Goal: Contribute content: Contribute content

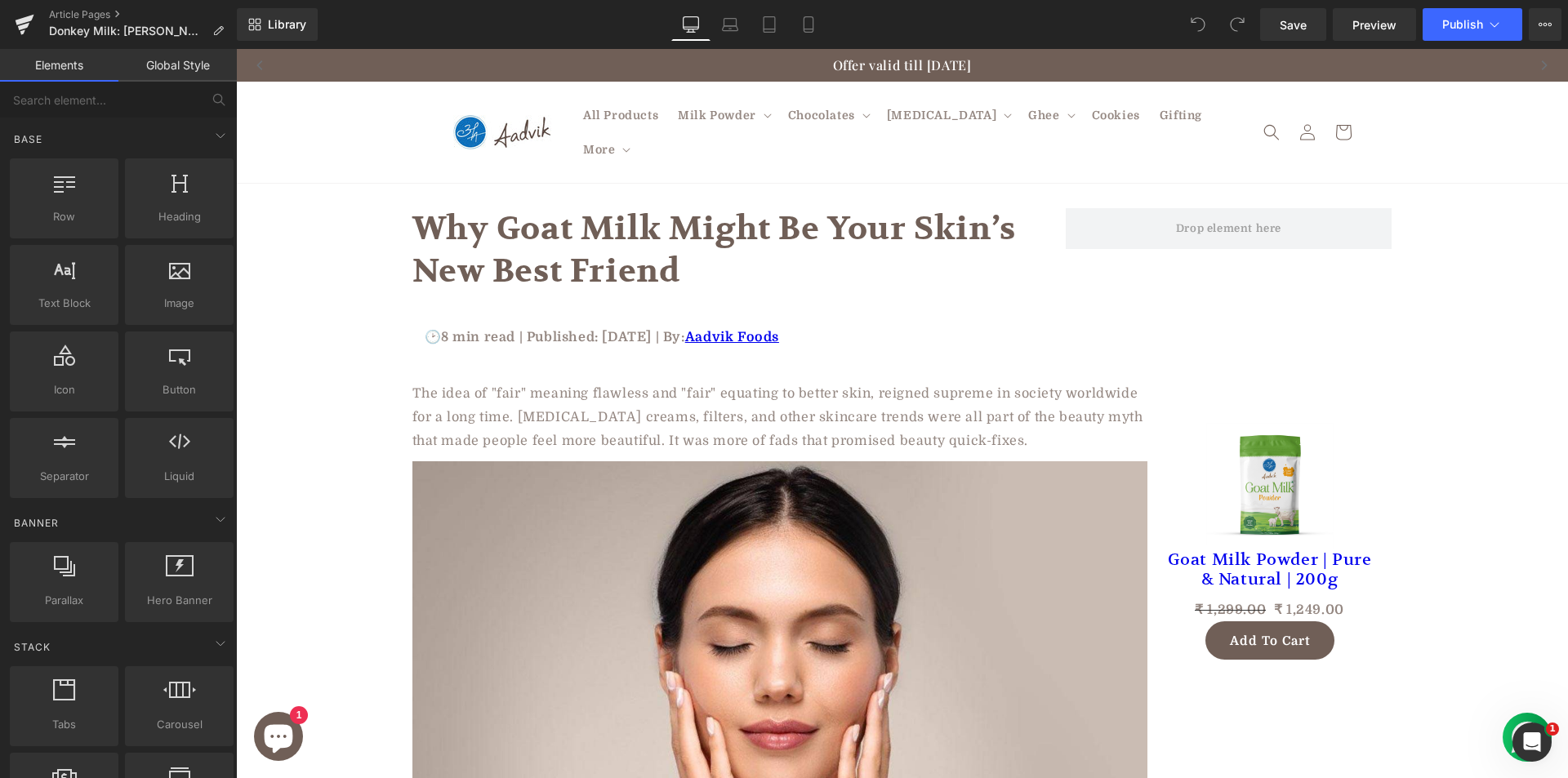
click at [540, 219] on h1 "Why Goat Milk Might Be Your Skin’s New Best Friend" at bounding box center [738, 250] width 653 height 85
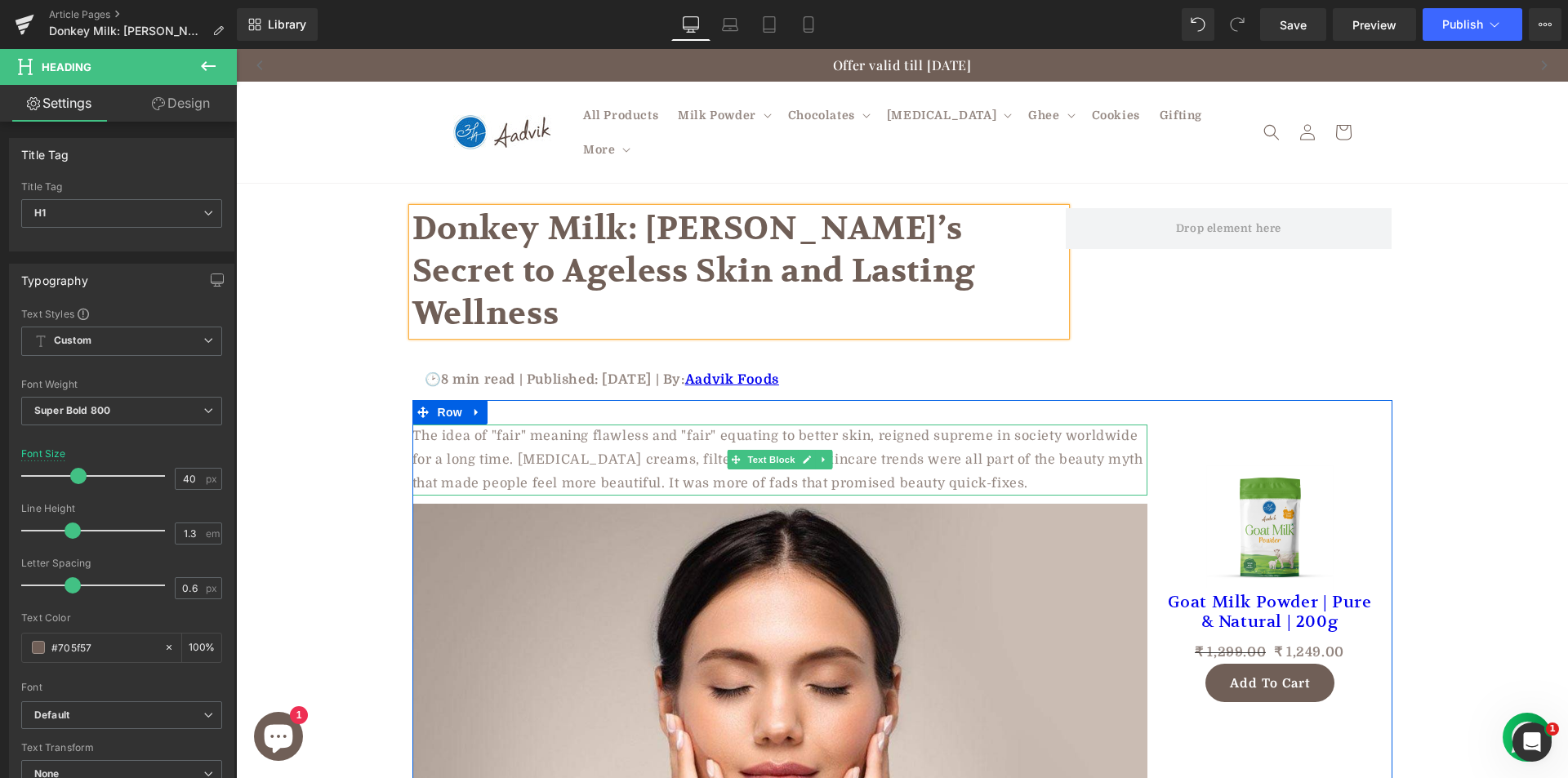
click at [495, 424] on p "The idea of "fair" meaning flawless and "fair" equating to better skin, reigned…" at bounding box center [779, 459] width 735 height 70
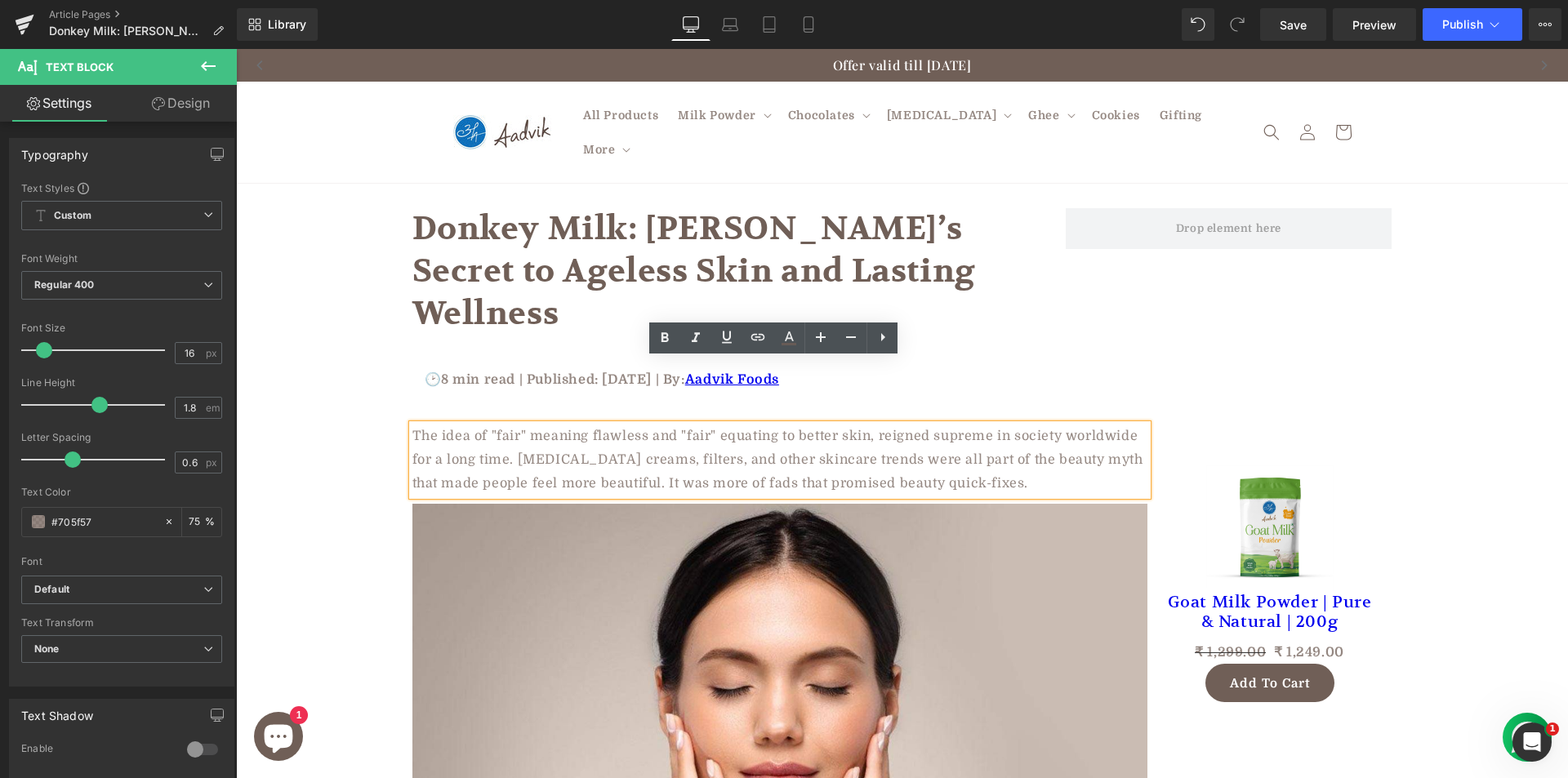
paste div
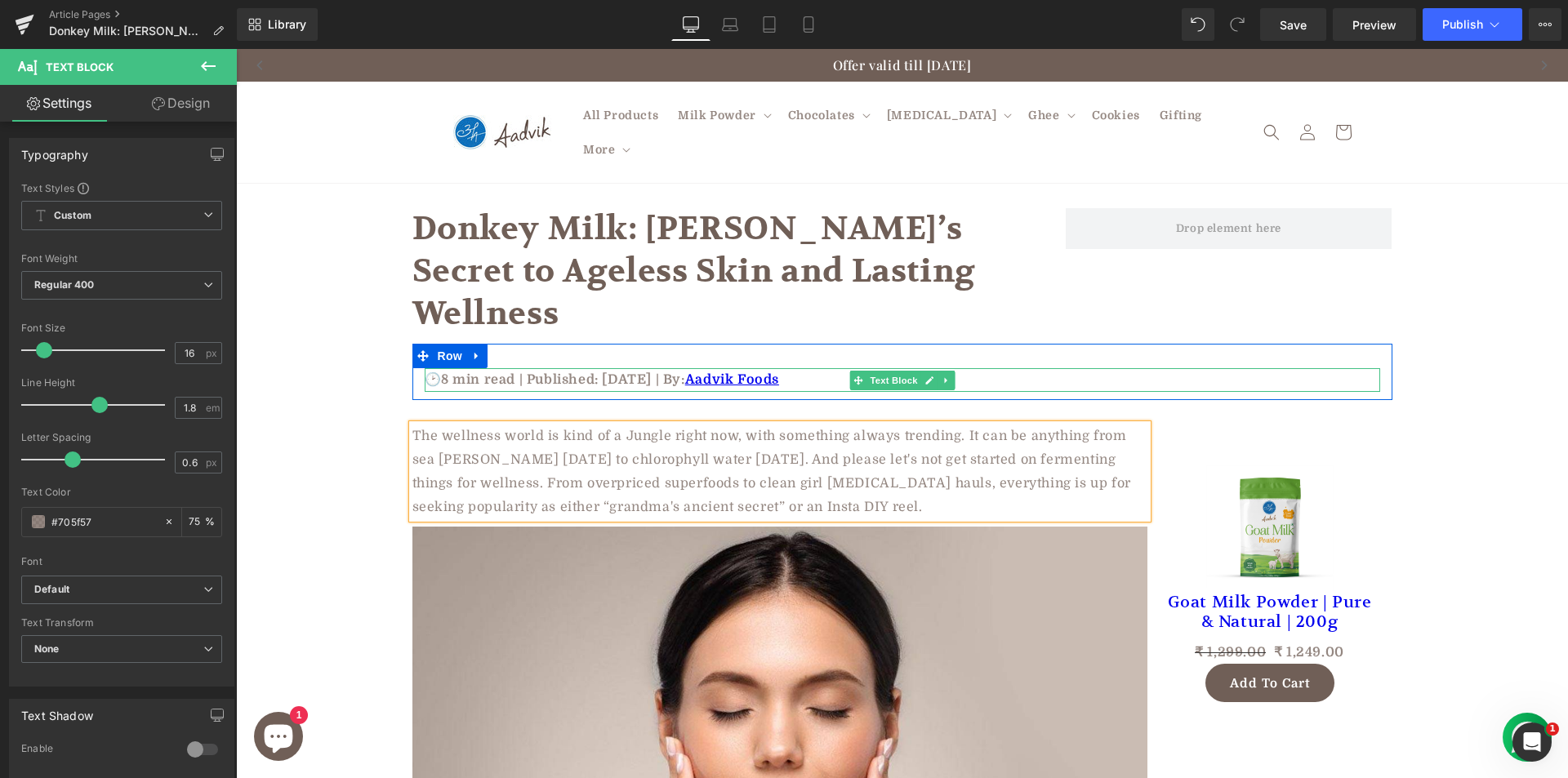
click at [470, 368] on p "🕑8 min read | Published: August 19, 2025 | By: Aadvik Foods" at bounding box center [902, 379] width 955 height 24
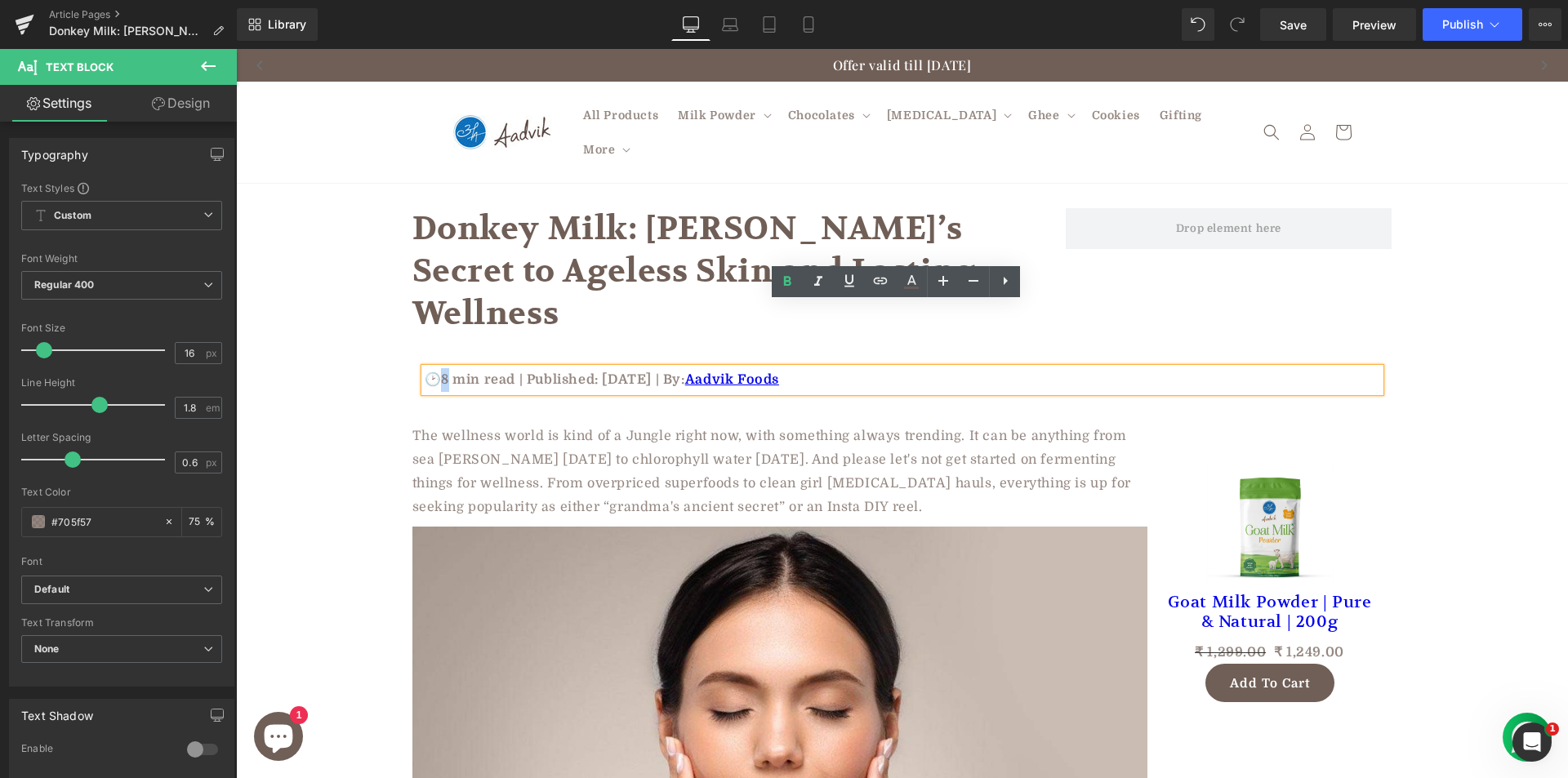
click at [443, 368] on p "🕑8 min read | Published: August 19, 2025 | By: Aadvik Foods" at bounding box center [902, 379] width 955 height 24
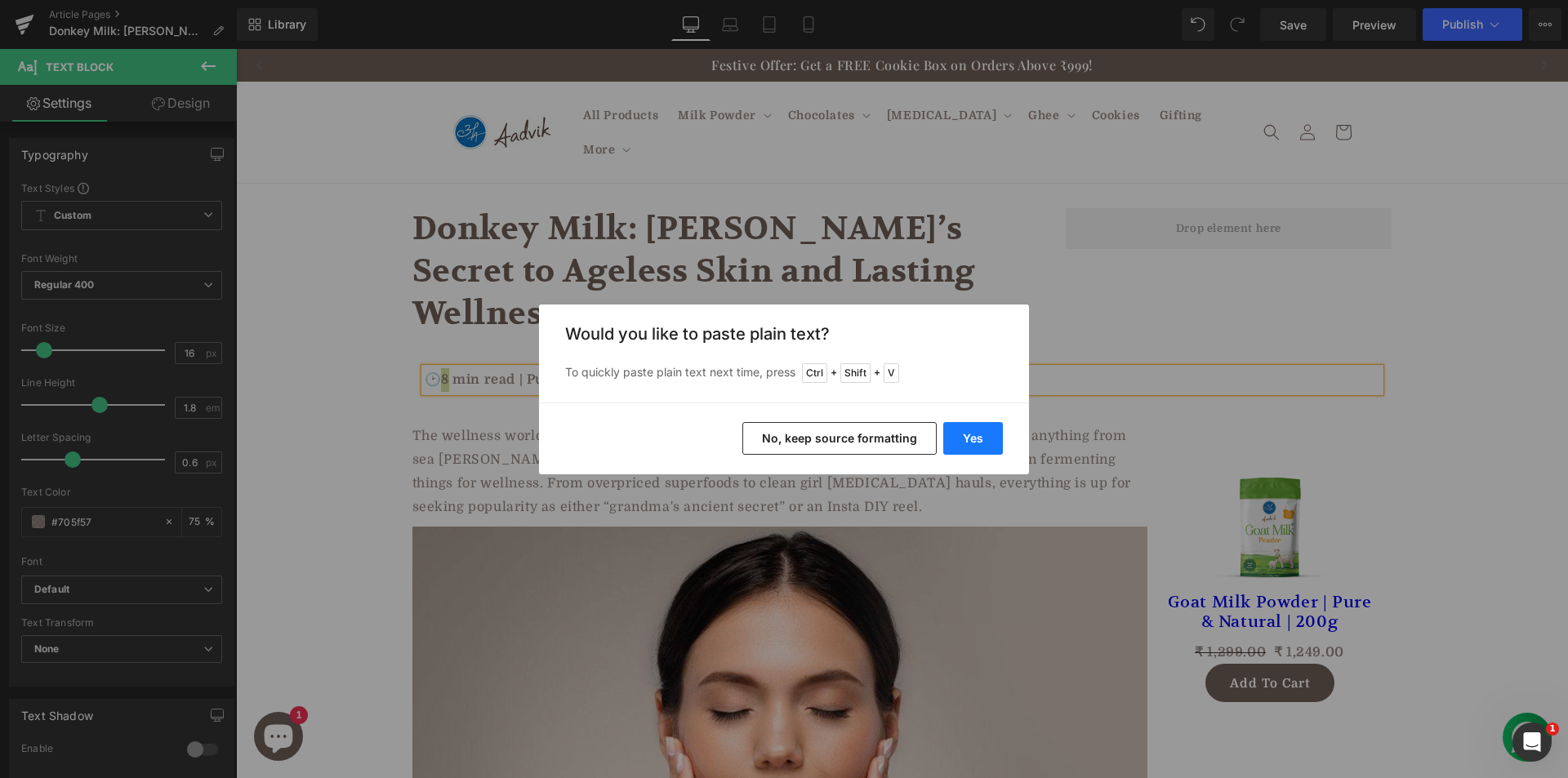
click at [980, 435] on button "Yes" at bounding box center [972, 439] width 59 height 32
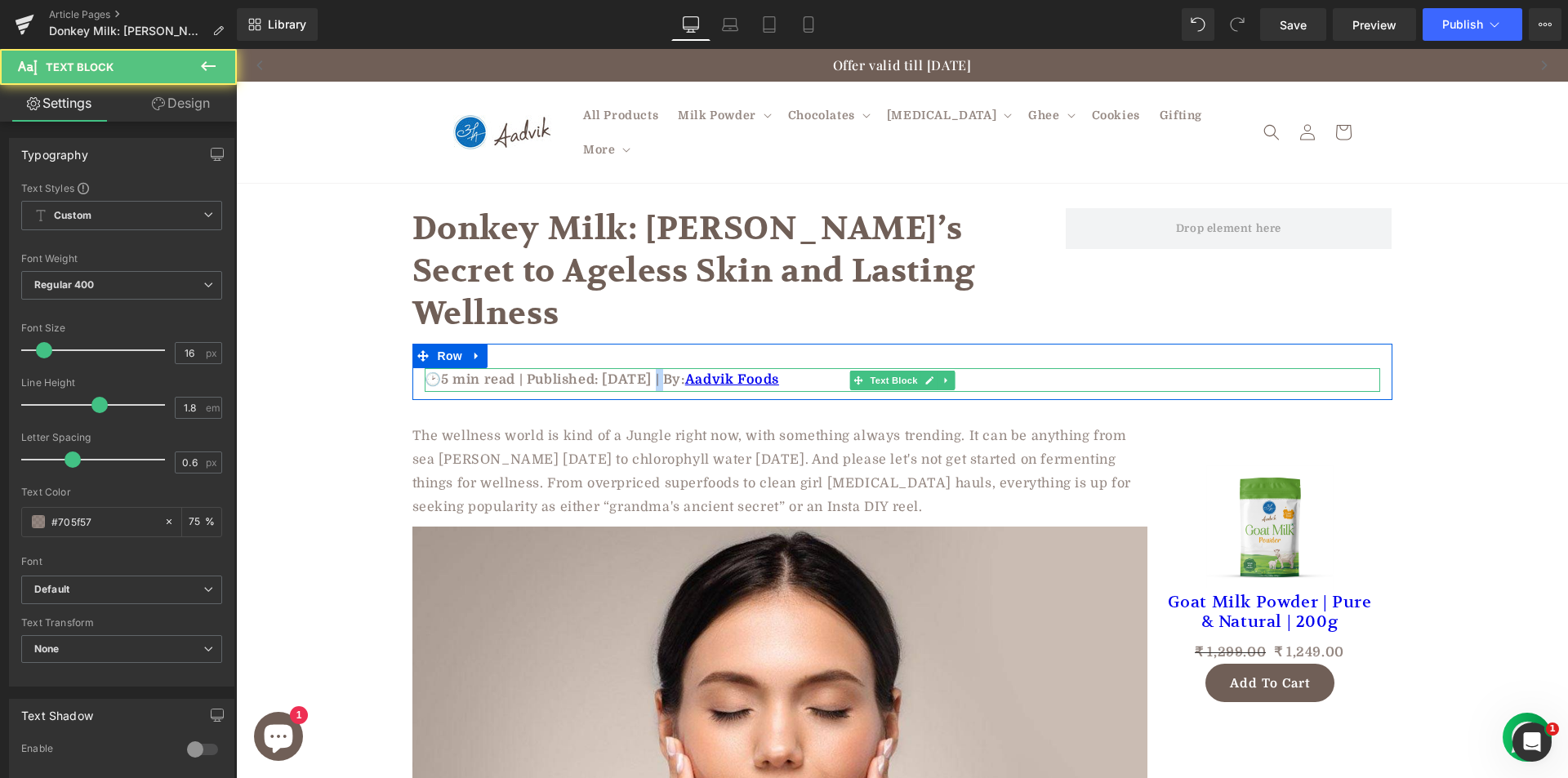
drag, startPoint x: 649, startPoint y: 313, endPoint x: 661, endPoint y: 312, distance: 12.0
click at [661, 368] on p "🕑5 min read | Published: August 19, 2025 | By: Aadvik Foods" at bounding box center [902, 379] width 955 height 24
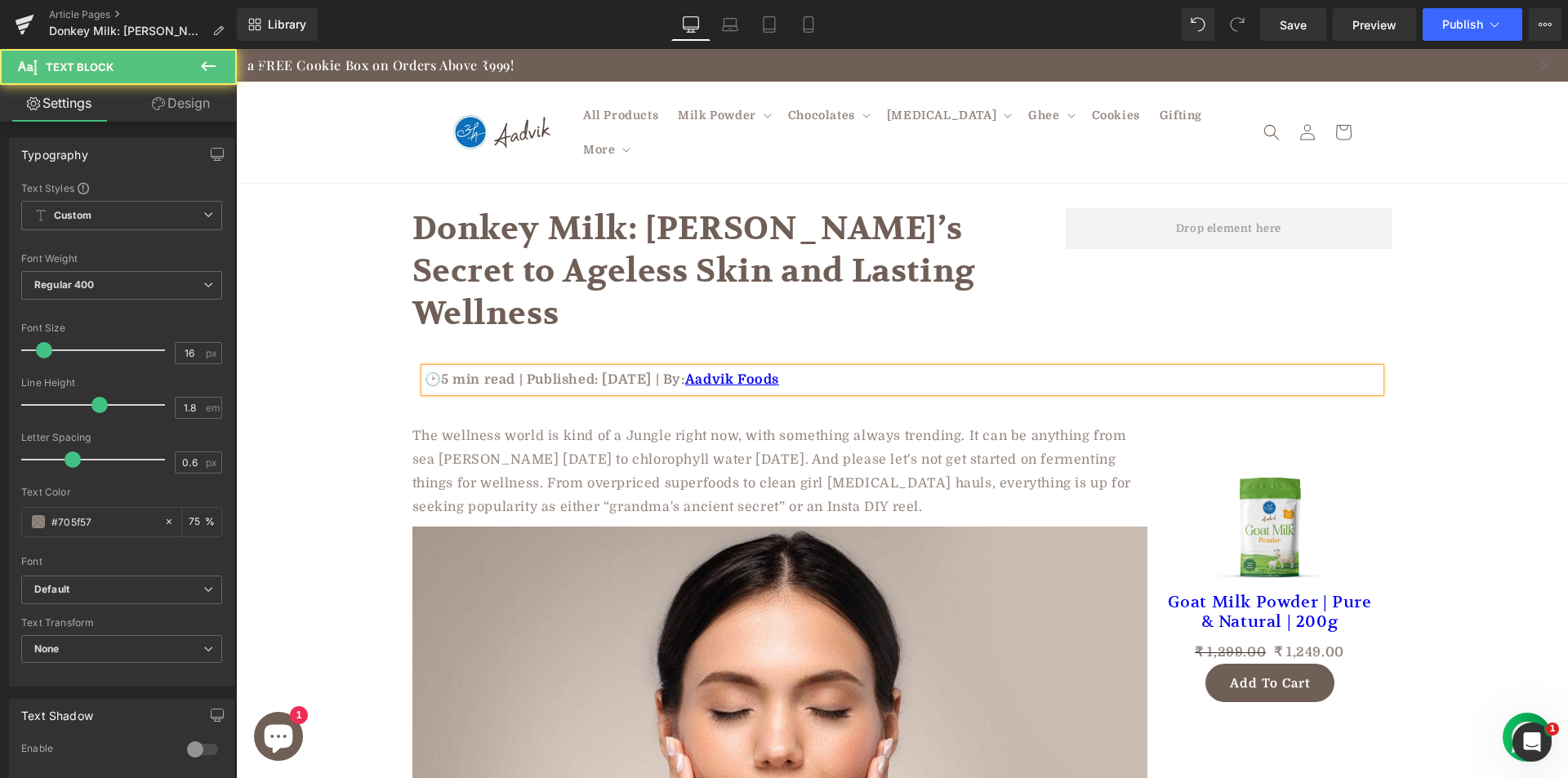
click at [658, 368] on p "🕑5 min read | Published: August 19, 2025 | By: Aadvik Foods" at bounding box center [902, 379] width 955 height 24
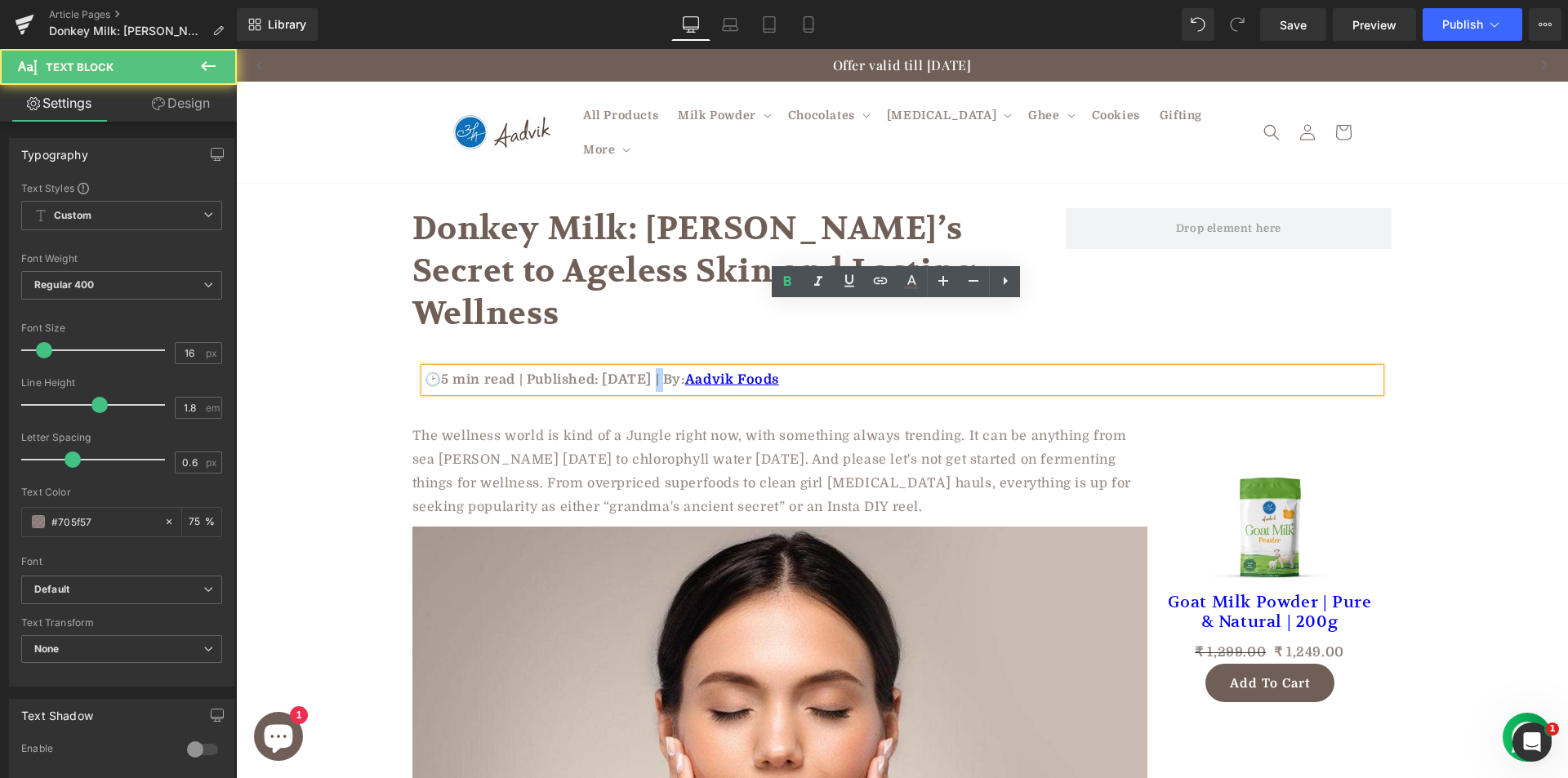
drag, startPoint x: 649, startPoint y: 313, endPoint x: 662, endPoint y: 313, distance: 13.0
click at [662, 368] on p "🕑5 min read | Published: August 19, 2025 | By: Aadvik Foods" at bounding box center [902, 379] width 955 height 24
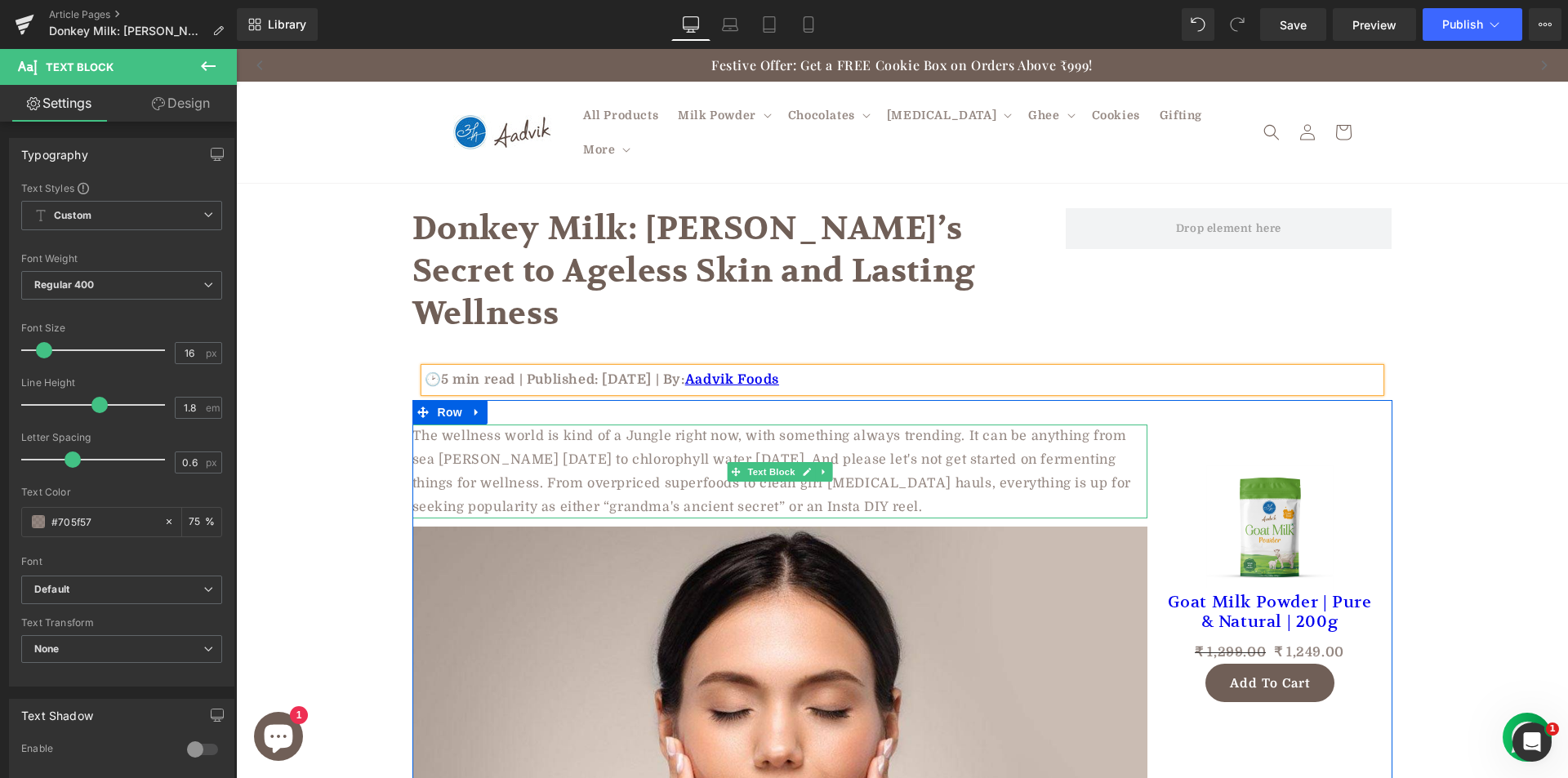
click at [529, 424] on p "The wellness world is kind of a Jungle right now, with something always trendin…" at bounding box center [779, 471] width 735 height 94
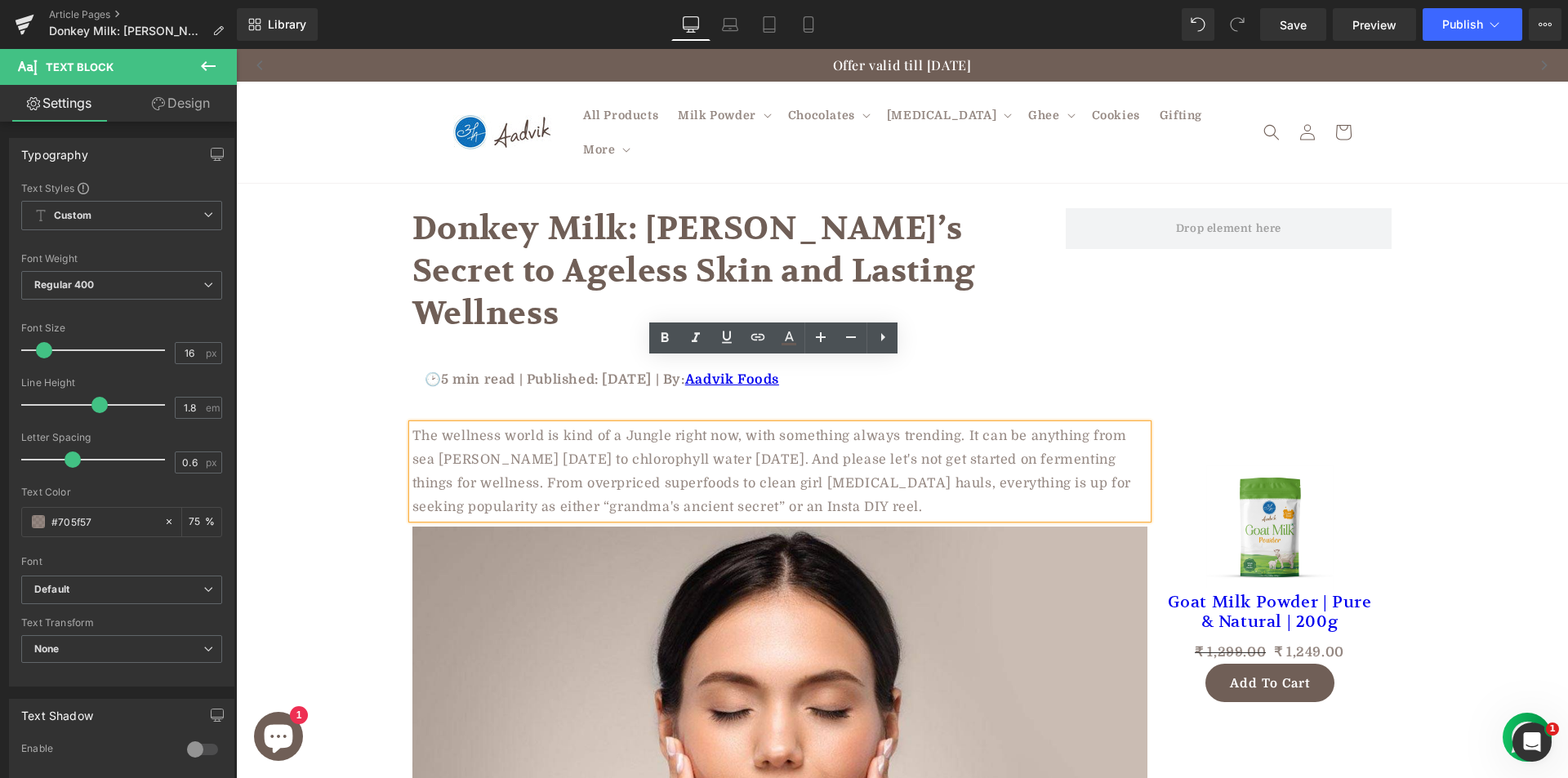
click at [556, 424] on p "The wellness world is kind of a Jungle right now, with something always trendin…" at bounding box center [779, 471] width 735 height 94
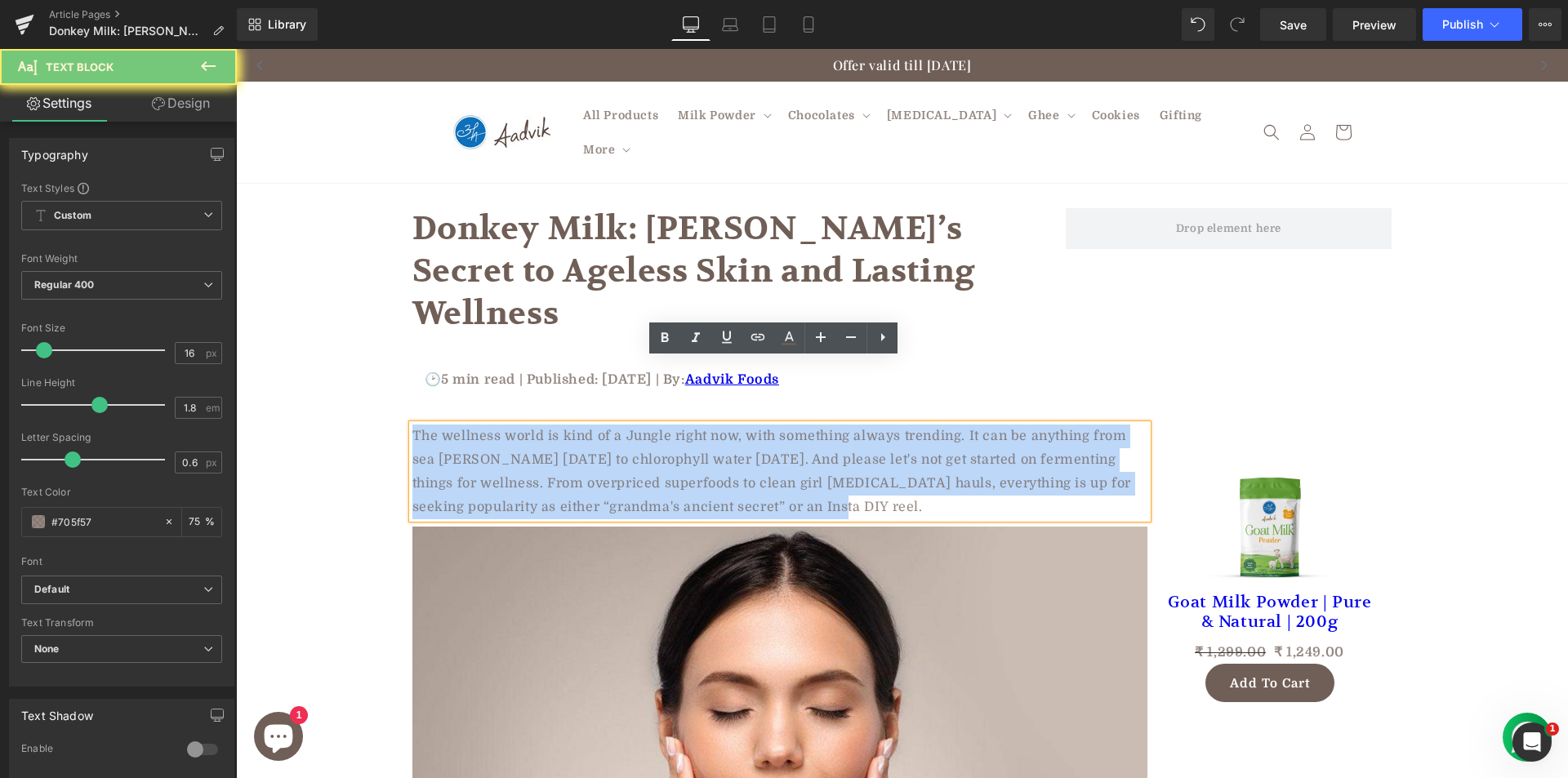
click at [556, 424] on p "The wellness world is kind of a Jungle right now, with something always trendin…" at bounding box center [779, 471] width 735 height 94
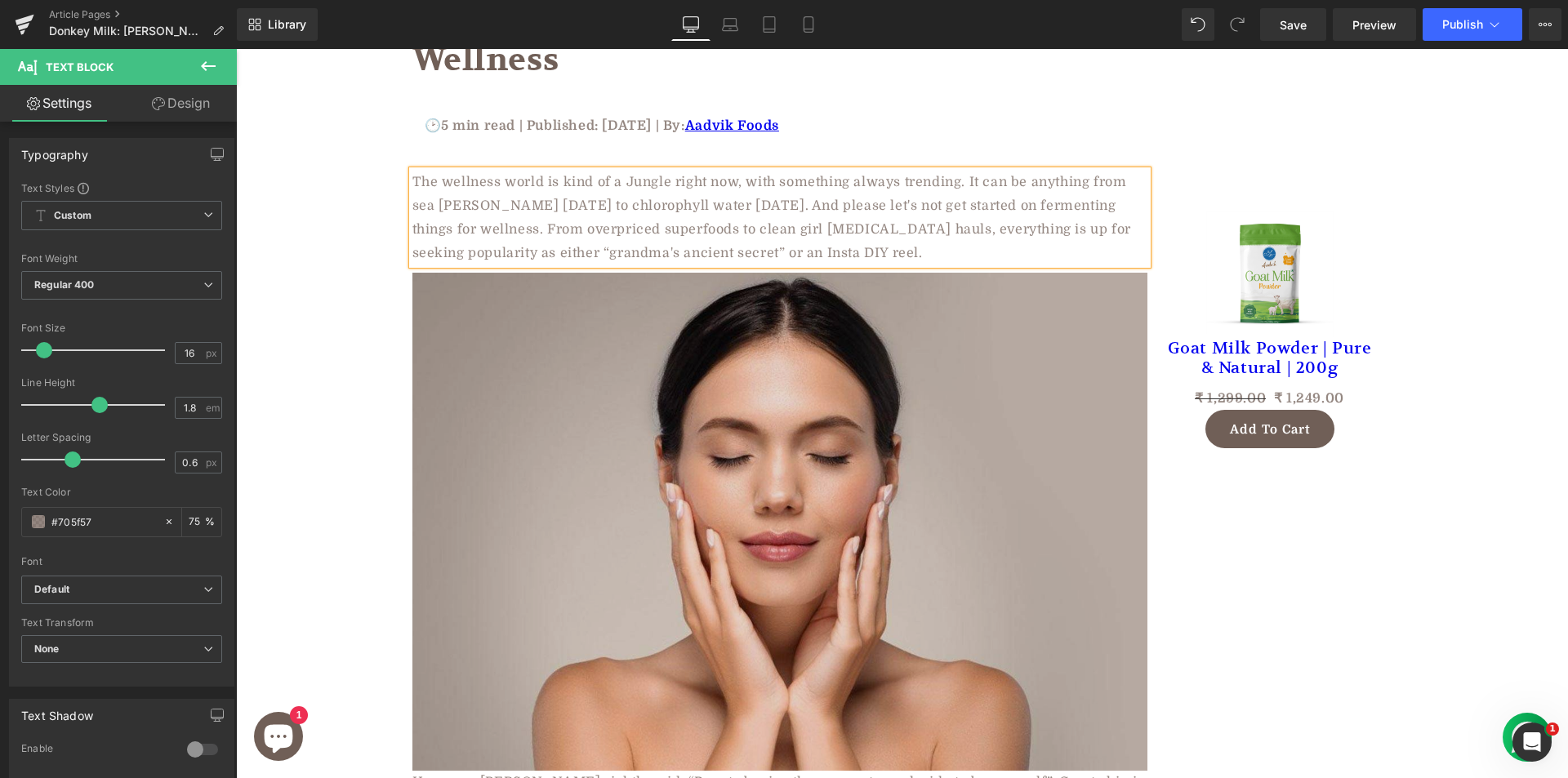
scroll to position [408, 0]
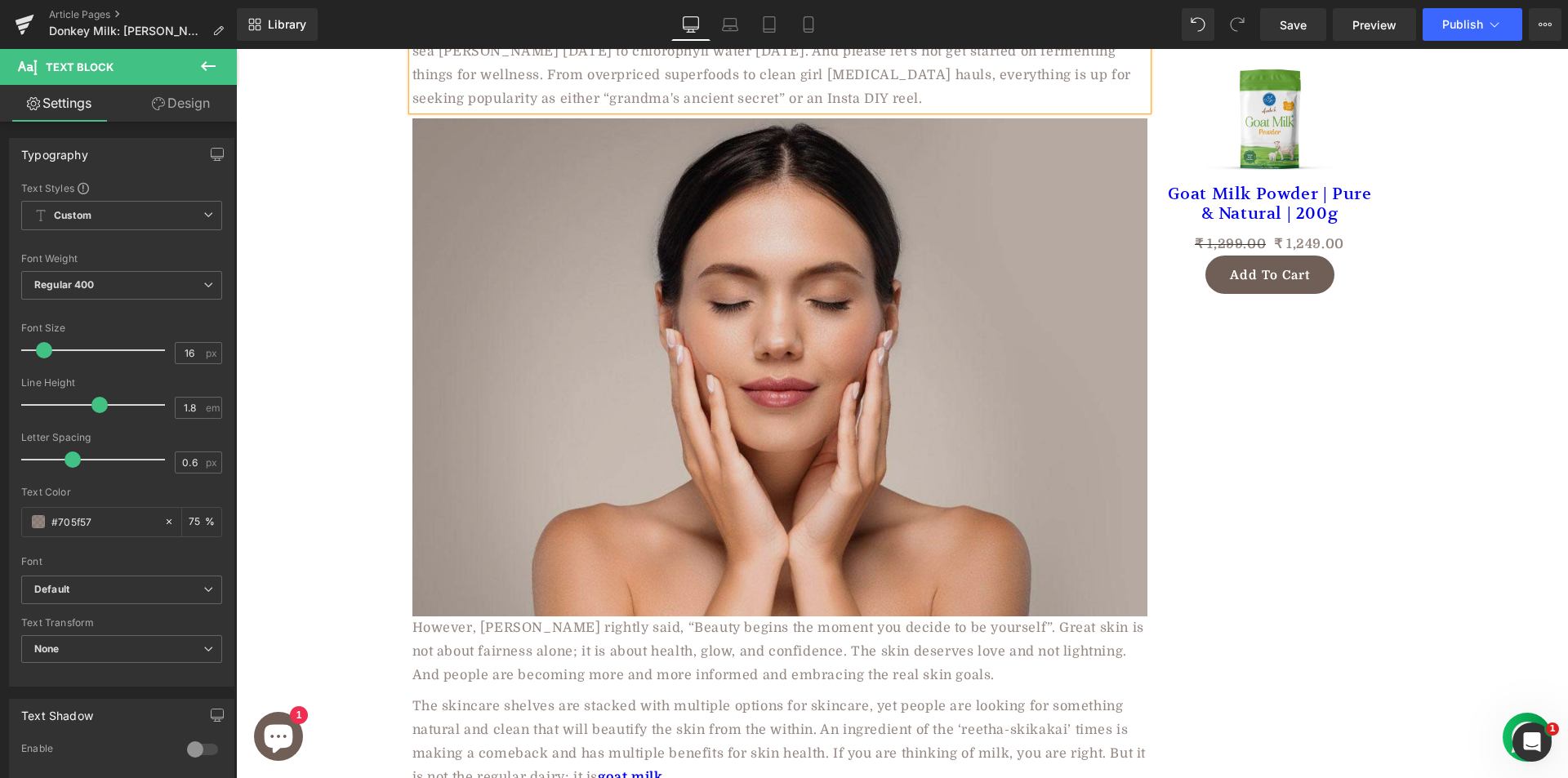
click at [566, 320] on img at bounding box center [779, 367] width 735 height 498
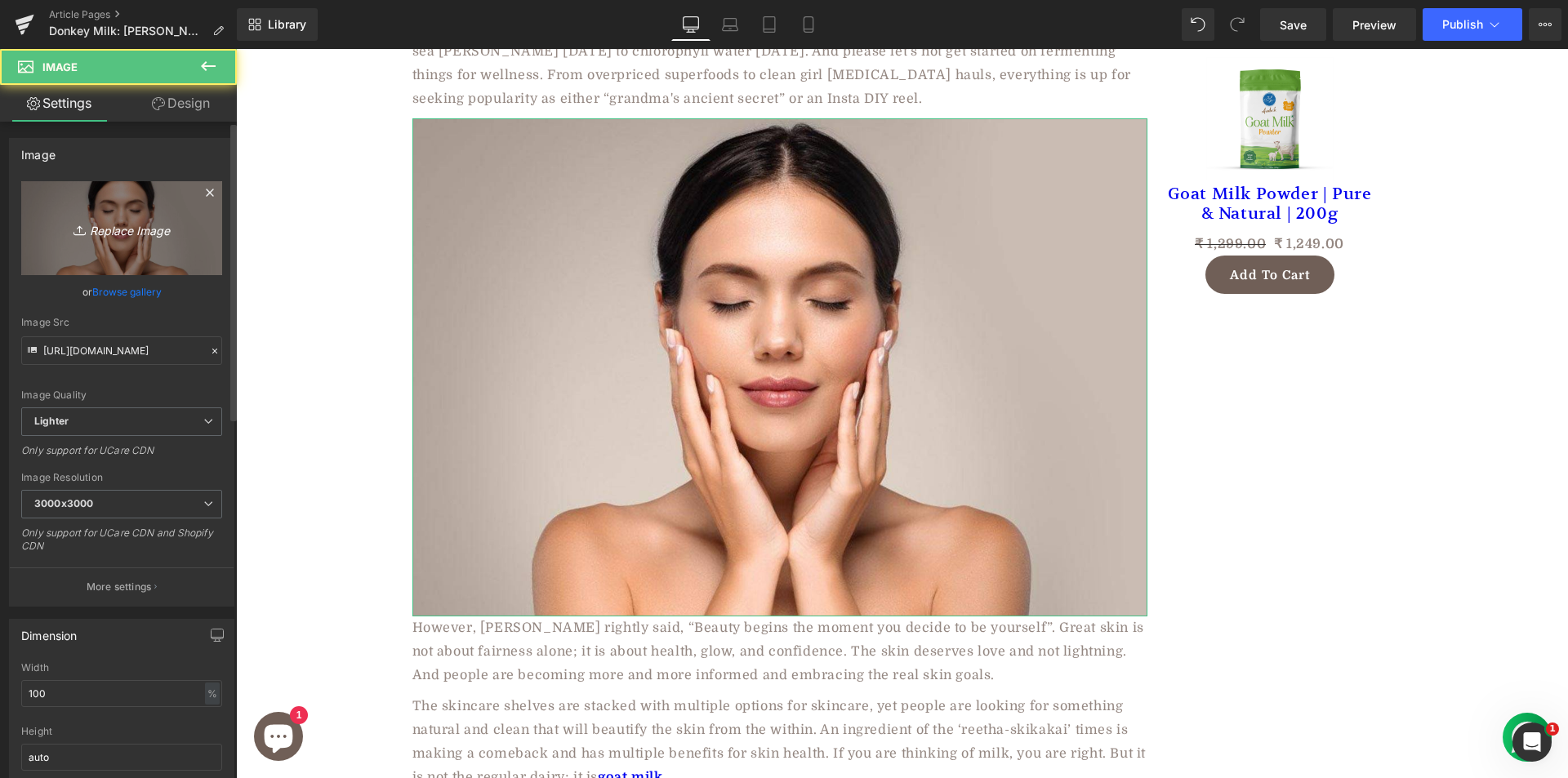
click at [120, 212] on link "Replace Image" at bounding box center [121, 228] width 201 height 94
type input "C:\fakepath\how-to-ferment-food-without-salt-1704701994.jpg"
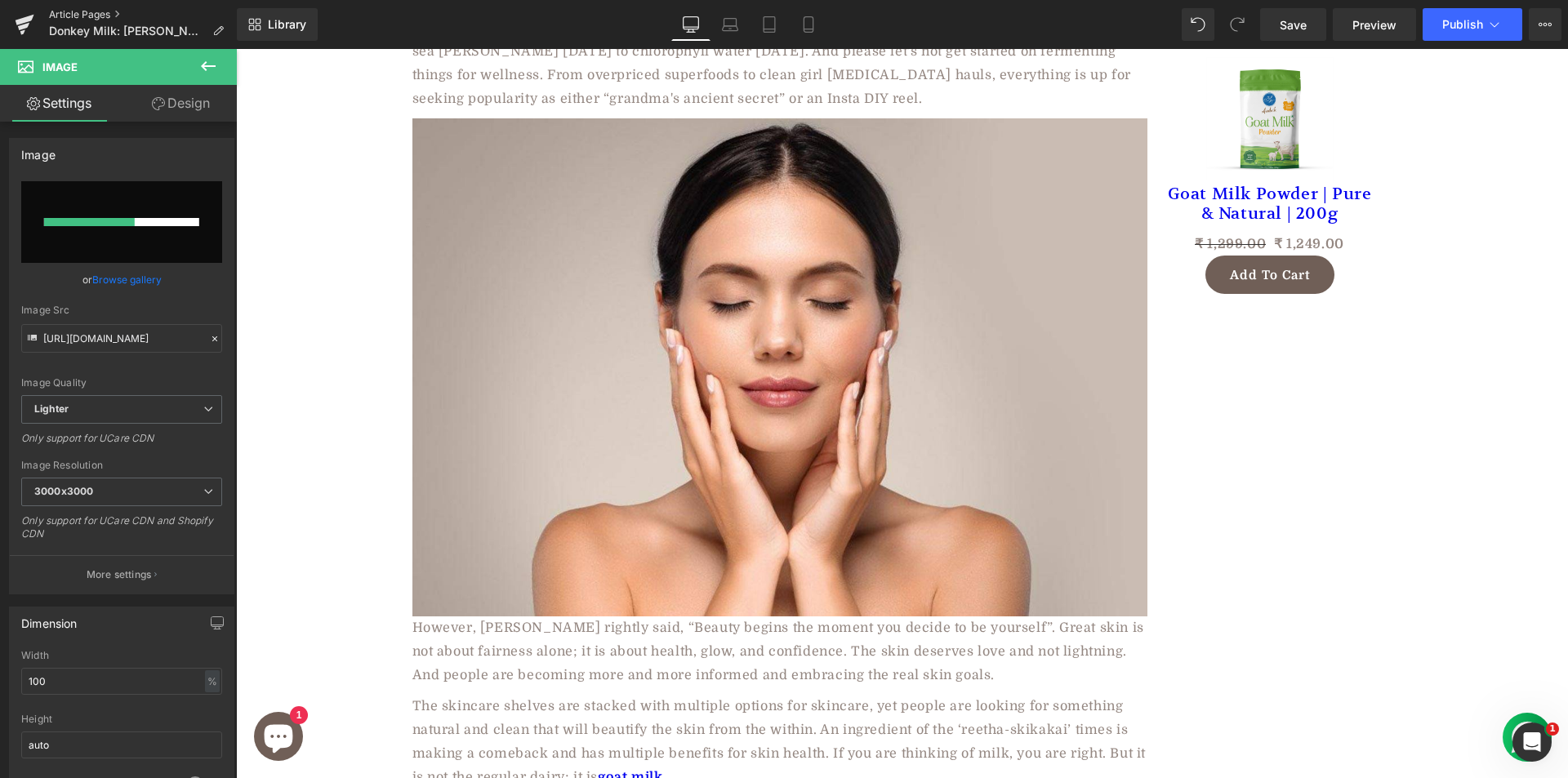
type input "https://ucarecdn.com/853877d5-bf0b-4106-b7c8-c99c6101fb1b/-/format/auto/-/previ…"
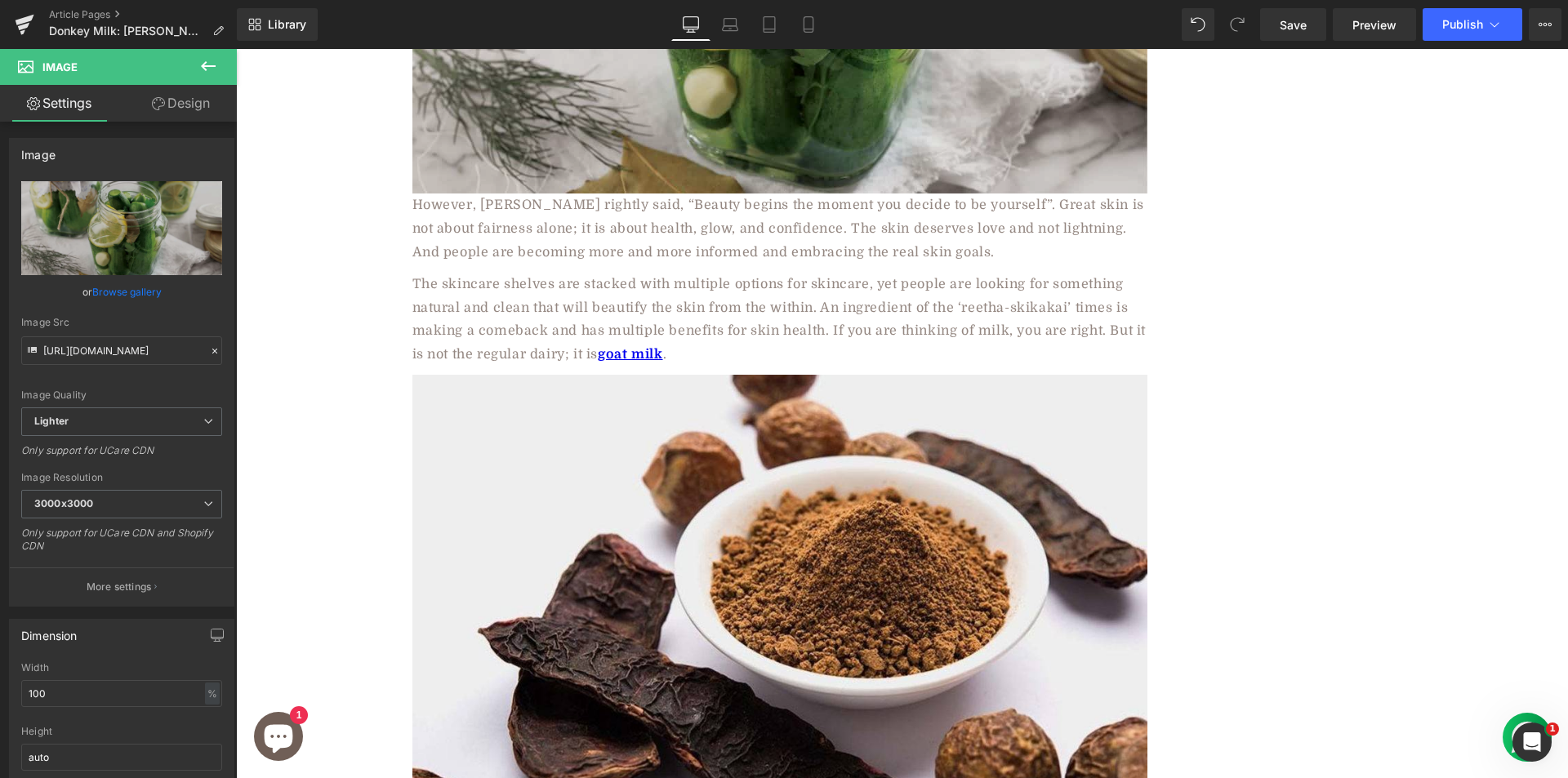
scroll to position [653, 0]
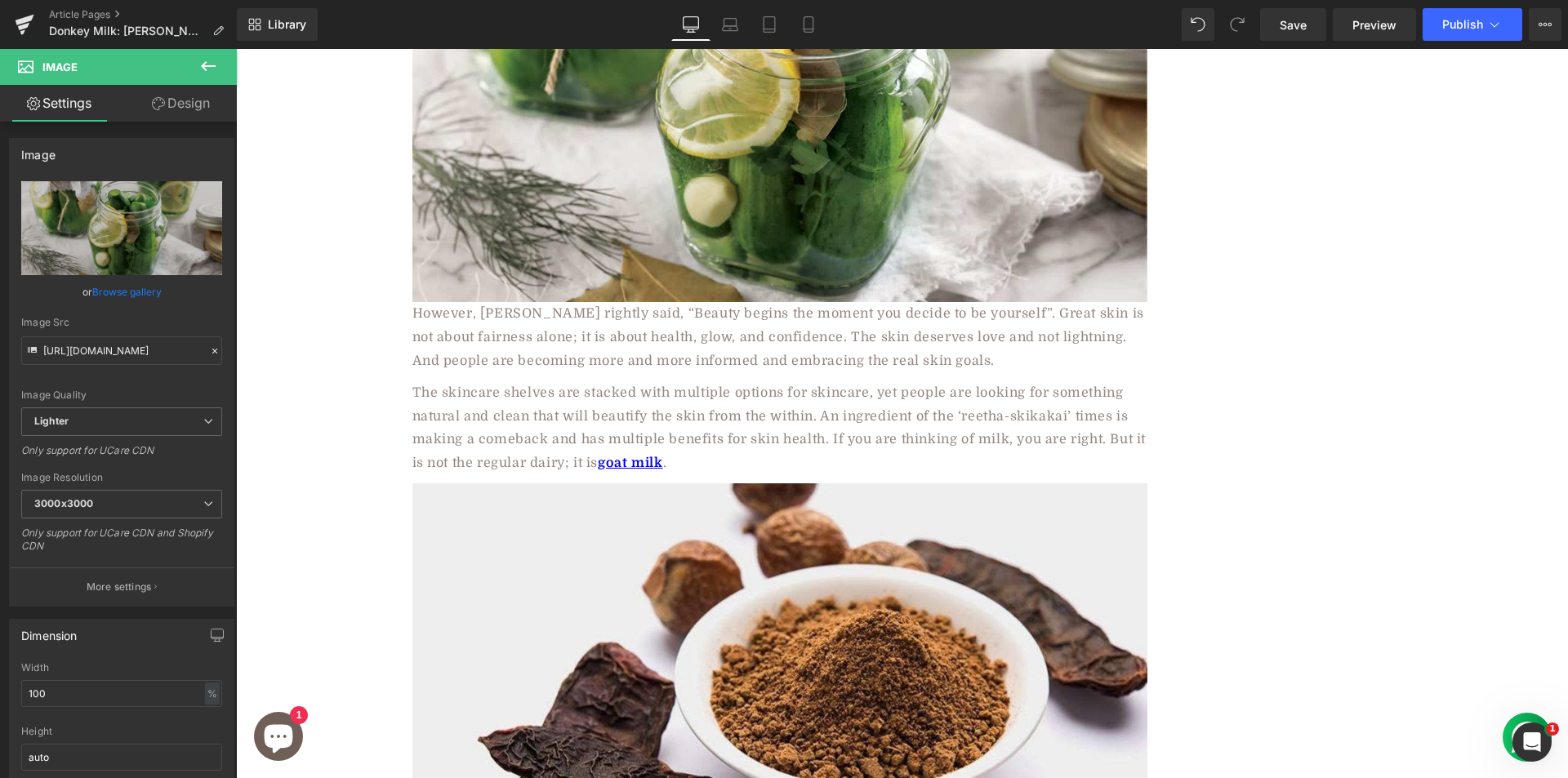
click at [564, 302] on p "However, Coco Chanel rightly said, “Beauty begins the moment you decide to be y…" at bounding box center [779, 336] width 735 height 70
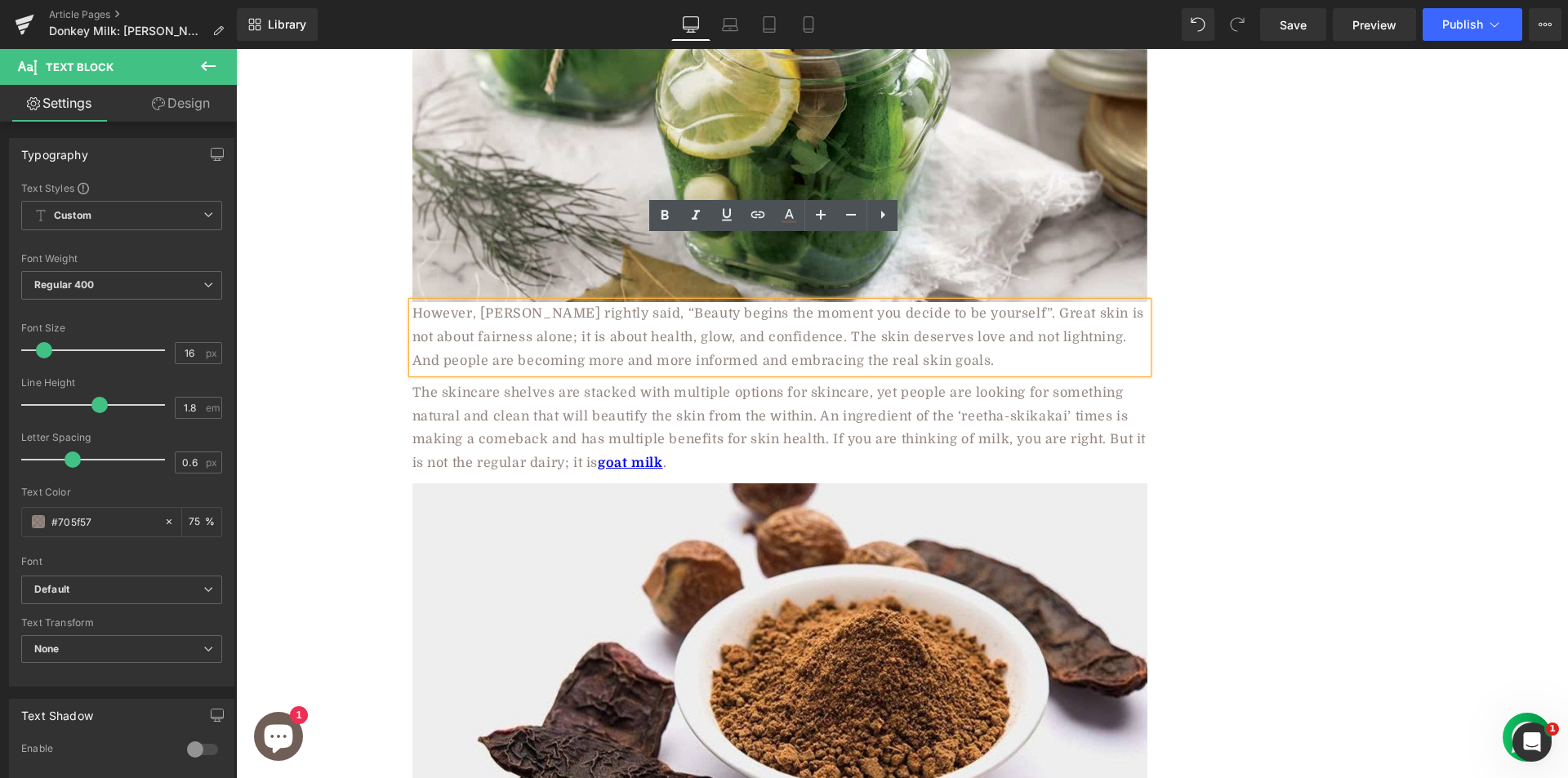
click at [499, 302] on p "However, Coco Chanel rightly said, “Beauty begins the moment you decide to be y…" at bounding box center [779, 336] width 735 height 70
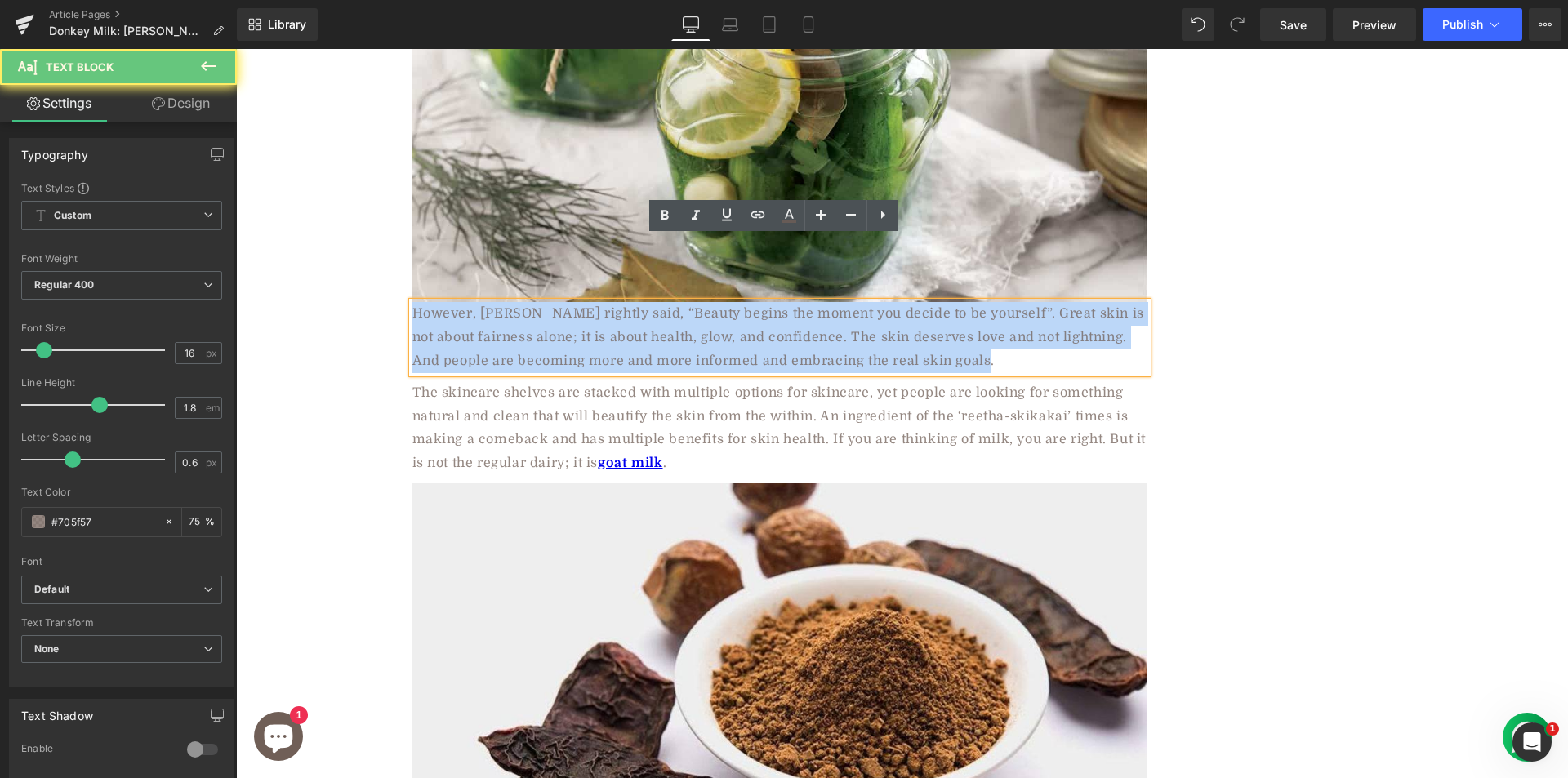
click at [499, 302] on p "However, Coco Chanel rightly said, “Beauty begins the moment you decide to be y…" at bounding box center [779, 336] width 735 height 70
paste div
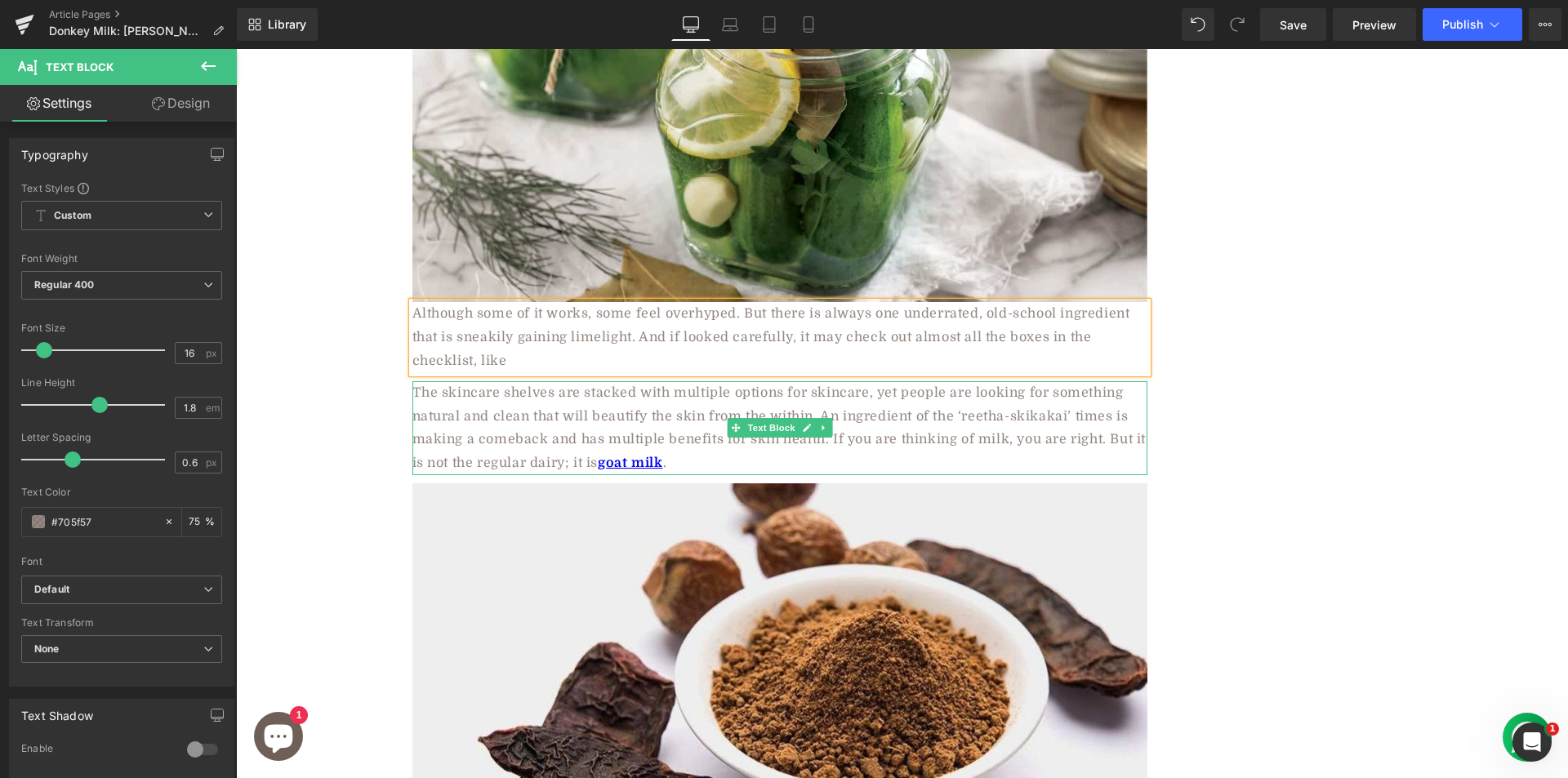
click at [531, 381] on p "The skincare shelves are stacked with multiple options for skincare, yet people…" at bounding box center [779, 428] width 735 height 94
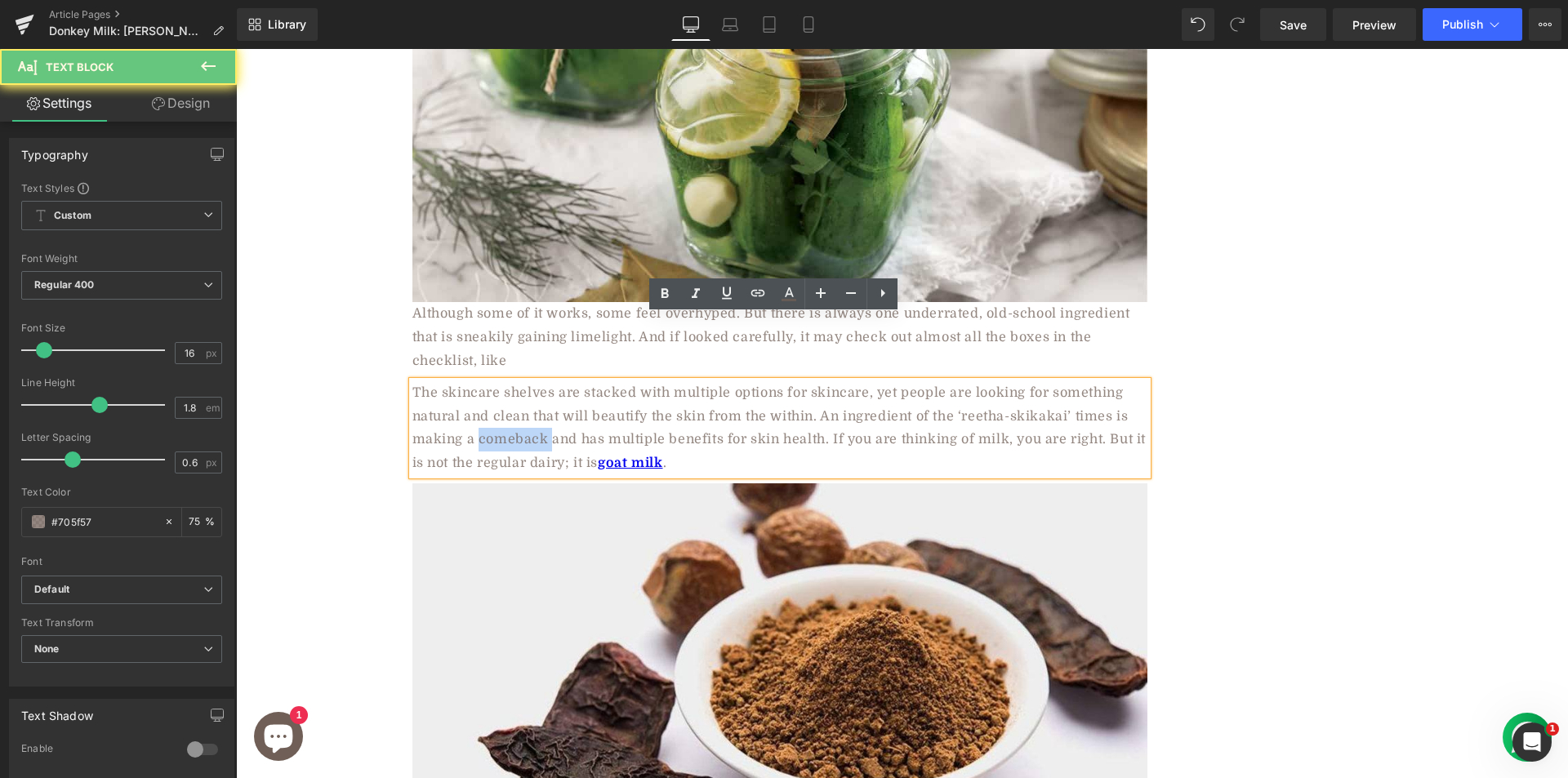
click at [531, 381] on p "The skincare shelves are stacked with multiple options for skincare, yet people…" at bounding box center [779, 428] width 735 height 94
paste div
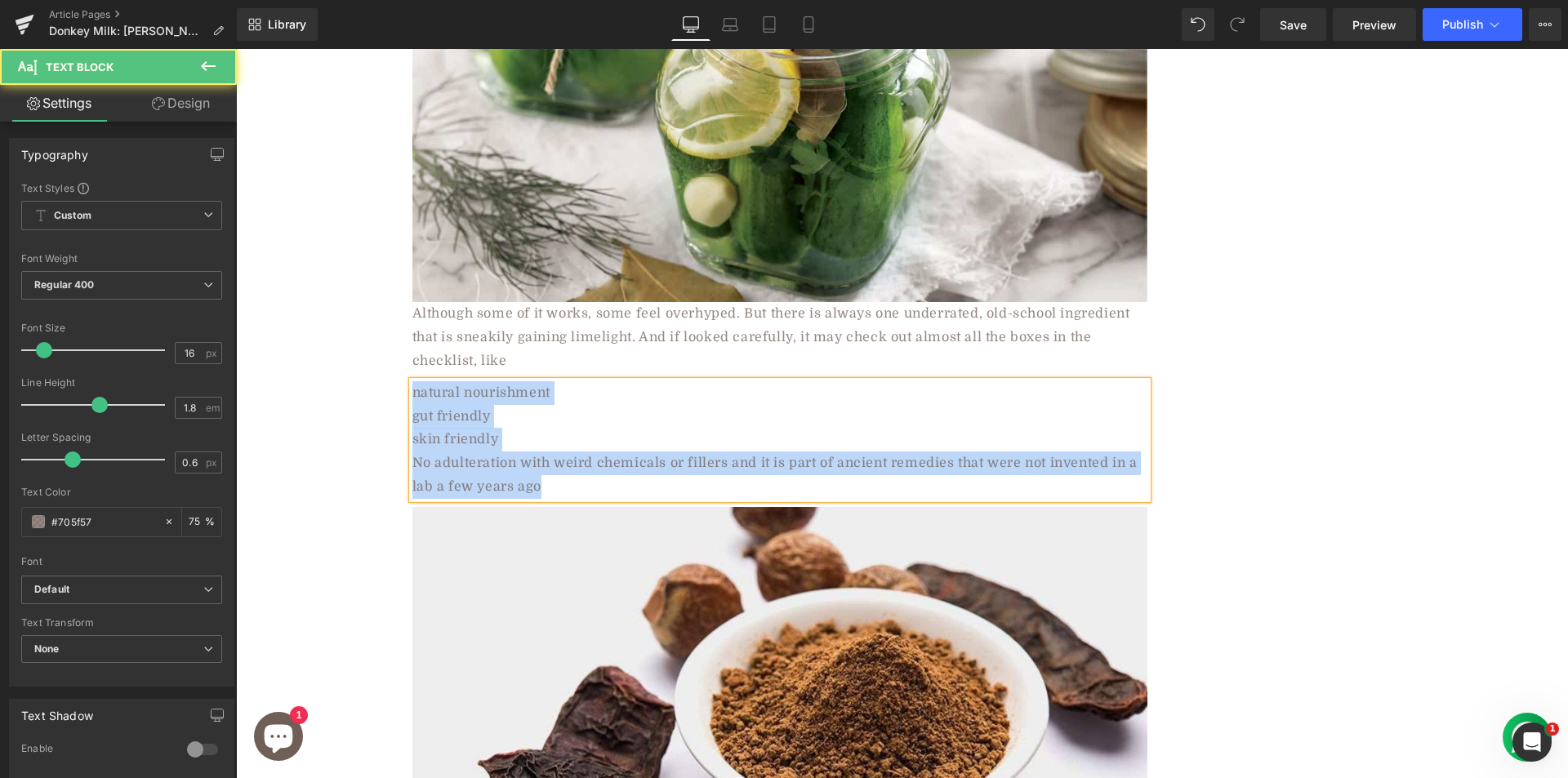
drag, startPoint x: 405, startPoint y: 326, endPoint x: 568, endPoint y: 432, distance: 194.4
click at [568, 432] on div "natural nourishment  gut friendly  skin friendly  No adulteration with weird…" at bounding box center [779, 440] width 735 height 118
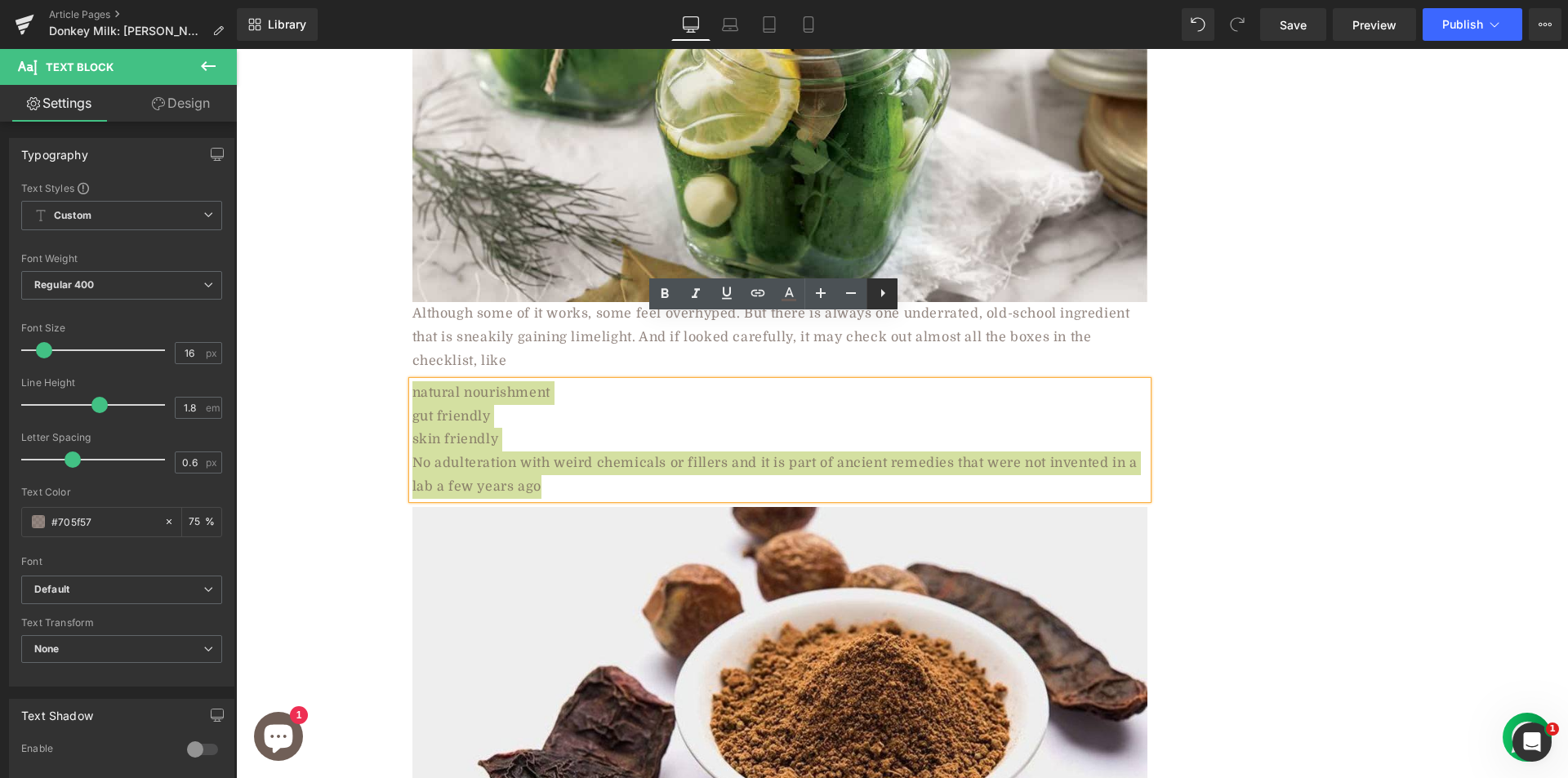
click at [875, 292] on icon at bounding box center [882, 292] width 19 height 19
click at [882, 291] on icon at bounding box center [882, 292] width 3 height 10
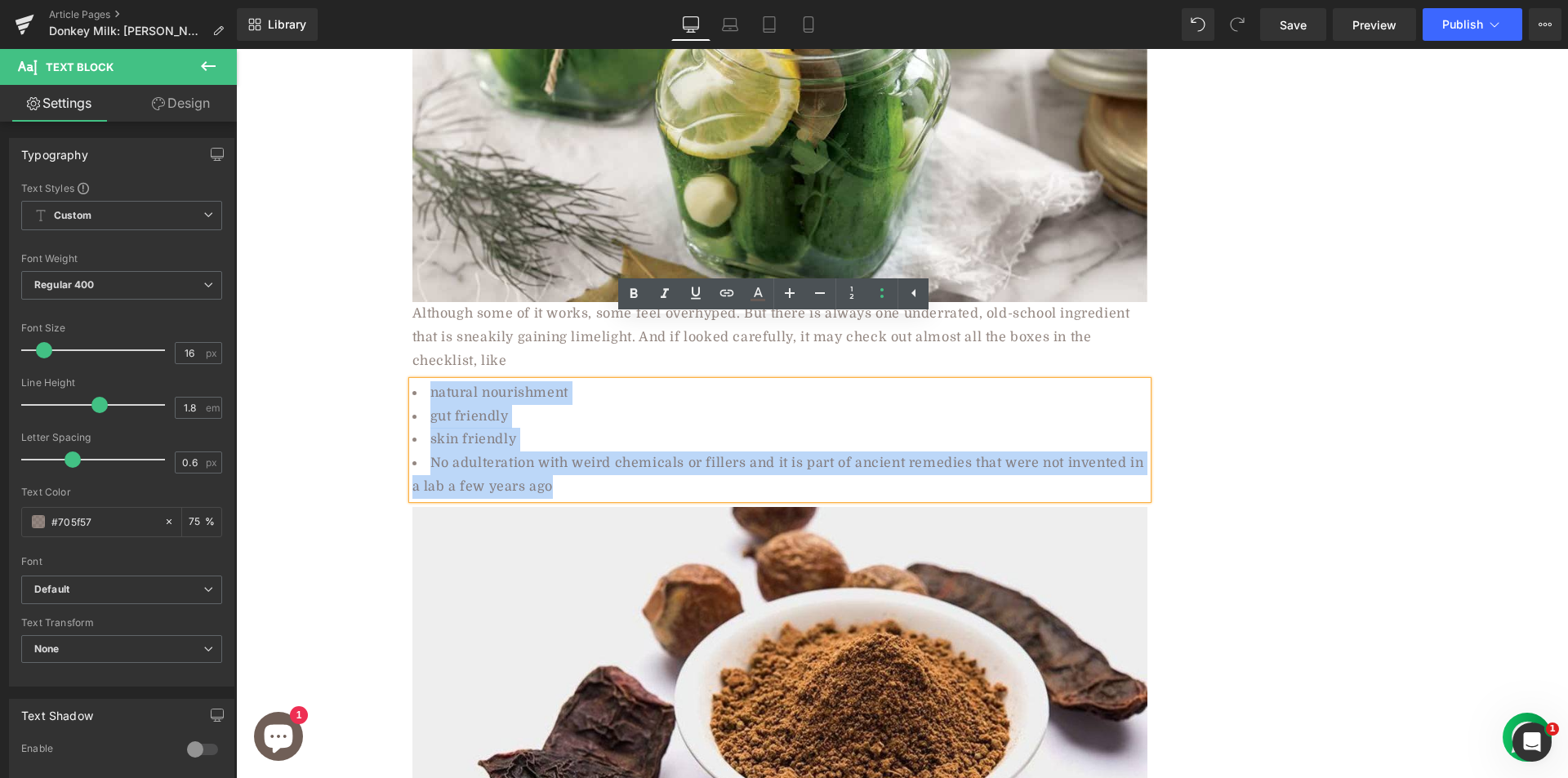
click at [634, 451] on li "No adulteration with weird chemicals or fillers and it is part of ancient remed…" at bounding box center [779, 475] width 735 height 48
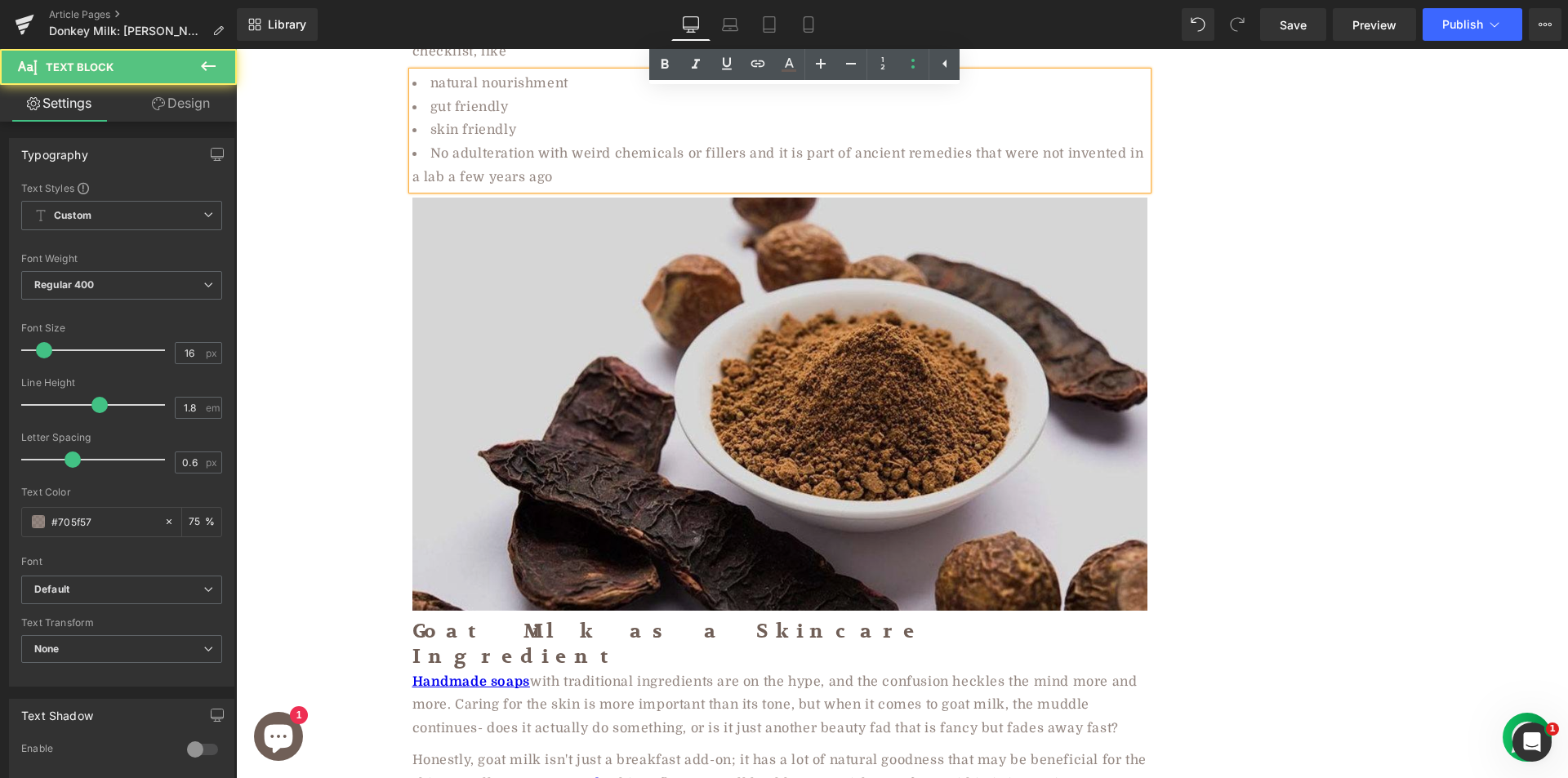
scroll to position [1061, 0]
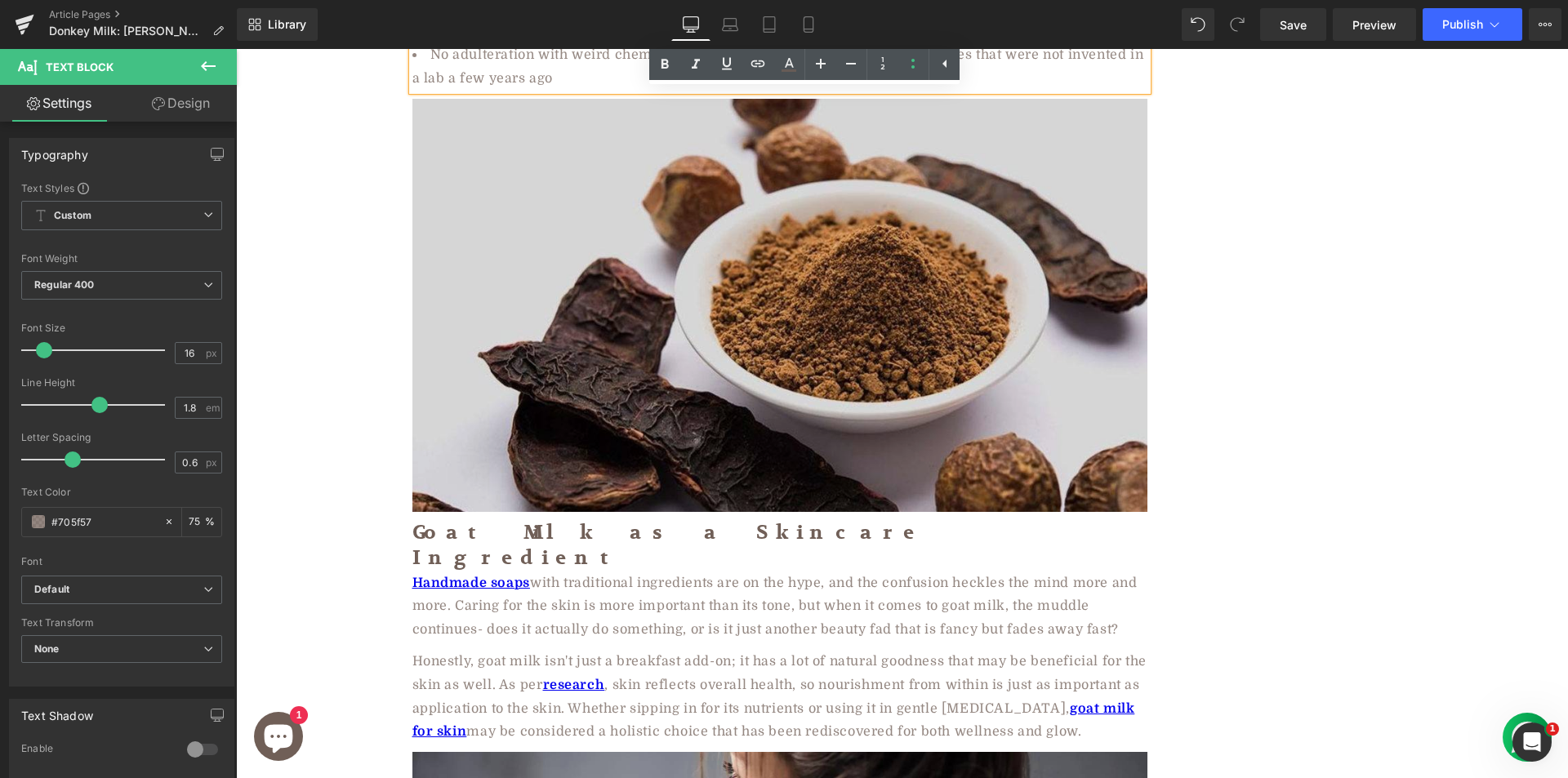
click at [655, 315] on img at bounding box center [779, 305] width 735 height 413
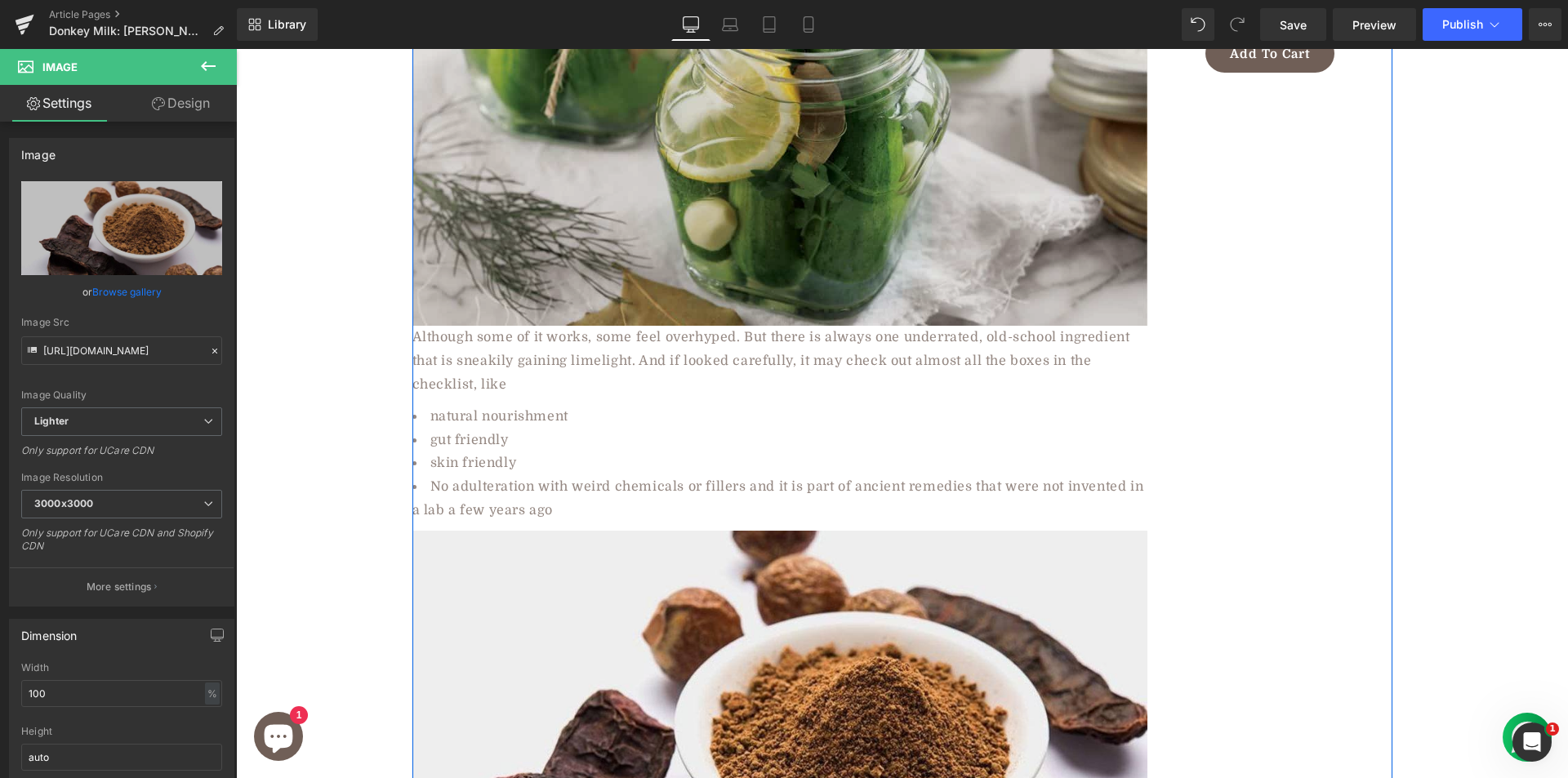
scroll to position [735, 0]
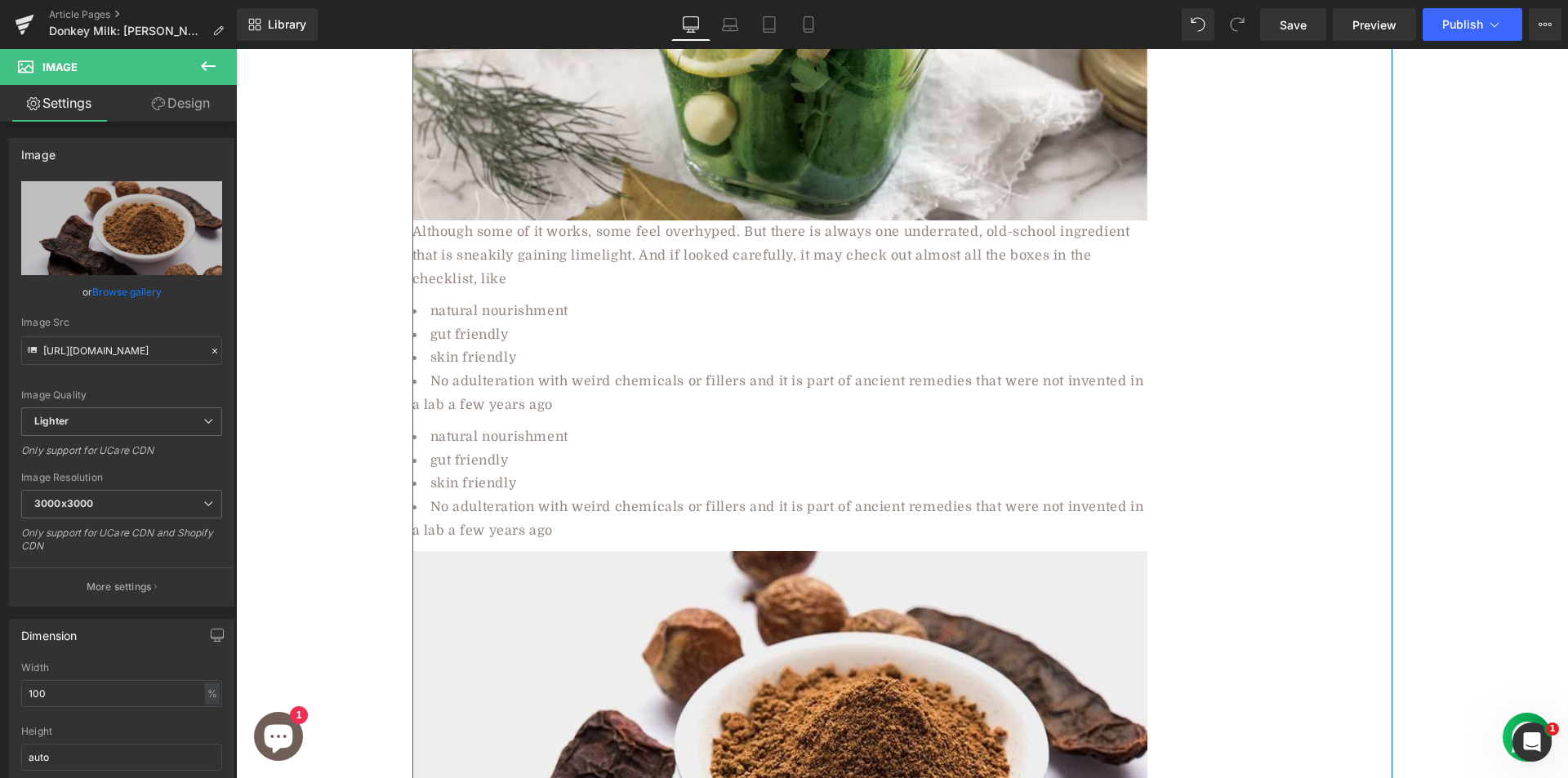
click at [480, 449] on li "gut friendly" at bounding box center [779, 461] width 735 height 24
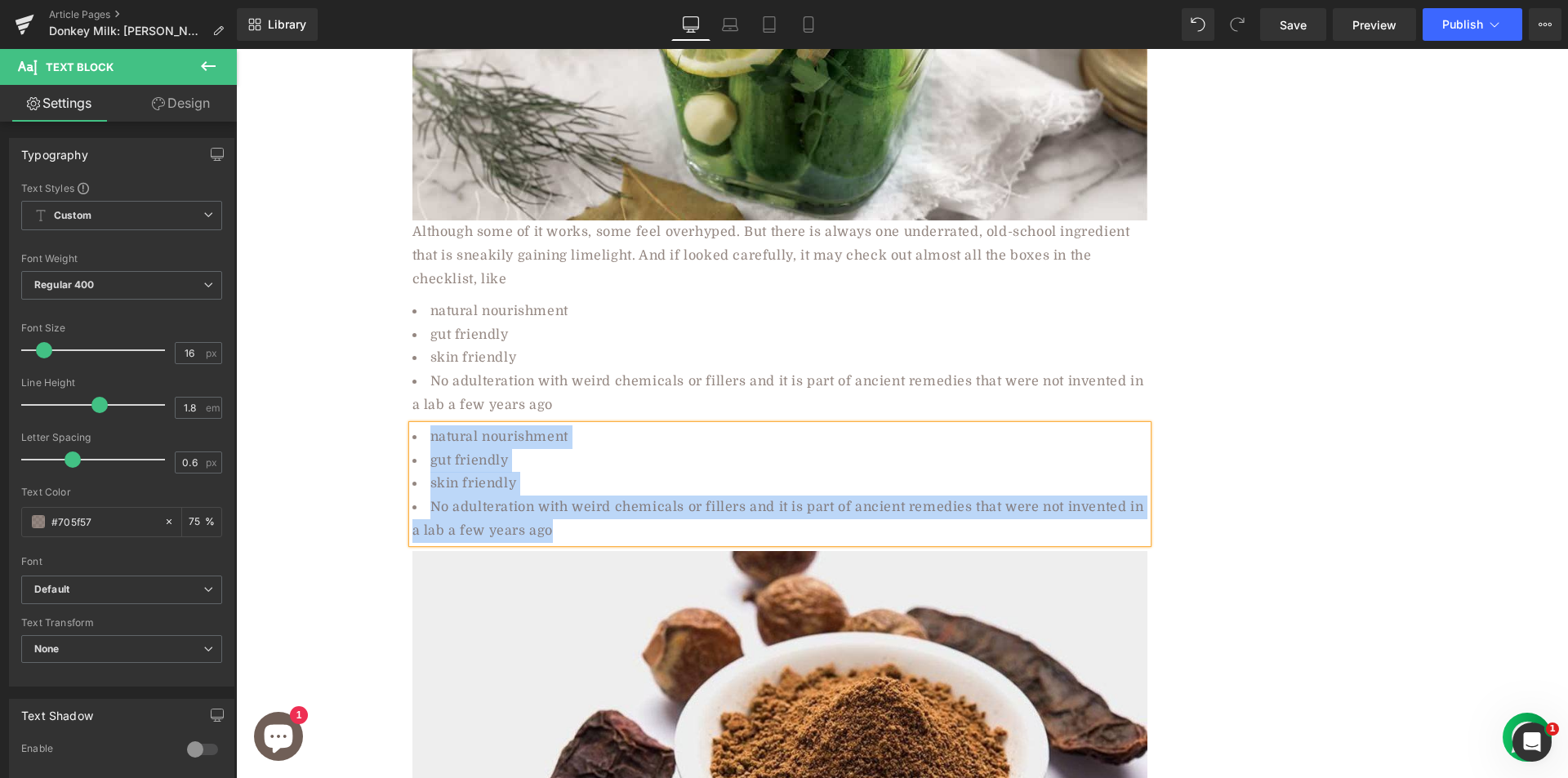
paste div
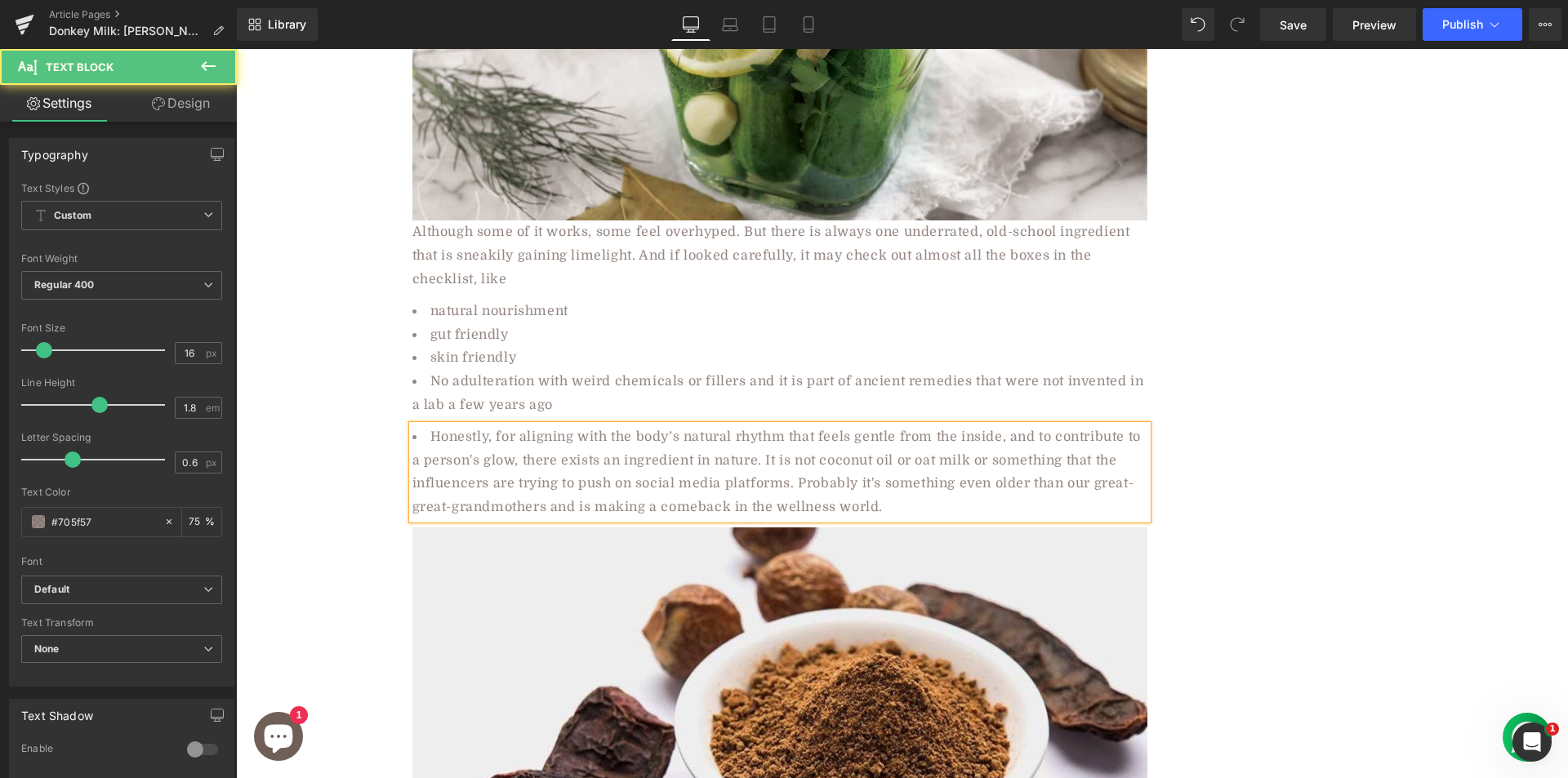
click at [445, 425] on li "Honestly, for aligning with the body’s natural rhythm that feels gentle from th…" at bounding box center [779, 472] width 735 height 94
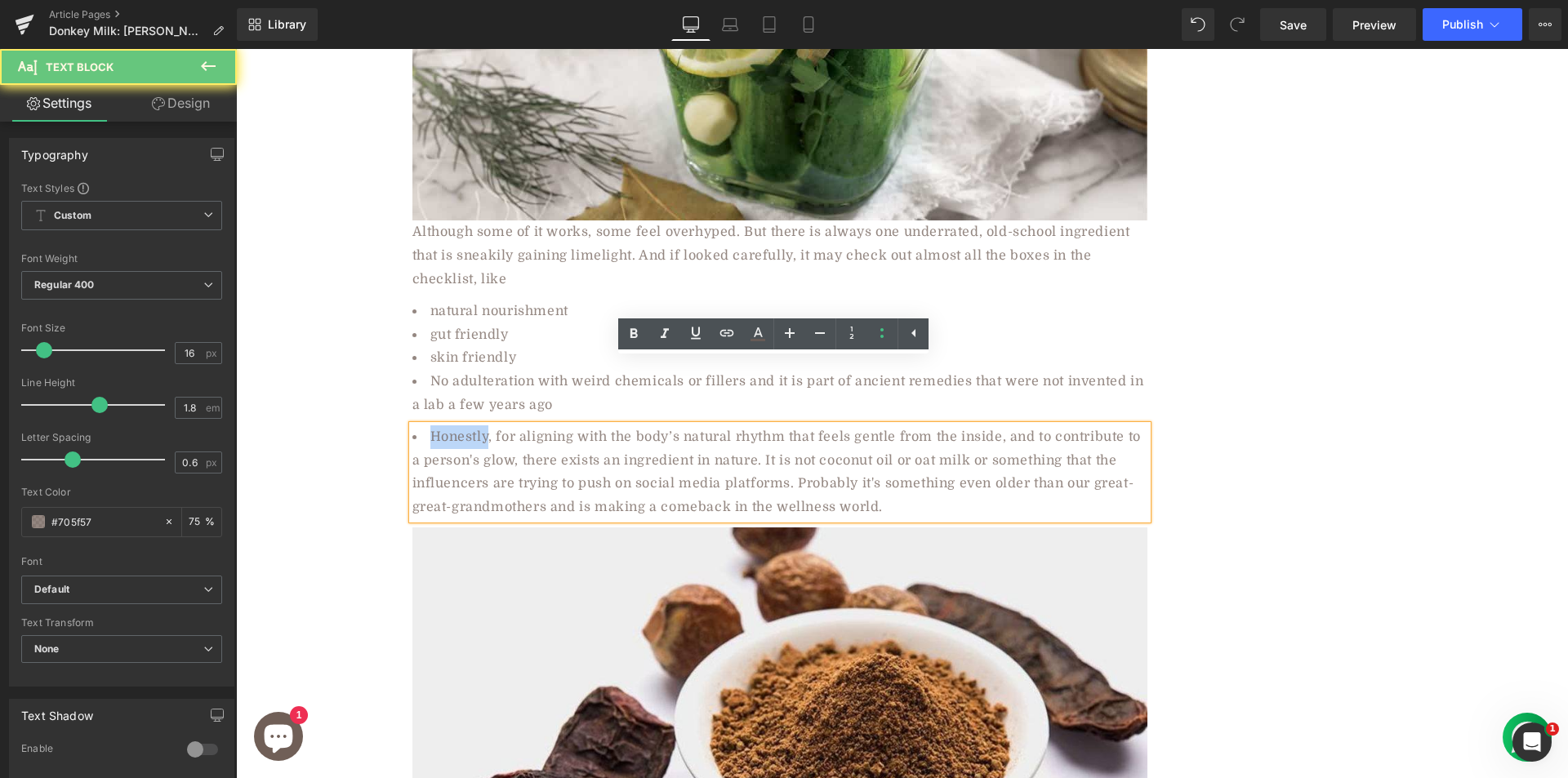
click at [445, 425] on li "Honestly, for aligning with the body’s natural rhythm that feels gentle from th…" at bounding box center [779, 472] width 735 height 94
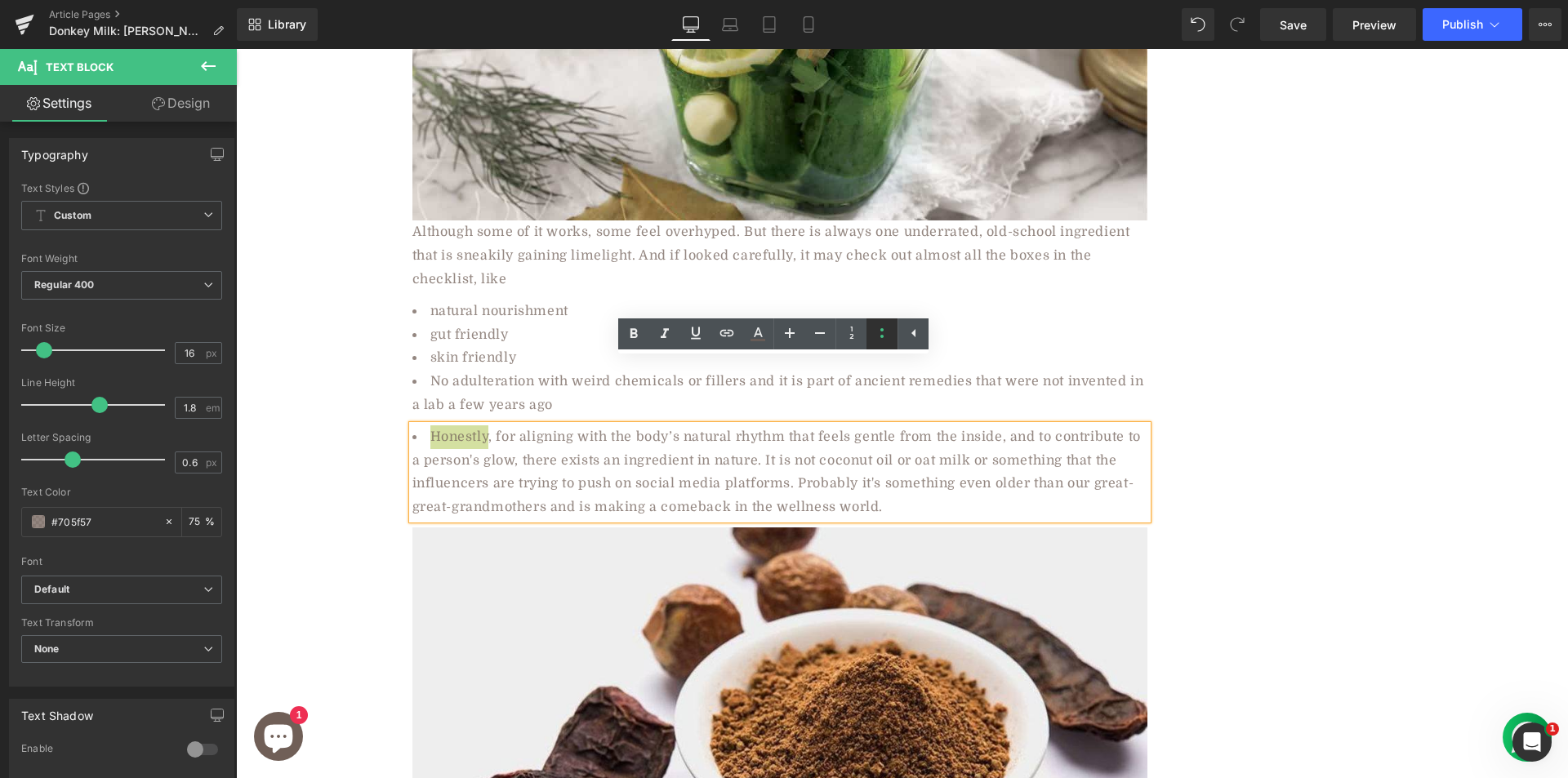
click at [878, 338] on icon at bounding box center [882, 333] width 19 height 19
click at [575, 429] on span "Honestly, for aligning with the body’s natural rhythm that feels gentle from th…" at bounding box center [773, 471] width 723 height 85
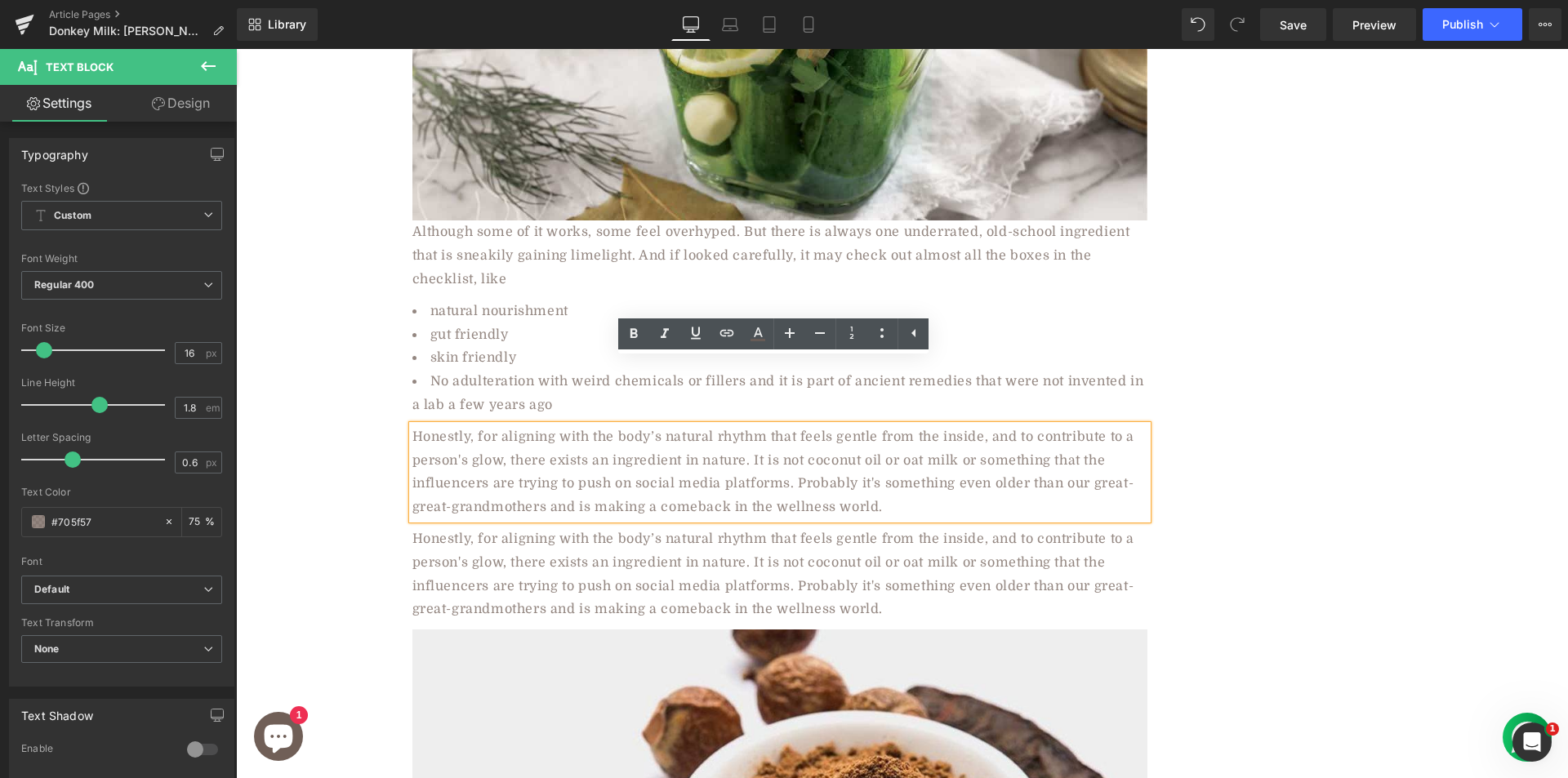
click at [588, 531] on span "Honestly, for aligning with the body’s natural rhythm that feels gentle from th…" at bounding box center [773, 573] width 723 height 85
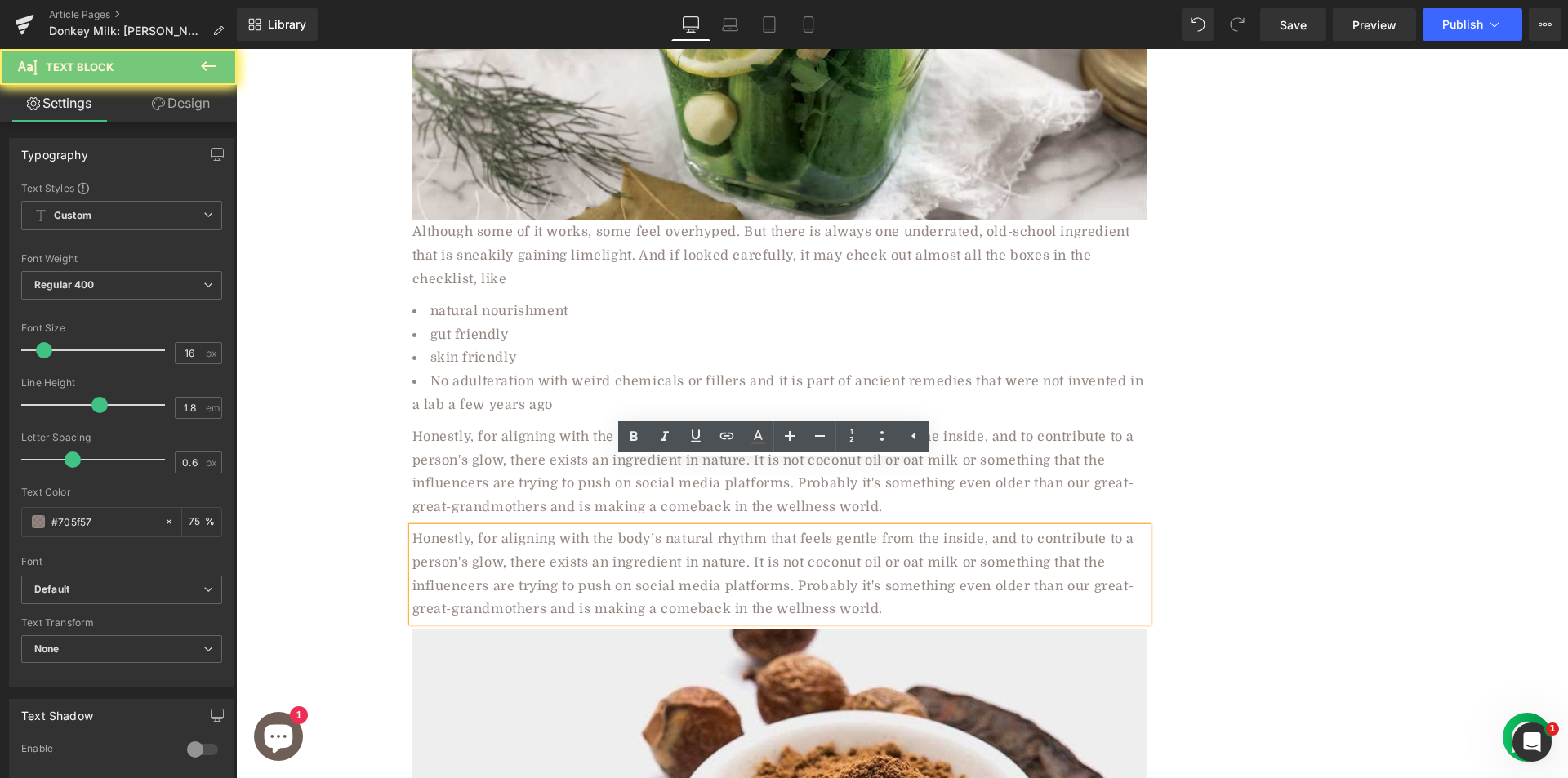
click at [588, 531] on span "Honestly, for aligning with the body’s natural rhythm that feels gentle from th…" at bounding box center [773, 573] width 723 height 85
paste div
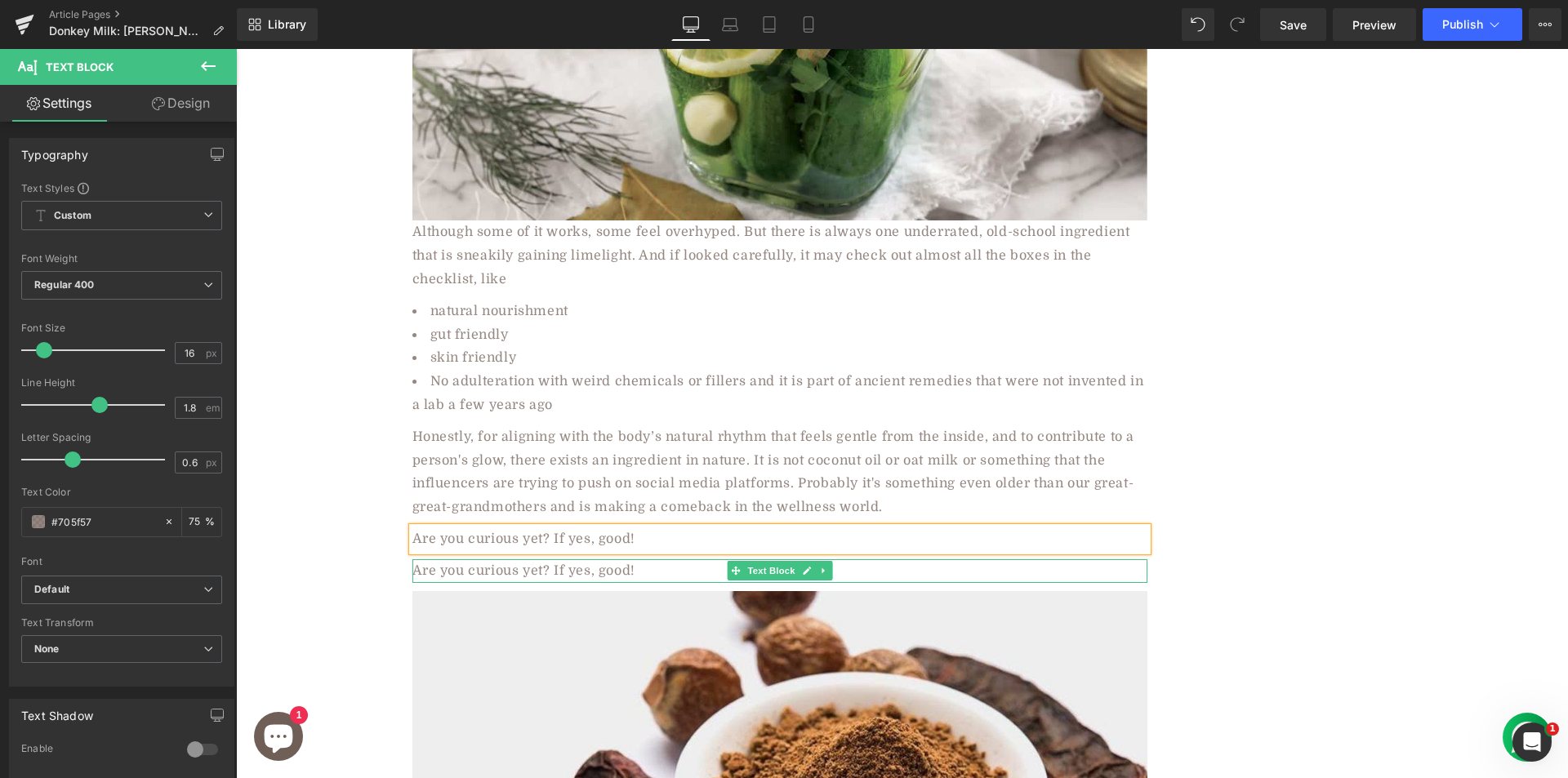
click at [519, 559] on div "Are you curious yet? If yes, good!" at bounding box center [779, 571] width 735 height 24
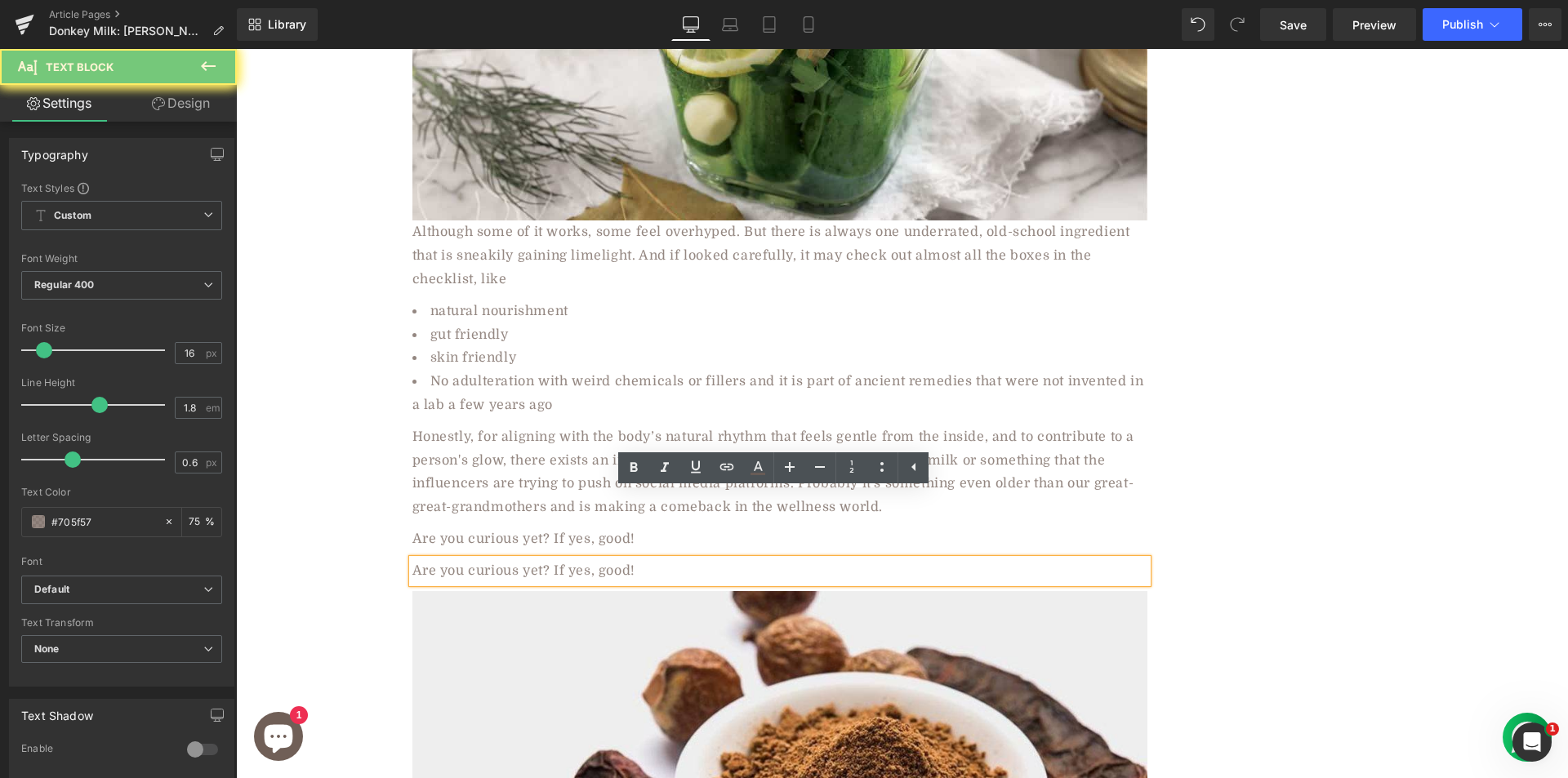
click at [519, 559] on div "Are you curious yet? If yes, good!" at bounding box center [779, 571] width 735 height 24
paste div
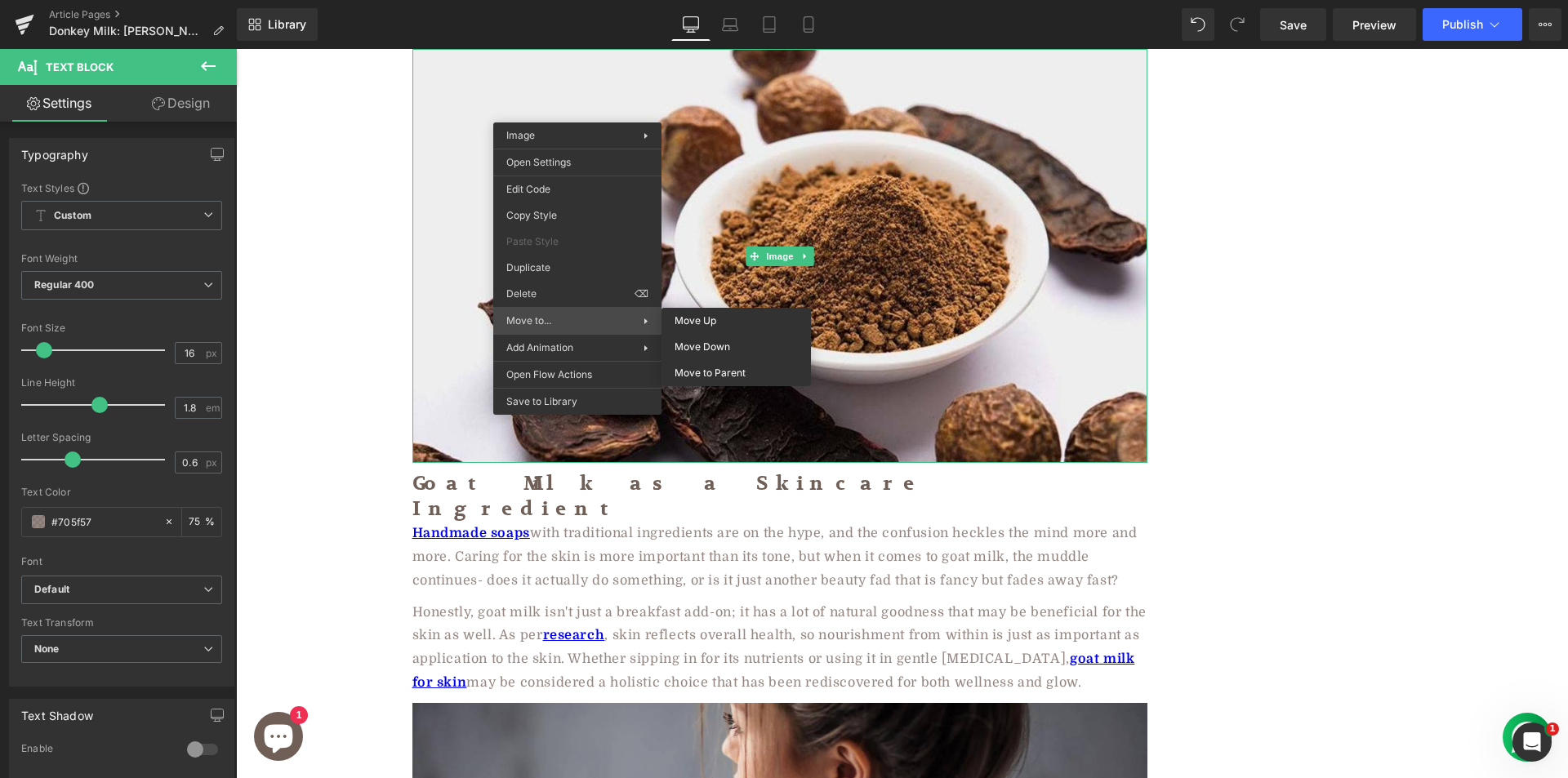
scroll to position [1306, 0]
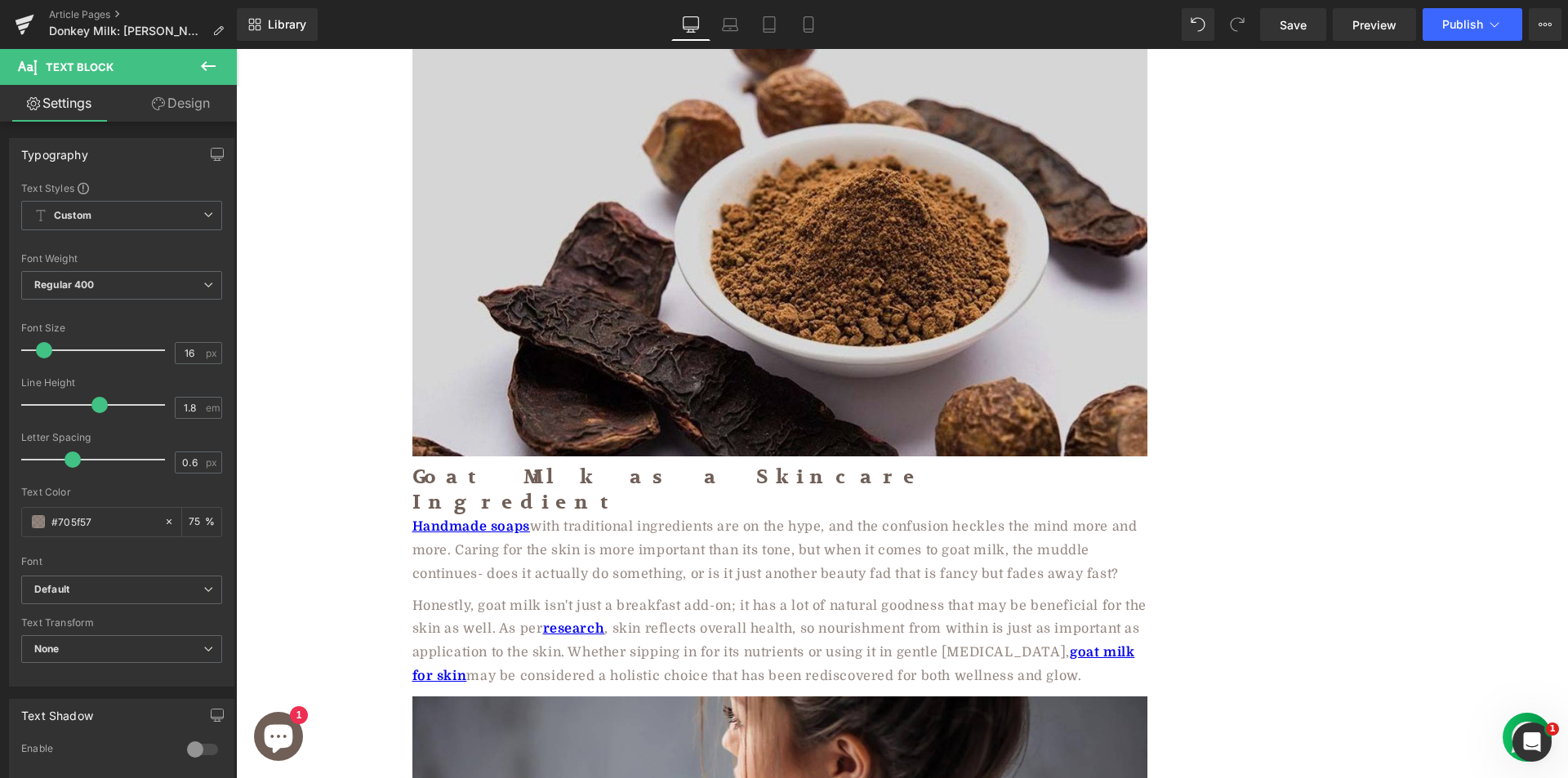
drag, startPoint x: 394, startPoint y: 201, endPoint x: 969, endPoint y: 149, distance: 577.3
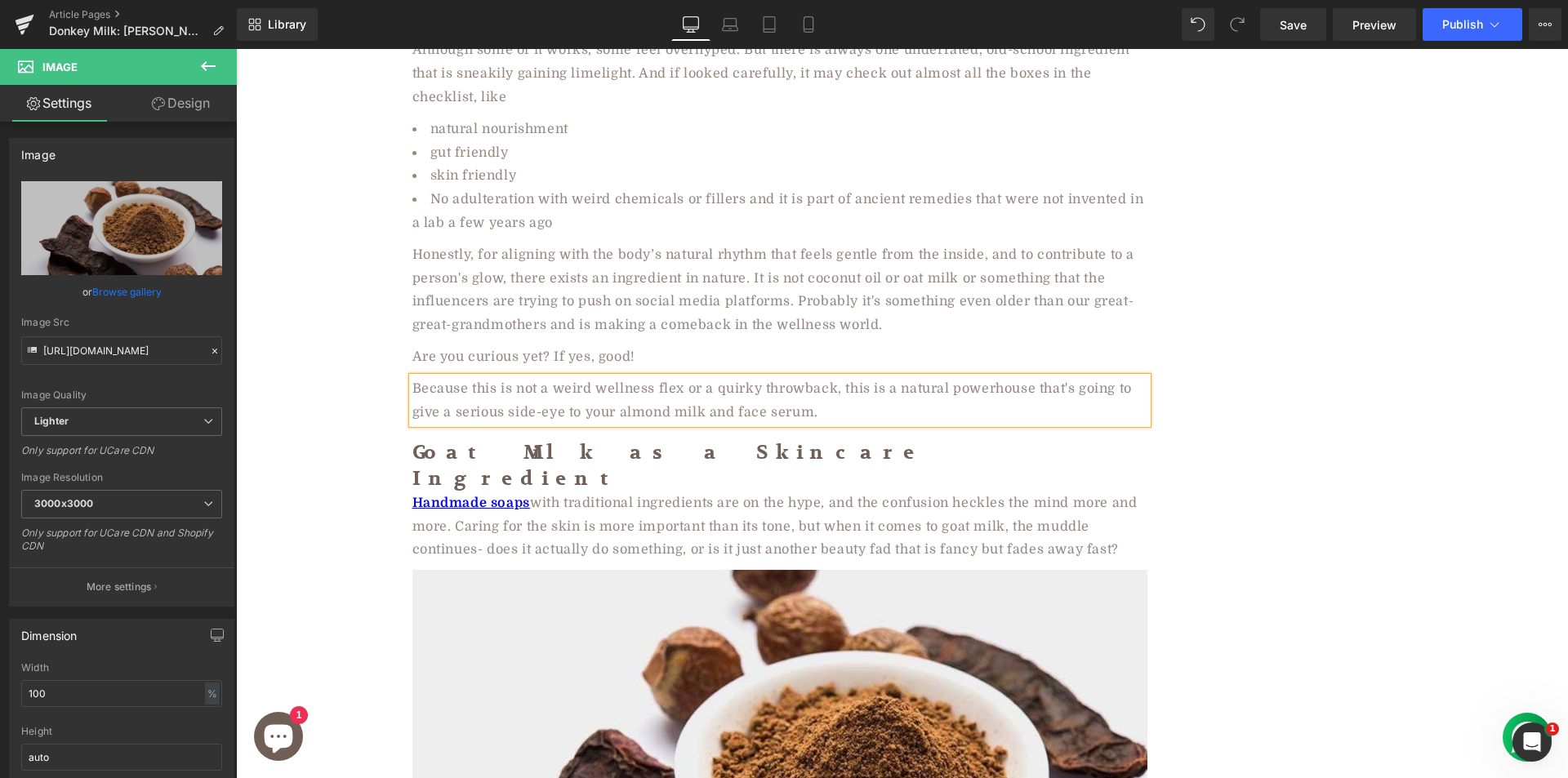
scroll to position [968, 0]
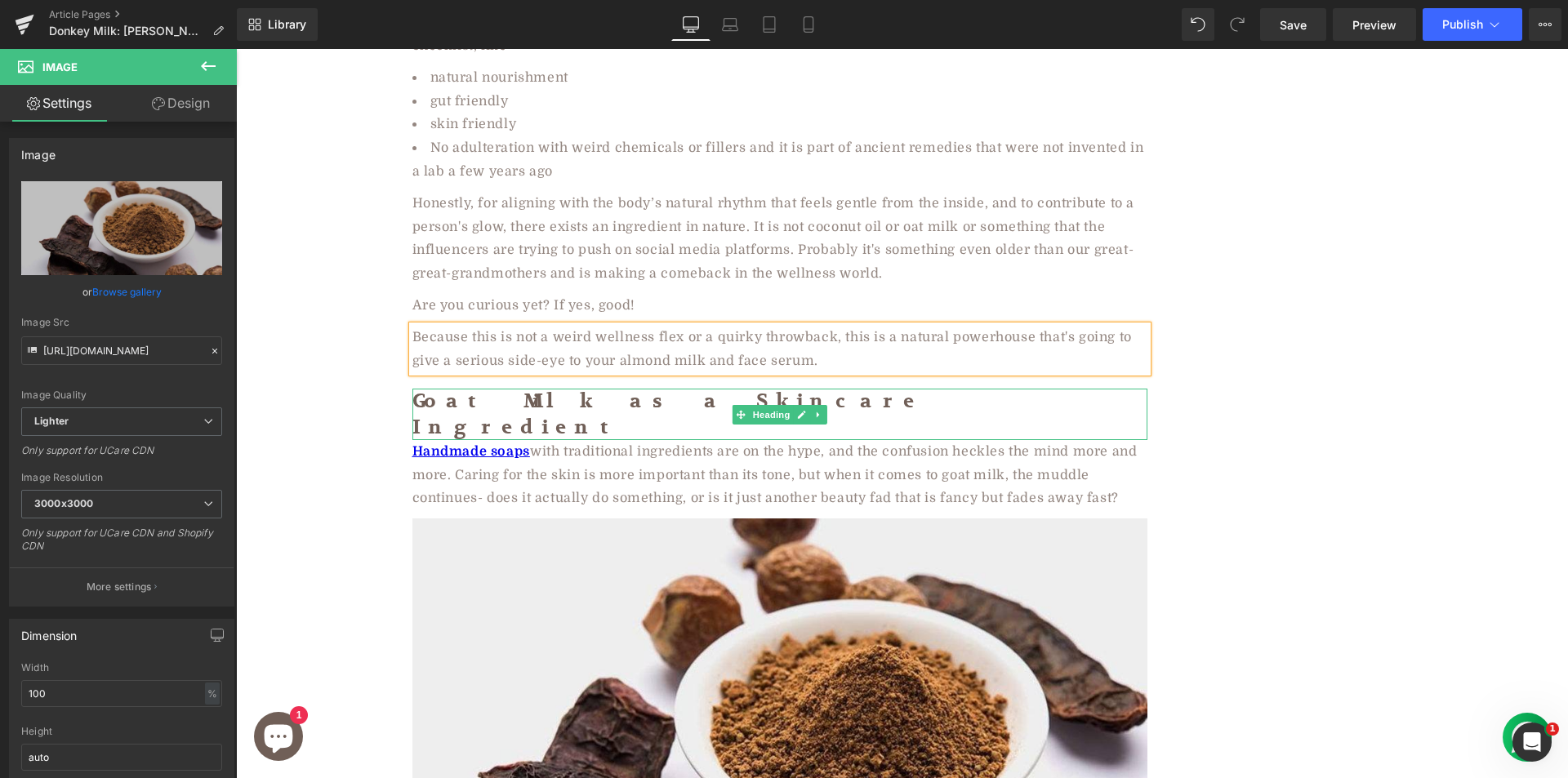
click at [541, 389] on h2 "Goat Milk as a Skincare Ingredient" at bounding box center [779, 414] width 735 height 51
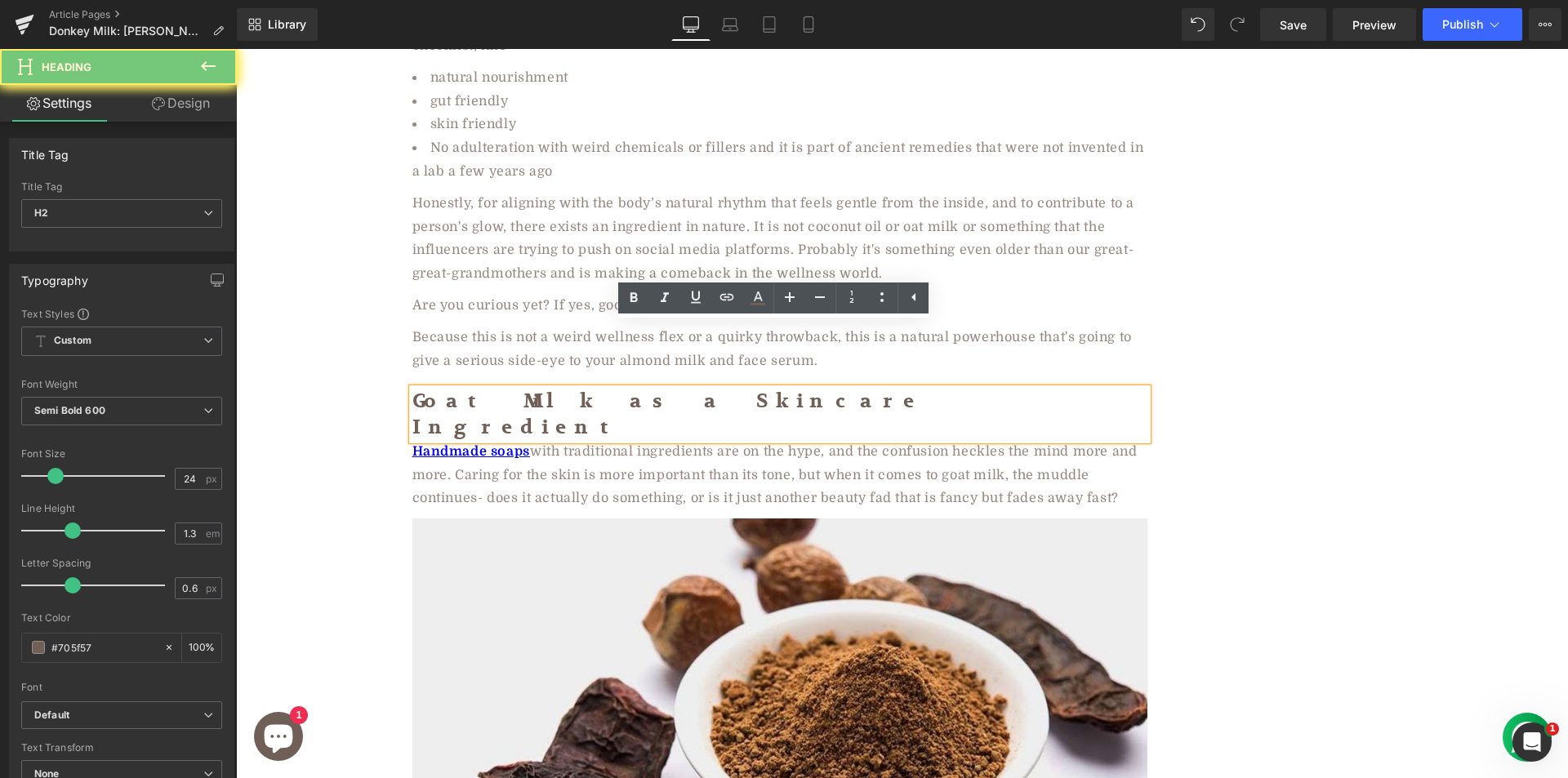
click at [541, 389] on h2 "Goat Milk as a Skincare Ingredient" at bounding box center [779, 414] width 735 height 51
paste div
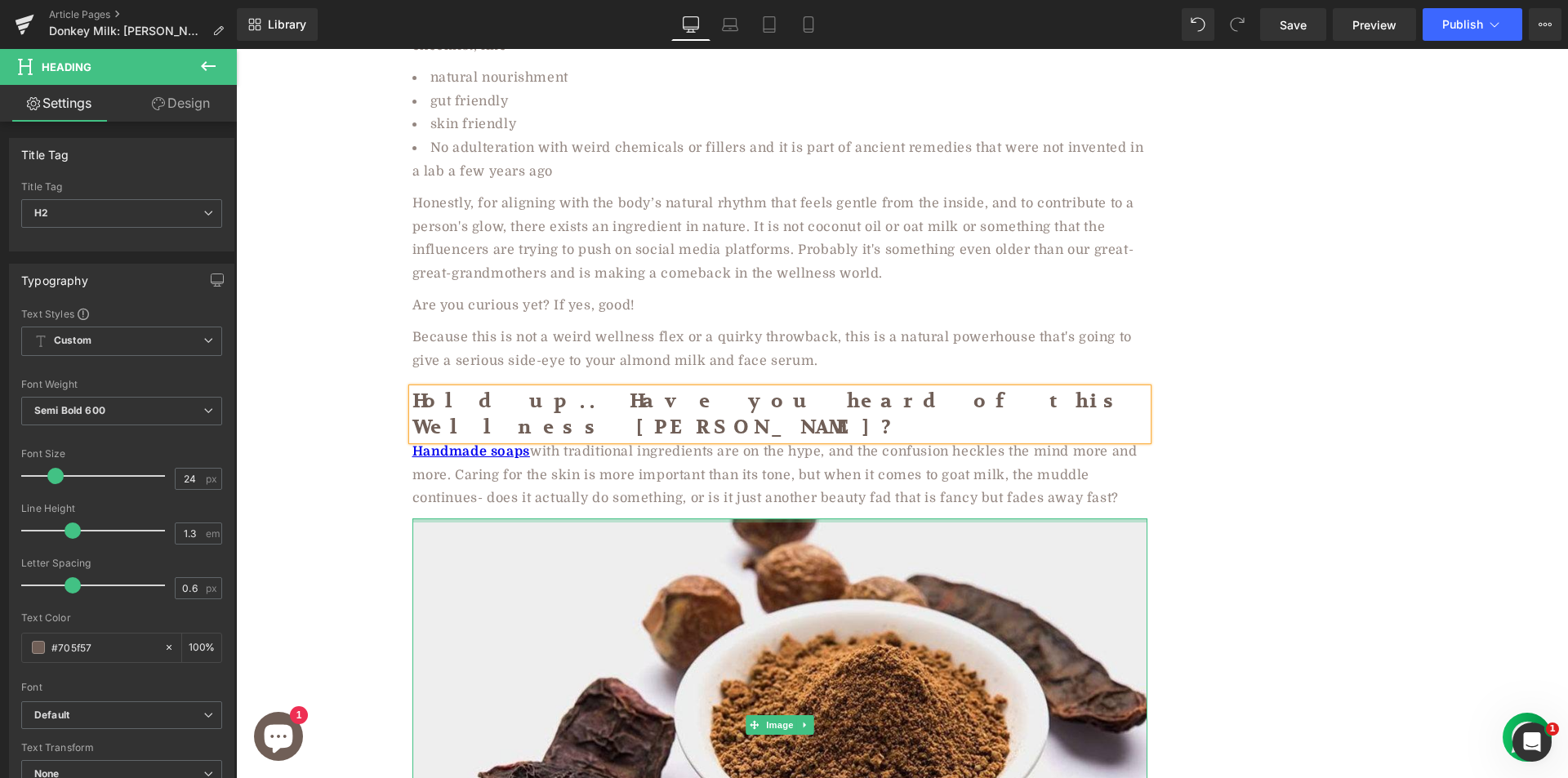
click at [540, 440] on p "Handmade soaps with traditional ingredients are on the hype, and the confusion …" at bounding box center [779, 474] width 735 height 70
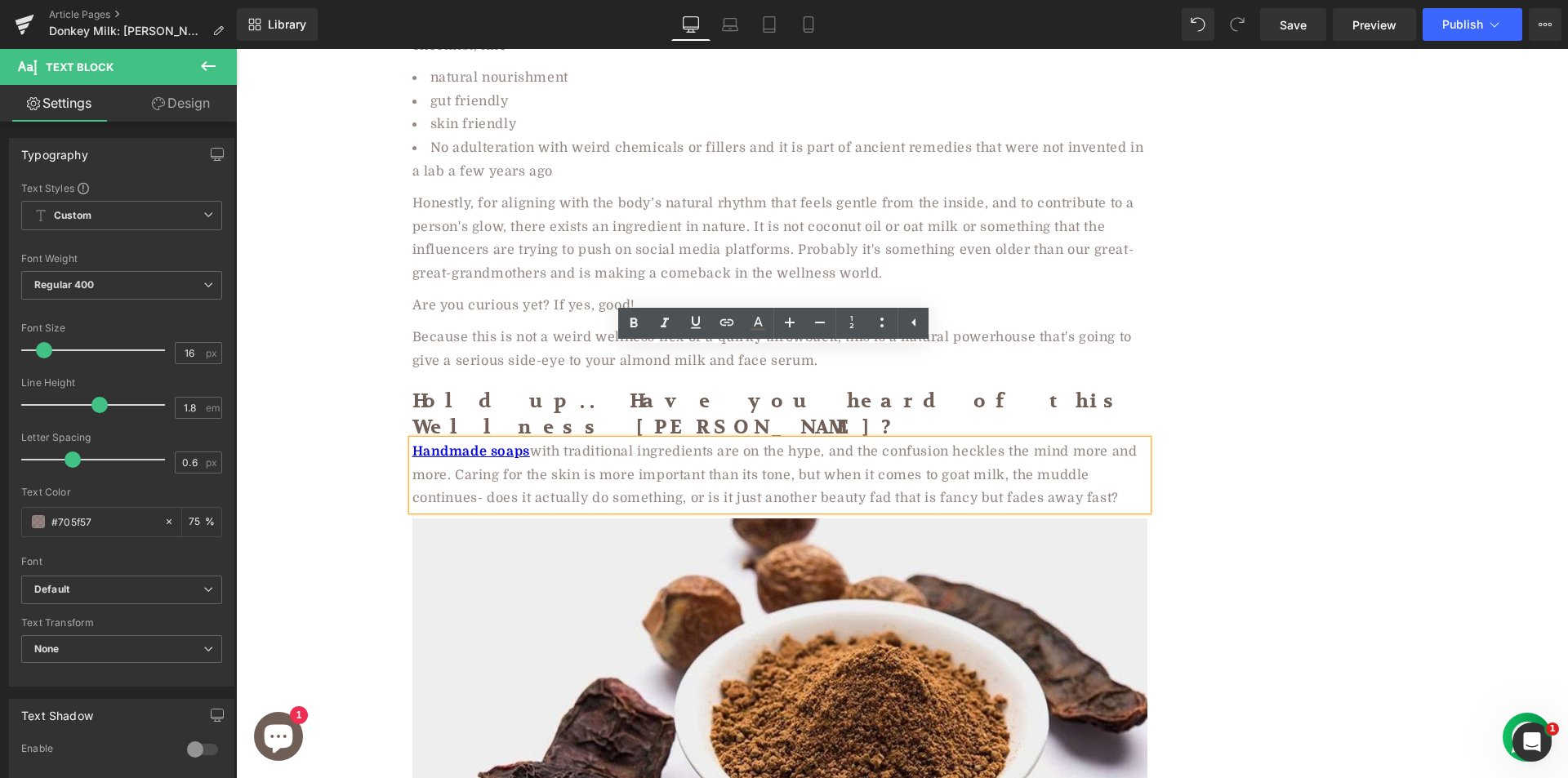
paste div
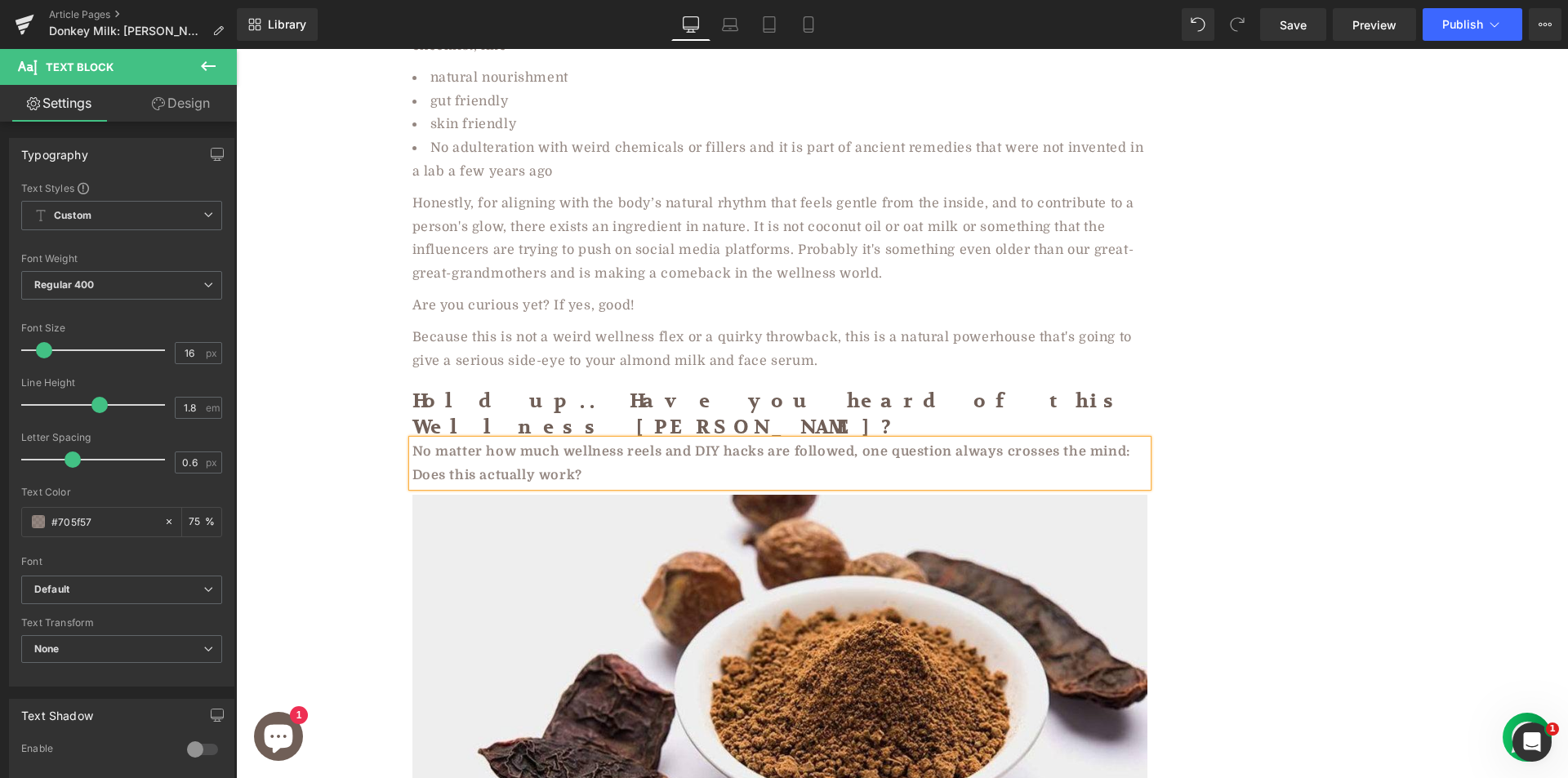
click at [543, 444] on b "No matter how much wellness reels and DIY hacks are followed, one question alwa…" at bounding box center [771, 464] width 718 height 38
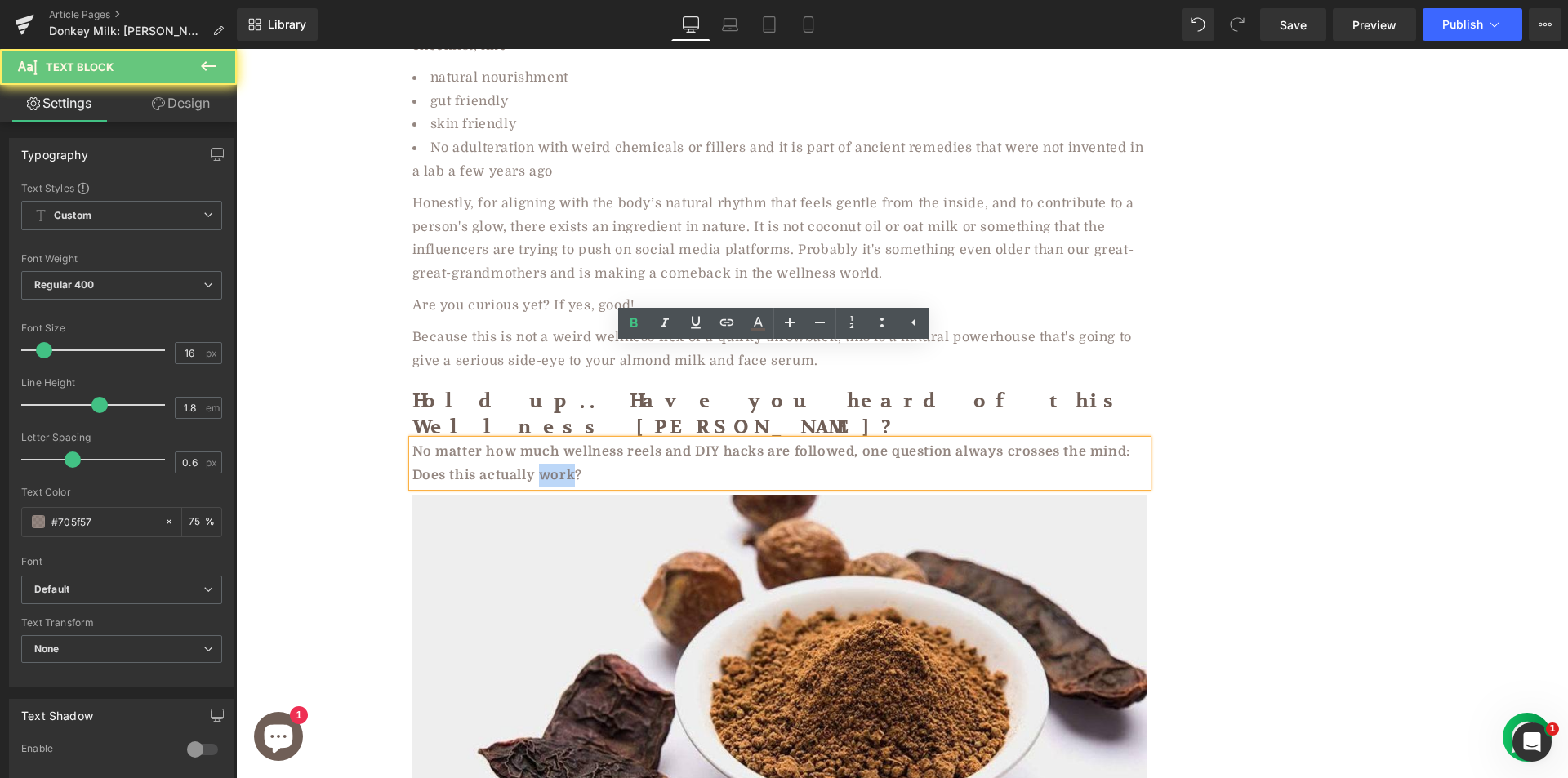
click at [543, 444] on b "No matter how much wellness reels and DIY hacks are followed, one question alwa…" at bounding box center [771, 464] width 718 height 38
click at [635, 321] on icon at bounding box center [633, 323] width 19 height 19
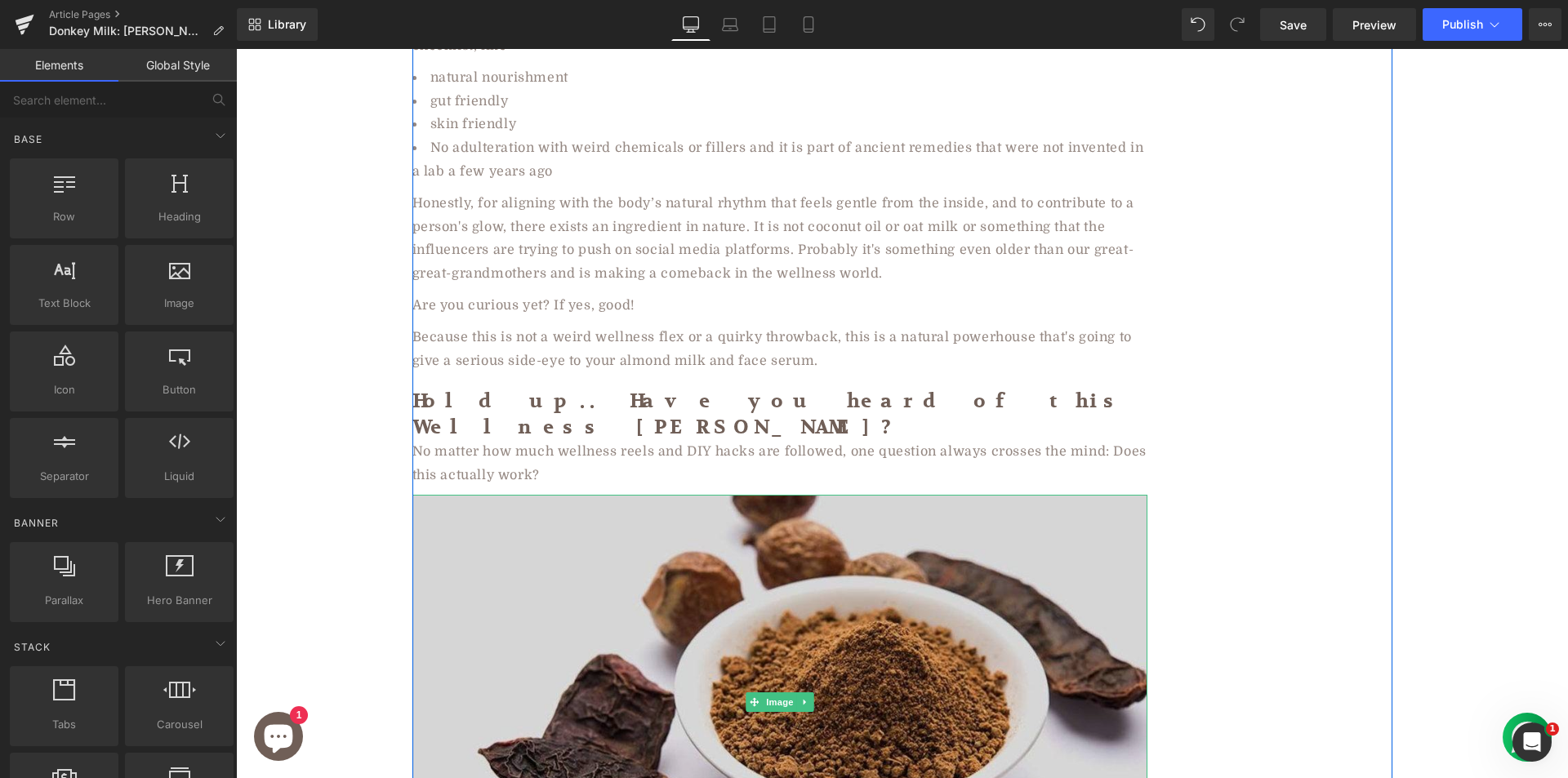
click at [619, 533] on img at bounding box center [779, 702] width 735 height 413
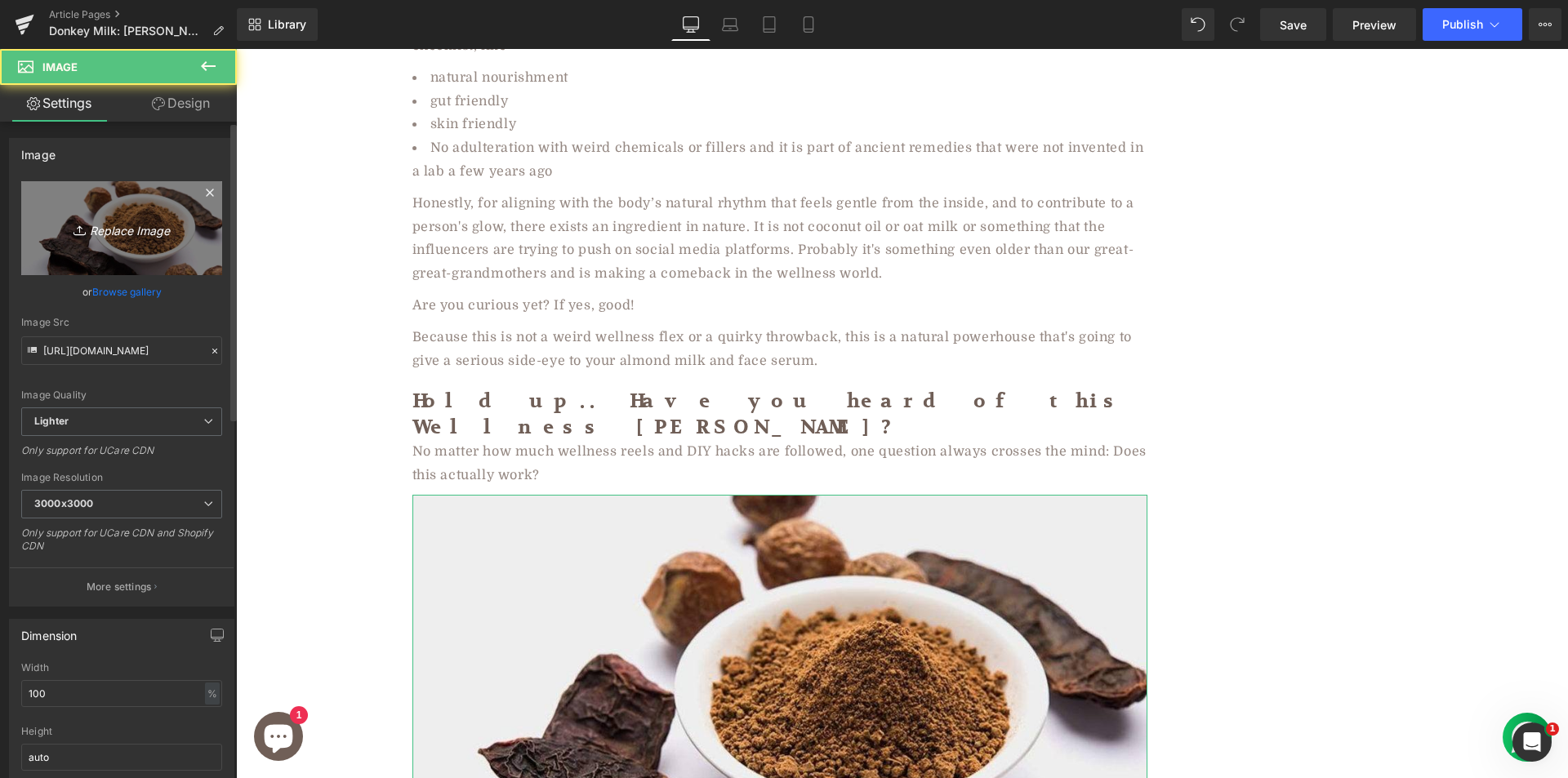
click at [99, 238] on icon "Replace Image" at bounding box center [121, 227] width 131 height 20
type input "C:\fakepath\istockphoto-864494224-612x612.jpg"
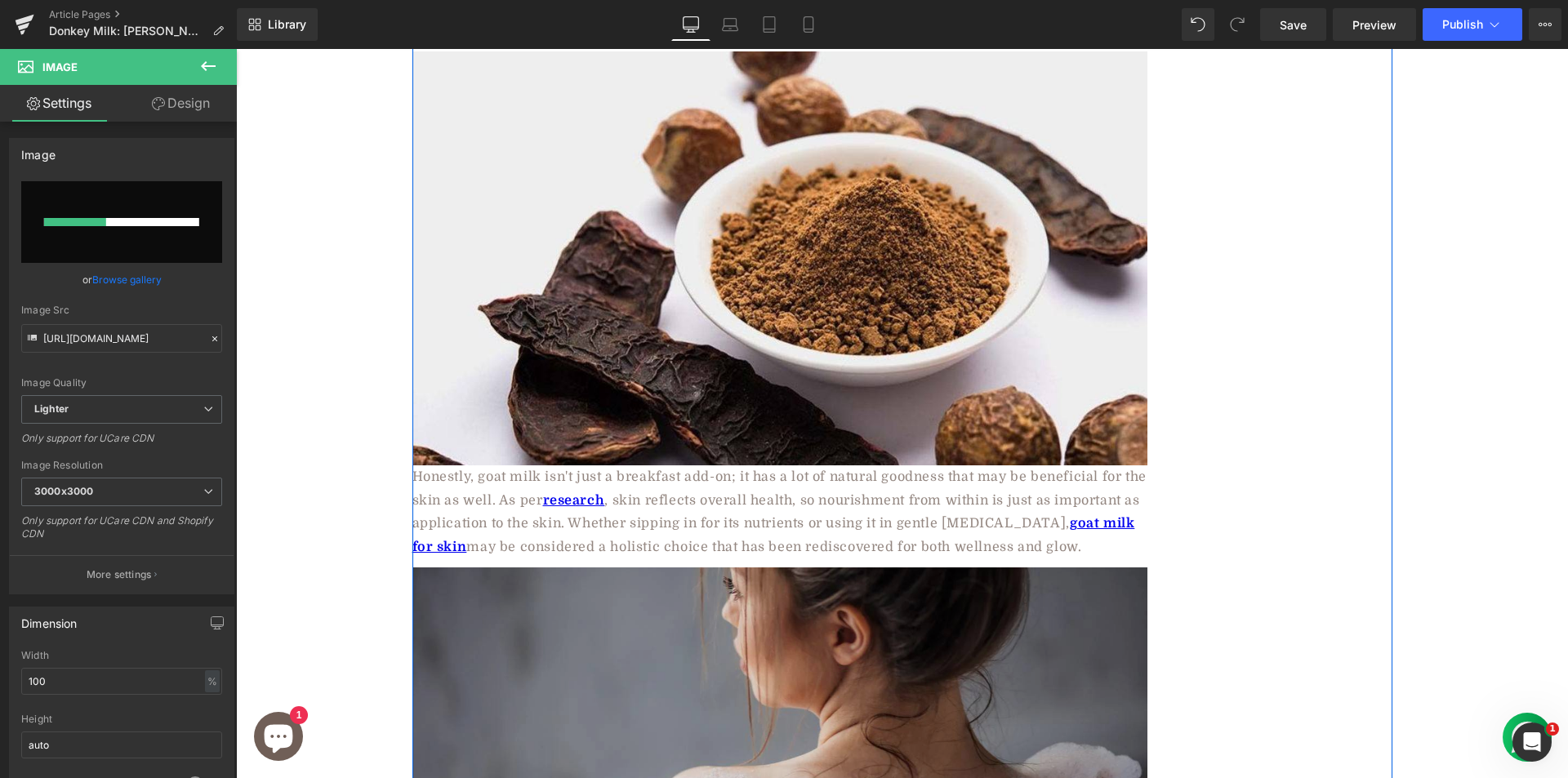
scroll to position [1540, 0]
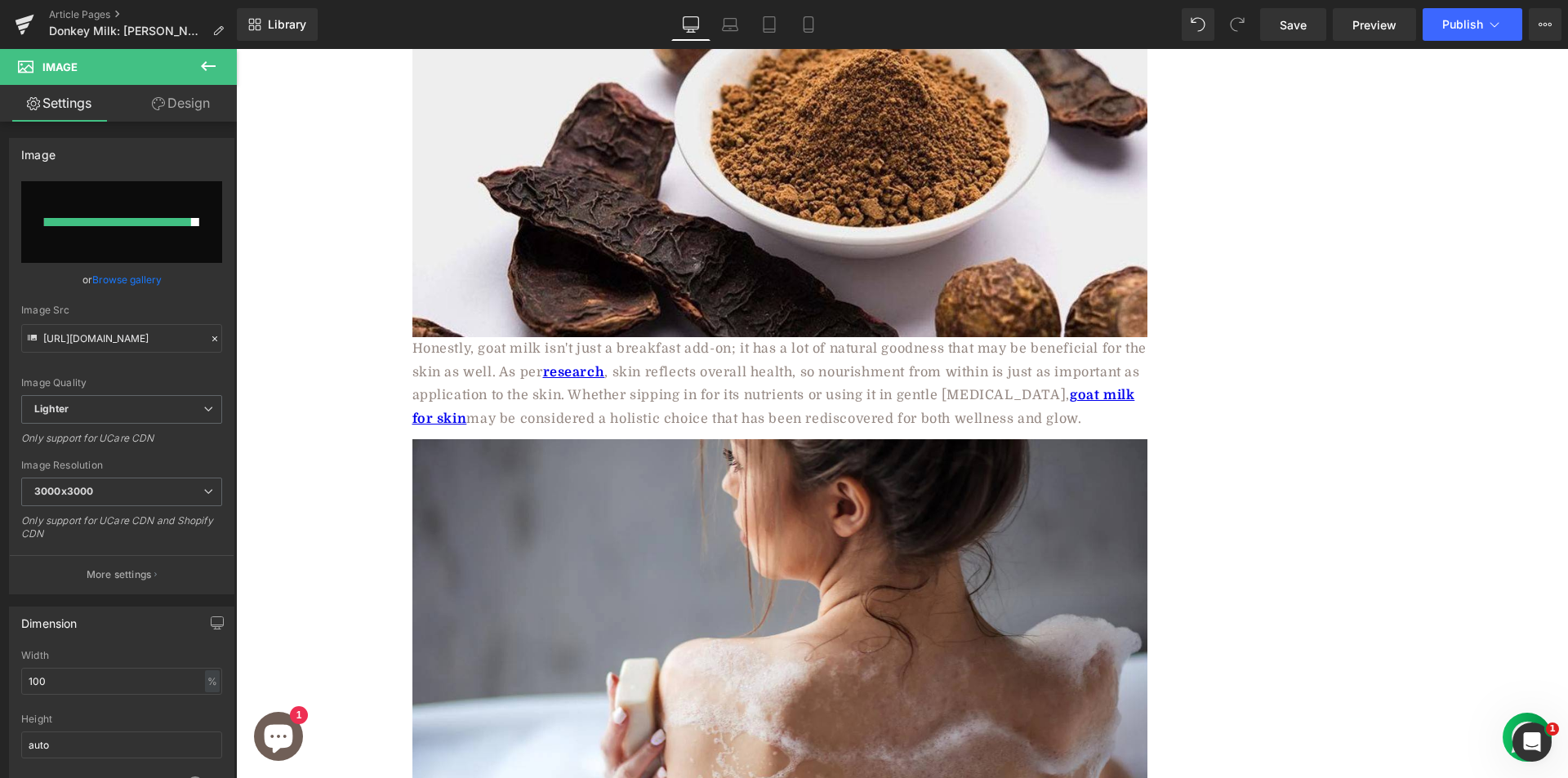
type input "https://ucarecdn.com/d46bbdce-bb68-4503-8a33-58911105c7d9/-/format/auto/-/previ…"
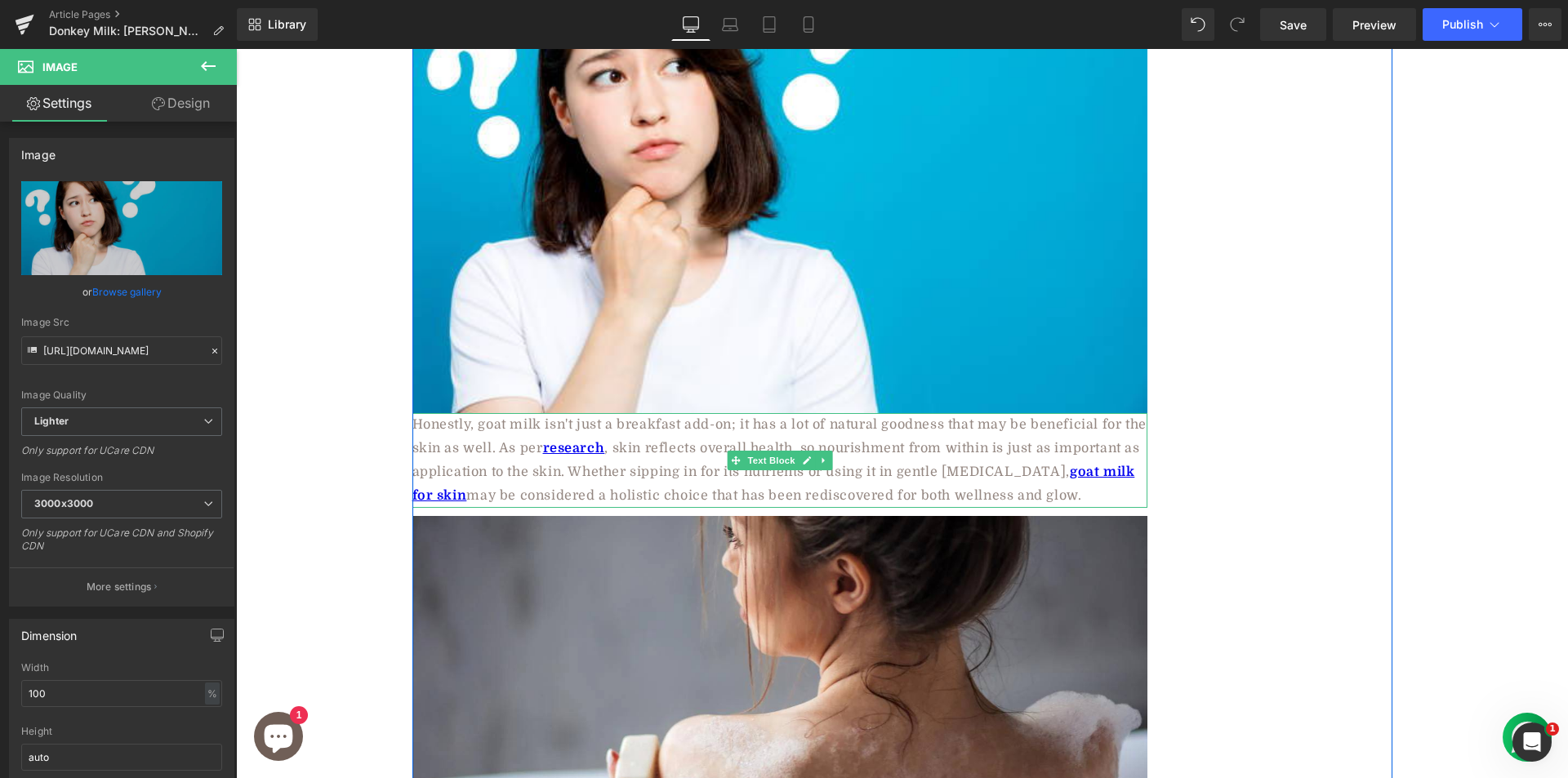
click at [478, 413] on p "Honestly, goat milk isn't just a breakfast add-on; it has a lot of natural good…" at bounding box center [779, 460] width 735 height 94
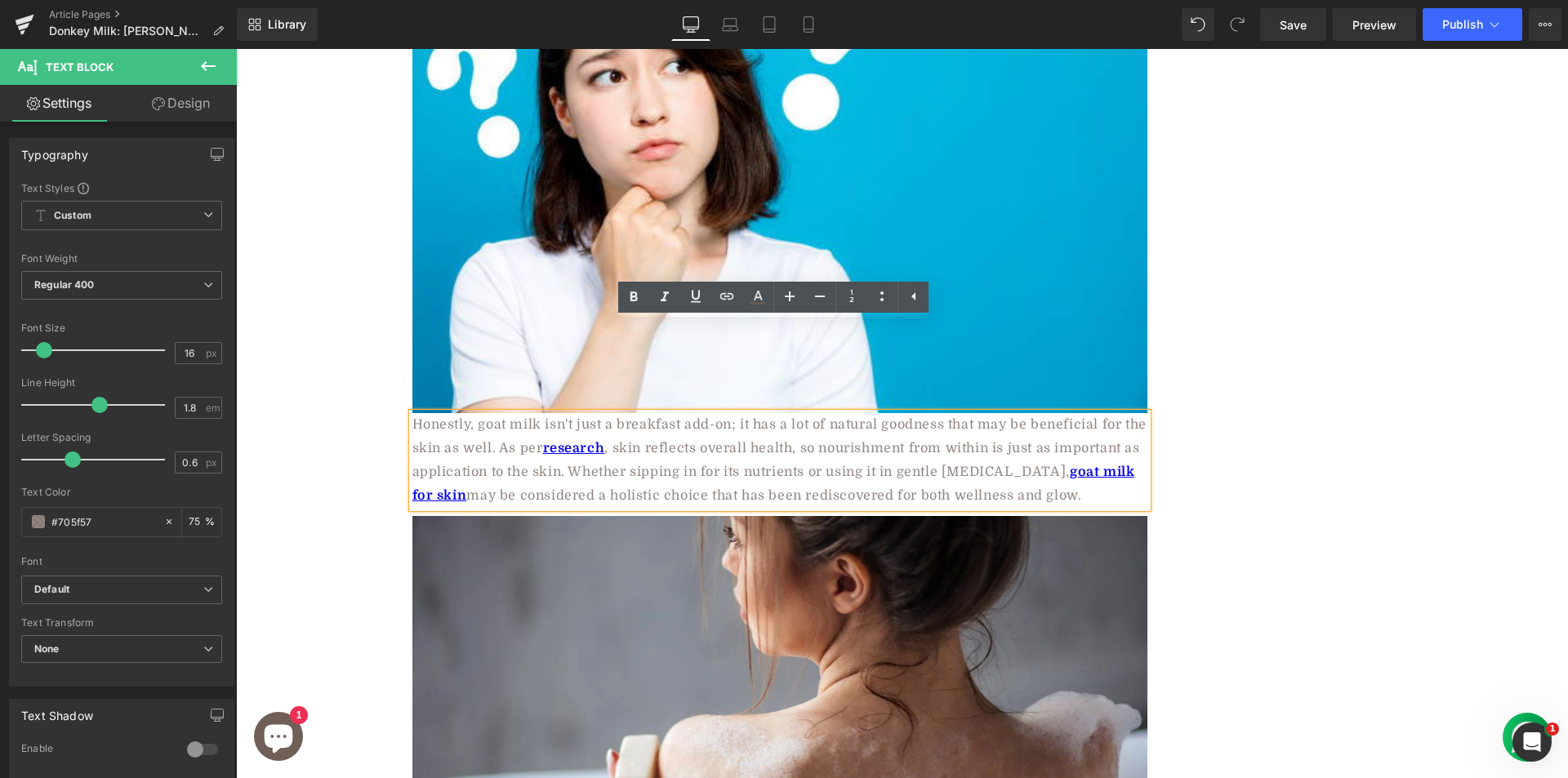
paste div
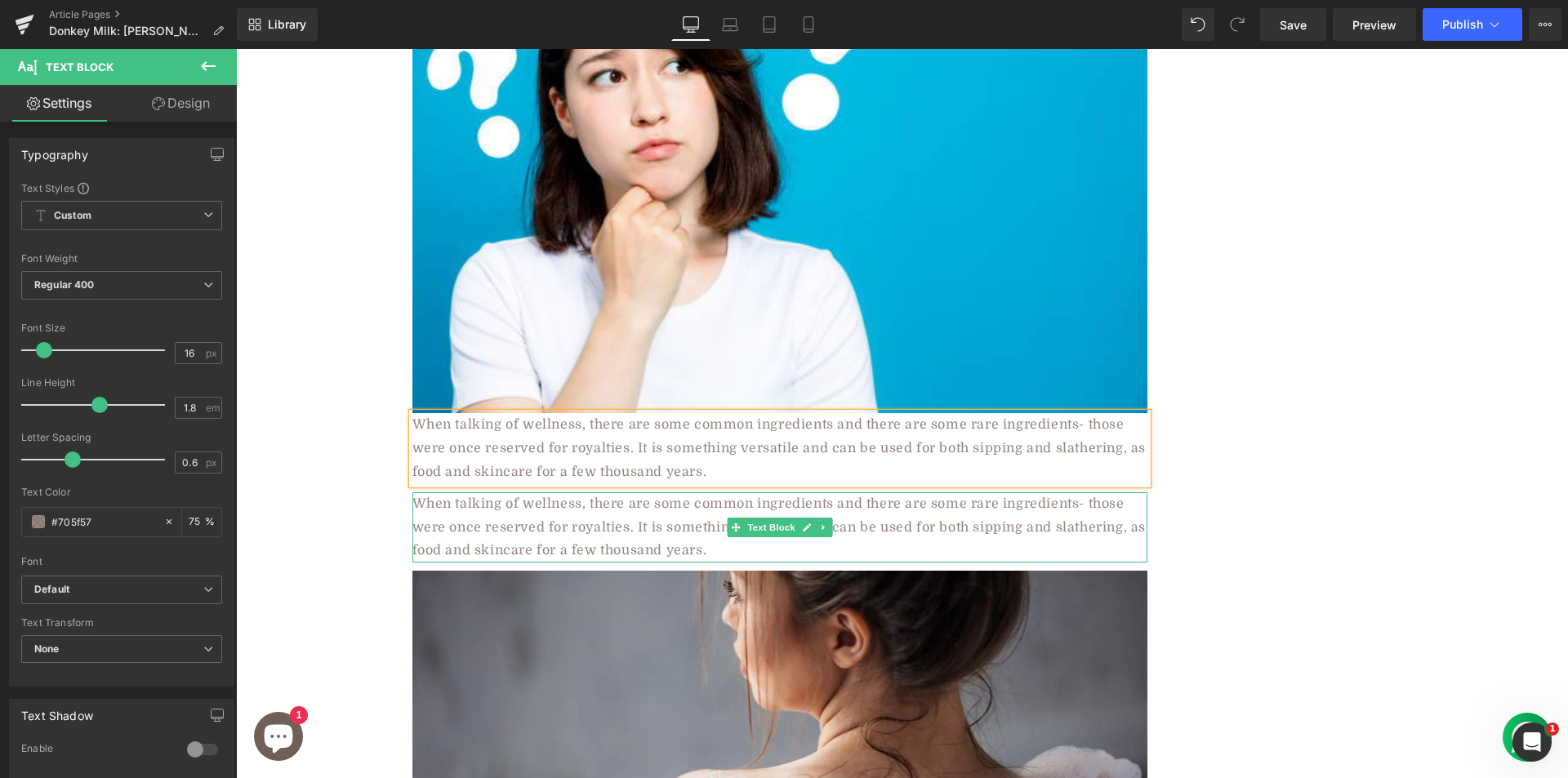
click at [577, 492] on p "When talking of wellness, there are some common ingredients and there are some …" at bounding box center [779, 527] width 735 height 70
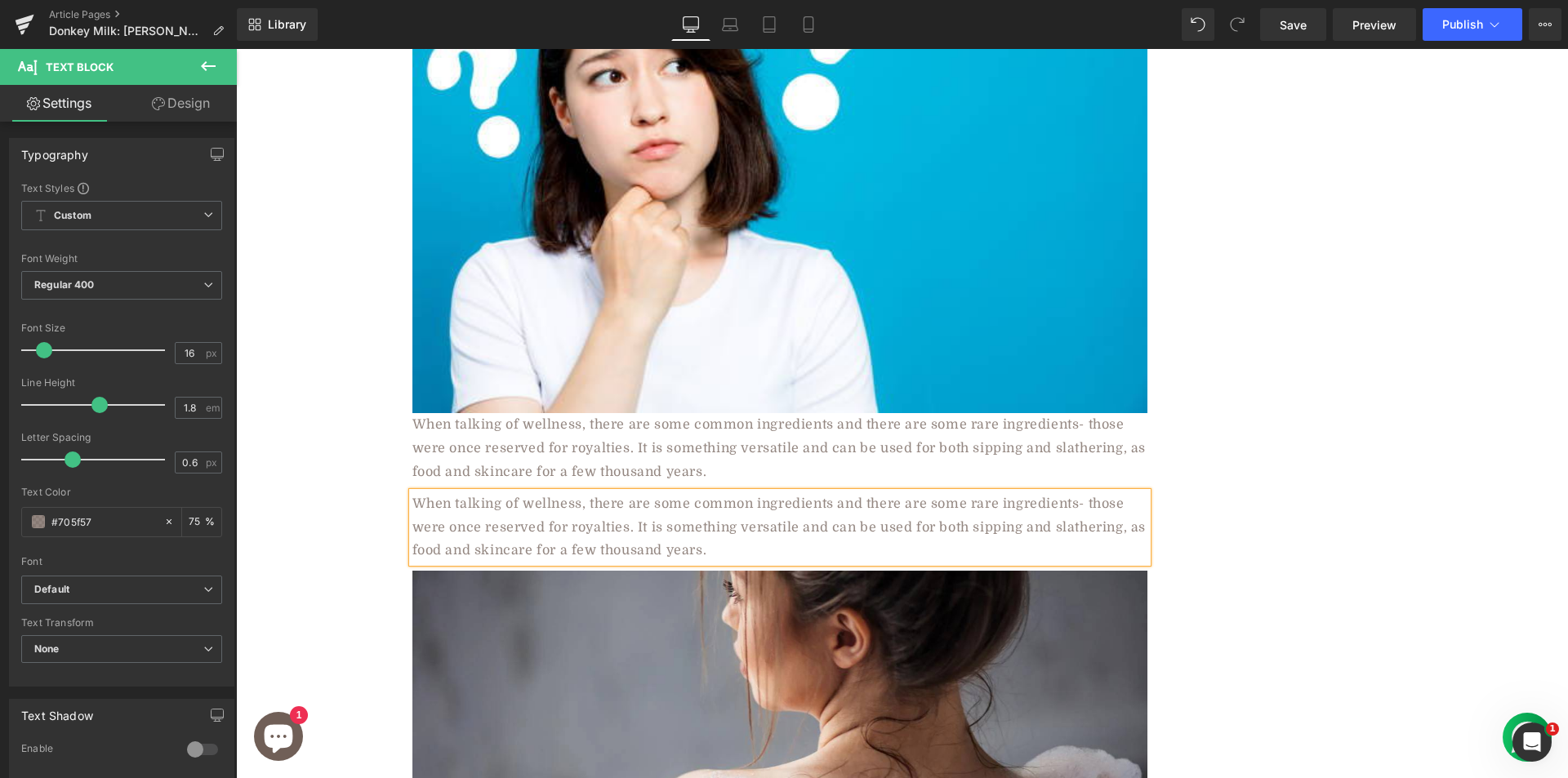
click at [577, 492] on p "When talking of wellness, there are some common ingredients and there are some …" at bounding box center [779, 527] width 735 height 70
paste div
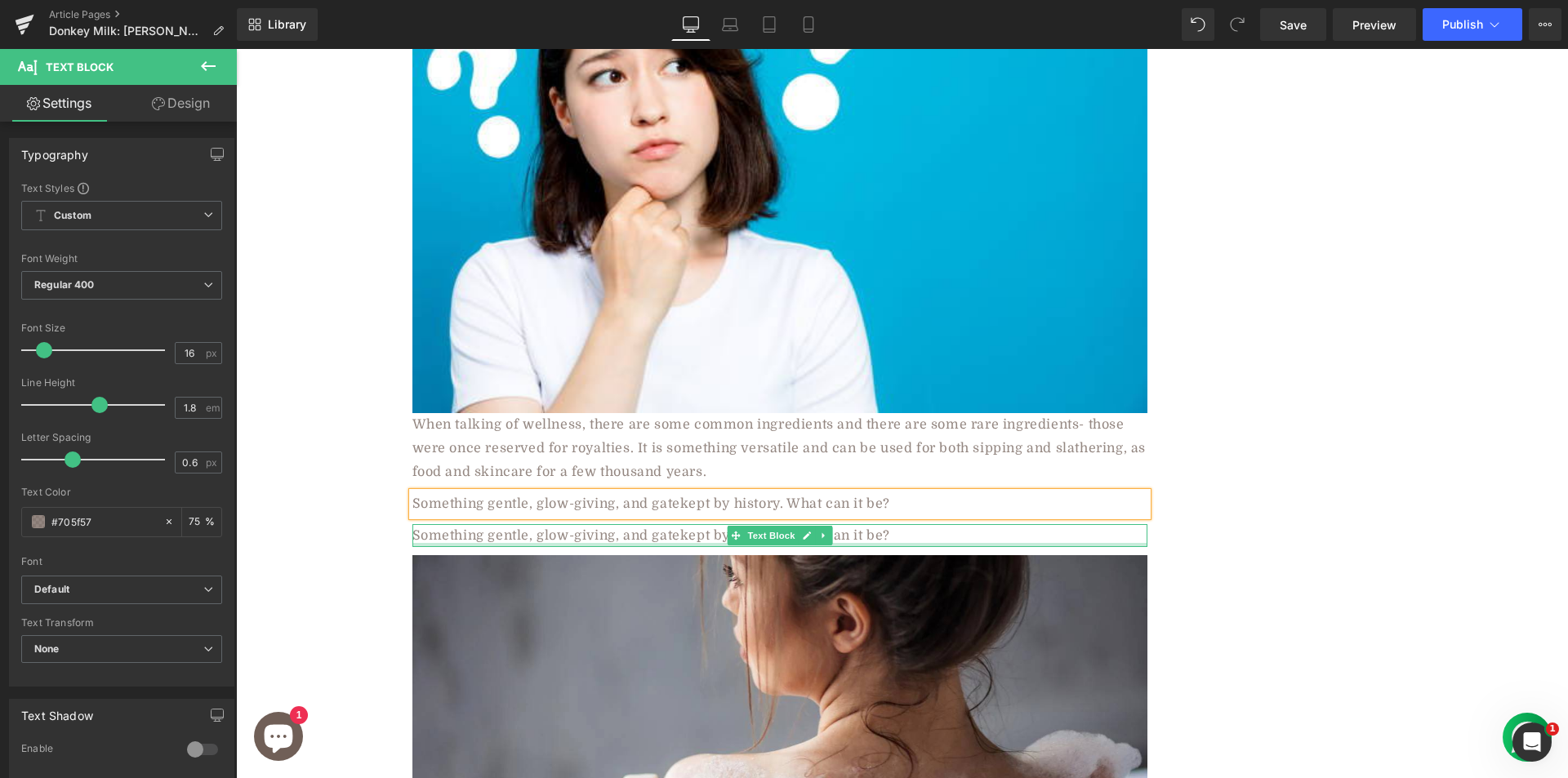
click at [515, 524] on p "Something gentle, glow-giving, and gatekept by history. What can it be?" at bounding box center [779, 535] width 735 height 24
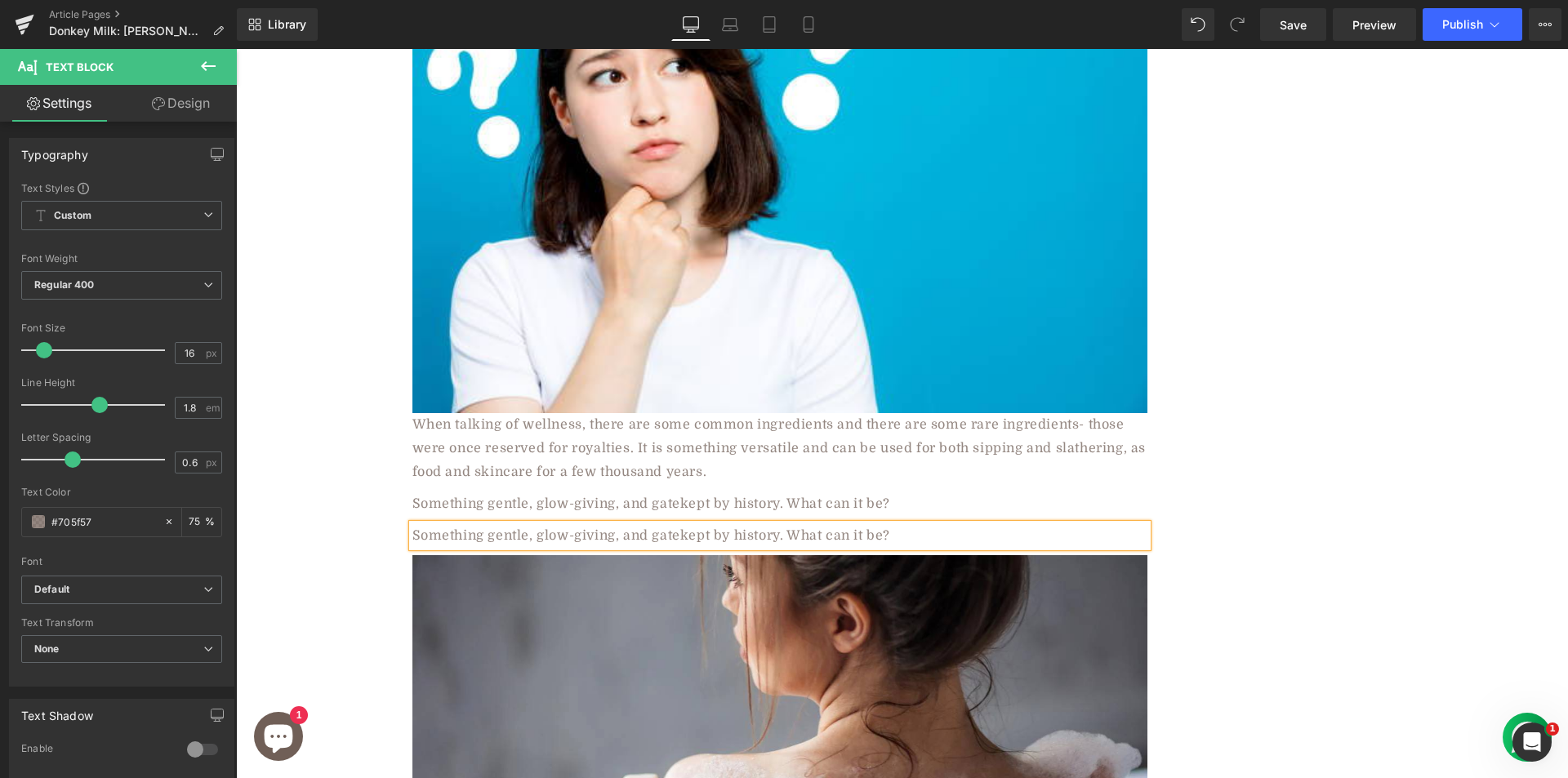
click at [515, 524] on p "Something gentle, glow-giving, and gatekept by history. What can it be?" at bounding box center [779, 535] width 735 height 24
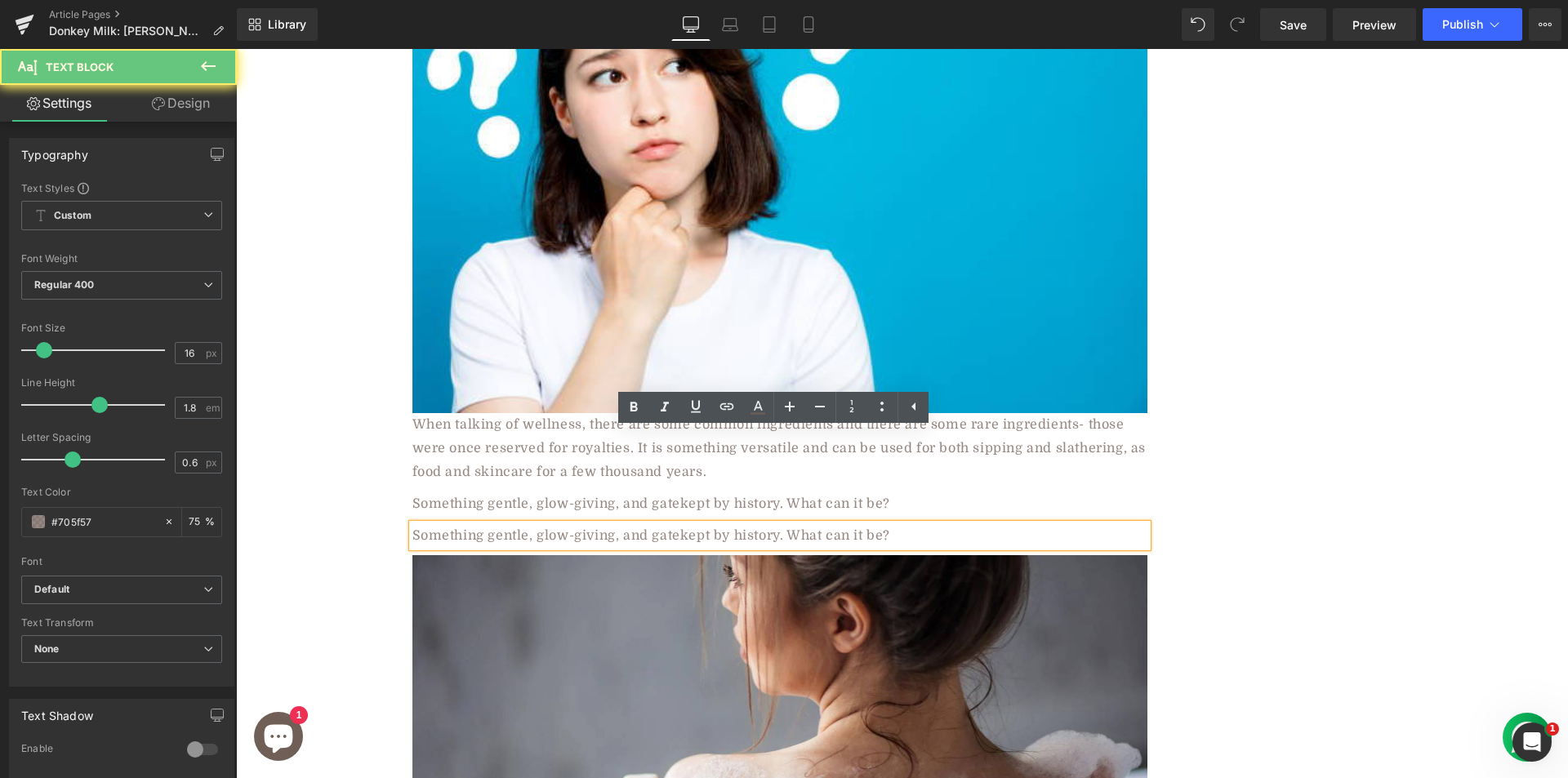
click at [515, 524] on p "Something gentle, glow-giving, and gatekept by history. What can it be?" at bounding box center [779, 535] width 735 height 24
paste div
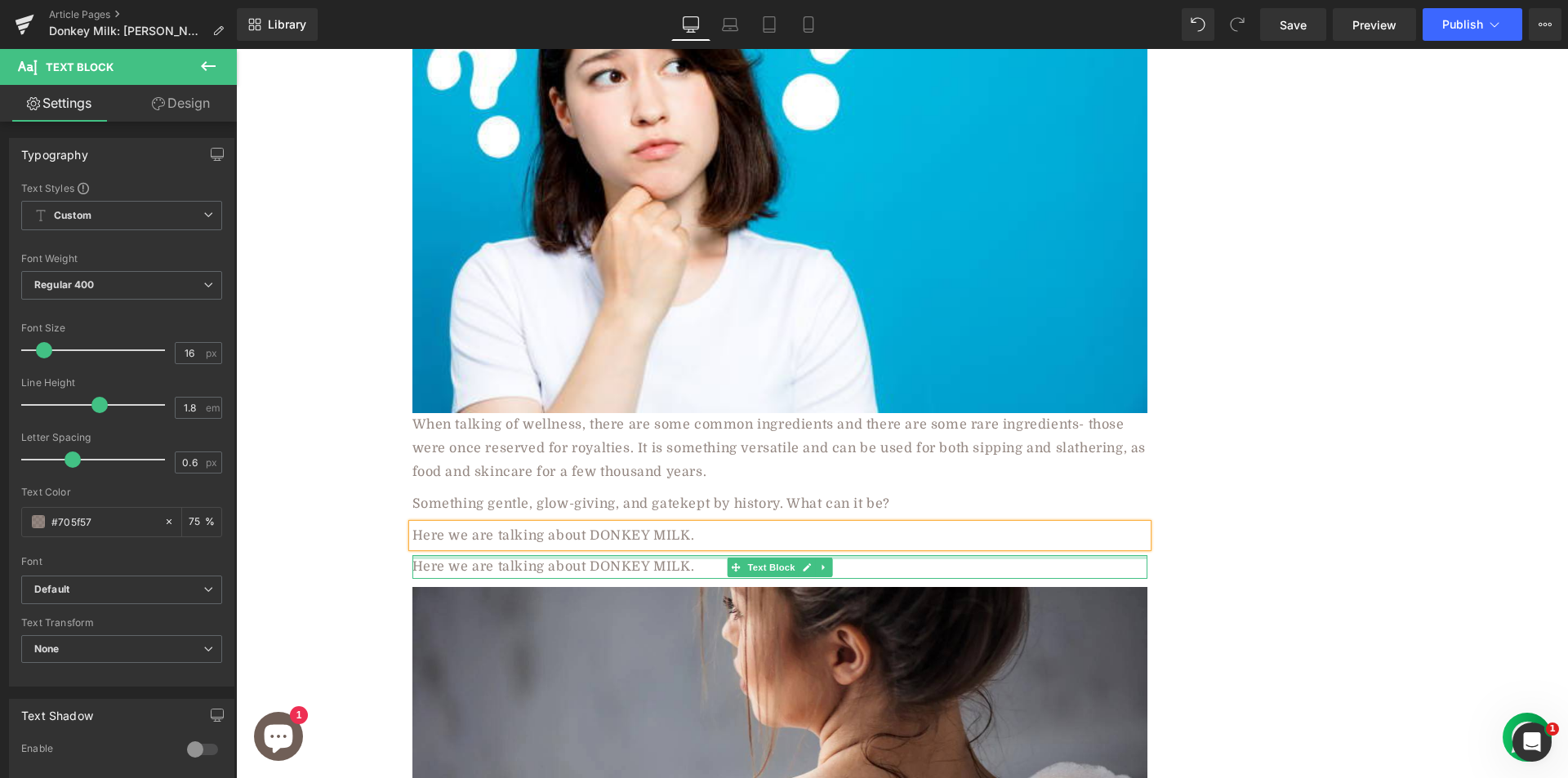
click at [523, 555] on div at bounding box center [779, 557] width 735 height 4
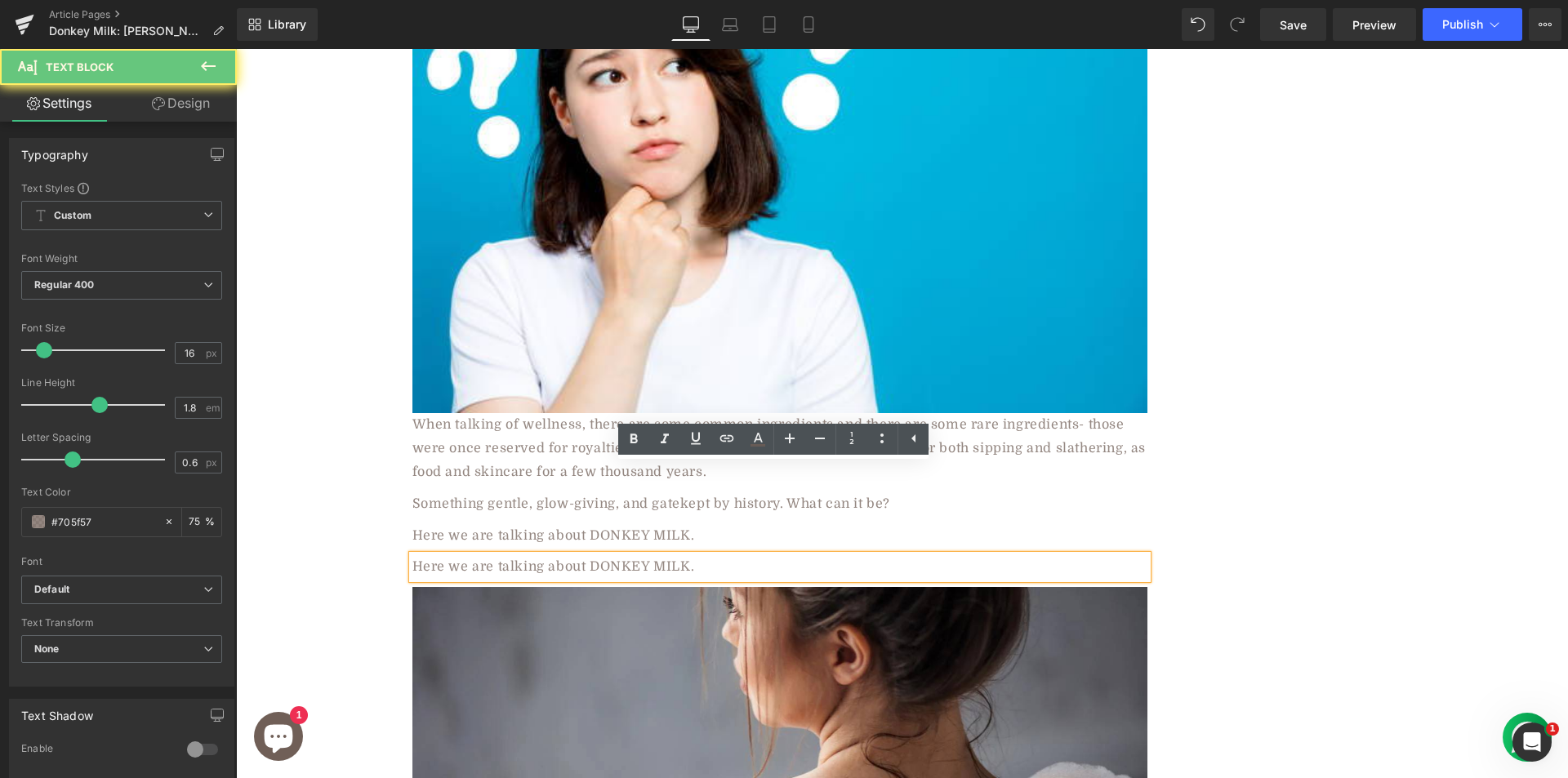
click at [528, 555] on p "Here we are talking about DONKEY MILK." at bounding box center [779, 567] width 735 height 24
paste div
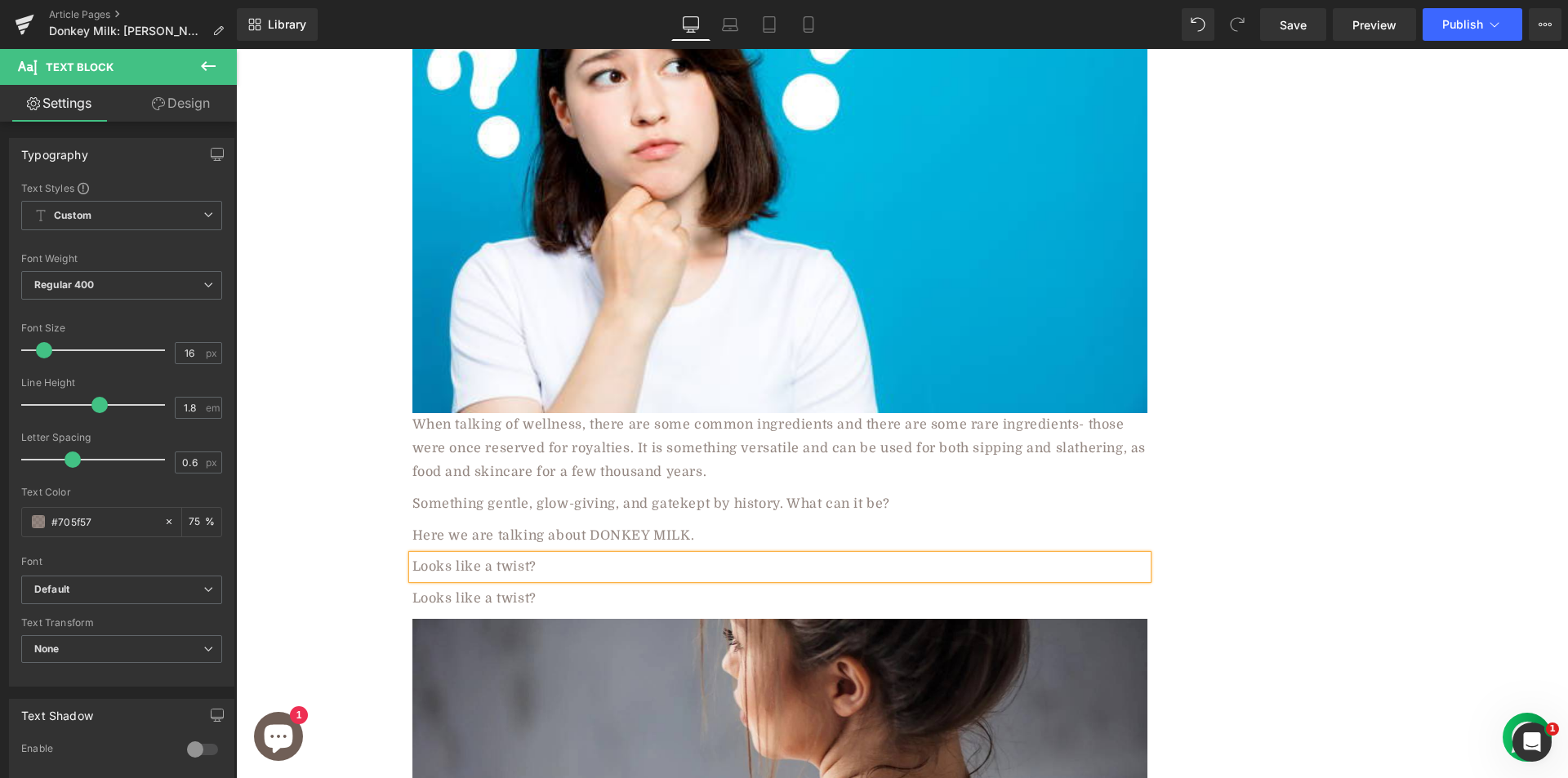
click at [505, 587] on p "Looks like a twist?" at bounding box center [779, 598] width 735 height 24
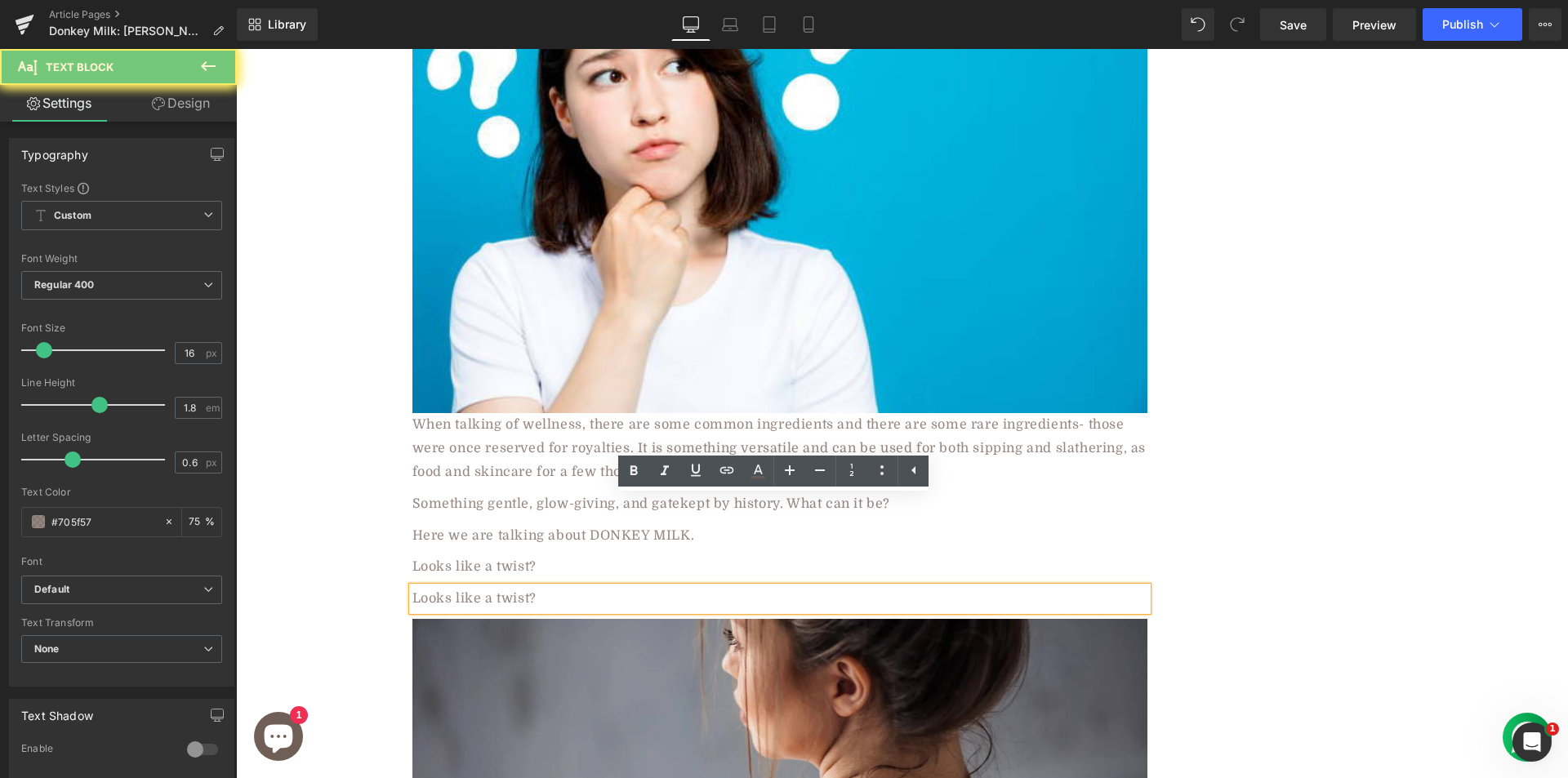
click at [505, 587] on p "Looks like a twist?" at bounding box center [779, 598] width 735 height 24
paste div
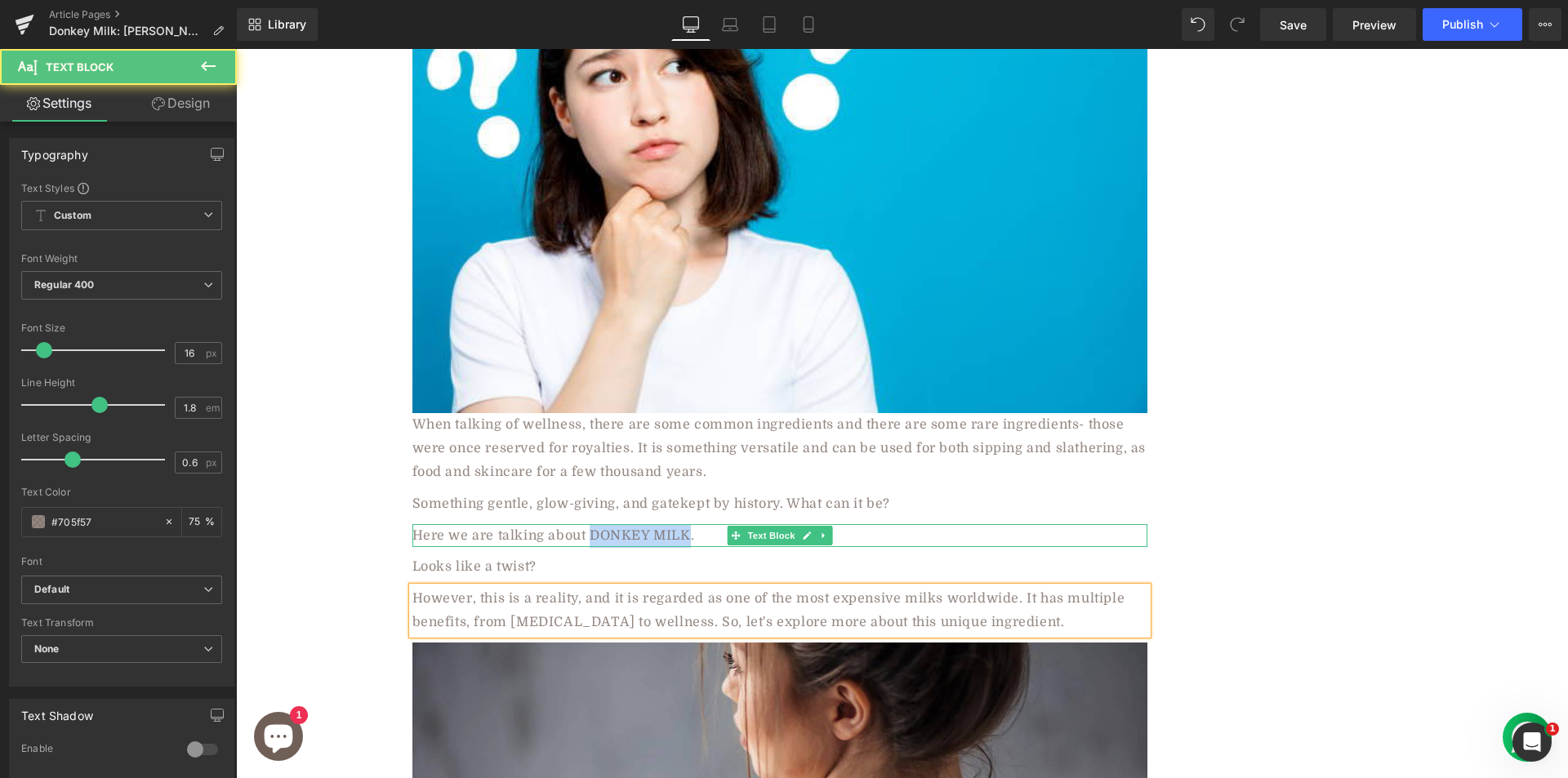
drag, startPoint x: 646, startPoint y: 446, endPoint x: 685, endPoint y: 447, distance: 39.0
click at [685, 524] on p "Here we are talking about DONKEY MILK." at bounding box center [779, 535] width 735 height 24
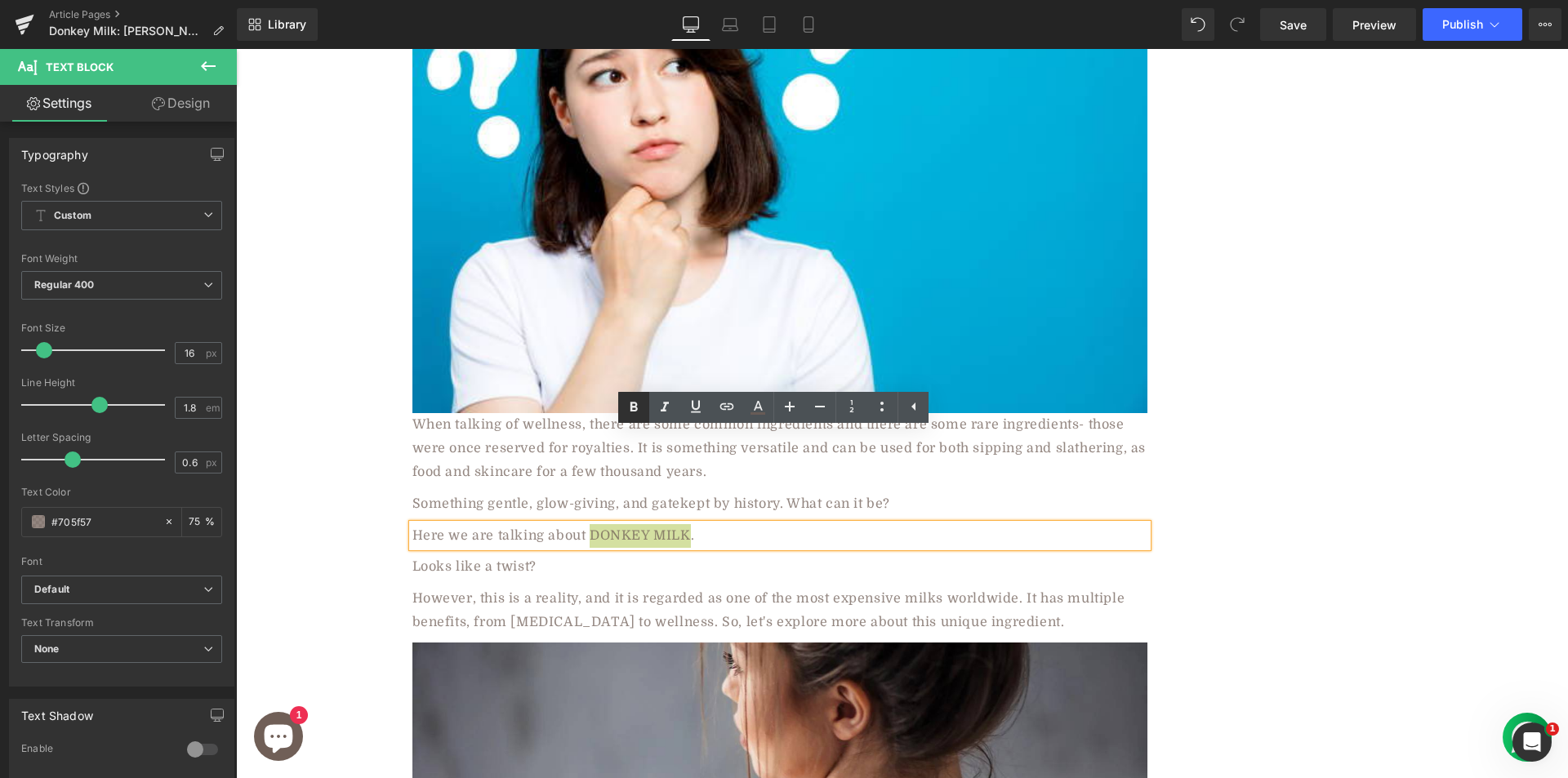
click at [635, 405] on icon at bounding box center [633, 407] width 19 height 19
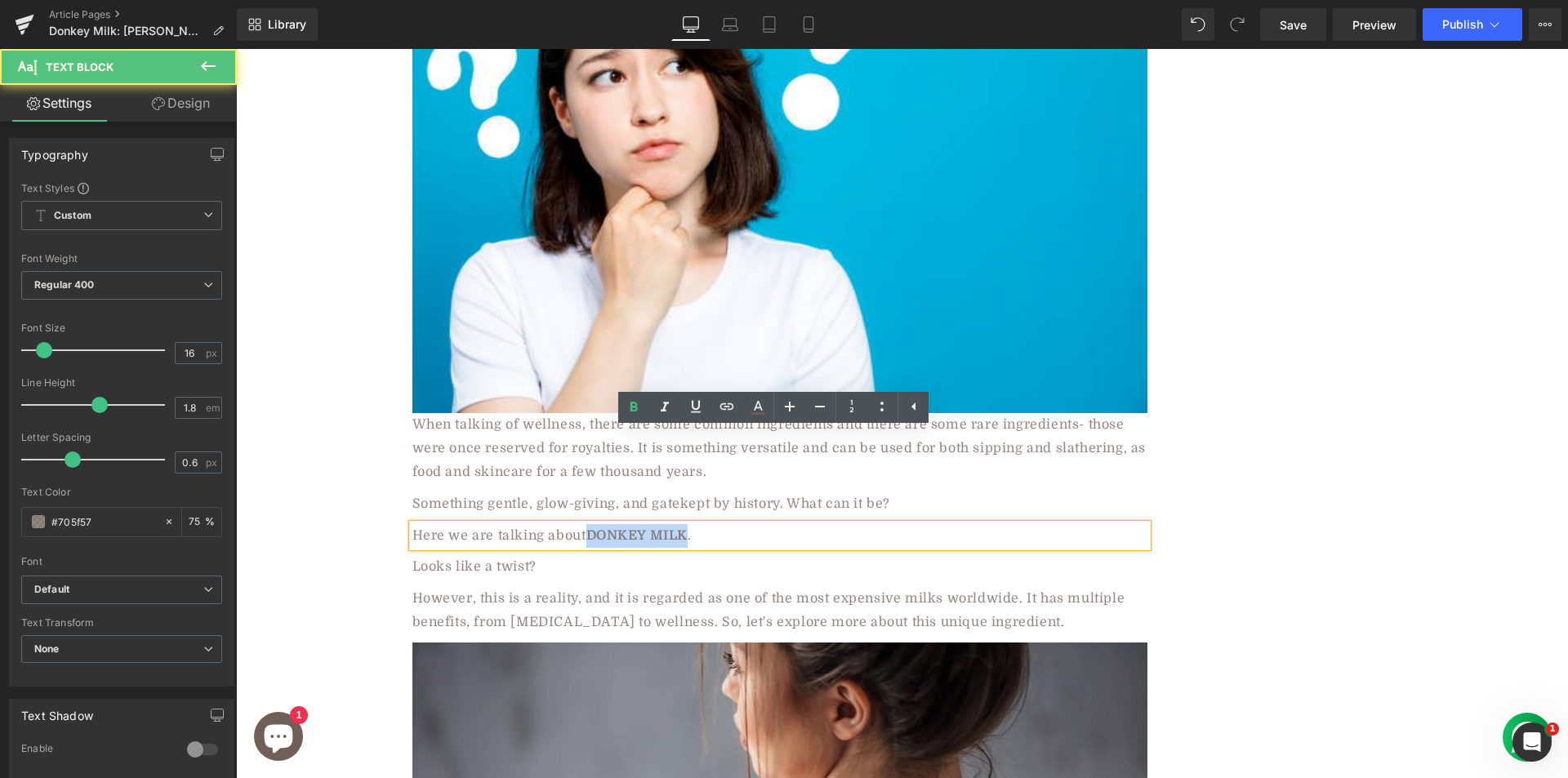
drag, startPoint x: 584, startPoint y: 441, endPoint x: 681, endPoint y: 433, distance: 97.3
click at [681, 524] on p "Here we are talking about DONKEY MILK ." at bounding box center [779, 535] width 735 height 24
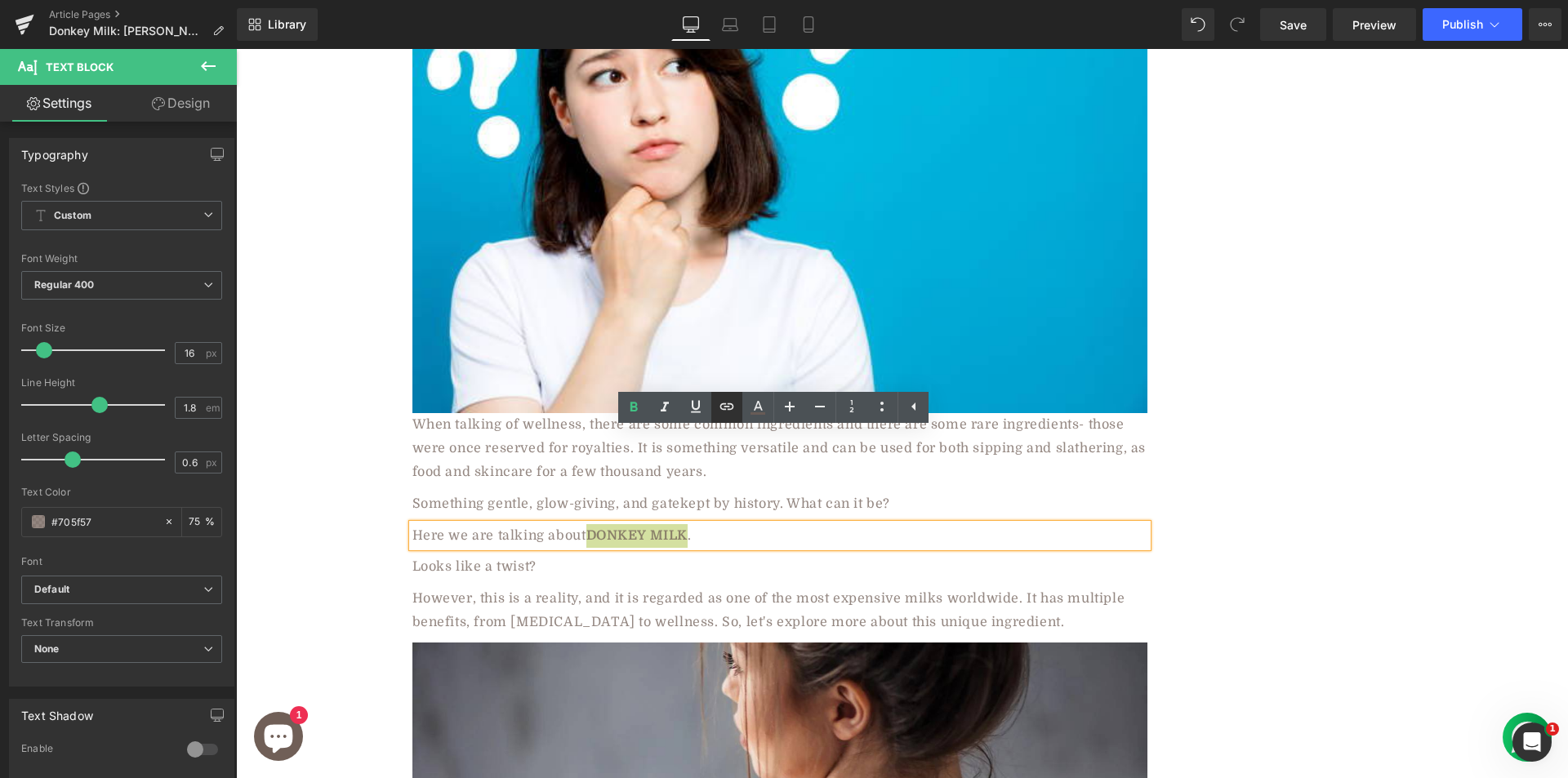
click at [728, 401] on icon at bounding box center [727, 406] width 19 height 19
click at [666, 475] on input "text" at bounding box center [677, 479] width 251 height 41
paste input "https://aadvikfoods.com/products/donkey-milk-powder"
type input "https://aadvikfoods.com/products/donkey-milk-powder"
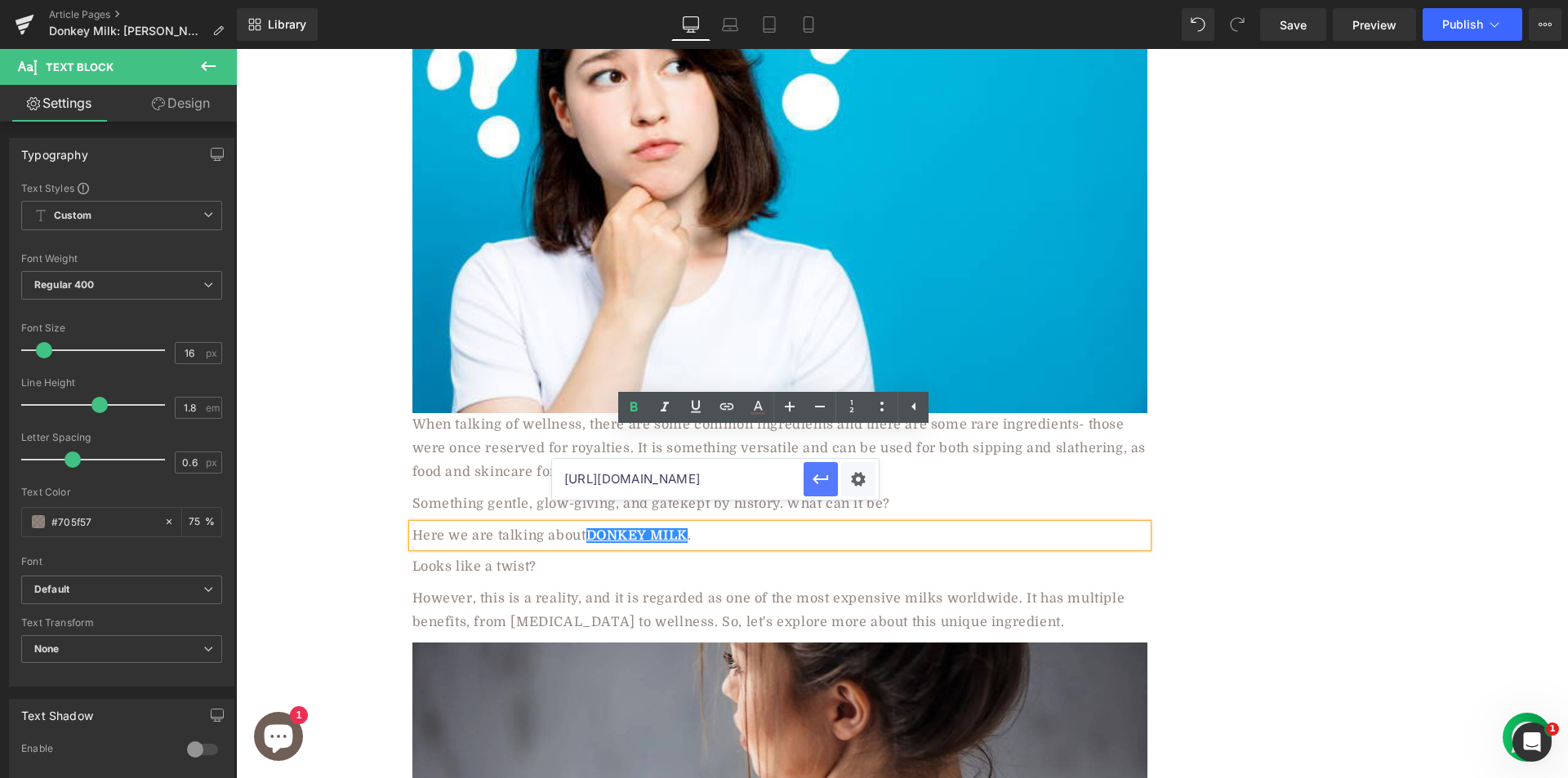
click at [811, 481] on icon "button" at bounding box center [820, 479] width 19 height 19
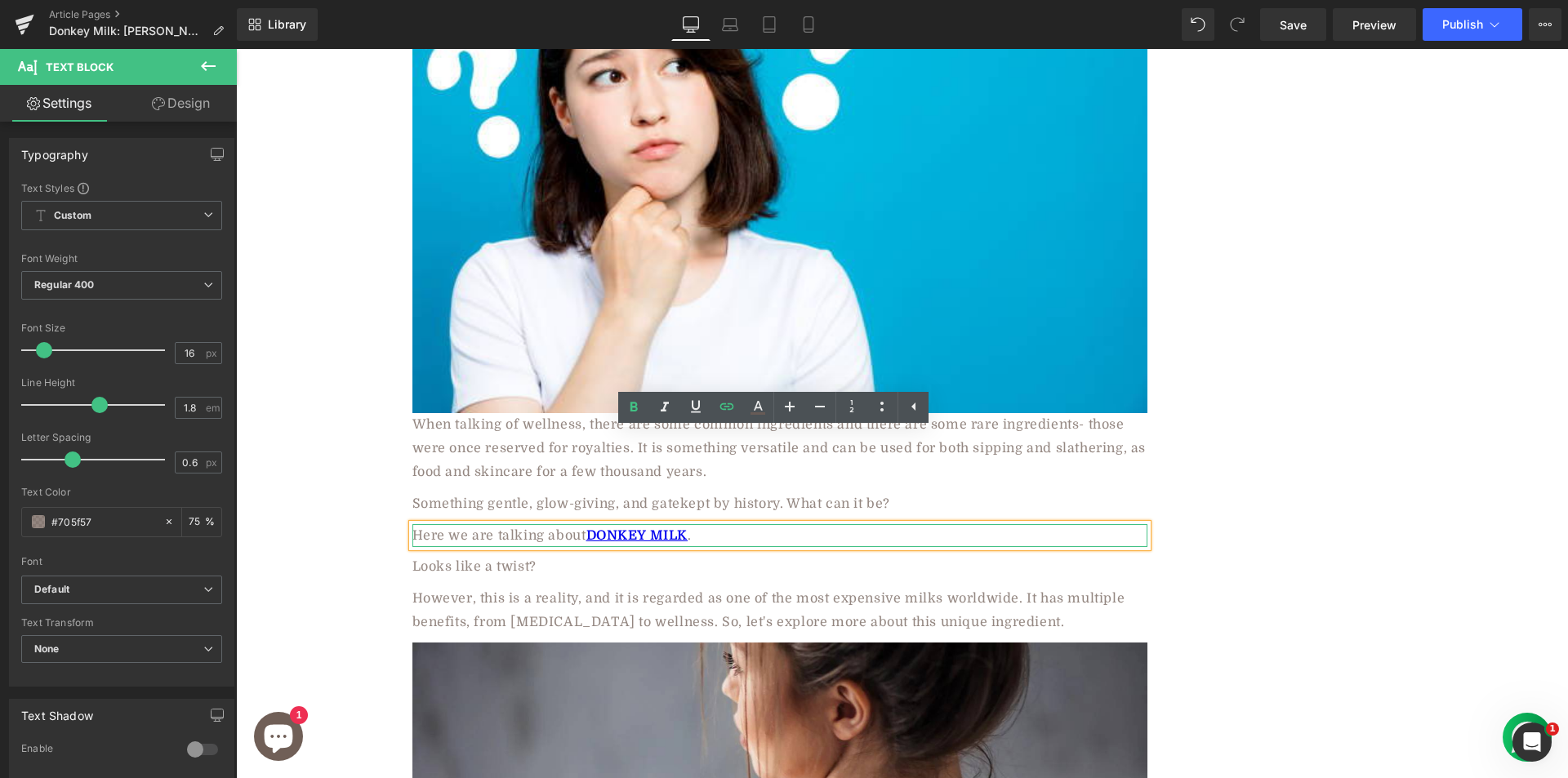
click at [440, 524] on p "Here we are talking about DONKEY MILK ." at bounding box center [779, 535] width 735 height 24
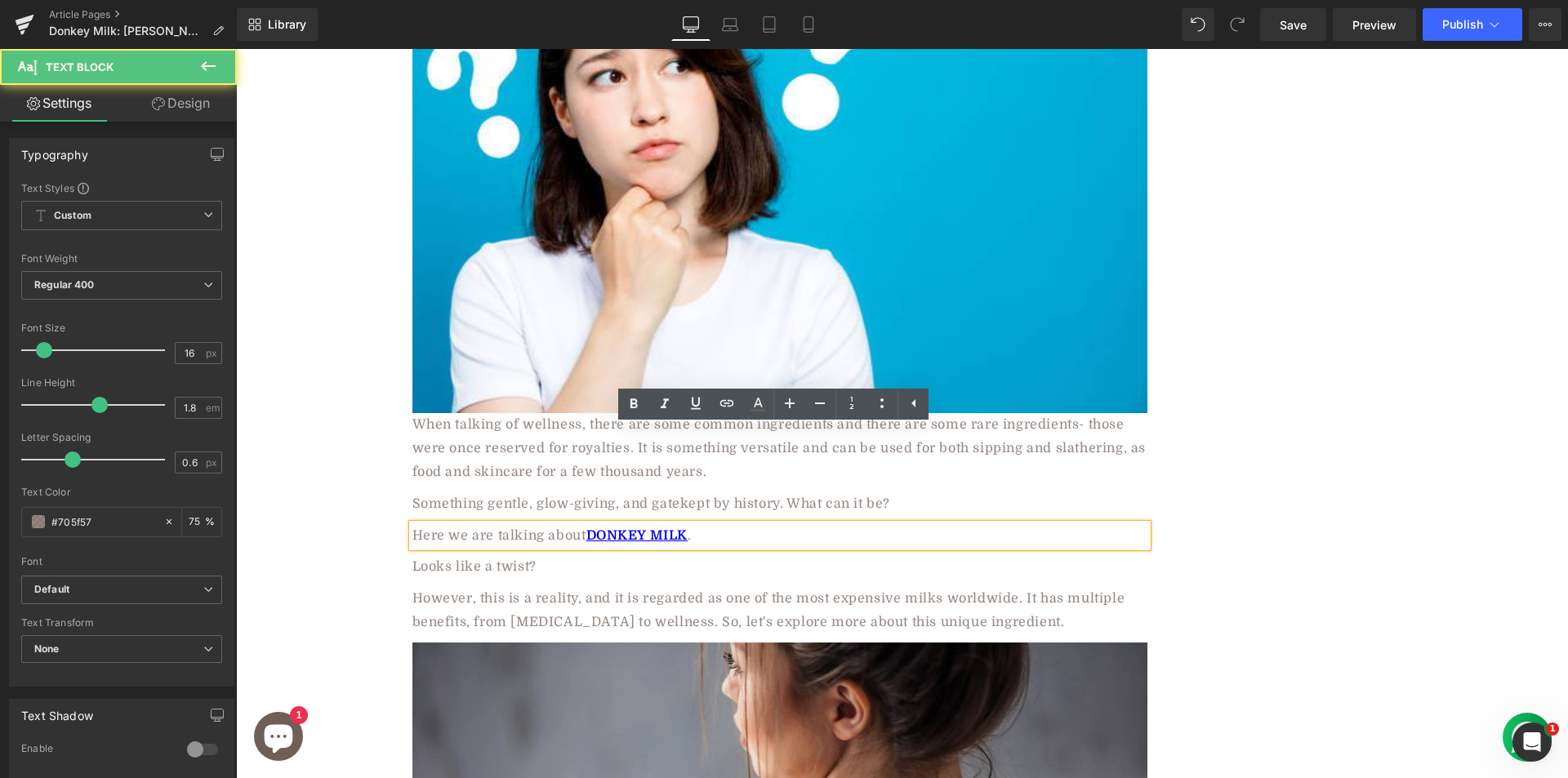
scroll to position [1784, 0]
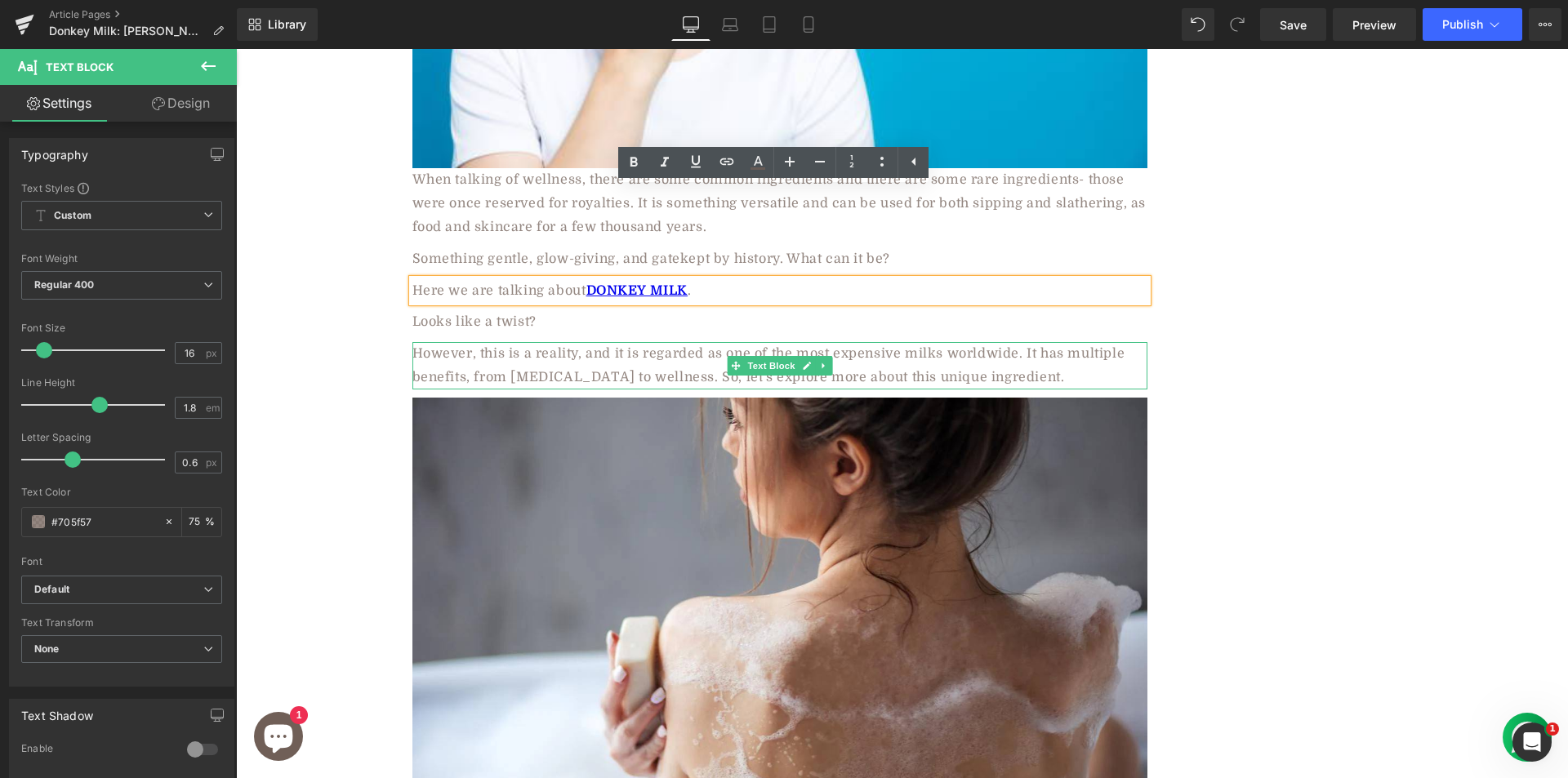
click at [1094, 342] on p "However, this is a reality, and it is regarded as one of the most expensive mil…" at bounding box center [779, 366] width 735 height 48
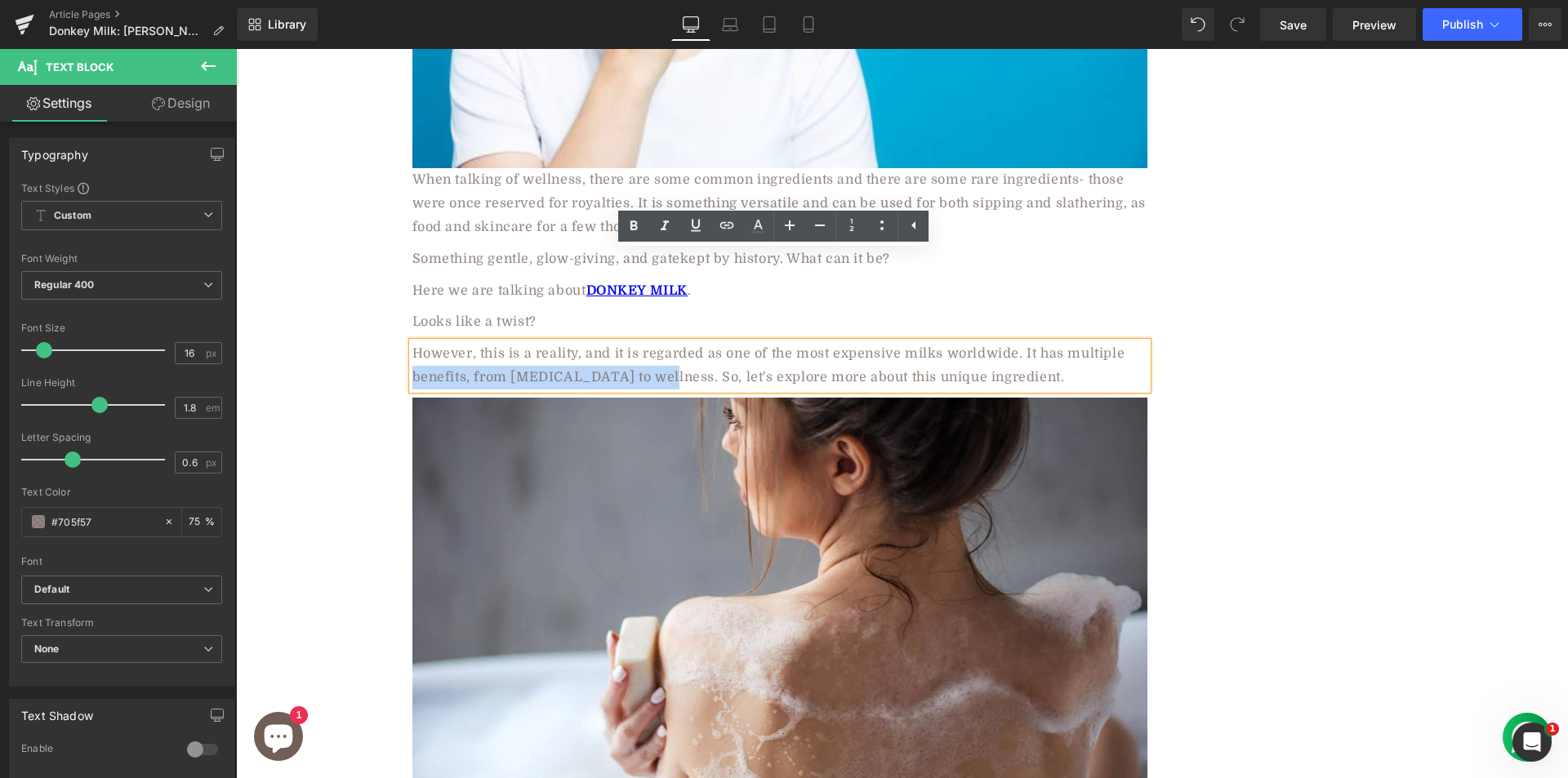
drag, startPoint x: 405, startPoint y: 283, endPoint x: 643, endPoint y: 291, distance: 238.1
click at [643, 342] on p "However, this is a reality, and it is regarded as one of the most expensive mil…" at bounding box center [779, 366] width 735 height 48
click at [632, 219] on icon at bounding box center [633, 226] width 19 height 19
drag, startPoint x: 407, startPoint y: 285, endPoint x: 649, endPoint y: 289, distance: 242.0
click at [649, 370] on strong "benefits, from [MEDICAL_DATA] to wellness" at bounding box center [623, 377] width 310 height 14
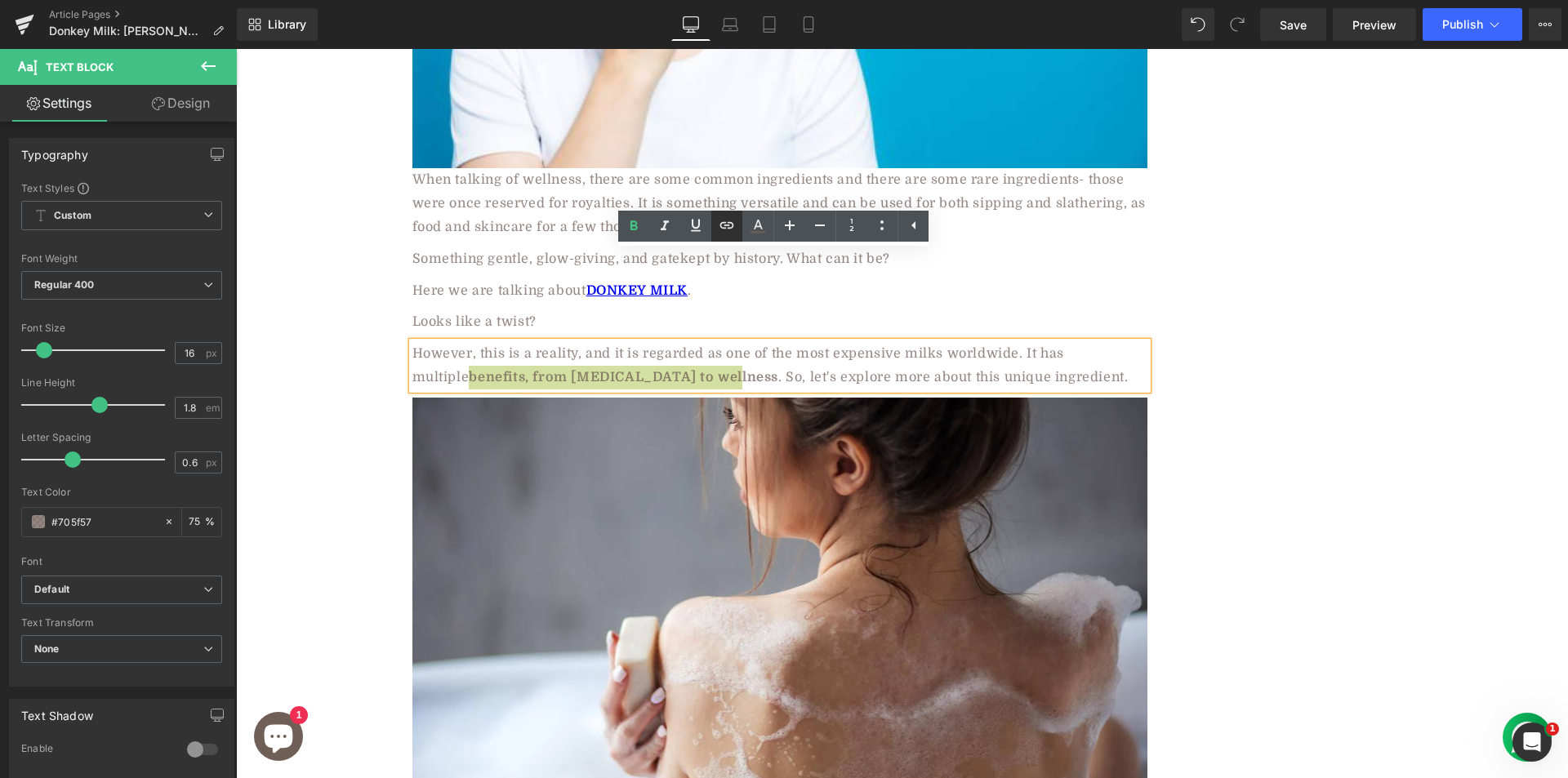
click at [723, 230] on icon at bounding box center [727, 225] width 19 height 19
click at [599, 320] on input "text" at bounding box center [572, 320] width 251 height 41
paste input "https://aadvikfoods.com/blogs/blog/camel-milk-soap-for-natural-skincare"
type input "https://aadvikfoods.com/blogs/blog/camel-milk-soap-for-natural-skincare"
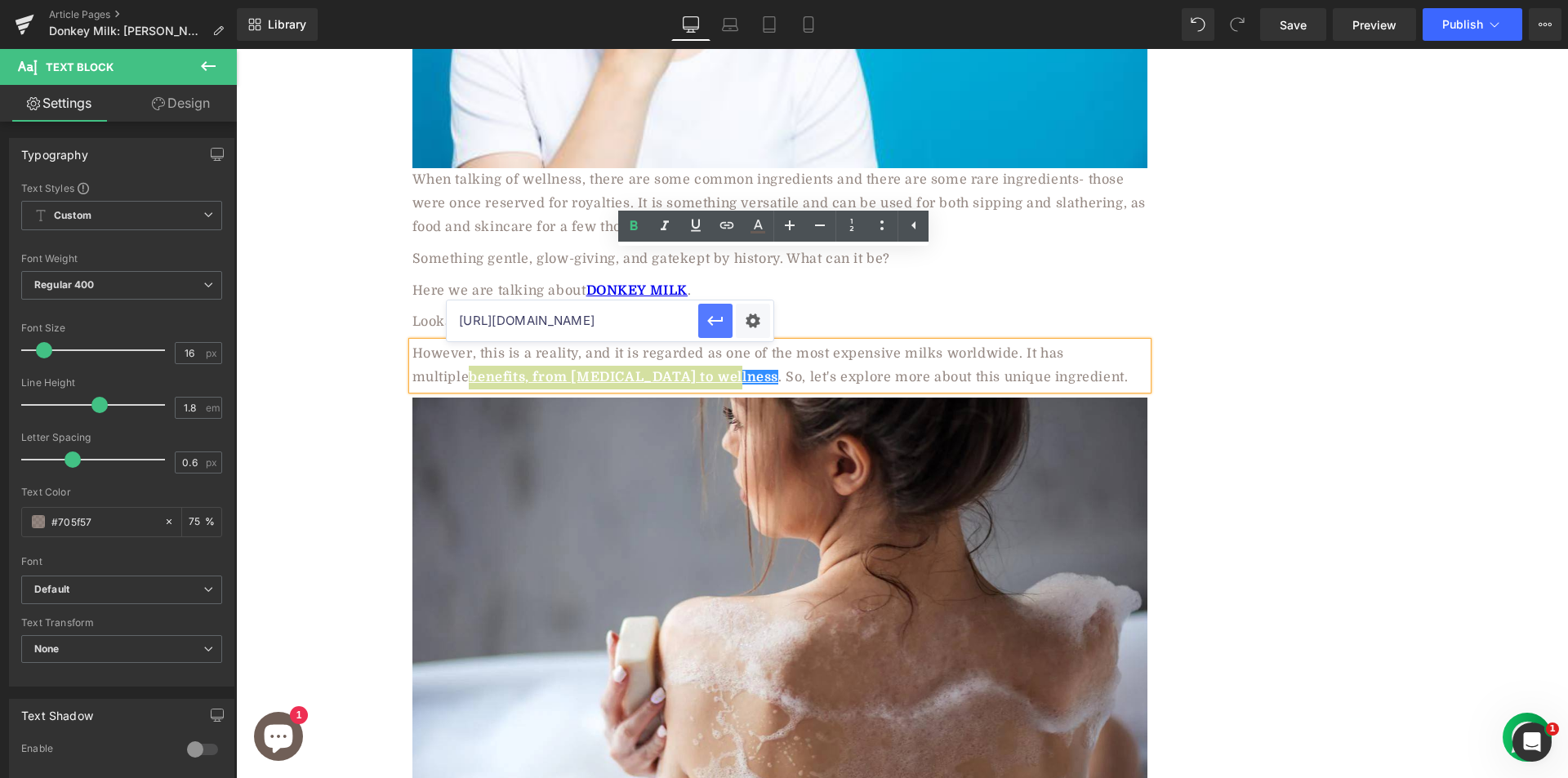
drag, startPoint x: 708, startPoint y: 318, endPoint x: 471, endPoint y: 270, distance: 241.8
click at [708, 318] on icon "button" at bounding box center [715, 320] width 19 height 19
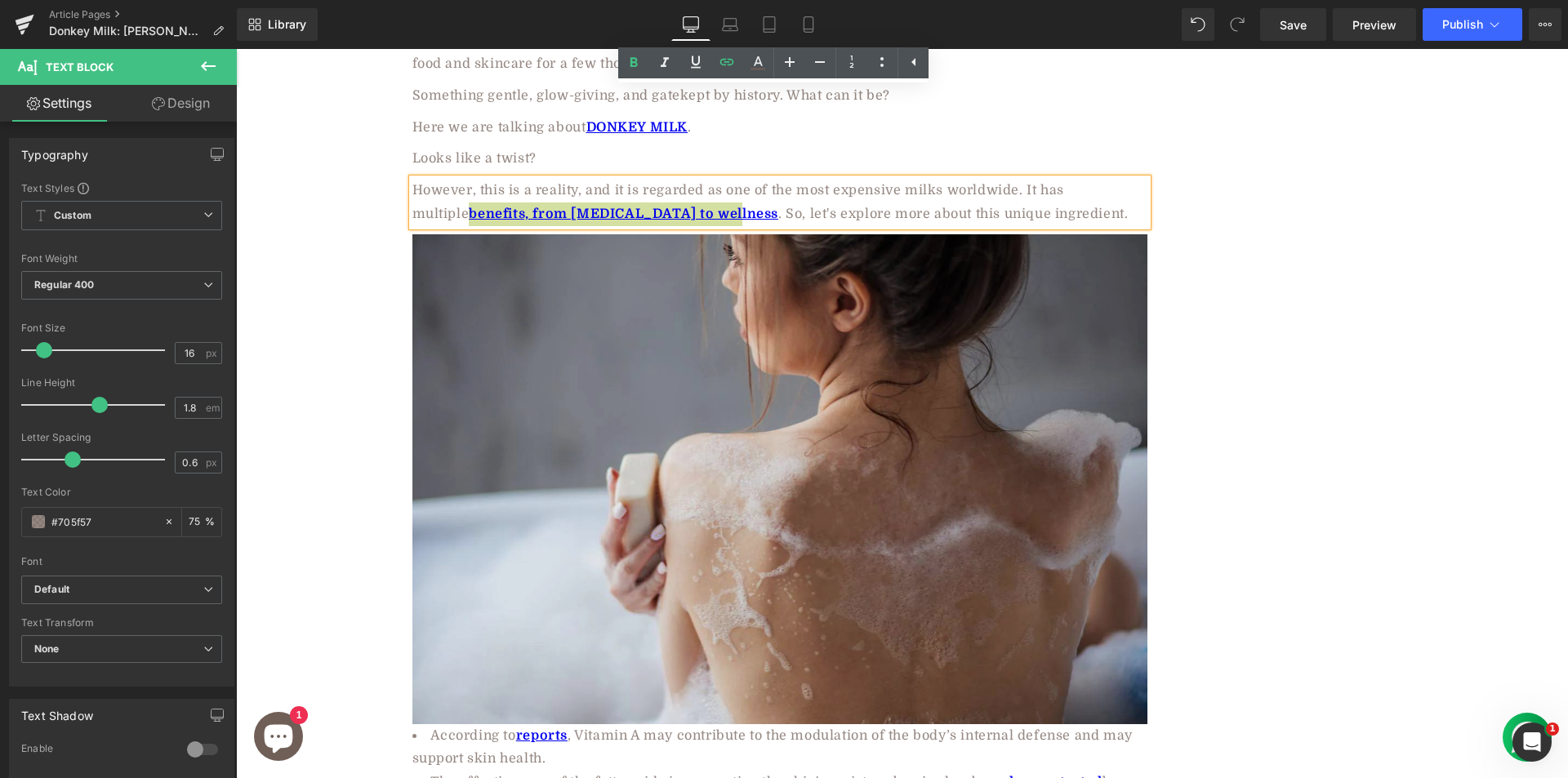
scroll to position [2193, 0]
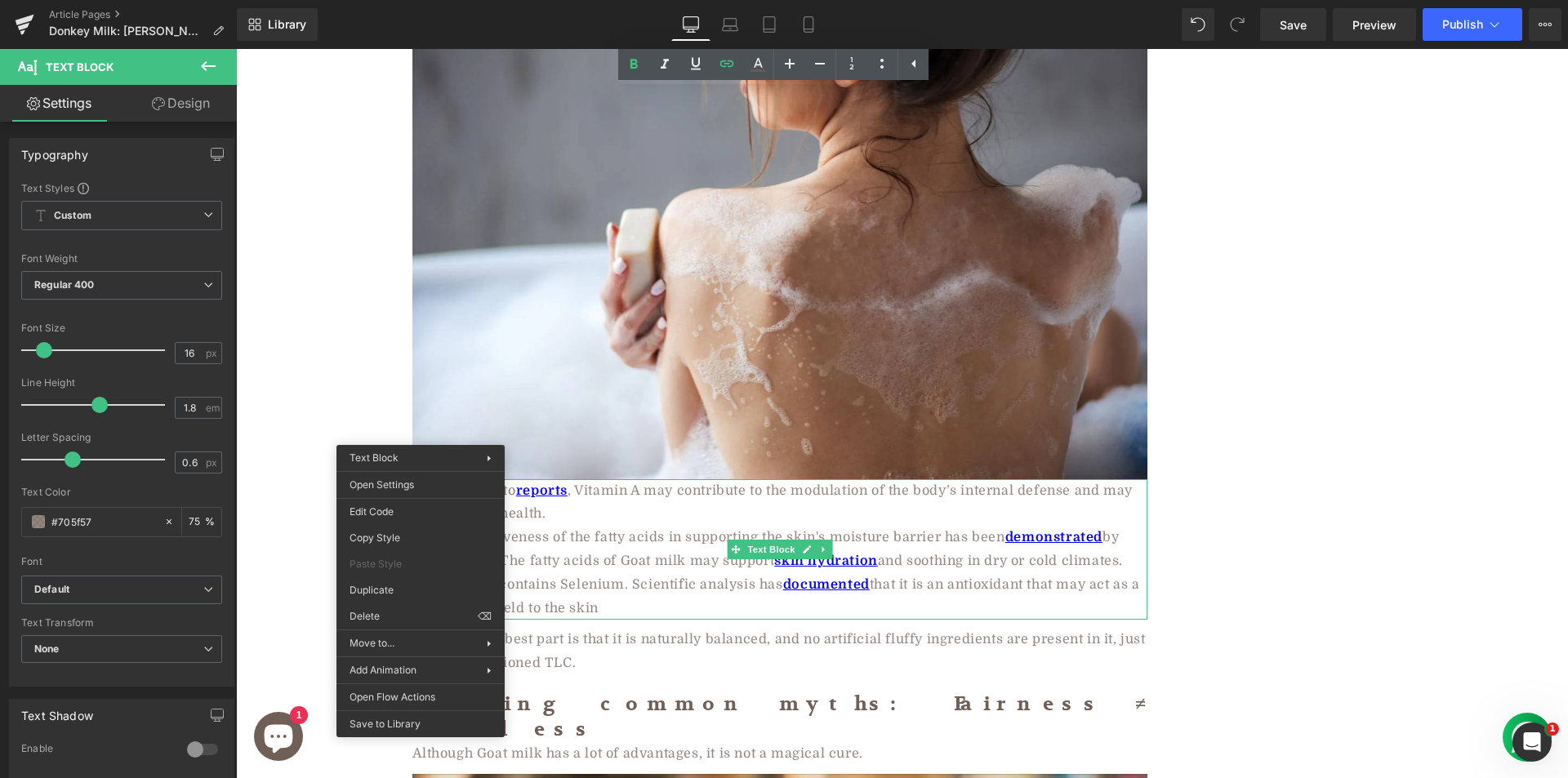
drag, startPoint x: 613, startPoint y: 659, endPoint x: 382, endPoint y: 608, distance: 236.6
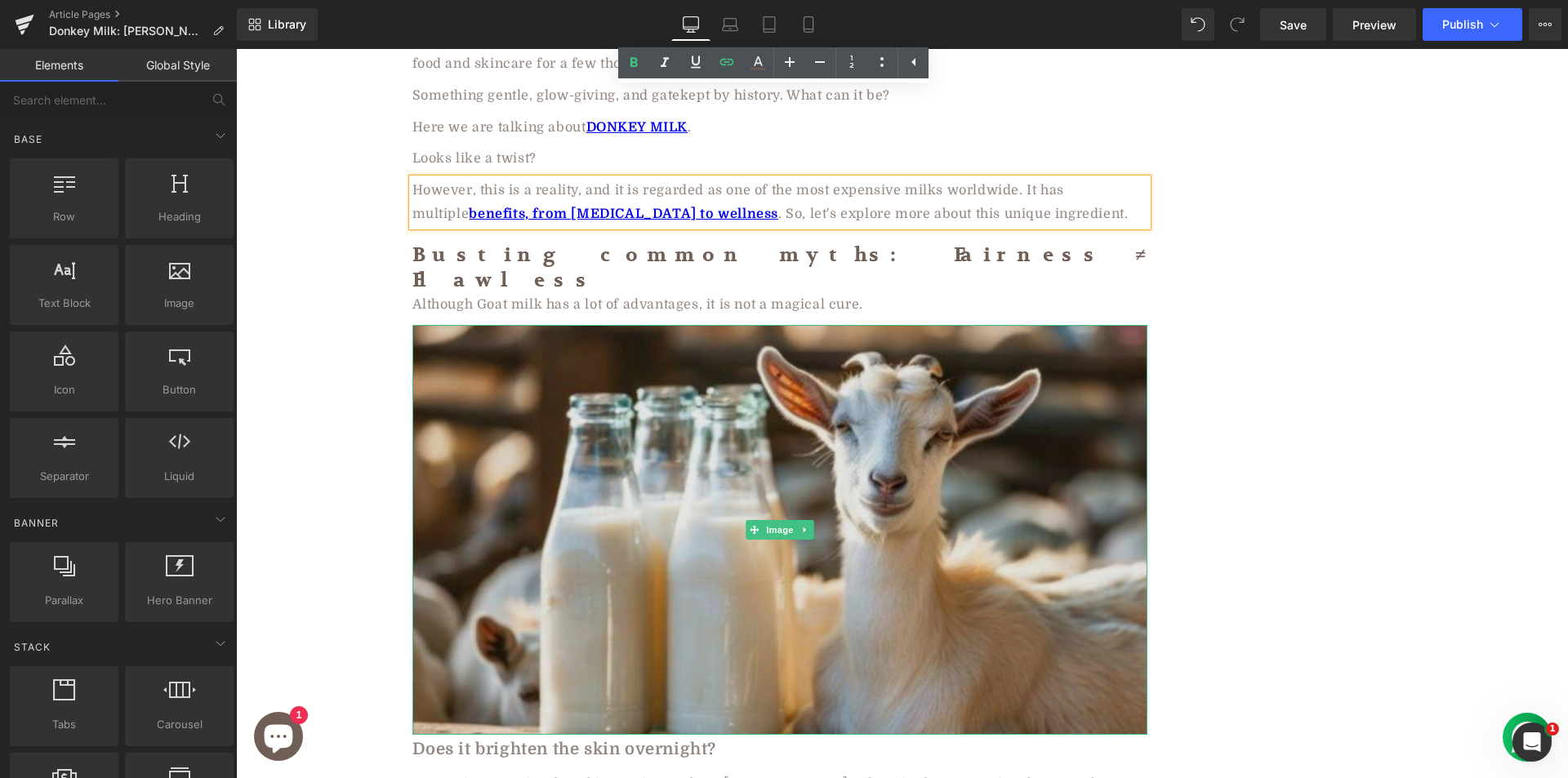
scroll to position [1703, 0]
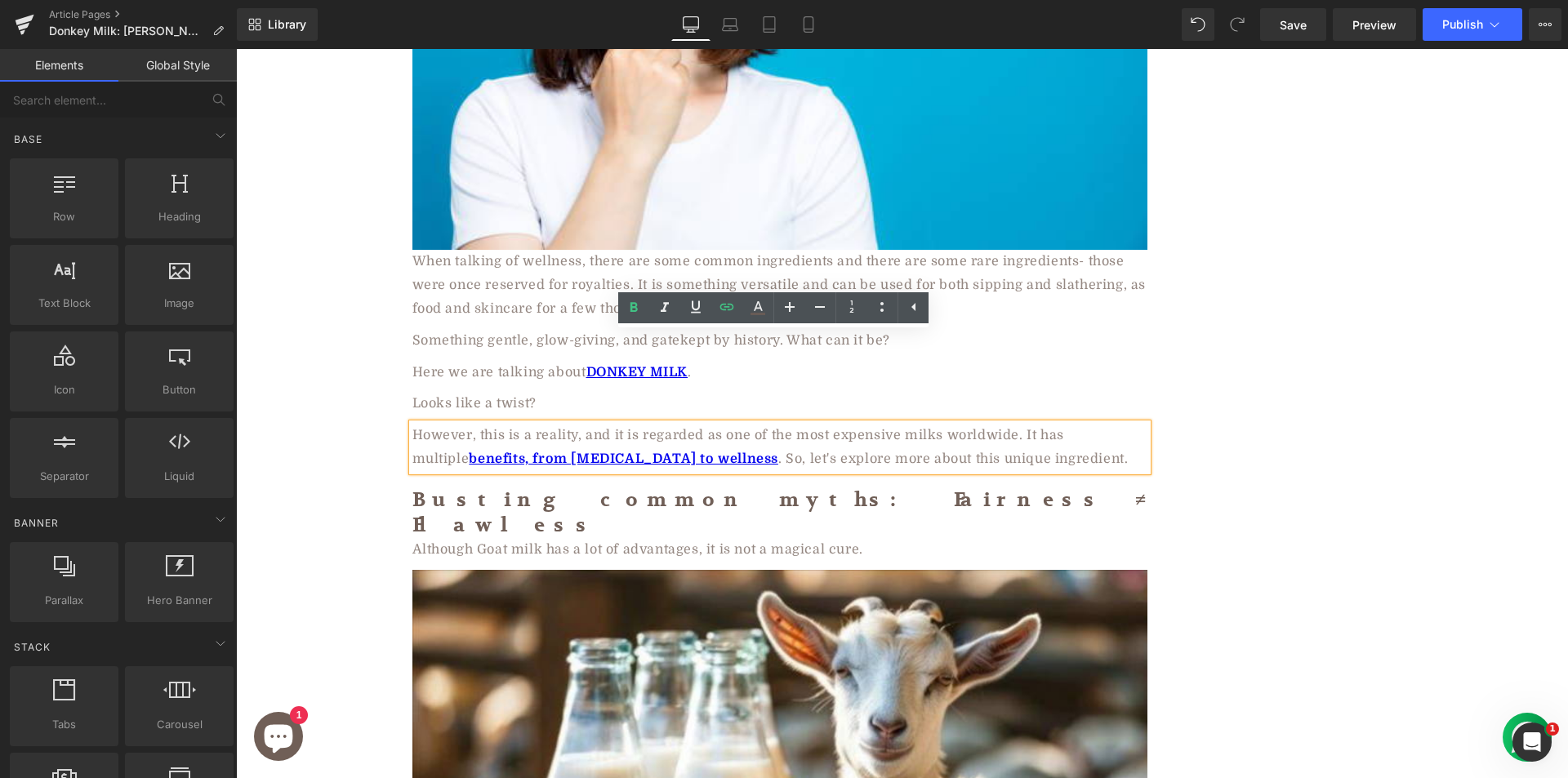
click at [524, 487] on h2 "Busting common myths: Fairness ≠ Flawless" at bounding box center [779, 512] width 735 height 51
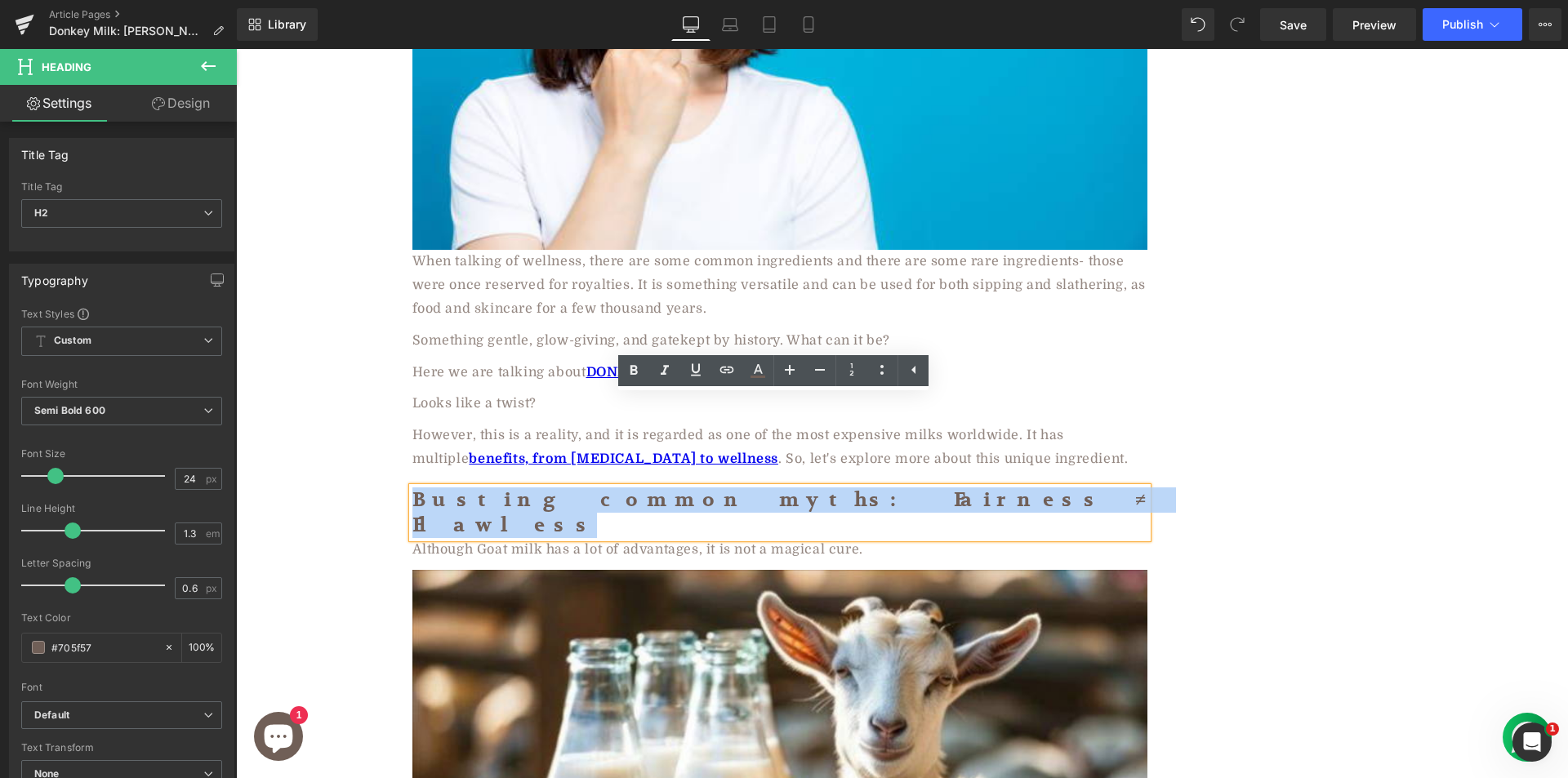
paste div "To enrich screen reader interactions, please activate Accessibility in Grammarl…"
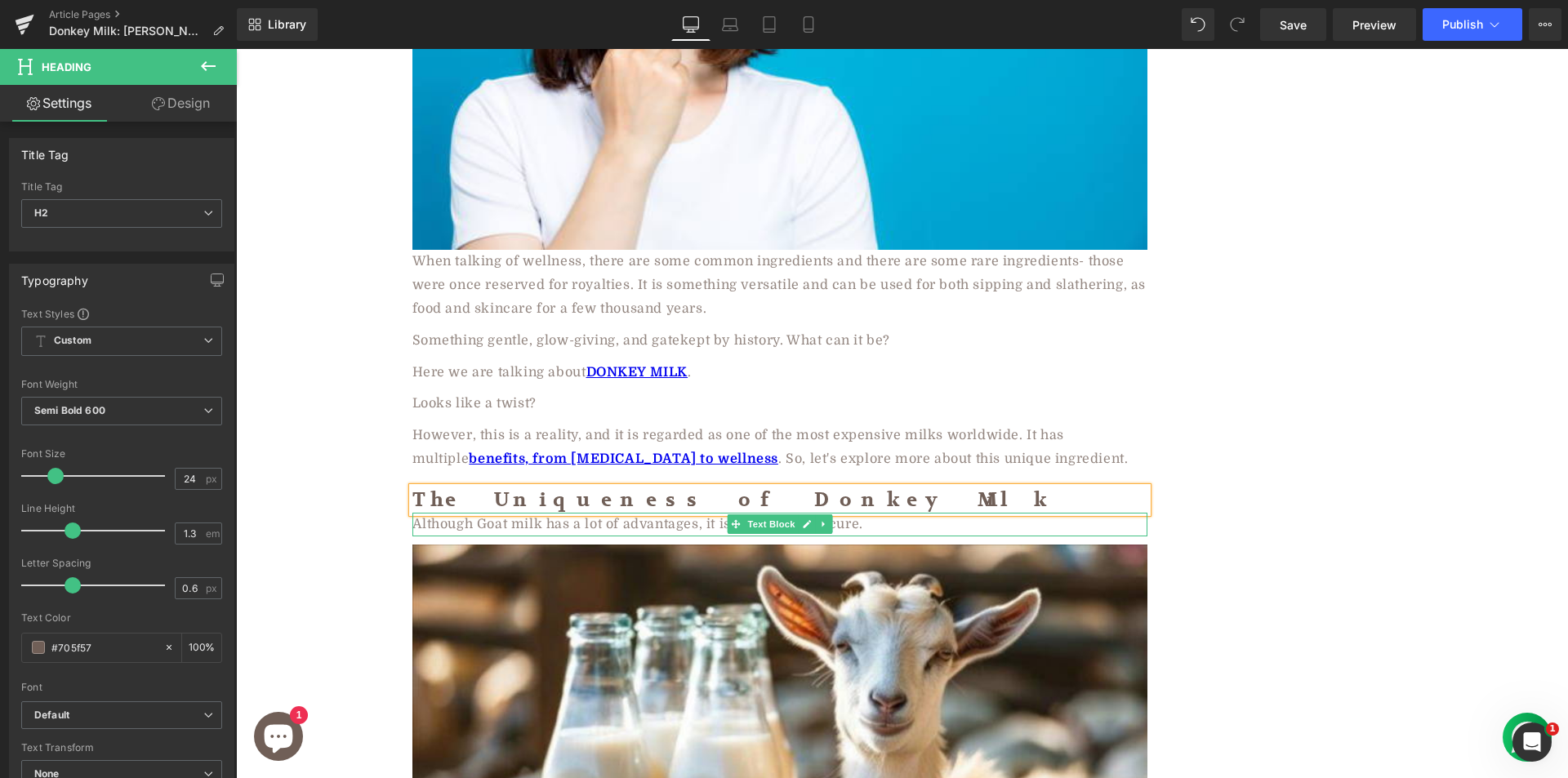
click at [565, 512] on div "Although Goat milk has a lot of advantages, it is not a magical cure." at bounding box center [779, 524] width 735 height 24
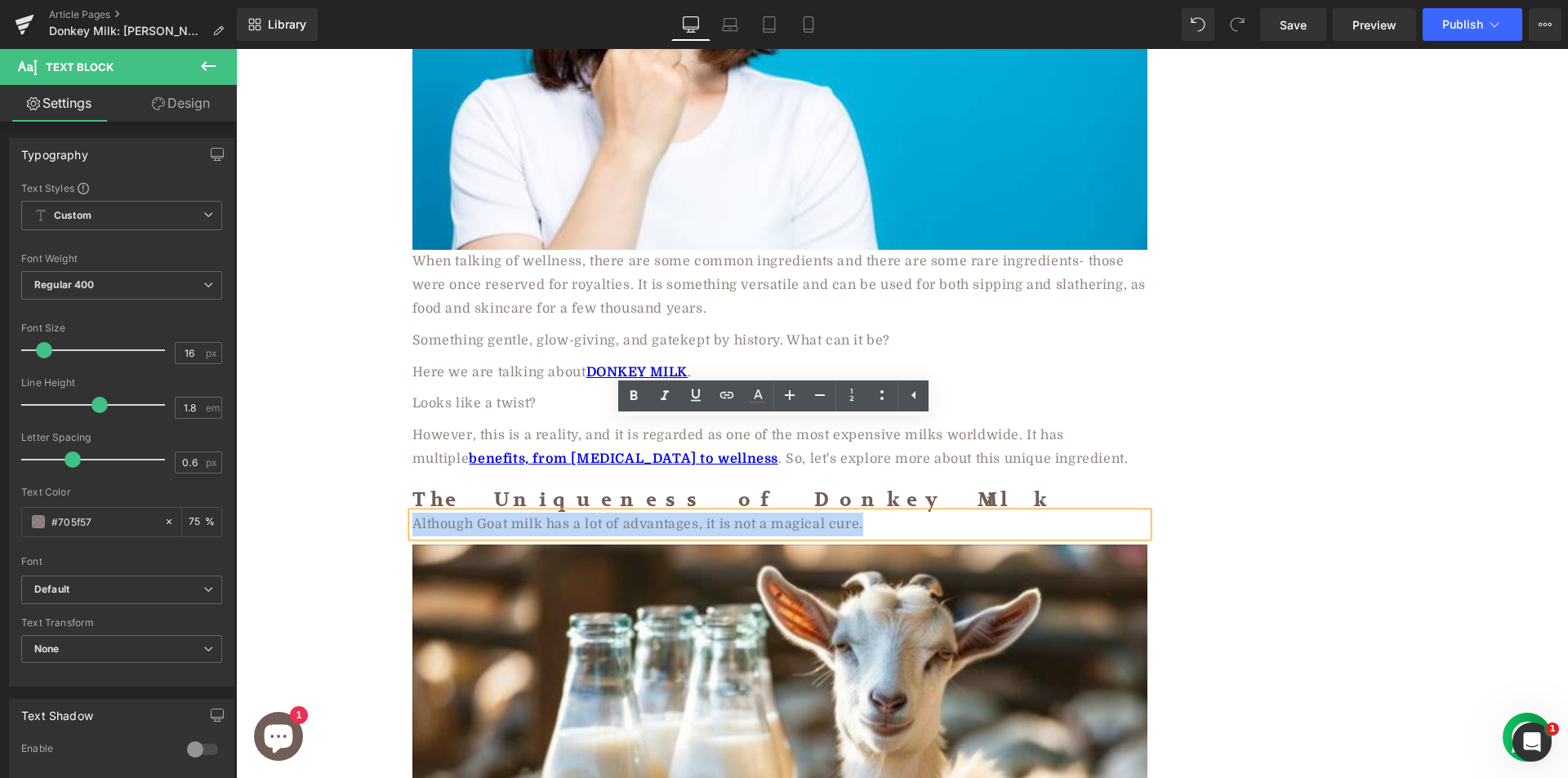
paste div
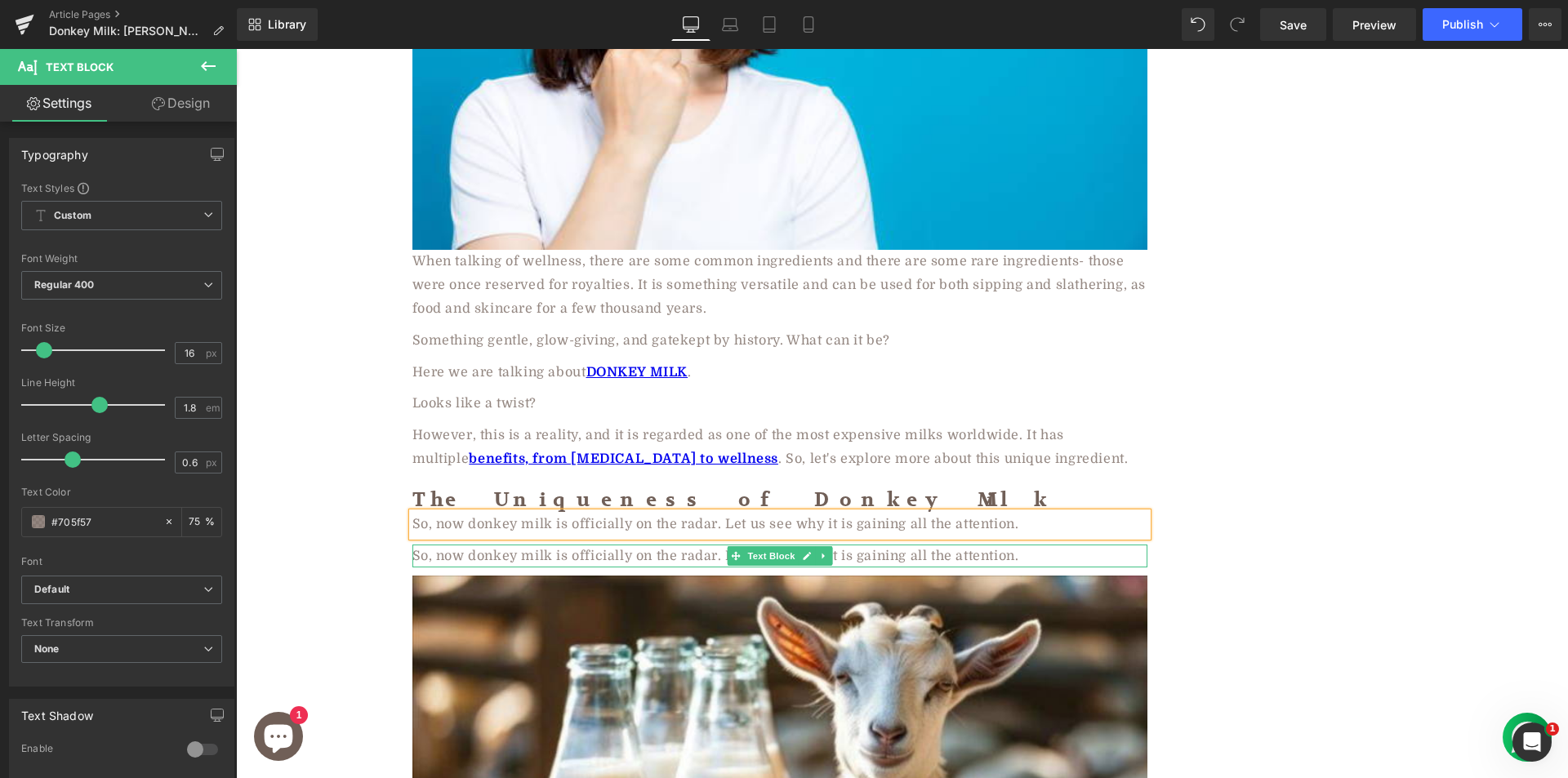
click at [567, 545] on div "So, now donkey milk is officially on the radar. Let us see why it is gaining al…" at bounding box center [779, 556] width 735 height 24
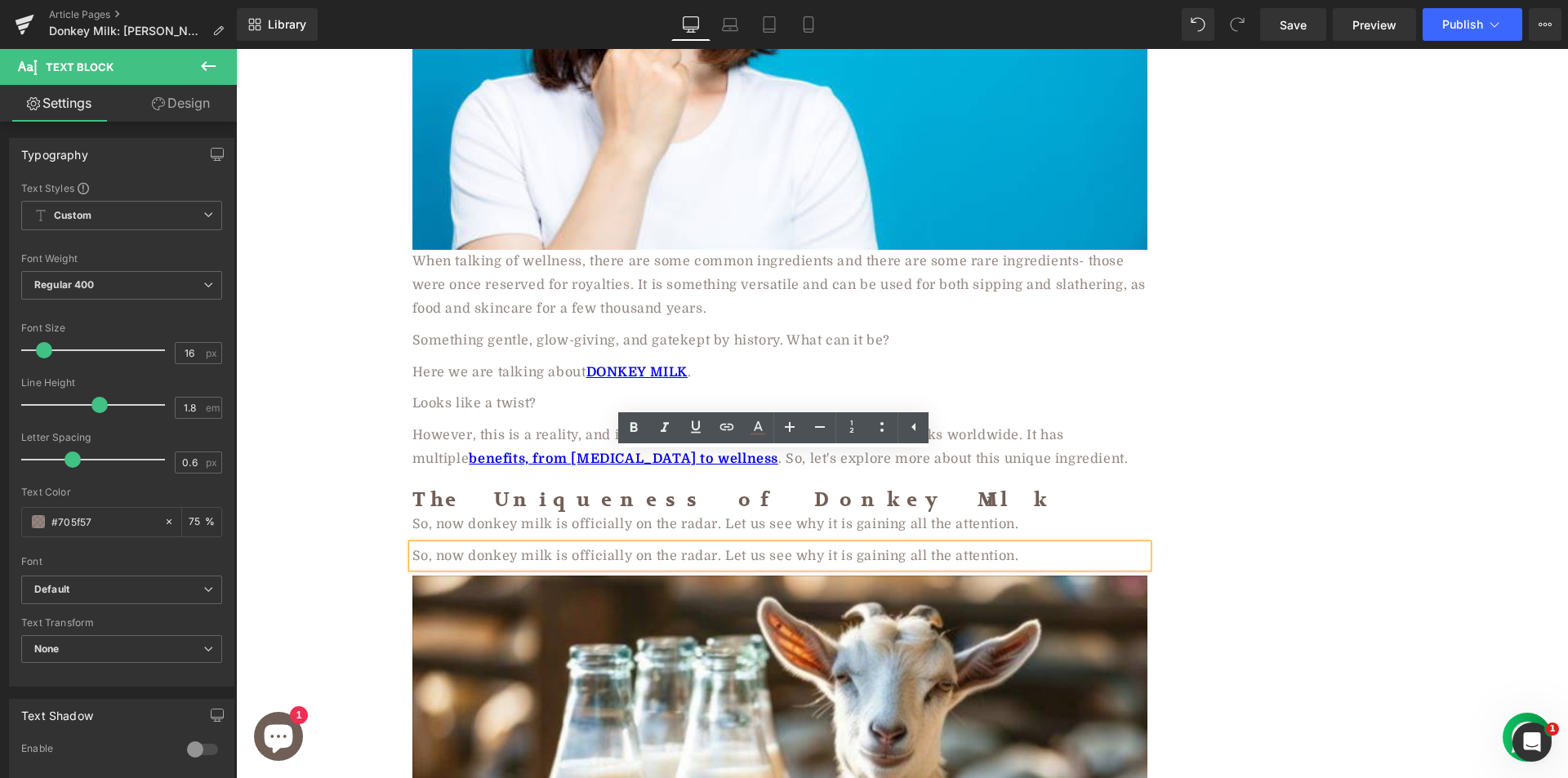
paste div
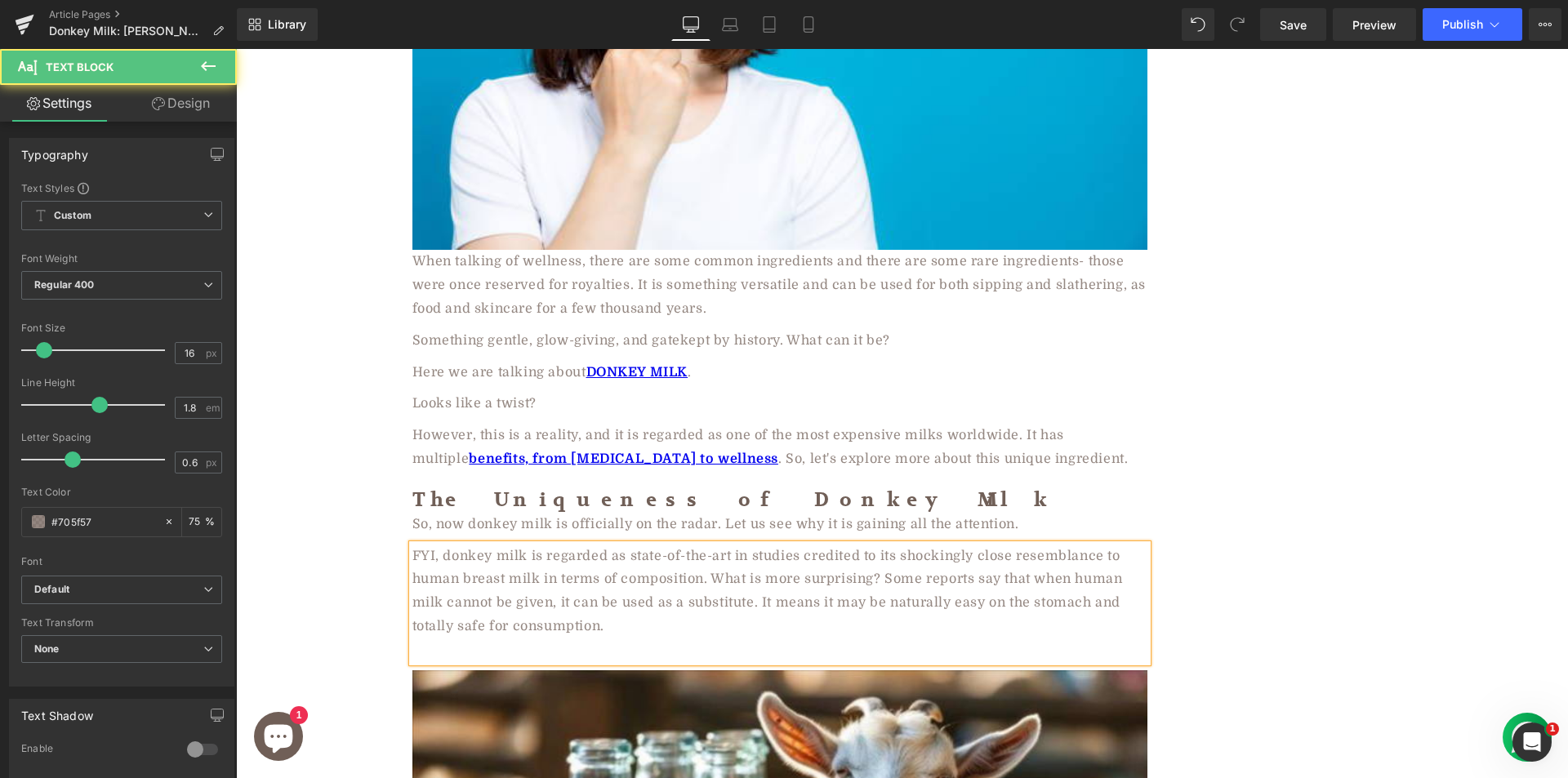
click at [498, 638] on div at bounding box center [779, 650] width 735 height 24
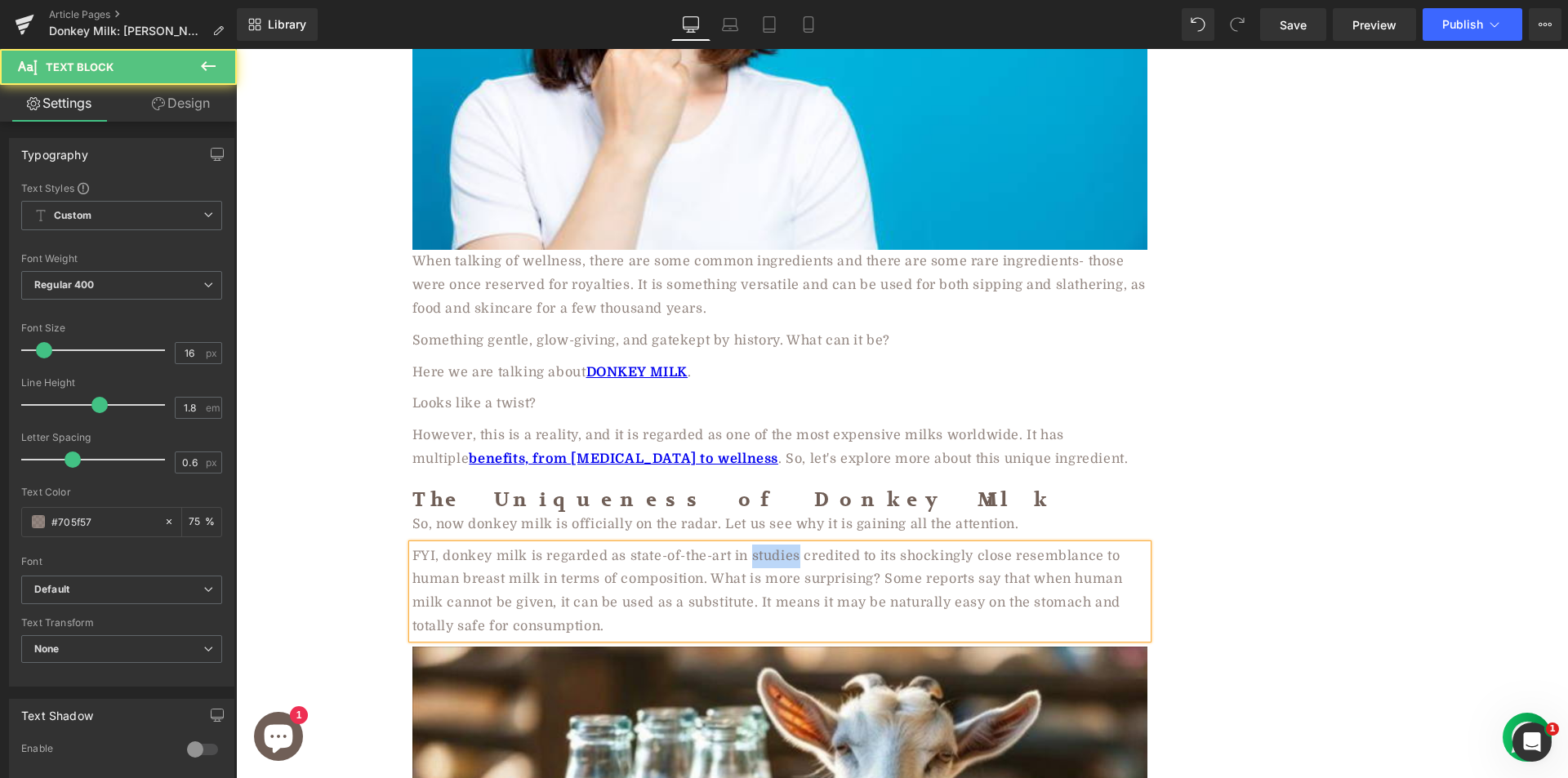
drag, startPoint x: 746, startPoint y: 465, endPoint x: 792, endPoint y: 456, distance: 46.9
click at [792, 545] on div "FYI, donkey milk is regarded as state-of-the-art in studies credited to its sho…" at bounding box center [779, 592] width 735 height 94
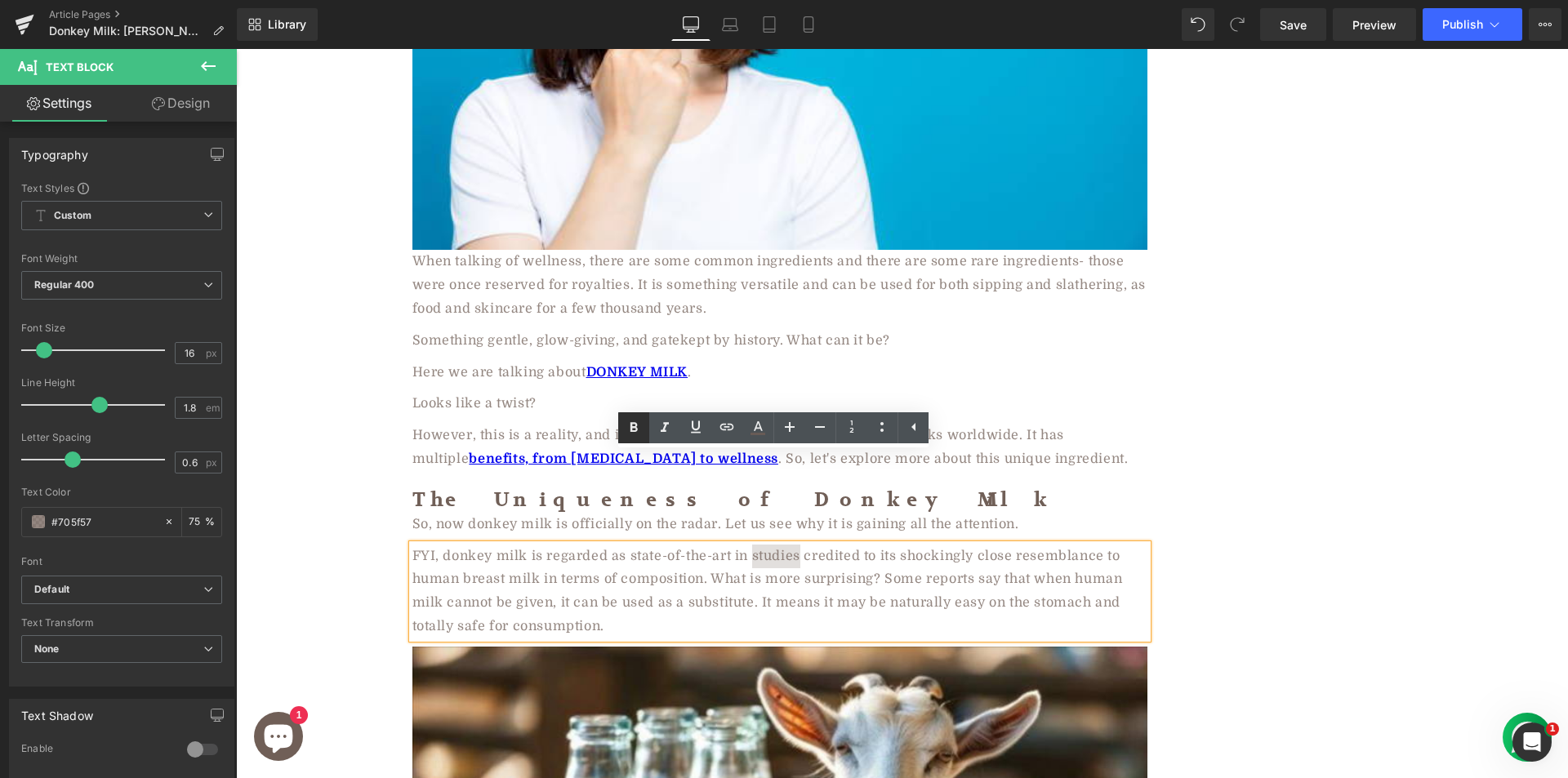
click at [627, 422] on icon at bounding box center [633, 427] width 19 height 19
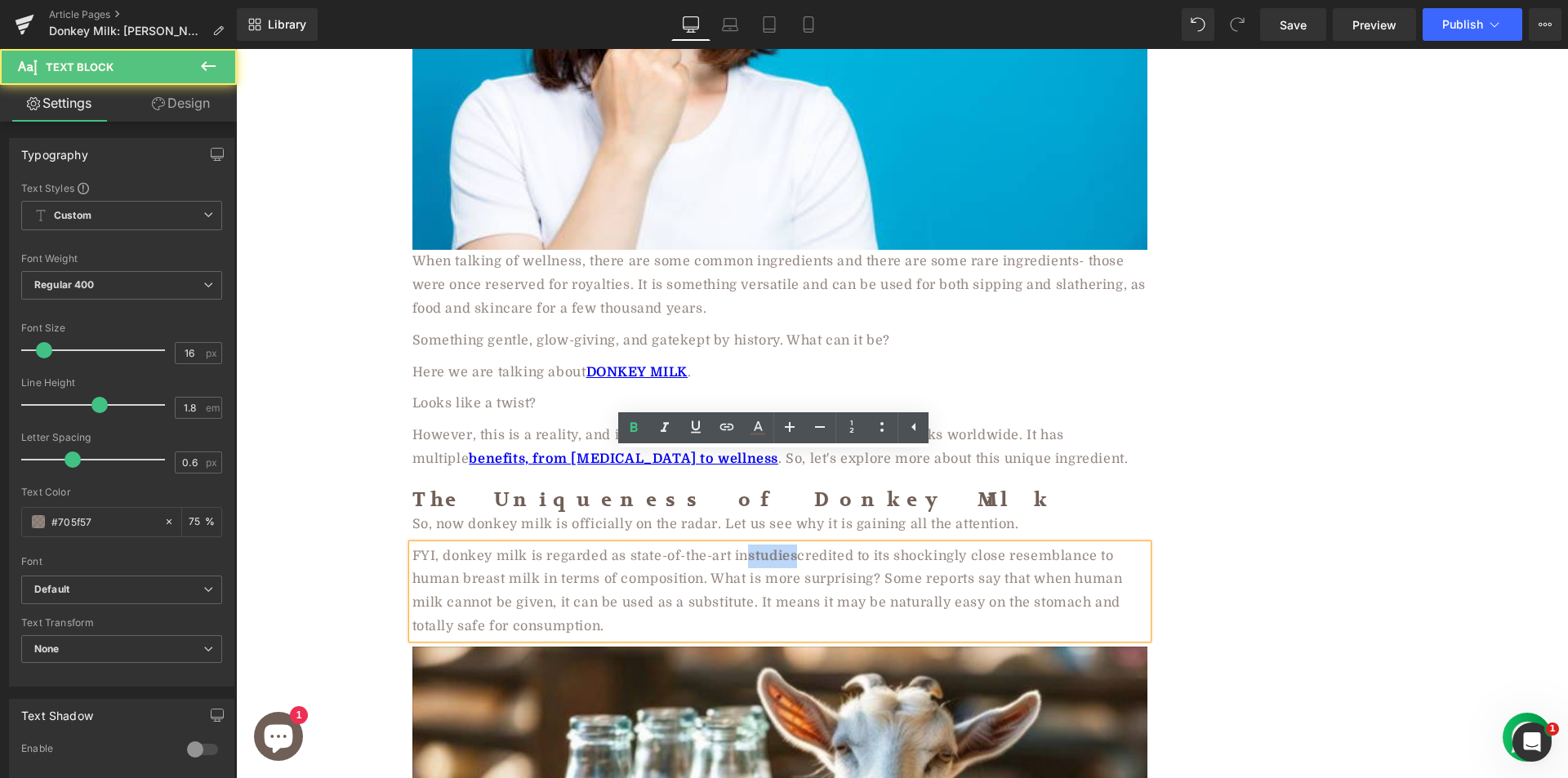
drag, startPoint x: 748, startPoint y: 461, endPoint x: 794, endPoint y: 456, distance: 46.3
click at [794, 545] on div "FYI, donkey milk is regarded as state-of-the-art in studies credited to its sho…" at bounding box center [779, 592] width 735 height 94
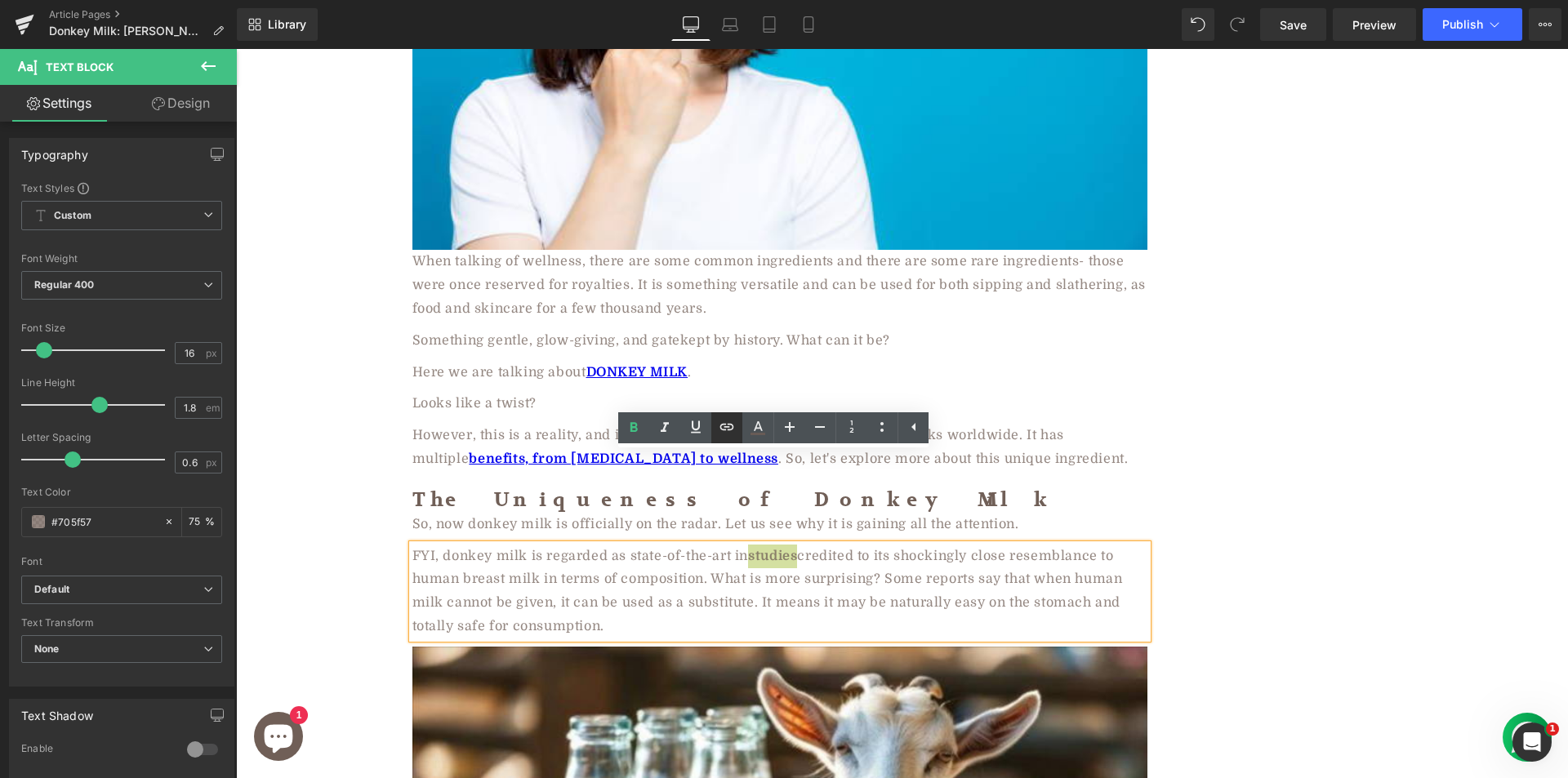
click at [724, 428] on icon at bounding box center [727, 426] width 19 height 19
click at [799, 518] on input "text" at bounding box center [814, 499] width 251 height 41
paste input "https://www.tandfonline.com/doi/abs/10.4081/ijas.2009.s2.677"
type input "https://www.tandfonline.com/doi/abs/10.4081/ijas.2009.s2.677"
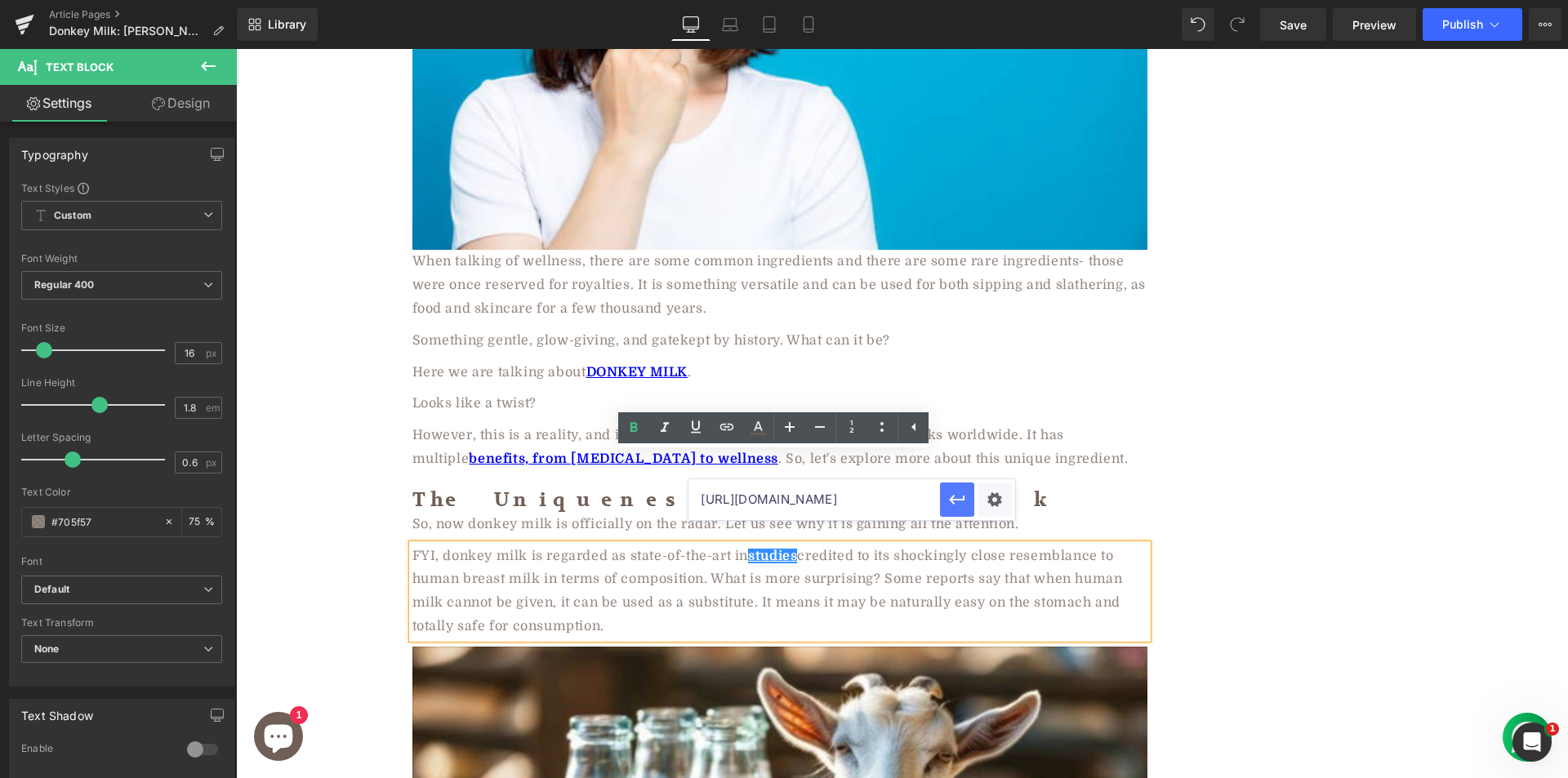
click at [952, 497] on icon "button" at bounding box center [957, 500] width 15 height 10
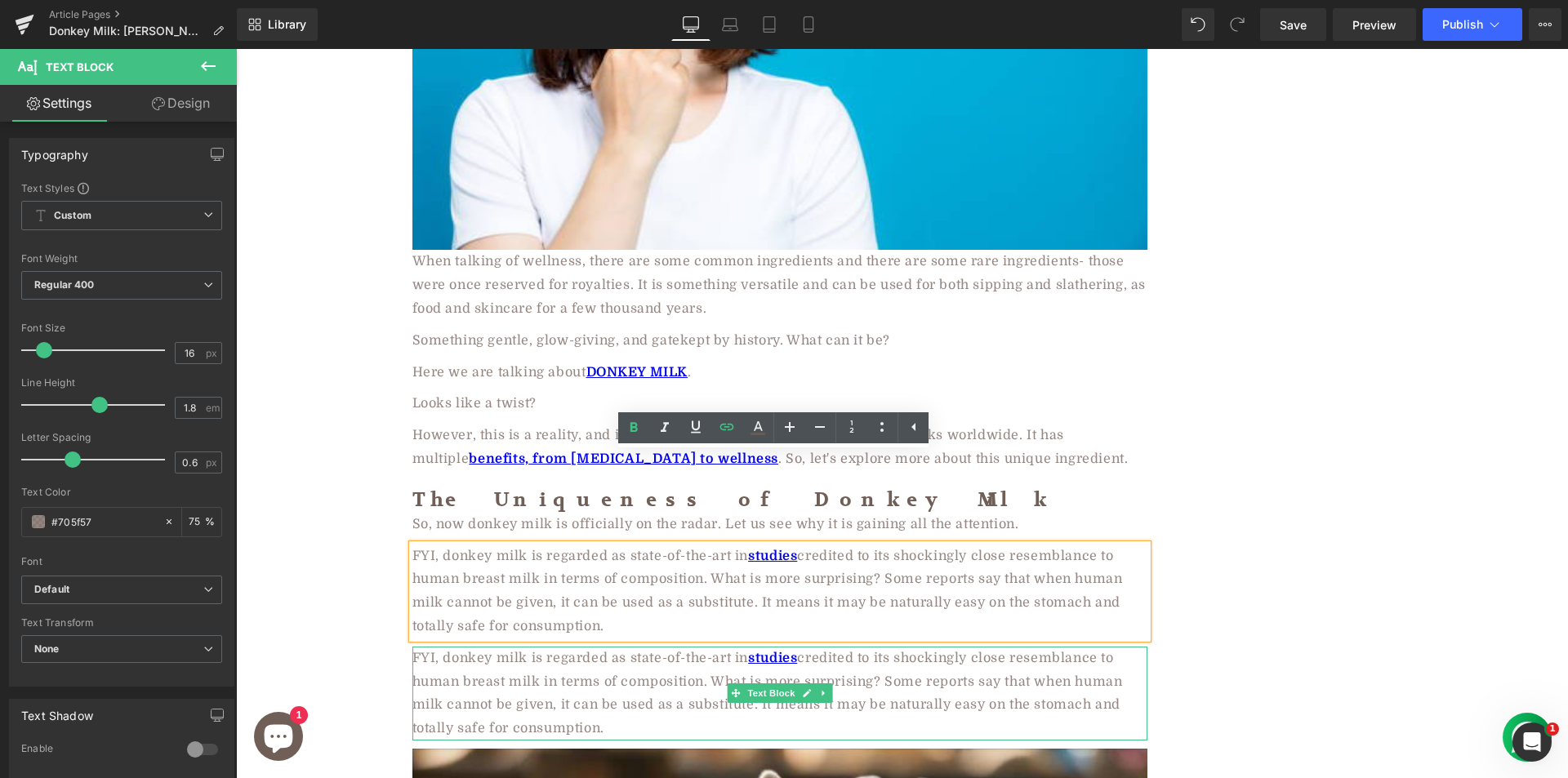
click at [531, 646] on div "FYI, donkey milk is regarded as state-of-the-art in studies credited to its sho…" at bounding box center [779, 693] width 735 height 94
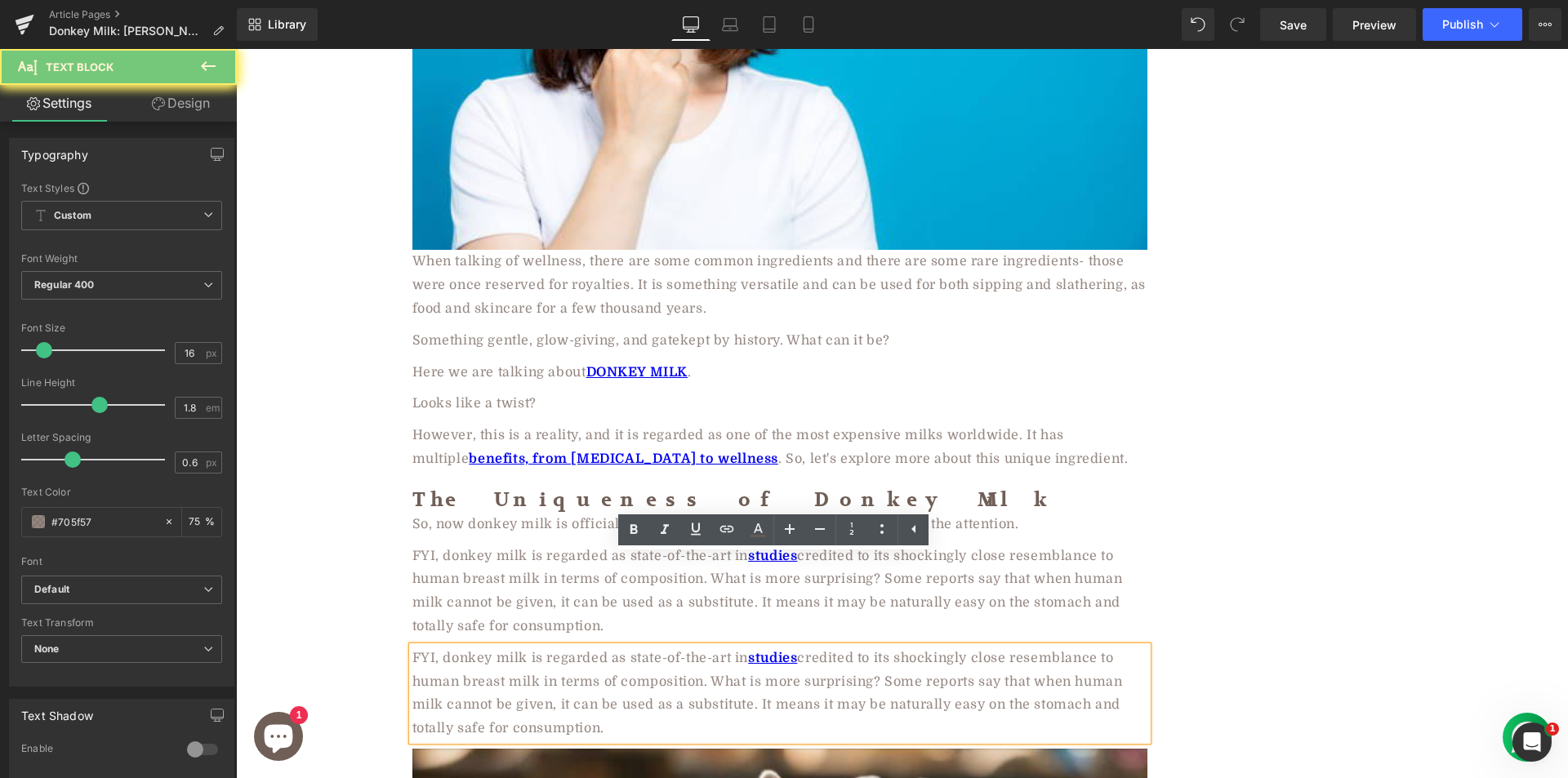
click at [531, 646] on div "FYI, donkey milk is regarded as state-of-the-art in studies credited to its sho…" at bounding box center [779, 693] width 735 height 94
paste div
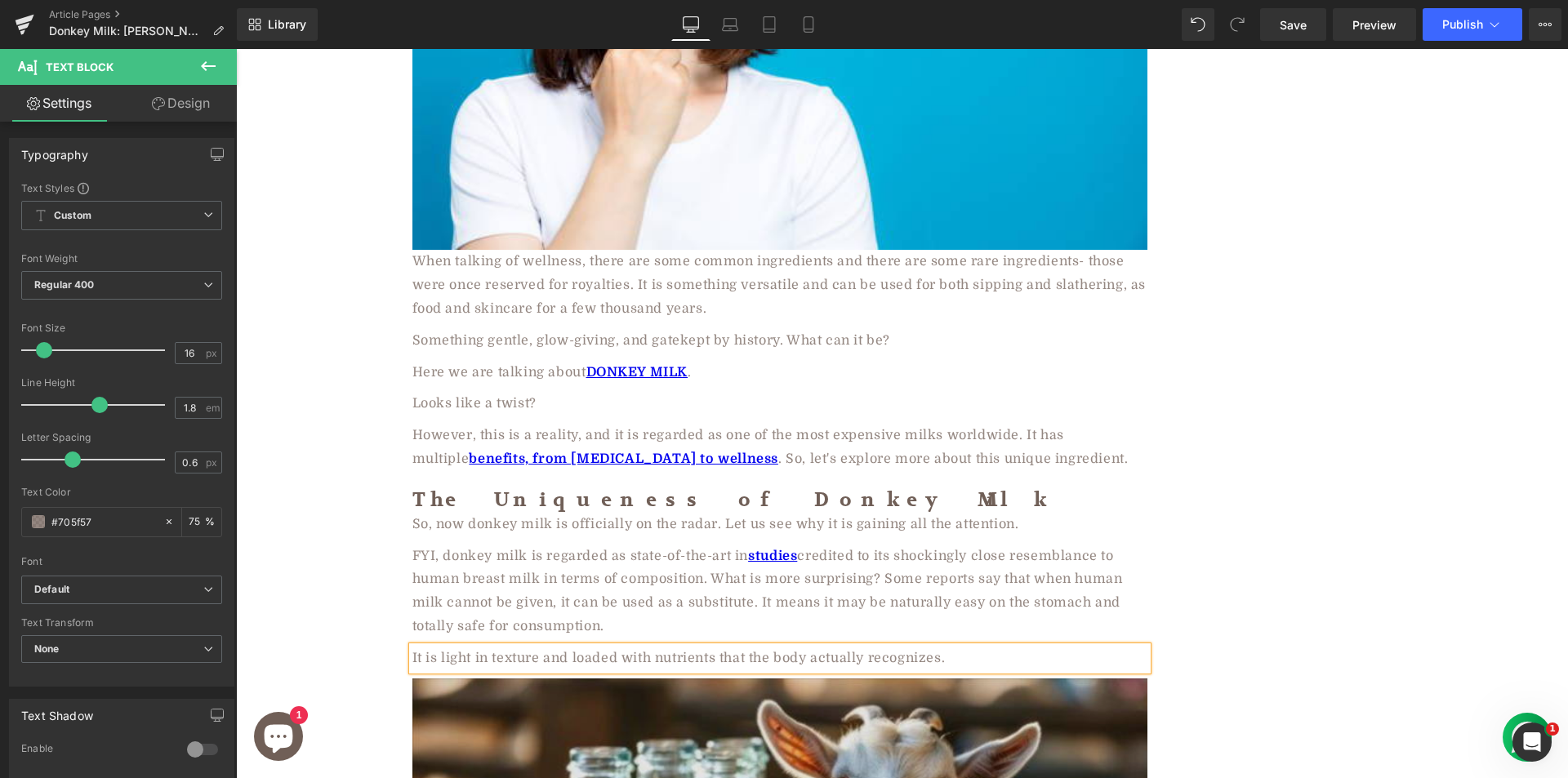
scroll to position [2029, 0]
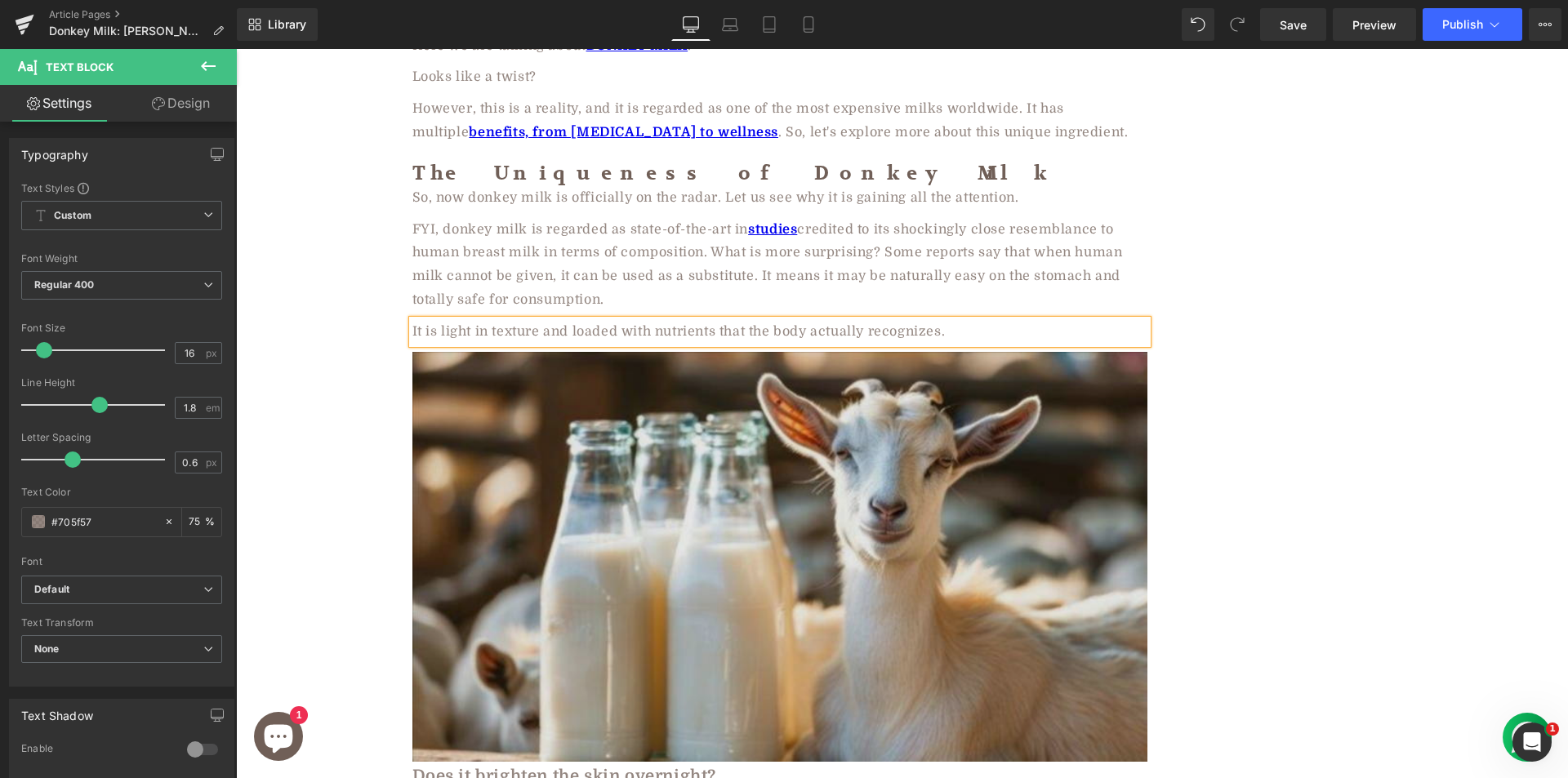
click at [555, 439] on img at bounding box center [779, 556] width 735 height 410
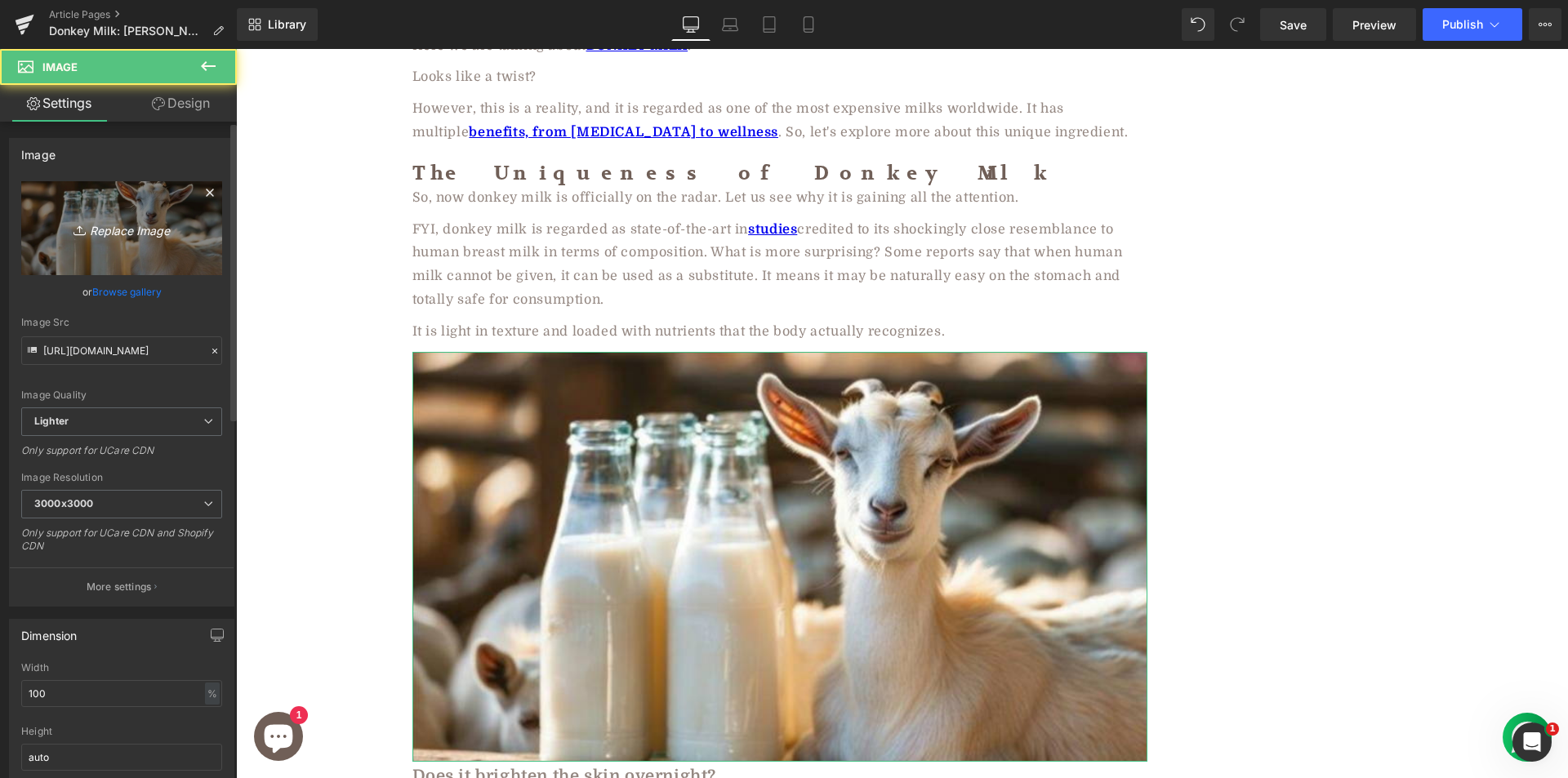
click at [110, 221] on icon "Replace Image" at bounding box center [121, 227] width 131 height 20
type input "C:\fakepath\5-Liter-TDS-Farm-Fresh-Donkey-Milk-53732.jpeg"
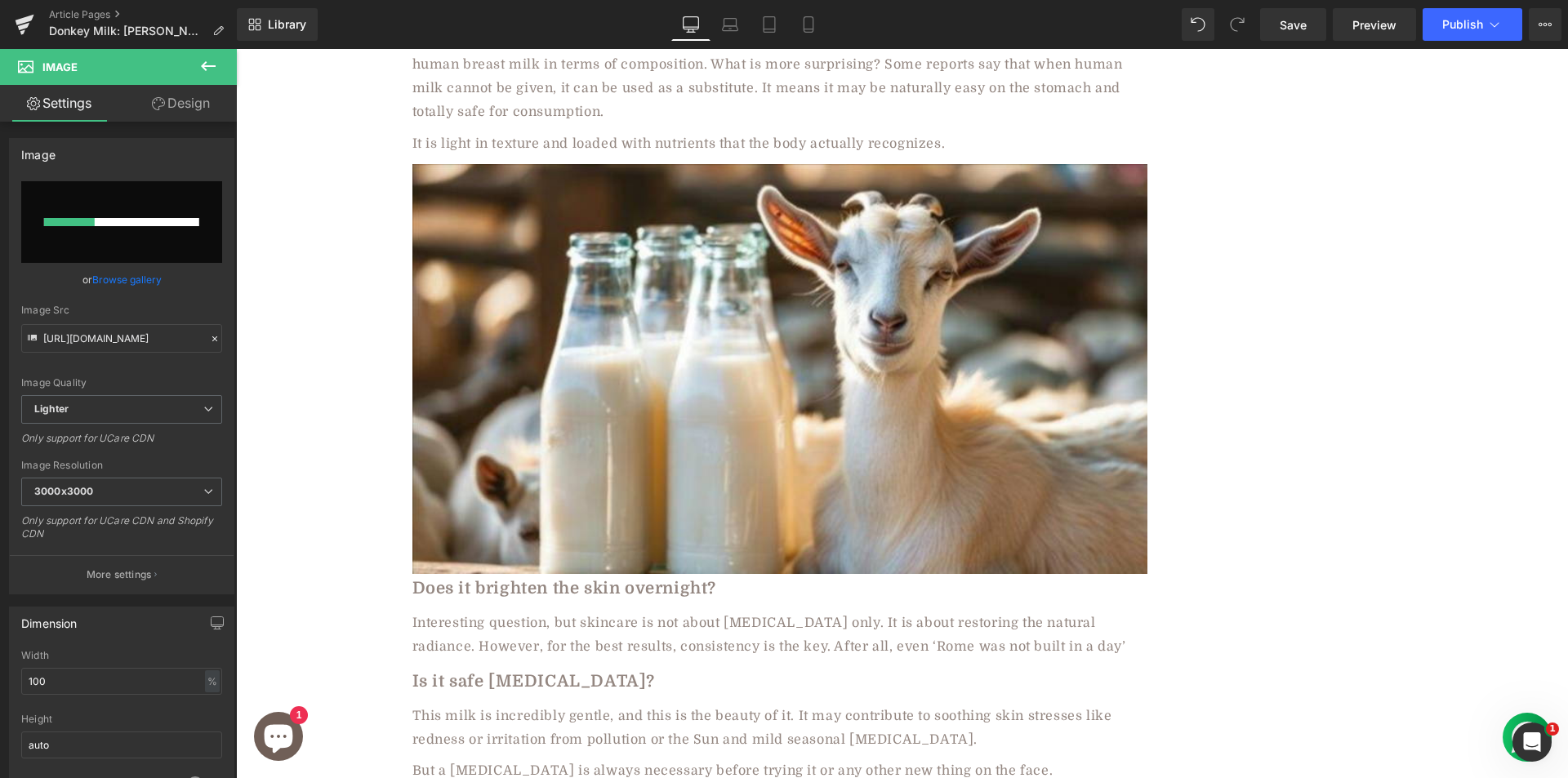
scroll to position [2437, 0]
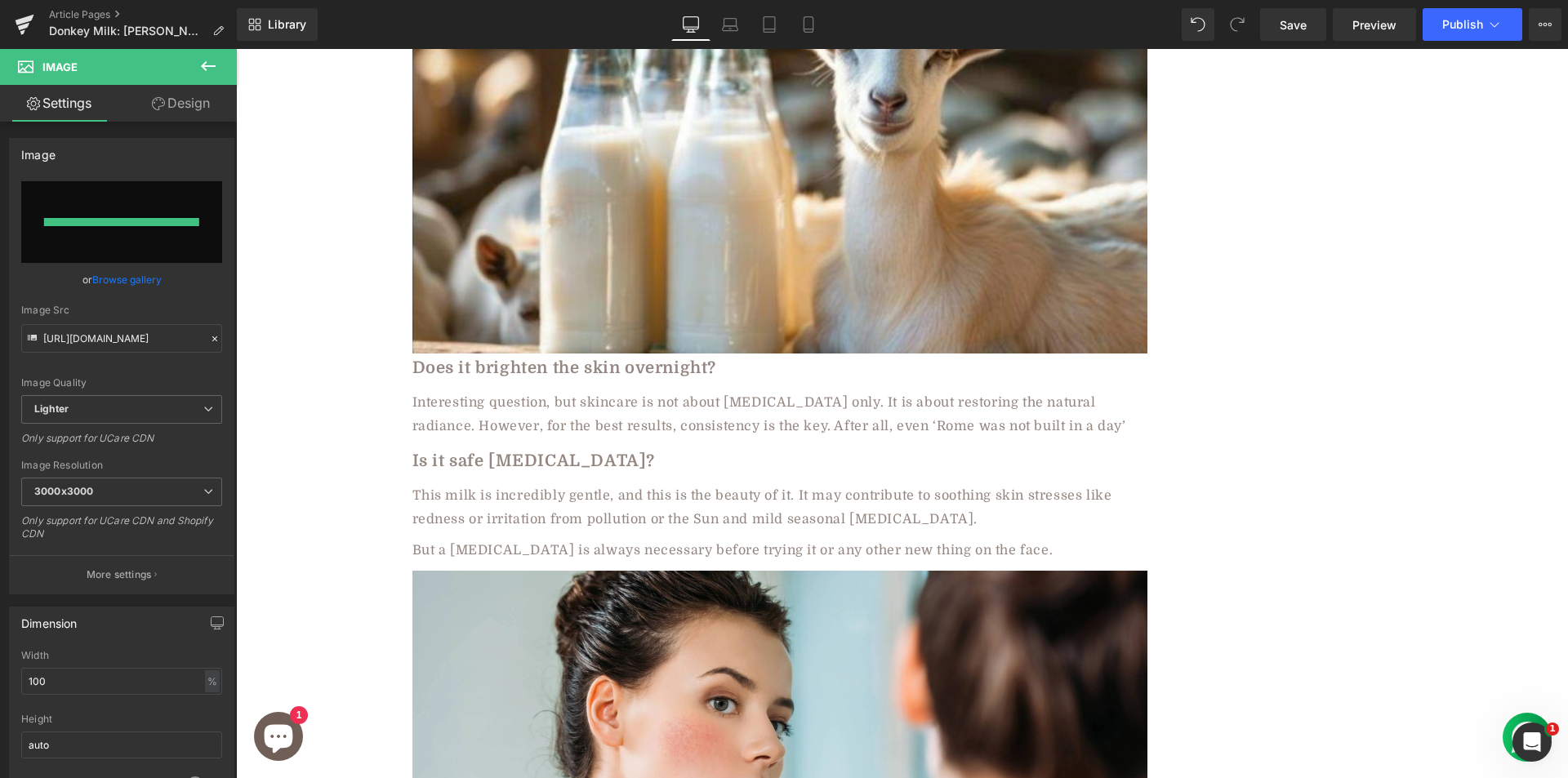
type input "https://ucarecdn.com/762d11f2-be82-4366-9eaf-45a72d7ab806/-/format/auto/-/previ…"
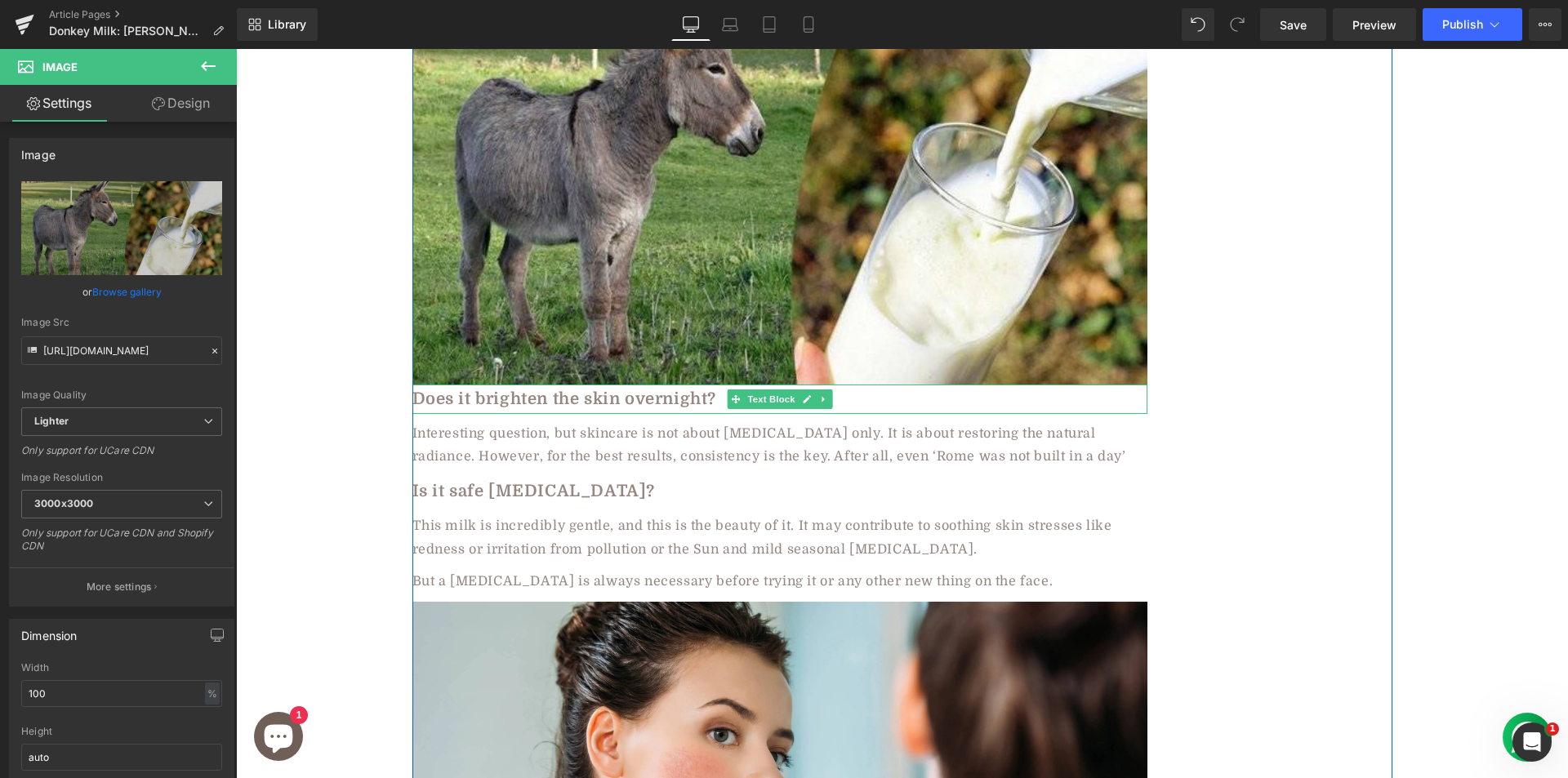
click at [534, 389] on b "Does it brighten the skin overnight?" at bounding box center [564, 399] width 305 height 19
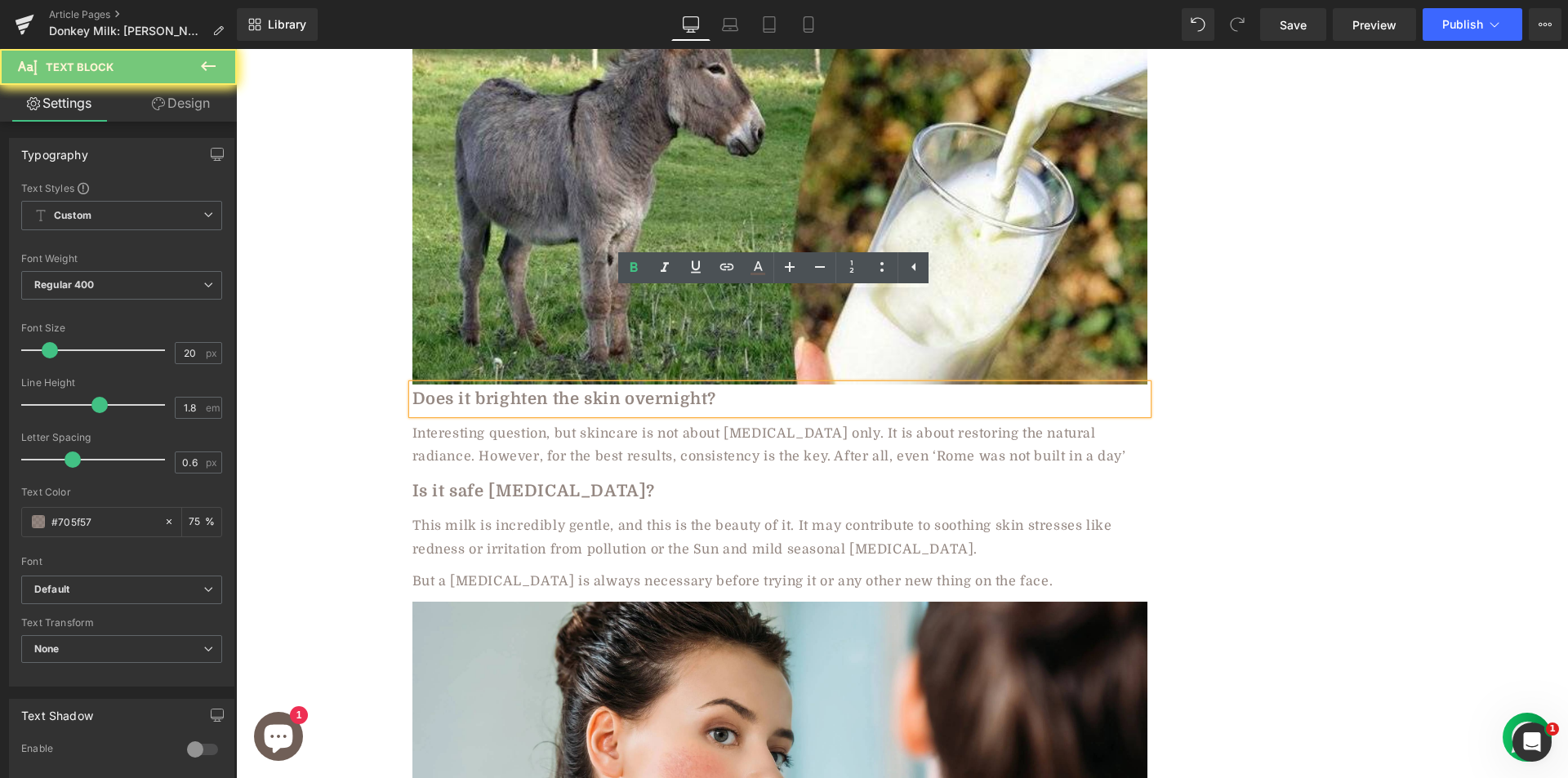
click at [534, 389] on b "Does it brighten the skin overnight?" at bounding box center [564, 399] width 305 height 19
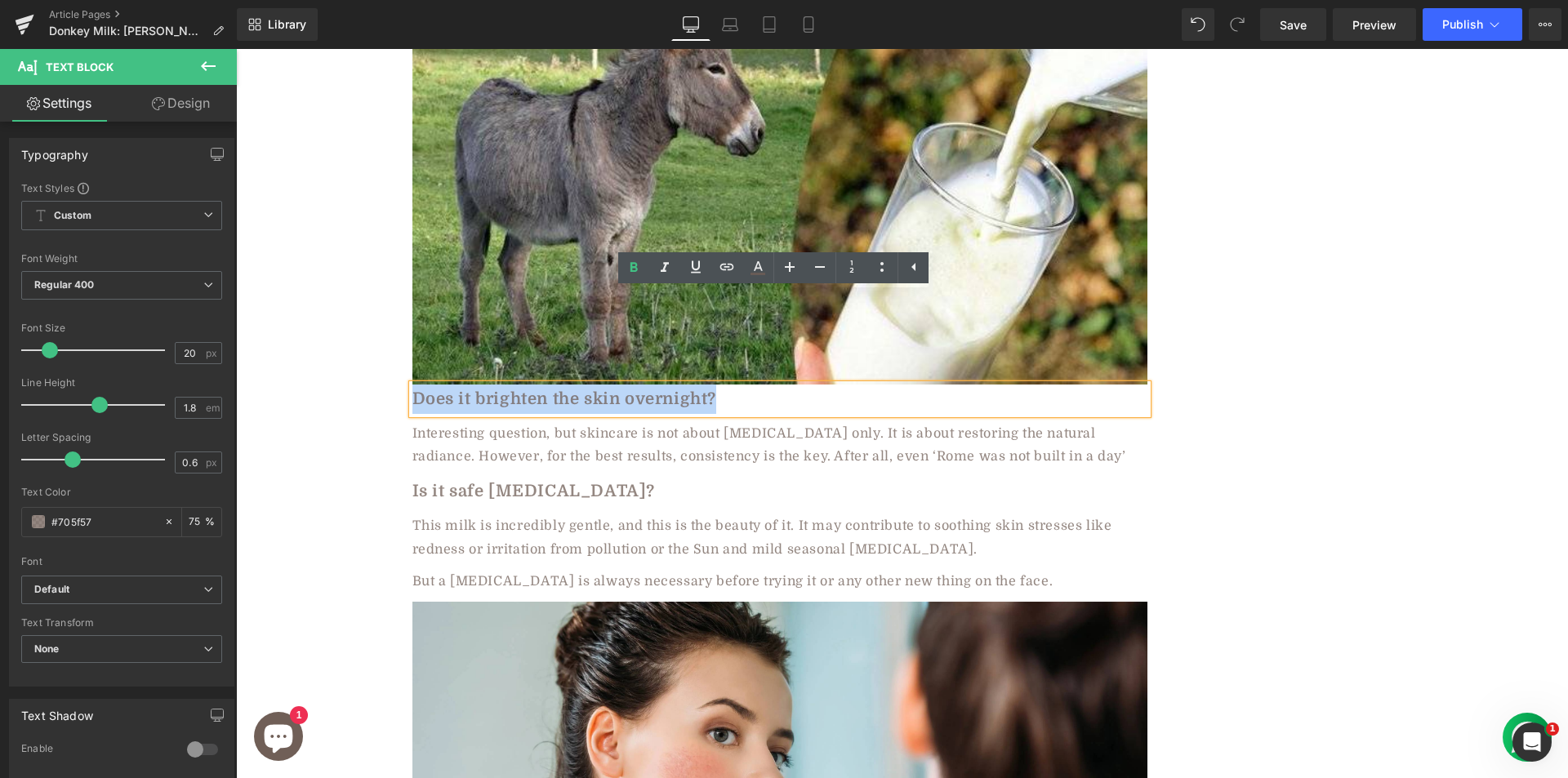
paste div
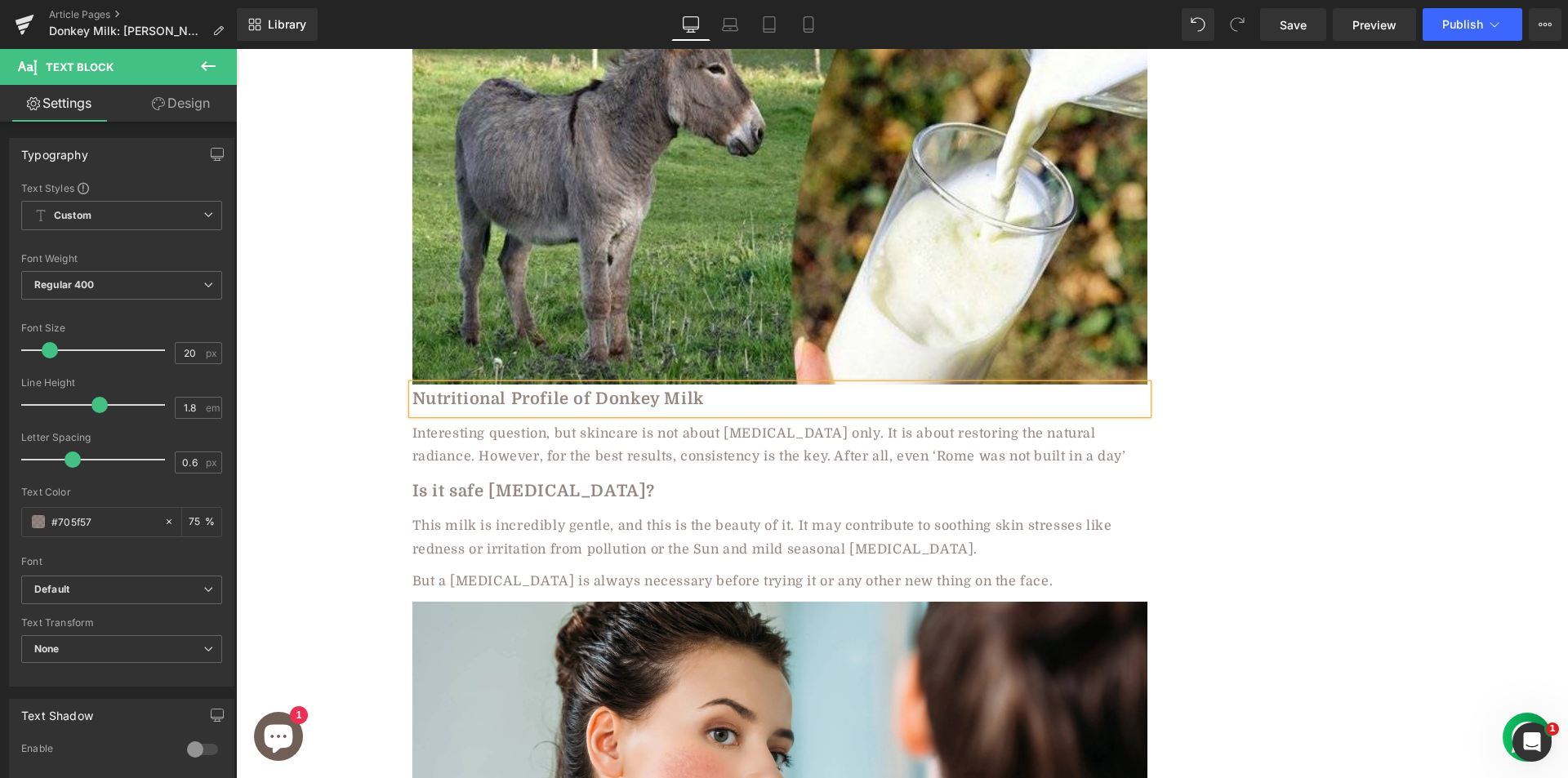
click at [458, 422] on div "Interesting question, but skincare is not about whitening only. It is about res…" at bounding box center [779, 446] width 735 height 48
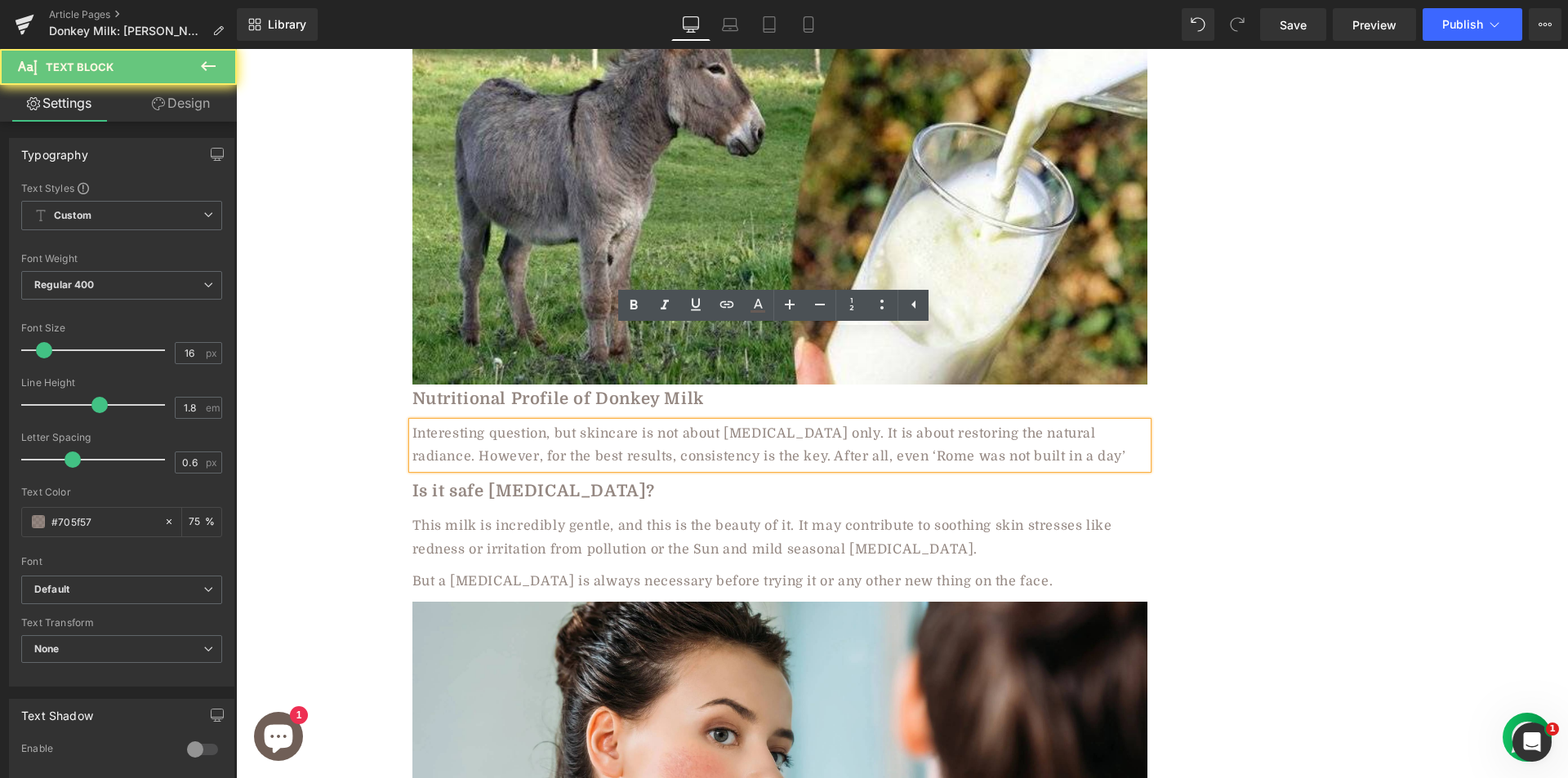
click at [458, 422] on div "Interesting question, but skincare is not about whitening only. It is about res…" at bounding box center [779, 446] width 735 height 48
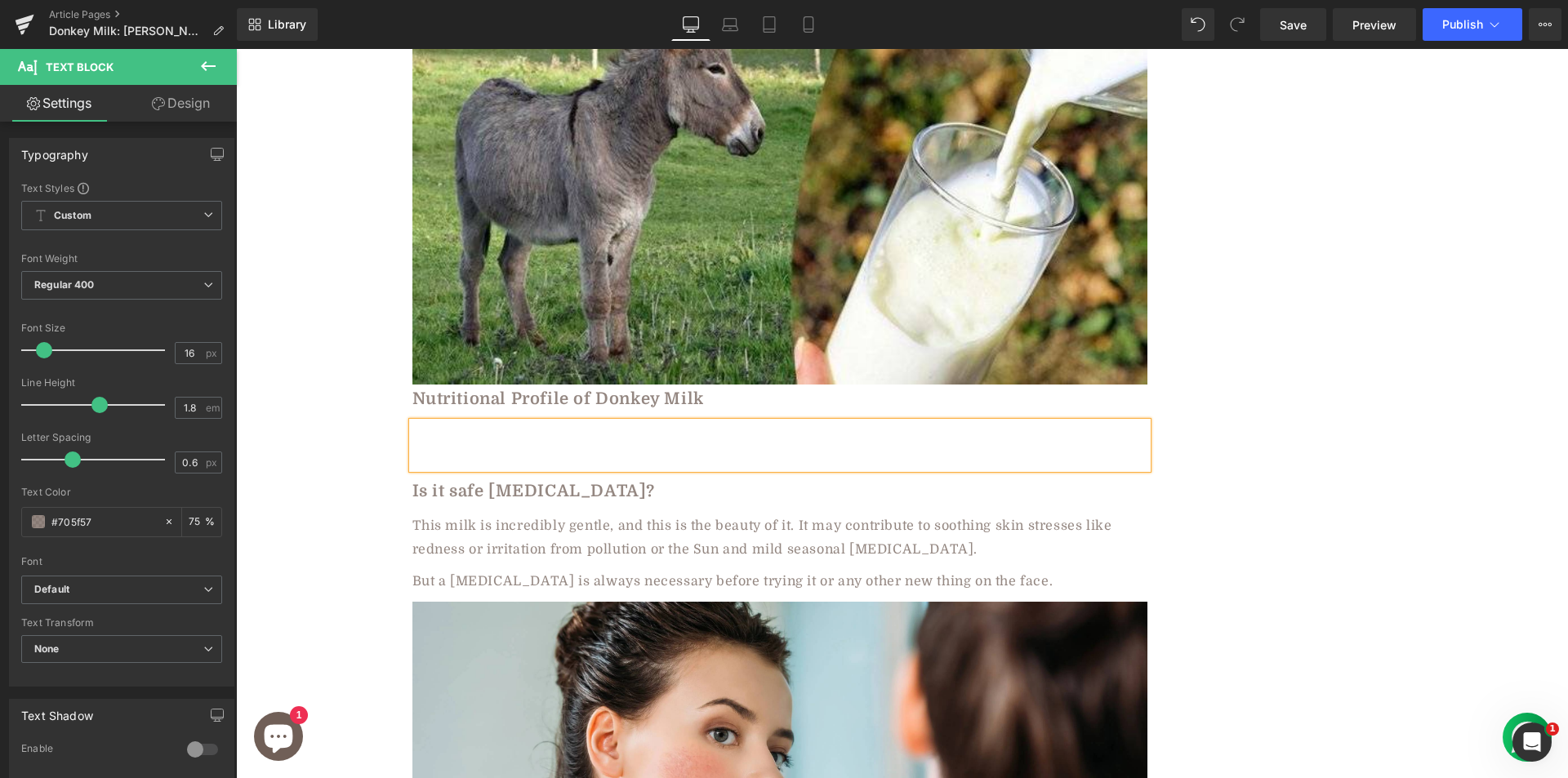
click at [359, 334] on div "Donkey Milk: [PERSON_NAME]’s Secret to Ageless Skin and Lasting Wellness Headin…" at bounding box center [902, 281] width 1332 height 5070
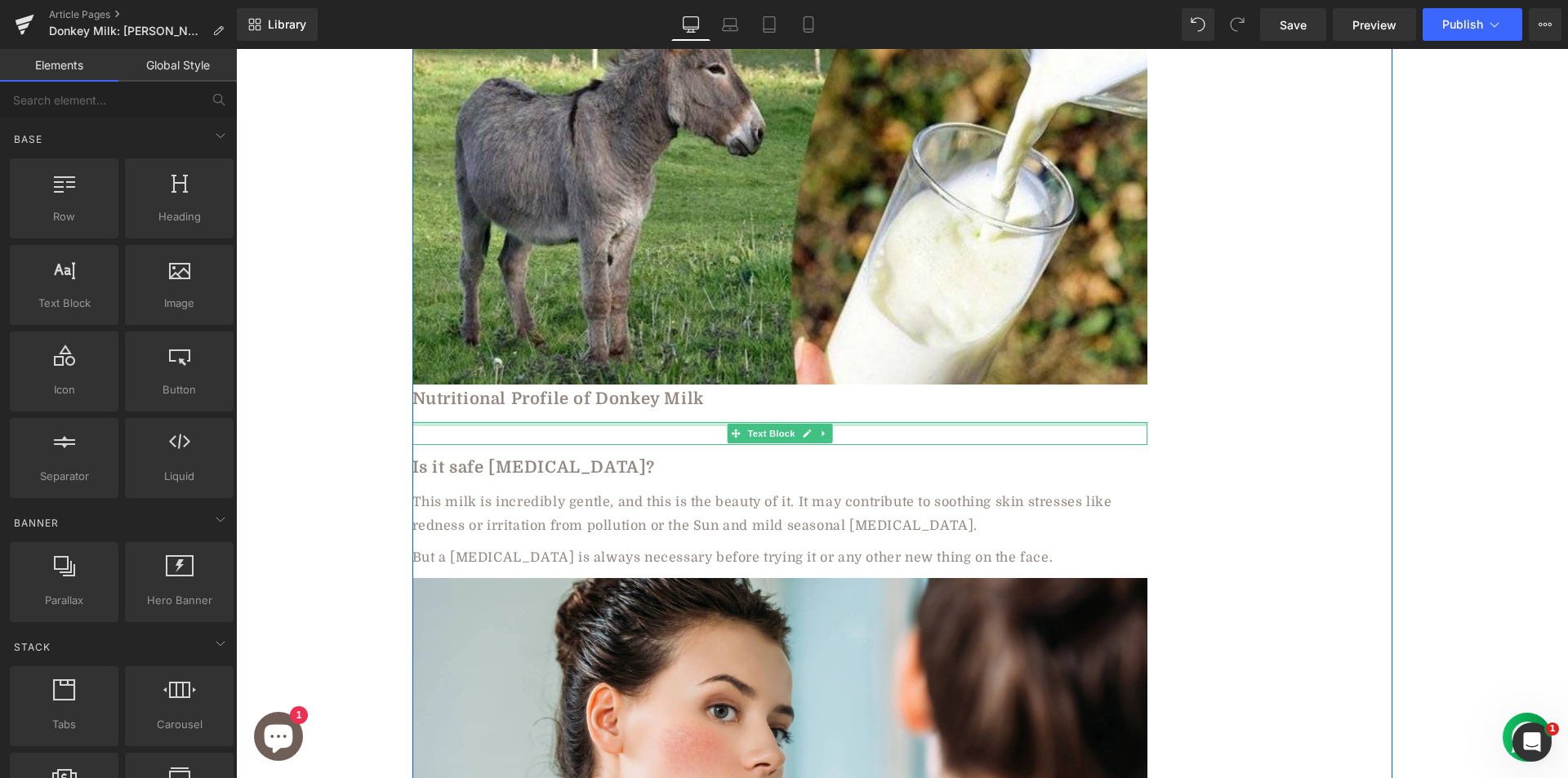
click at [447, 422] on div at bounding box center [779, 424] width 735 height 4
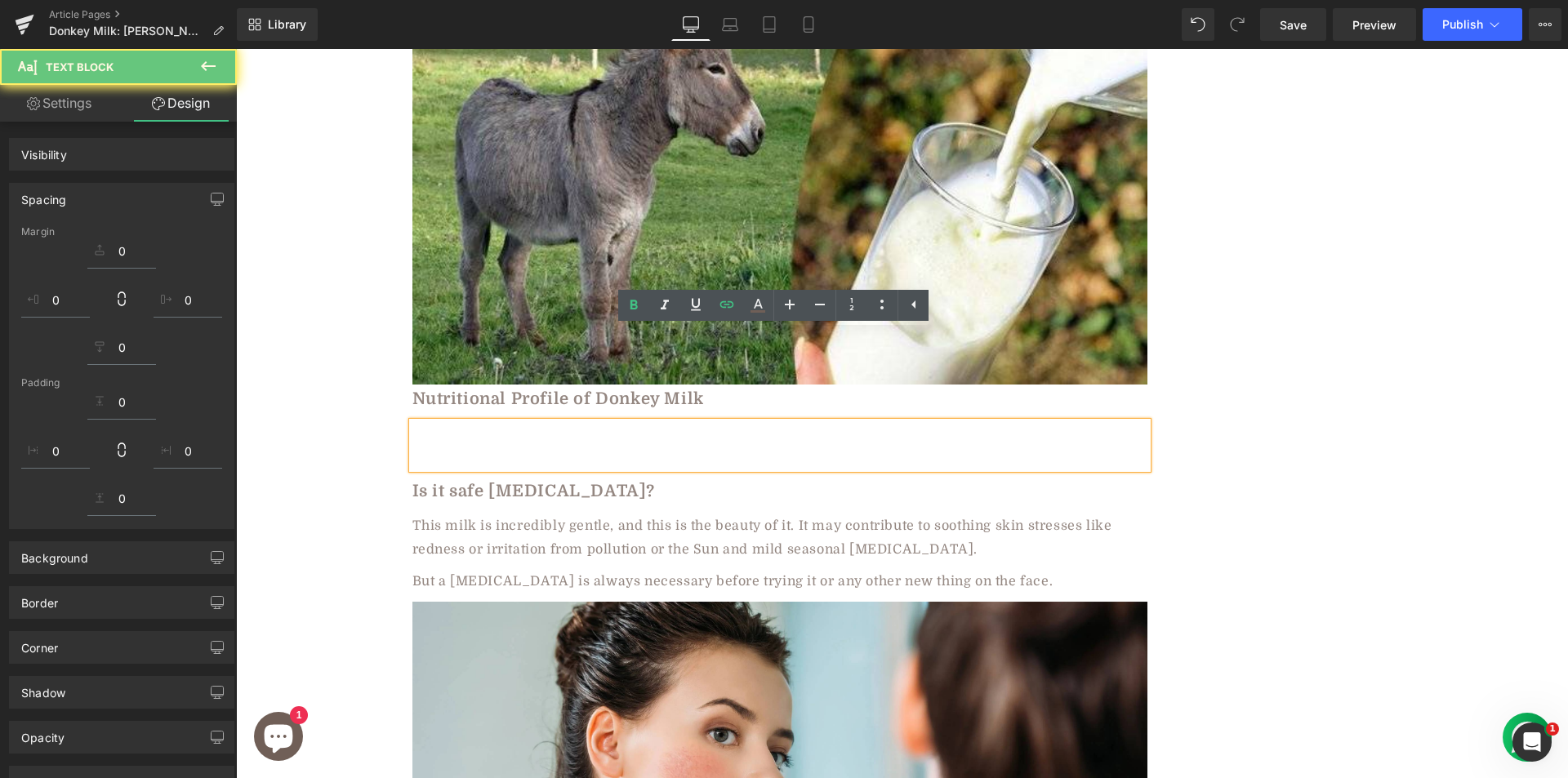
click at [441, 422] on div at bounding box center [779, 446] width 735 height 48
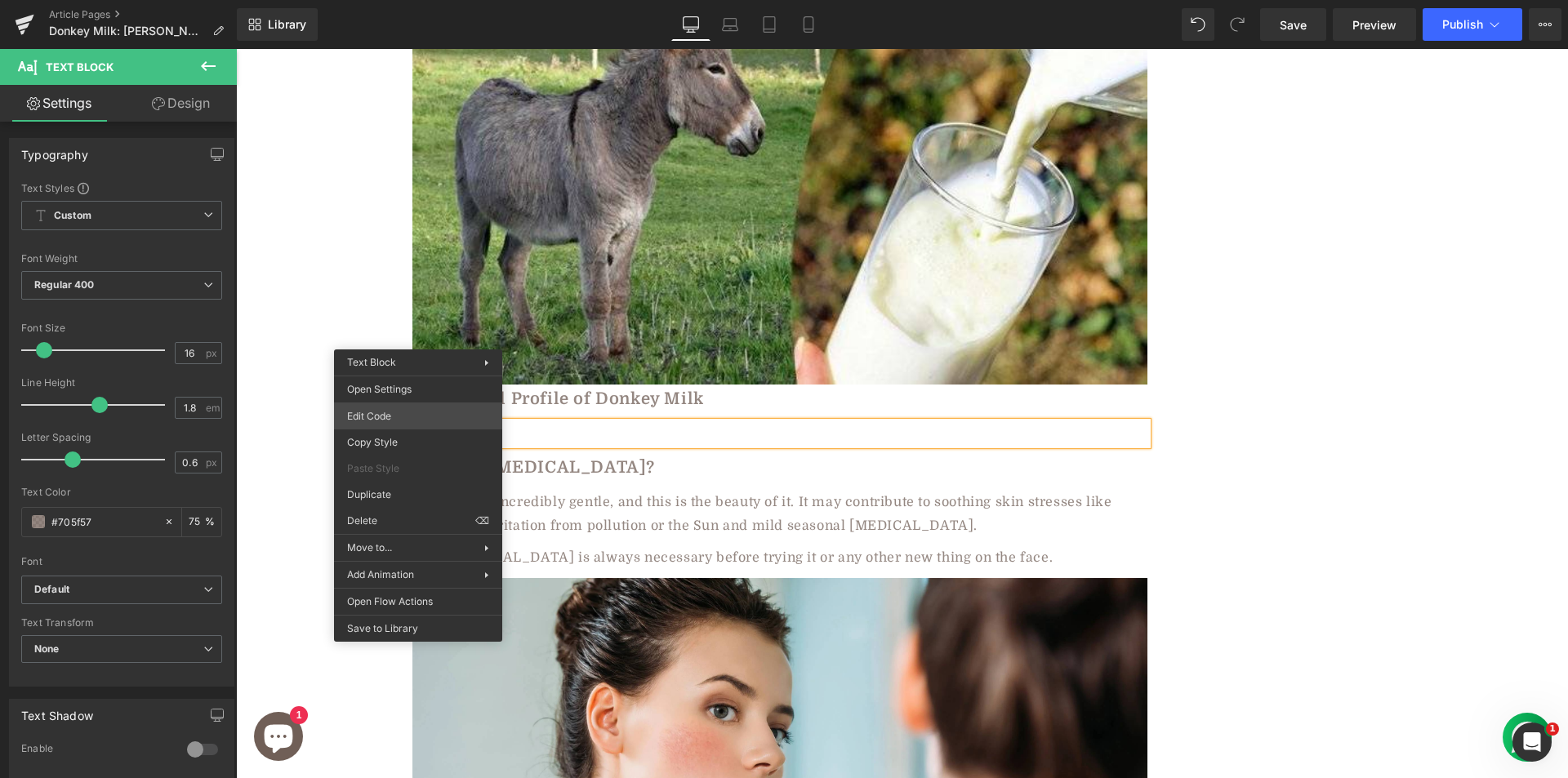
click at [366, 0] on div "You are previewing how the will restyle your page. You can not edit Elements in…" at bounding box center [784, 0] width 1568 height 0
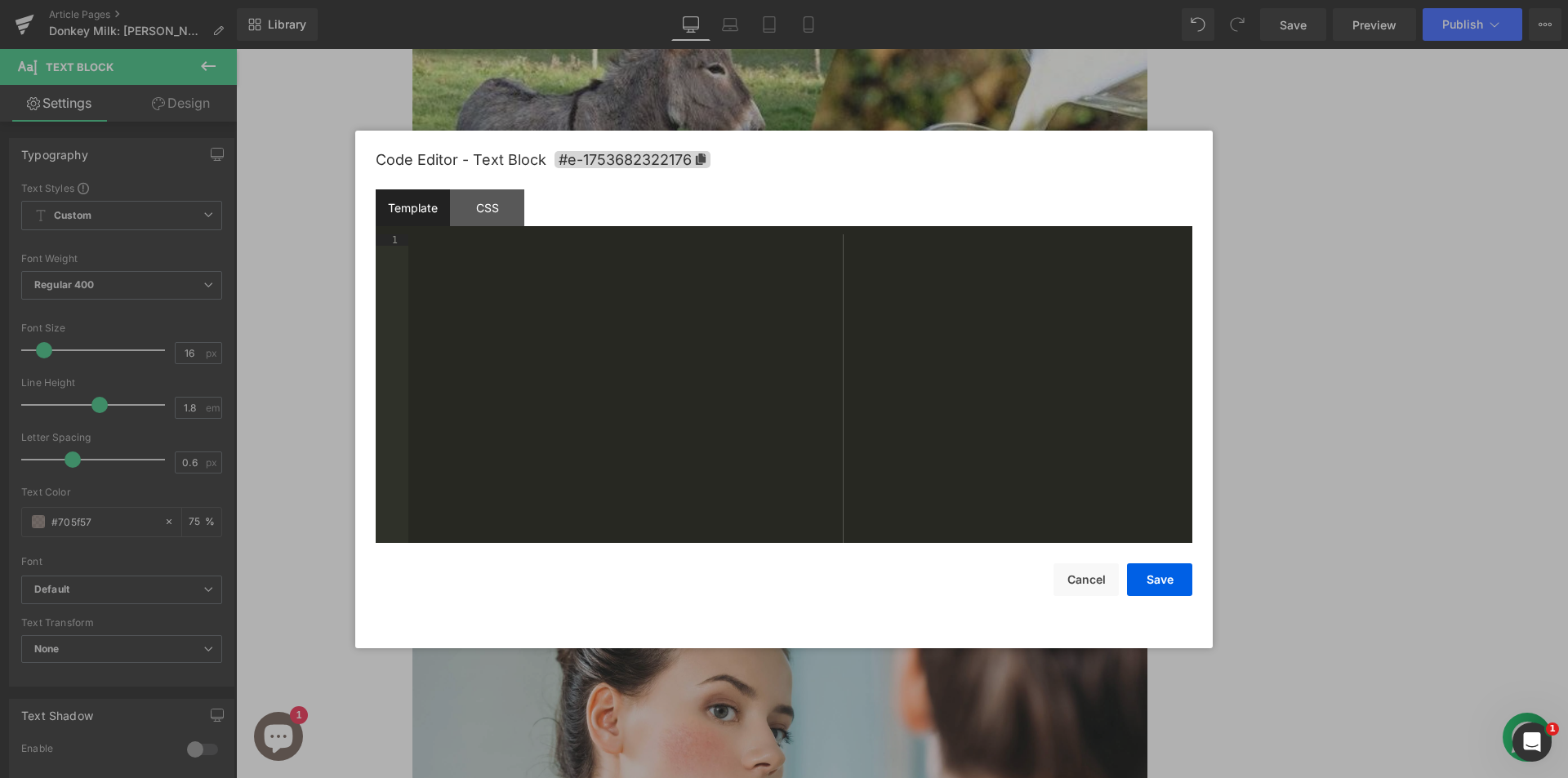
drag, startPoint x: 471, startPoint y: 303, endPoint x: 468, endPoint y: 244, distance: 59.1
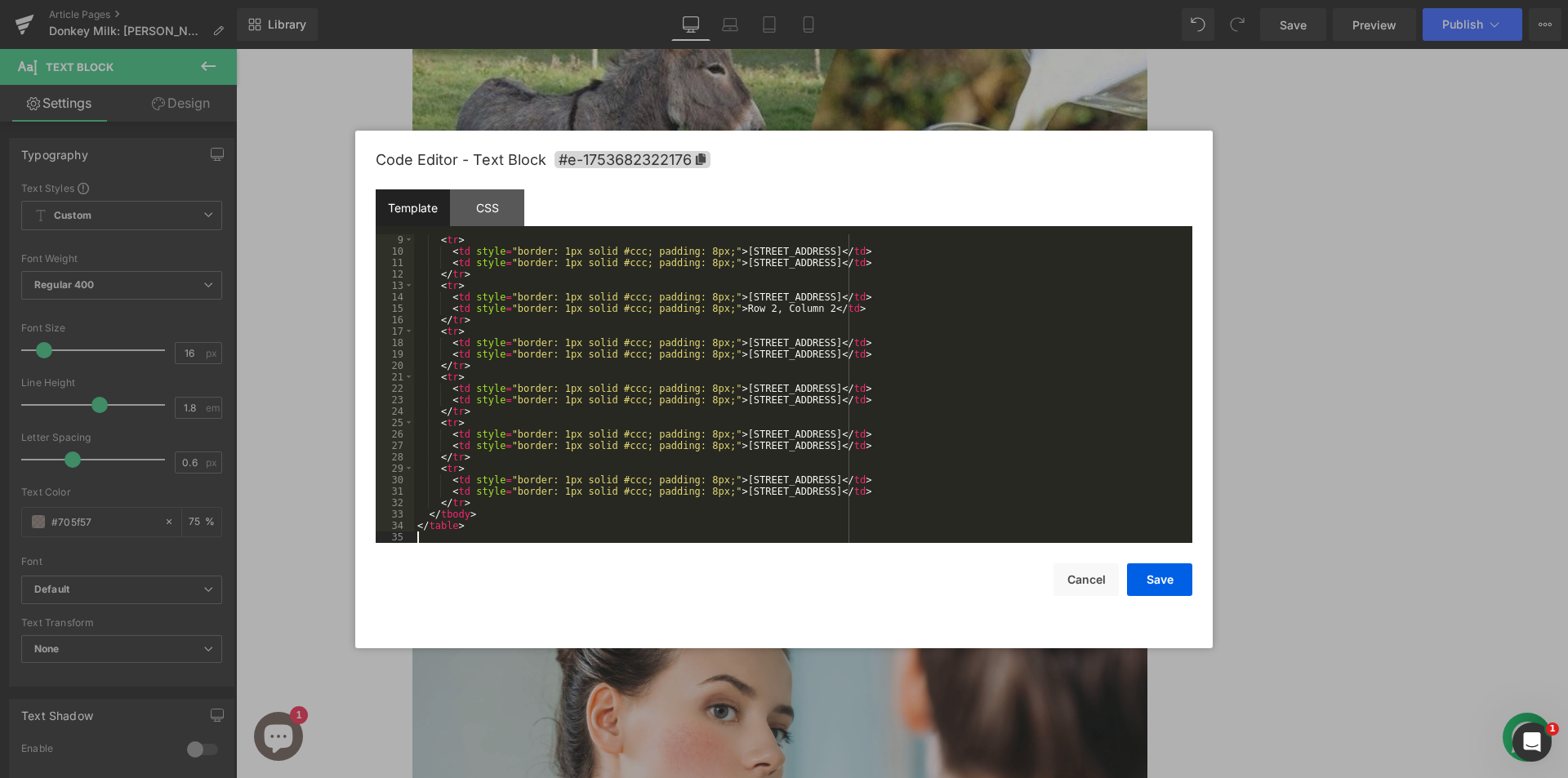
scroll to position [92, 0]
click at [1169, 582] on button "Save" at bounding box center [1160, 579] width 65 height 32
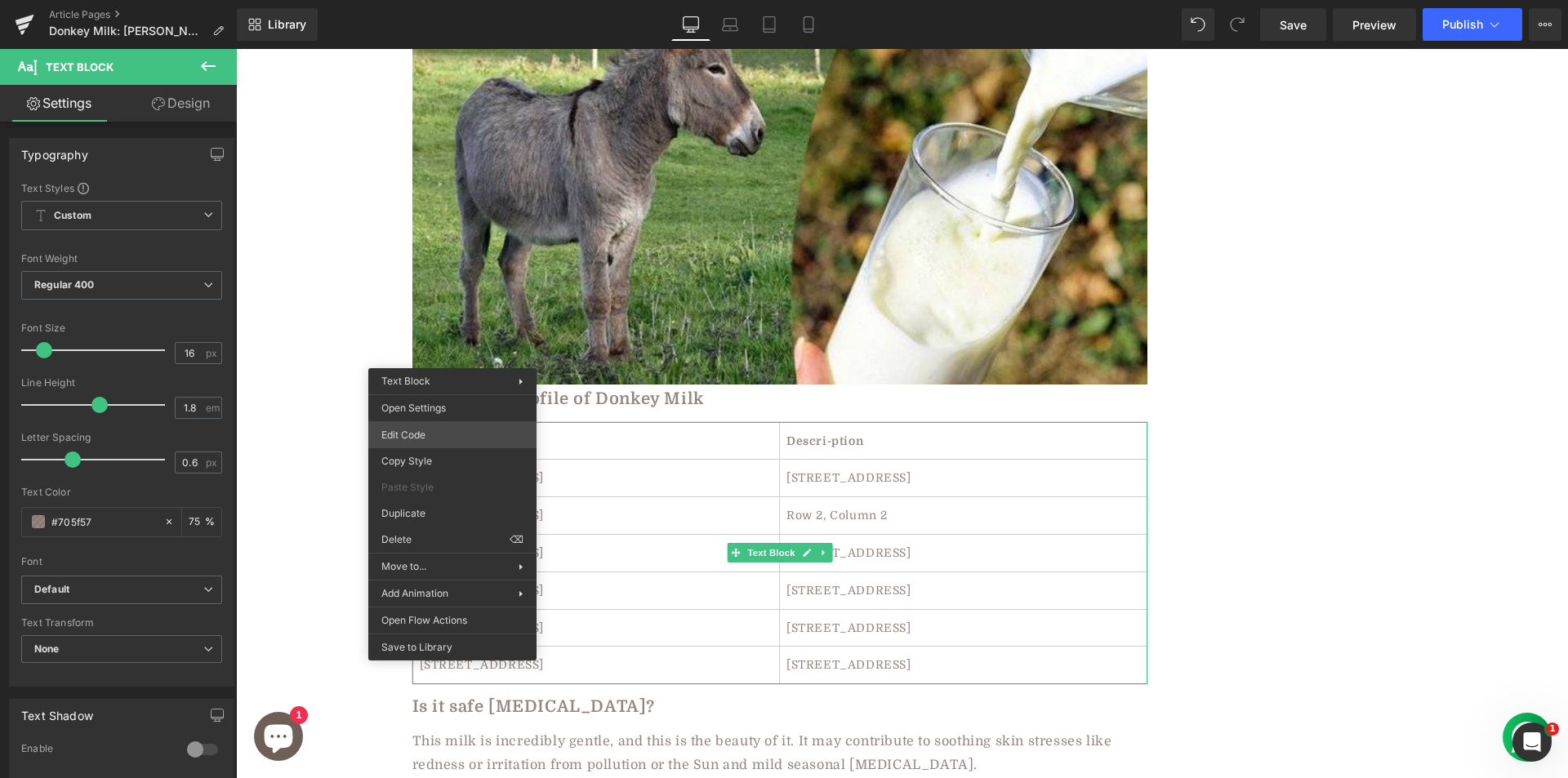
click at [420, 0] on div "You are previewing how the will restyle your page. You can not edit Elements in…" at bounding box center [784, 0] width 1568 height 0
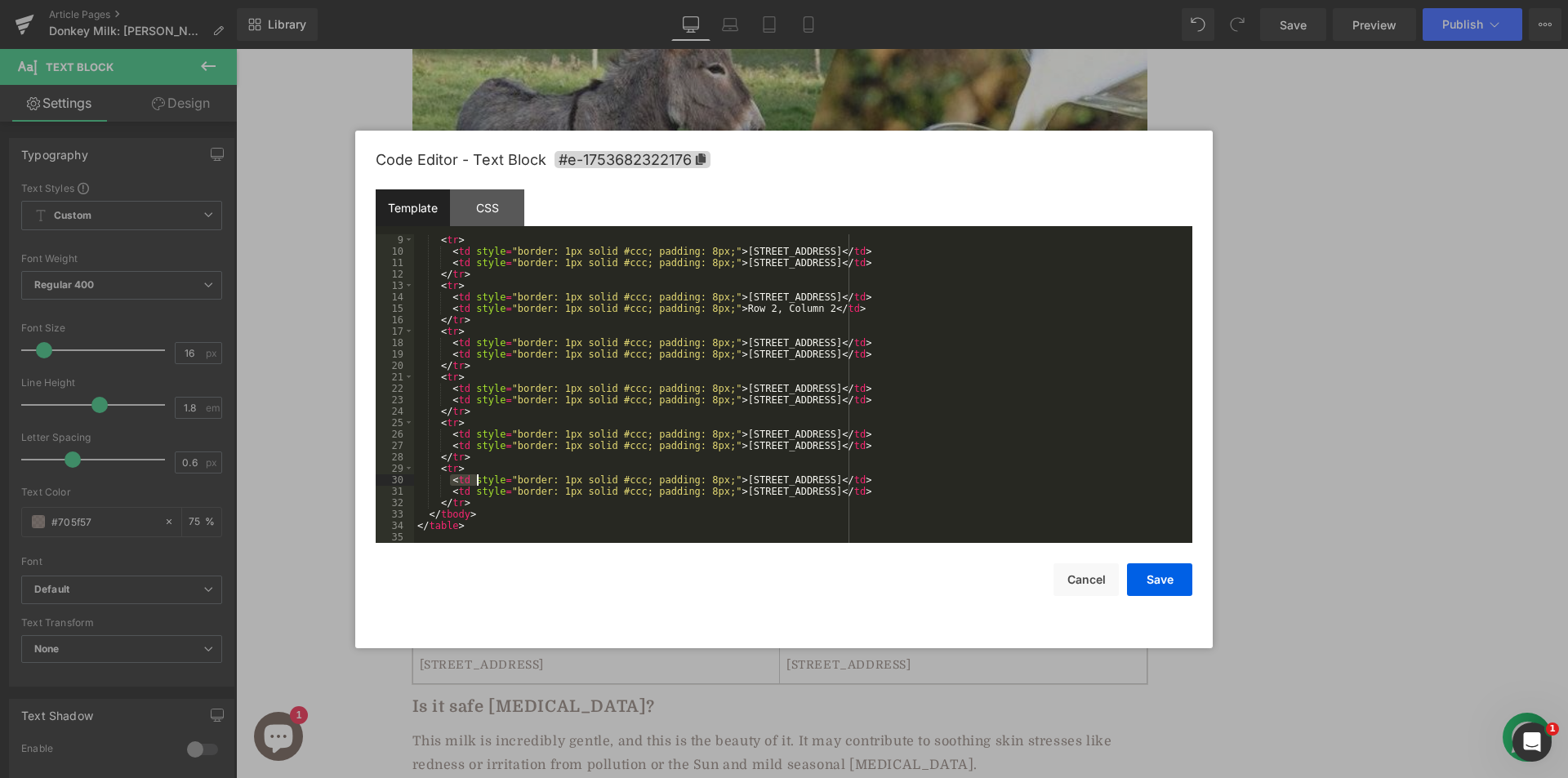
drag, startPoint x: 450, startPoint y: 478, endPoint x: 474, endPoint y: 480, distance: 24.1
click at [474, 480] on div "< tr > < td style = "border: 1px solid #ccc; padding: 8px;" > Row 1, Column 1 <…" at bounding box center [799, 400] width 772 height 332
click at [439, 481] on div "< tr > < td style = "border: 1px solid #ccc; padding: 8px;" > Row 1, Column 1 <…" at bounding box center [799, 400] width 772 height 332
click at [450, 481] on div "< tr > < td style = "border: 1px solid #ccc; padding: 8px;" > Row 1, Column 1 <…" at bounding box center [799, 400] width 772 height 332
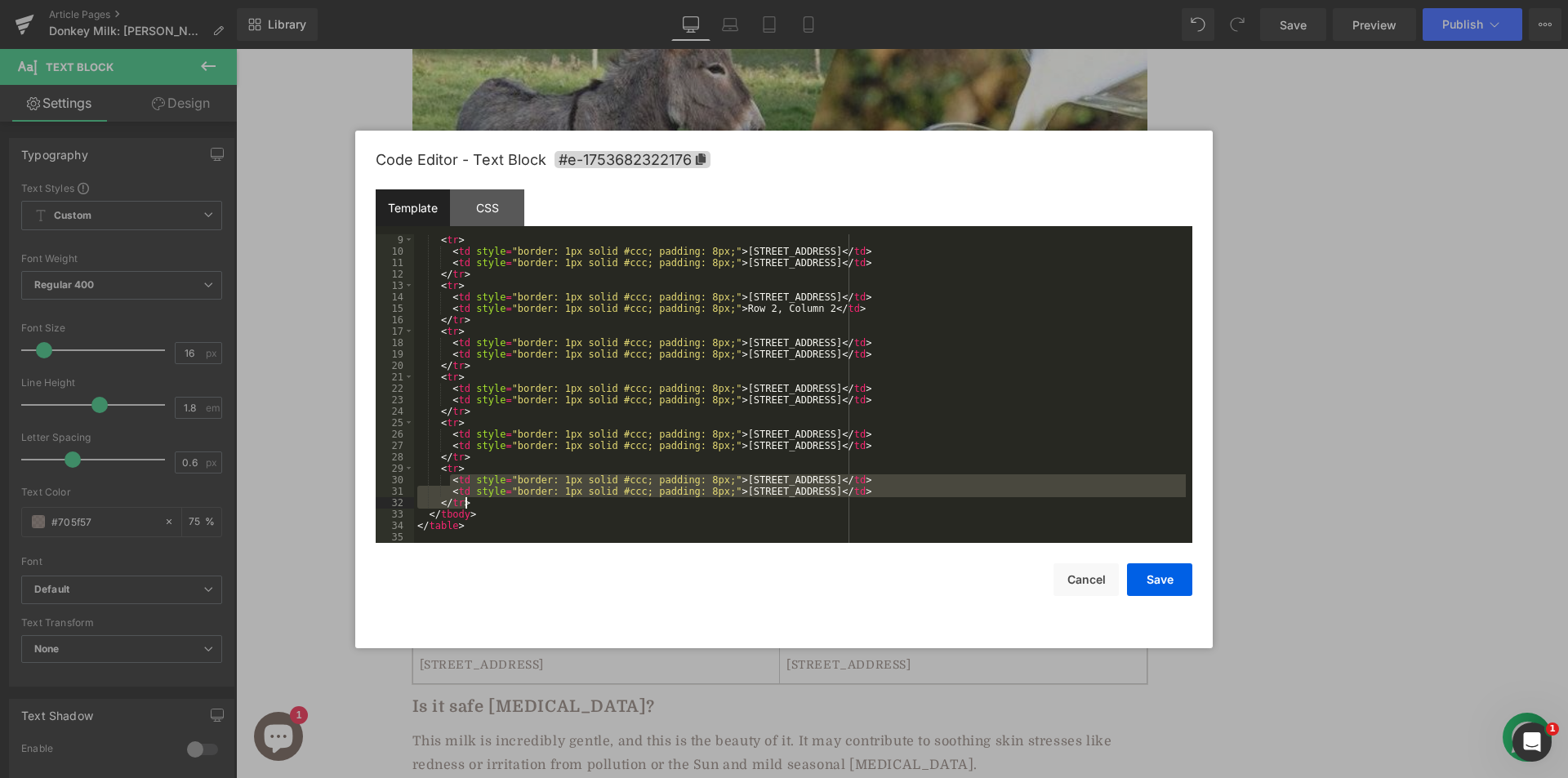
click at [531, 506] on div "< tr > < td style = "border: 1px solid #ccc; padding: 8px;" > Row 1, Column 1 <…" at bounding box center [799, 400] width 772 height 332
click at [450, 473] on div "< tr > < td style = "border: 1px solid #ccc; padding: 8px;" > Row 1, Column 1 <…" at bounding box center [799, 400] width 772 height 332
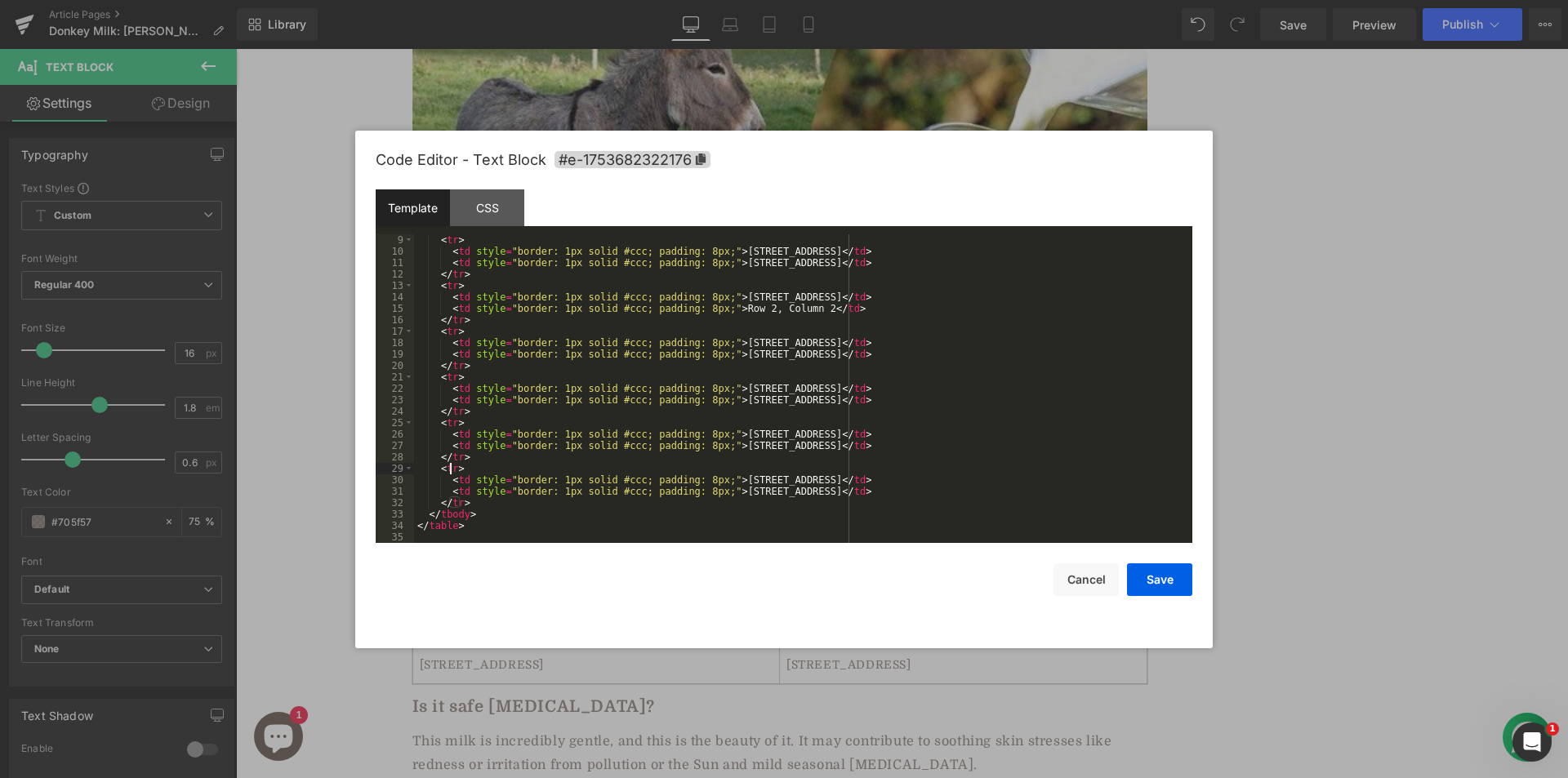
click at [448, 482] on div "< tr > < td style = "border: 1px solid #ccc; padding: 8px;" > Row 1, Column 1 <…" at bounding box center [799, 400] width 772 height 332
click at [864, 492] on div "< tr > < td style = "border: 1px solid #ccc; padding: 8px;" > Row 1, Column 1 <…" at bounding box center [799, 400] width 772 height 332
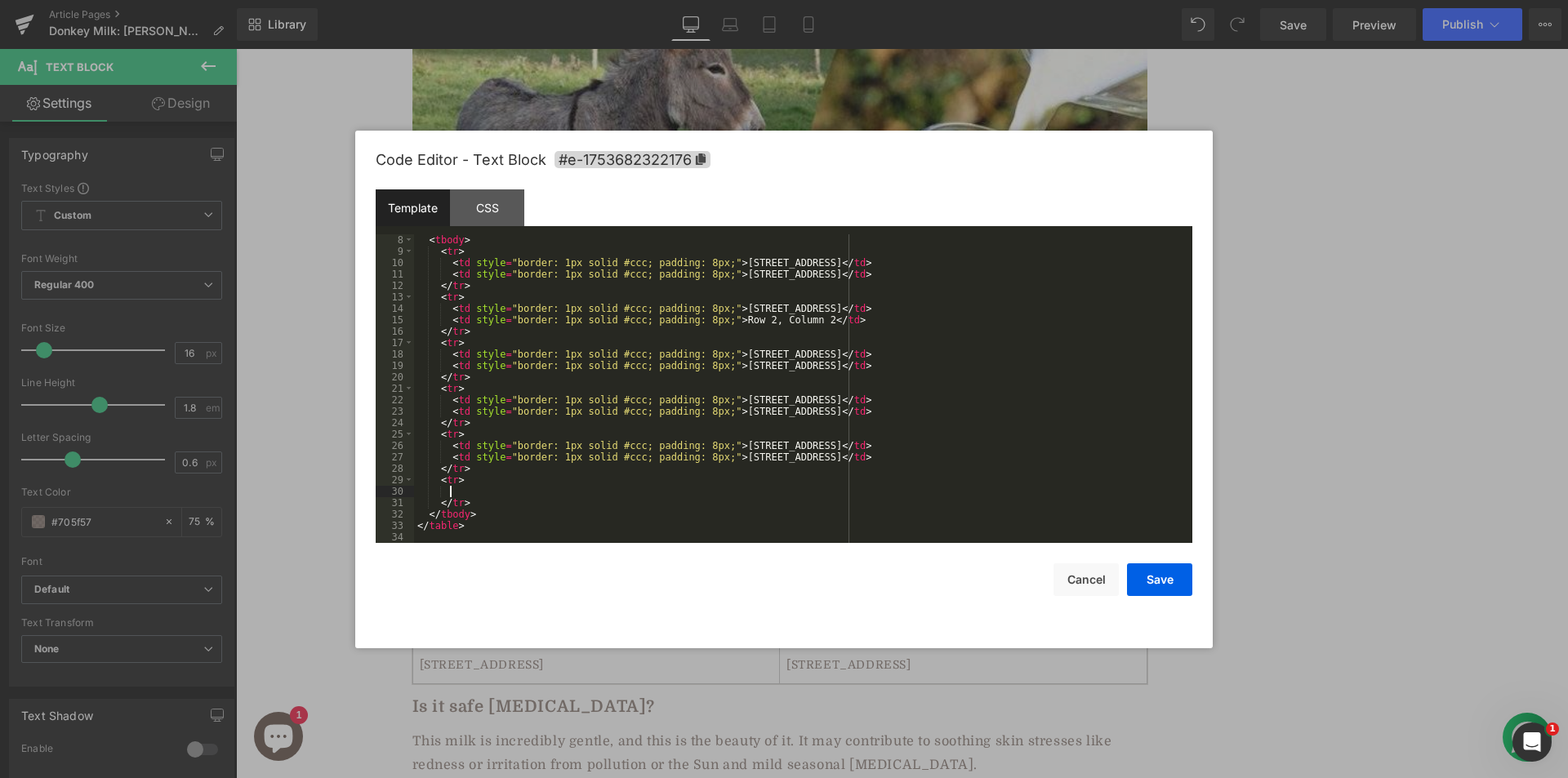
scroll to position [80, 0]
drag, startPoint x: 491, startPoint y: 501, endPoint x: 436, endPoint y: 501, distance: 55.0
click at [436, 501] on div "< tbody > < tr > < td style = "border: 1px solid #ccc; padding: 8px;" > Row 1, …" at bounding box center [799, 400] width 772 height 332
click at [438, 480] on div "< tbody > < tr > < td style = "border: 1px solid #ccc; padding: 8px;" > Row 1, …" at bounding box center [799, 400] width 772 height 332
click at [484, 501] on div "< tbody > < tr > < td style = "border: 1px solid #ccc; padding: 8px;" > Row 1, …" at bounding box center [799, 400] width 772 height 332
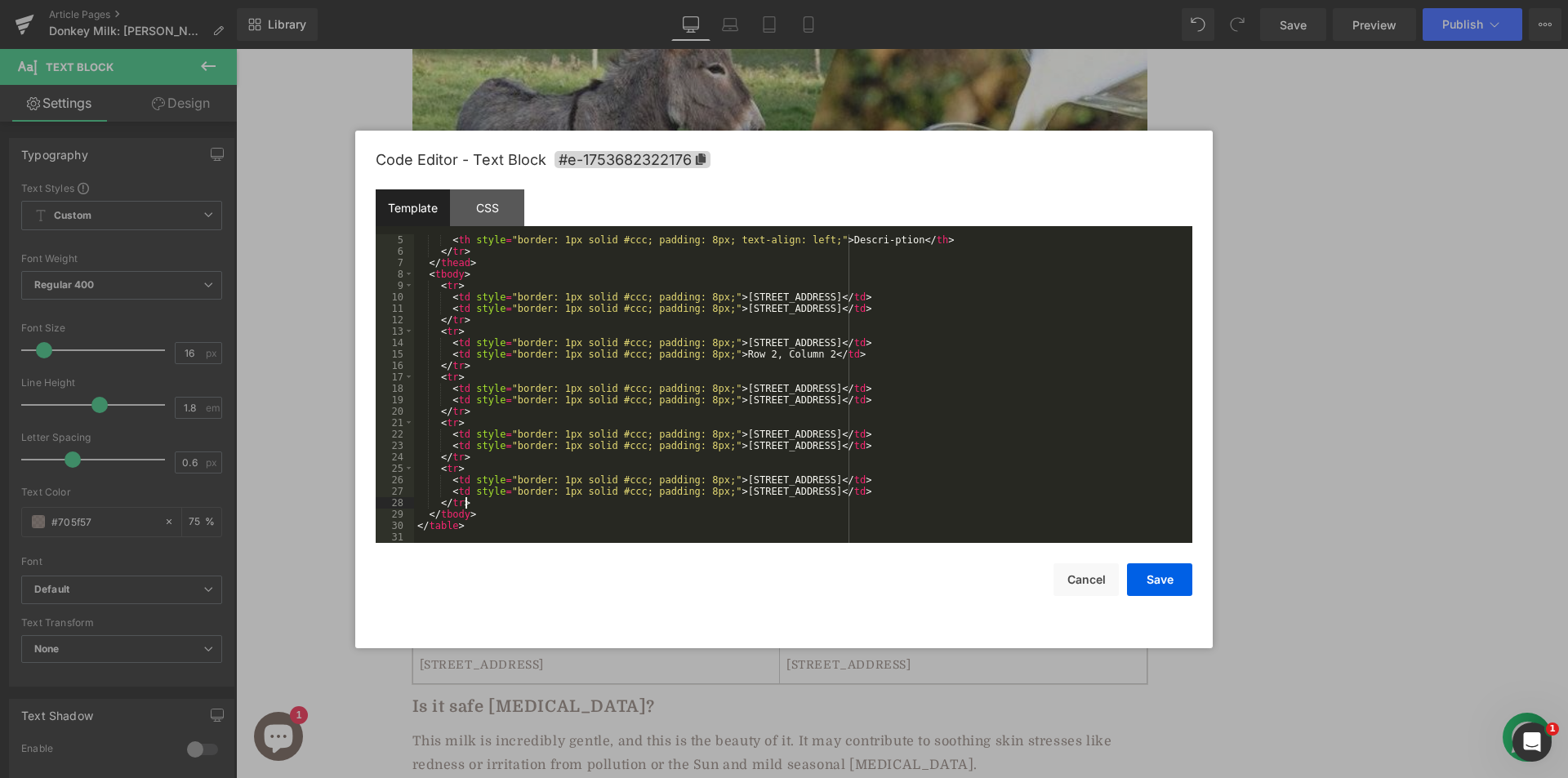
scroll to position [46, 0]
click at [1167, 573] on button "Save" at bounding box center [1160, 579] width 65 height 32
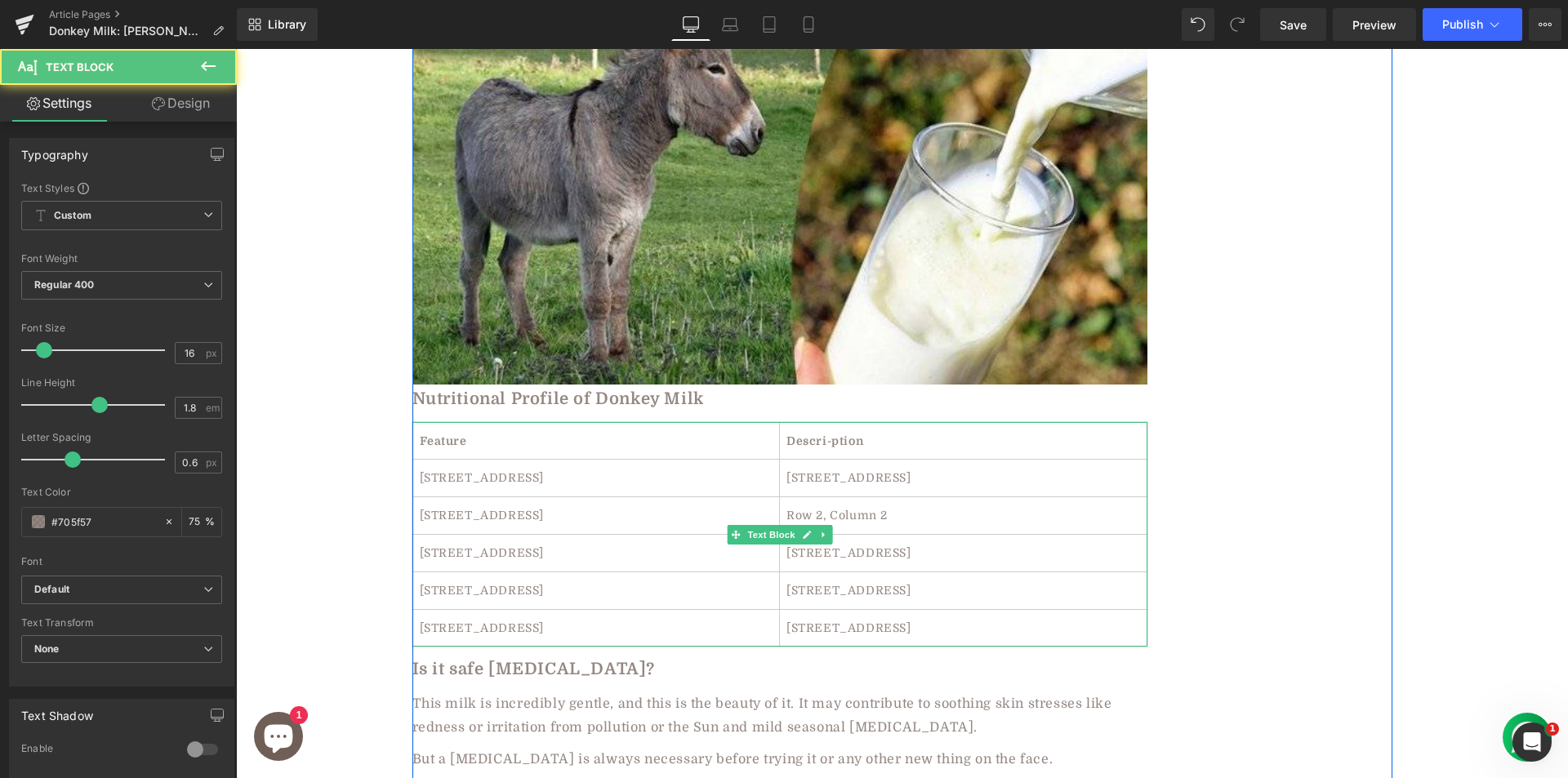
click at [429, 422] on th "Feature" at bounding box center [596, 441] width 367 height 37
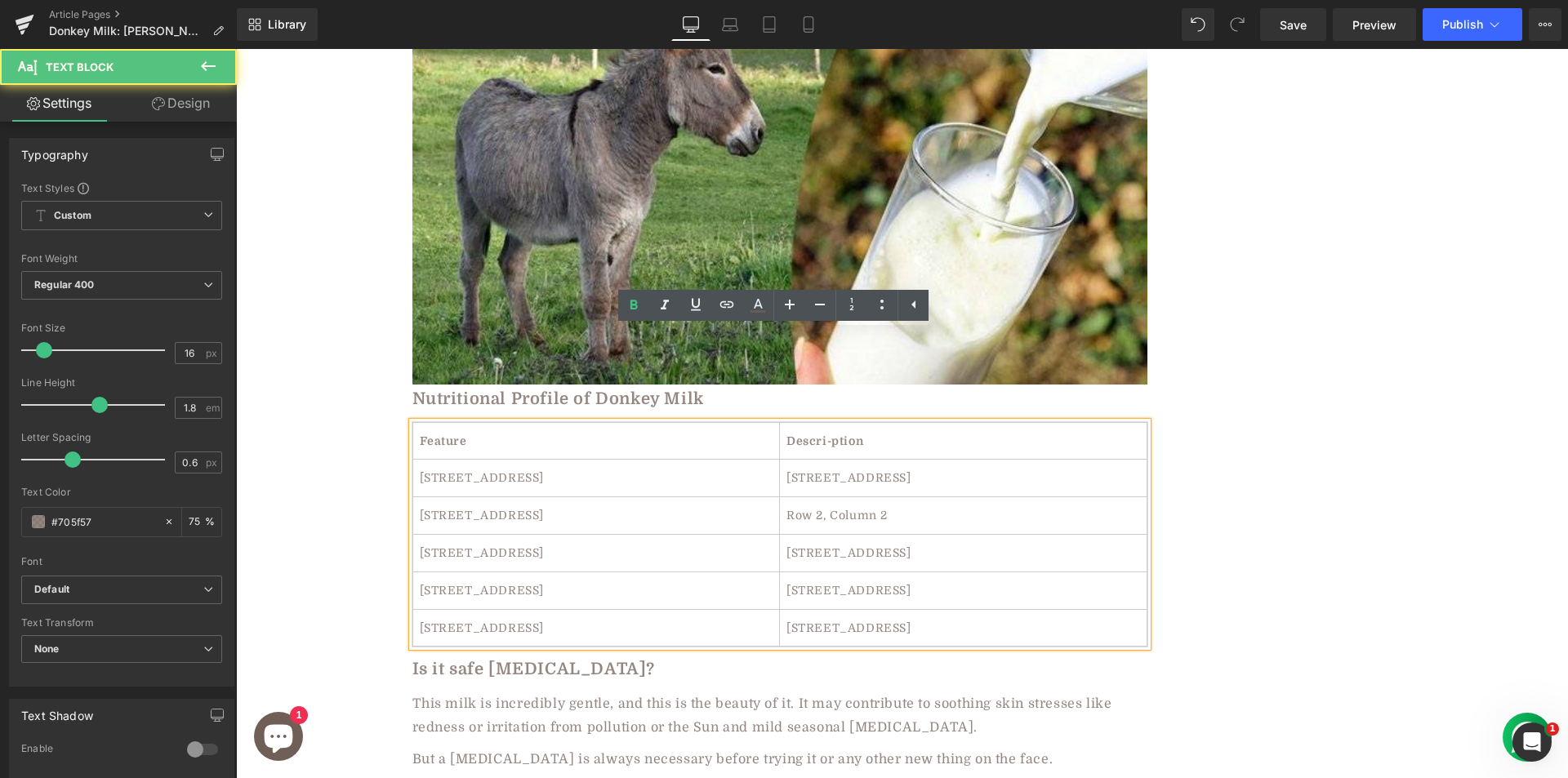
click at [463, 422] on th "Feature" at bounding box center [596, 441] width 367 height 37
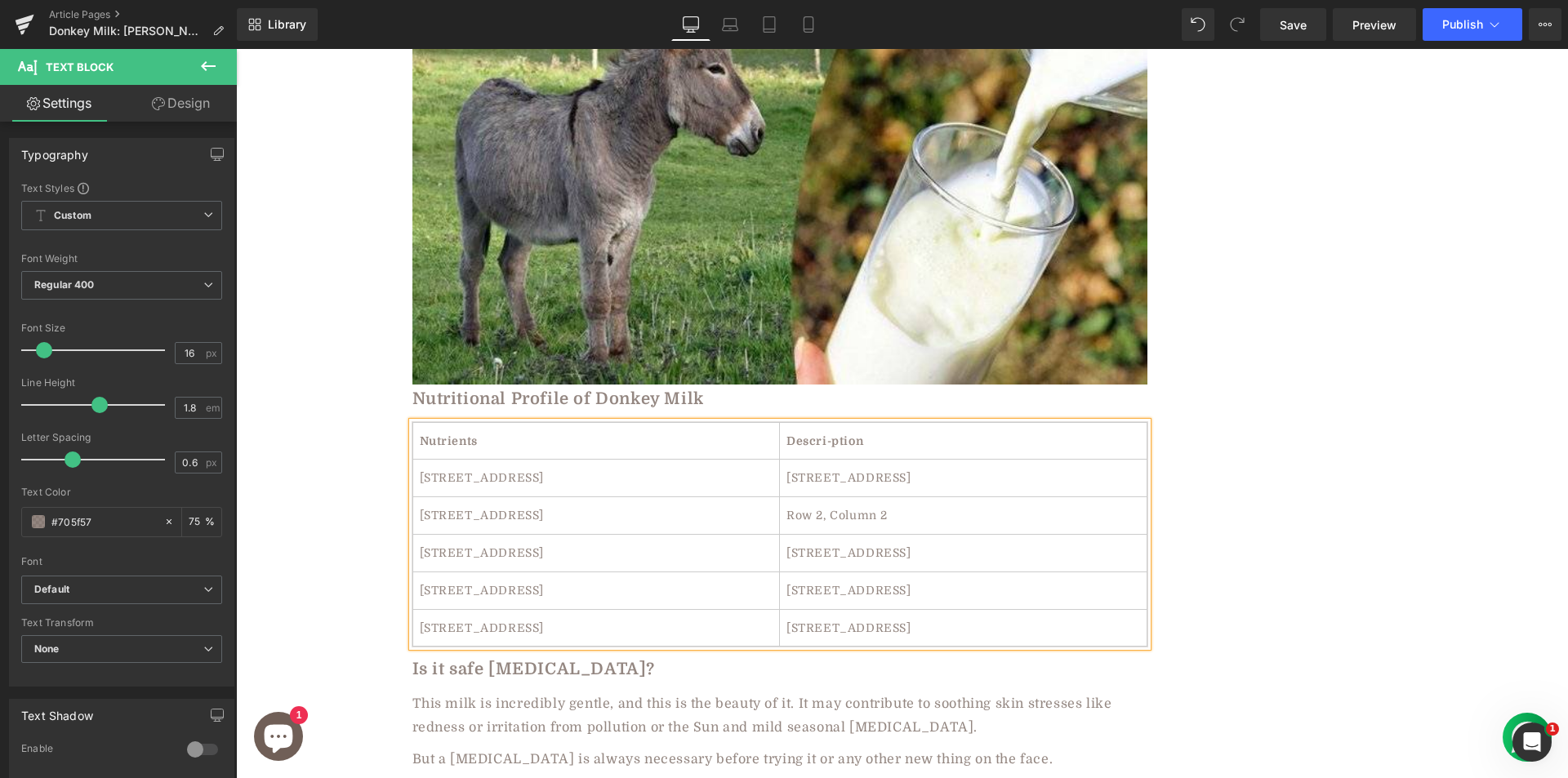
click at [807, 422] on th "Descri-ption" at bounding box center [964, 441] width 367 height 37
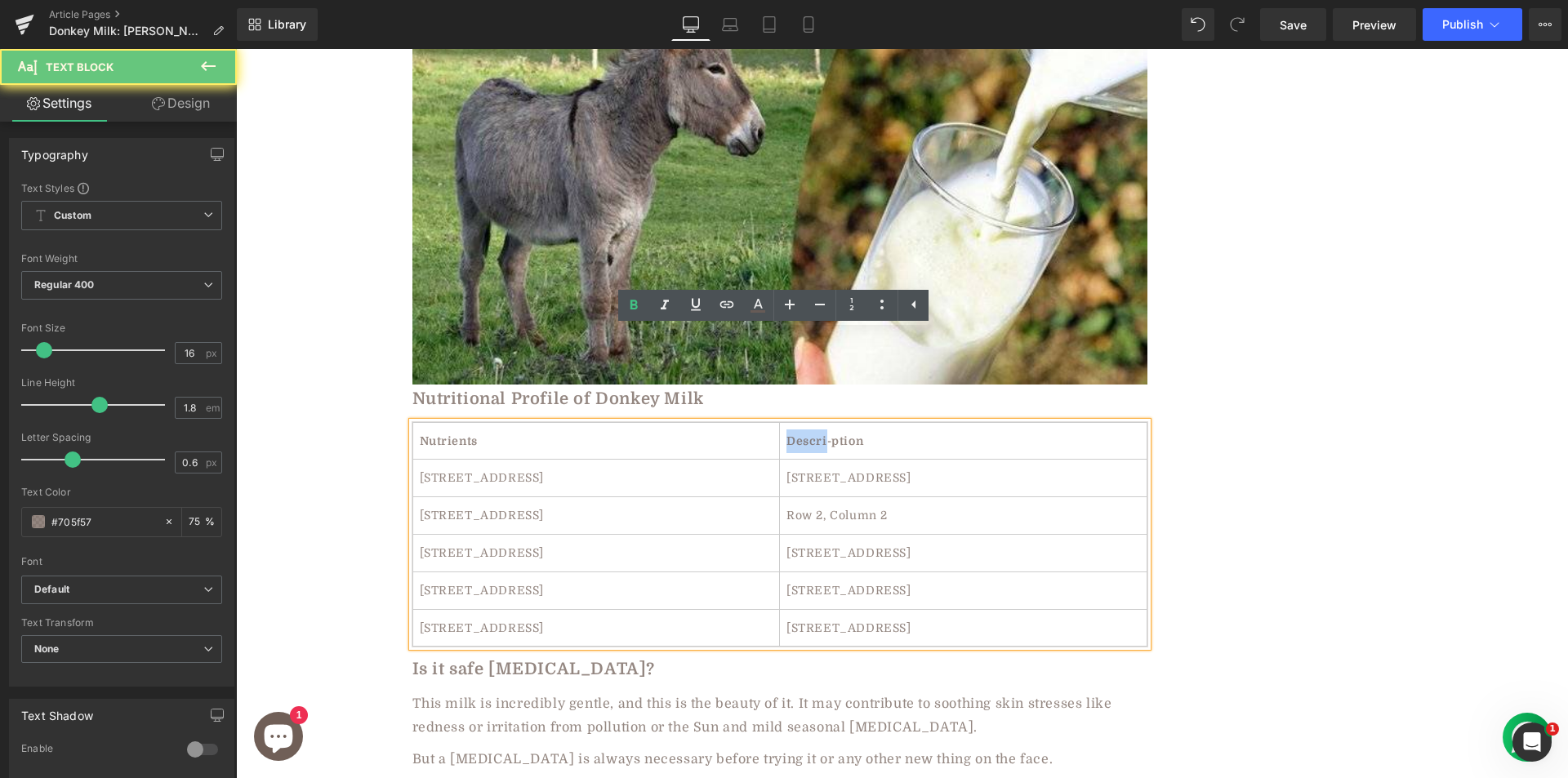
click at [807, 422] on th "Descri-ption" at bounding box center [964, 441] width 367 height 37
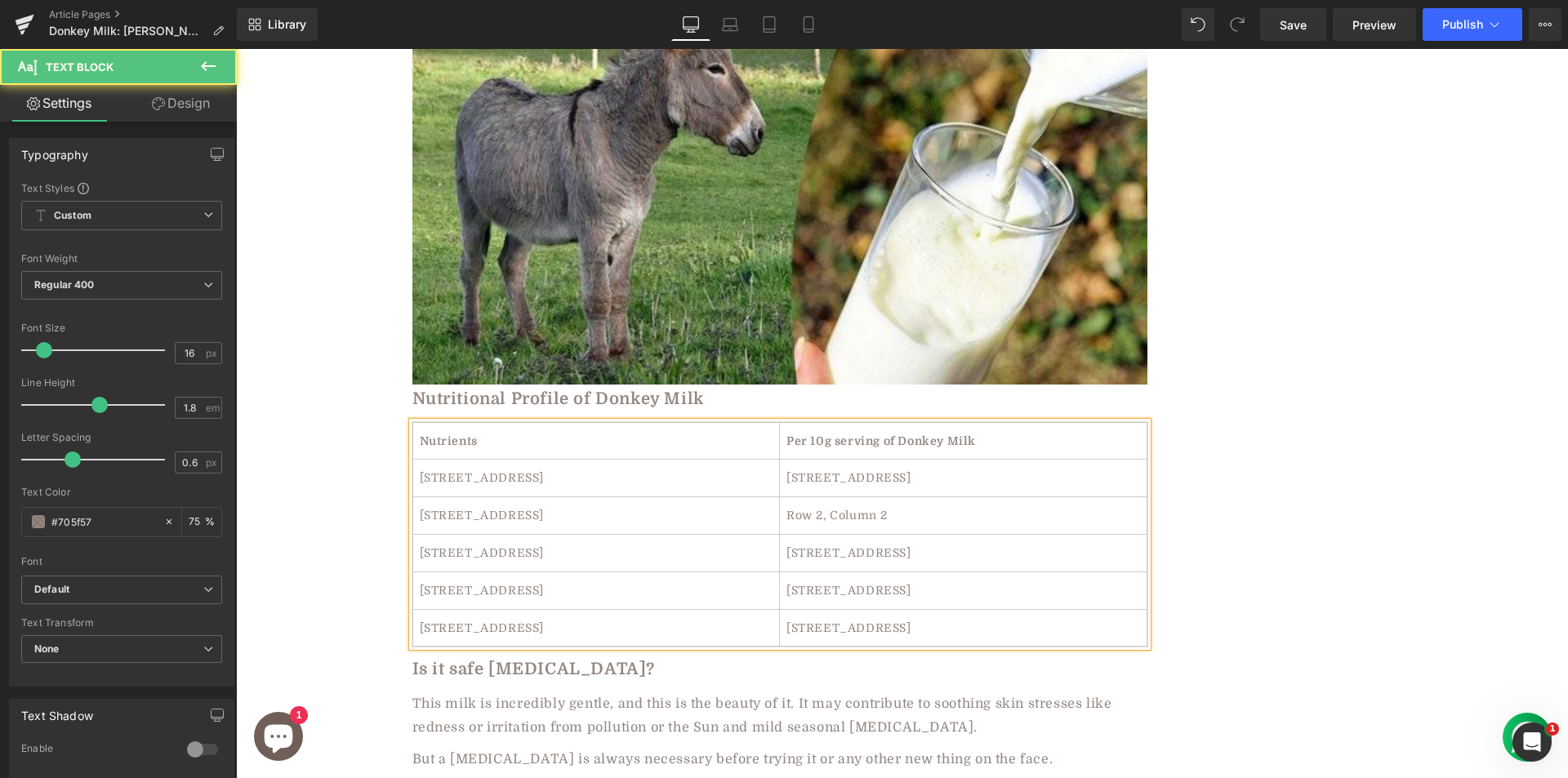
click at [456, 460] on td "[STREET_ADDRESS]" at bounding box center [596, 478] width 367 height 37
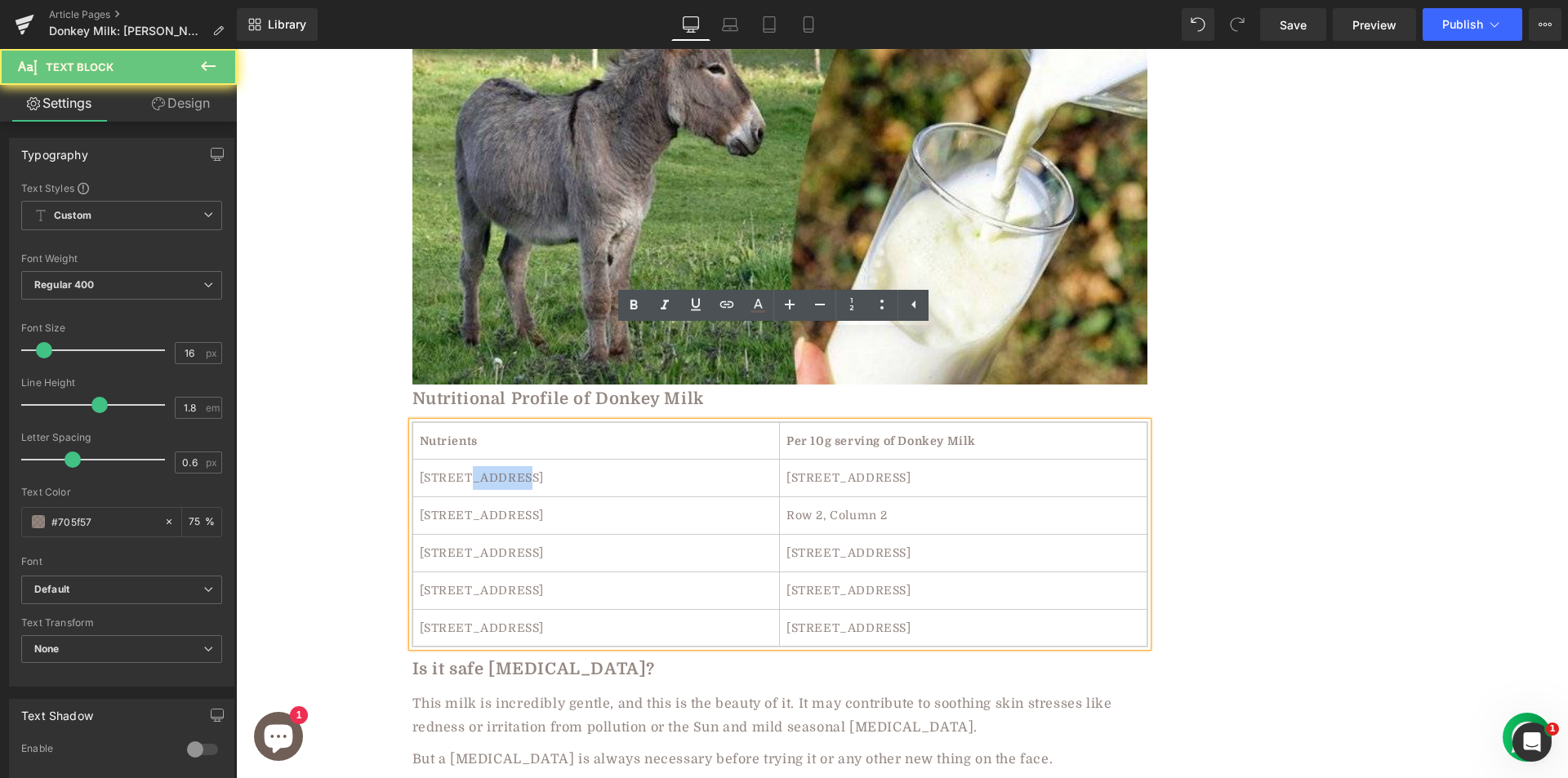
click at [456, 460] on td "[STREET_ADDRESS]" at bounding box center [596, 478] width 367 height 37
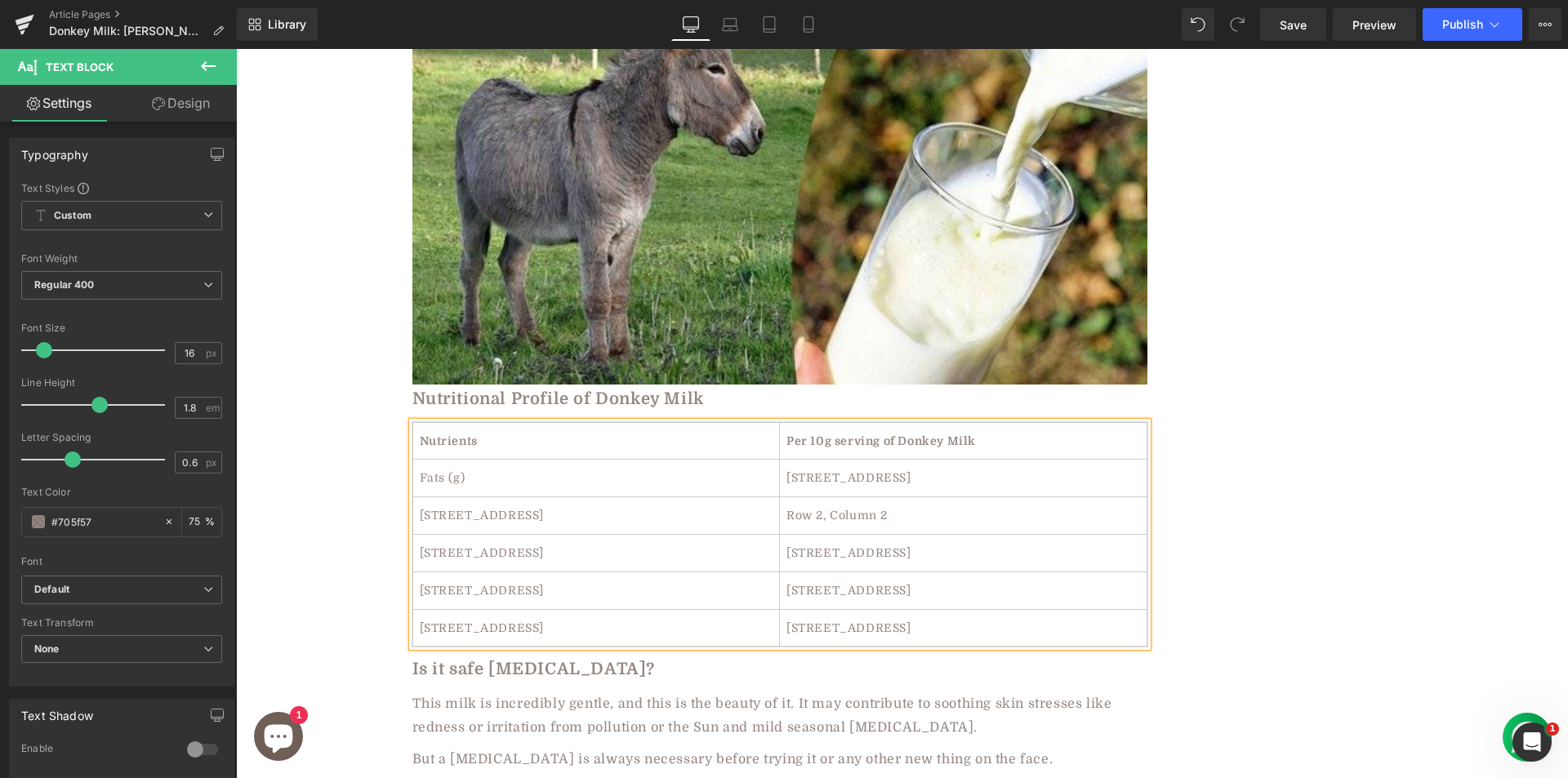
click at [461, 497] on td "[STREET_ADDRESS]" at bounding box center [596, 515] width 367 height 37
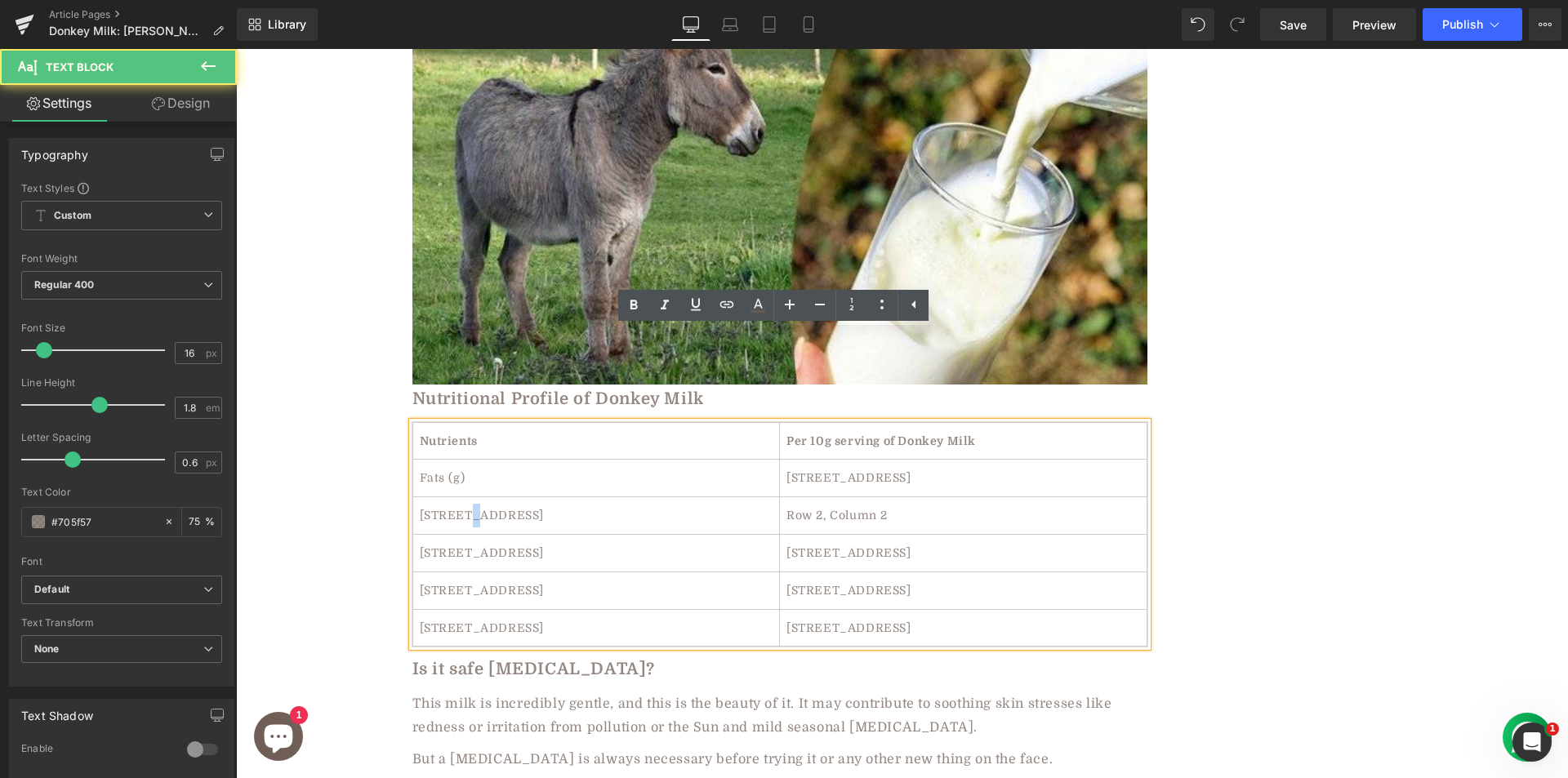
click at [459, 497] on td "[STREET_ADDRESS]" at bounding box center [596, 515] width 367 height 37
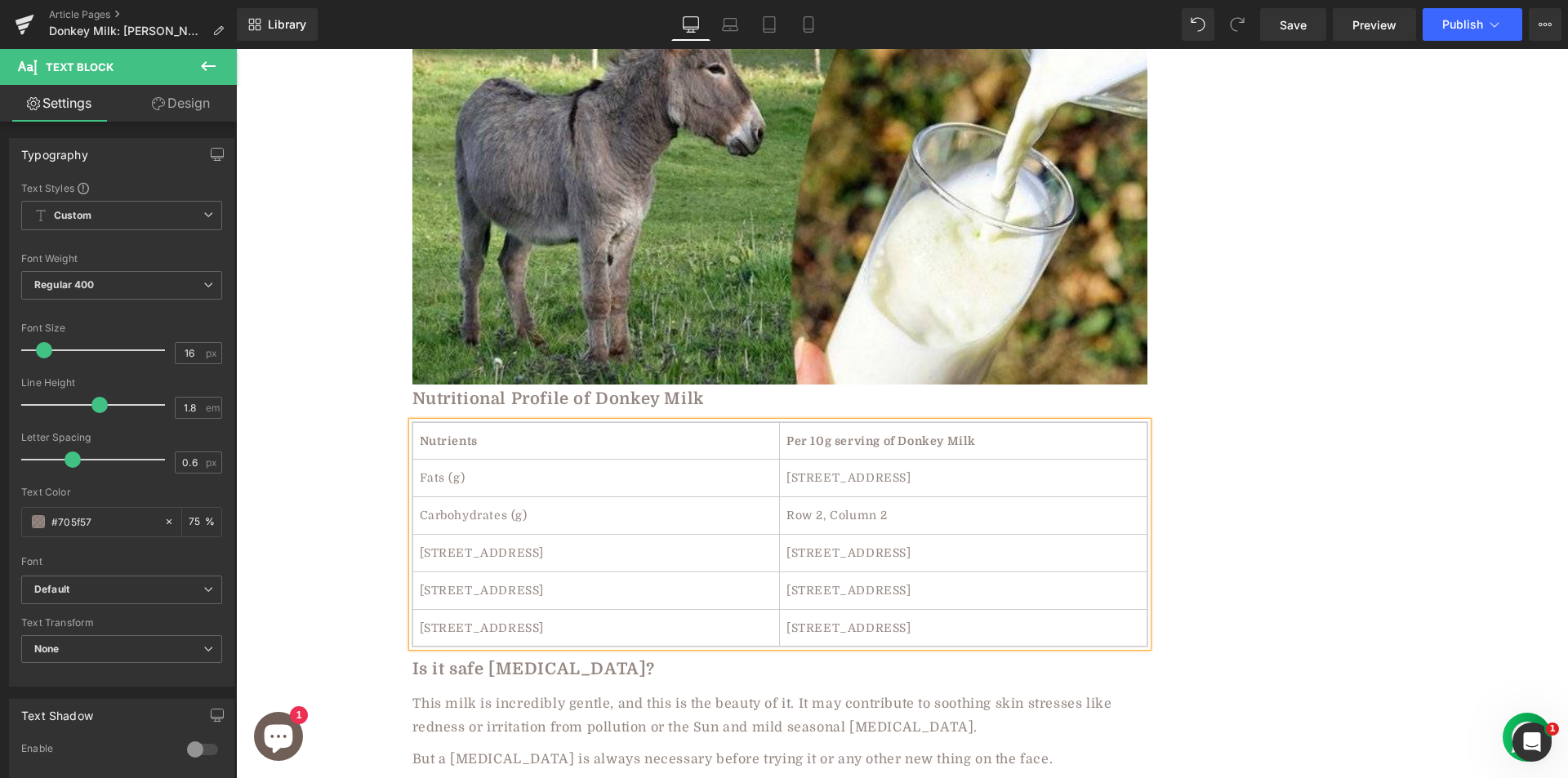
click at [460, 534] on td "[STREET_ADDRESS]" at bounding box center [596, 552] width 367 height 37
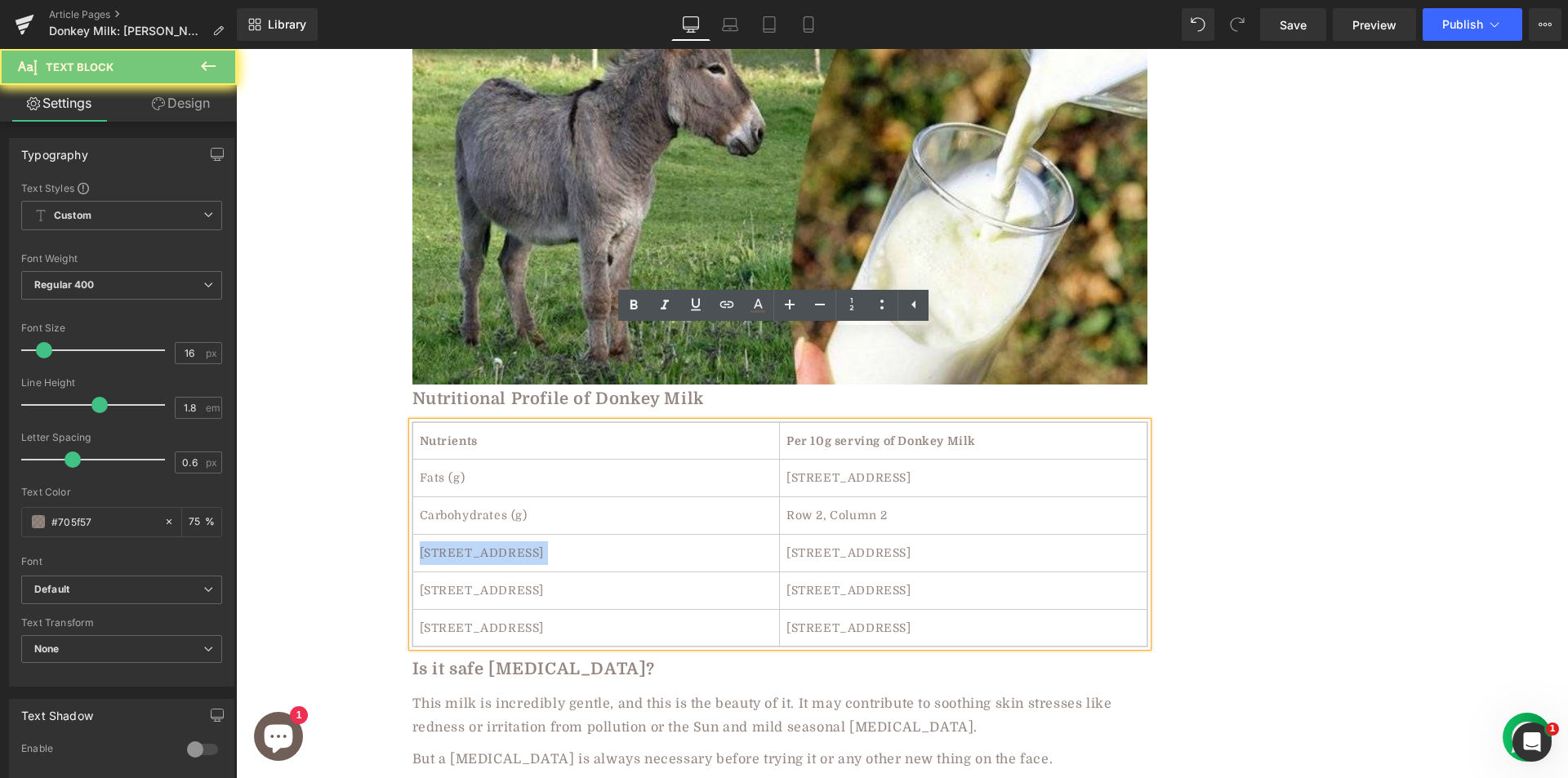
click at [460, 534] on td "[STREET_ADDRESS]" at bounding box center [596, 552] width 367 height 37
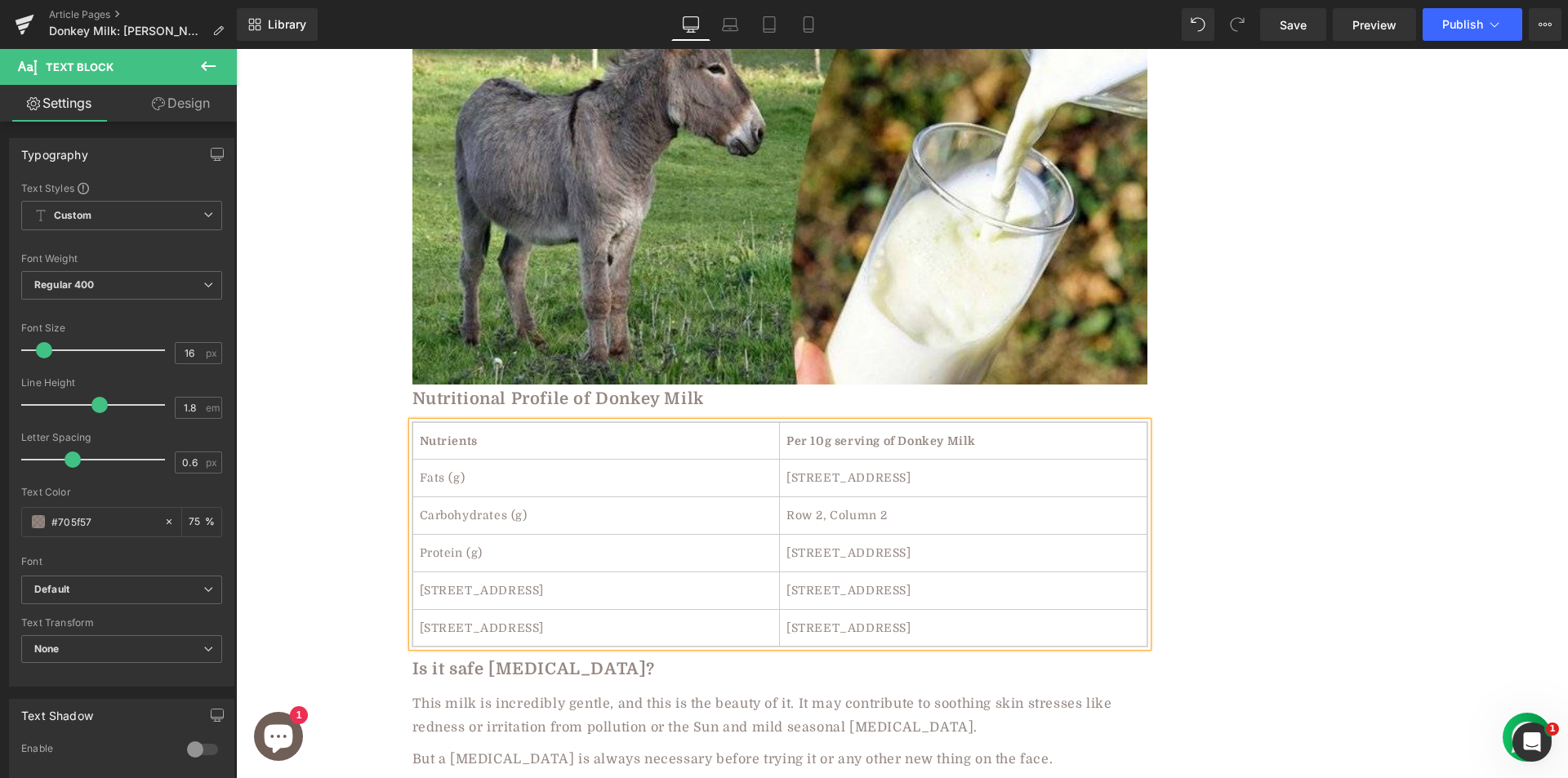
click at [470, 572] on td "[STREET_ADDRESS]" at bounding box center [596, 590] width 367 height 37
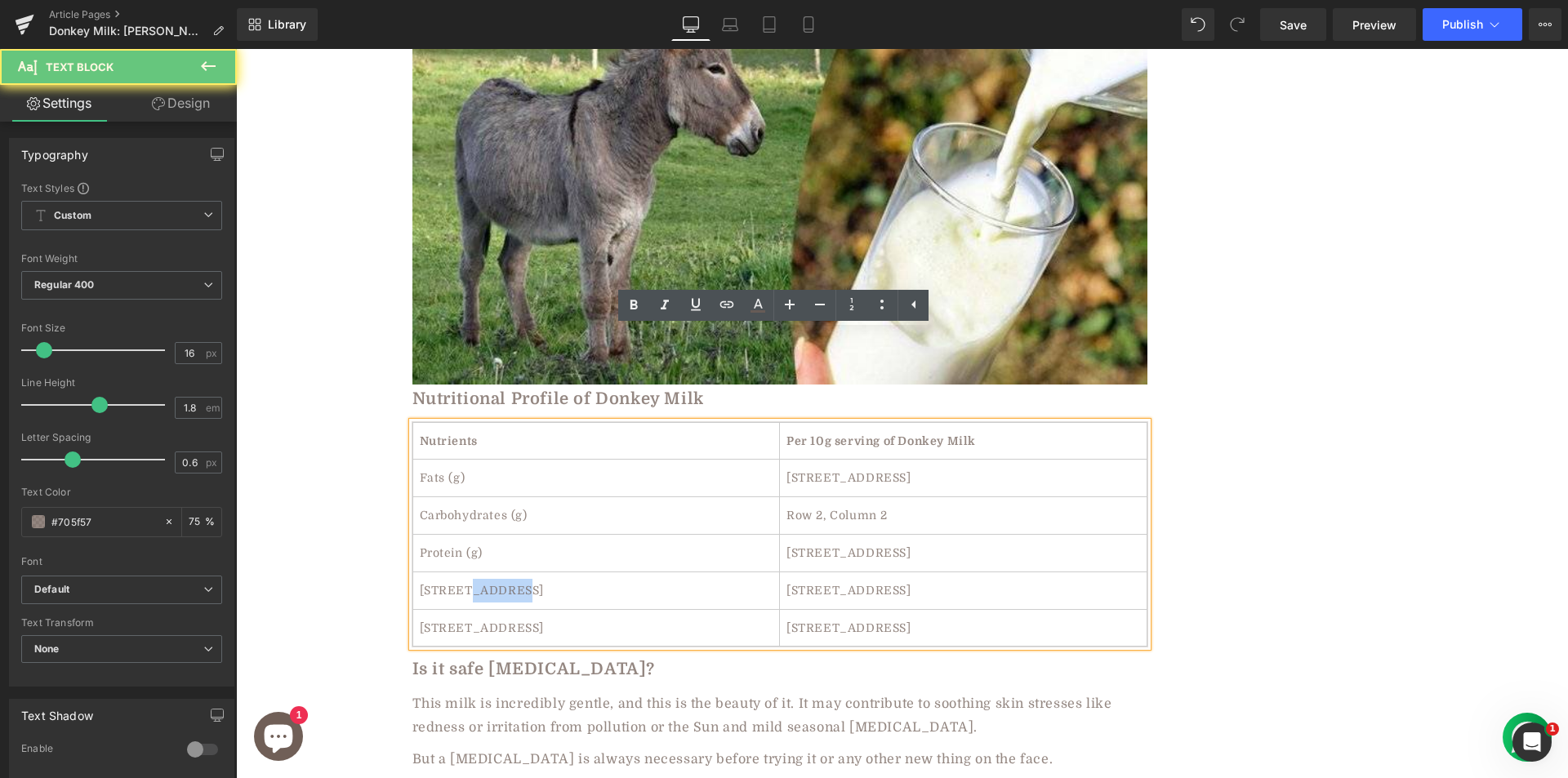
click at [470, 572] on td "[STREET_ADDRESS]" at bounding box center [596, 590] width 367 height 37
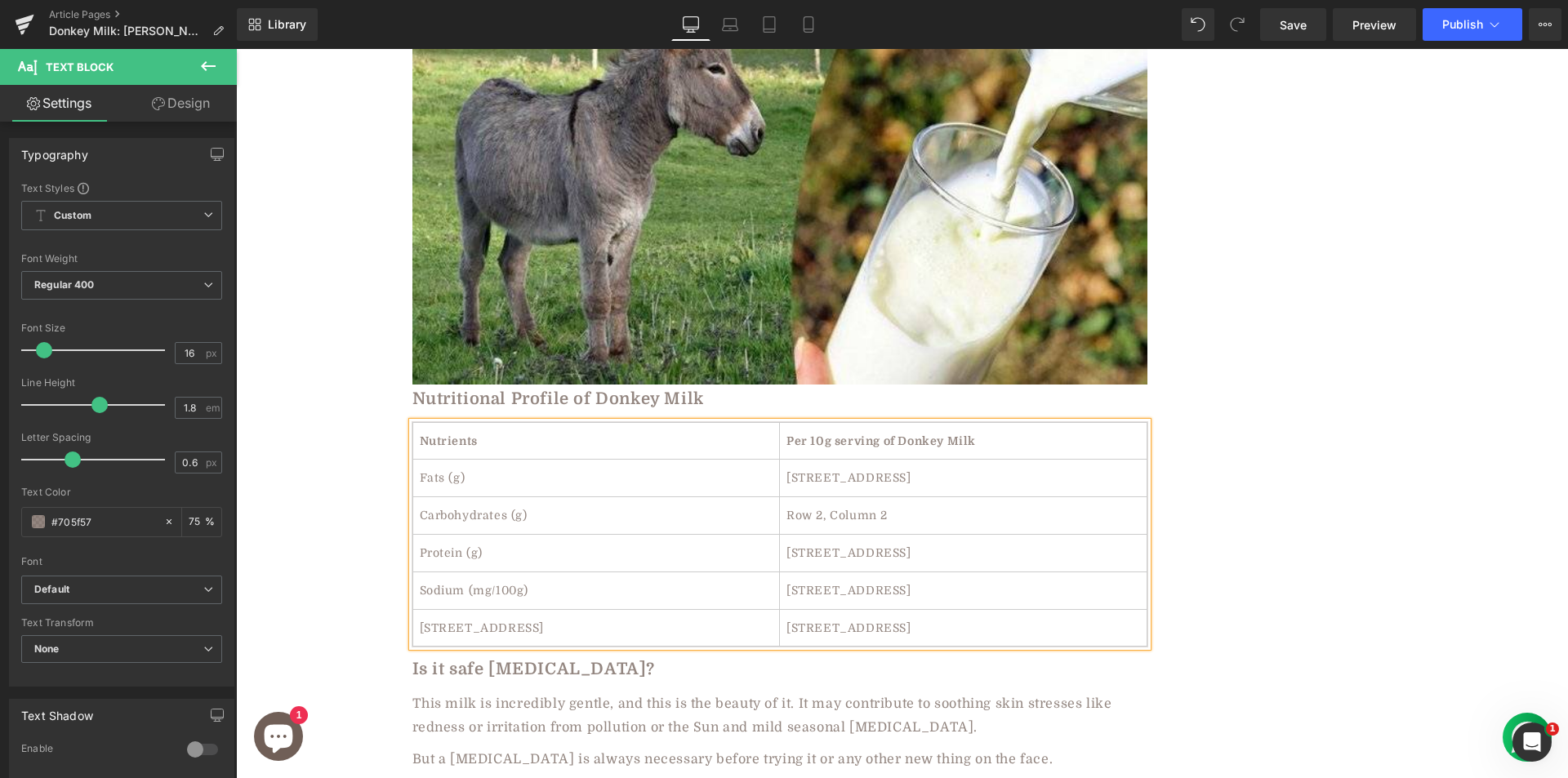
click at [461, 609] on td "[STREET_ADDRESS]" at bounding box center [596, 627] width 367 height 37
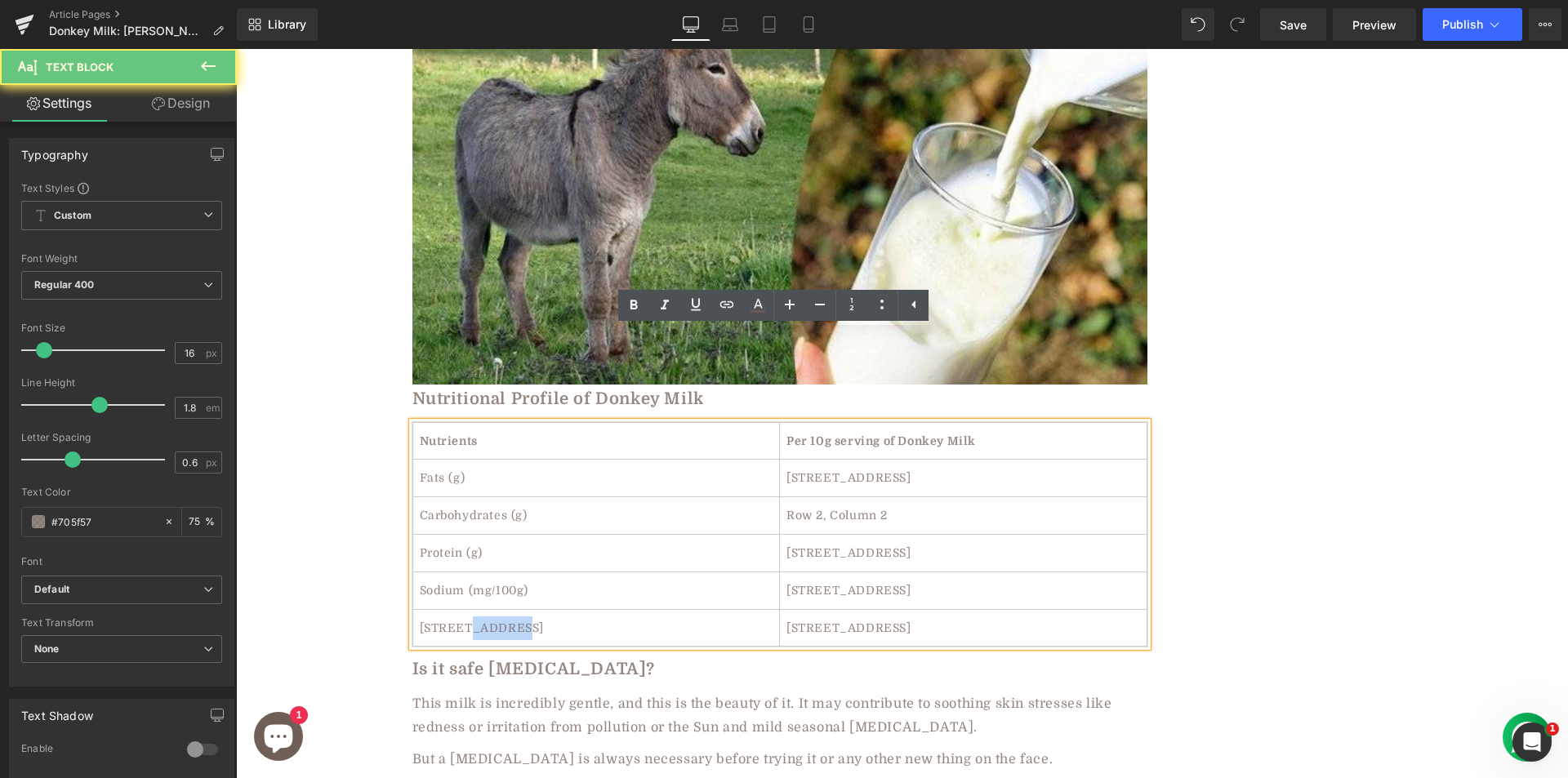
click at [461, 609] on td "[STREET_ADDRESS]" at bounding box center [596, 627] width 367 height 37
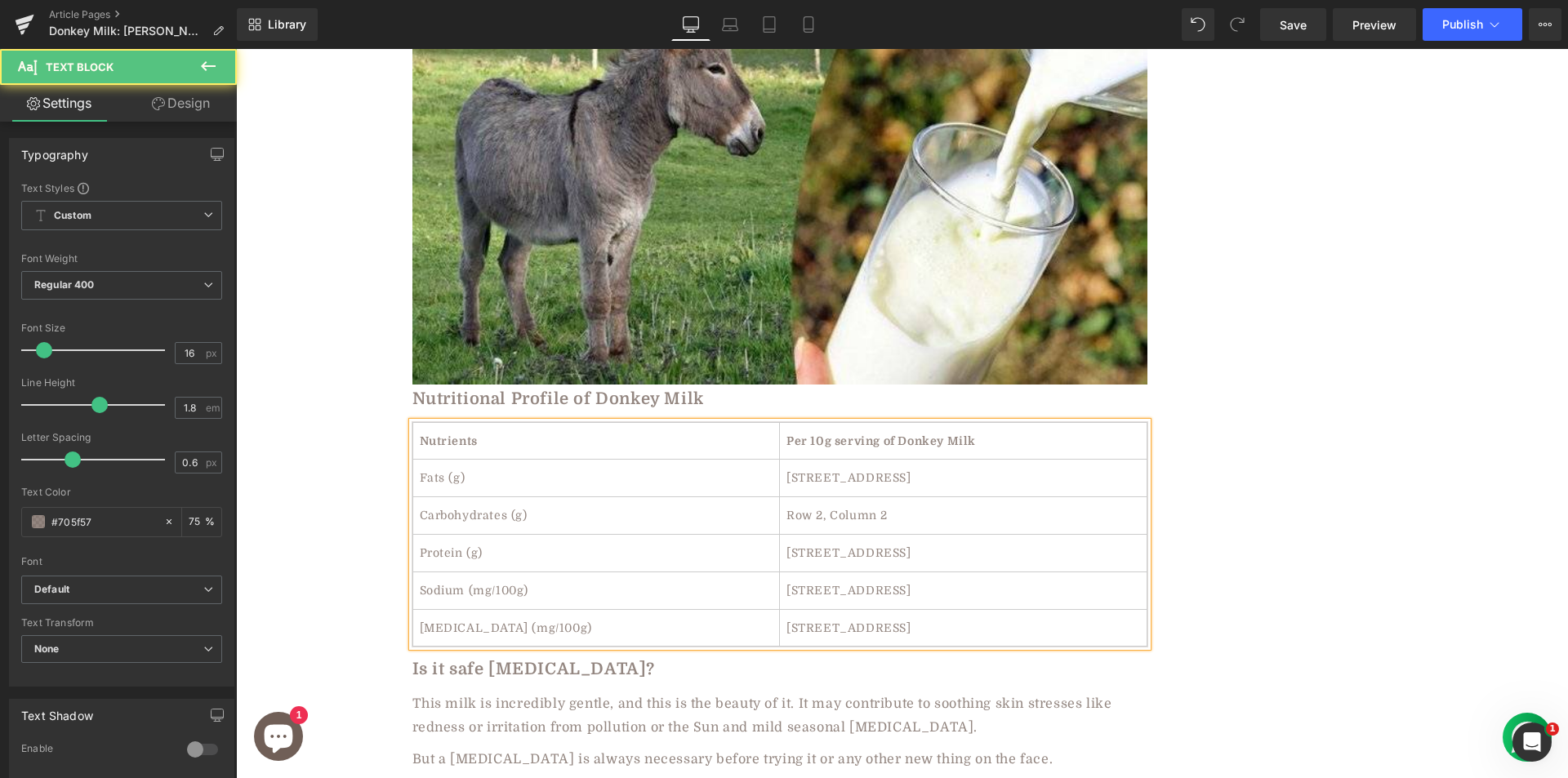
click at [813, 460] on td "[STREET_ADDRESS]" at bounding box center [964, 478] width 367 height 37
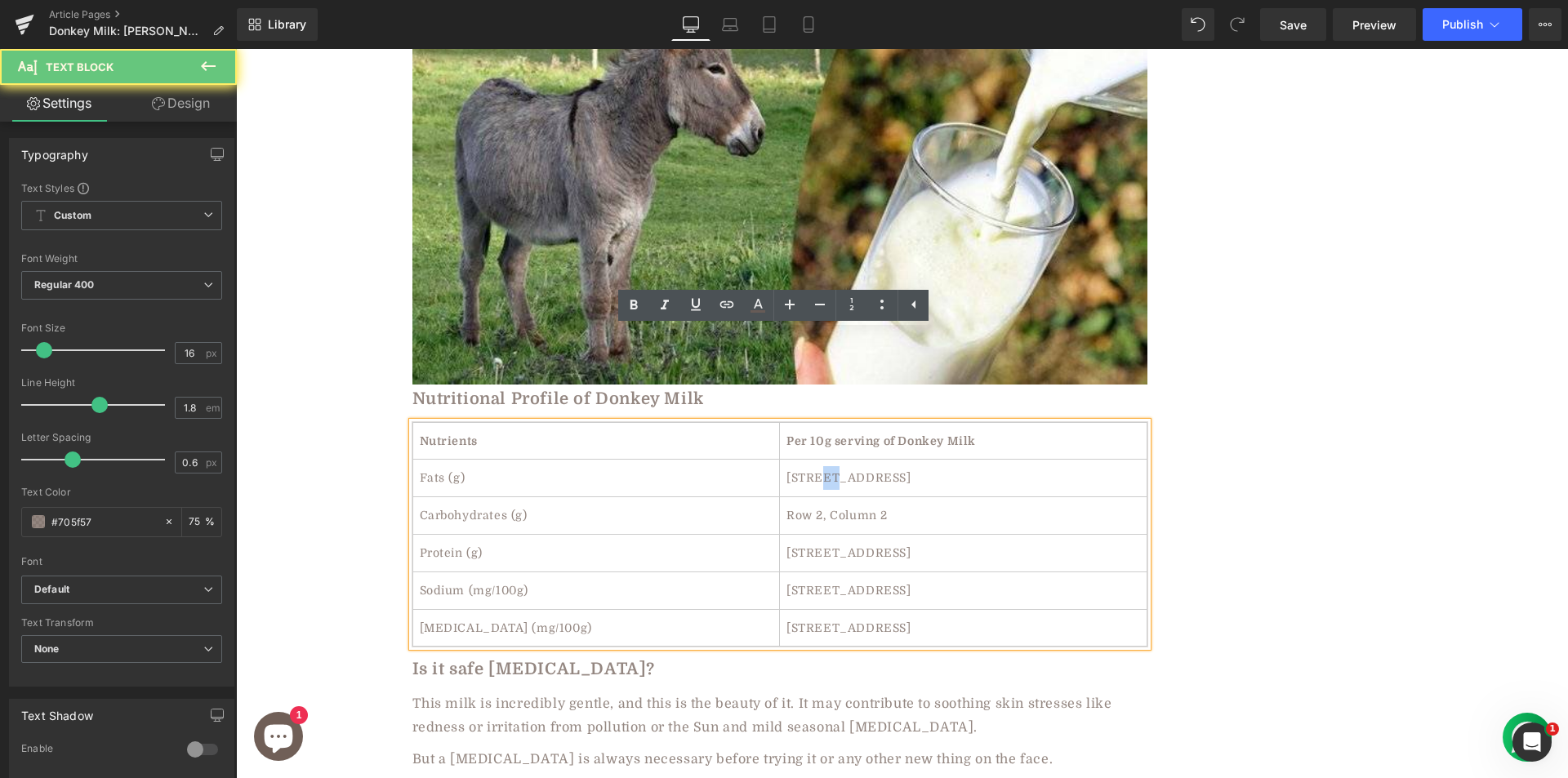
click at [813, 460] on td "[STREET_ADDRESS]" at bounding box center [964, 478] width 367 height 37
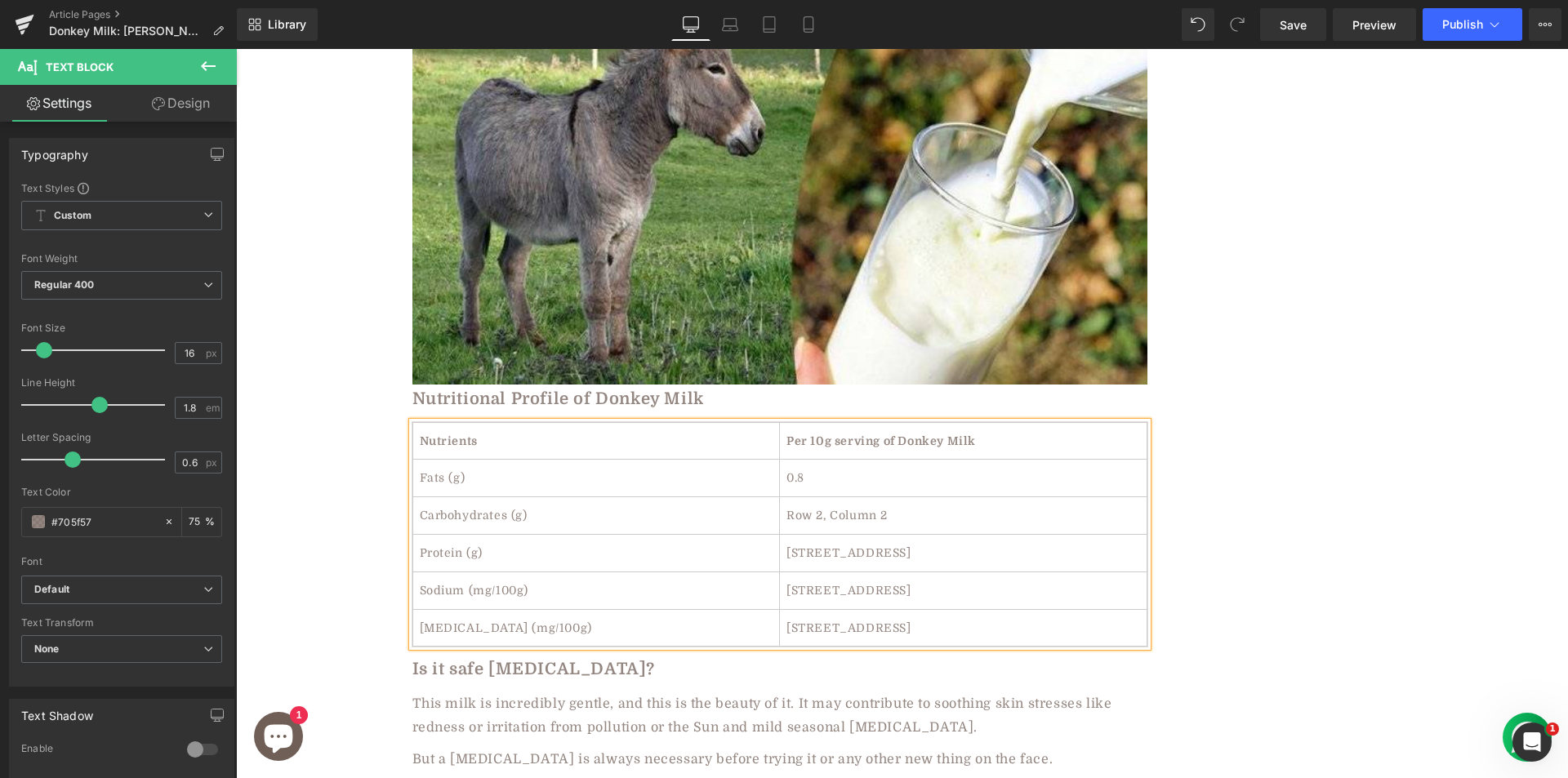
click at [830, 497] on td "Row 2, Column 2" at bounding box center [964, 515] width 367 height 37
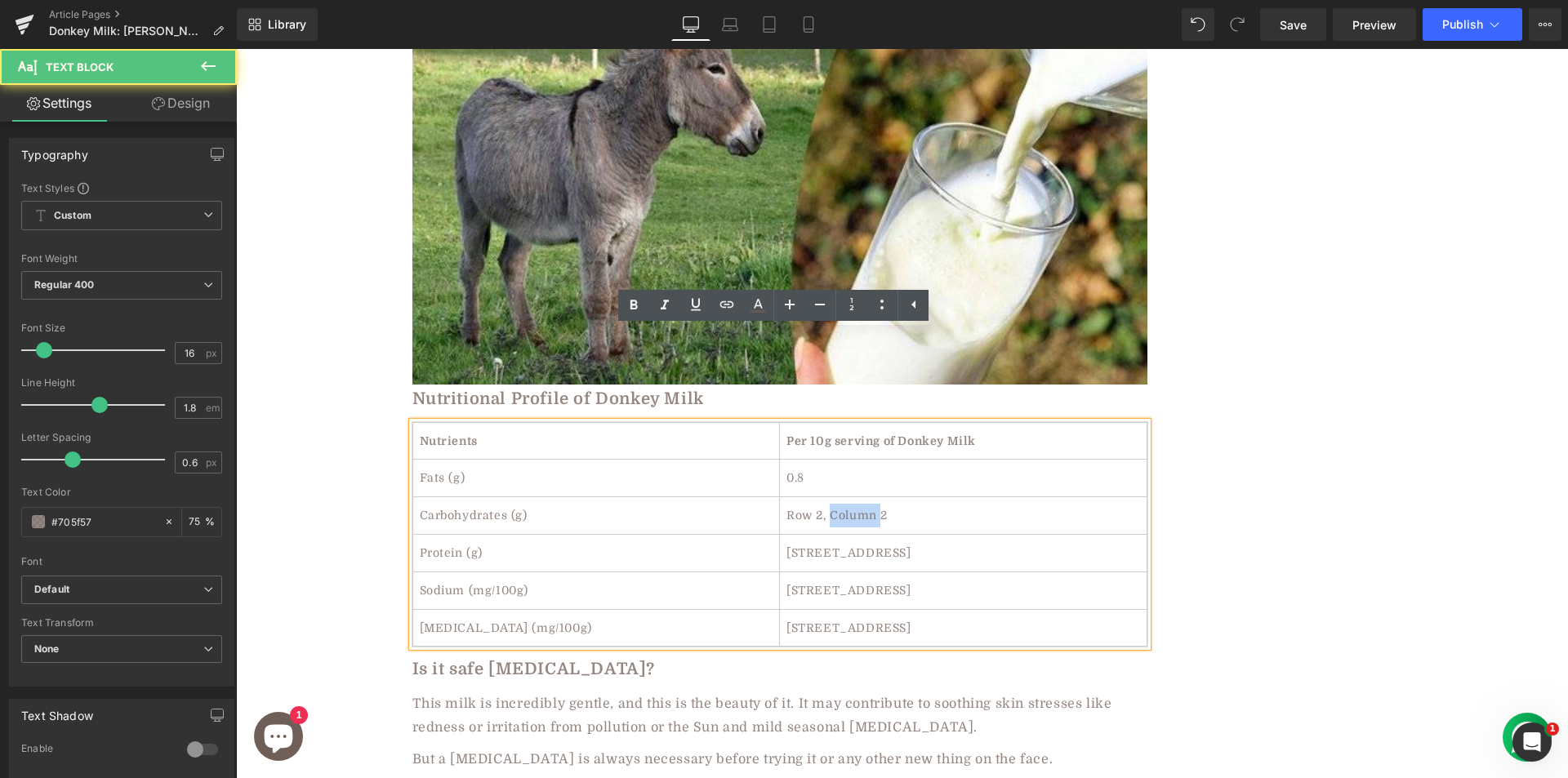
click at [830, 497] on td "Row 2, Column 2" at bounding box center [964, 515] width 367 height 37
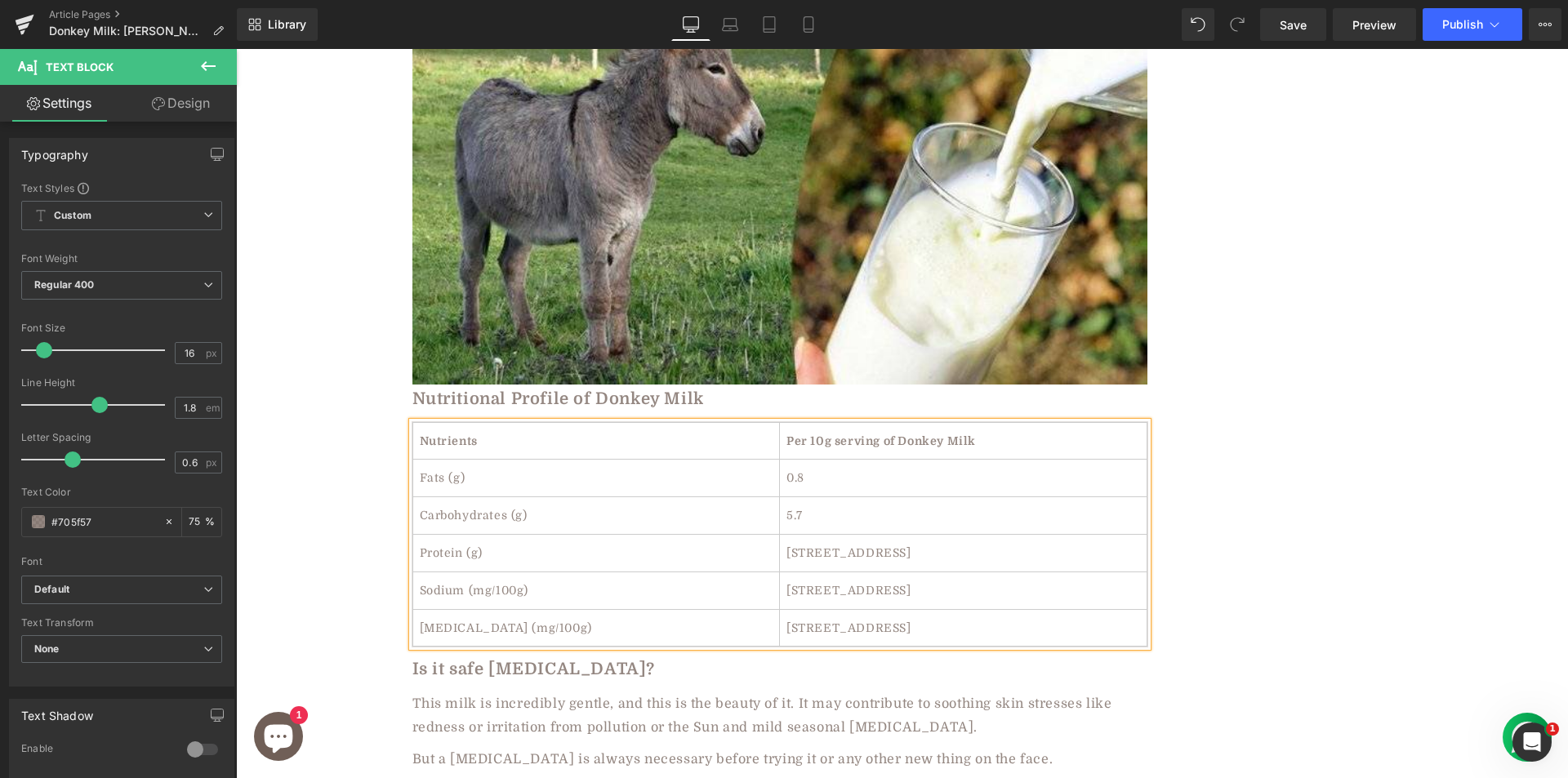
click at [853, 534] on td "[STREET_ADDRESS]" at bounding box center [964, 552] width 367 height 37
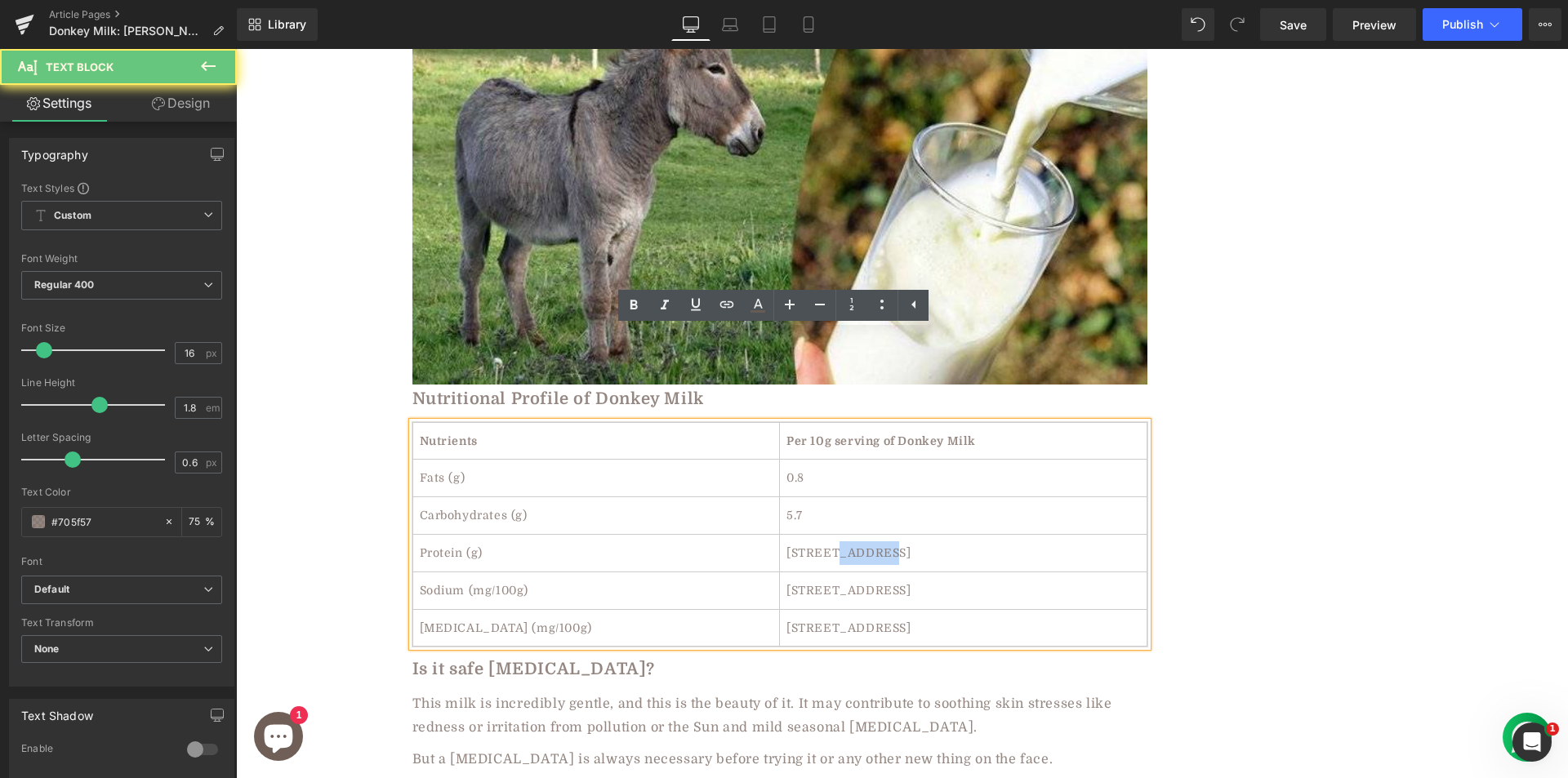
click at [853, 534] on td "[STREET_ADDRESS]" at bounding box center [964, 552] width 367 height 37
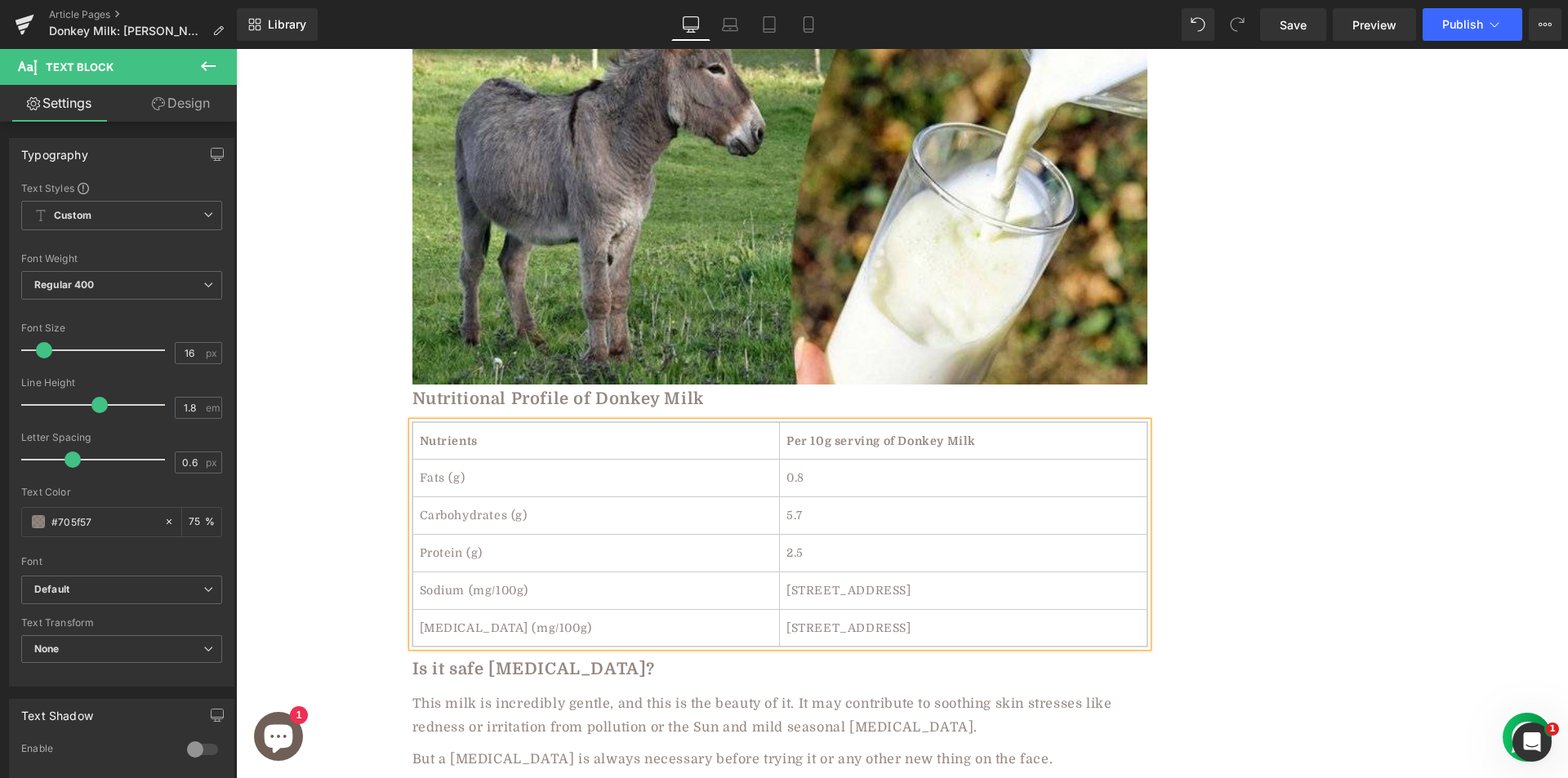
click at [852, 572] on td "[STREET_ADDRESS]" at bounding box center [964, 590] width 367 height 37
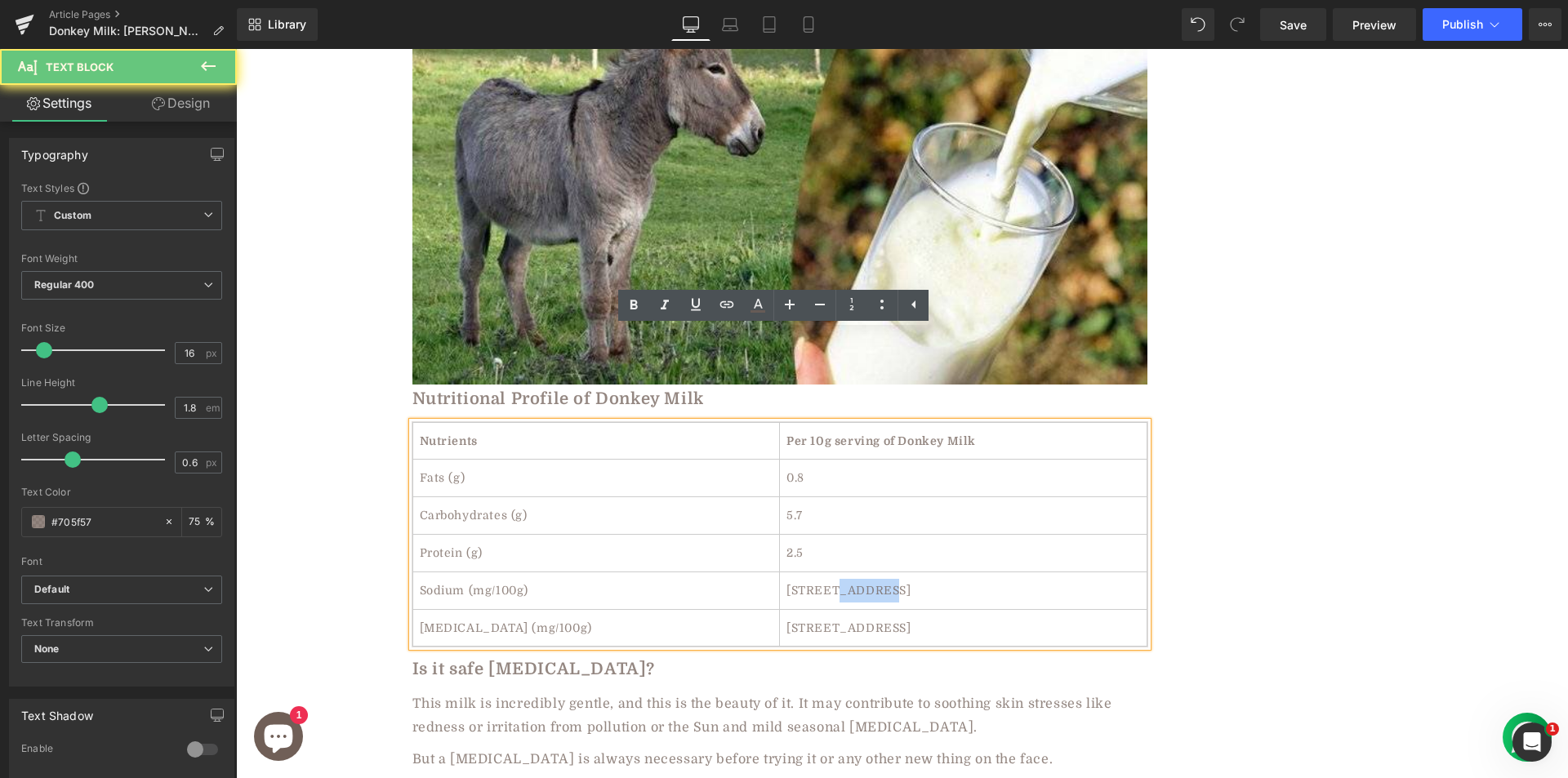
click at [852, 572] on td "[STREET_ADDRESS]" at bounding box center [964, 590] width 367 height 37
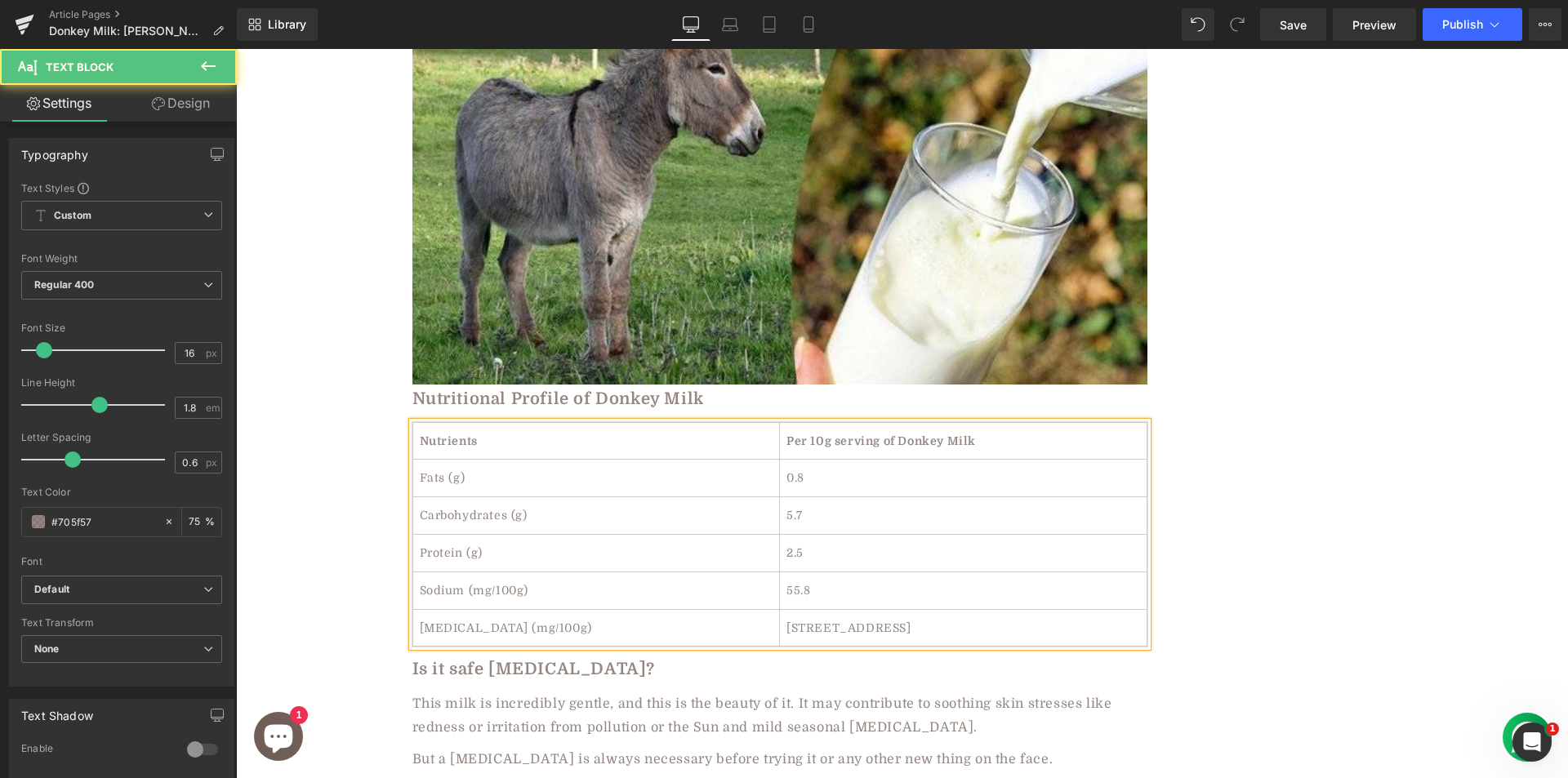
click at [839, 609] on td "[STREET_ADDRESS]" at bounding box center [964, 627] width 367 height 37
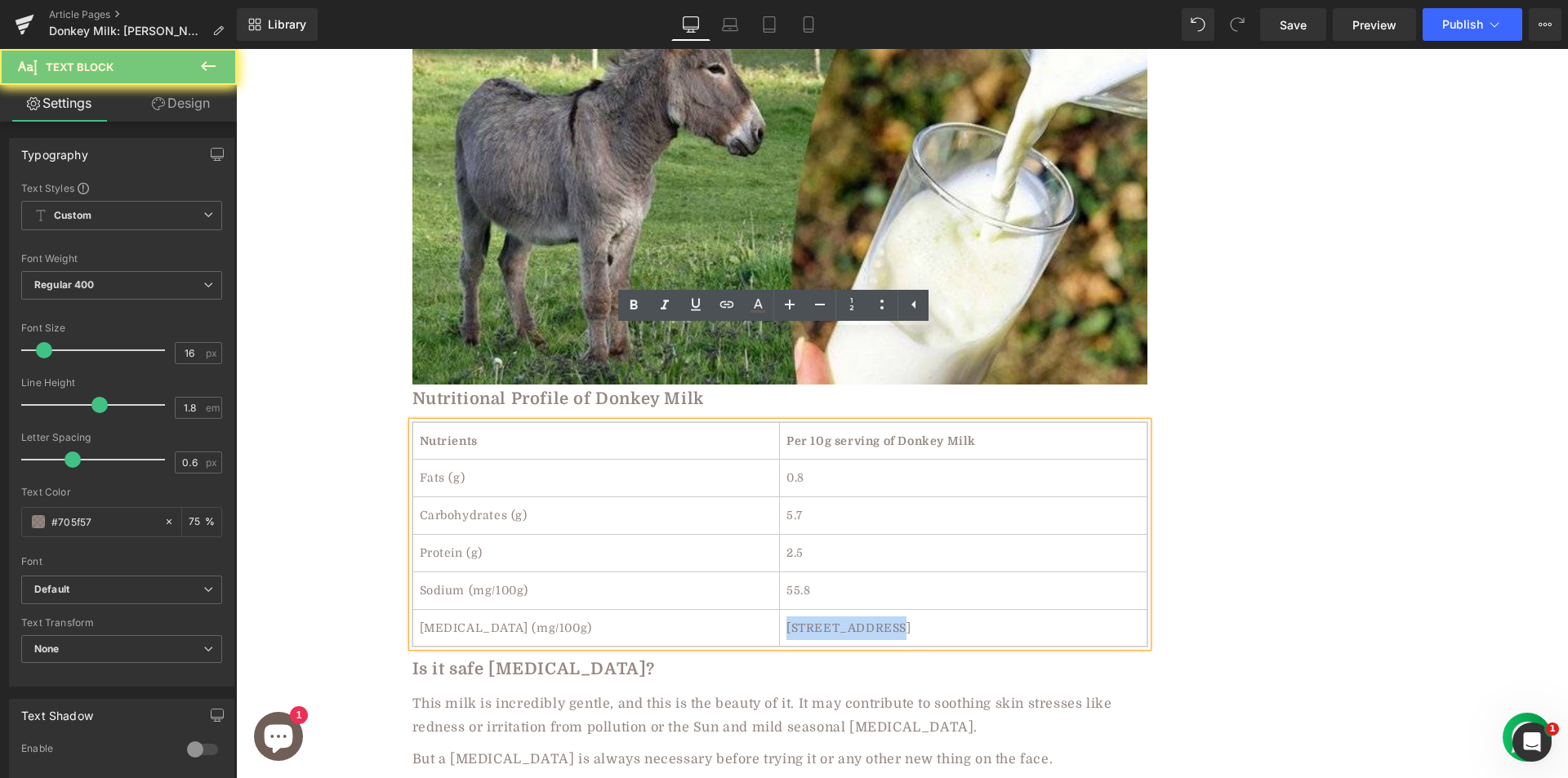
click at [839, 609] on td "[STREET_ADDRESS]" at bounding box center [964, 627] width 367 height 37
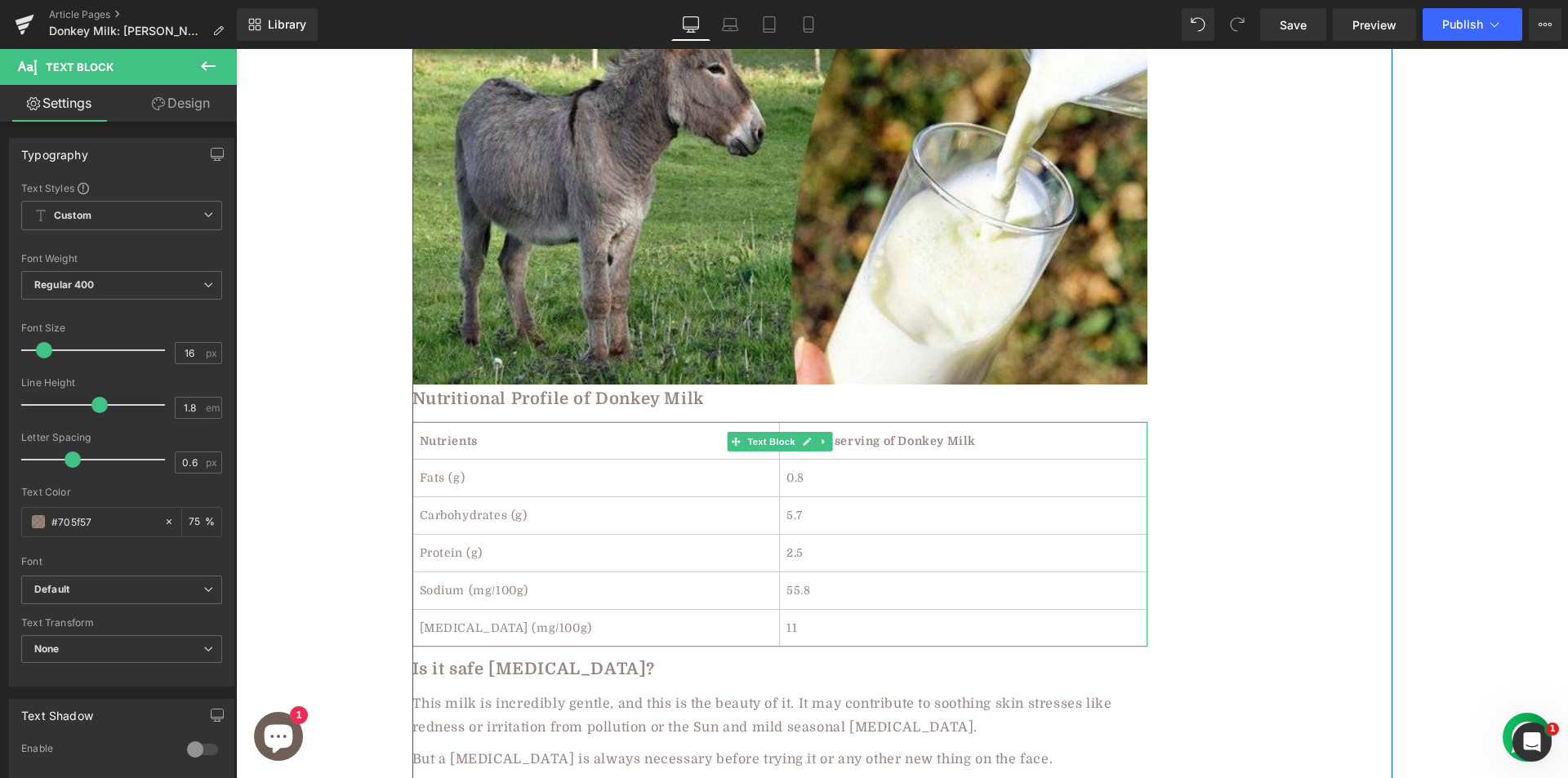
scroll to position [2845, 0]
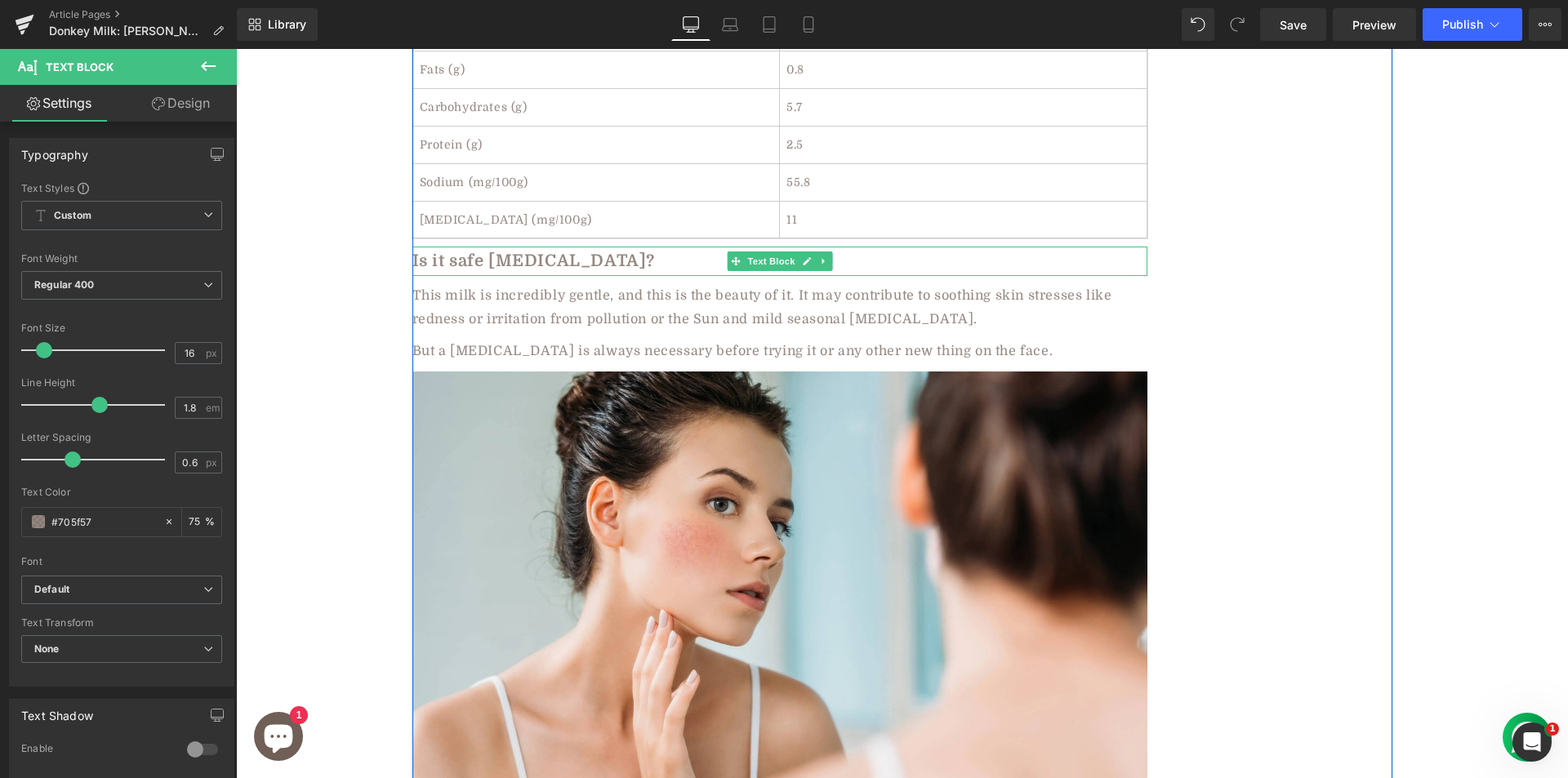
click at [496, 251] on b "Is it safe for sensitive skin?" at bounding box center [534, 261] width 244 height 19
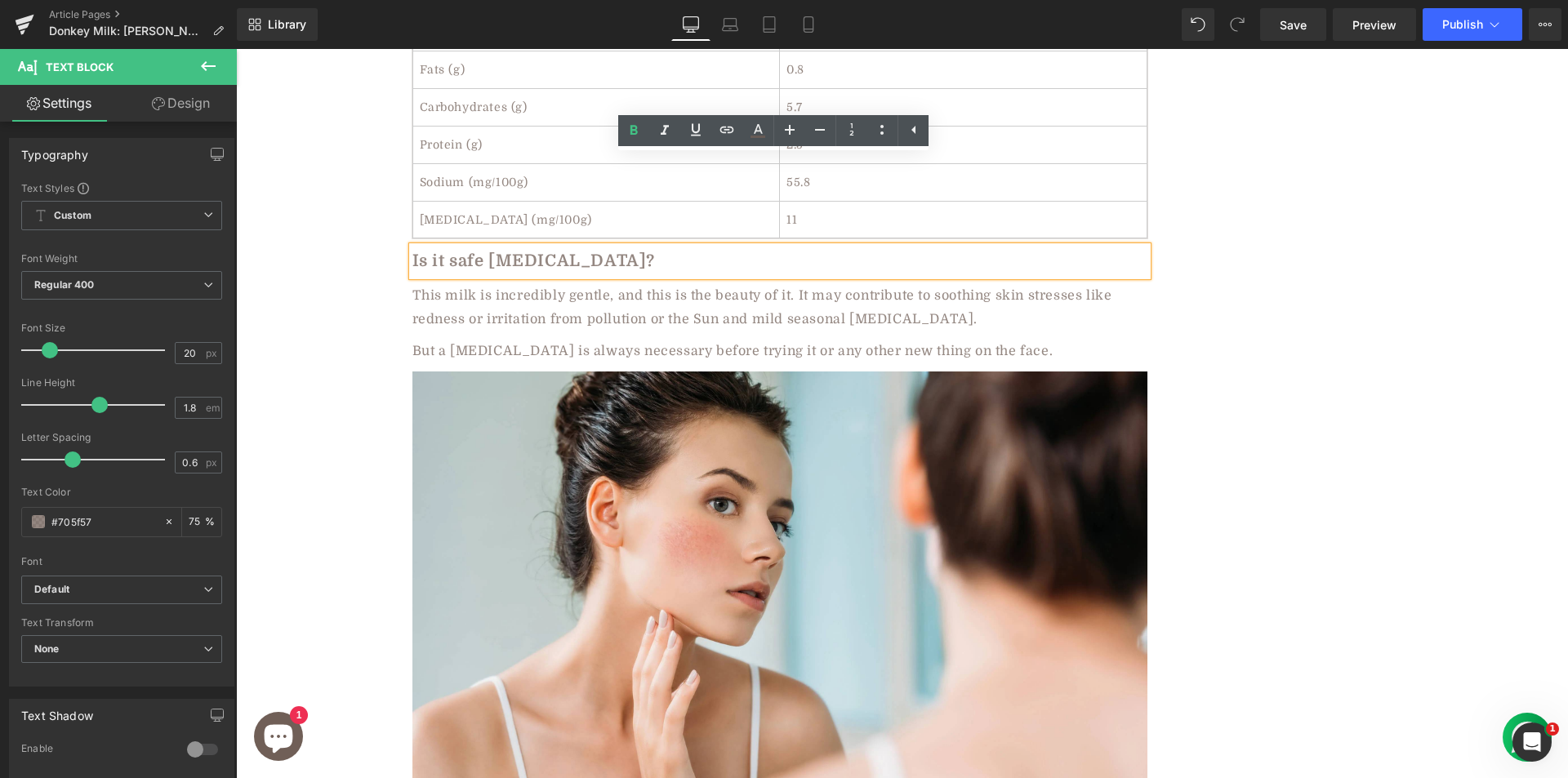
paste div
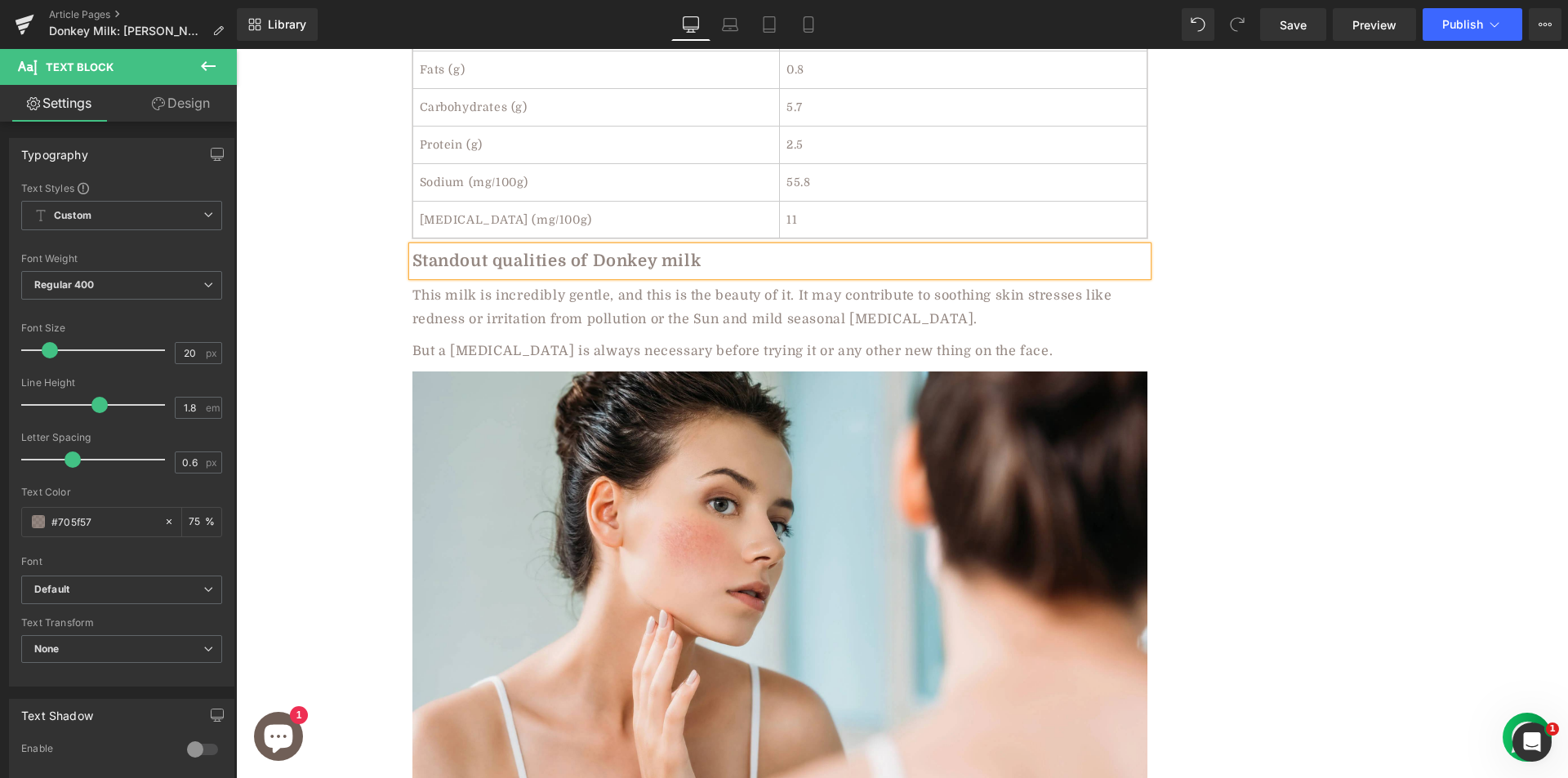
click at [512, 284] on div "This milk is incredibly gentle, and this is the beauty of it. It may contribute…" at bounding box center [779, 308] width 735 height 48
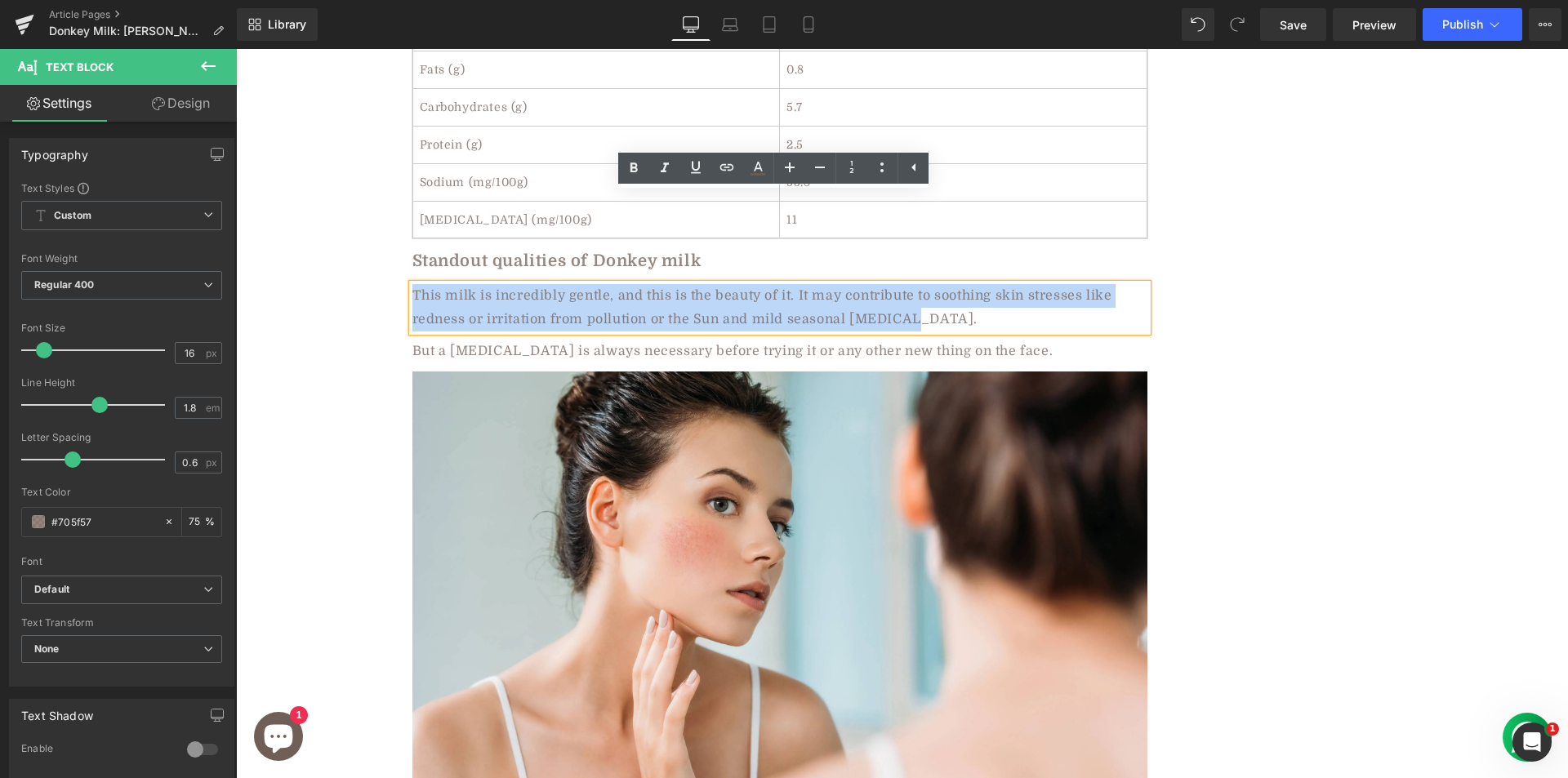
paste div
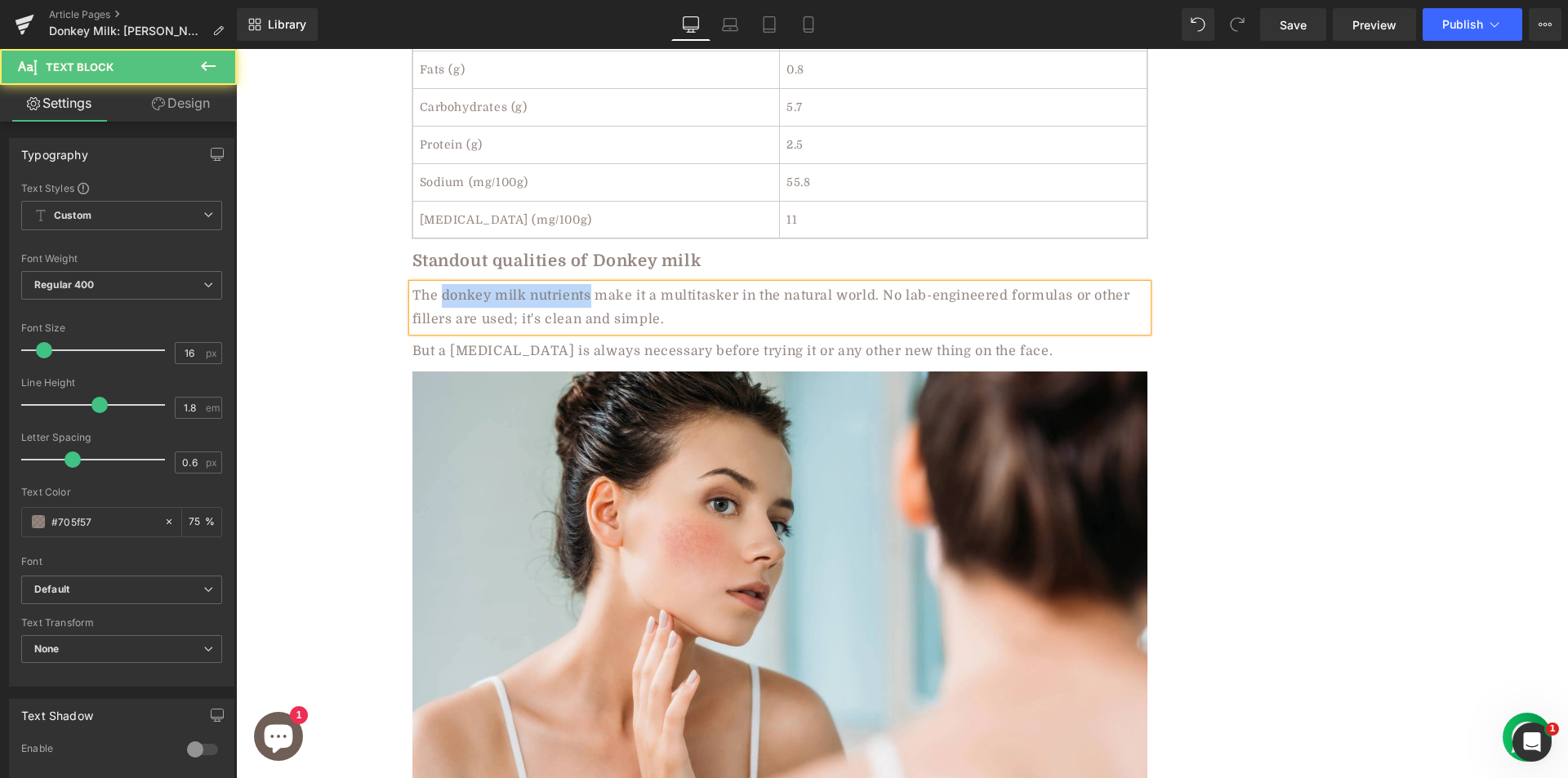
drag, startPoint x: 434, startPoint y: 205, endPoint x: 583, endPoint y: 212, distance: 149.2
click at [583, 284] on div "The donkey milk nutrients make it a multitasker in the natural world. No lab-en…" at bounding box center [779, 308] width 735 height 48
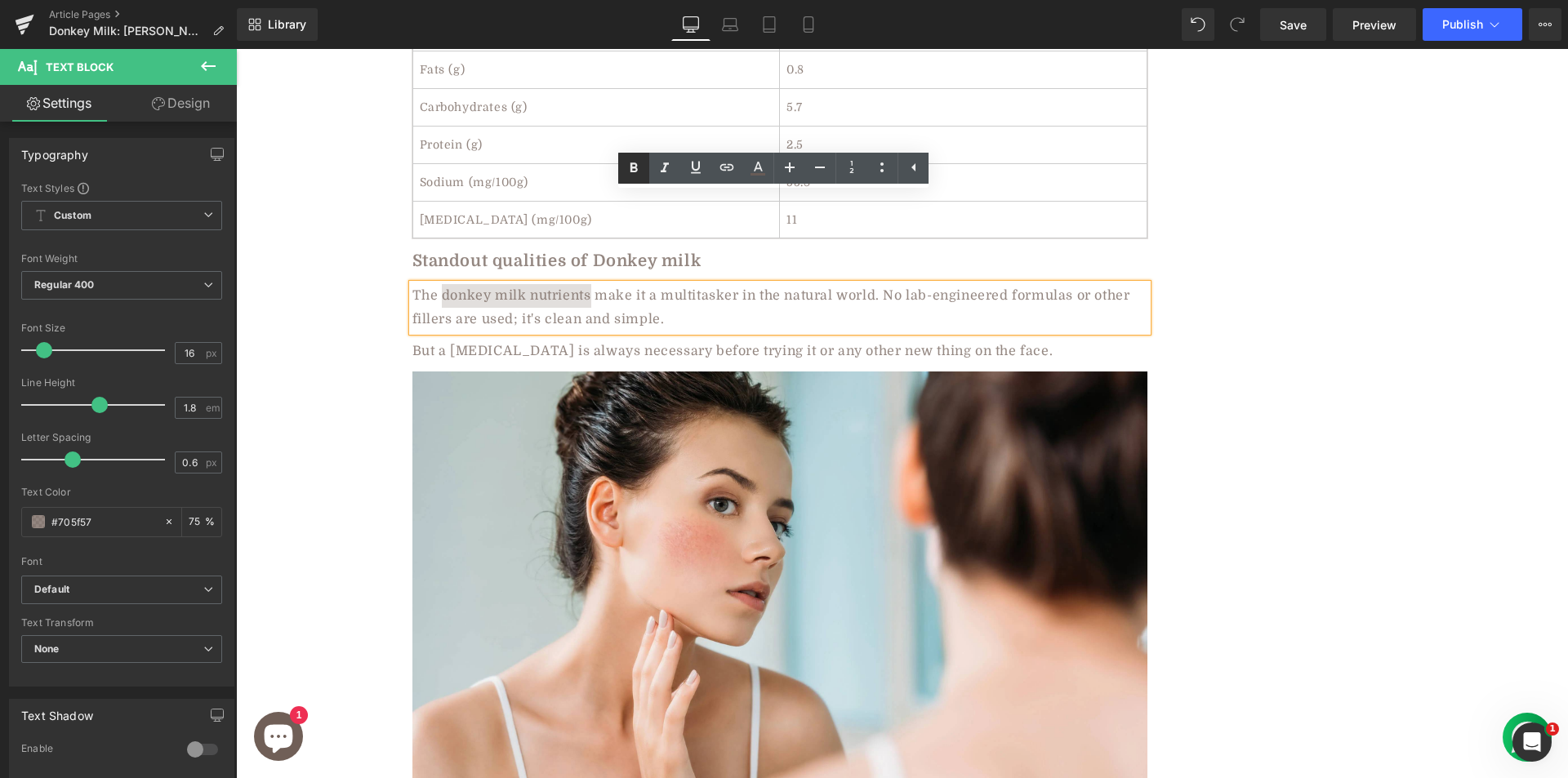
click at [634, 164] on icon at bounding box center [634, 167] width 8 height 10
drag, startPoint x: 437, startPoint y: 205, endPoint x: 587, endPoint y: 209, distance: 150.1
click at [587, 288] on strong "donkey milk nutrients" at bounding box center [515, 294] width 156 height 14
click at [725, 167] on icon at bounding box center [727, 167] width 14 height 7
click at [640, 228] on input "text" at bounding box center [555, 240] width 251 height 41
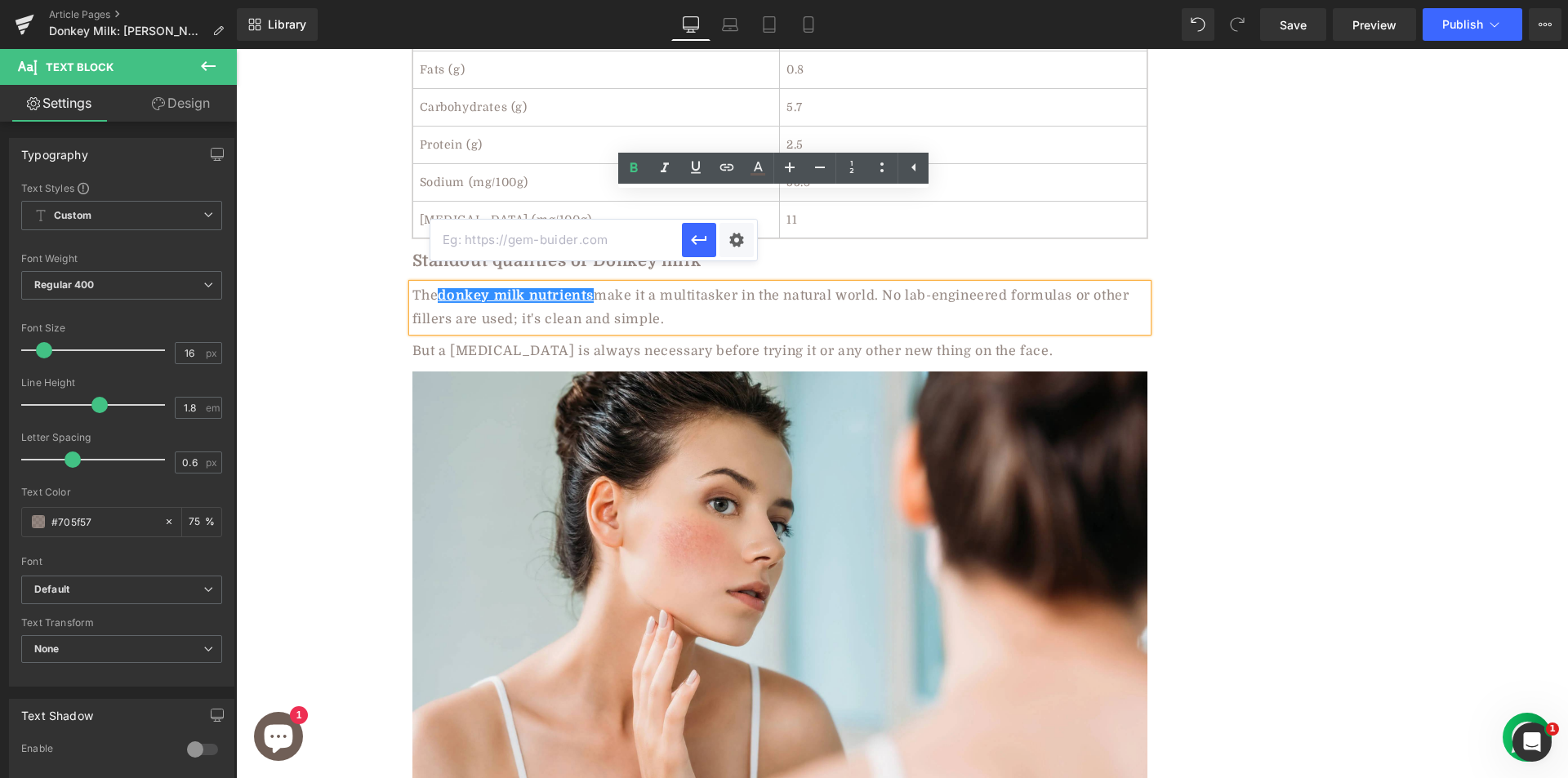
paste input "https://aadvikfoods.com/products/donkey-milk-powder"
type input "https://aadvikfoods.com/products/donkey-milk-powder"
click at [689, 238] on icon "button" at bounding box center [699, 240] width 19 height 19
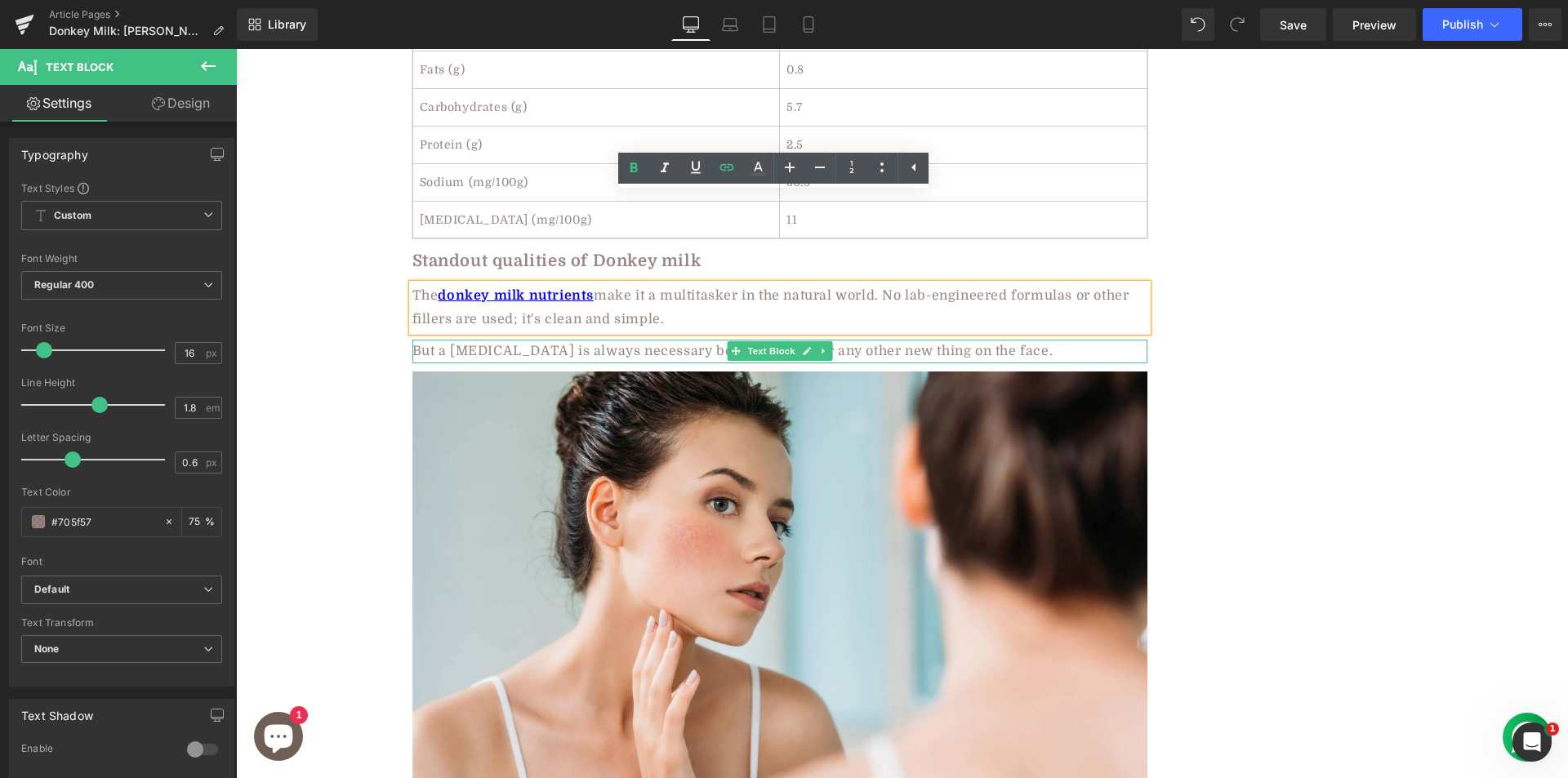
click at [522, 339] on div "But a patch test is always necessary before trying it or any other new thing on…" at bounding box center [779, 351] width 735 height 24
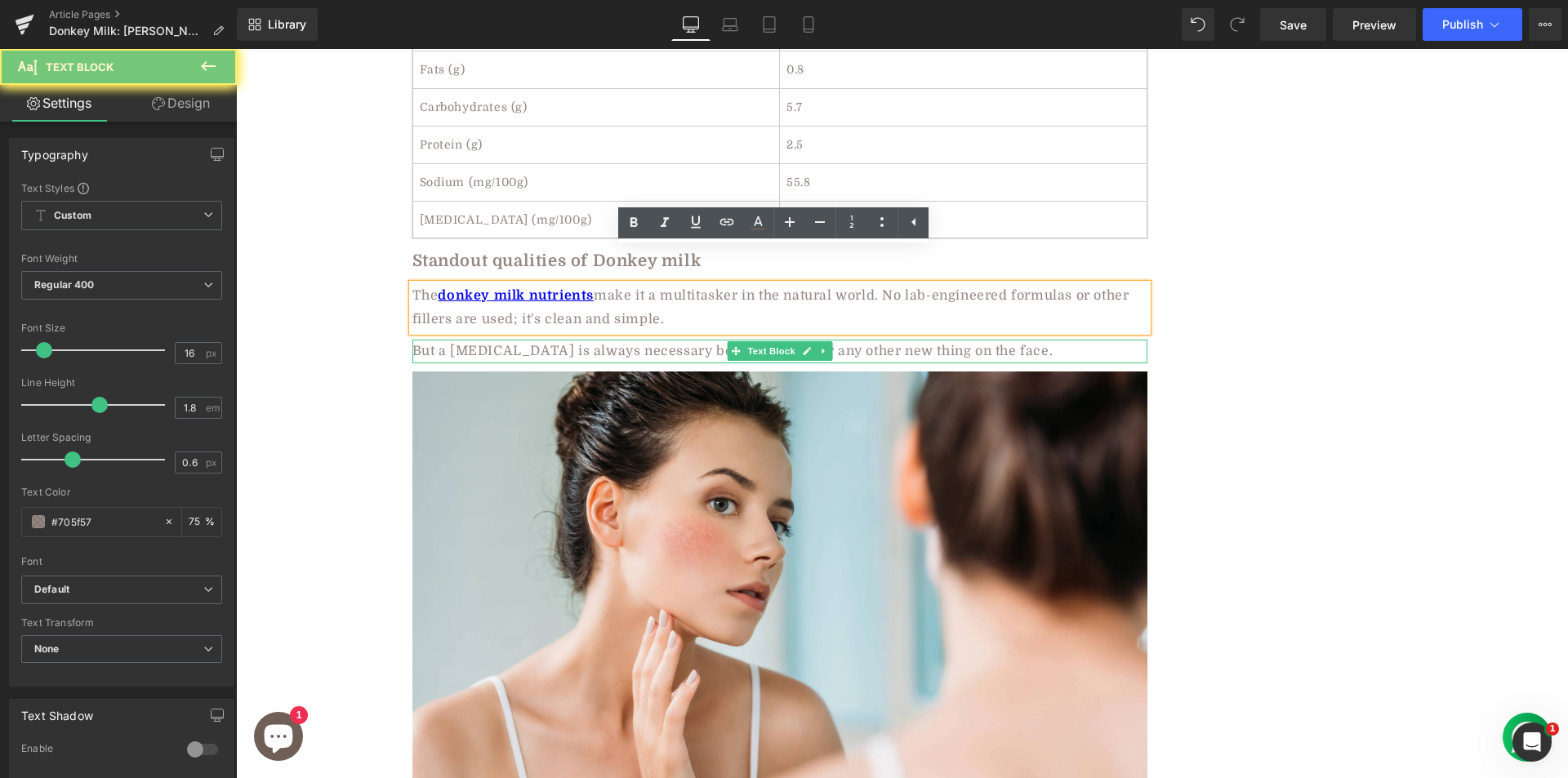
click at [522, 339] on div "But a patch test is always necessary before trying it or any other new thing on…" at bounding box center [779, 351] width 735 height 24
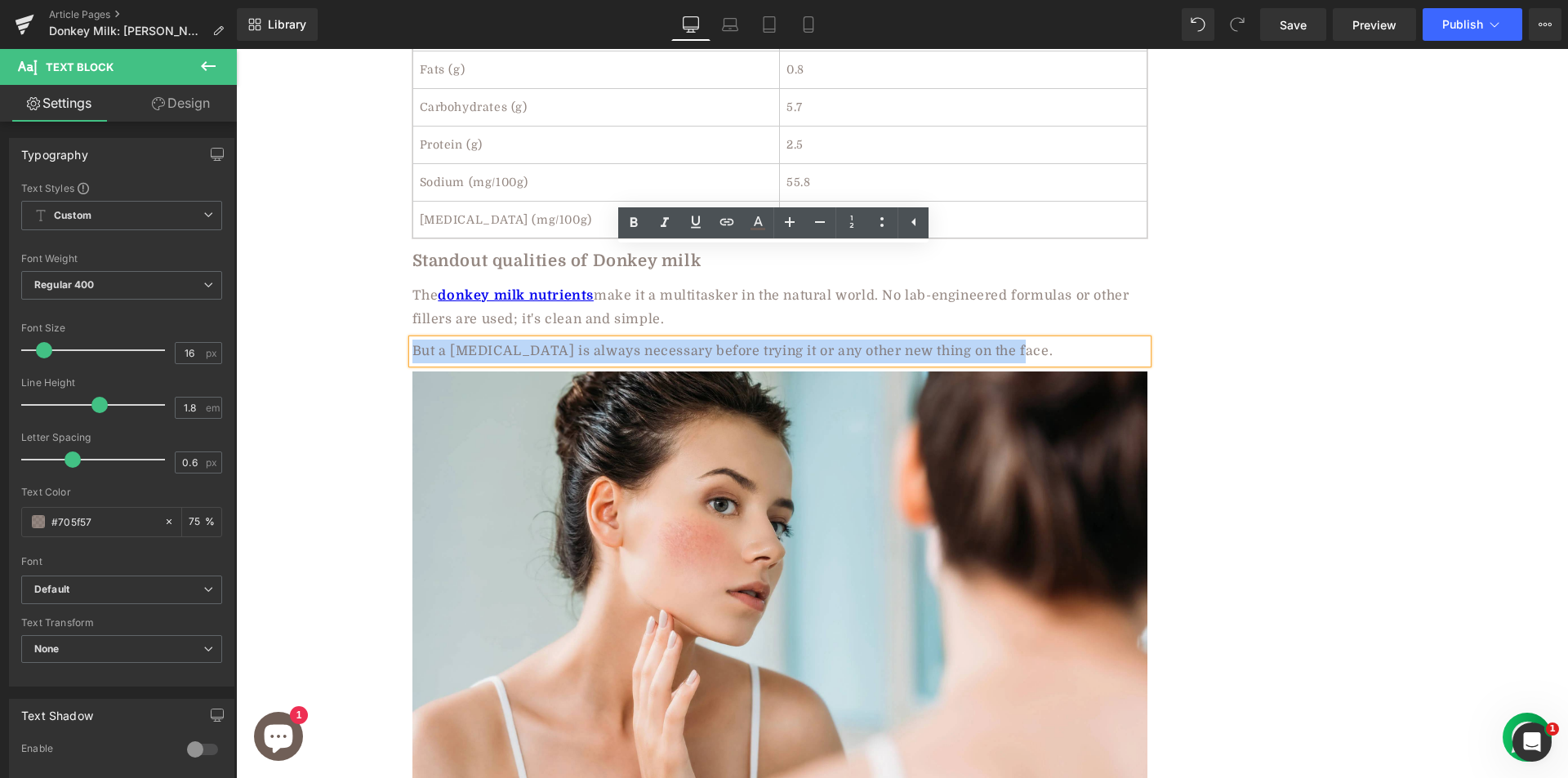
paste div
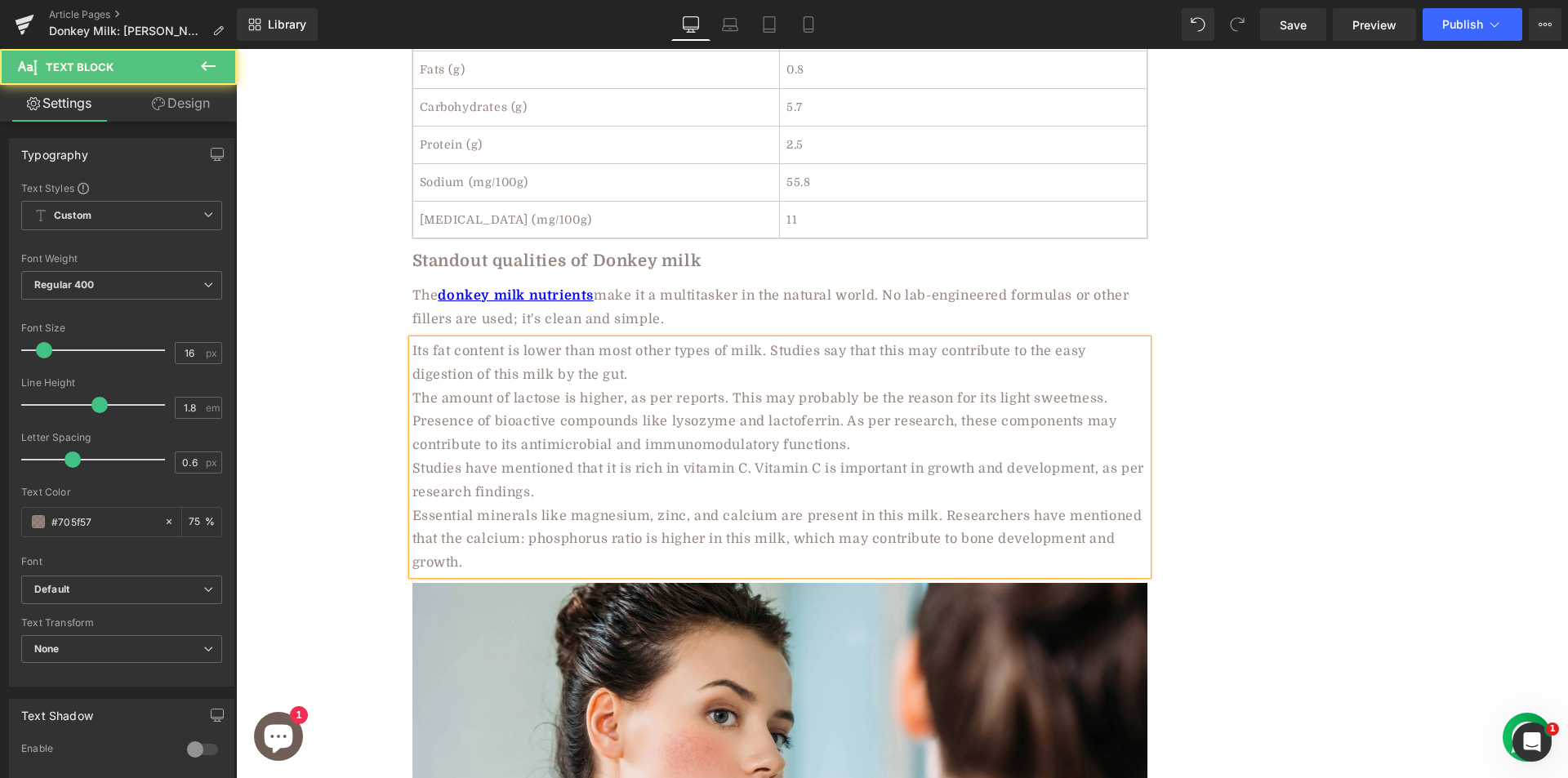
drag, startPoint x: 403, startPoint y: 259, endPoint x: 529, endPoint y: 464, distance: 240.6
click at [528, 464] on div "Its fat content is lower than most other types of milk. Studies say that this m…" at bounding box center [779, 457] width 735 height 235
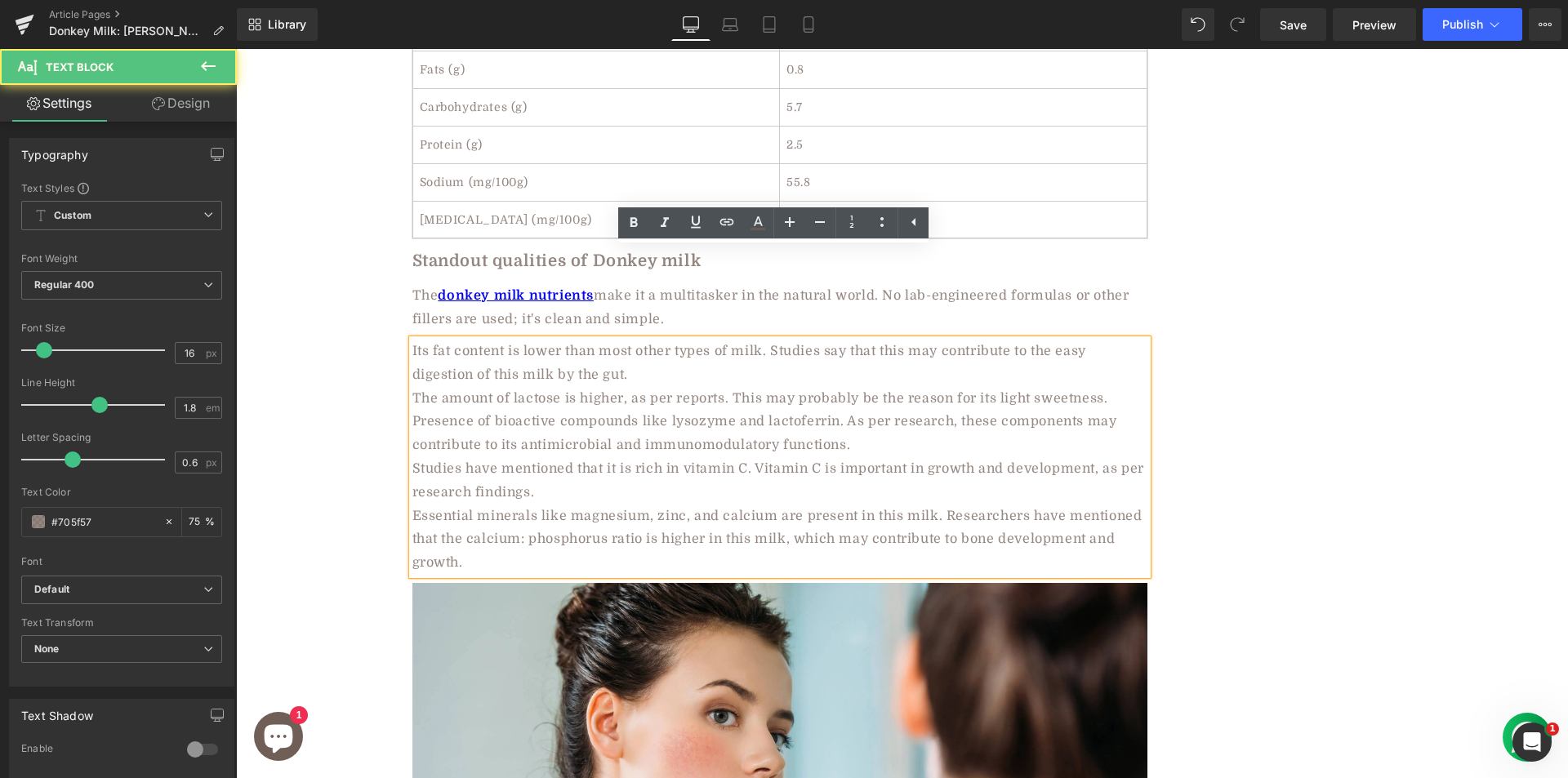
click at [472, 410] on div "Presence of bioactive compounds like lysozyme and lactoferrin. As per research,…" at bounding box center [779, 434] width 735 height 48
drag, startPoint x: 404, startPoint y: 259, endPoint x: 488, endPoint y: 428, distance: 188.7
click at [488, 428] on div "Its fat content is lower than most other types of milk. Studies say that this m…" at bounding box center [779, 457] width 735 height 235
click at [418, 339] on div "Its fat content is lower than most other types of milk. Studies say that this m…" at bounding box center [779, 457] width 735 height 235
drag, startPoint x: 405, startPoint y: 252, endPoint x: 478, endPoint y: 465, distance: 225.2
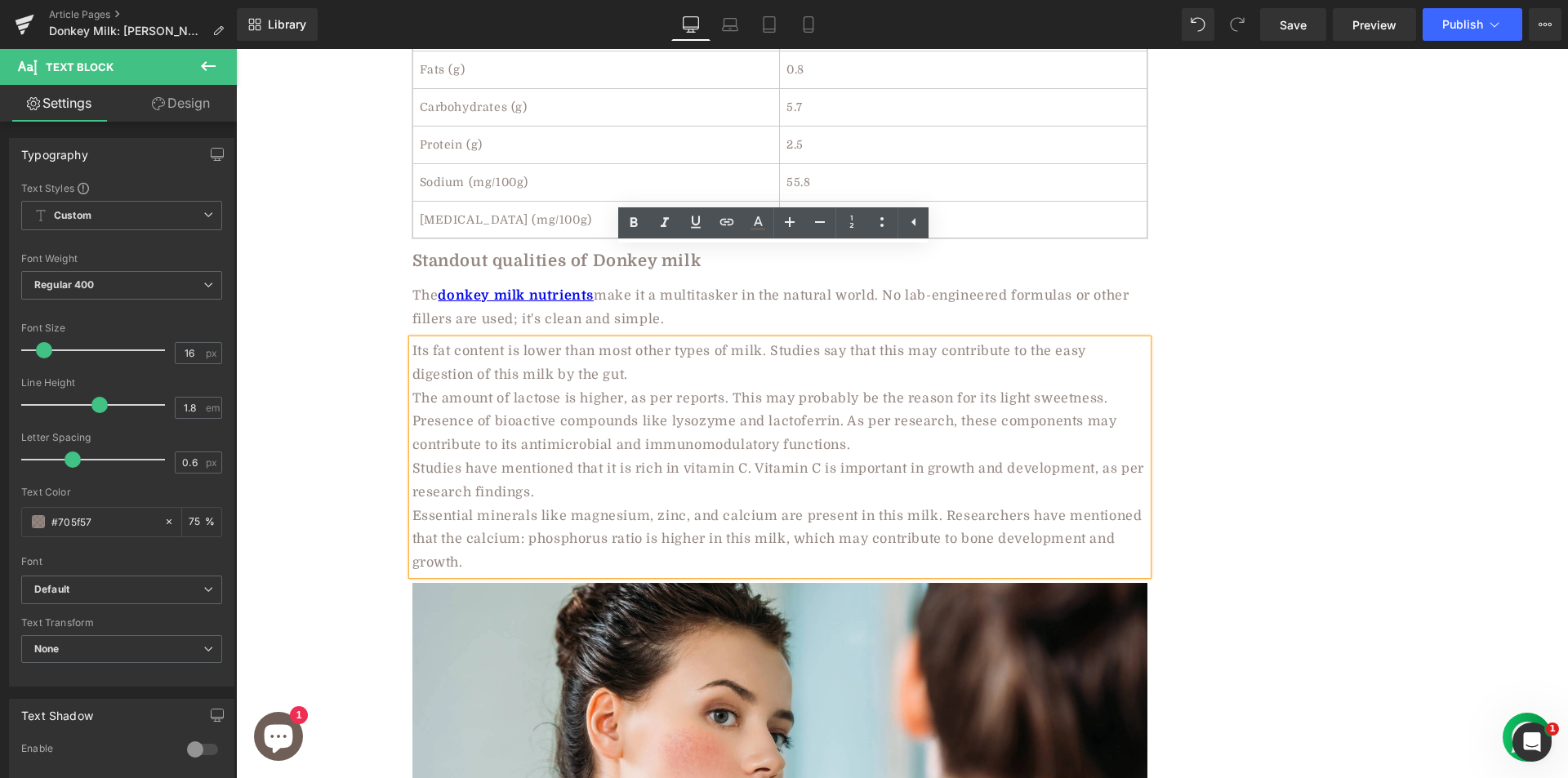
click at [478, 465] on div "Its fat content is lower than most other types of milk. Studies say that this m…" at bounding box center [779, 457] width 735 height 235
click at [882, 221] on icon at bounding box center [882, 222] width 19 height 19
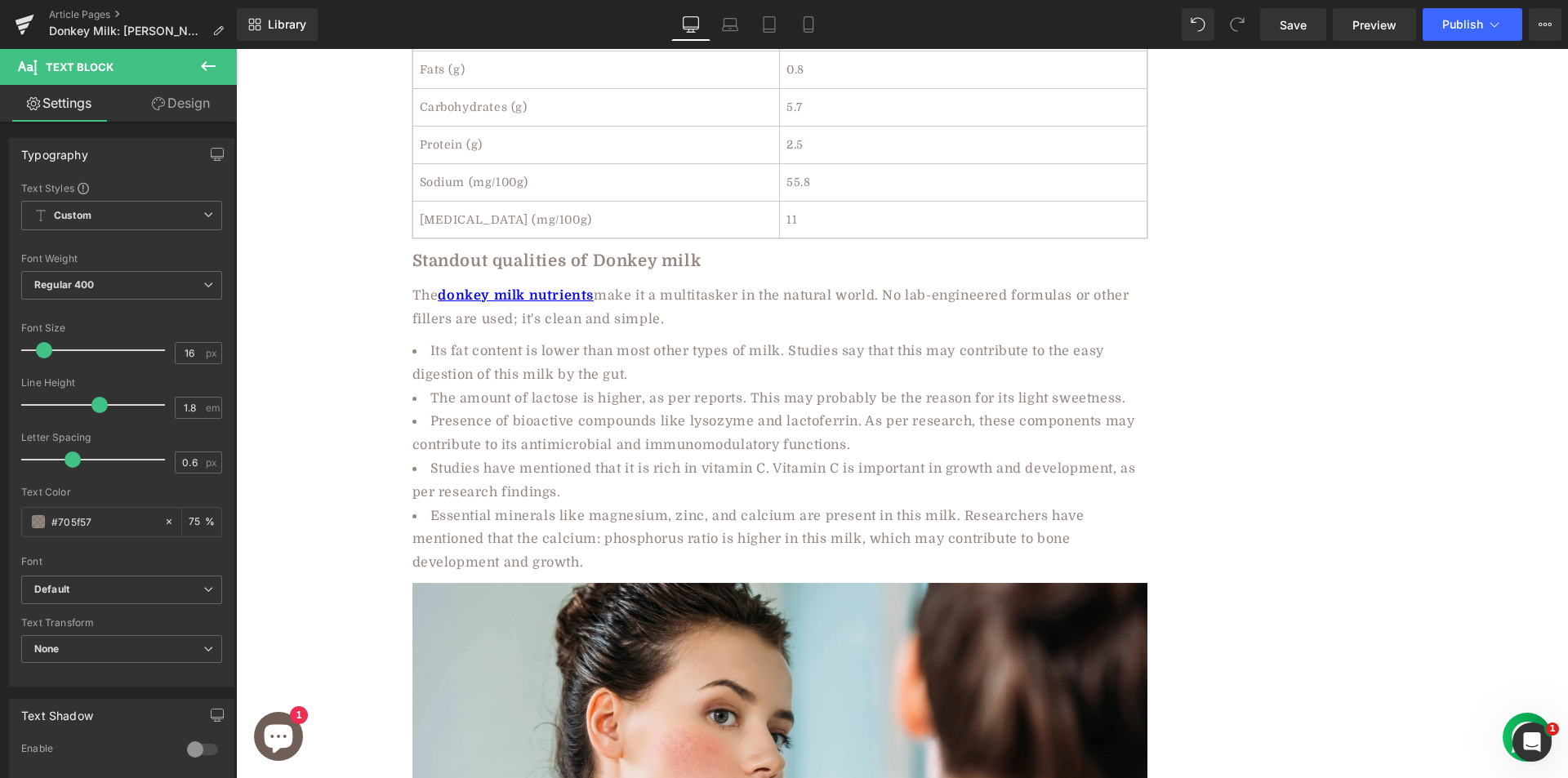
drag, startPoint x: 725, startPoint y: 323, endPoint x: 765, endPoint y: 299, distance: 46.6
click at [726, 410] on li "Presence of bioactive compounds like lysozyme and lactoferrin. As per research,…" at bounding box center [779, 434] width 735 height 48
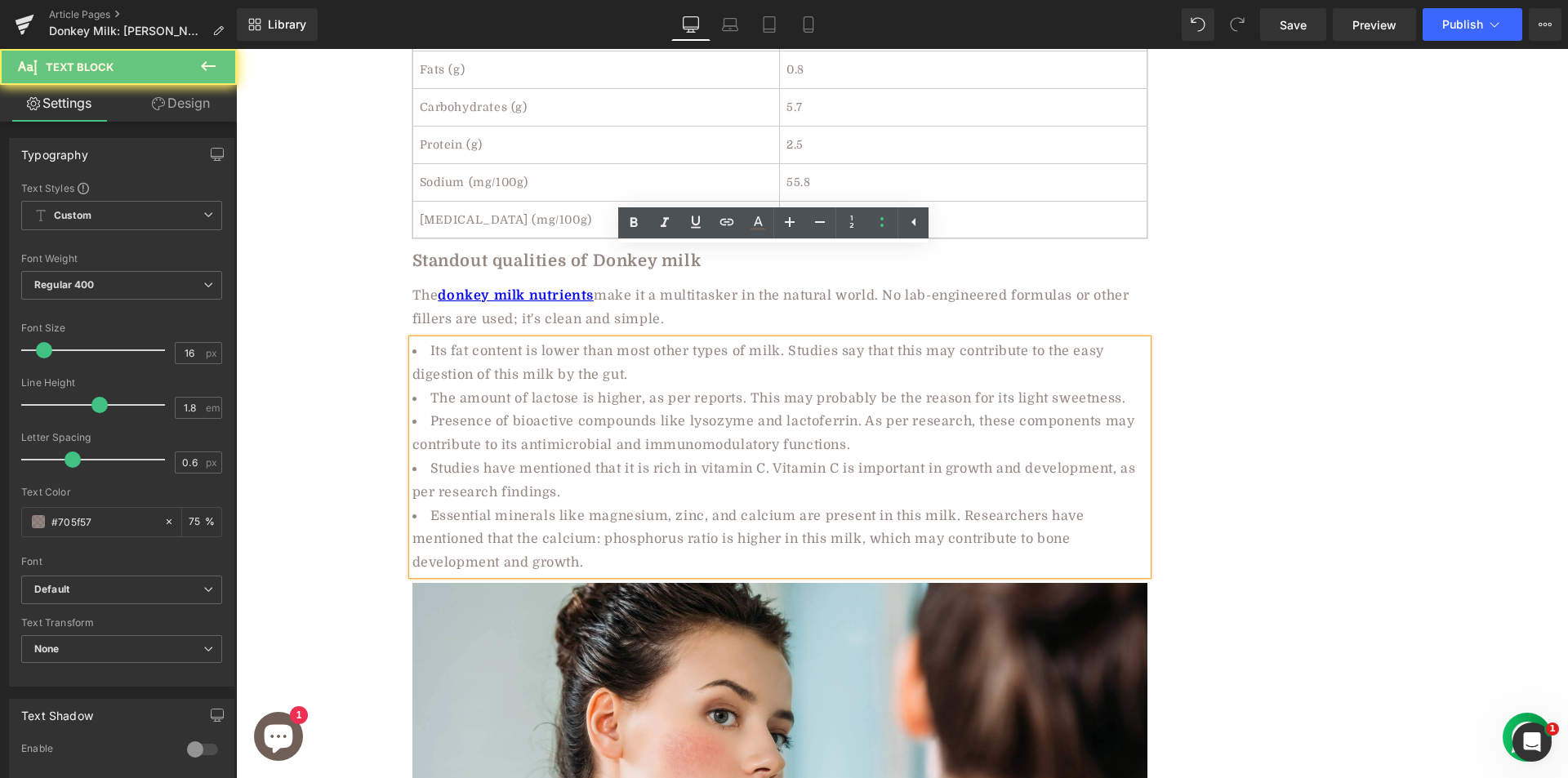
click at [825, 339] on li "Its fat content is lower than most other types of milk. Studies say that this m…" at bounding box center [779, 363] width 735 height 48
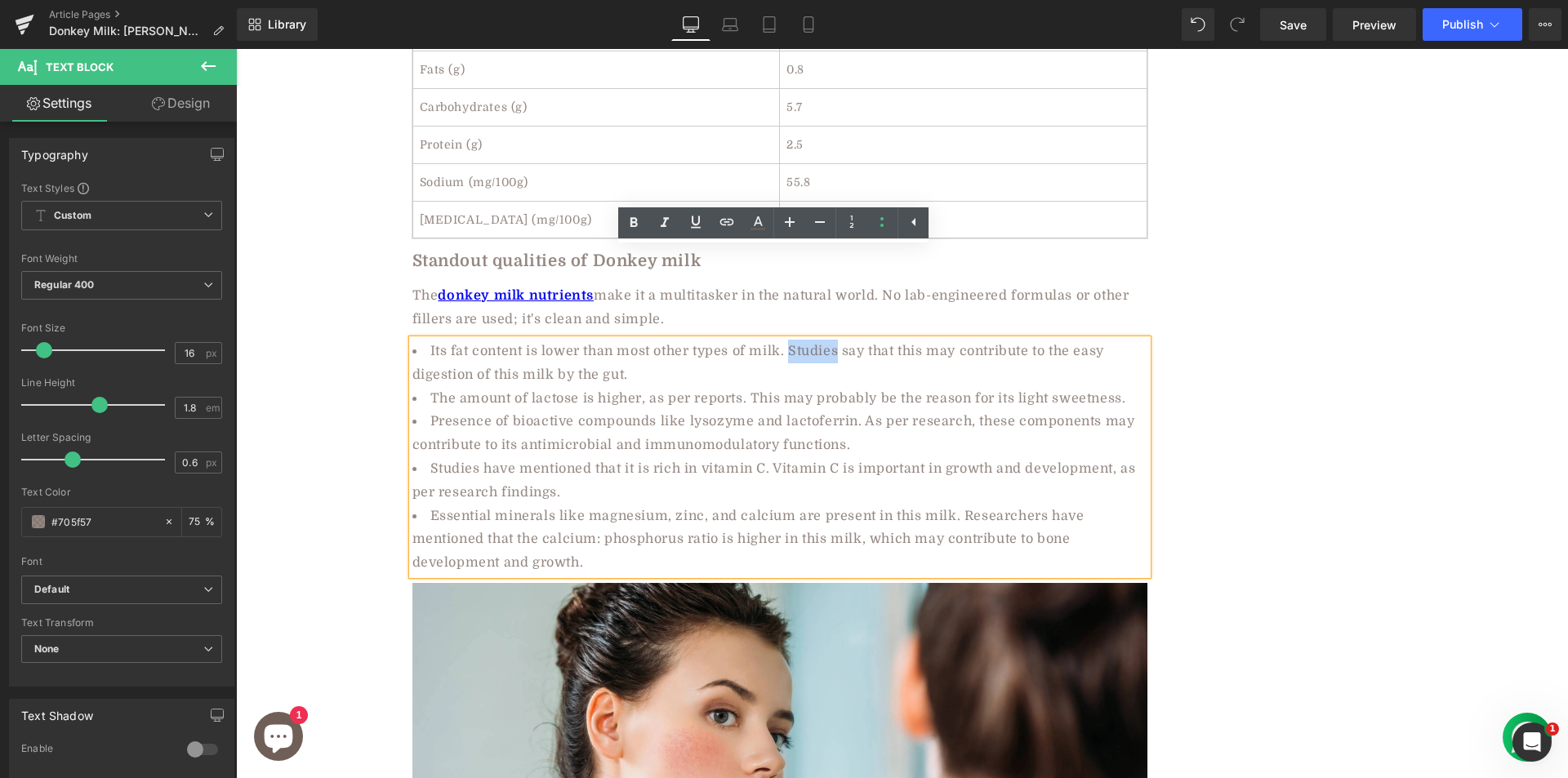
drag, startPoint x: 788, startPoint y: 260, endPoint x: 833, endPoint y: 257, distance: 45.1
click at [833, 339] on li "Its fat content is lower than most other types of milk. Studies say that this m…" at bounding box center [779, 363] width 735 height 48
click at [725, 211] on link at bounding box center [727, 223] width 31 height 31
click at [793, 303] on input "text" at bounding box center [854, 294] width 251 height 41
paste input "Its fat content is lower than most other types of milk. Studies say that this m…"
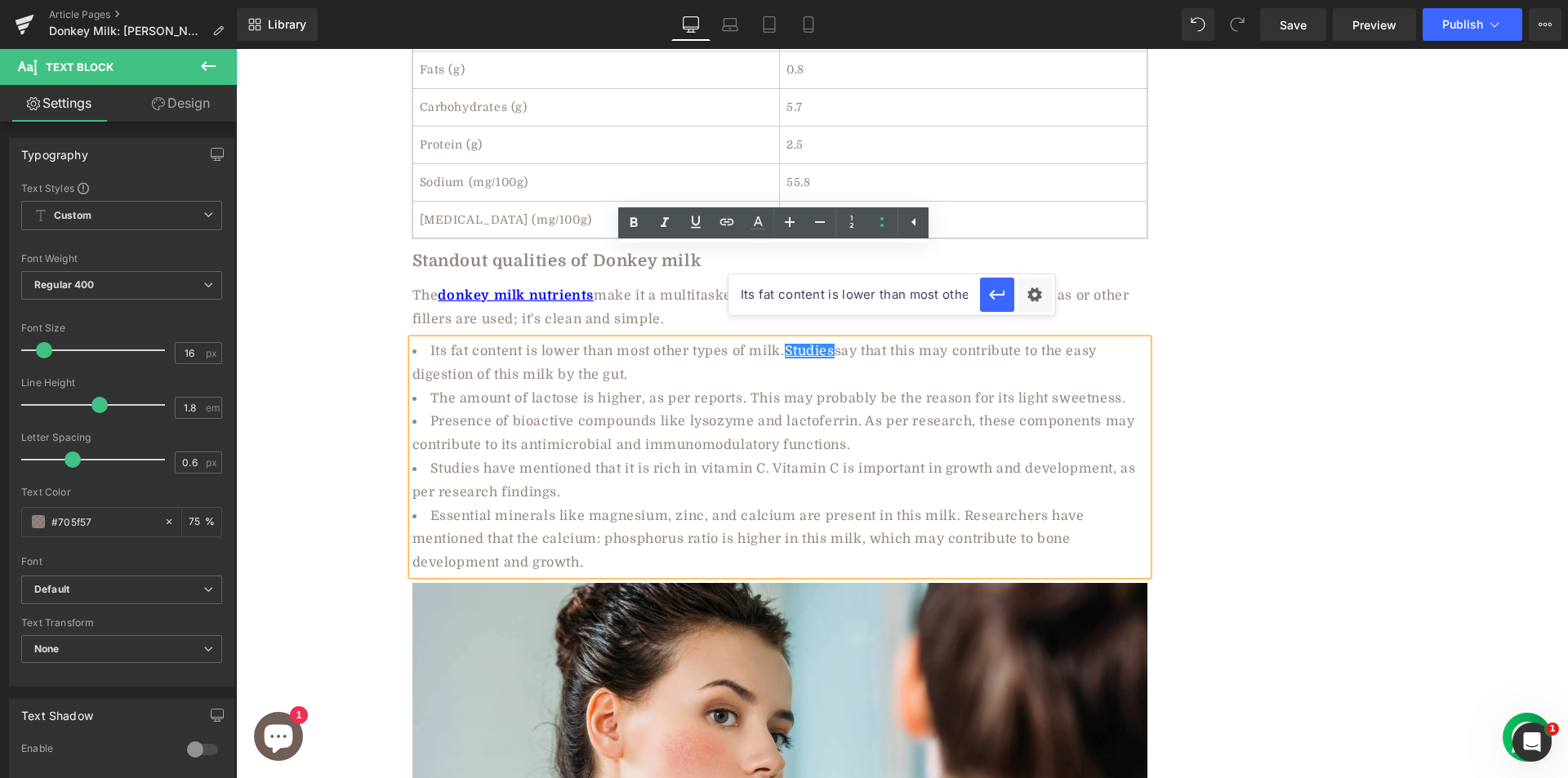
scroll to position [0, 4338]
click at [1003, 301] on icon "button" at bounding box center [997, 294] width 19 height 19
click at [639, 221] on icon at bounding box center [633, 223] width 19 height 19
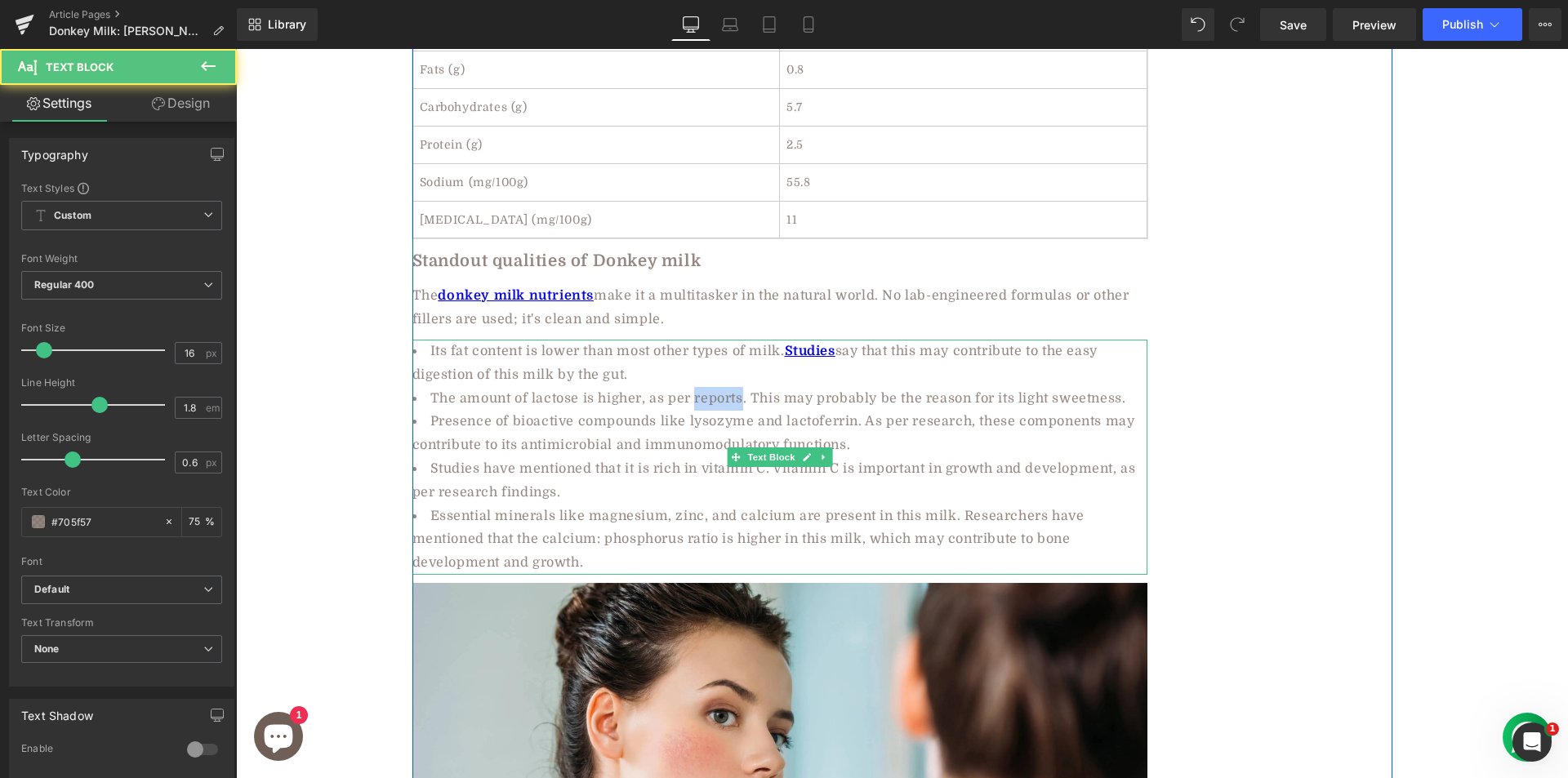
drag, startPoint x: 689, startPoint y: 313, endPoint x: 735, endPoint y: 314, distance: 46.0
click at [735, 387] on li "The amount of lactose is higher, as per reports. This may probably be the reaso…" at bounding box center [779, 399] width 735 height 24
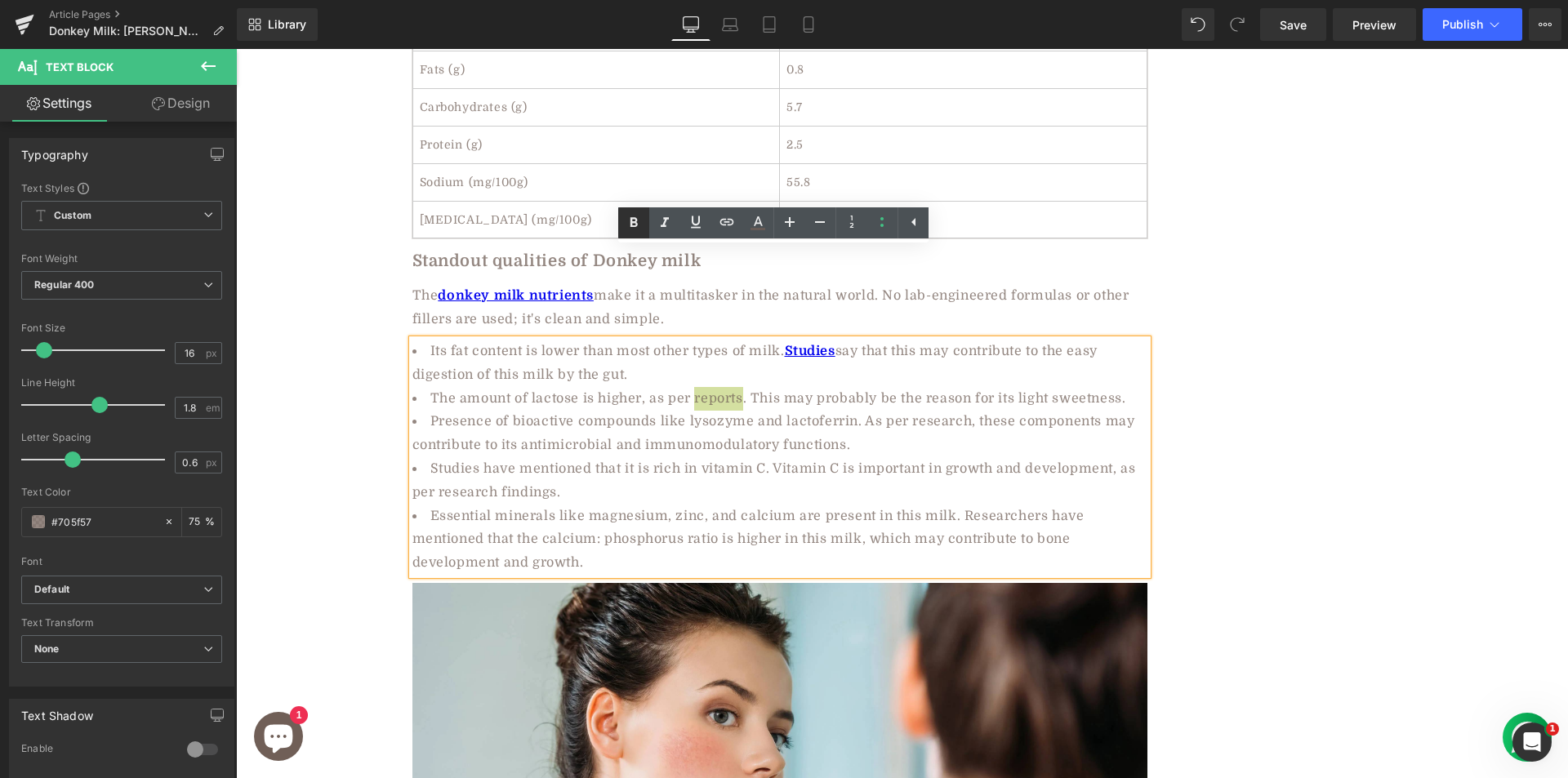
click at [631, 227] on icon at bounding box center [633, 223] width 19 height 19
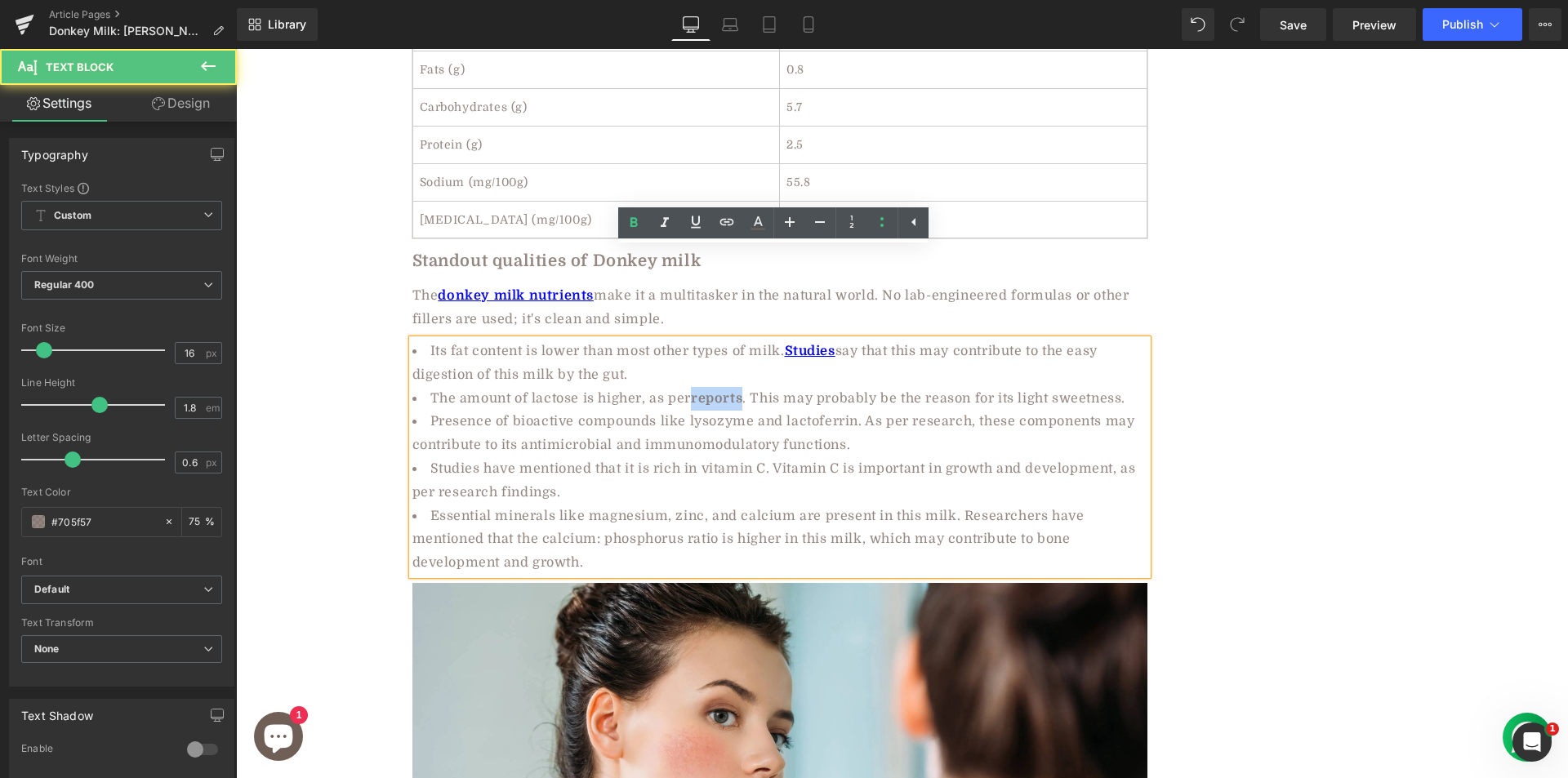
drag, startPoint x: 690, startPoint y: 307, endPoint x: 736, endPoint y: 306, distance: 46.0
click at [736, 391] on strong "reports" at bounding box center [717, 398] width 52 height 14
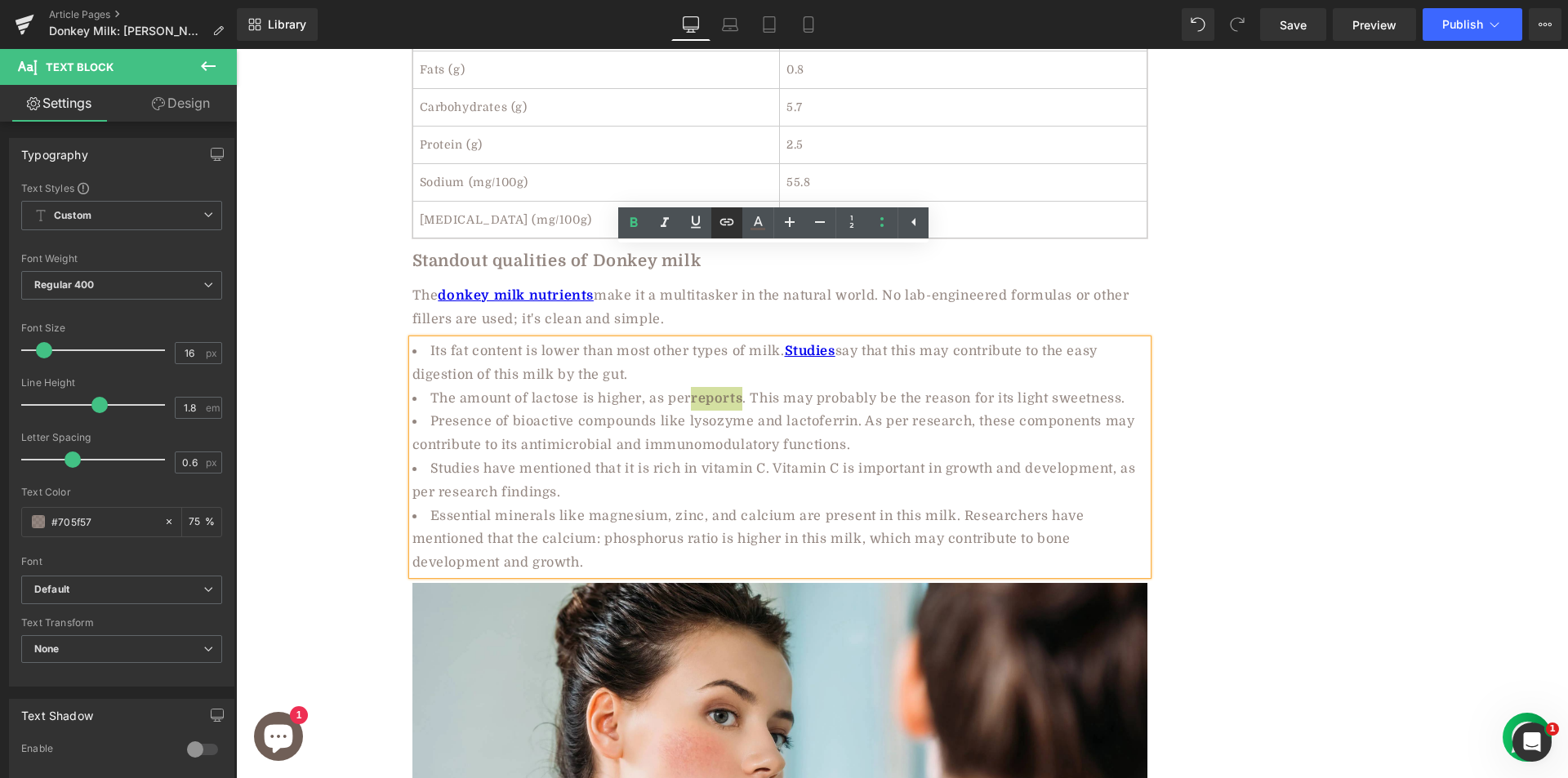
click at [730, 226] on icon at bounding box center [727, 222] width 14 height 7
click at [741, 340] on input "text" at bounding box center [757, 341] width 251 height 41
paste input "[URL][DOMAIN_NAME]"
drag, startPoint x: 884, startPoint y: 336, endPoint x: 647, endPoint y: 288, distance: 241.8
click at [884, 336] on button "button" at bounding box center [901, 342] width 34 height 34
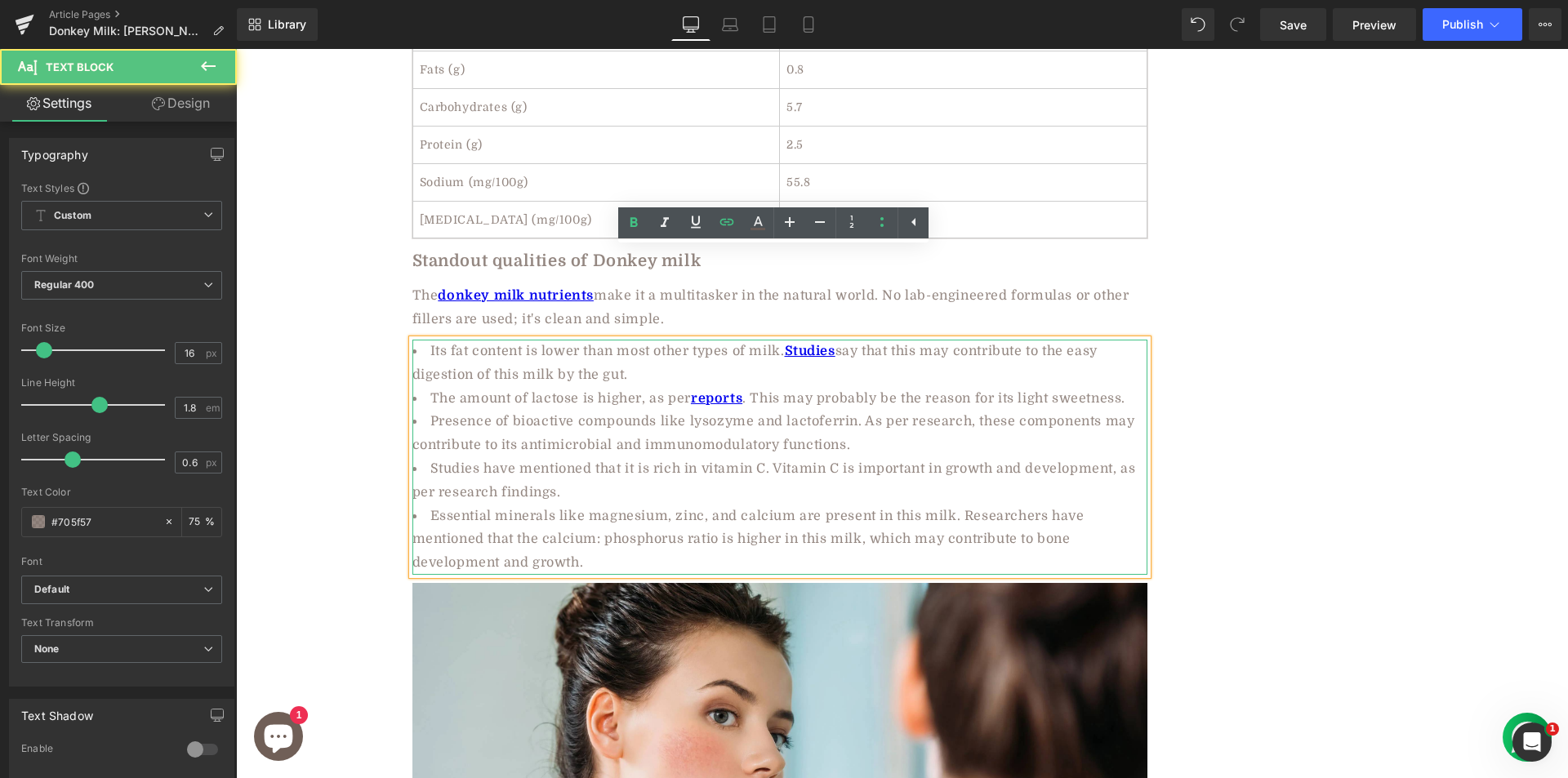
click at [867, 457] on li "Studies have mentioned that it is rich in vitamin C. Vitamin C is important in …" at bounding box center [779, 481] width 735 height 48
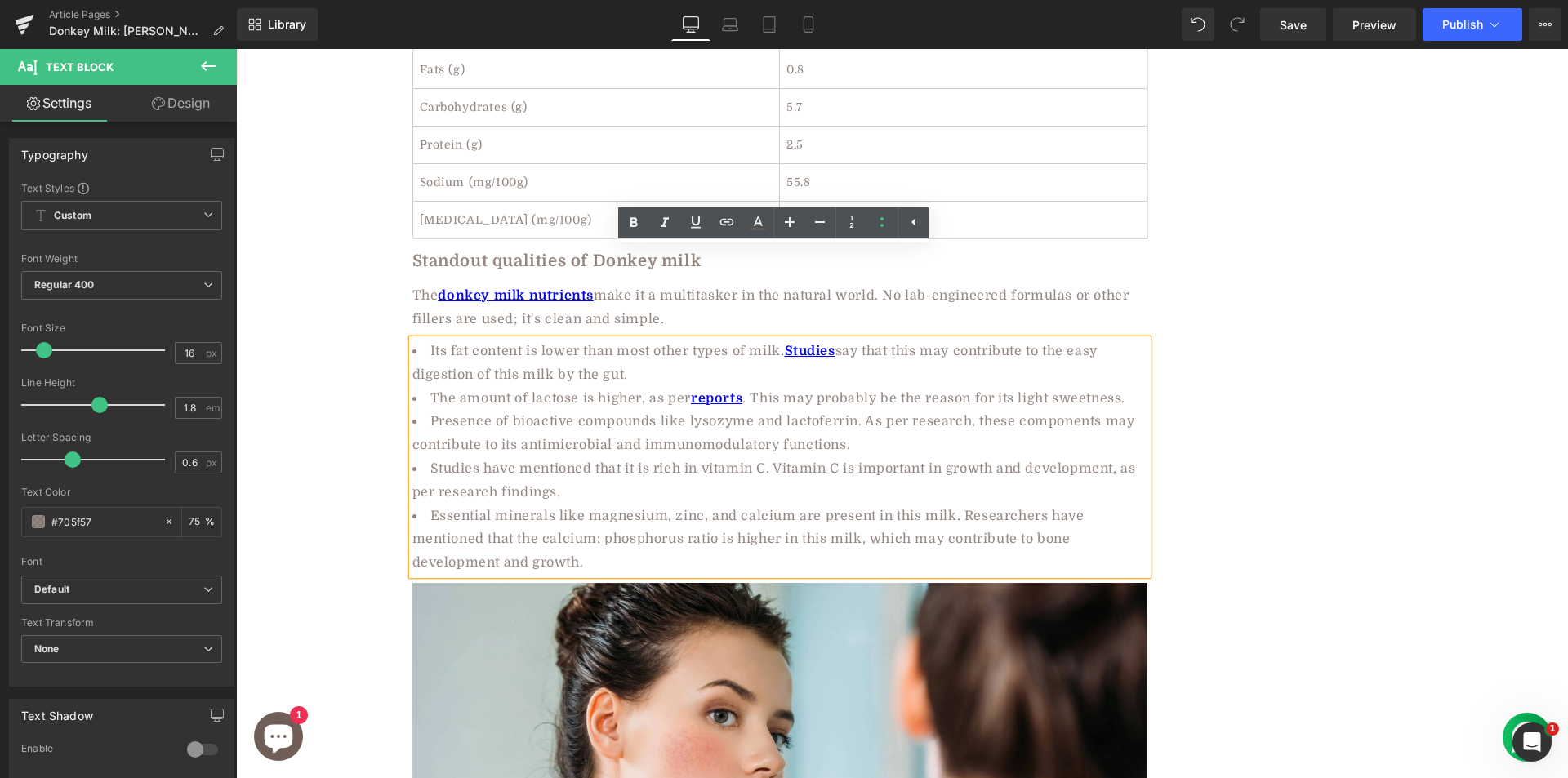
click at [859, 410] on li "Presence of bioactive compounds like lysozyme and lactoferrin. As per research,…" at bounding box center [779, 434] width 735 height 48
drag, startPoint x: 906, startPoint y: 333, endPoint x: 963, endPoint y: 336, distance: 57.1
click at [963, 410] on li "Presence of bioactive compounds like lysozyme and lactoferrin. As per research,…" at bounding box center [779, 434] width 735 height 48
click at [730, 221] on icon at bounding box center [727, 222] width 19 height 19
click at [898, 366] on input "text" at bounding box center [939, 365] width 251 height 41
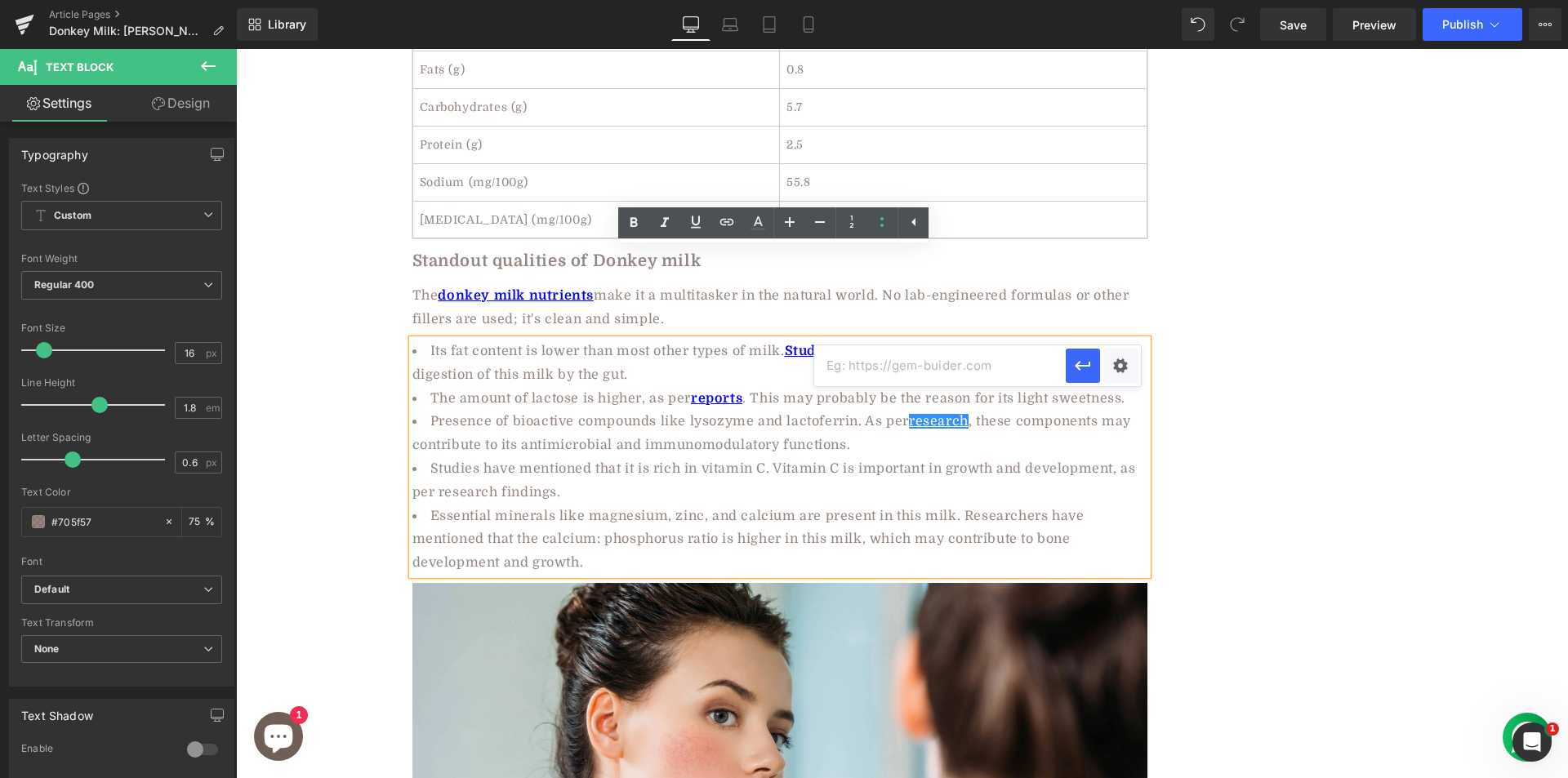
paste input "https://www.frontiersin.org/journals/nutrition/articles/10.3389/fnut.2024.14049…"
type input "https://www.frontiersin.org/journals/nutrition/articles/10.3389/fnut.2024.14049…"
click at [1068, 372] on button "button" at bounding box center [1083, 366] width 34 height 34
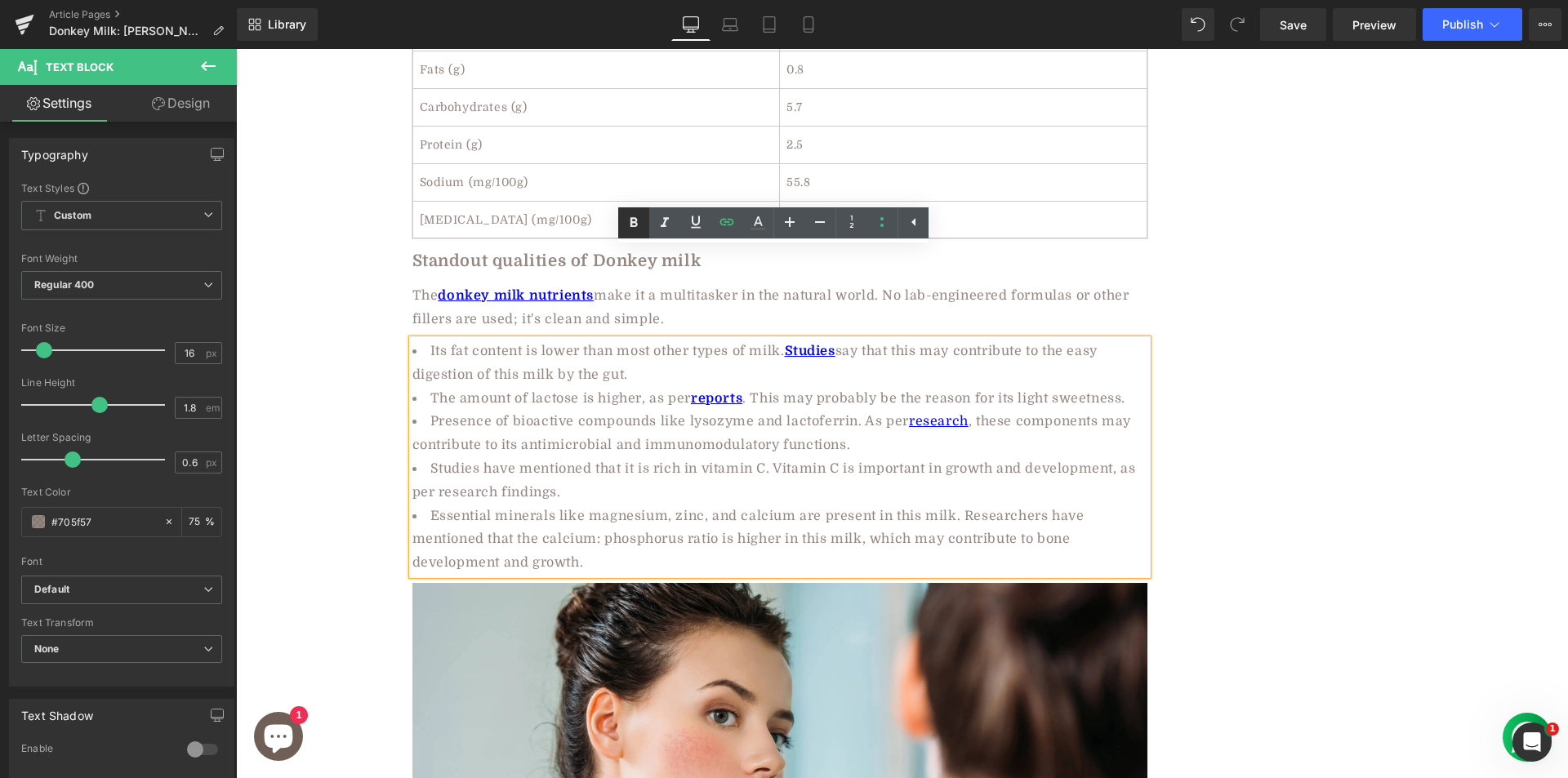
click at [635, 220] on icon at bounding box center [634, 223] width 8 height 10
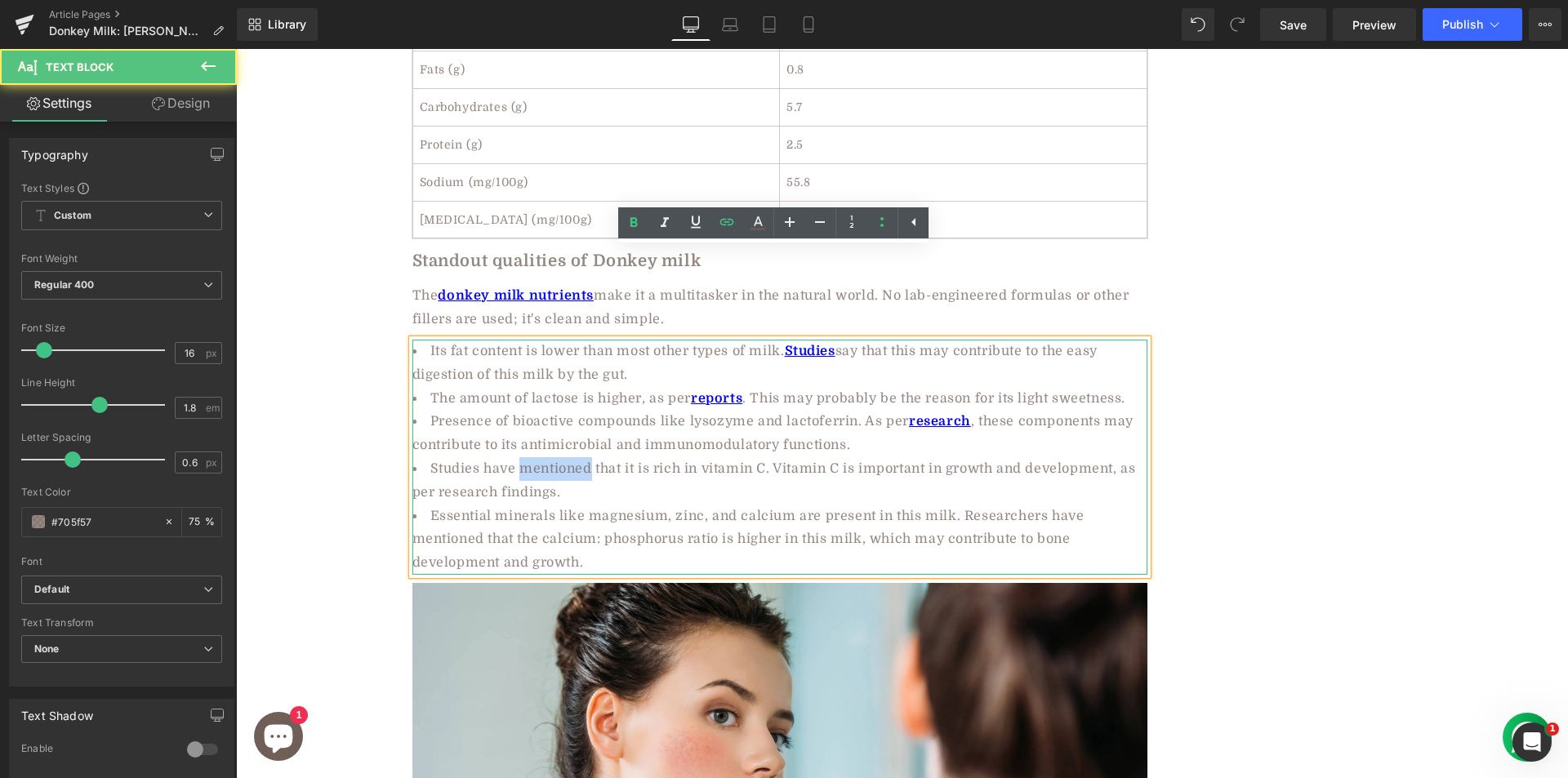
drag, startPoint x: 513, startPoint y: 378, endPoint x: 584, endPoint y: 378, distance: 71.0
click at [584, 457] on li "Studies have mentioned that it is rich in vitamin C. Vitamin C is important in …" at bounding box center [779, 481] width 735 height 48
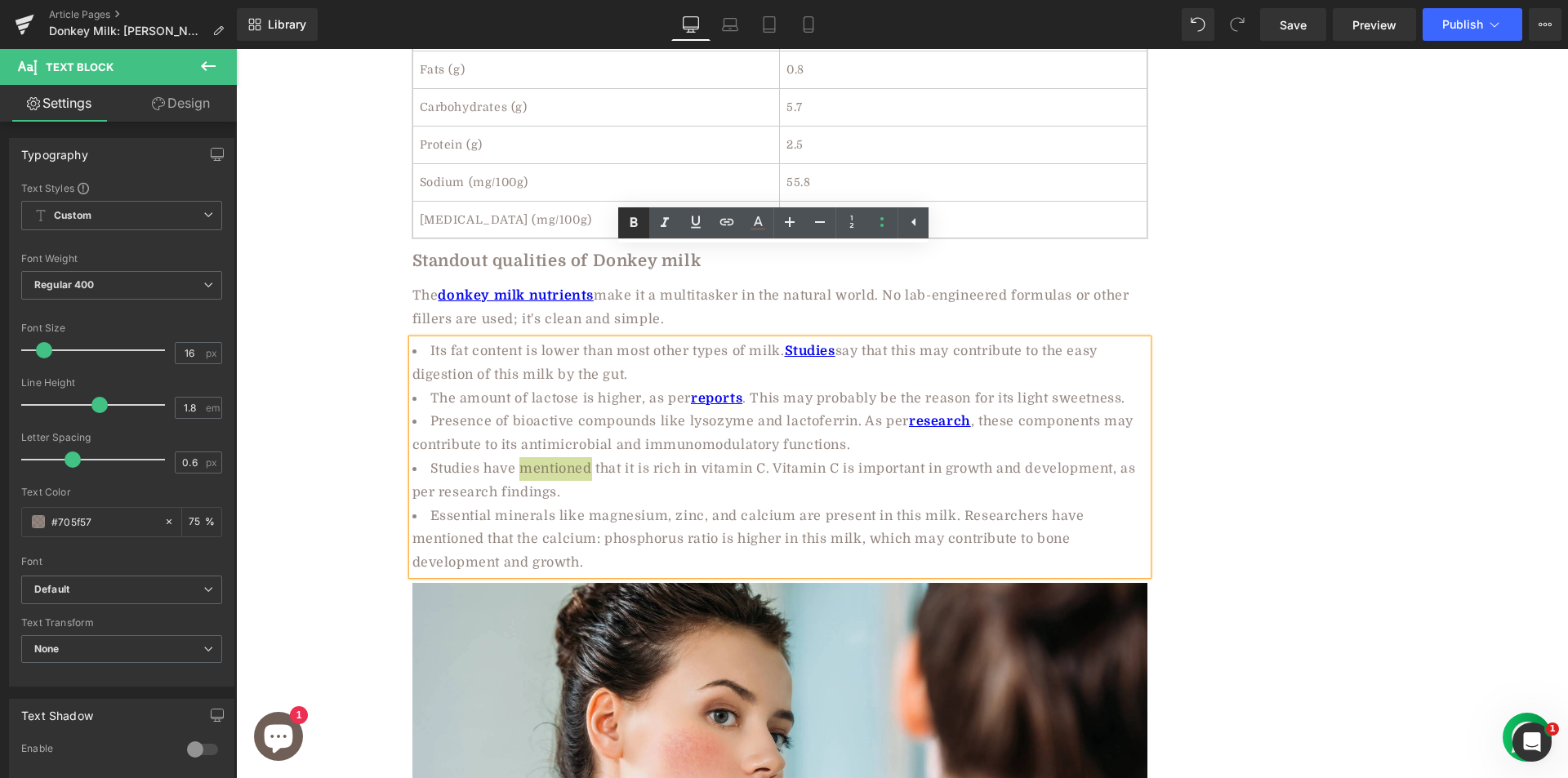
click at [629, 221] on icon at bounding box center [633, 223] width 19 height 19
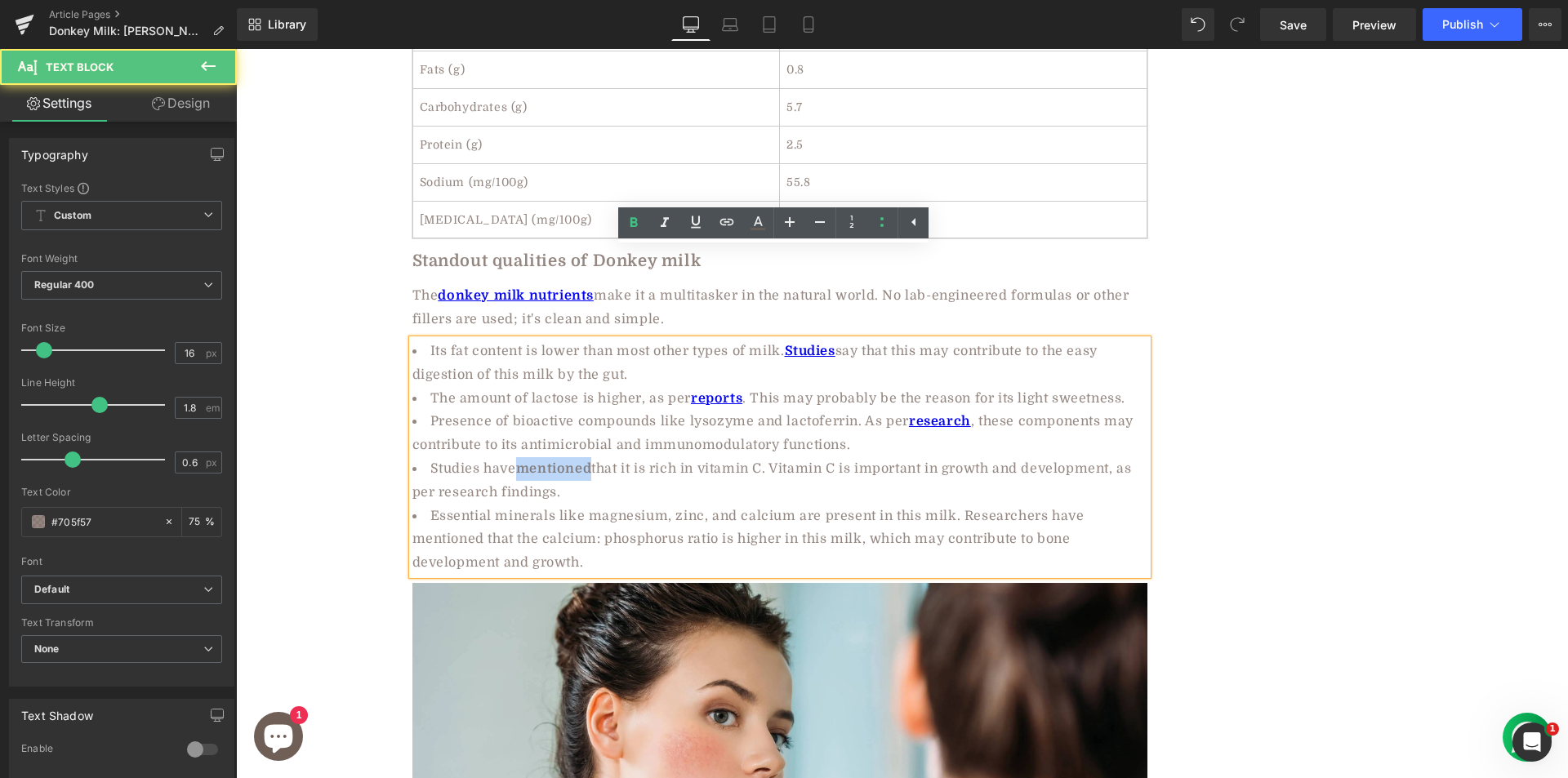
drag, startPoint x: 514, startPoint y: 378, endPoint x: 587, endPoint y: 374, distance: 73.1
click at [587, 462] on strong "mentioned" at bounding box center [554, 468] width 76 height 14
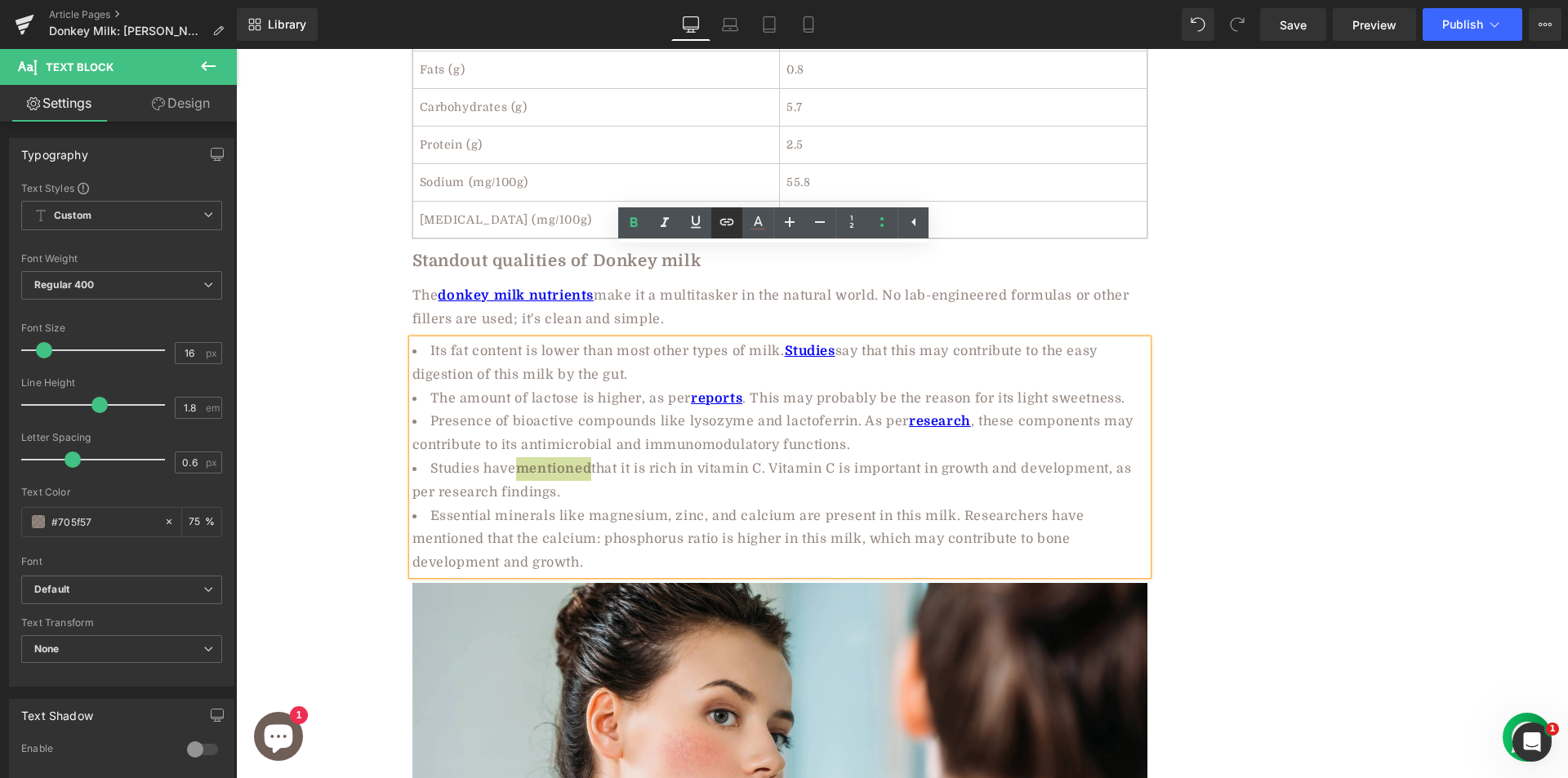
click at [728, 221] on icon at bounding box center [727, 222] width 19 height 19
click at [641, 410] on input "text" at bounding box center [594, 412] width 251 height 41
paste input "https://www.mdpi.com/2072-6643/13/5/1509"
type input "https://www.mdpi.com/2072-6643/13/5/1509"
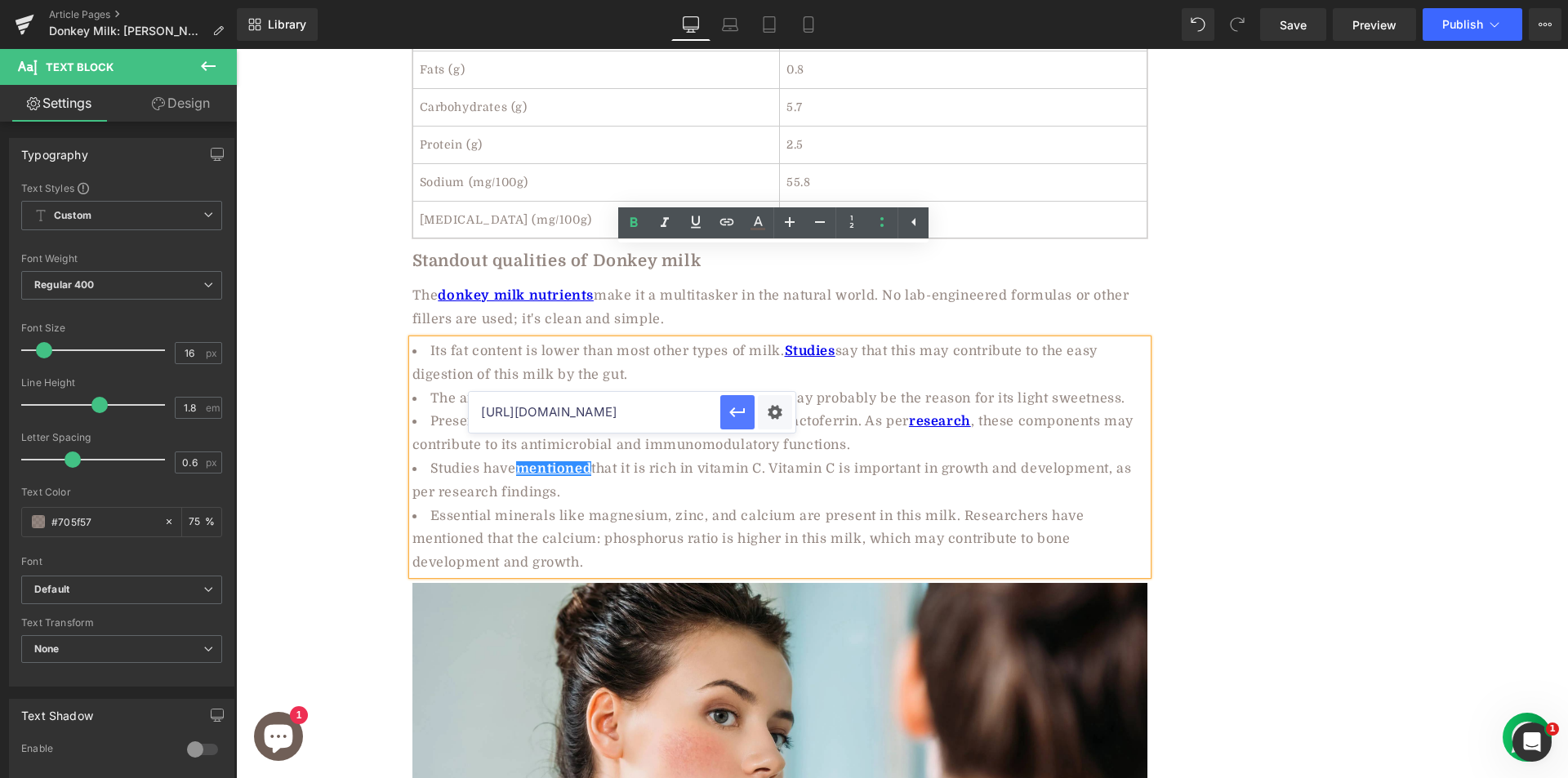
click at [736, 411] on icon "button" at bounding box center [737, 412] width 19 height 19
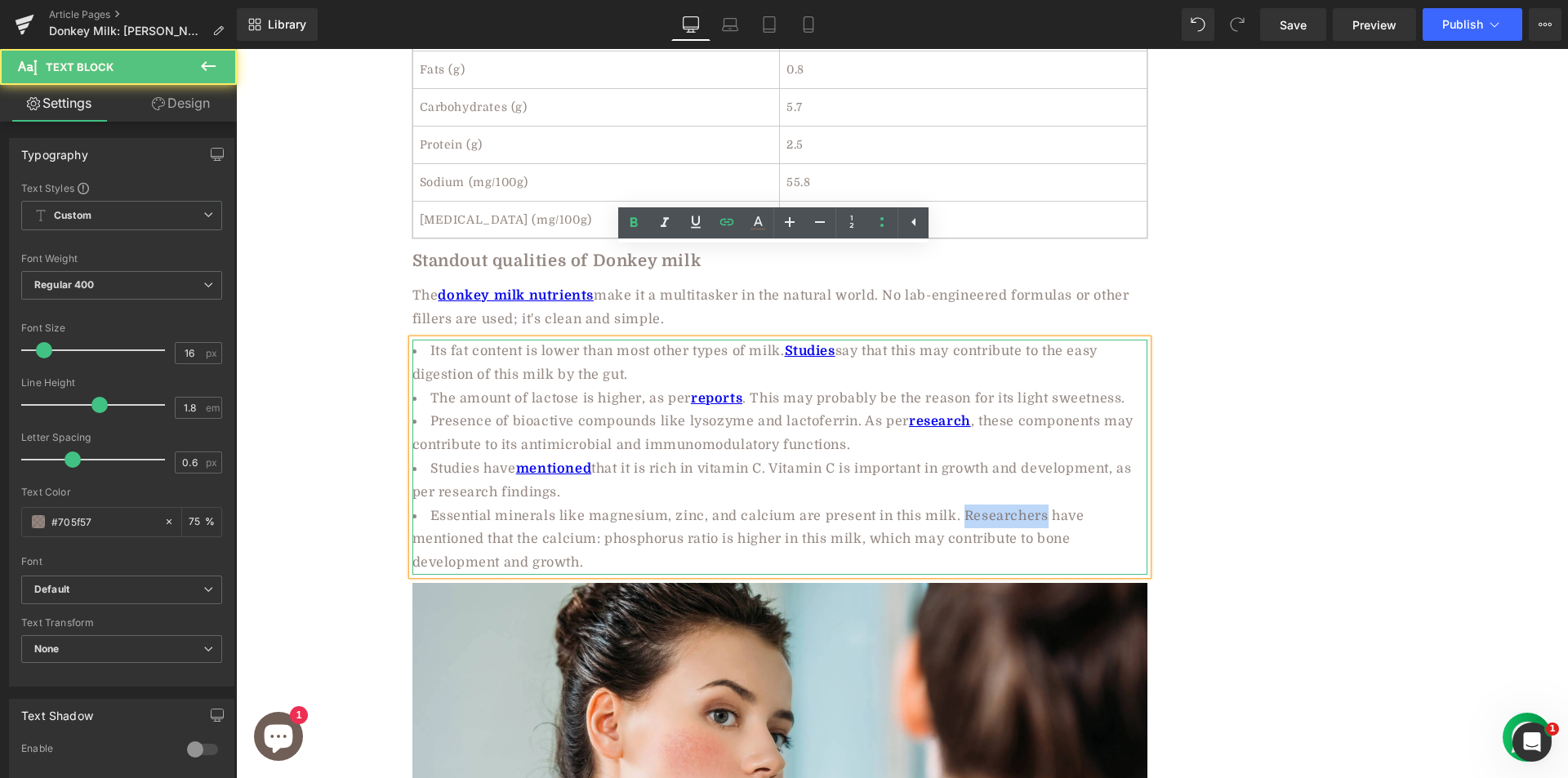
drag, startPoint x: 959, startPoint y: 425, endPoint x: 1036, endPoint y: 435, distance: 77.6
click at [1036, 505] on li "Essential minerals like magnesium, zinc, and calcium are present in this milk. …" at bounding box center [779, 539] width 735 height 70
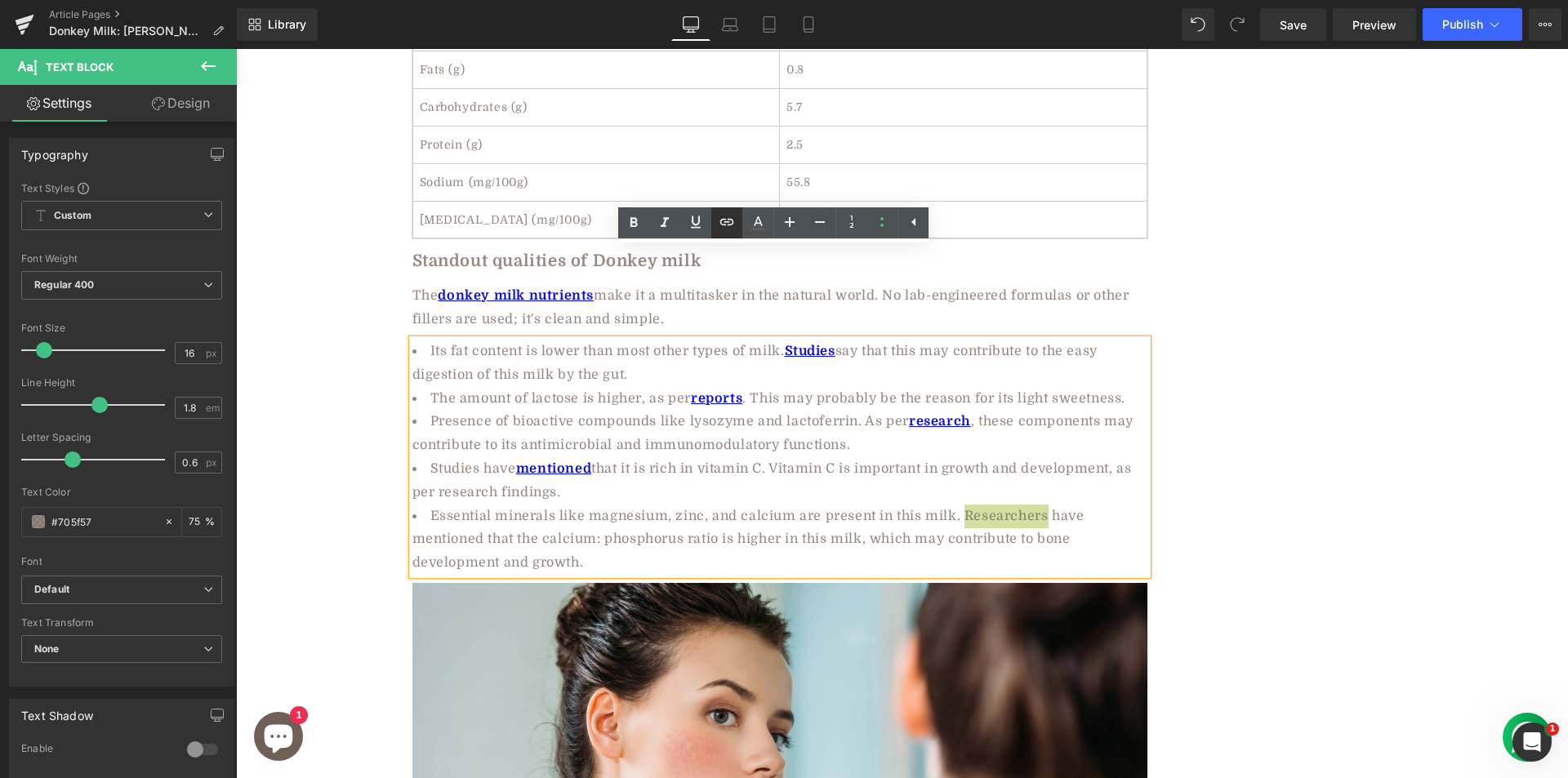
click at [729, 224] on icon at bounding box center [727, 222] width 19 height 19
click at [894, 469] on input "text" at bounding box center [939, 459] width 251 height 41
paste input "https://link.springer.com/article/10.1007/s10068-017-0264-2"
type input "https://link.springer.com/article/10.1007/s10068-017-0264-2"
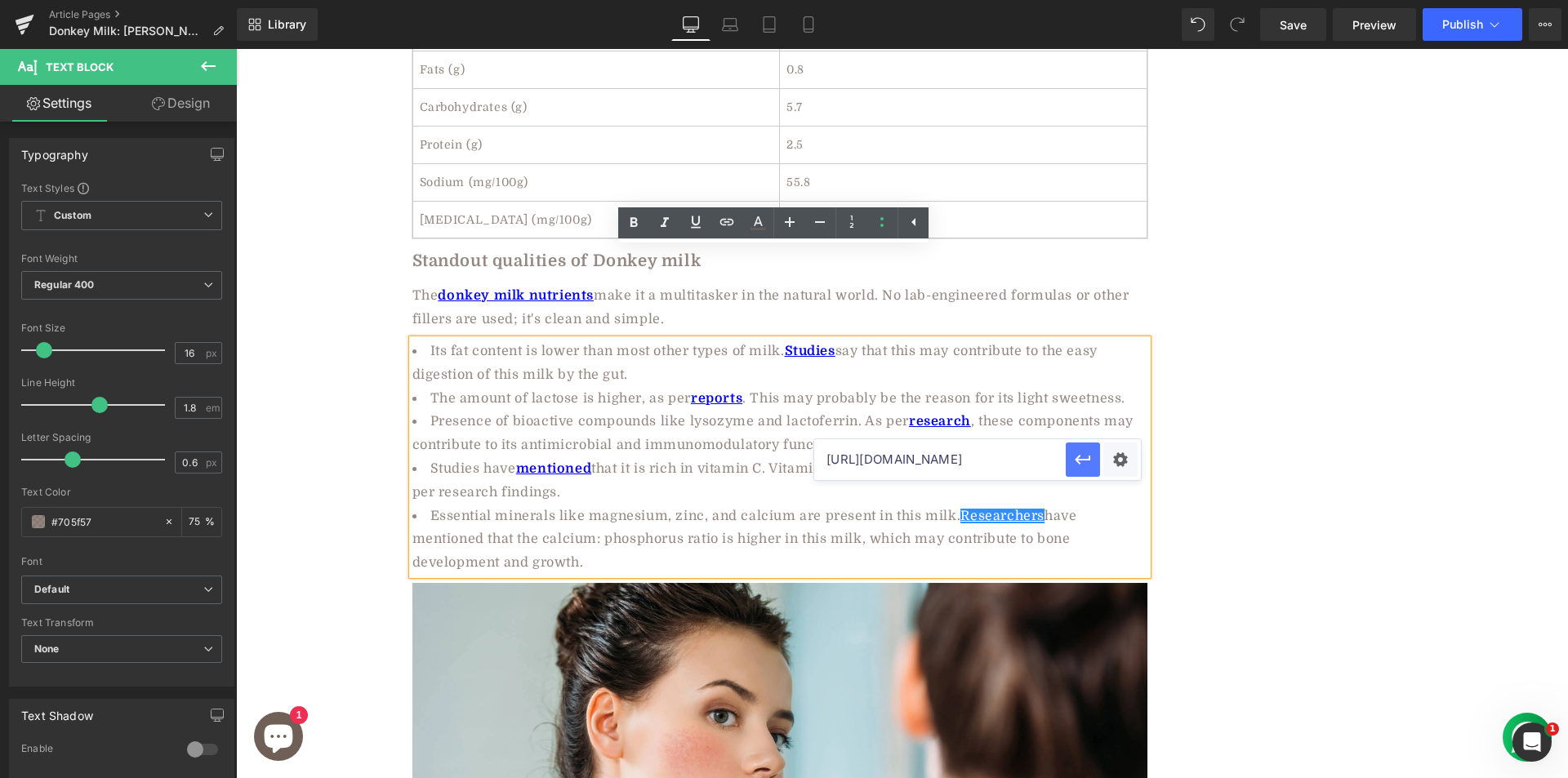
click at [1084, 462] on icon "button" at bounding box center [1082, 460] width 19 height 19
click at [628, 224] on icon at bounding box center [633, 223] width 19 height 19
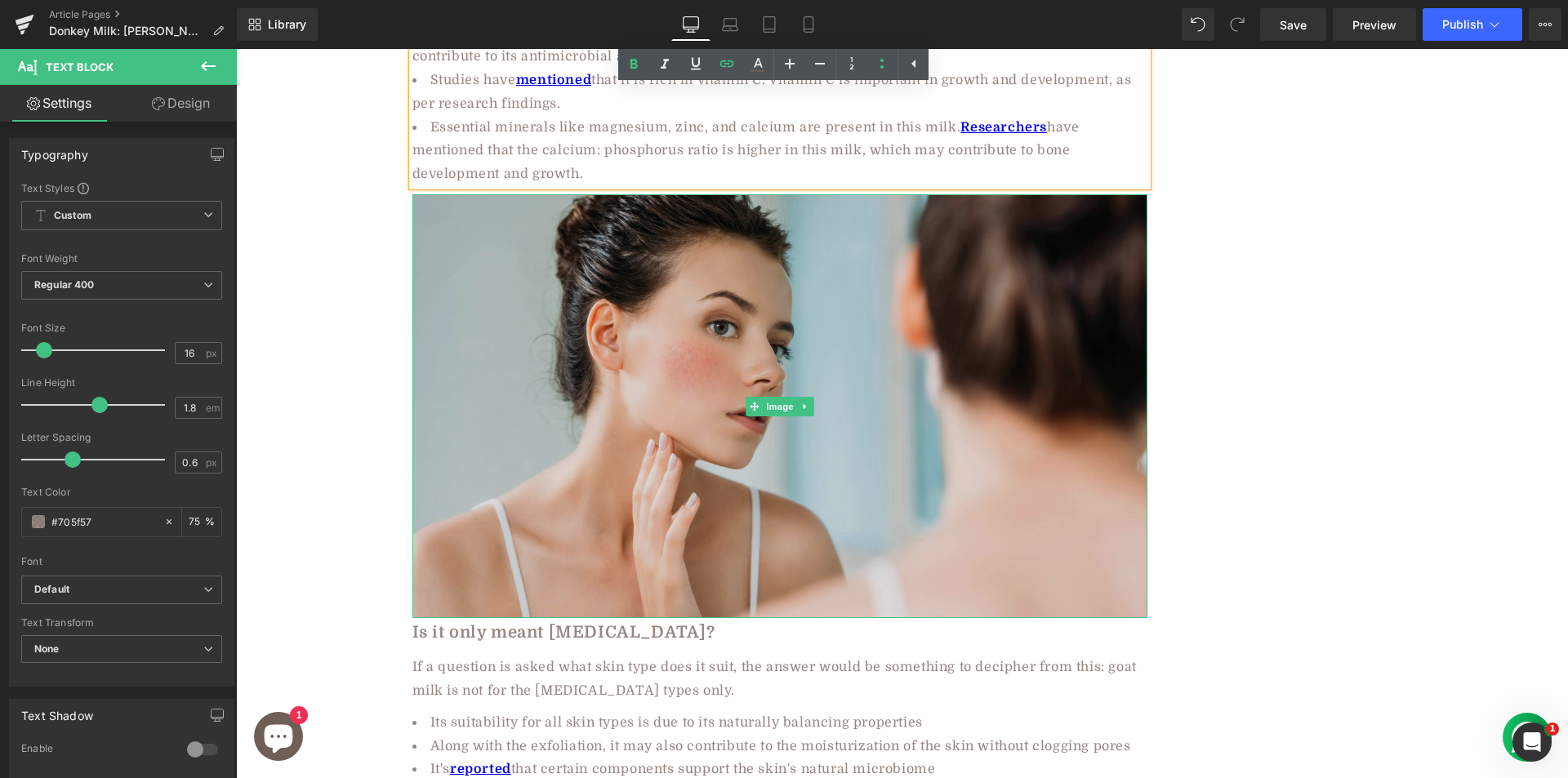
scroll to position [3172, 0]
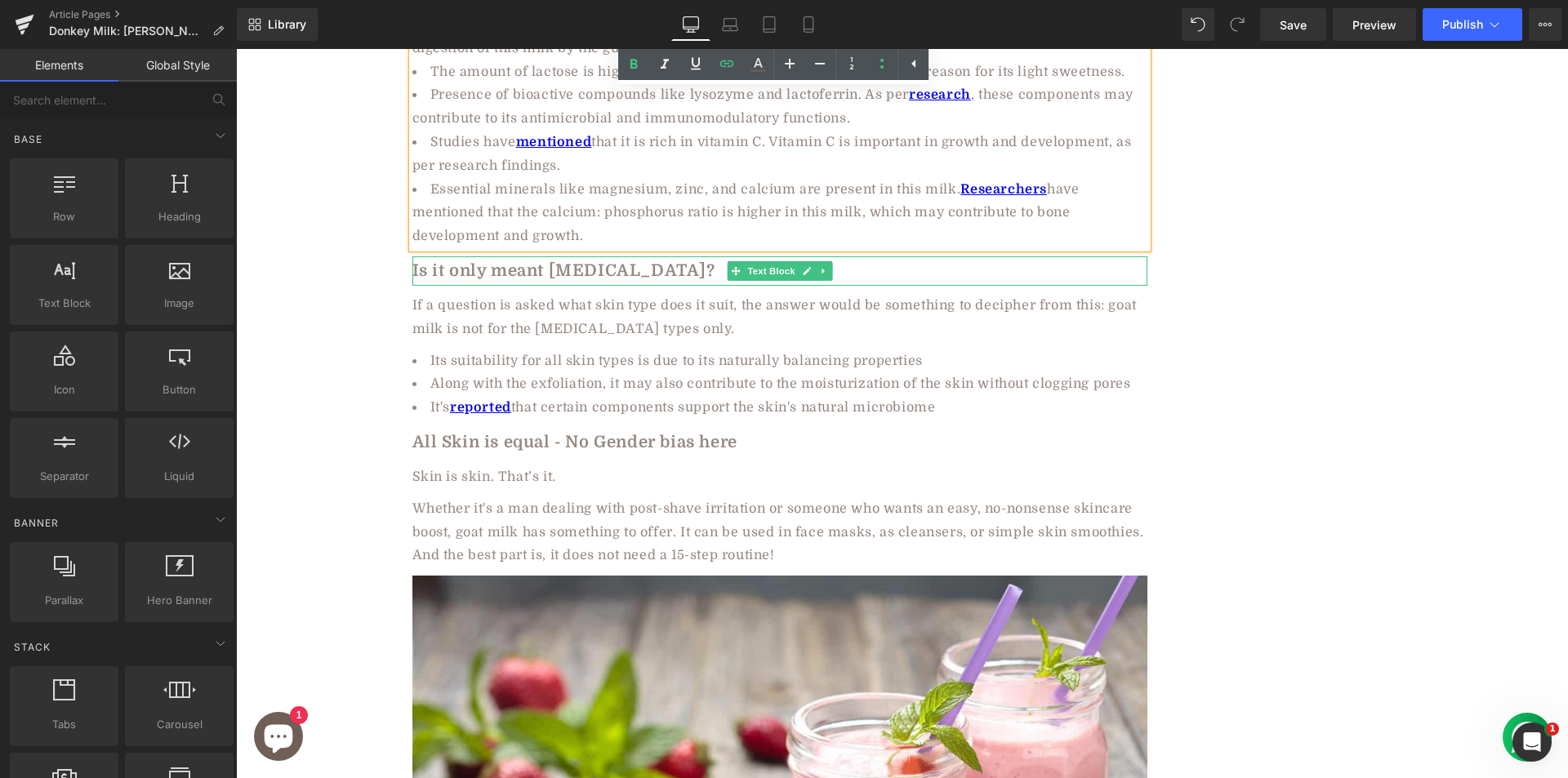
click at [506, 261] on b "Is it only meant for dry skin?" at bounding box center [563, 270] width 303 height 19
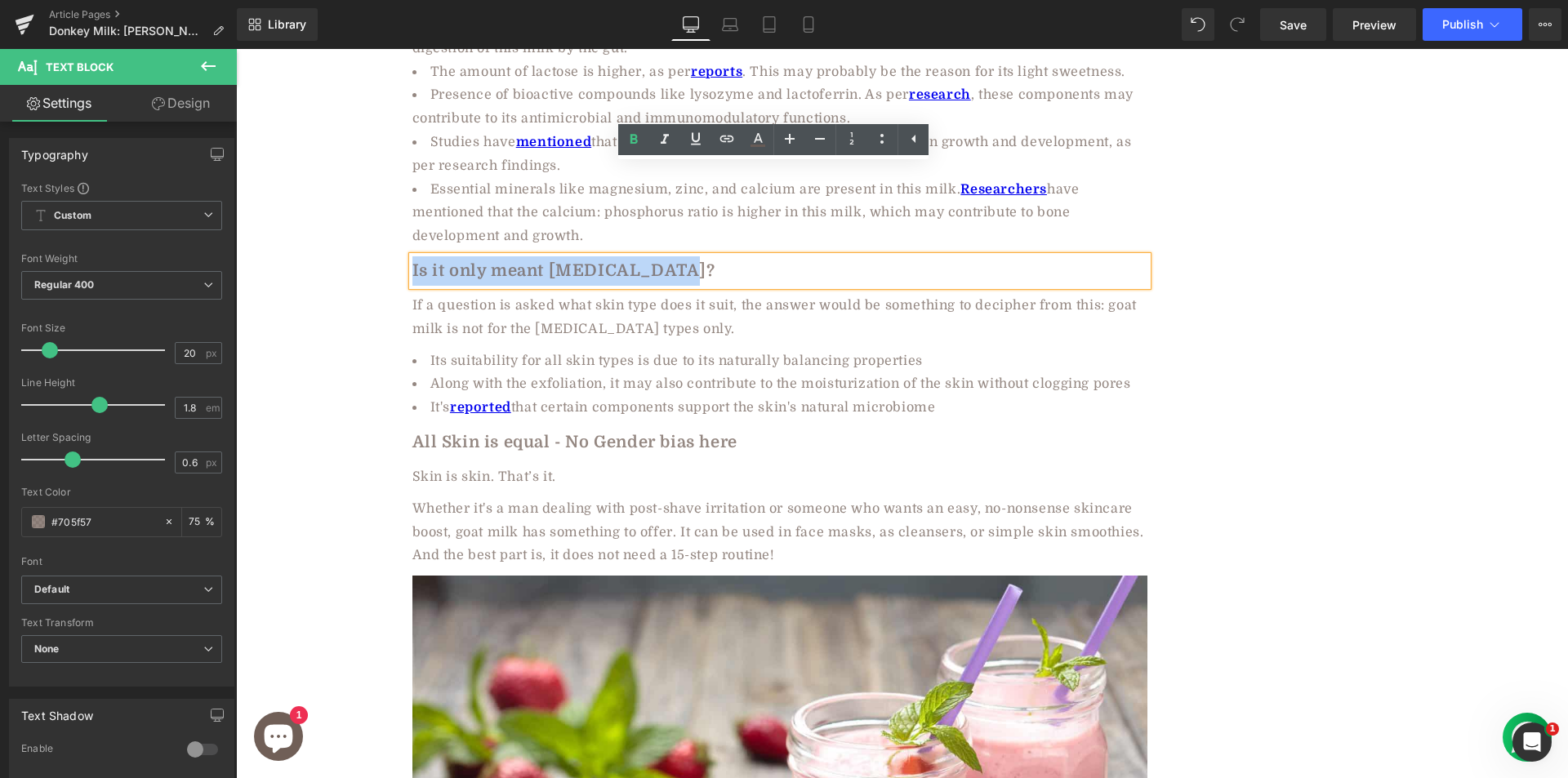
paste div
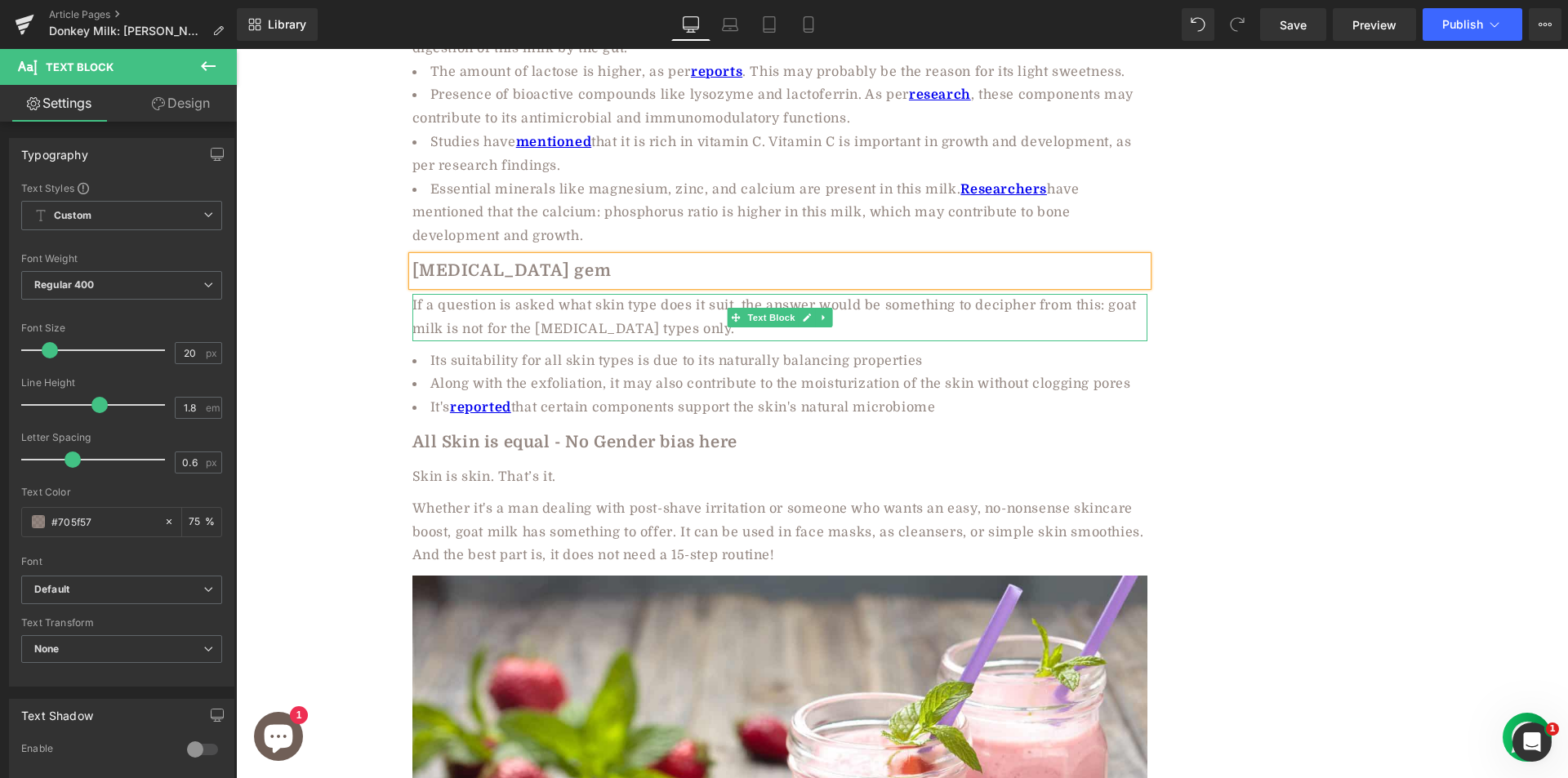
click at [559, 298] on span "If a question is asked what skin type does it suit, the answer would be somethi…" at bounding box center [774, 317] width 725 height 38
click at [568, 293] on div "If a question is asked what skin type does it suit, the answer would be somethi…" at bounding box center [779, 317] width 735 height 48
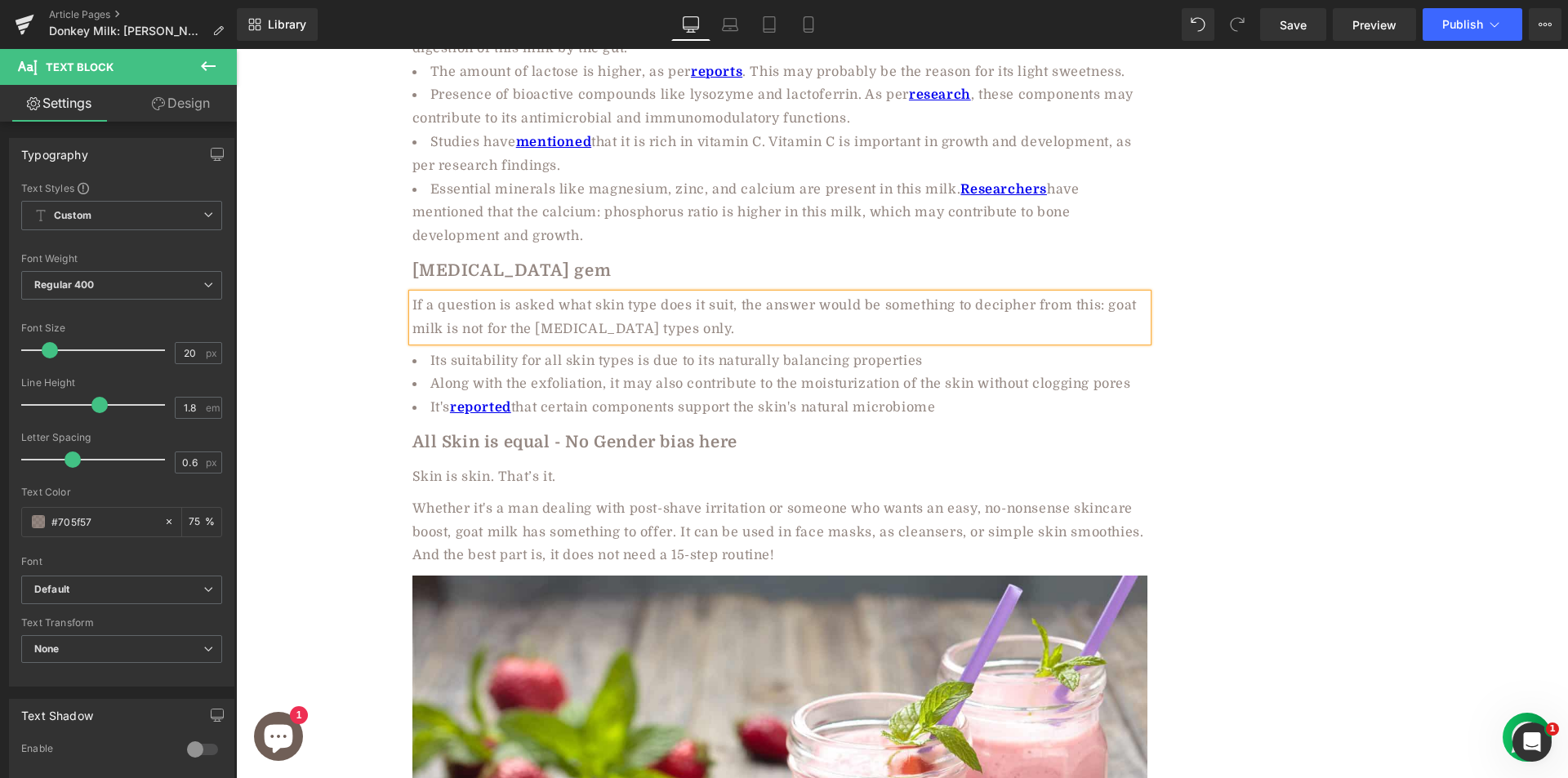
click at [568, 293] on div "If a question is asked what skin type does it suit, the answer would be somethi…" at bounding box center [779, 317] width 735 height 48
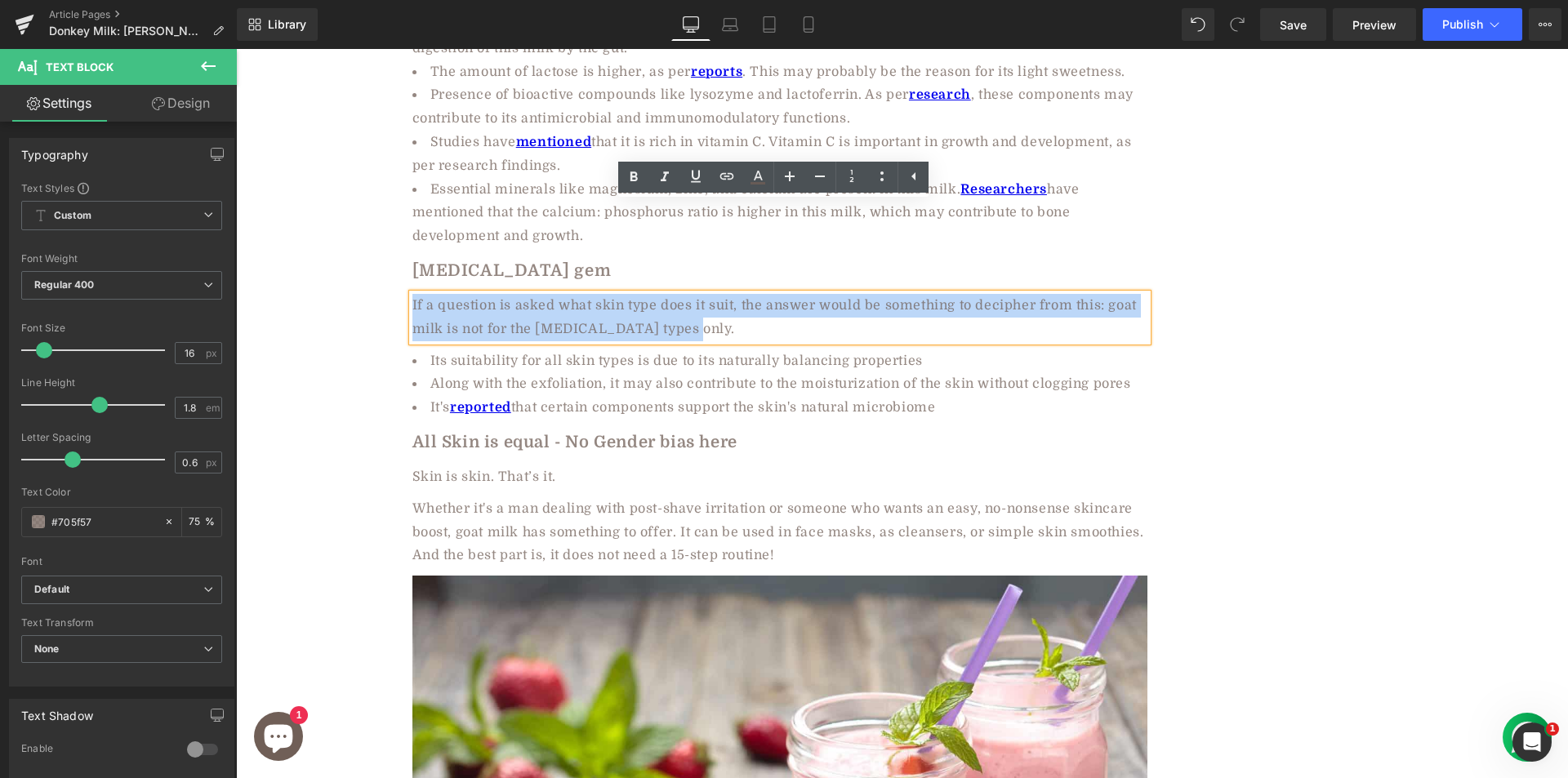
paste div
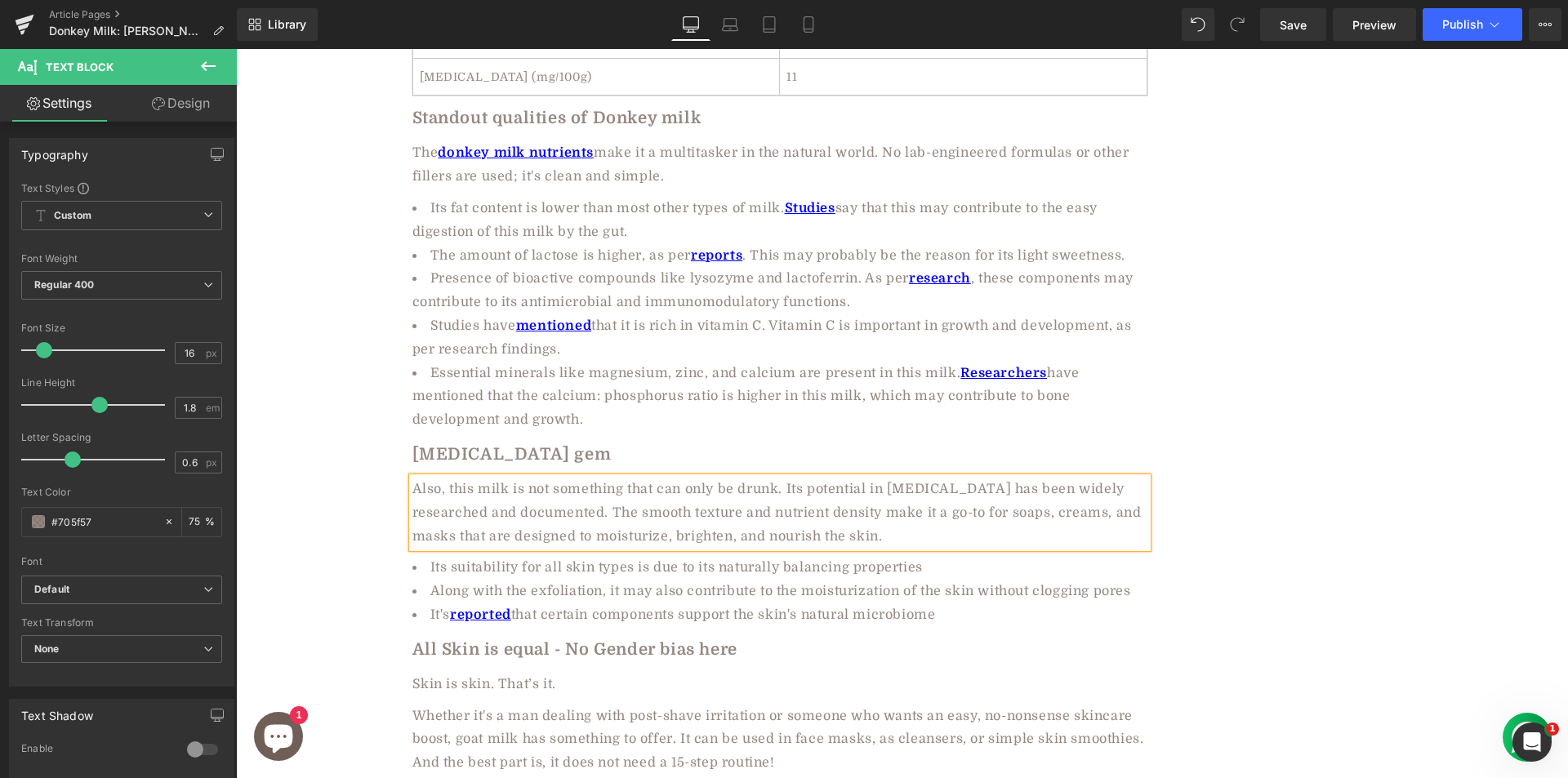
scroll to position [3090, 0]
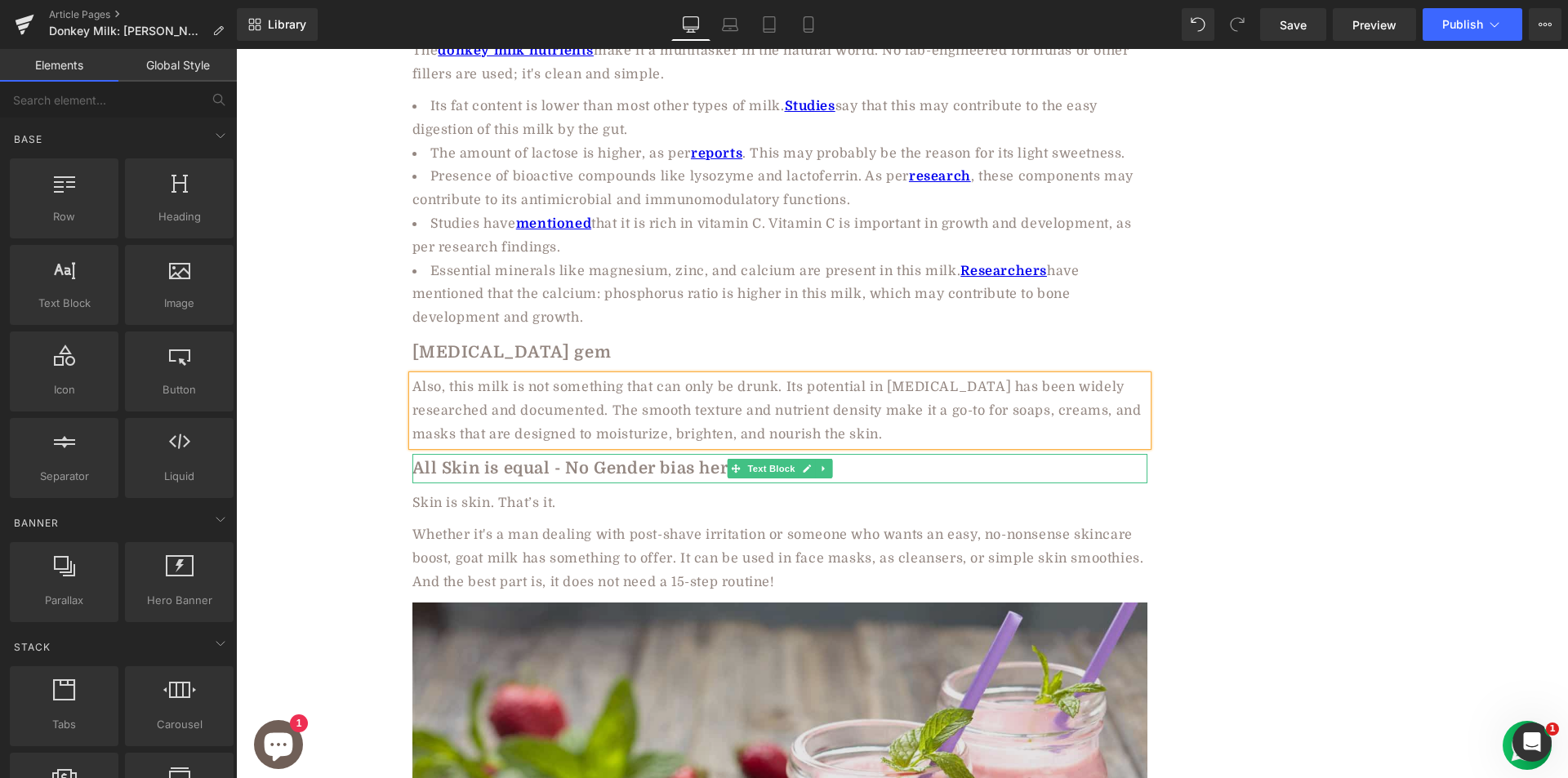
drag, startPoint x: 729, startPoint y: 605, endPoint x: 493, endPoint y: 521, distance: 250.5
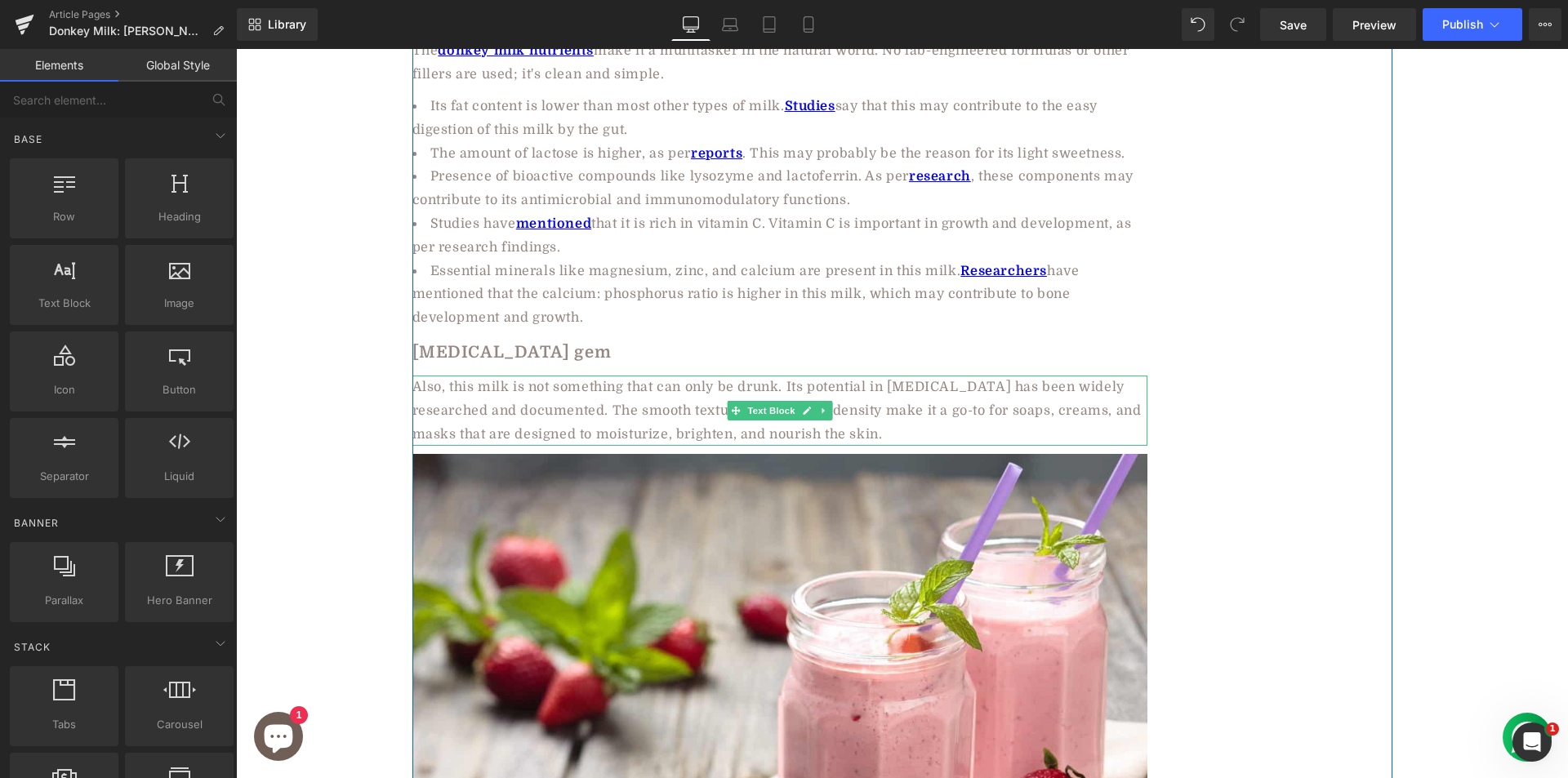
click at [602, 376] on div "Also, this milk is not something that can only be drunk. Its potential in skin …" at bounding box center [779, 410] width 735 height 70
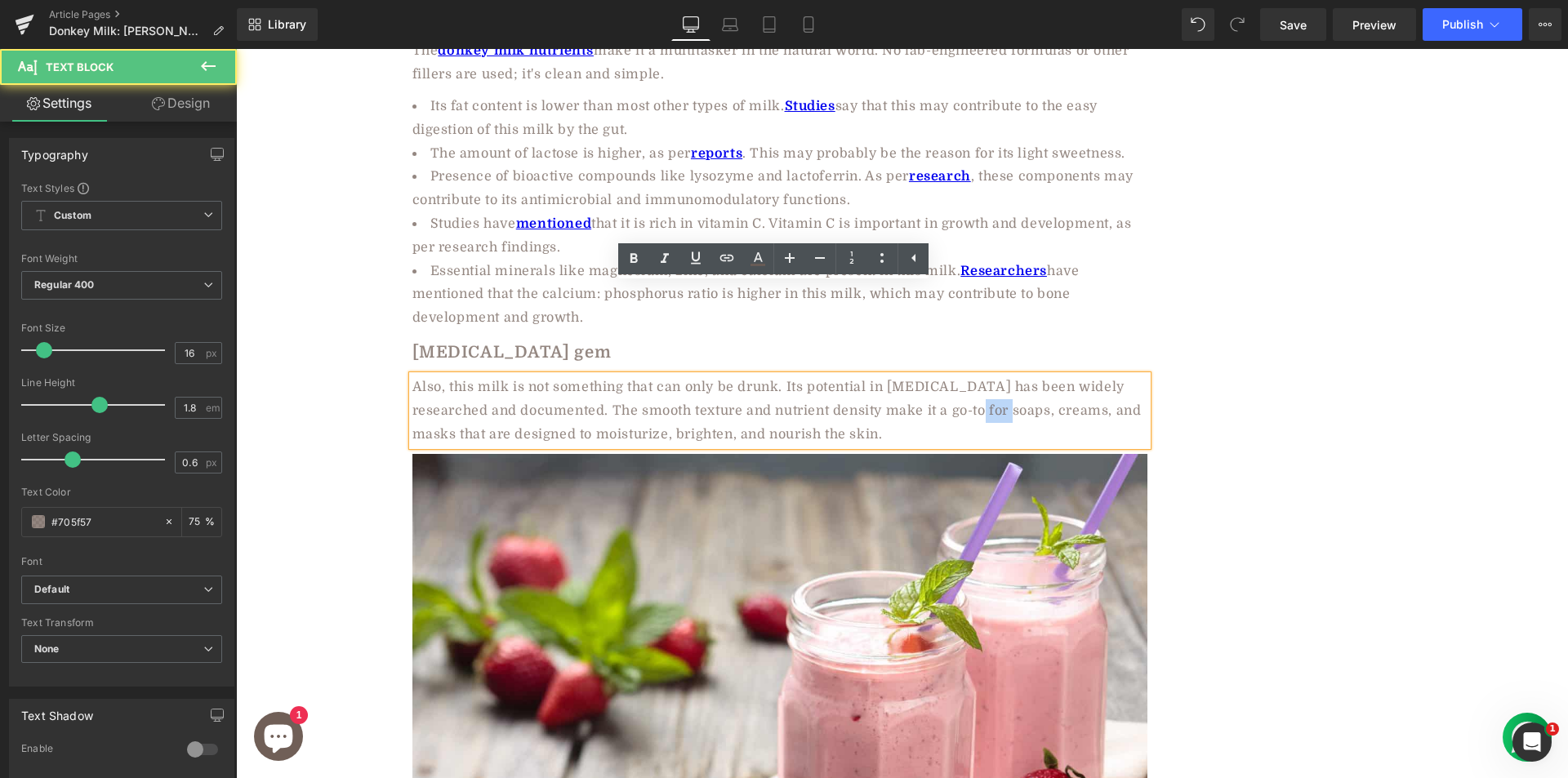
drag, startPoint x: 931, startPoint y: 321, endPoint x: 968, endPoint y: 322, distance: 37.0
click at [968, 376] on div "Also, this milk is not something that can only be drunk. Its potential in skin …" at bounding box center [779, 410] width 735 height 70
click at [632, 258] on icon at bounding box center [634, 259] width 8 height 10
drag, startPoint x: 929, startPoint y: 316, endPoint x: 967, endPoint y: 316, distance: 38.0
click at [1009, 403] on strong "soaps" at bounding box center [1028, 410] width 39 height 14
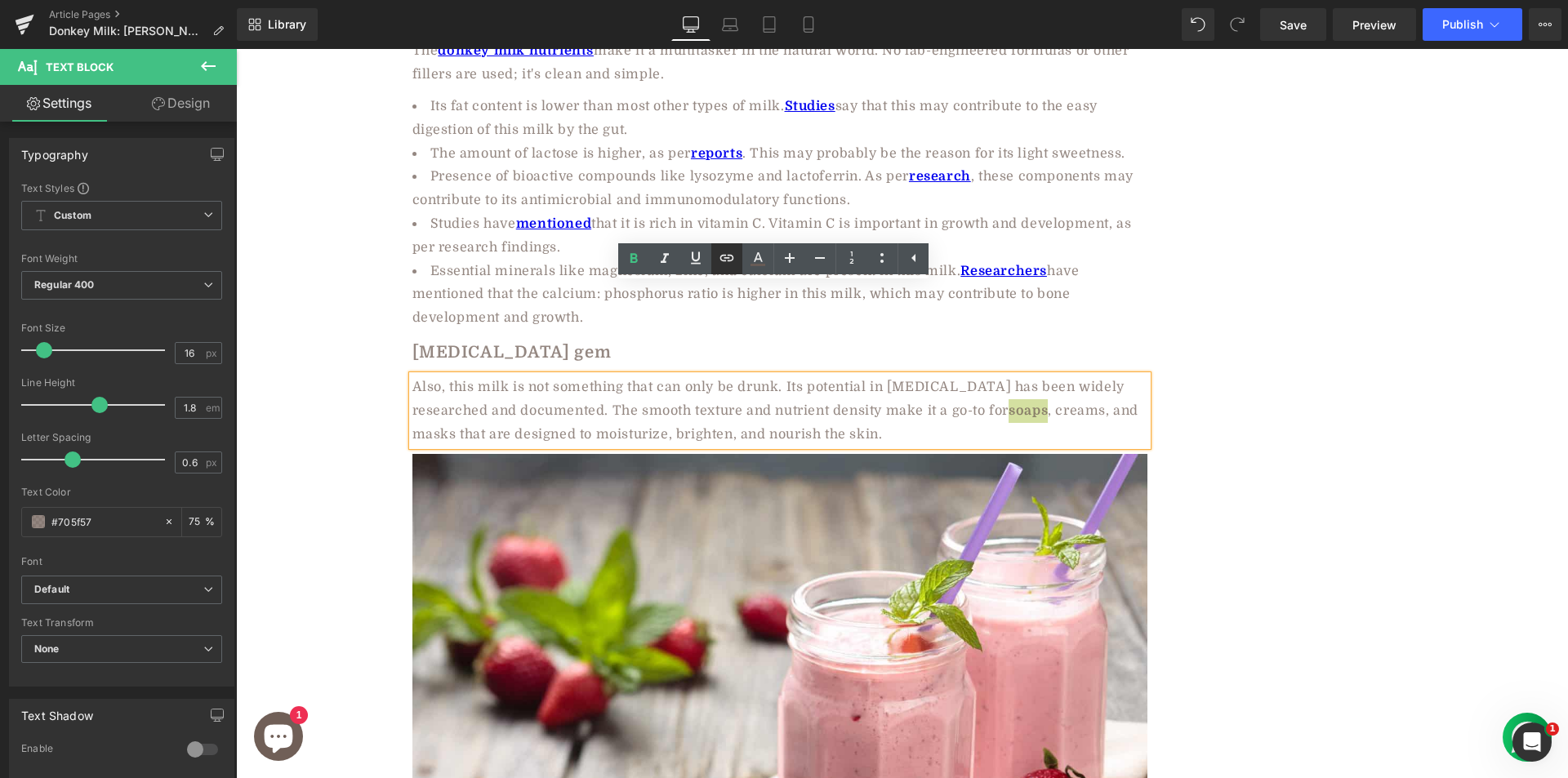
click at [725, 257] on icon at bounding box center [727, 258] width 19 height 19
click at [890, 338] on input "text" at bounding box center [939, 354] width 251 height 41
paste input "https://aadvikfoods.com/collections/donkey-milk-soap"
type input "https://aadvikfoods.com/collections/donkey-milk-soap"
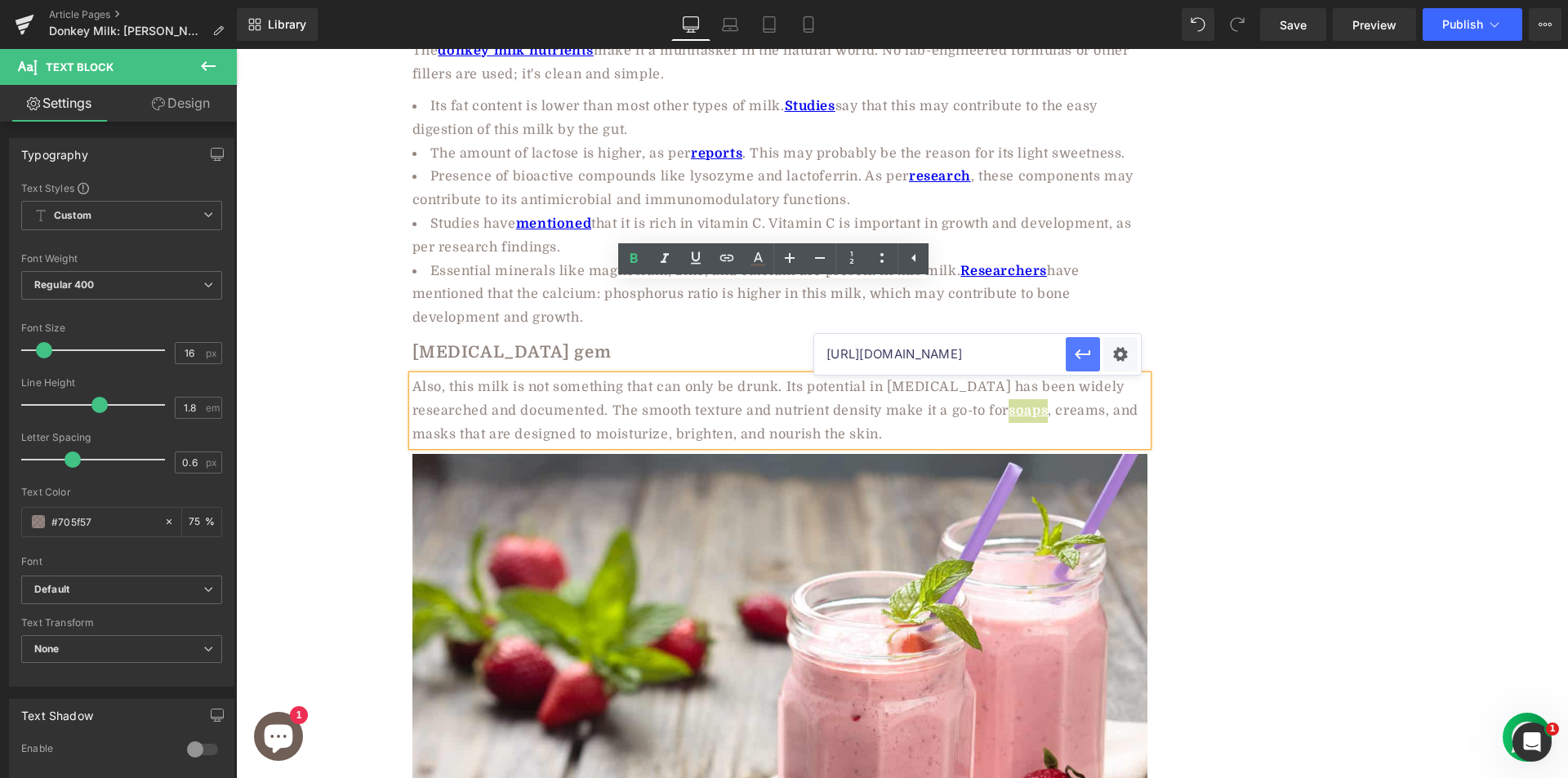
drag, startPoint x: 852, startPoint y: 309, endPoint x: 1088, endPoint y: 357, distance: 240.8
click at [1088, 357] on icon "button" at bounding box center [1082, 354] width 19 height 19
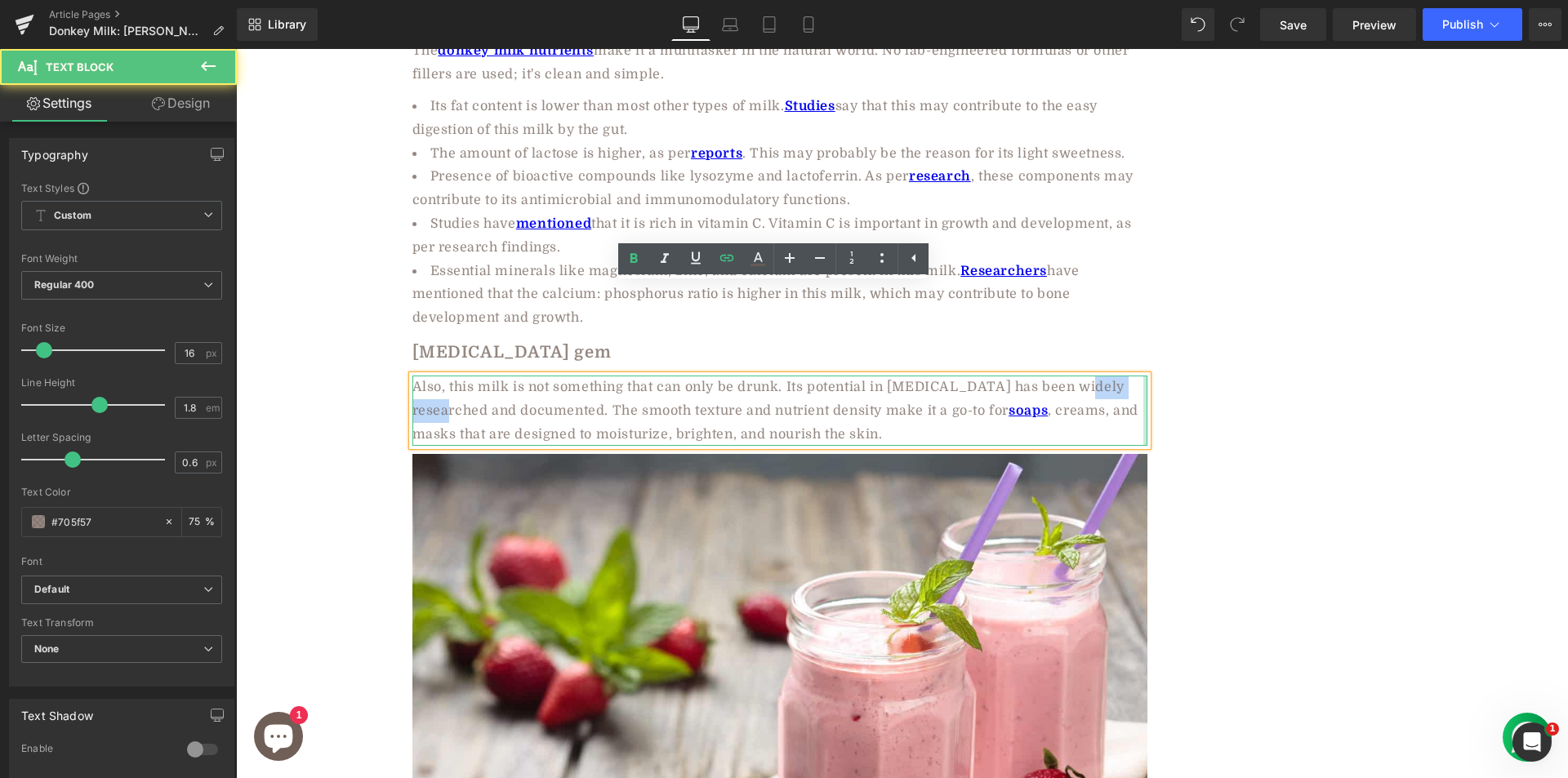
drag, startPoint x: 1077, startPoint y: 294, endPoint x: 1139, endPoint y: 299, distance: 62.2
click at [1139, 376] on div "Also, this milk is not something that can only be drunk. Its potential in skin …" at bounding box center [779, 410] width 735 height 70
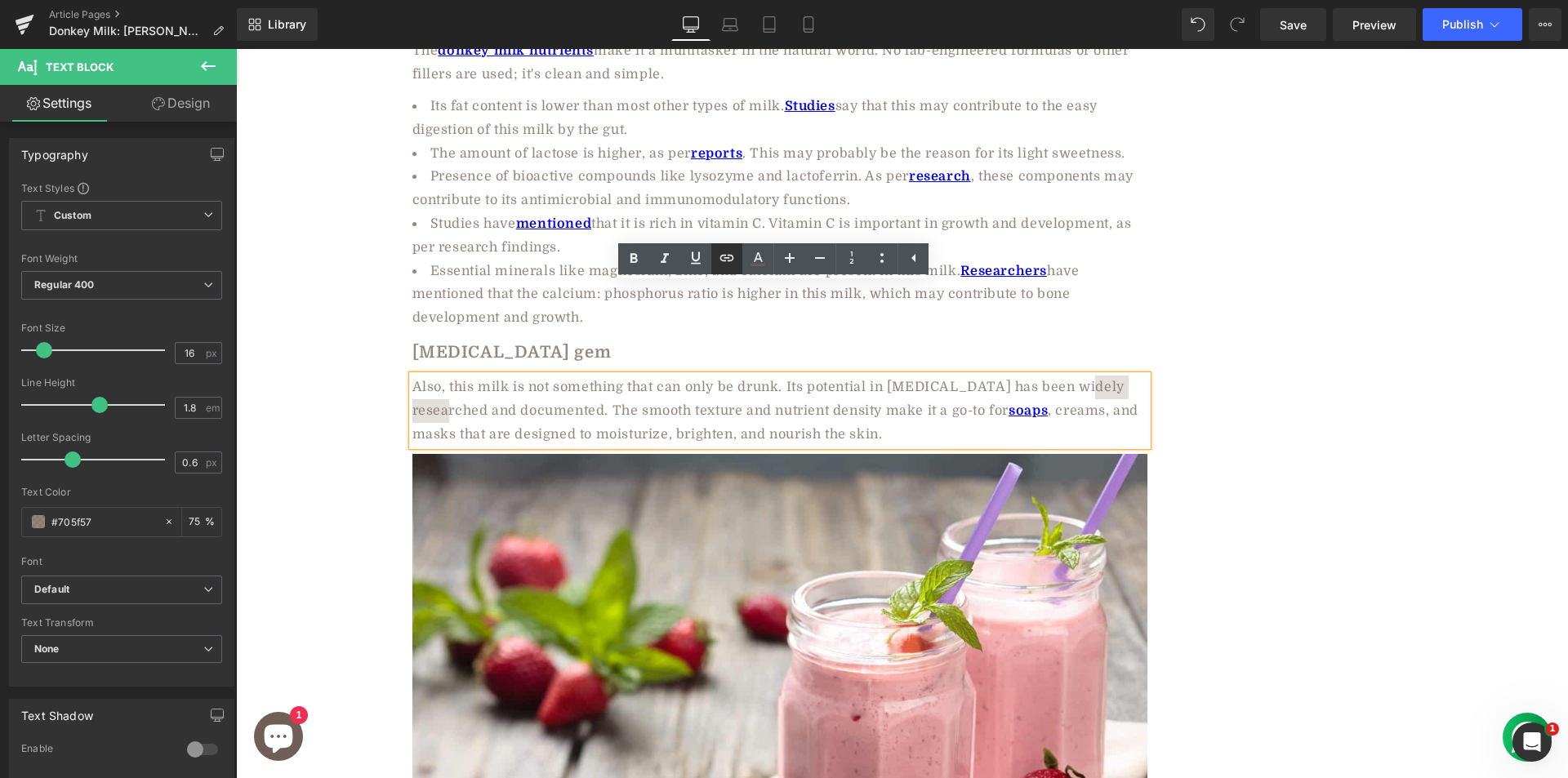
click at [729, 260] on icon at bounding box center [727, 258] width 19 height 19
click at [864, 333] on input "text" at bounding box center [939, 331] width 251 height 41
paste input "https://www.mdpi.com/2304-8158/14/13/2337"
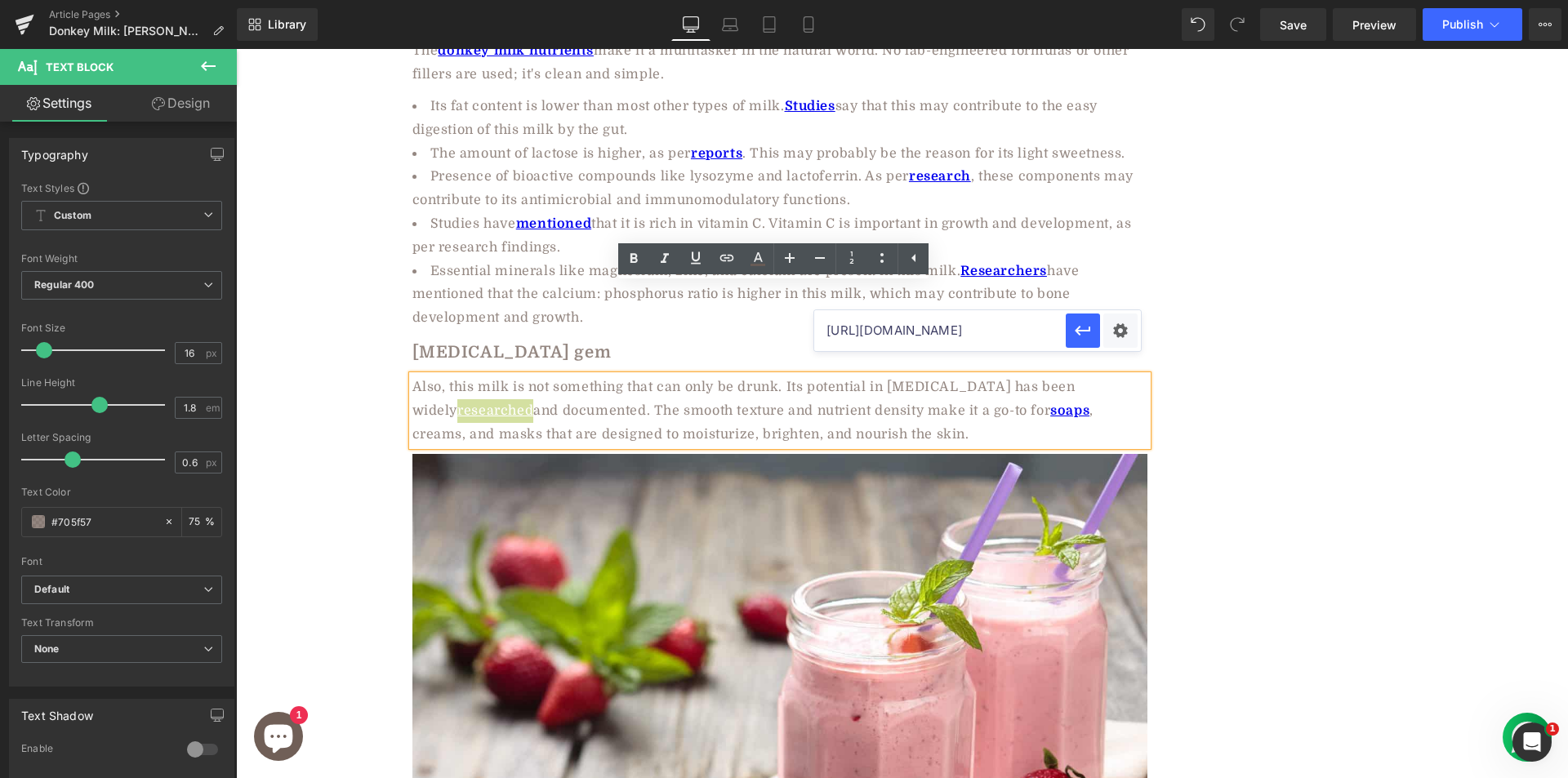
scroll to position [0, 52]
type input "https://www.mdpi.com/2304-8158/14/13/2337"
click at [1085, 331] on icon "button" at bounding box center [1082, 332] width 15 height 10
click at [639, 256] on icon at bounding box center [633, 258] width 19 height 19
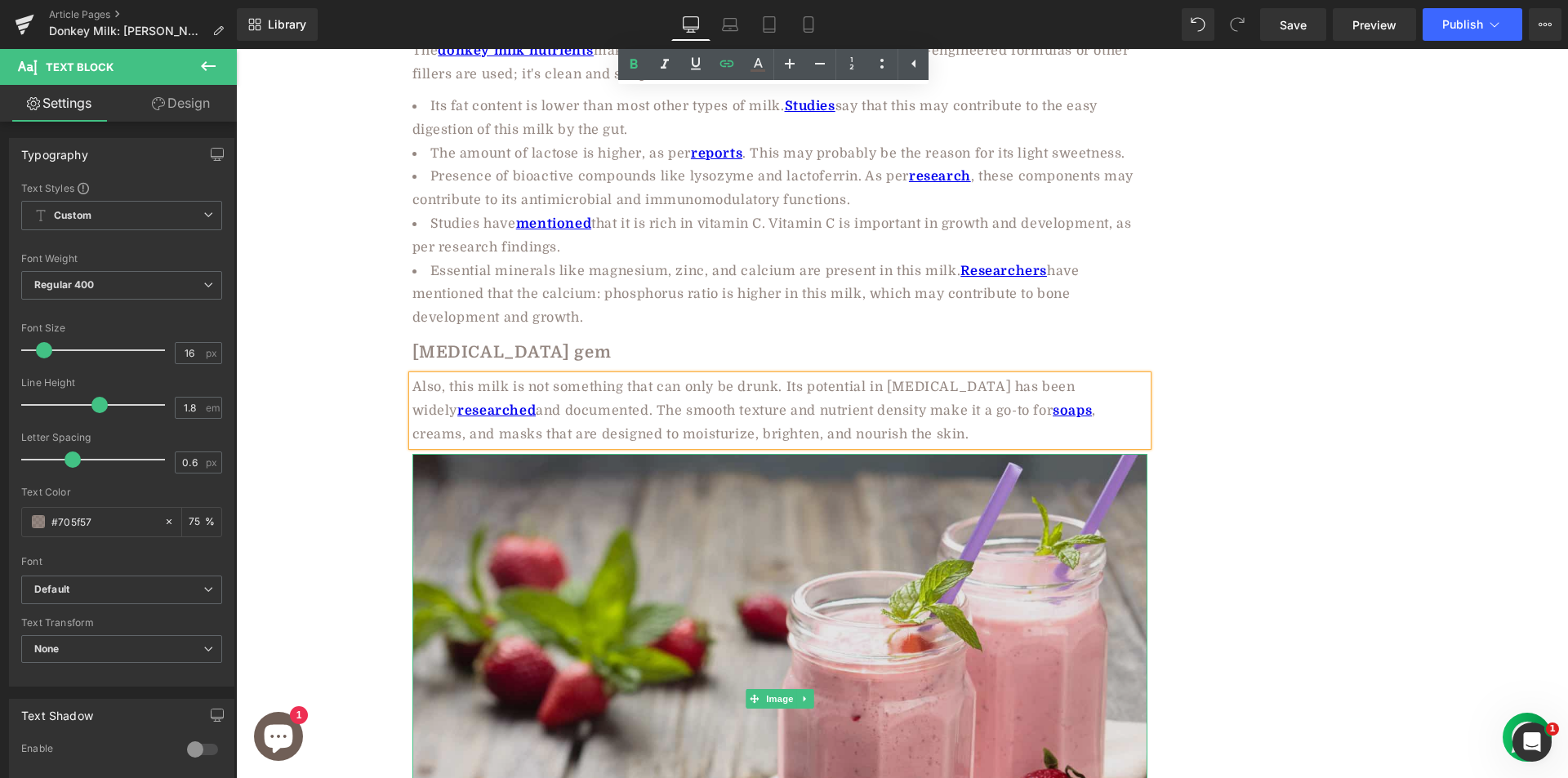
scroll to position [3498, 0]
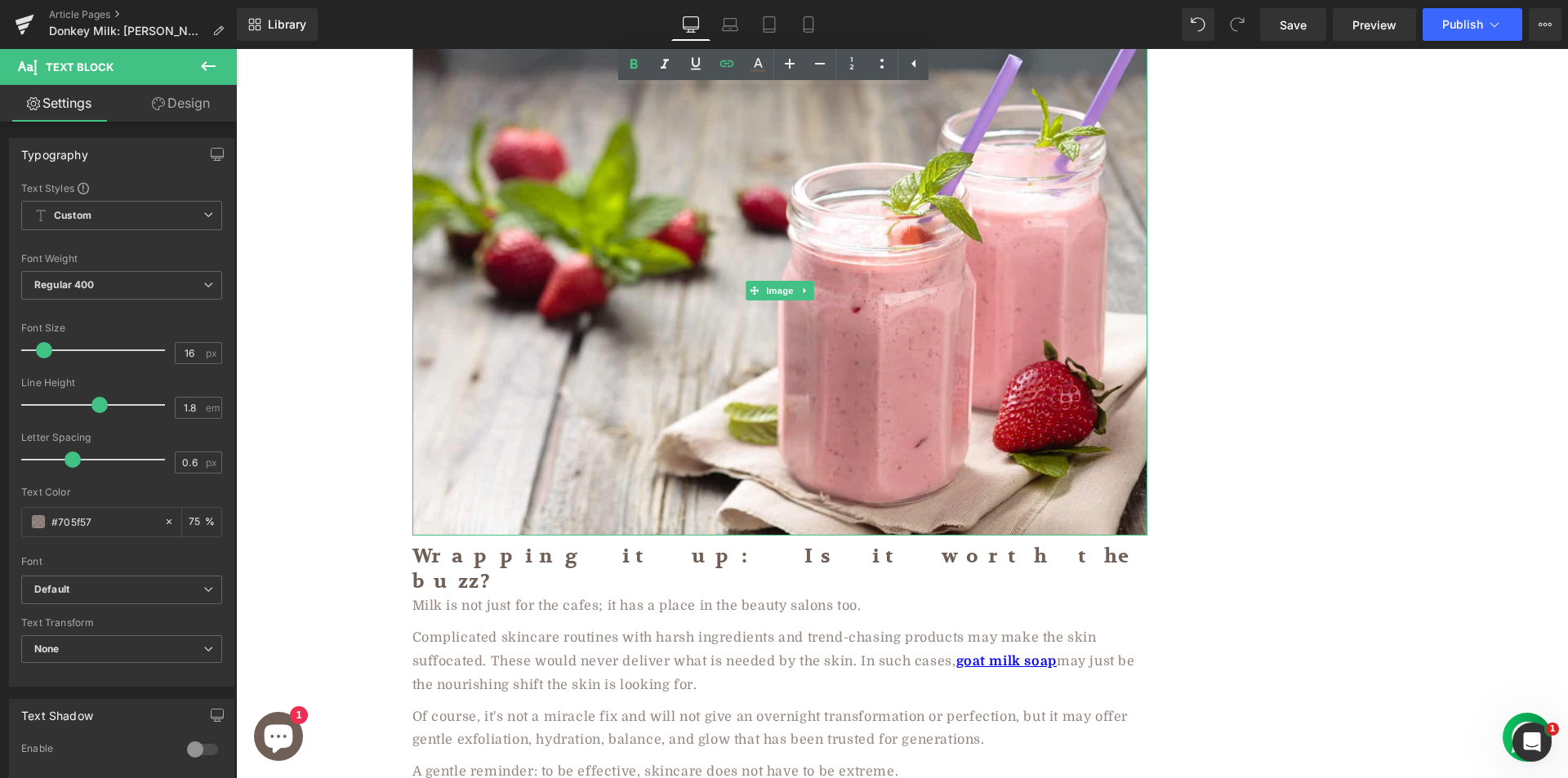
click at [621, 327] on img at bounding box center [779, 291] width 735 height 489
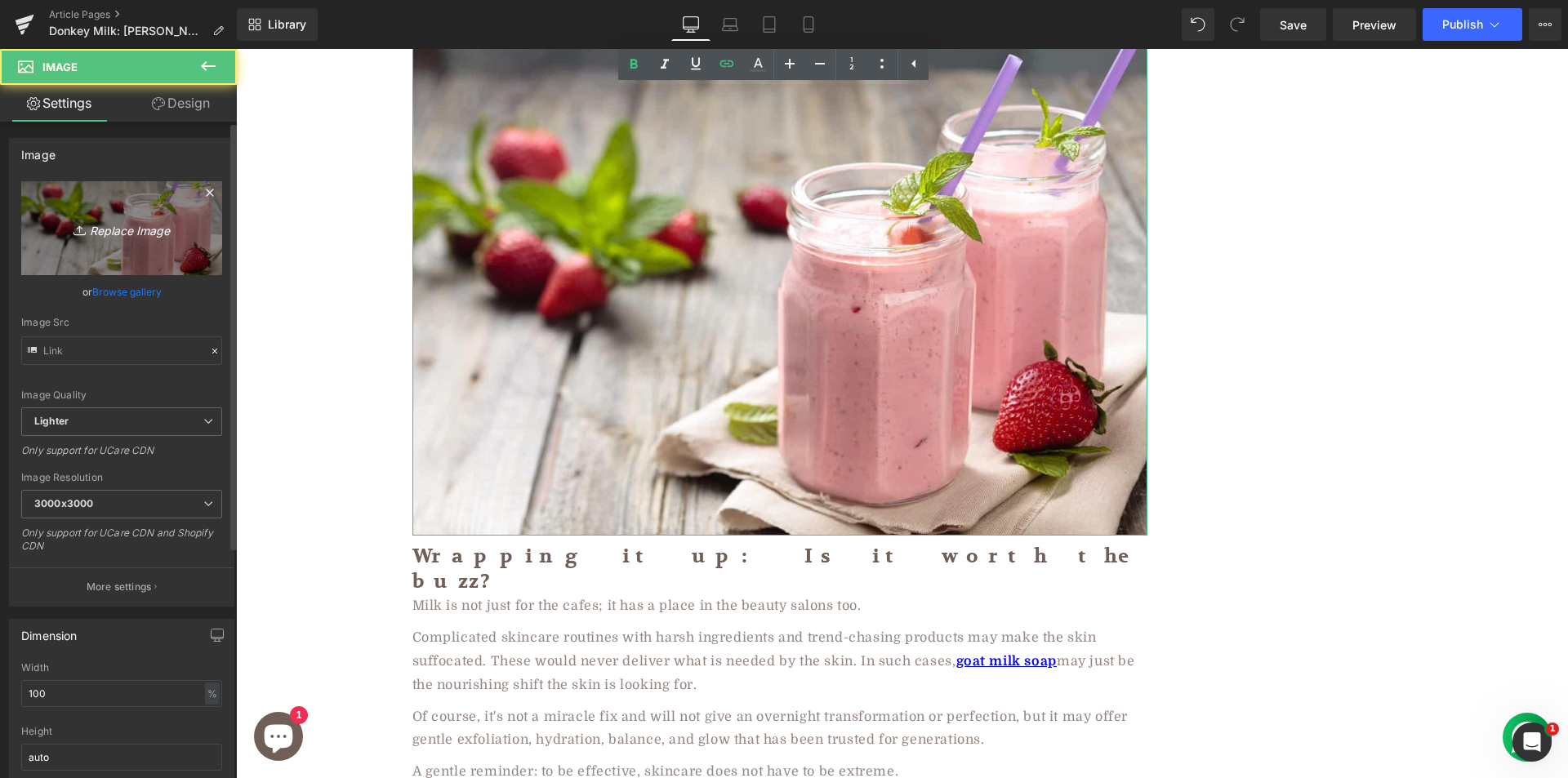
type input "https://ucarecdn.com/8051c9cf-865e-4dad-90ad-9311b3cad83e/-/format/auto/-/previ…"
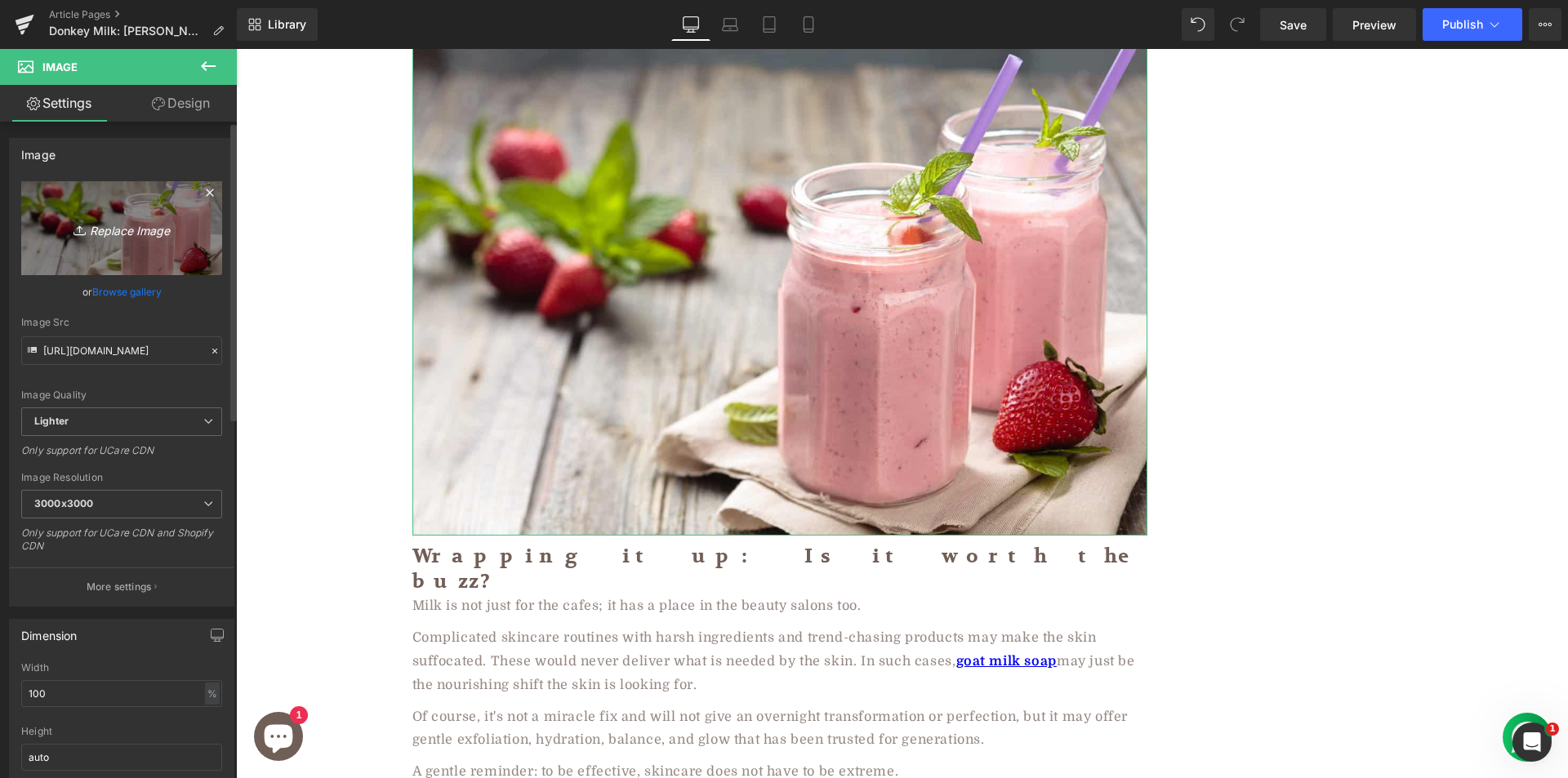
click at [126, 221] on icon "Replace Image" at bounding box center [121, 227] width 131 height 20
type input "C:\fakepath\jpeg-optimizer_morning-routine-2023-01-06-11-09-55-utc.jpg"
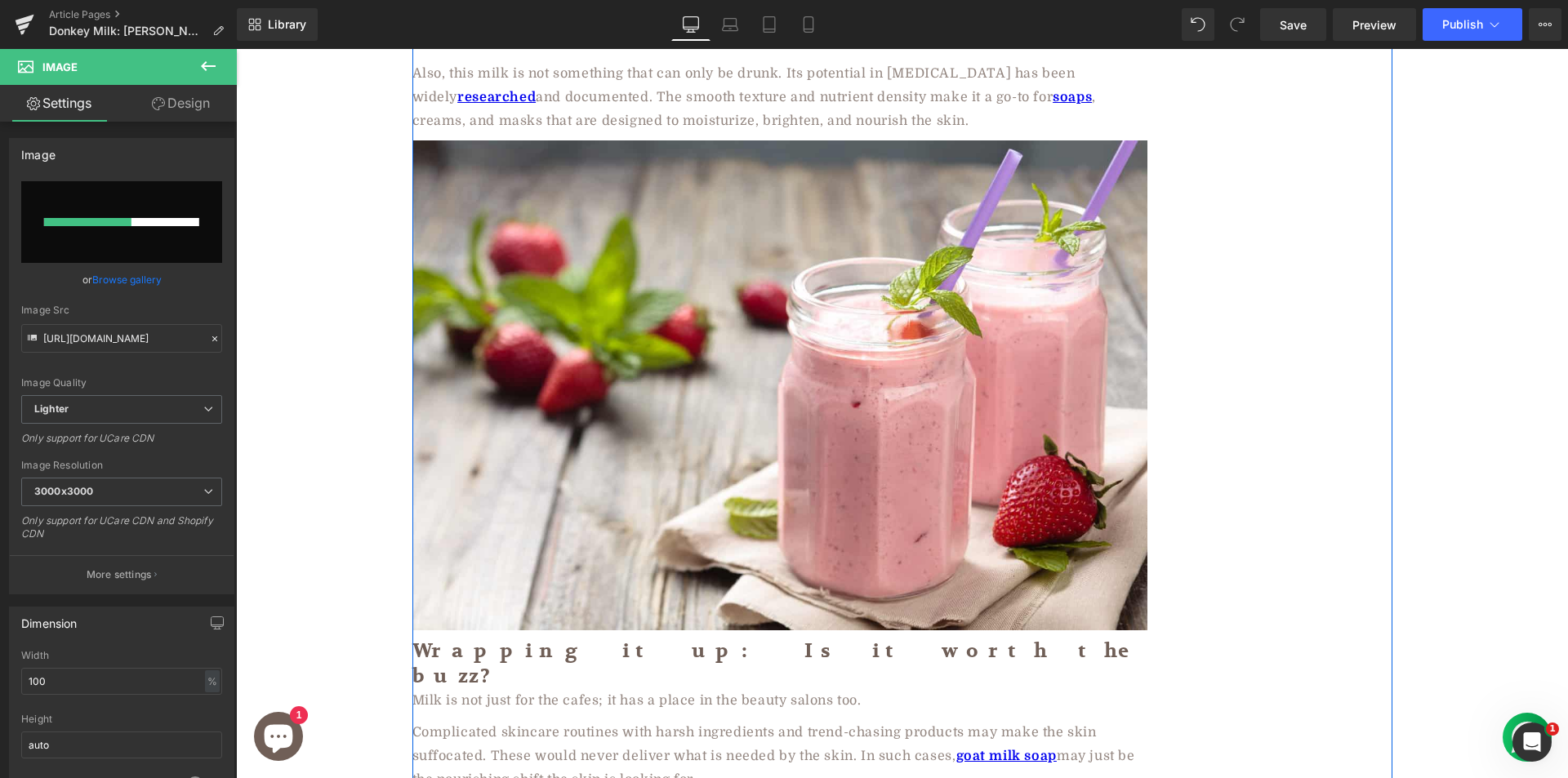
scroll to position [3417, 0]
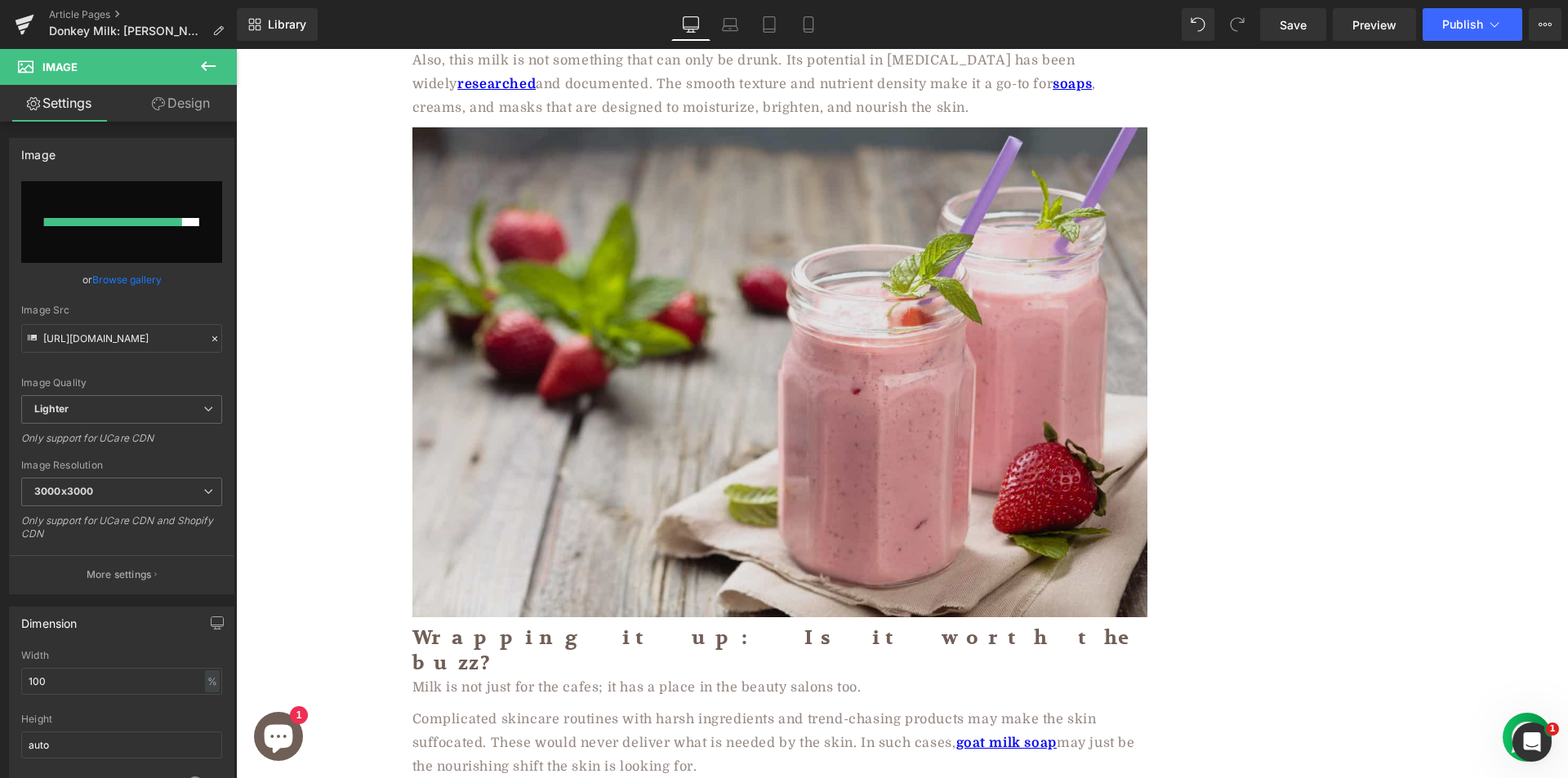
type input "https://ucarecdn.com/9e6cb07c-9cb8-4377-a10e-409584cbc287/-/format/auto/-/previ…"
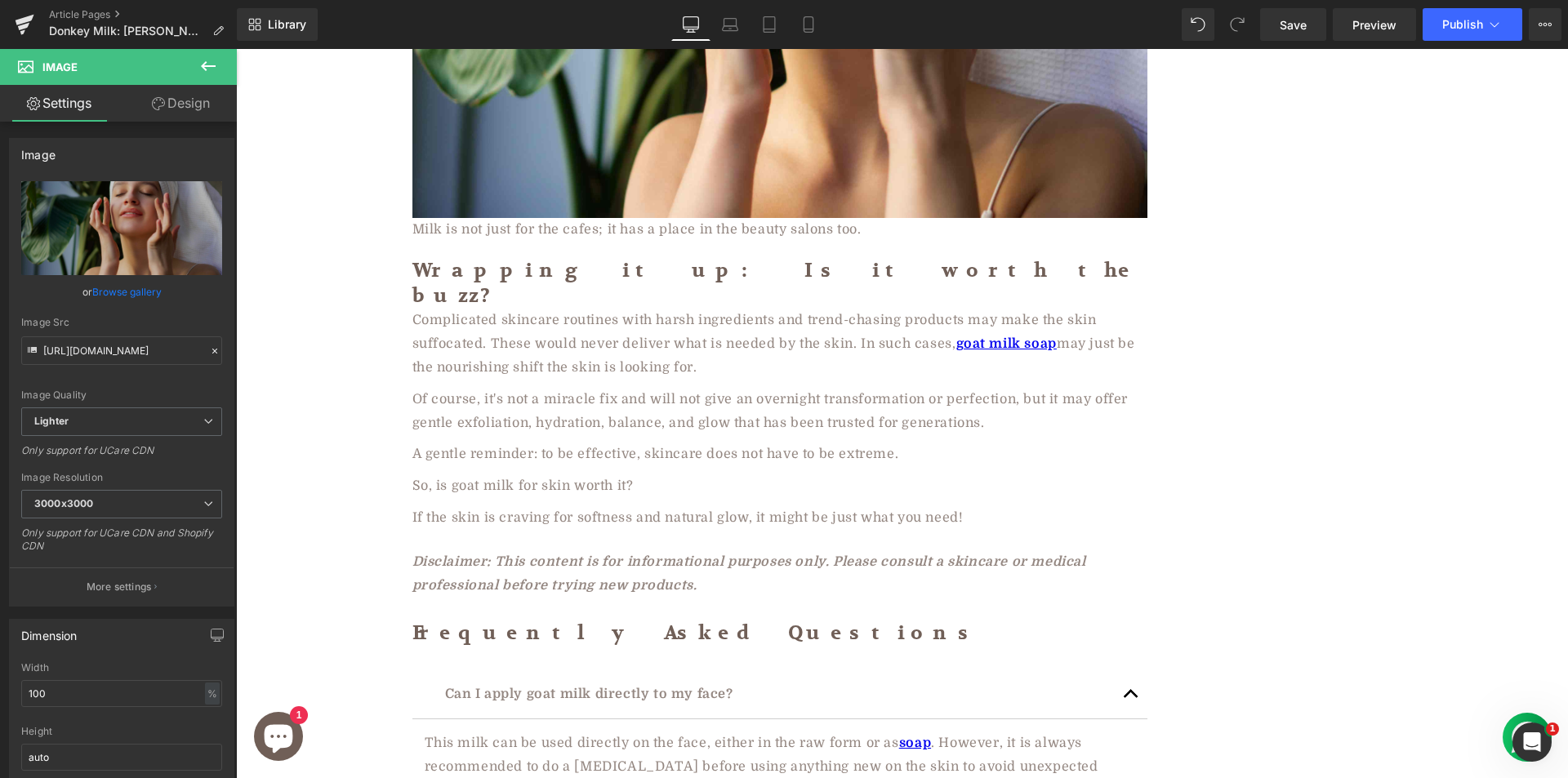
scroll to position [3830, 0]
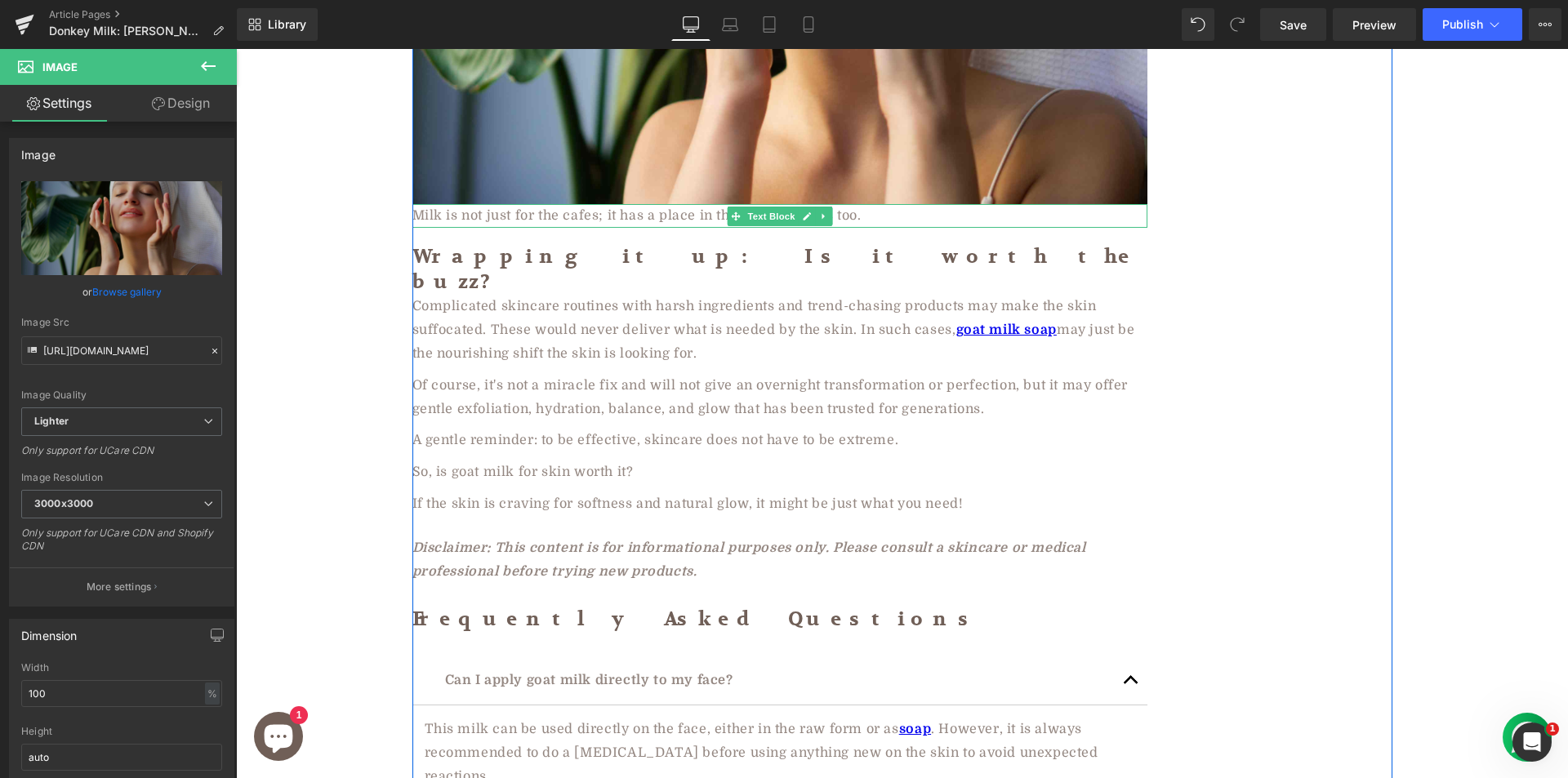
click at [543, 205] on div "Milk is not just for the cafes; it has a place in the beauty salons too." at bounding box center [779, 216] width 735 height 24
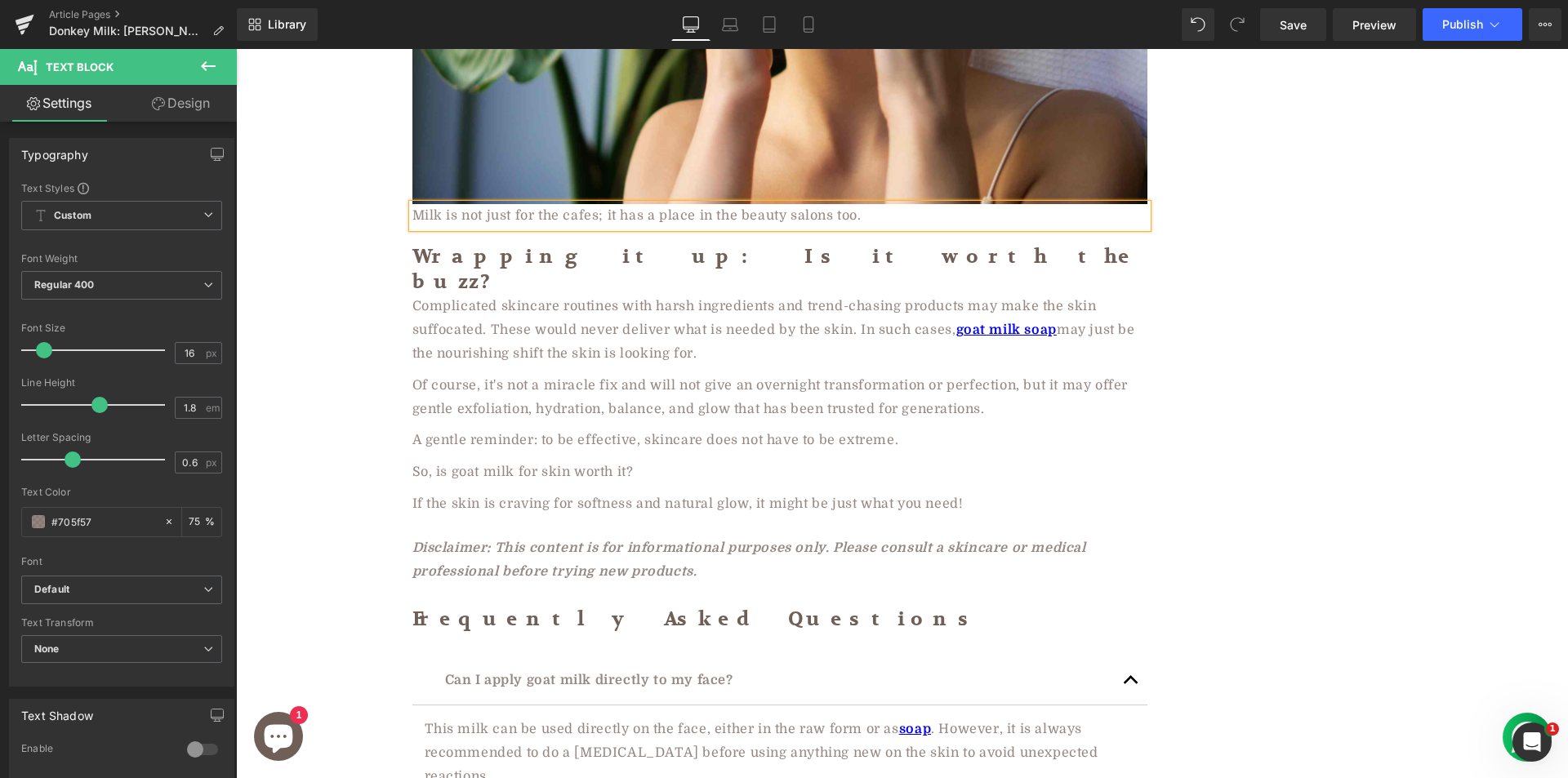
paste div
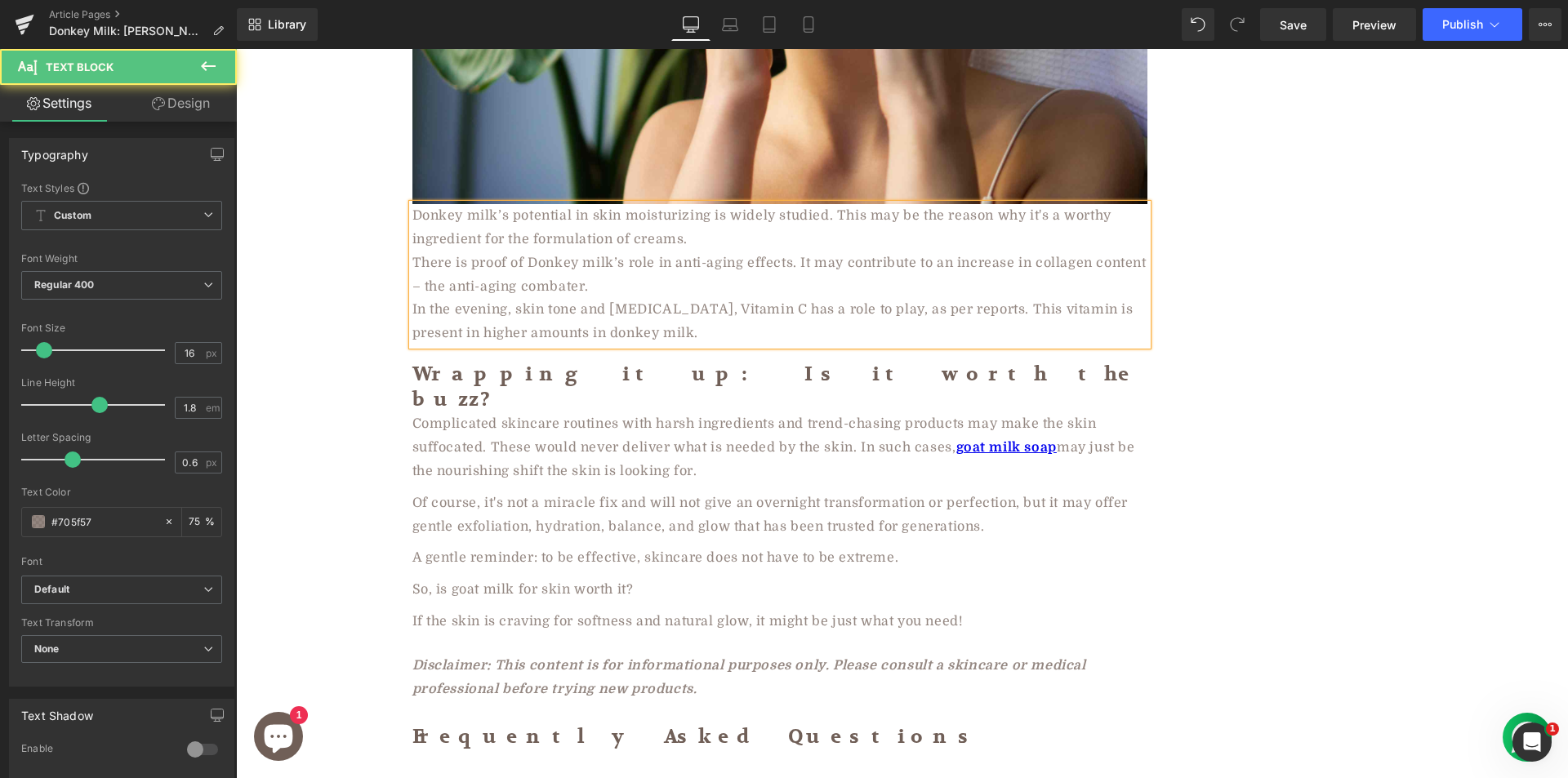
click at [497, 251] on div "There is proof of Donkey milk’s role in anti-aging effects. It may contribute t…" at bounding box center [779, 275] width 735 height 48
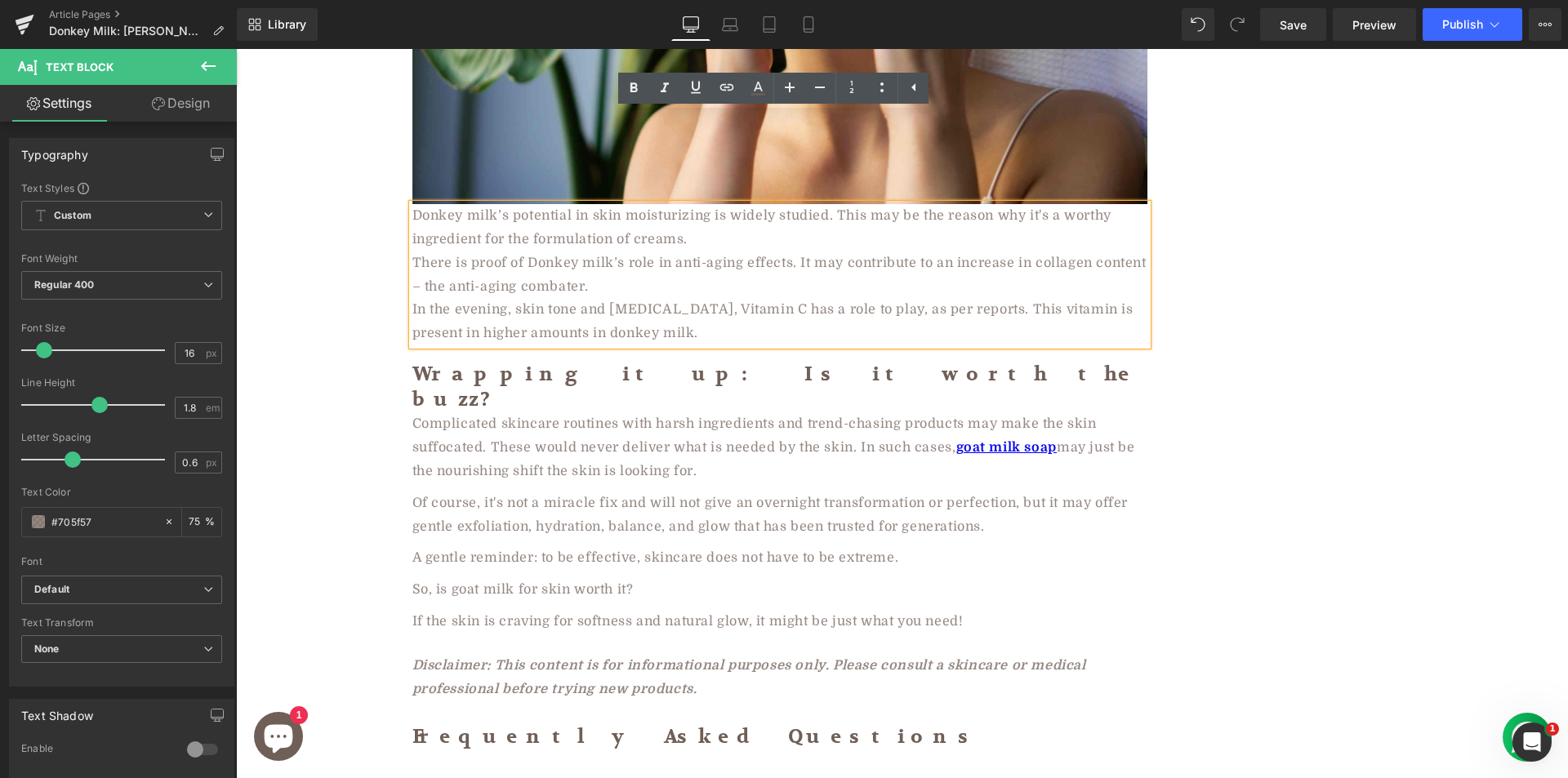
click at [617, 205] on div "Donkey milk’s potential in skin moisturizing is widely studied. This may be the…" at bounding box center [779, 275] width 735 height 141
drag, startPoint x: 408, startPoint y: 122, endPoint x: 723, endPoint y: 249, distance: 339.6
click at [723, 249] on div "Donkey milk’s potential in skin moisturizing is widely studied. This may be the…" at bounding box center [779, 275] width 735 height 141
click at [882, 80] on icon at bounding box center [882, 87] width 19 height 19
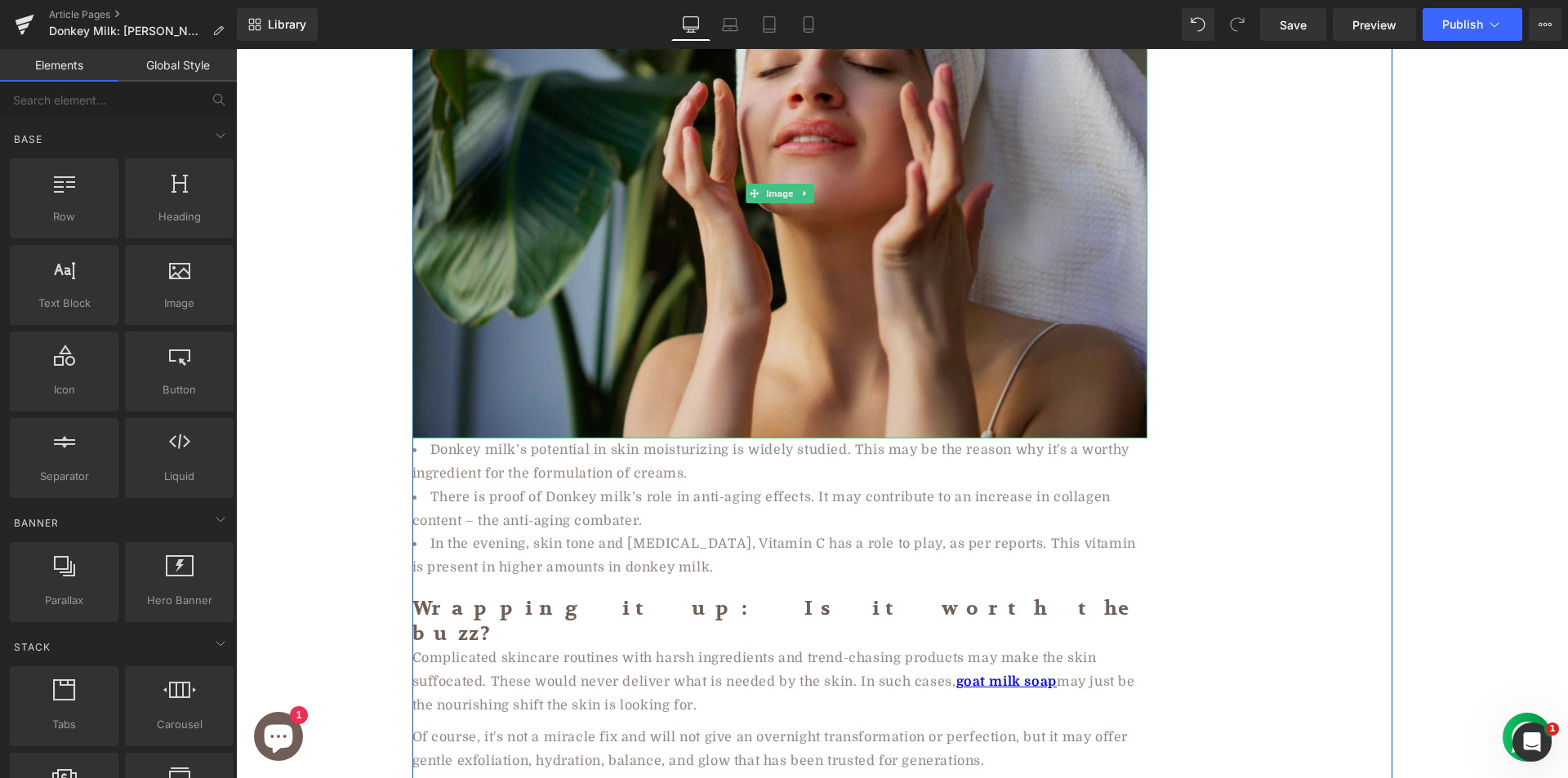
scroll to position [3666, 0]
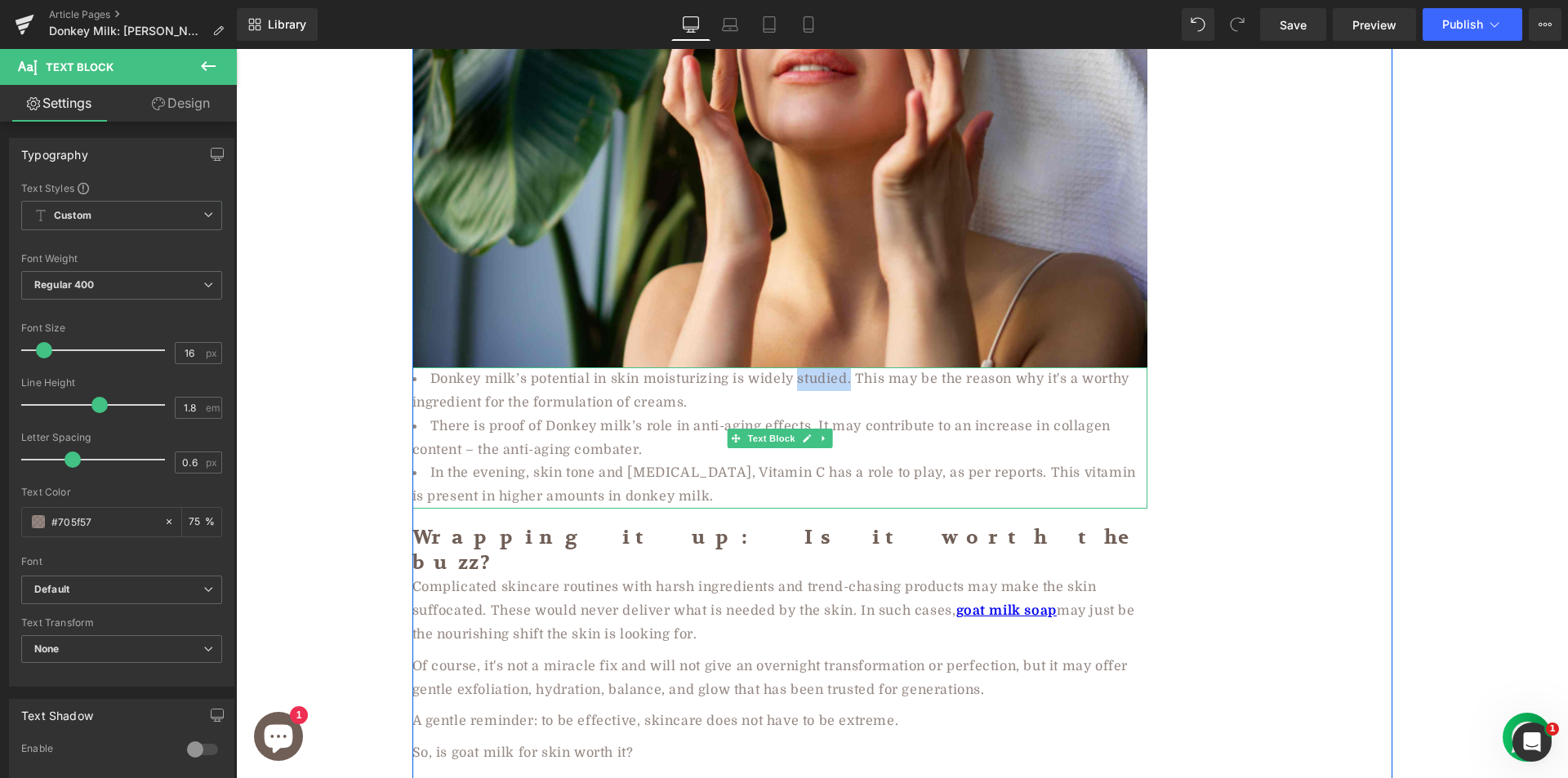
drag, startPoint x: 792, startPoint y: 291, endPoint x: 844, endPoint y: 293, distance: 52.0
click at [844, 367] on li "Donkey milk’s potential in skin moisturizing is widely studied. This may be the…" at bounding box center [779, 391] width 735 height 48
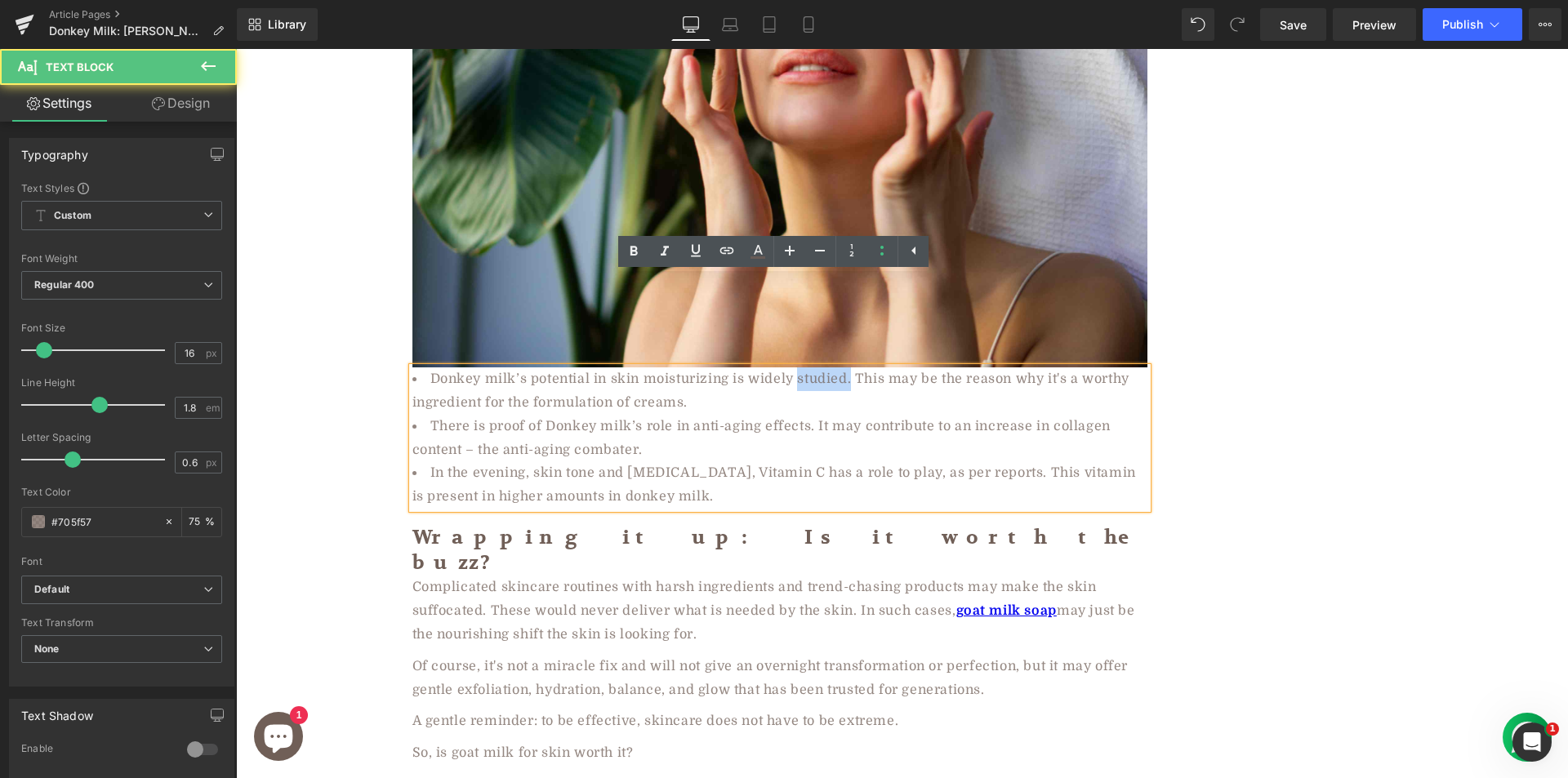
click at [816, 367] on li "Donkey milk’s potential in skin moisturizing is widely studied. This may be the…" at bounding box center [779, 391] width 735 height 48
drag, startPoint x: 792, startPoint y: 288, endPoint x: 842, endPoint y: 285, distance: 50.1
click at [842, 367] on li "Donkey milk’s potential in skin moisturizing is widely studied. This may be the…" at bounding box center [779, 391] width 735 height 48
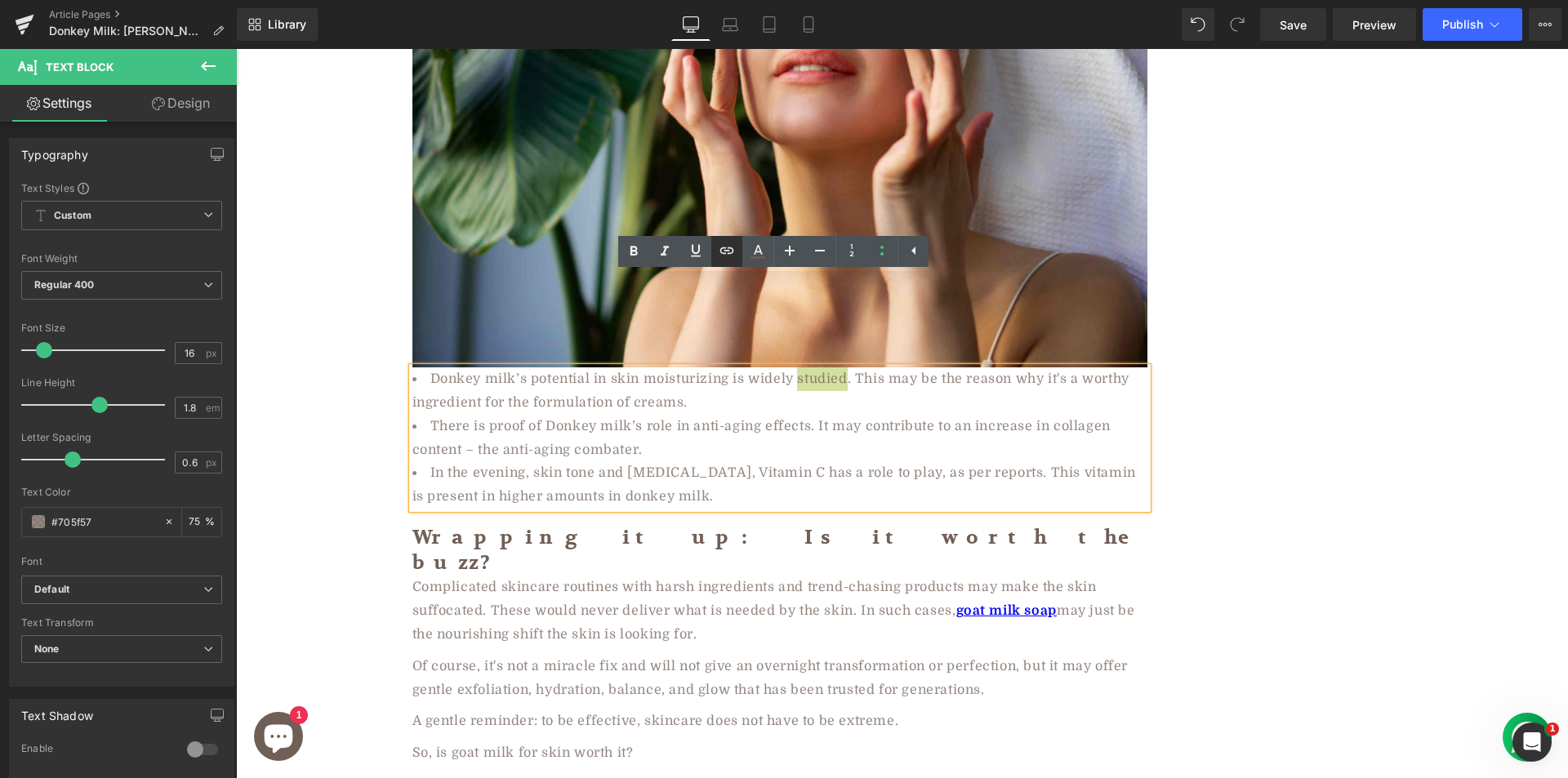
click at [723, 245] on icon at bounding box center [727, 250] width 19 height 19
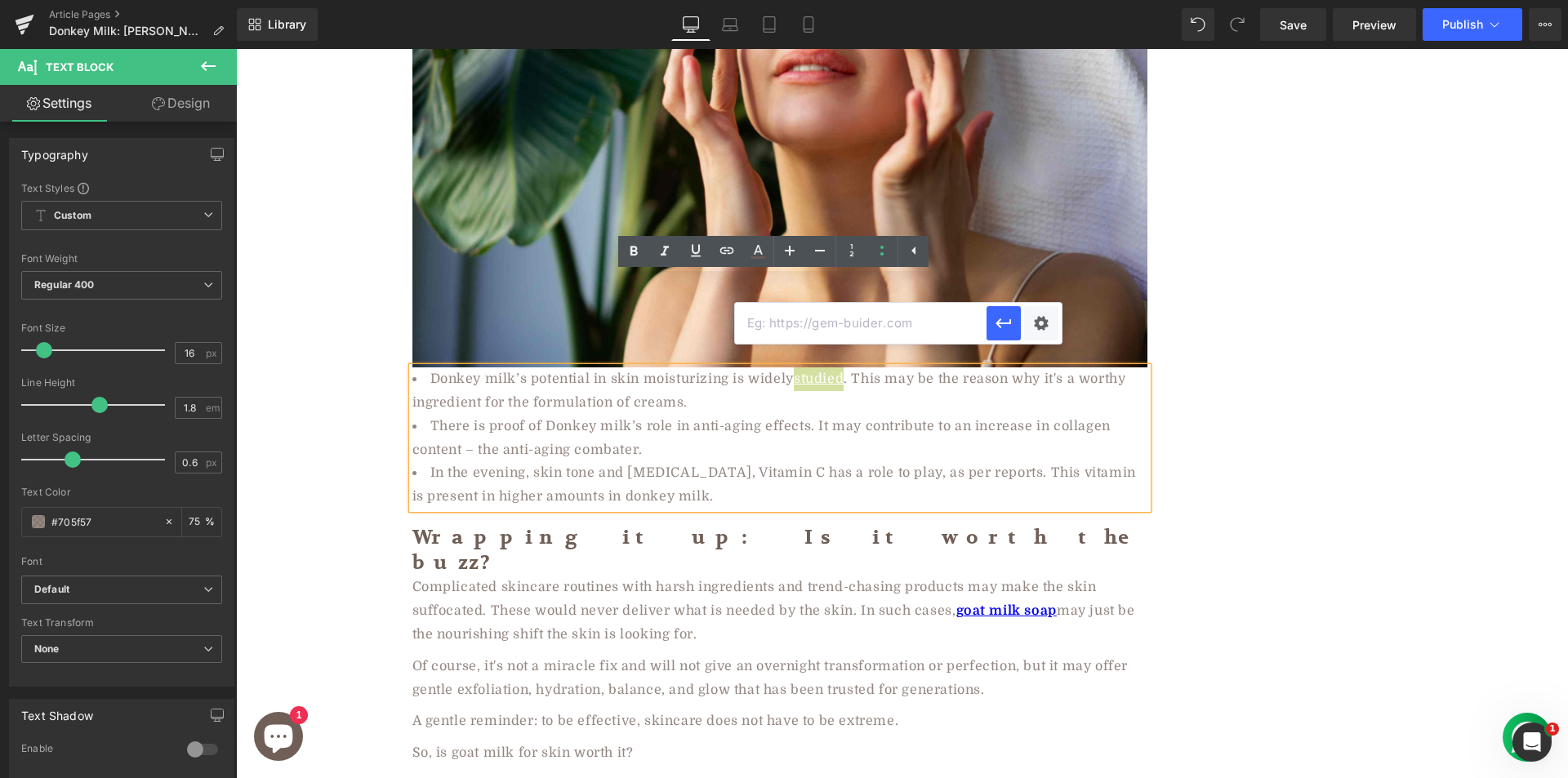
click at [770, 313] on input "text" at bounding box center [860, 323] width 251 height 41
paste input "https://onlinelibrary.wiley.com/doi/abs/10.1111/dth.13511"
click at [1001, 323] on icon "button" at bounding box center [1003, 323] width 19 height 19
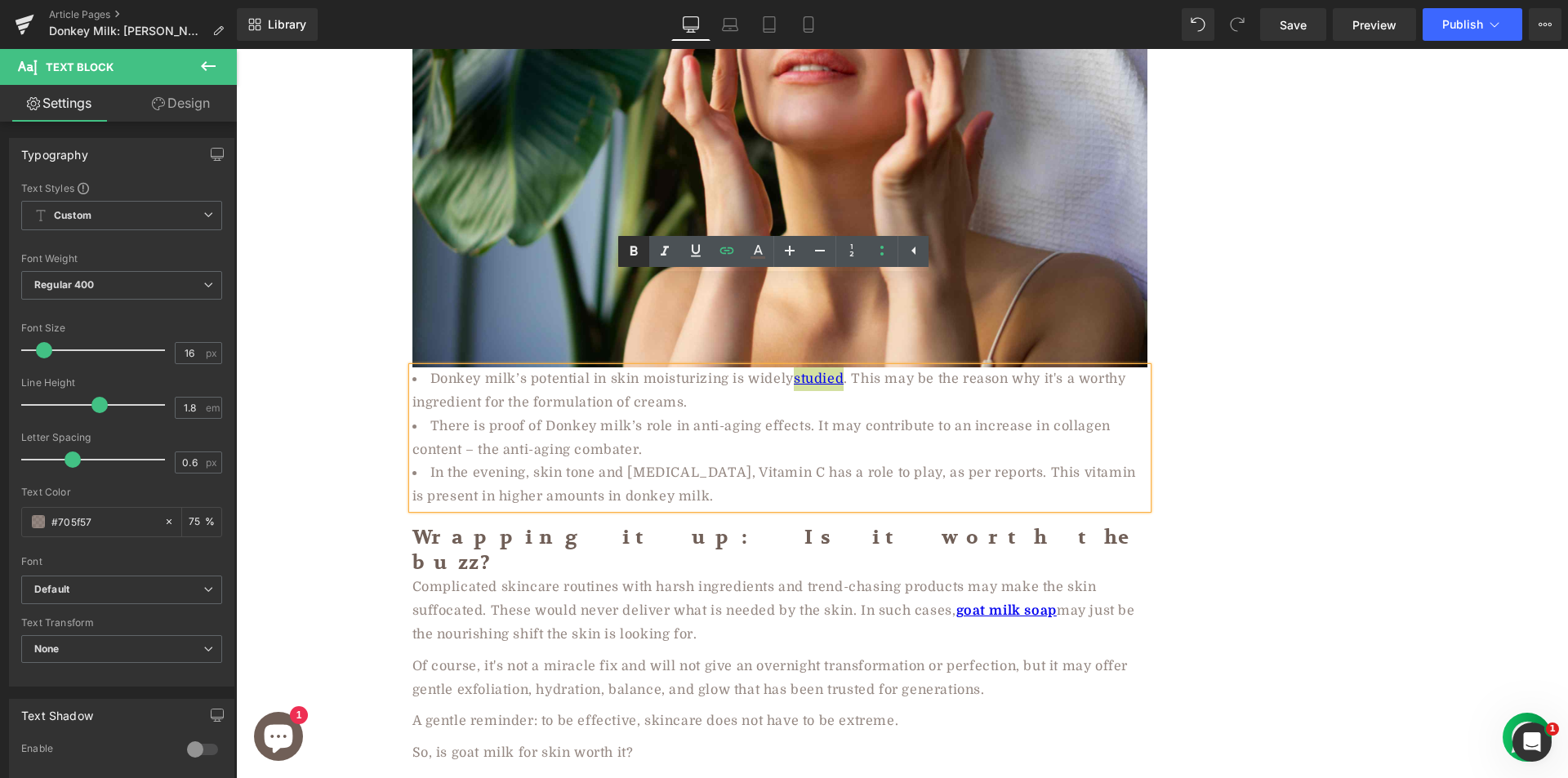
click at [636, 249] on icon at bounding box center [634, 250] width 8 height 10
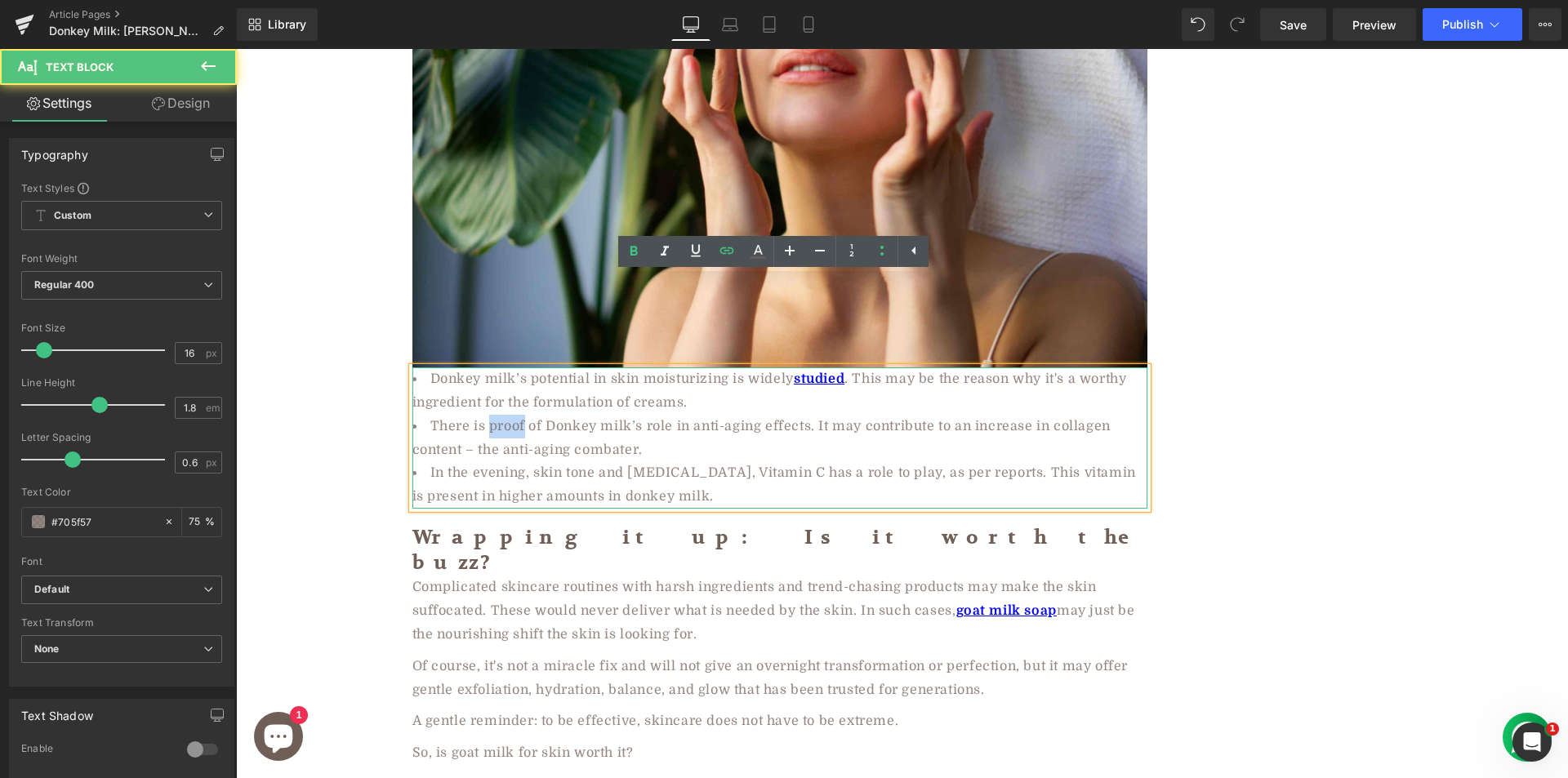
drag, startPoint x: 483, startPoint y: 335, endPoint x: 519, endPoint y: 335, distance: 36.0
click at [519, 415] on li "There is proof of Donkey milk’s role in anti-aging effects. It may contribute t…" at bounding box center [779, 439] width 735 height 48
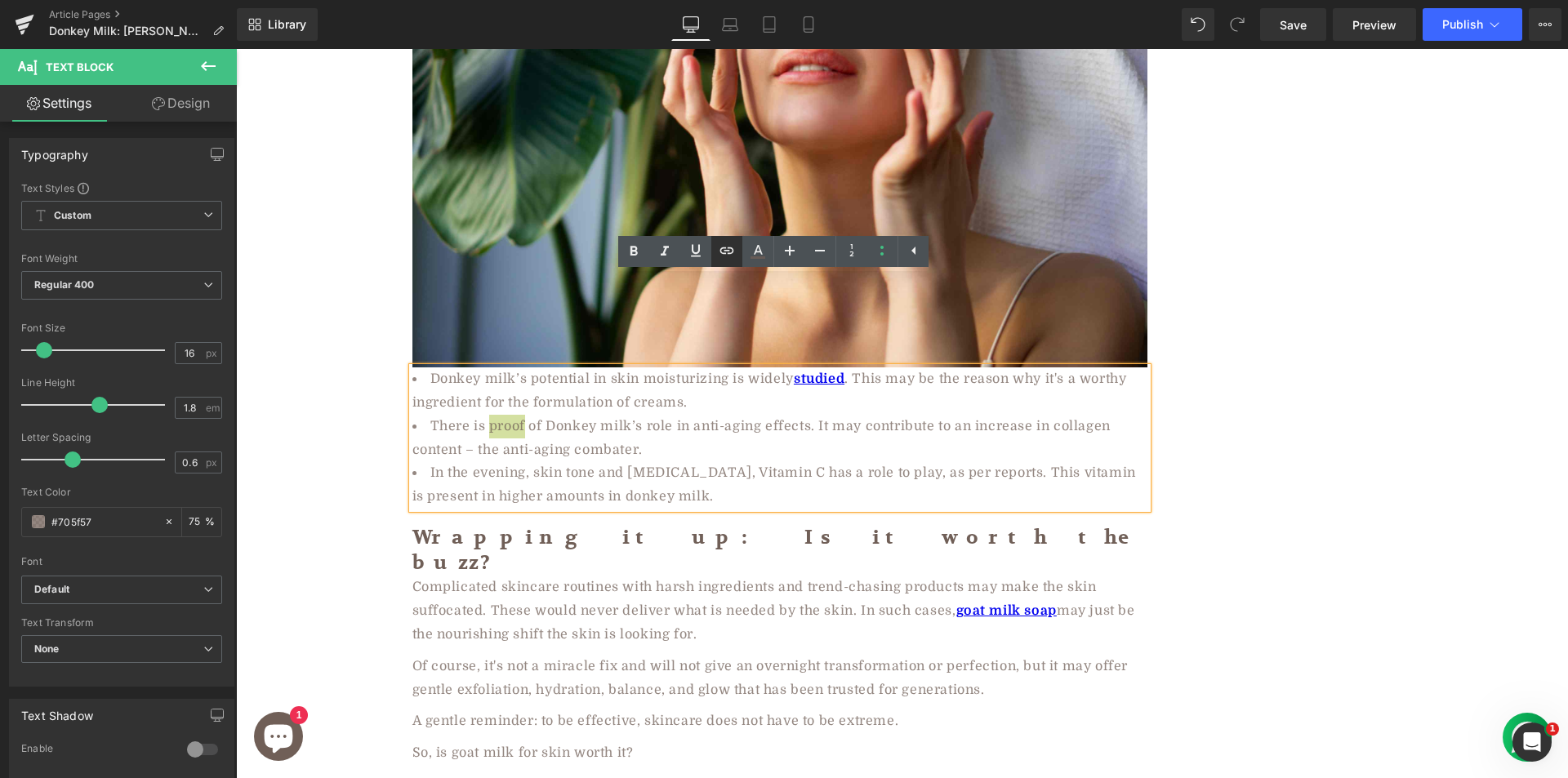
click at [736, 249] on link at bounding box center [727, 251] width 31 height 31
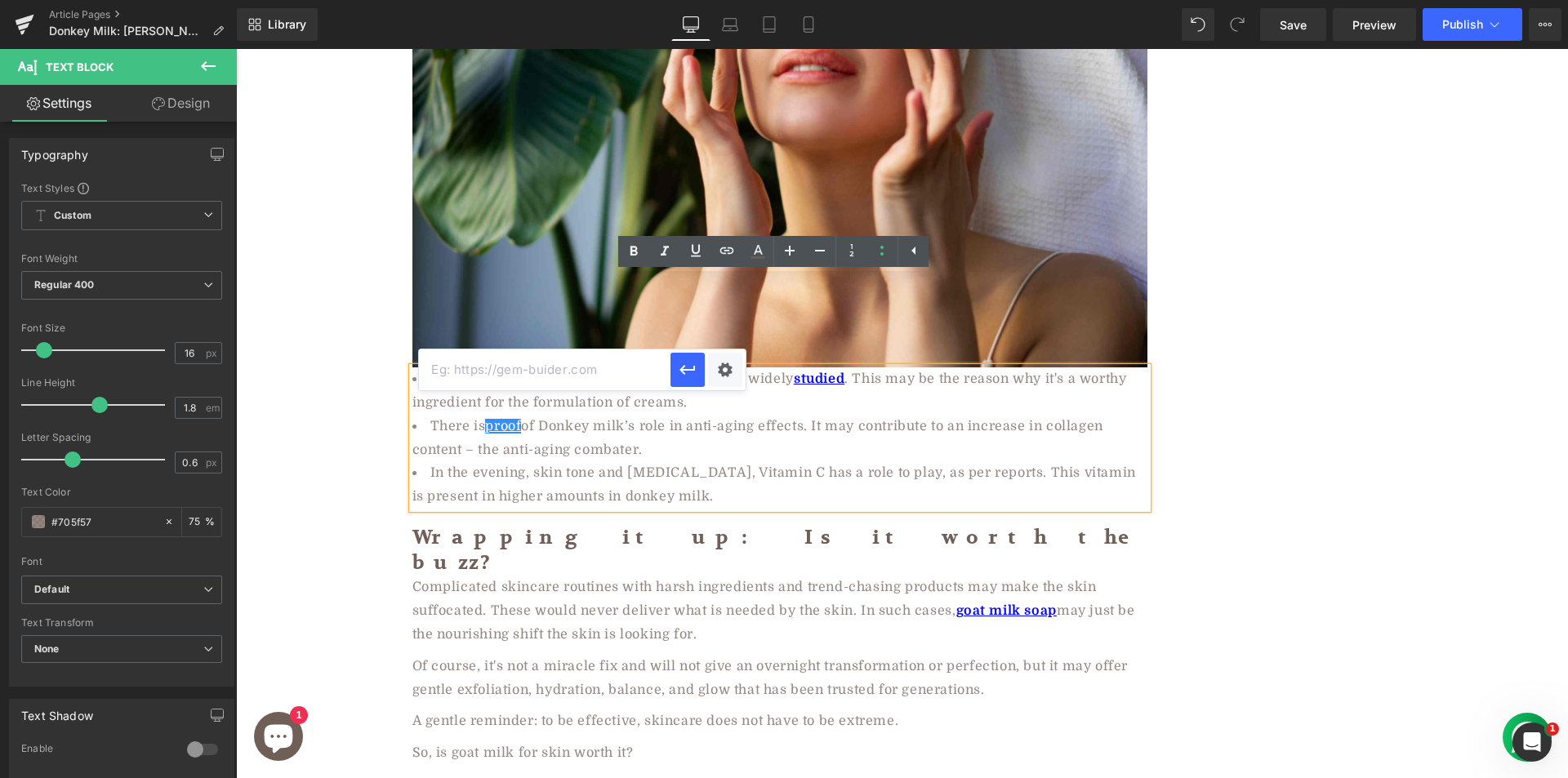
click at [624, 356] on input "text" at bounding box center [544, 370] width 251 height 41
paste input "https://d1wqtxts1xzle7.cloudfront.net/112826684/346-libre.pdf?1711625769=&respo…"
drag, startPoint x: 692, startPoint y: 372, endPoint x: 454, endPoint y: 268, distance: 259.7
click at [692, 372] on icon "button" at bounding box center [687, 370] width 19 height 19
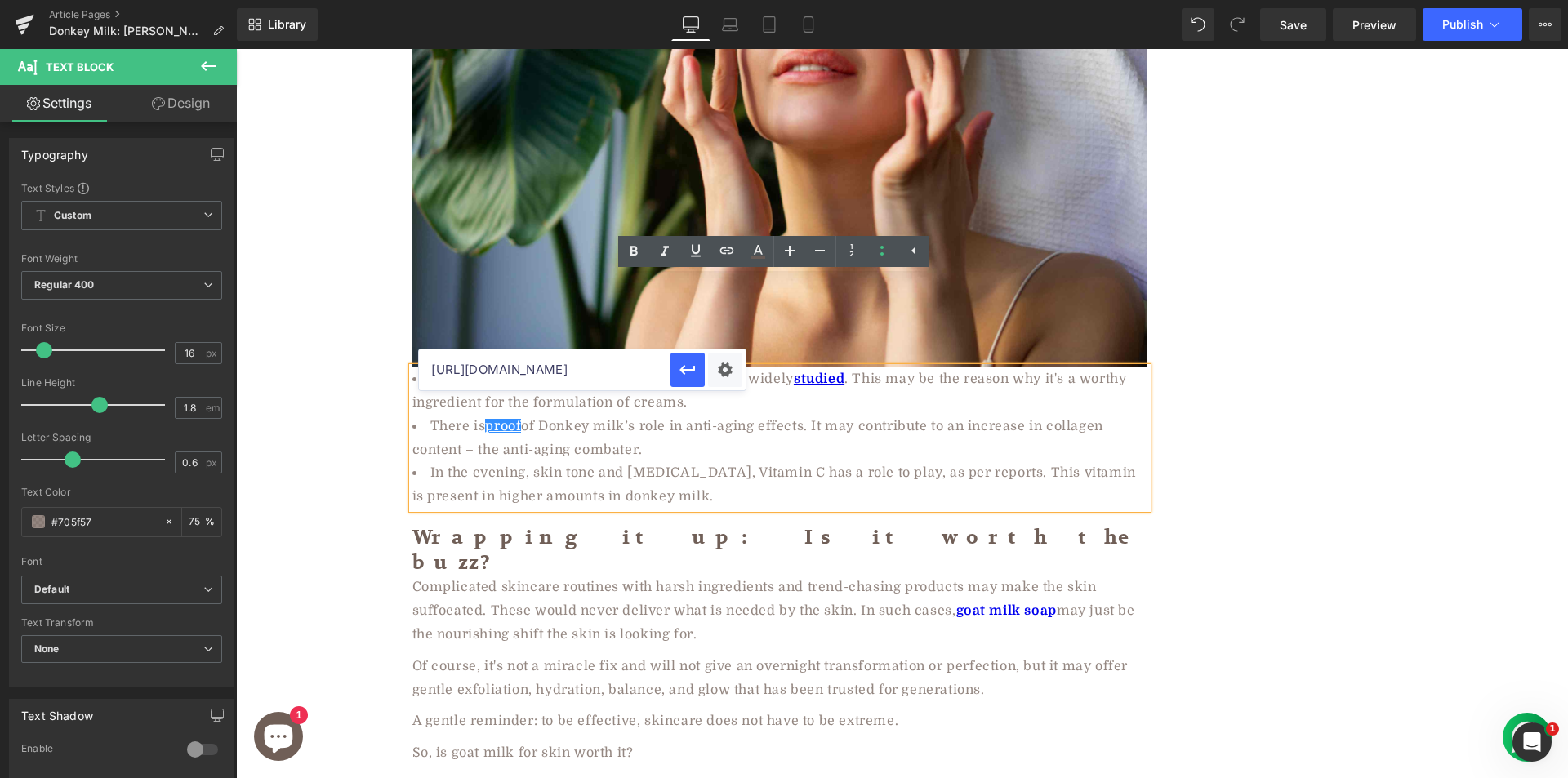
scroll to position [0, 0]
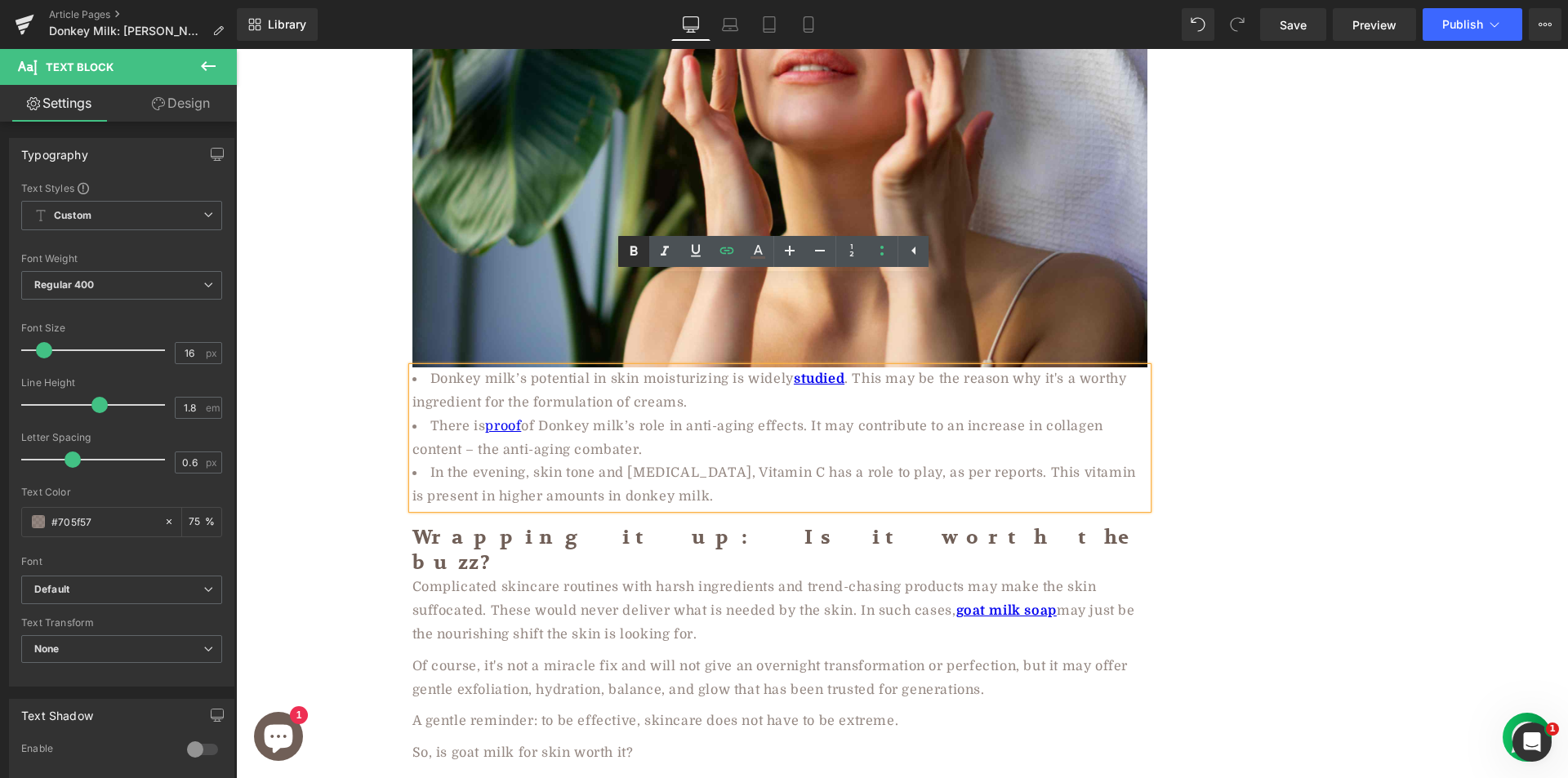
click at [637, 246] on icon at bounding box center [633, 251] width 19 height 19
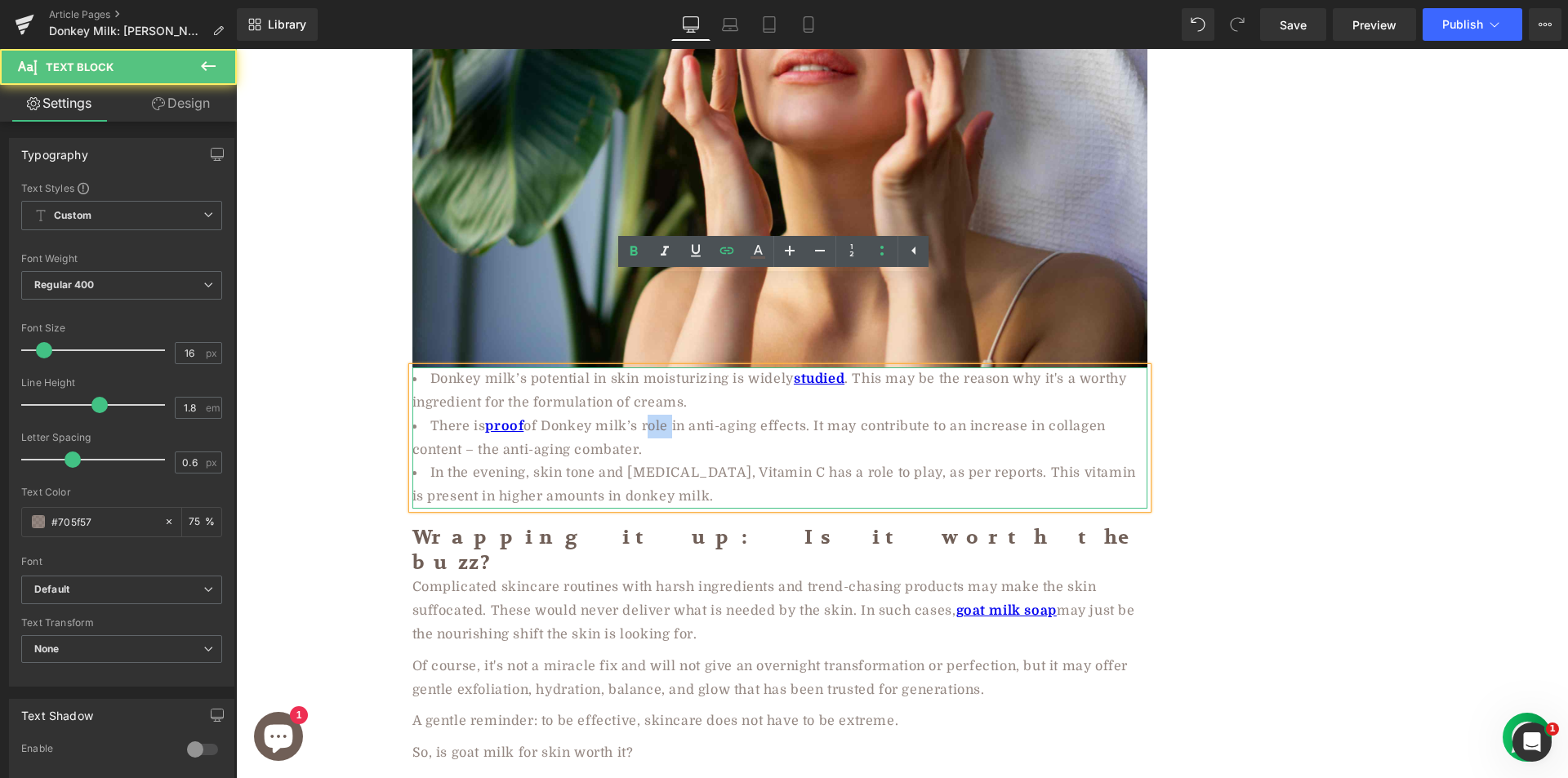
click at [667, 415] on li "There is proof of Donkey milk’s role in anti-aging effects. It may contribute t…" at bounding box center [779, 439] width 735 height 48
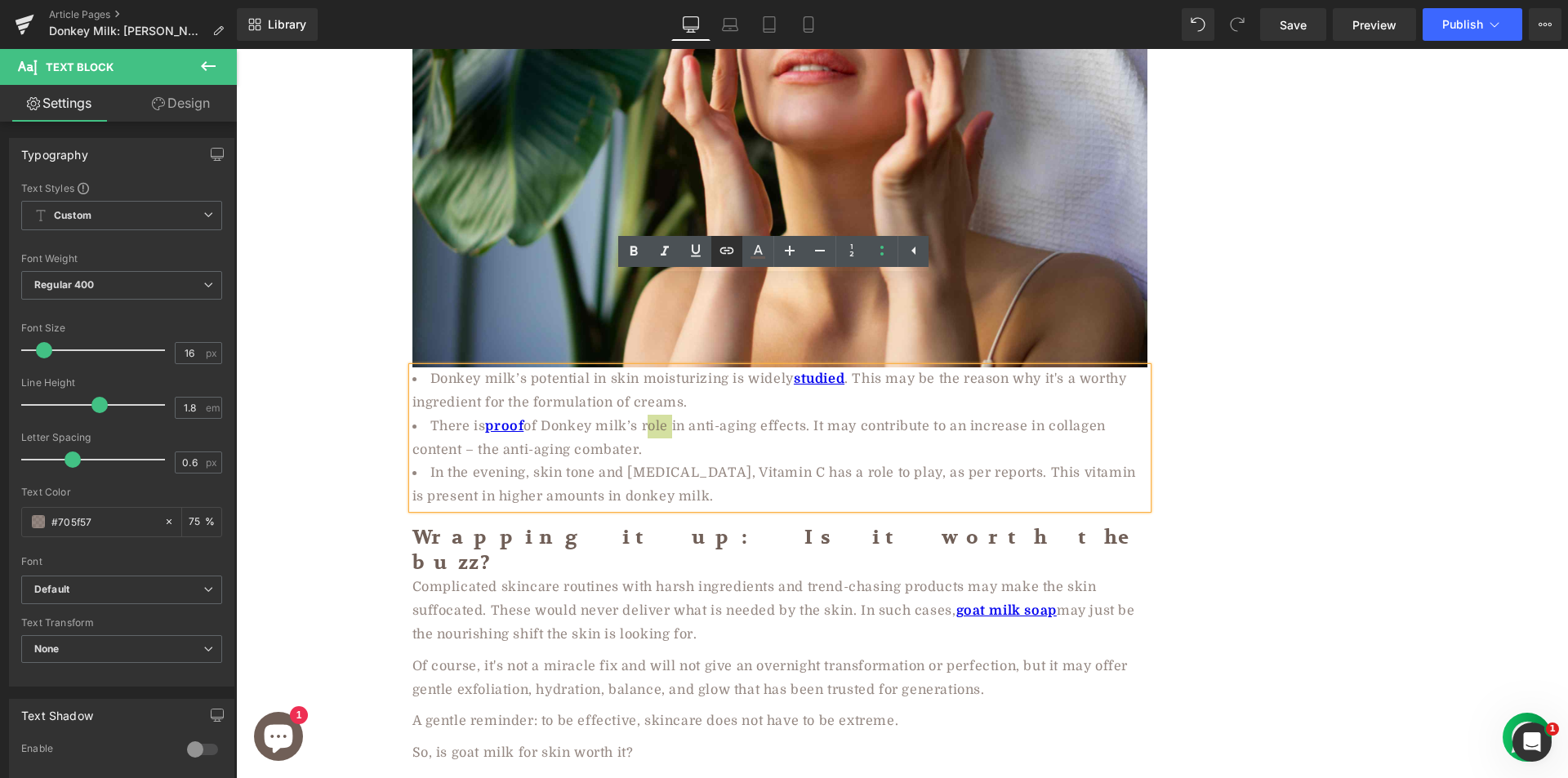
click at [728, 249] on icon at bounding box center [727, 249] width 14 height 7
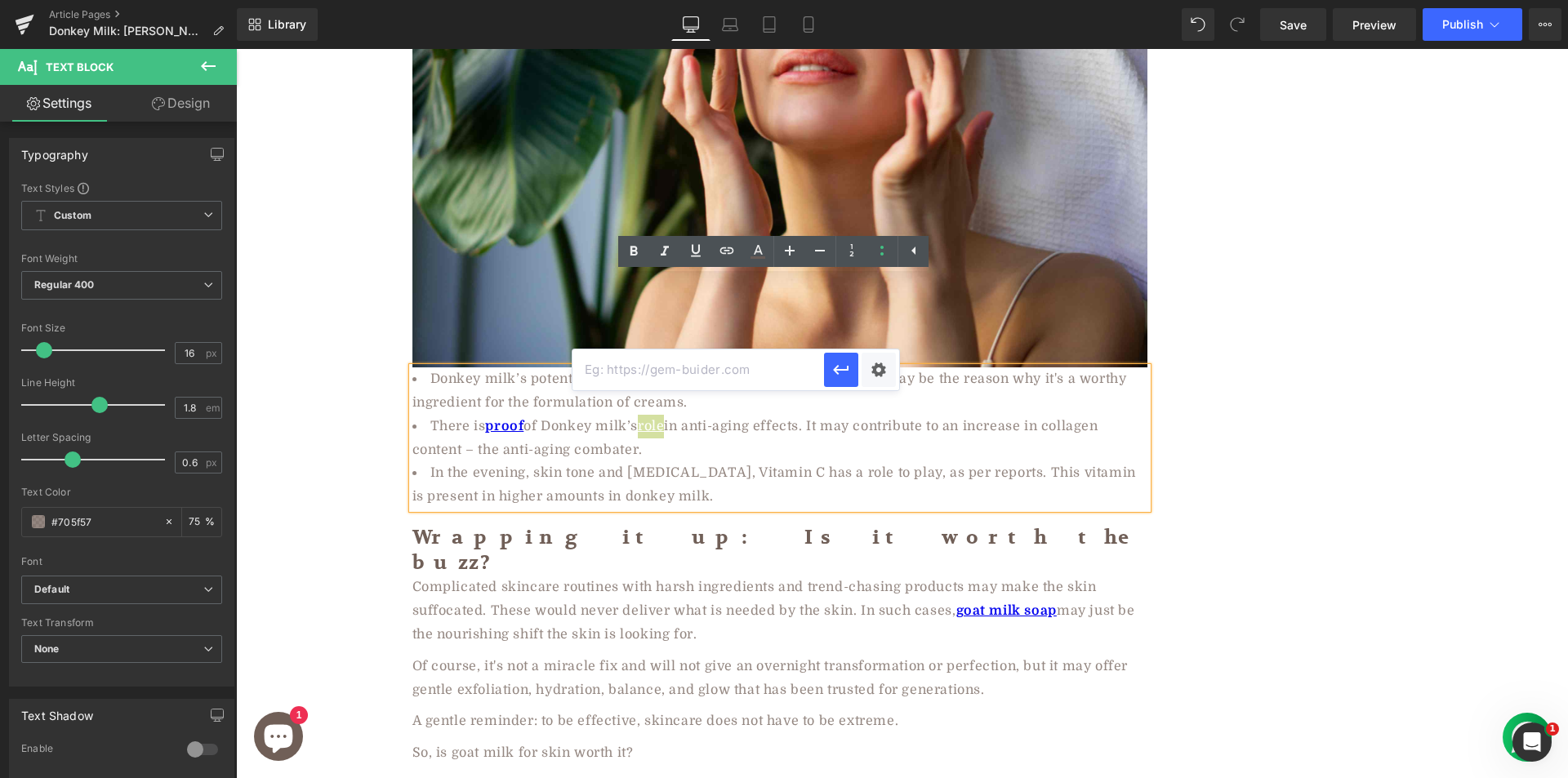
click at [694, 372] on input "text" at bounding box center [698, 370] width 251 height 41
paste input "https://openurl.ebsco.com/EPDB%3Agcd%3A11%3A17266779/detailv2?sid=ebsco%3Aplink…"
click at [839, 360] on icon "button" at bounding box center [840, 370] width 19 height 19
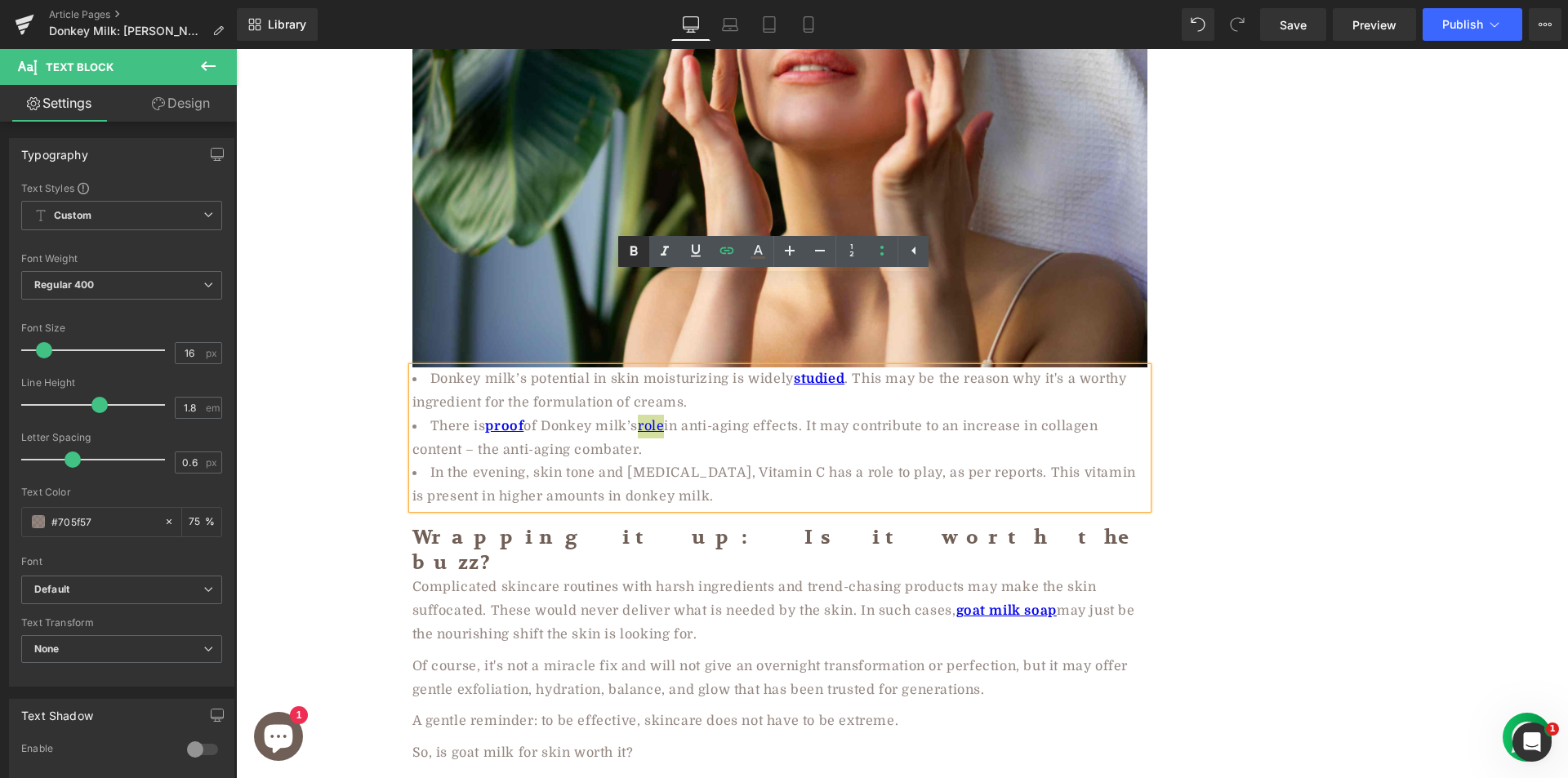
click at [634, 250] on icon at bounding box center [634, 250] width 8 height 10
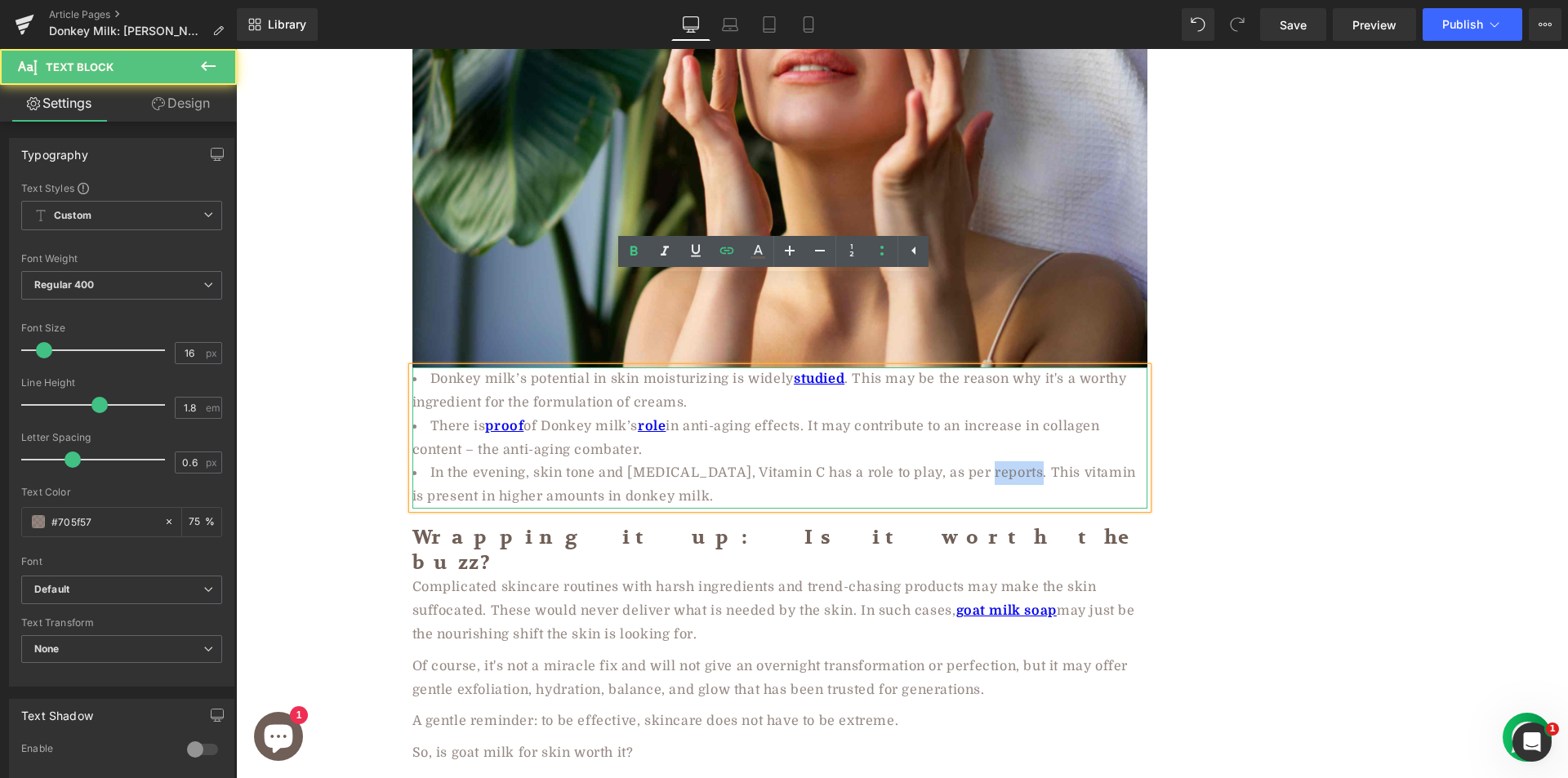
drag, startPoint x: 969, startPoint y: 382, endPoint x: 1013, endPoint y: 383, distance: 44.0
click at [1013, 462] on li "In the evening, skin tone and skin whitening, Vitamin C has a role to play, as …" at bounding box center [779, 486] width 735 height 48
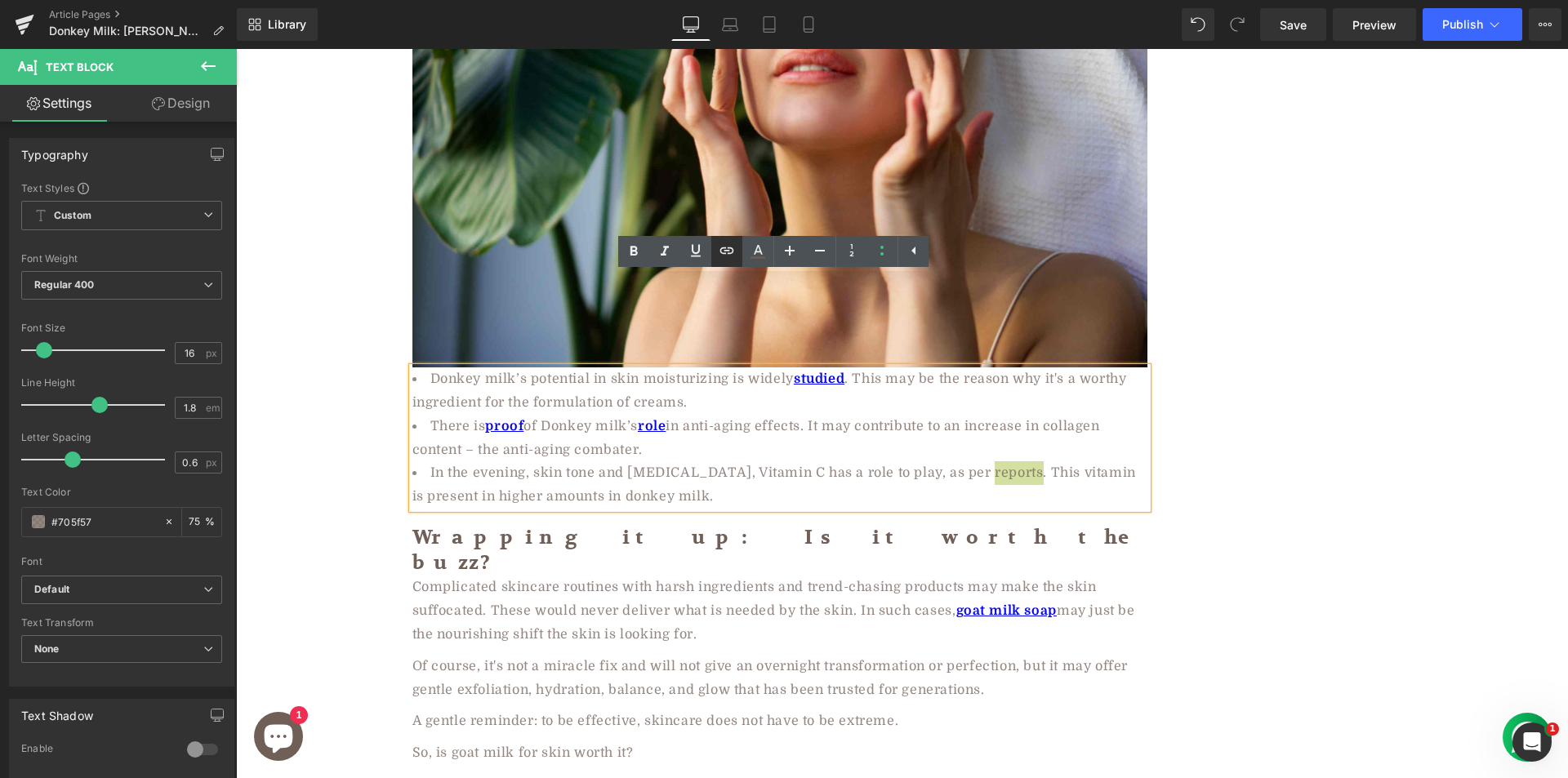
click at [730, 249] on icon at bounding box center [727, 249] width 14 height 7
click at [877, 411] on input "text" at bounding box center [939, 417] width 251 height 41
paste input "https://journals.lww.com/jpat/fulltext/2020/24020/The_Effect_of_Vitamin_C_on_Me…"
type input "https://journals.lww.com/jpat/fulltext/2020/24020/The_Effect_of_Vitamin_C_on_Me…"
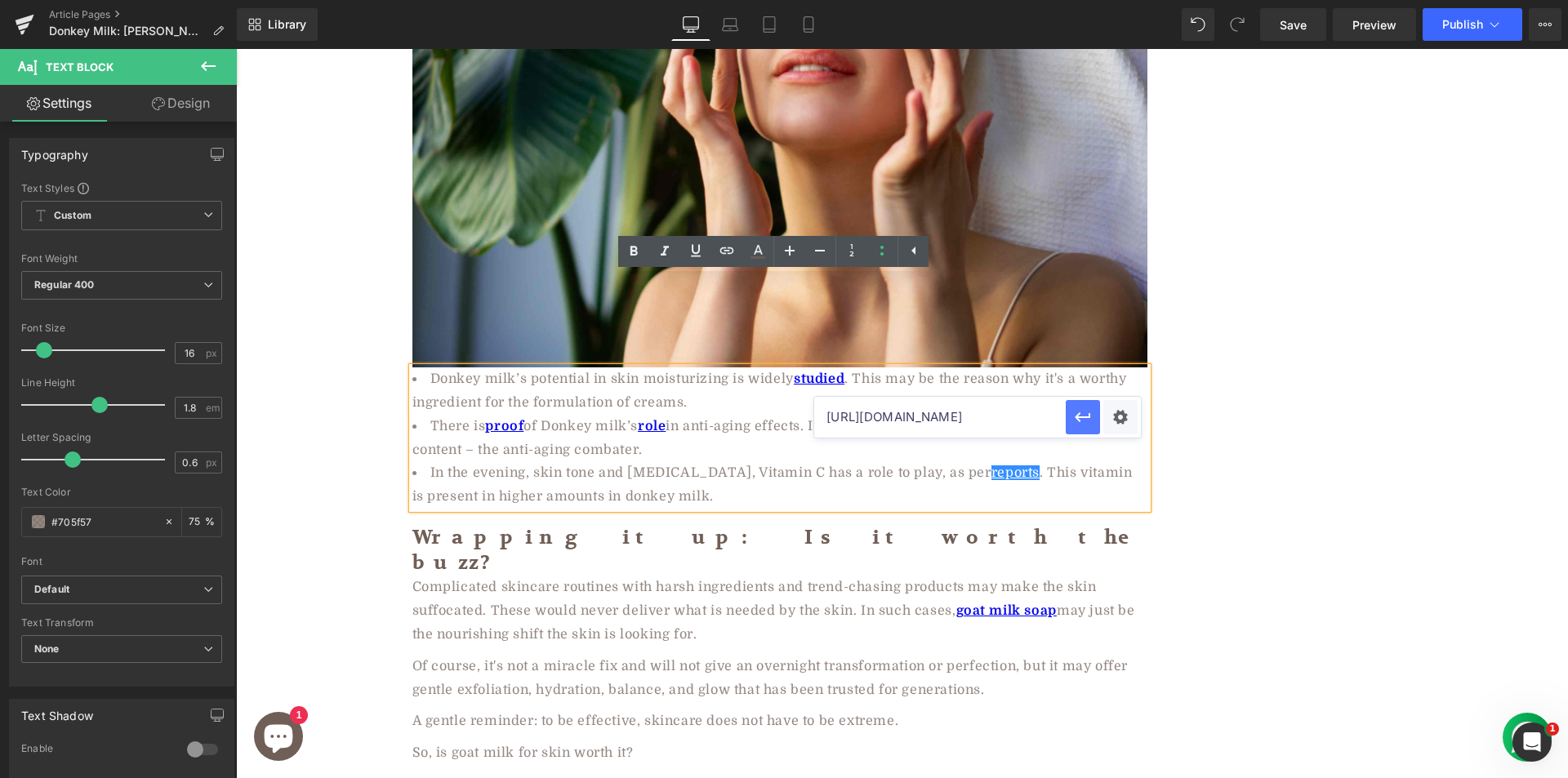
click at [1087, 417] on icon "button" at bounding box center [1082, 417] width 15 height 10
click at [639, 249] on icon at bounding box center [633, 251] width 19 height 19
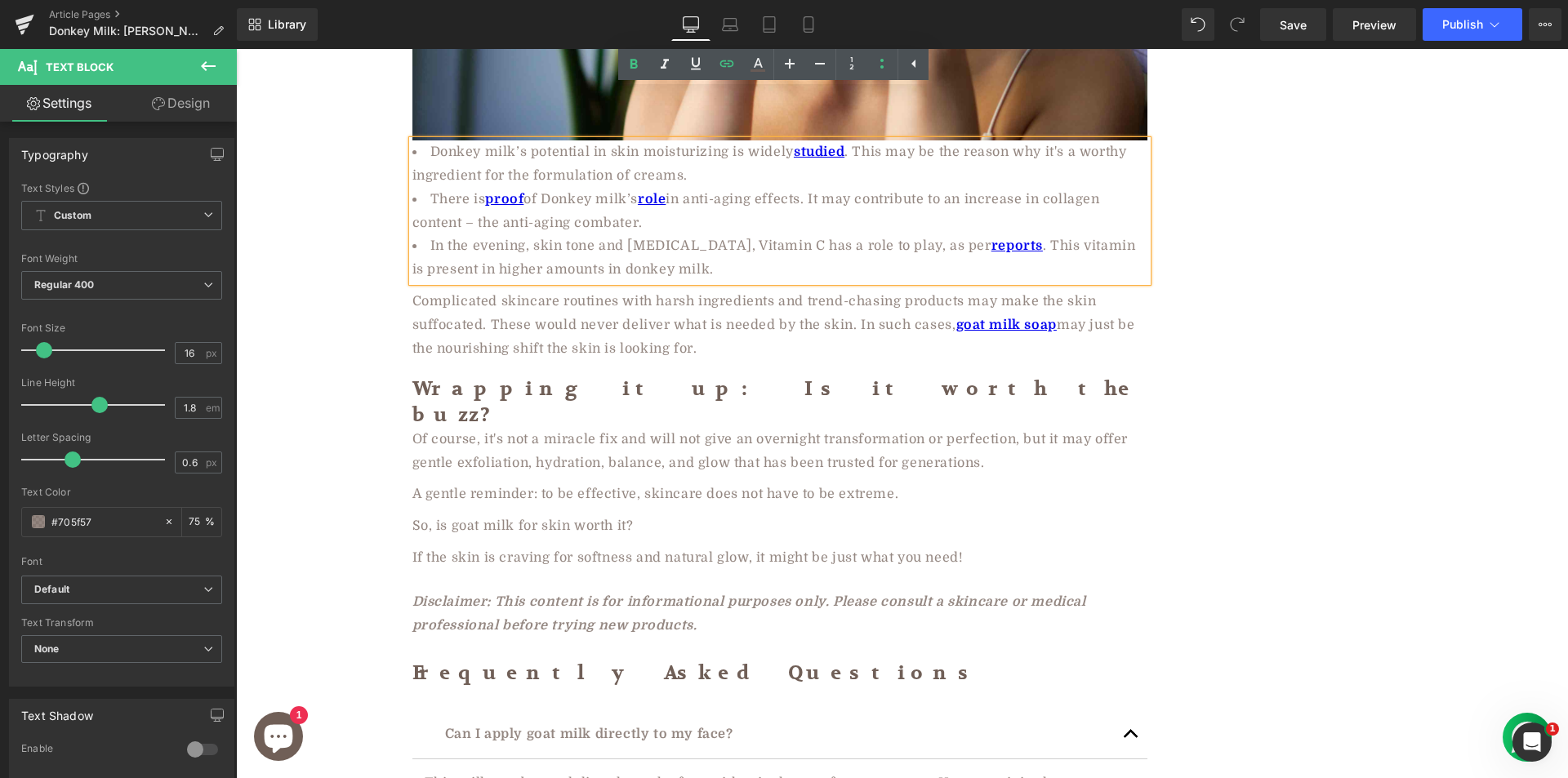
scroll to position [3733, 0]
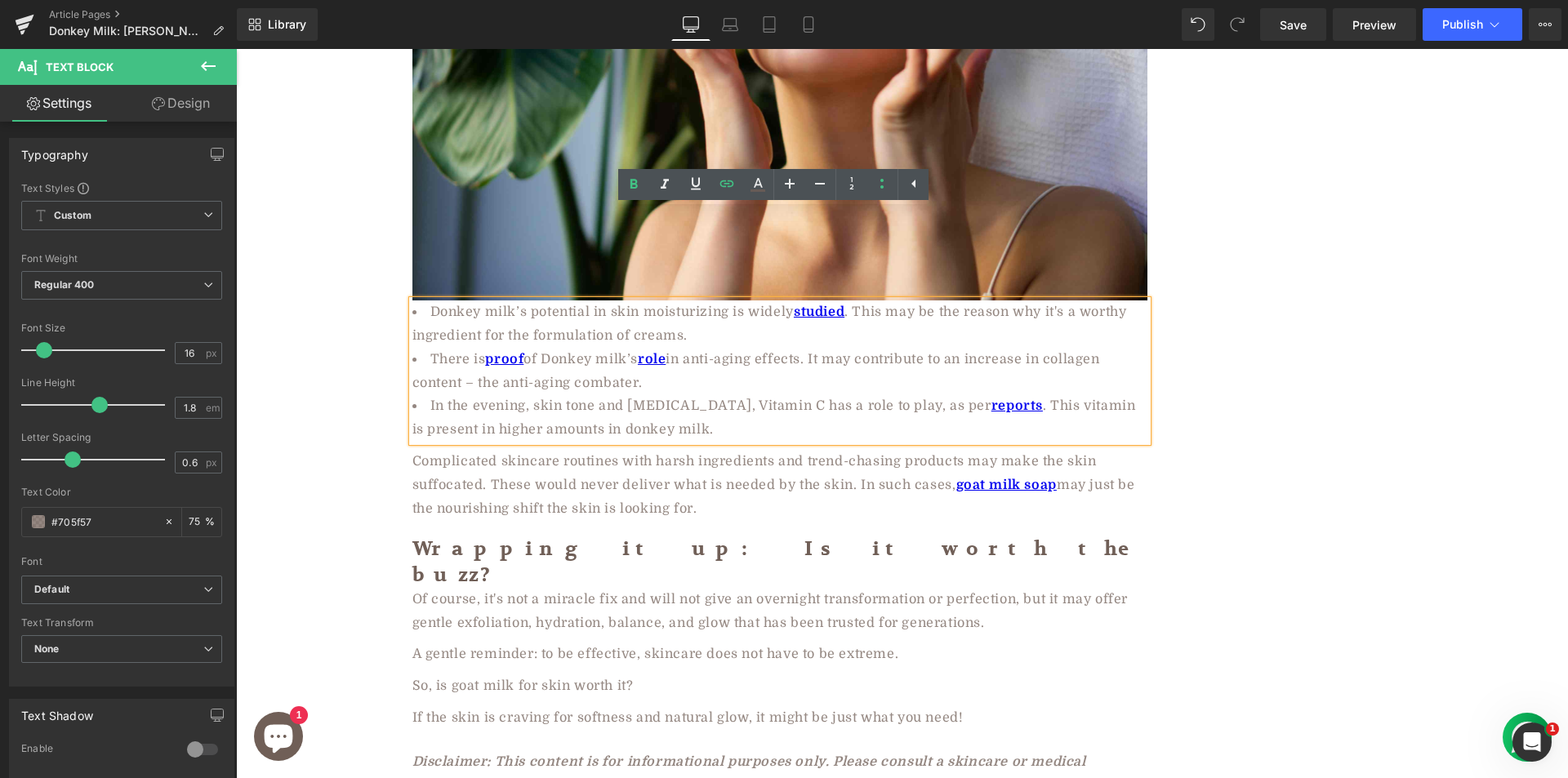
click at [472, 450] on div "Complicated skincare routines with harsh ingredients and trend-chasing products…" at bounding box center [779, 485] width 735 height 70
click at [477, 450] on div "Complicated skincare routines with harsh ingredients and trend-chasing products…" at bounding box center [779, 485] width 735 height 70
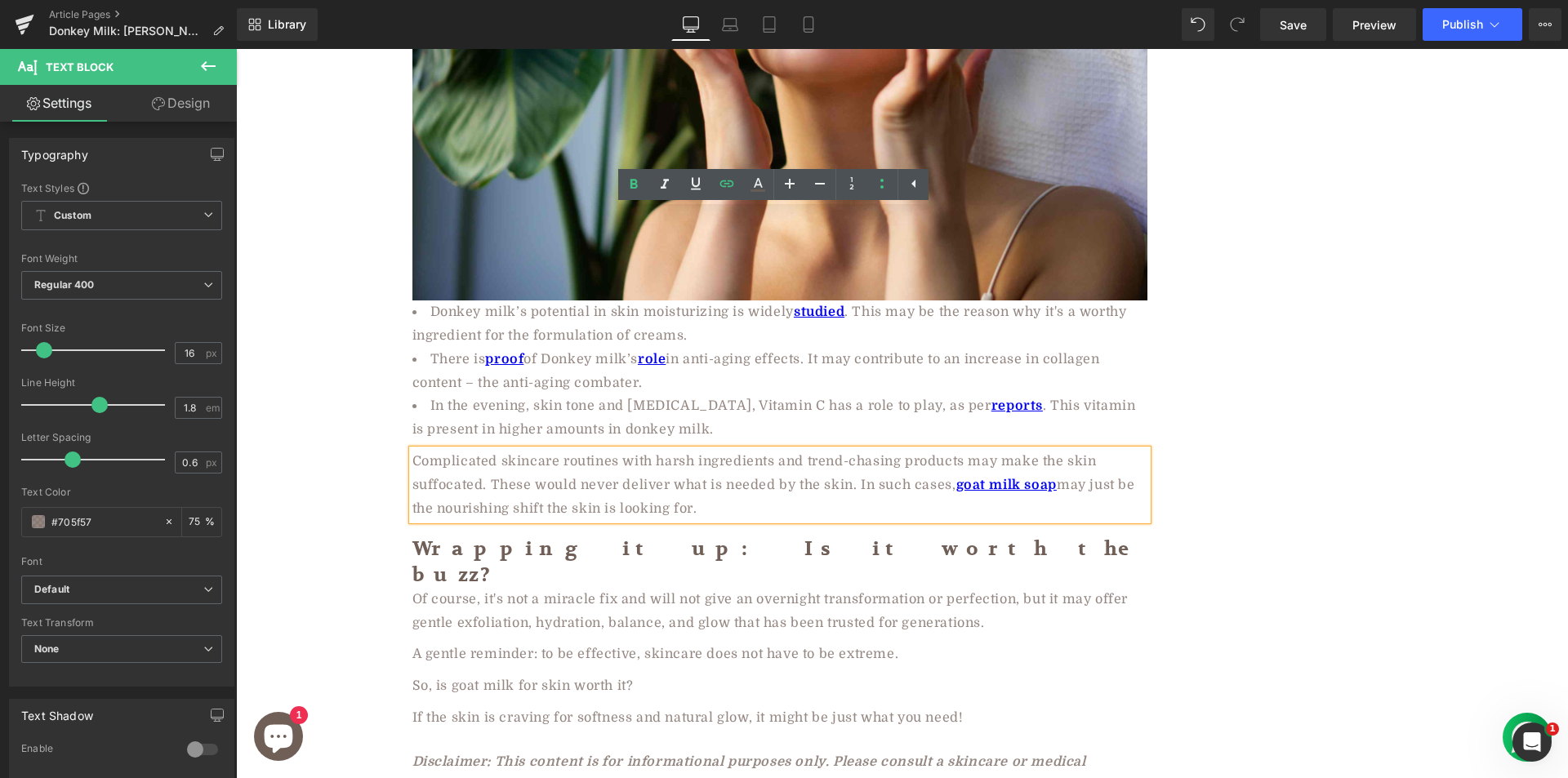
click at [477, 450] on div "Complicated skincare routines with harsh ingredients and trend-chasing products…" at bounding box center [779, 485] width 735 height 70
paste div
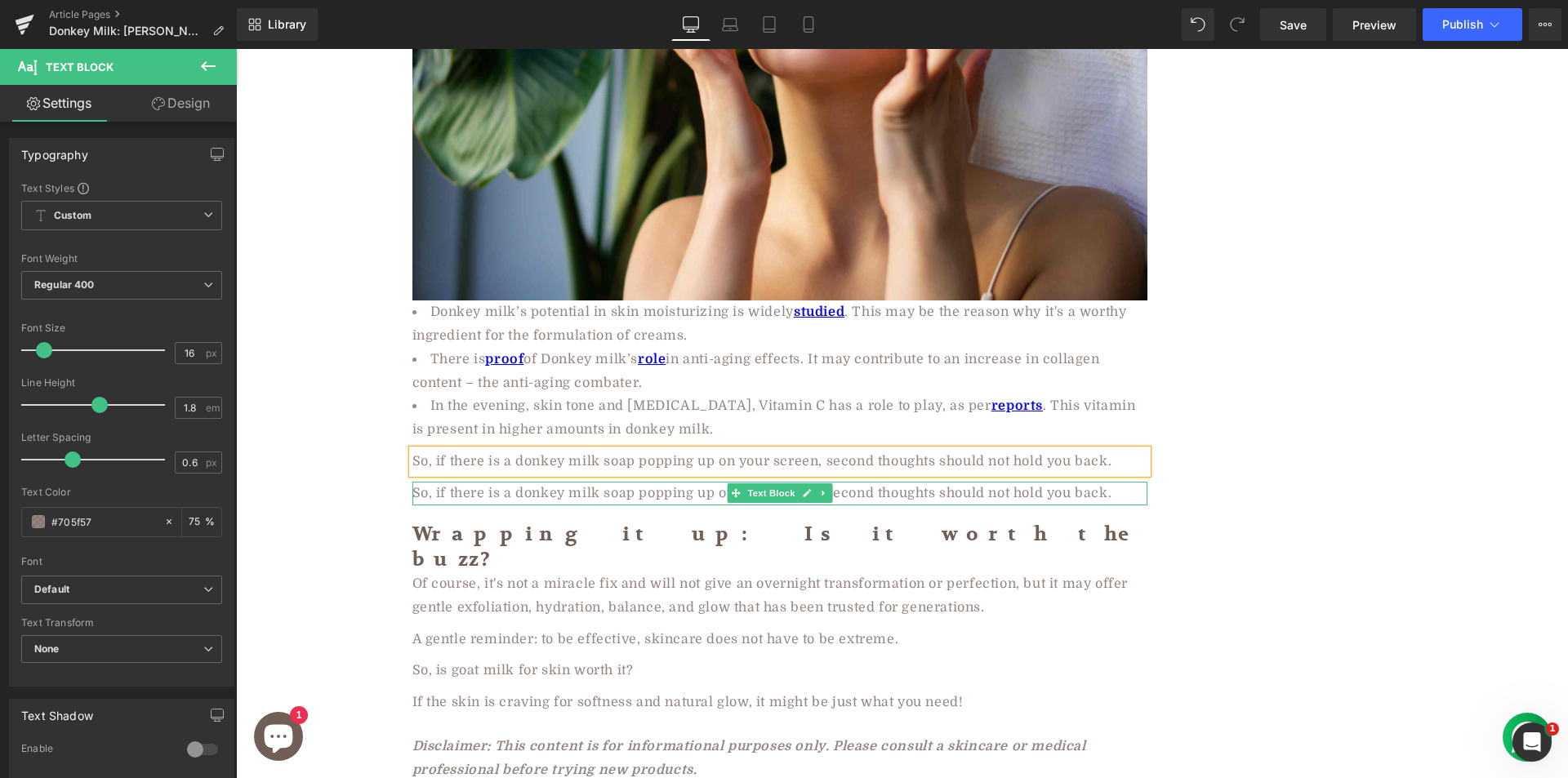
click at [478, 482] on div "So, if there is a donkey milk soap popping up on your screen, second thoughts s…" at bounding box center [779, 493] width 735 height 24
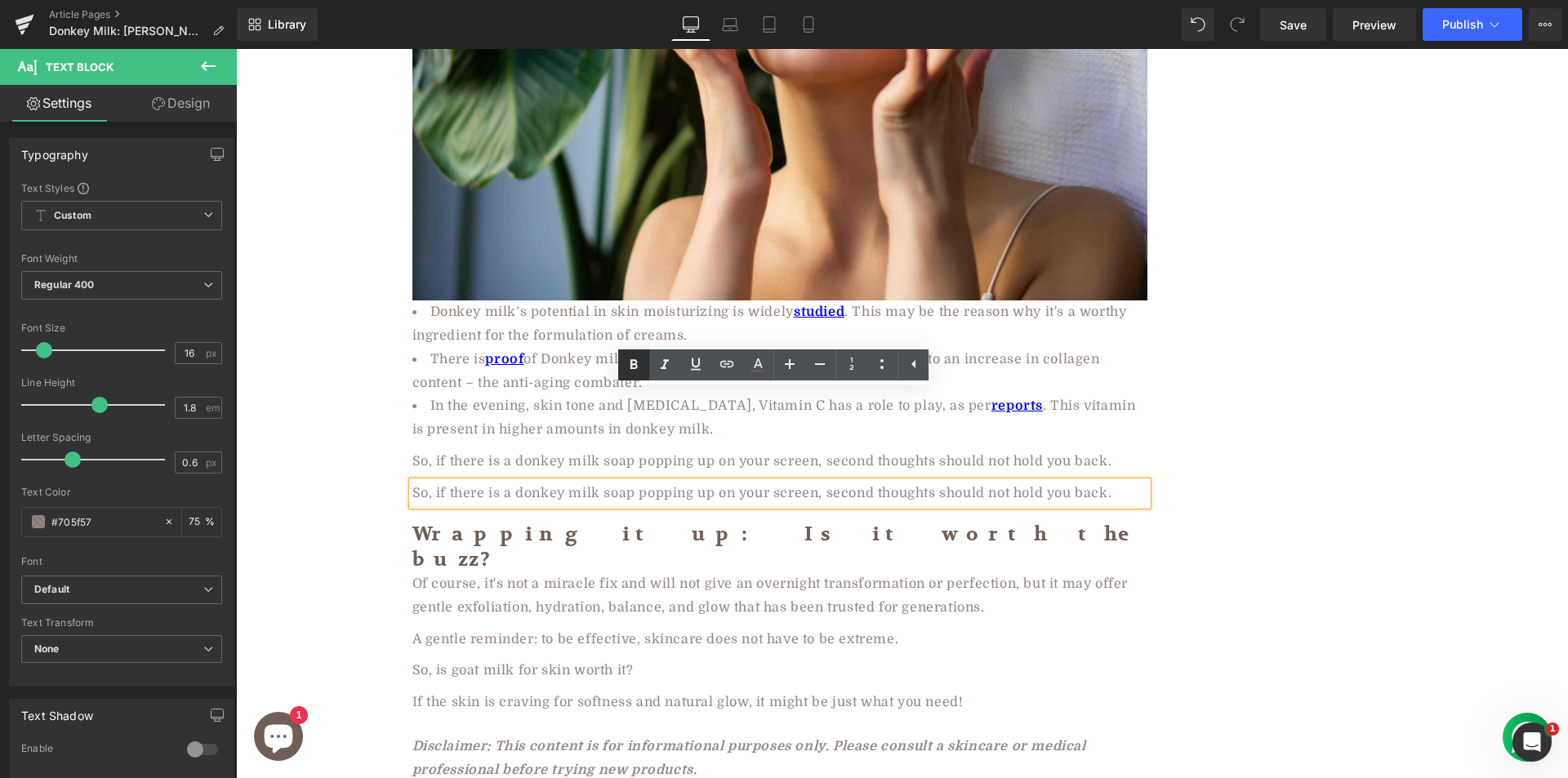
click at [638, 364] on icon at bounding box center [633, 365] width 19 height 19
click at [590, 486] on strong "So, if there is a donkey milk soap popping up on your screen, second thoughts s…" at bounding box center [775, 492] width 727 height 14
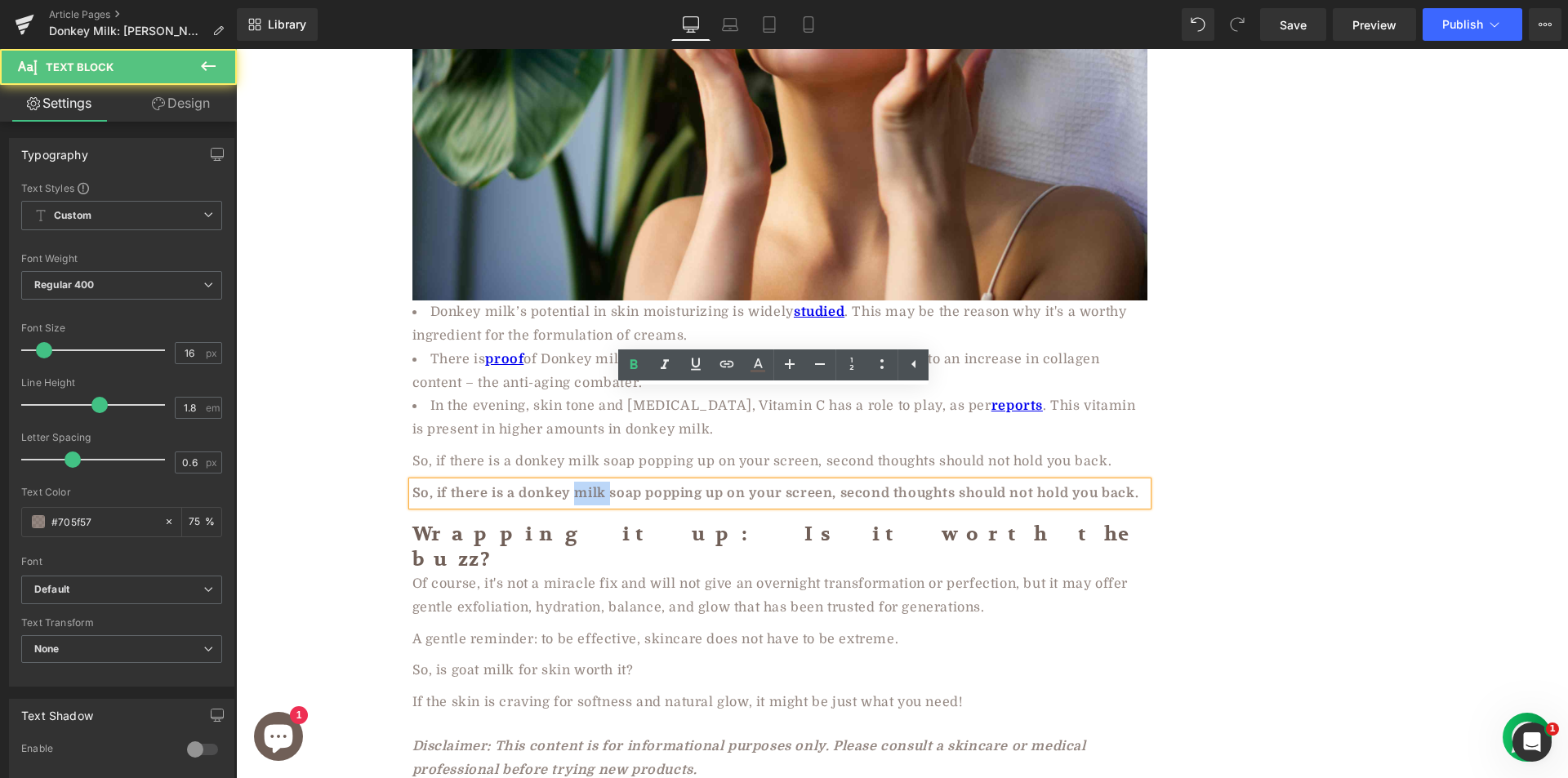
click at [590, 486] on strong "So, if there is a donkey milk soap popping up on your screen, second thoughts s…" at bounding box center [775, 492] width 727 height 14
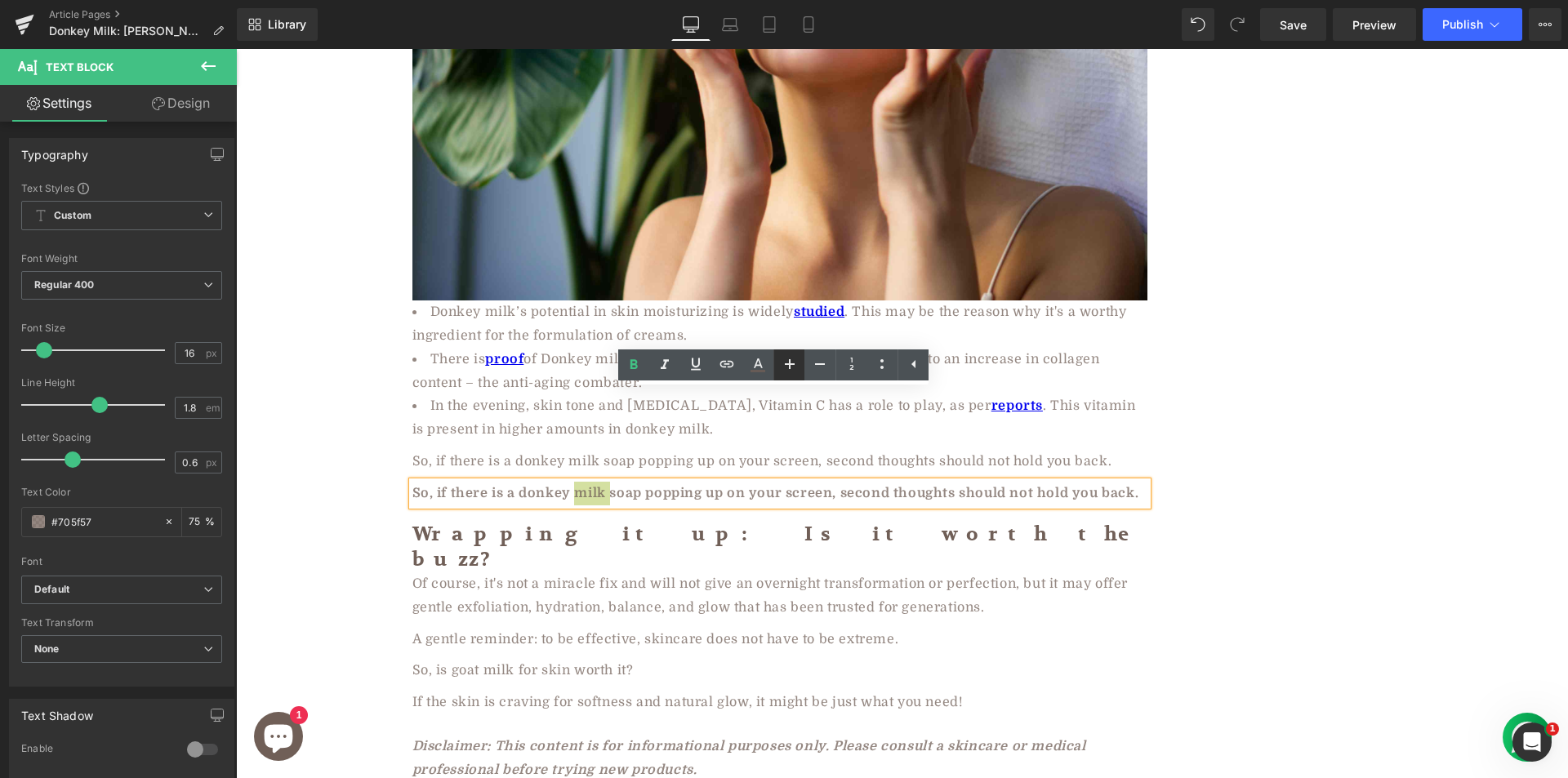
click at [786, 361] on icon at bounding box center [790, 364] width 19 height 19
type input "18"
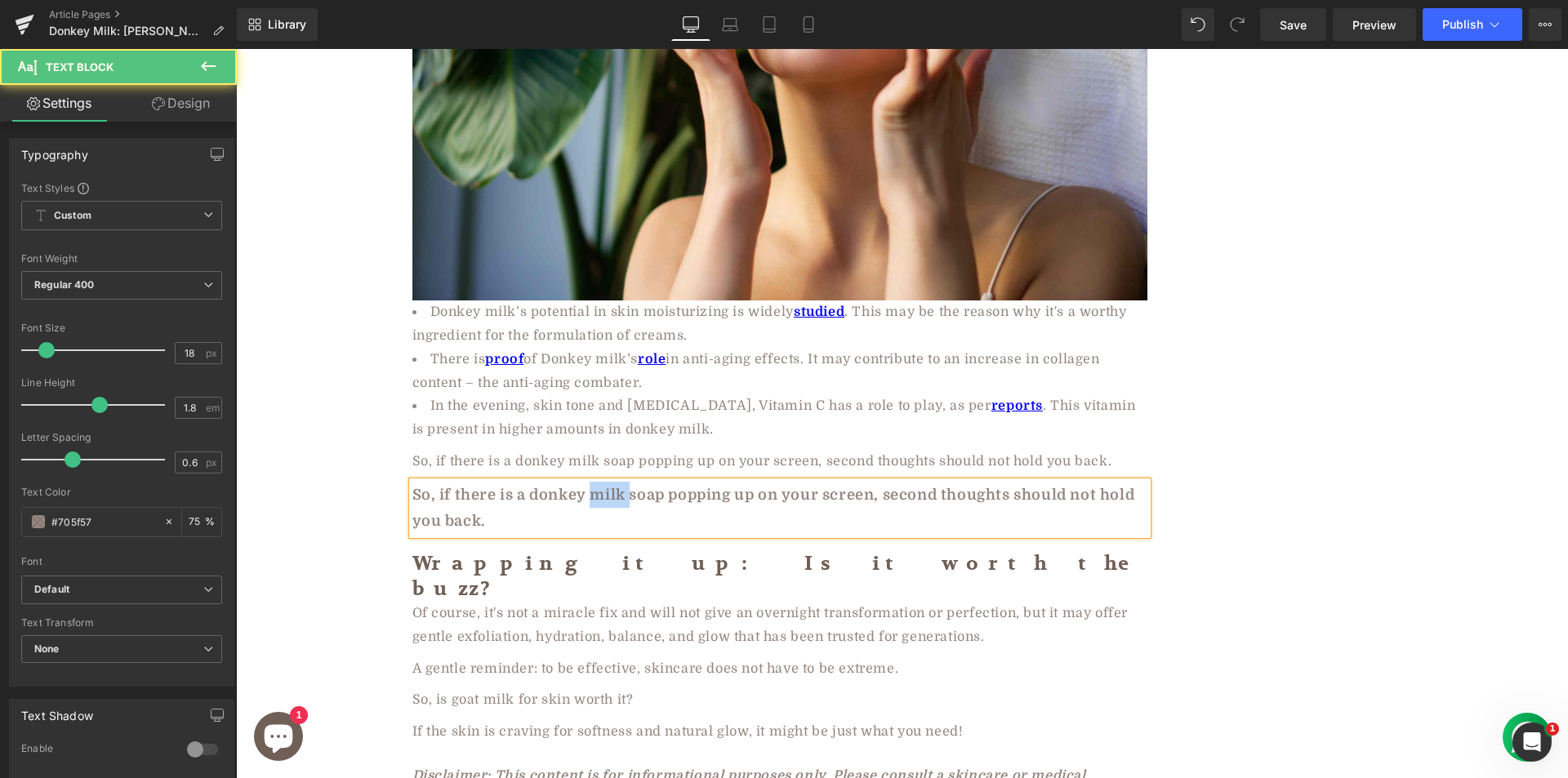
click at [479, 486] on strong "So, if there is a donkey milk soap popping up on your screen, second thoughts s…" at bounding box center [773, 508] width 723 height 42
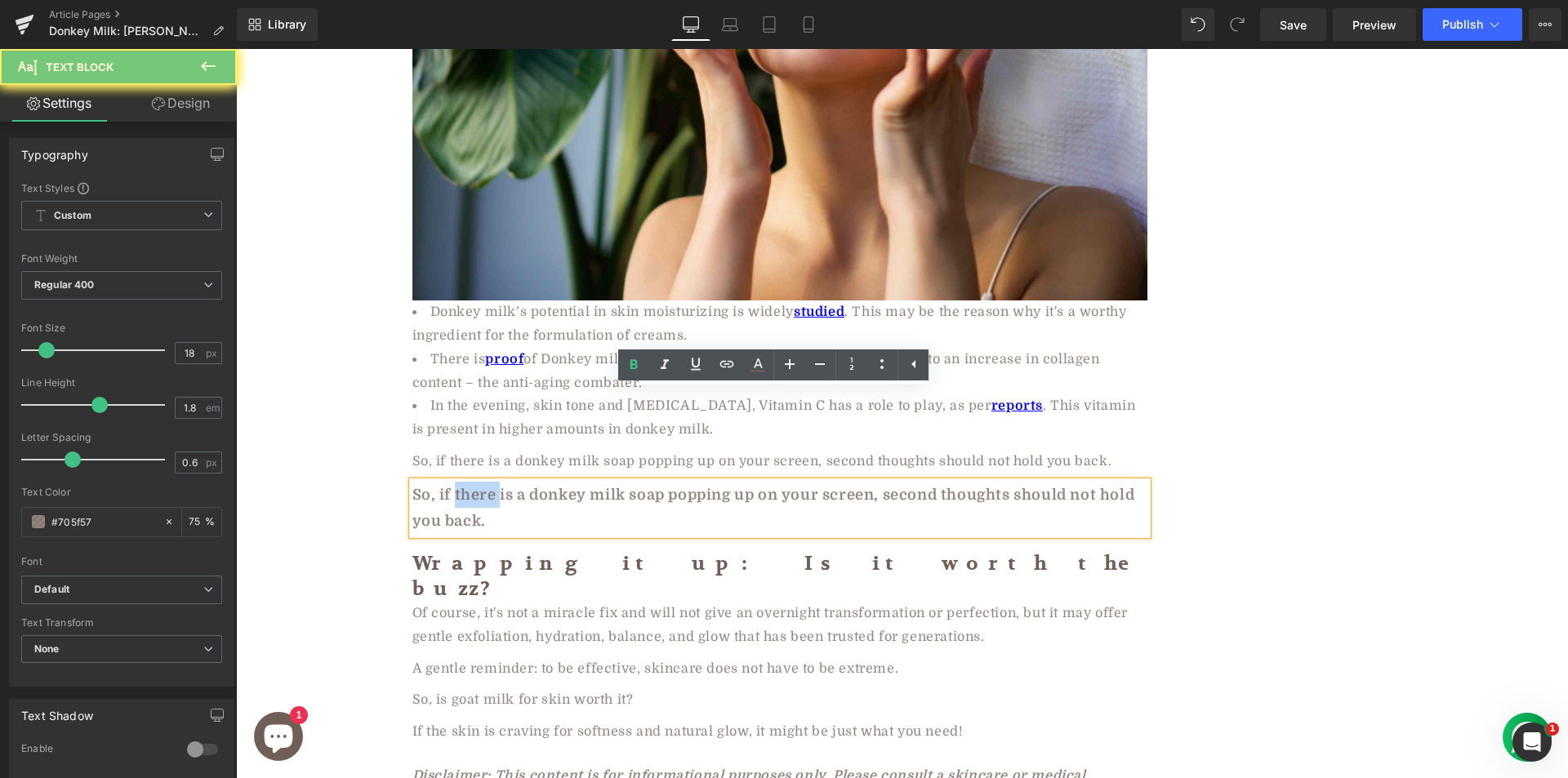
click at [479, 486] on strong "So, if there is a donkey milk soap popping up on your screen, second thoughts s…" at bounding box center [773, 508] width 723 height 42
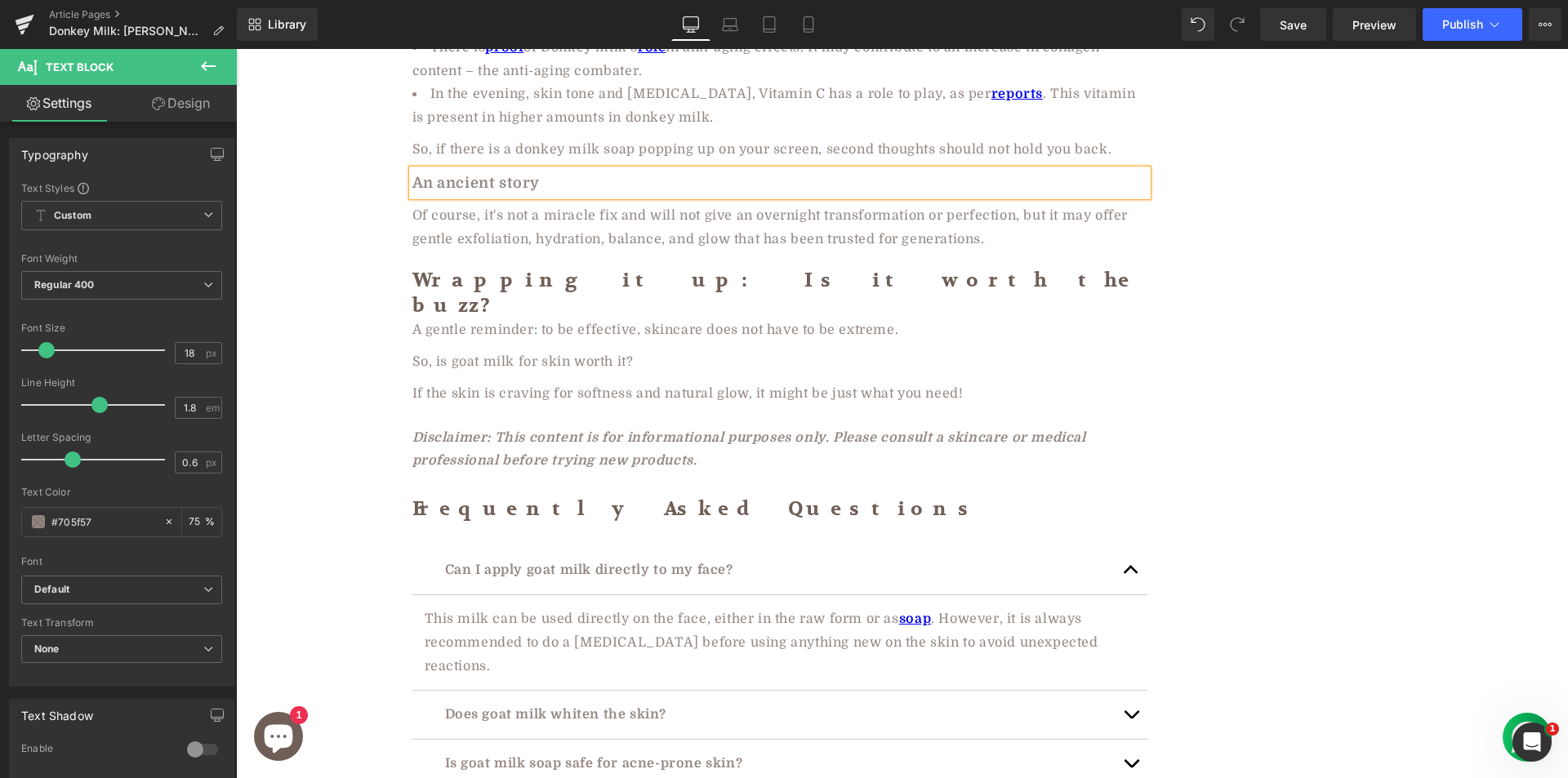
scroll to position [3719, 0]
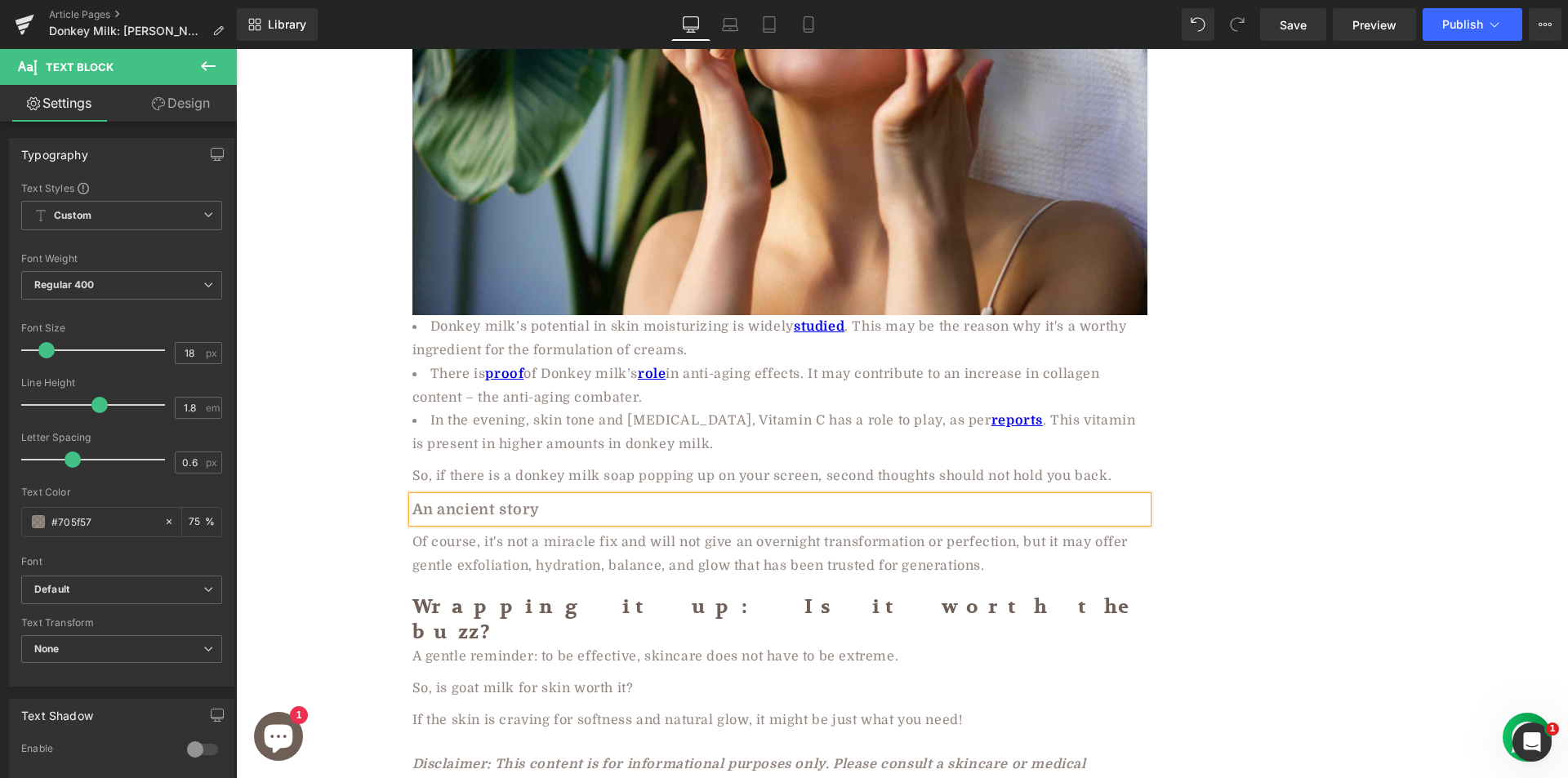
click at [484, 530] on div "Of course, it's not a miracle fix and will not give an overnight transformation…" at bounding box center [779, 554] width 735 height 48
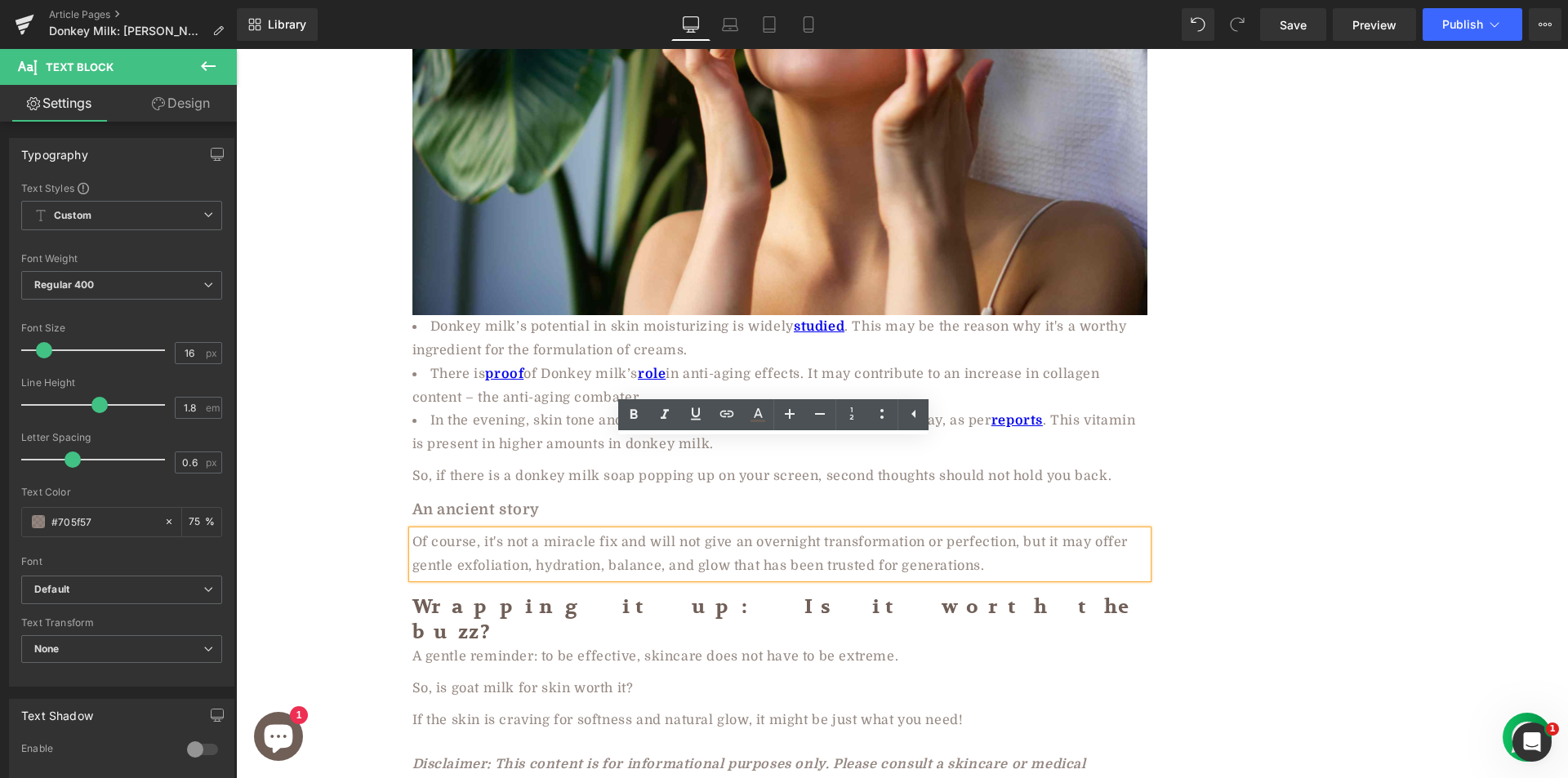
paste div
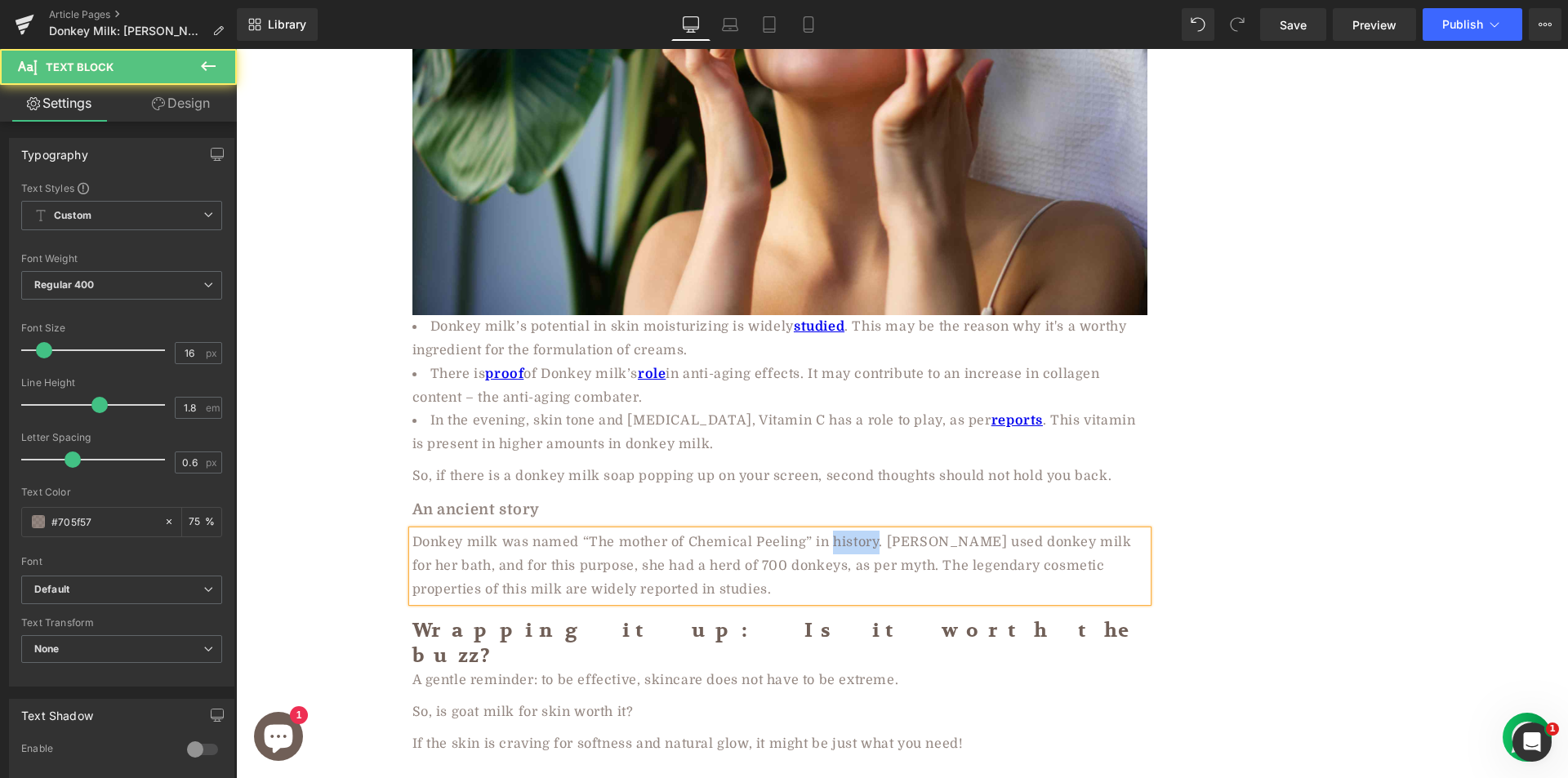
drag, startPoint x: 825, startPoint y: 450, endPoint x: 868, endPoint y: 453, distance: 43.1
click at [868, 530] on div "Donkey milk was named “The mother of Chemical Peeling” in history. Cleopatra us…" at bounding box center [779, 565] width 735 height 70
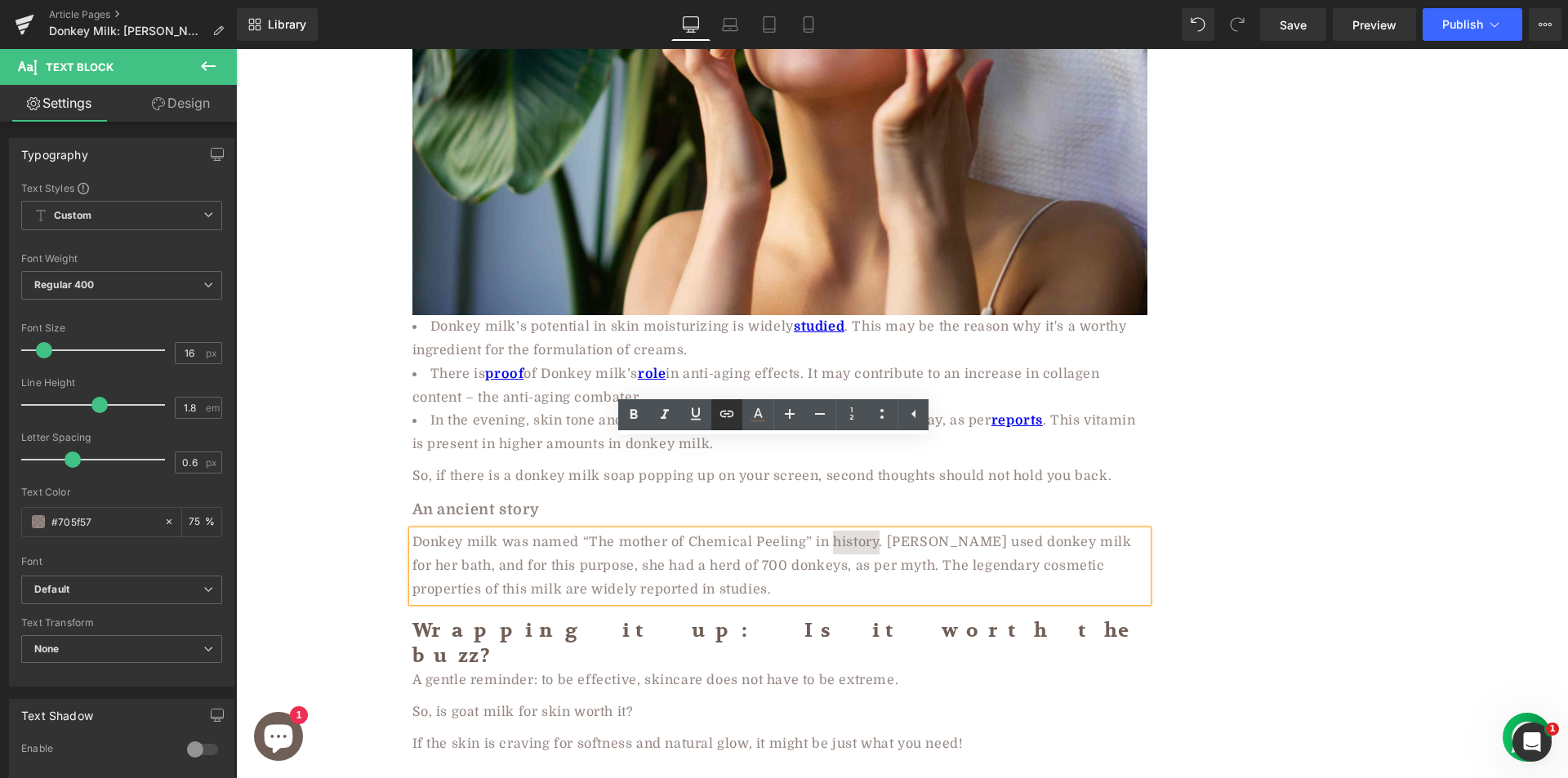
click at [726, 410] on icon at bounding box center [727, 414] width 19 height 19
click at [819, 491] on input "text" at bounding box center [891, 486] width 251 height 41
paste input "https://www.thersites-journal.de/index.php/thr/article/view/95"
type input "https://www.thersites-journal.de/index.php/thr/article/view/95"
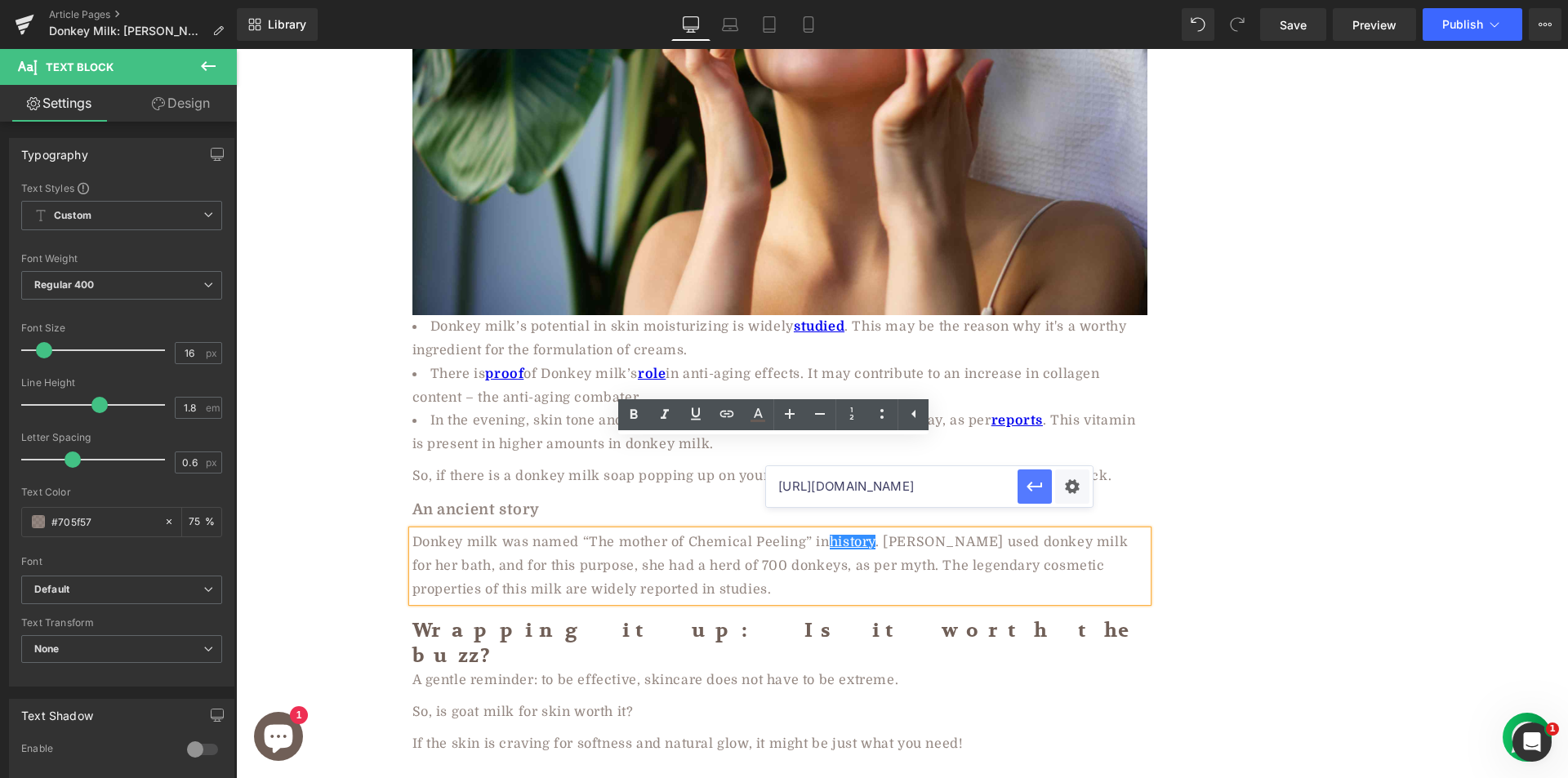
click at [1027, 490] on icon "button" at bounding box center [1034, 486] width 19 height 19
click at [629, 412] on icon at bounding box center [633, 415] width 19 height 19
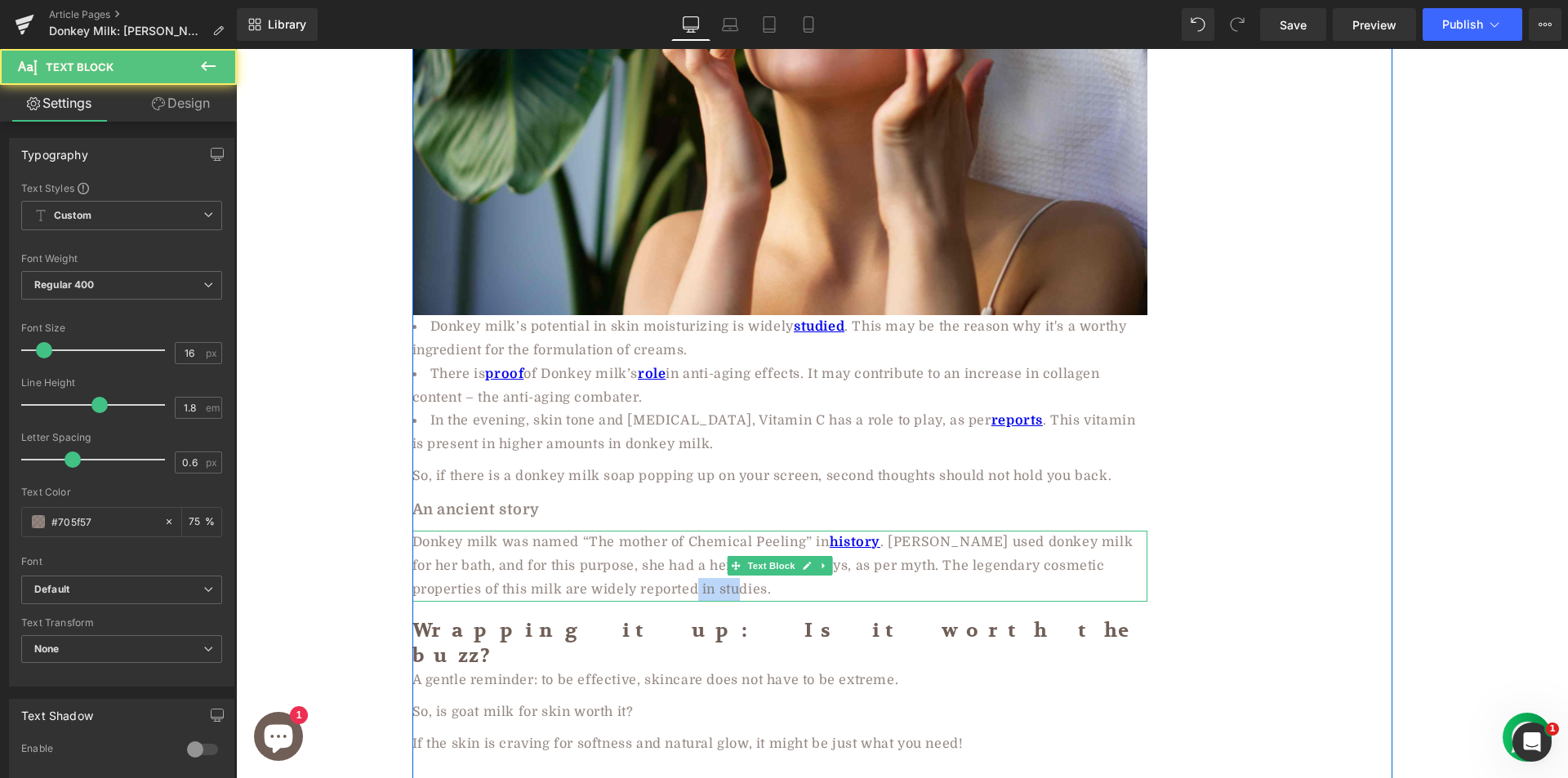
drag, startPoint x: 624, startPoint y: 496, endPoint x: 669, endPoint y: 502, distance: 45.4
click at [669, 530] on div "Donkey milk was named “The mother of Chemical Peeling” in history . Cleopatra u…" at bounding box center [779, 565] width 735 height 70
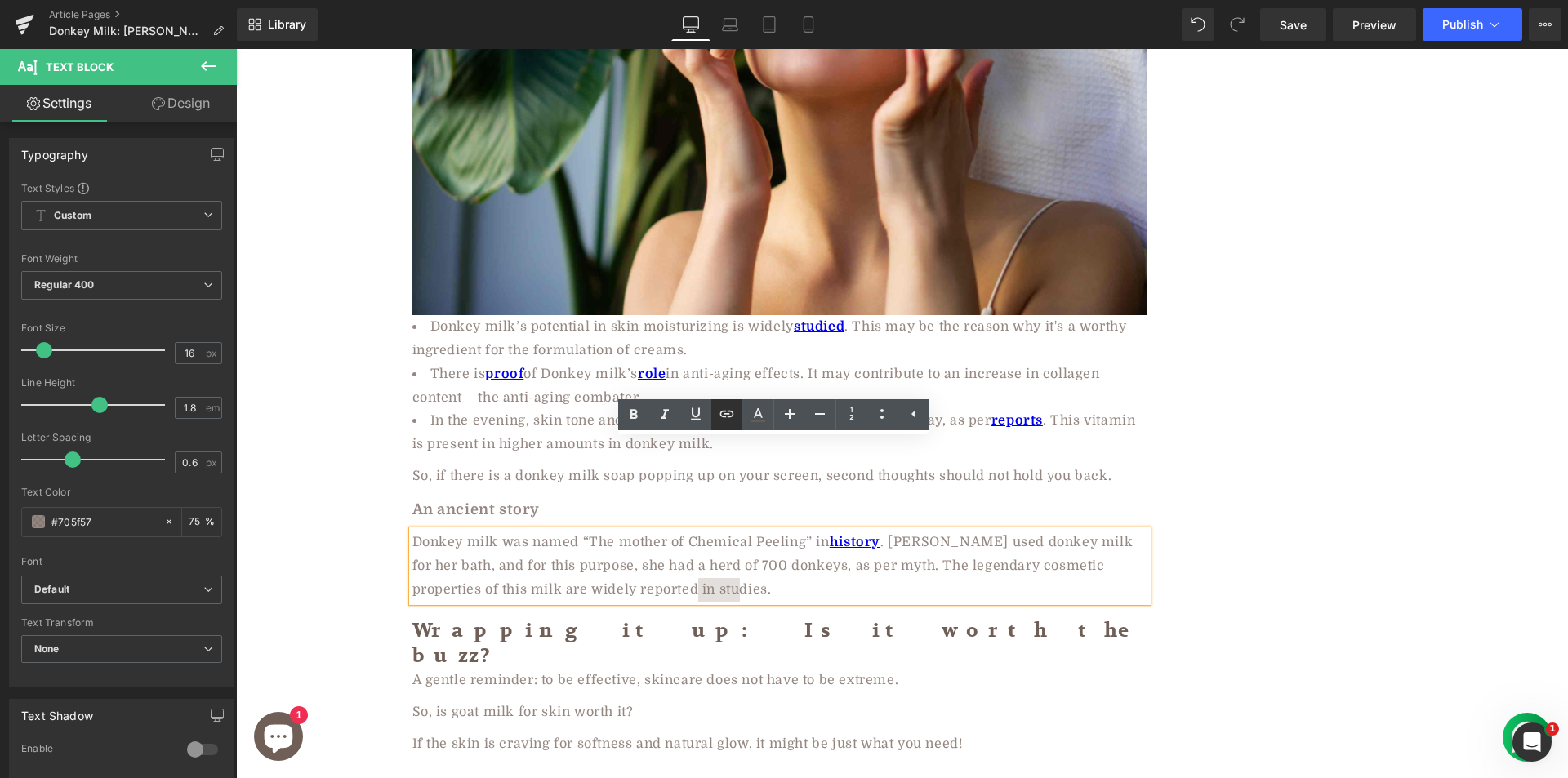
click at [724, 417] on icon at bounding box center [727, 413] width 14 height 7
click at [655, 516] on input "text" at bounding box center [690, 532] width 251 height 41
paste input "https://journals.co.za/doi/epdf/10.10520/EJC-17f868faf5"
type input "https://journals.co.za/doi/epdf/10.10520/EJC-17f868faf5"
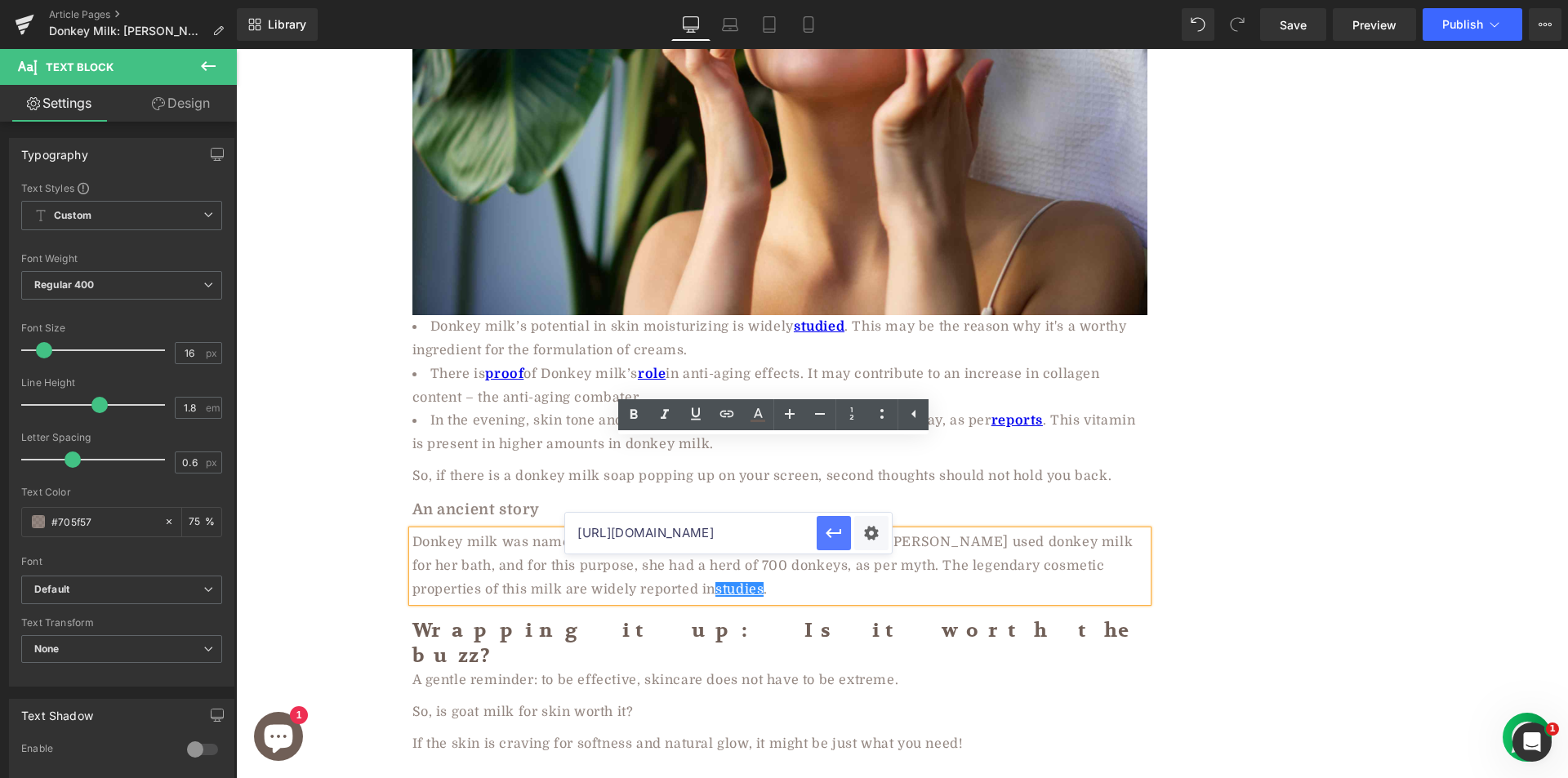
drag, startPoint x: 827, startPoint y: 530, endPoint x: 591, endPoint y: 469, distance: 243.8
click at [827, 530] on icon "button" at bounding box center [834, 532] width 19 height 19
click at [635, 411] on icon at bounding box center [634, 414] width 8 height 10
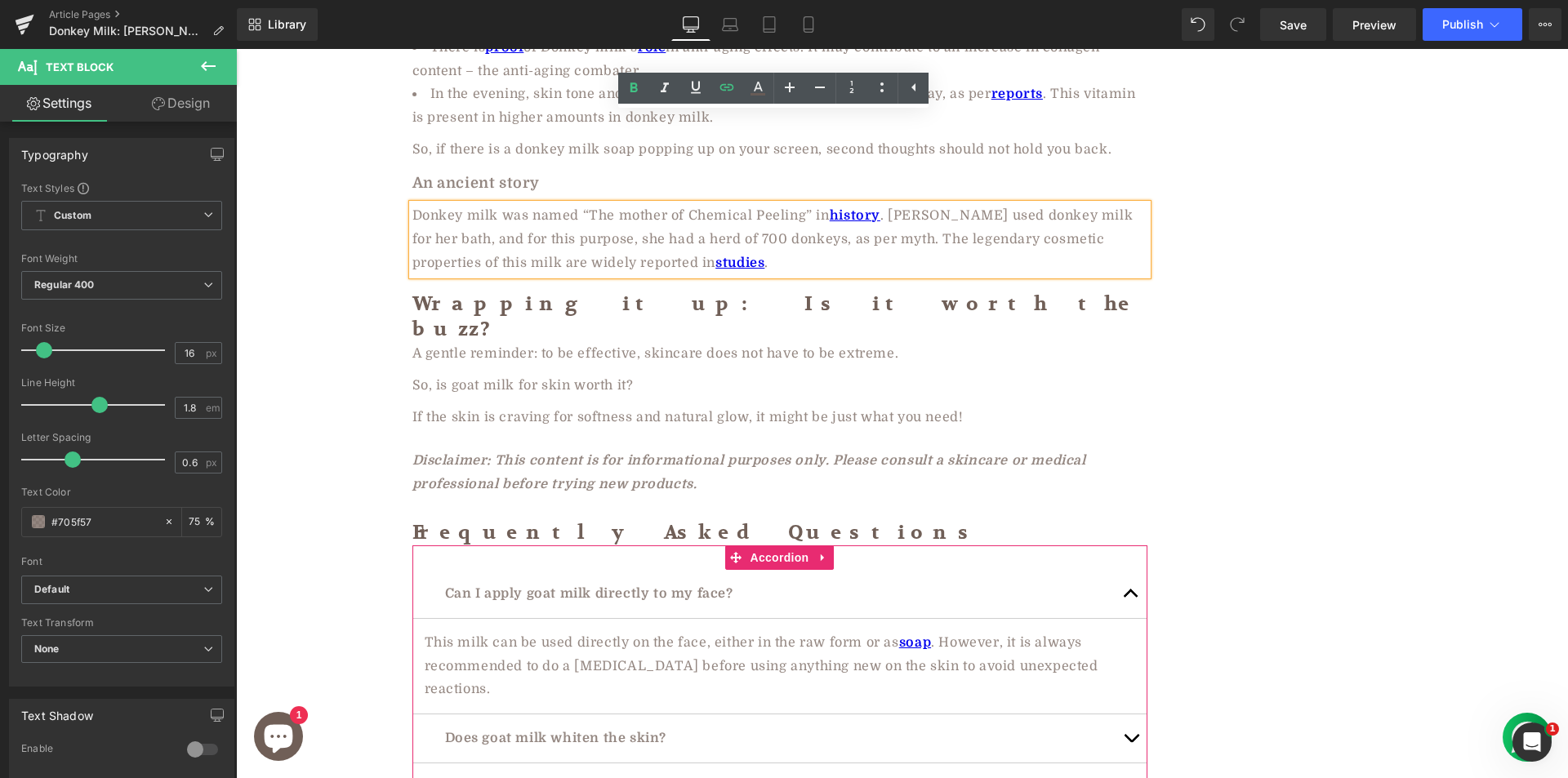
click at [1128, 570] on button "button" at bounding box center [1131, 594] width 33 height 48
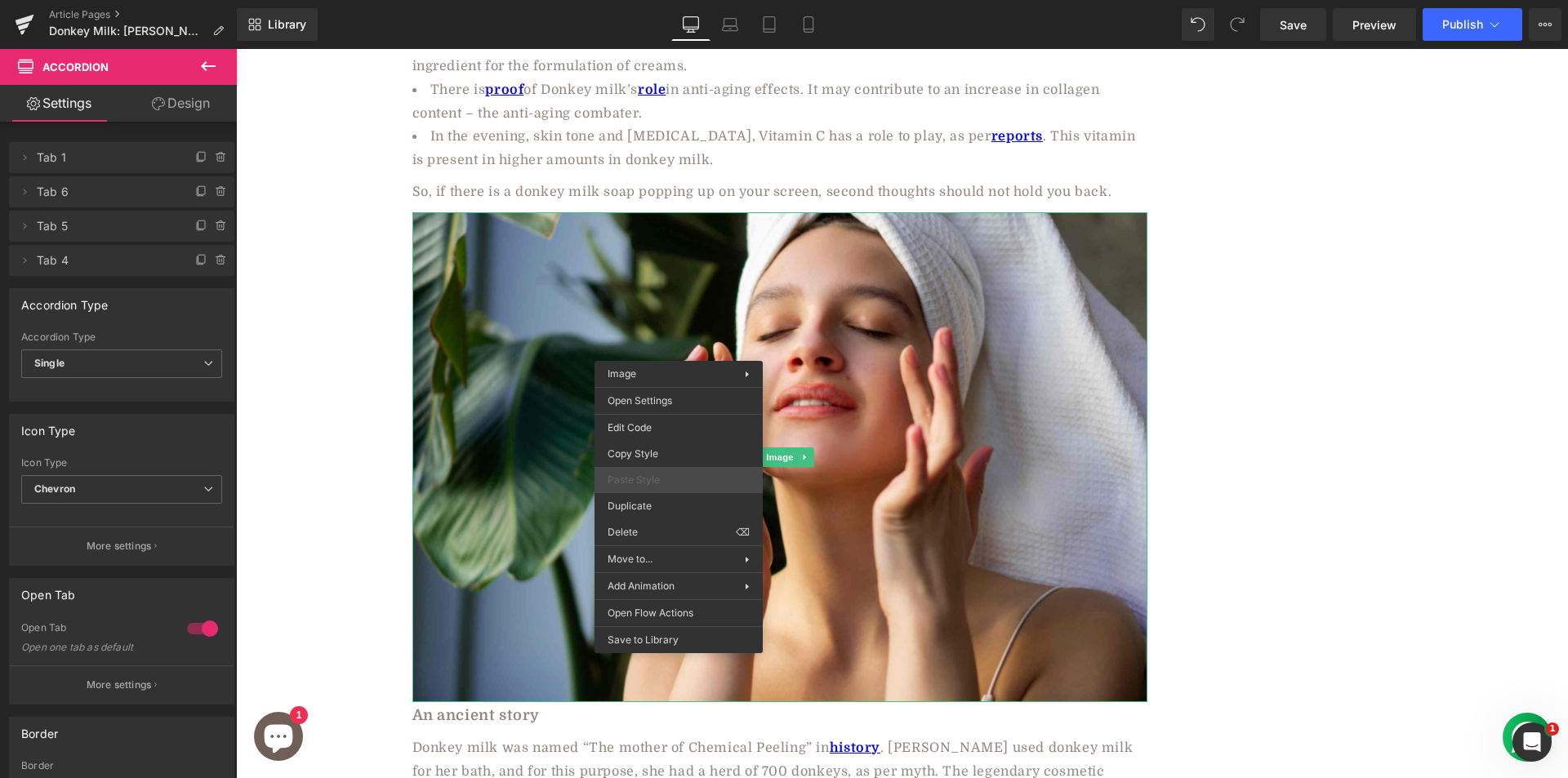
scroll to position [4010, 0]
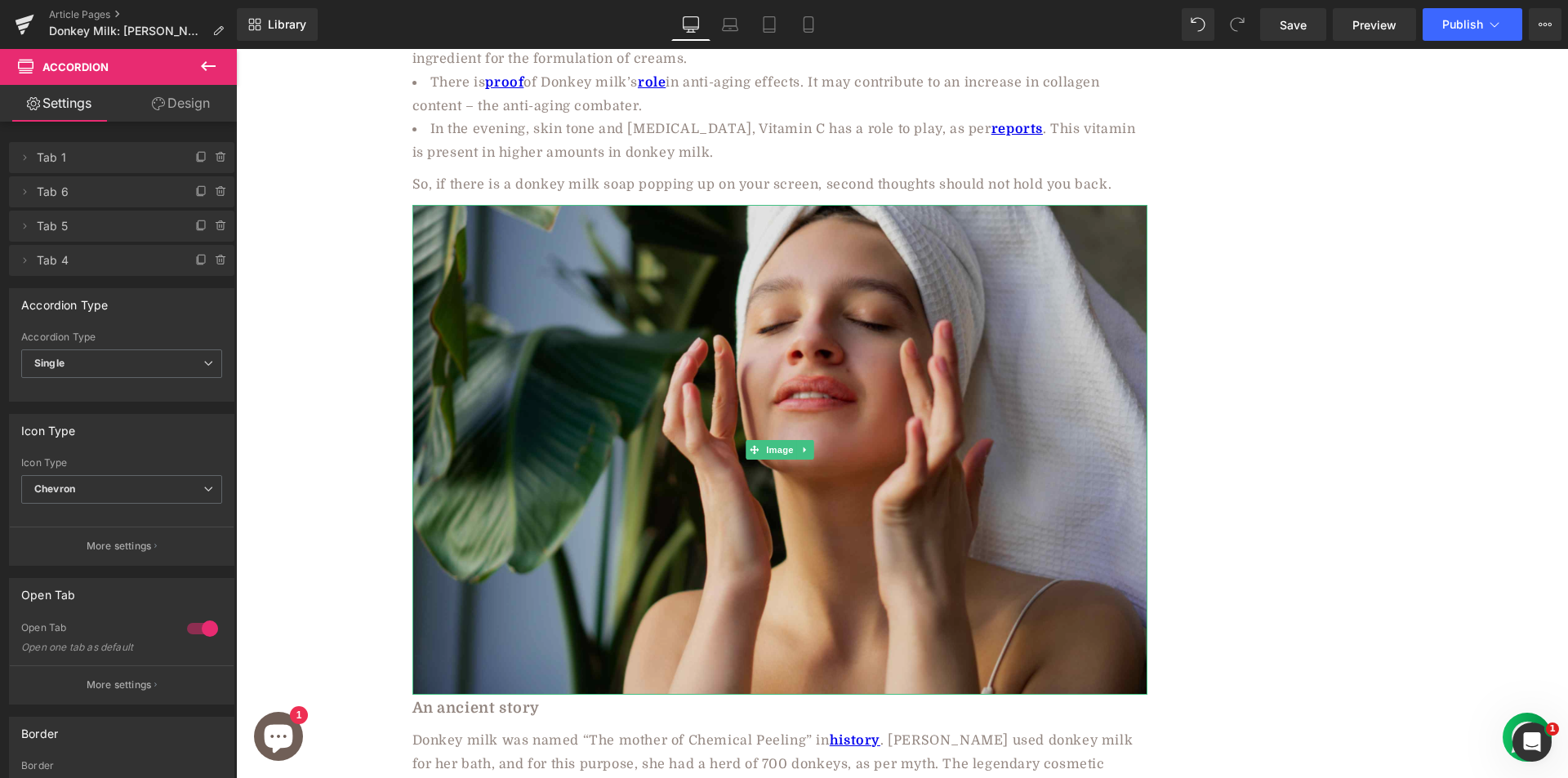
drag, startPoint x: 1027, startPoint y: 630, endPoint x: 793, endPoint y: 574, distance: 240.6
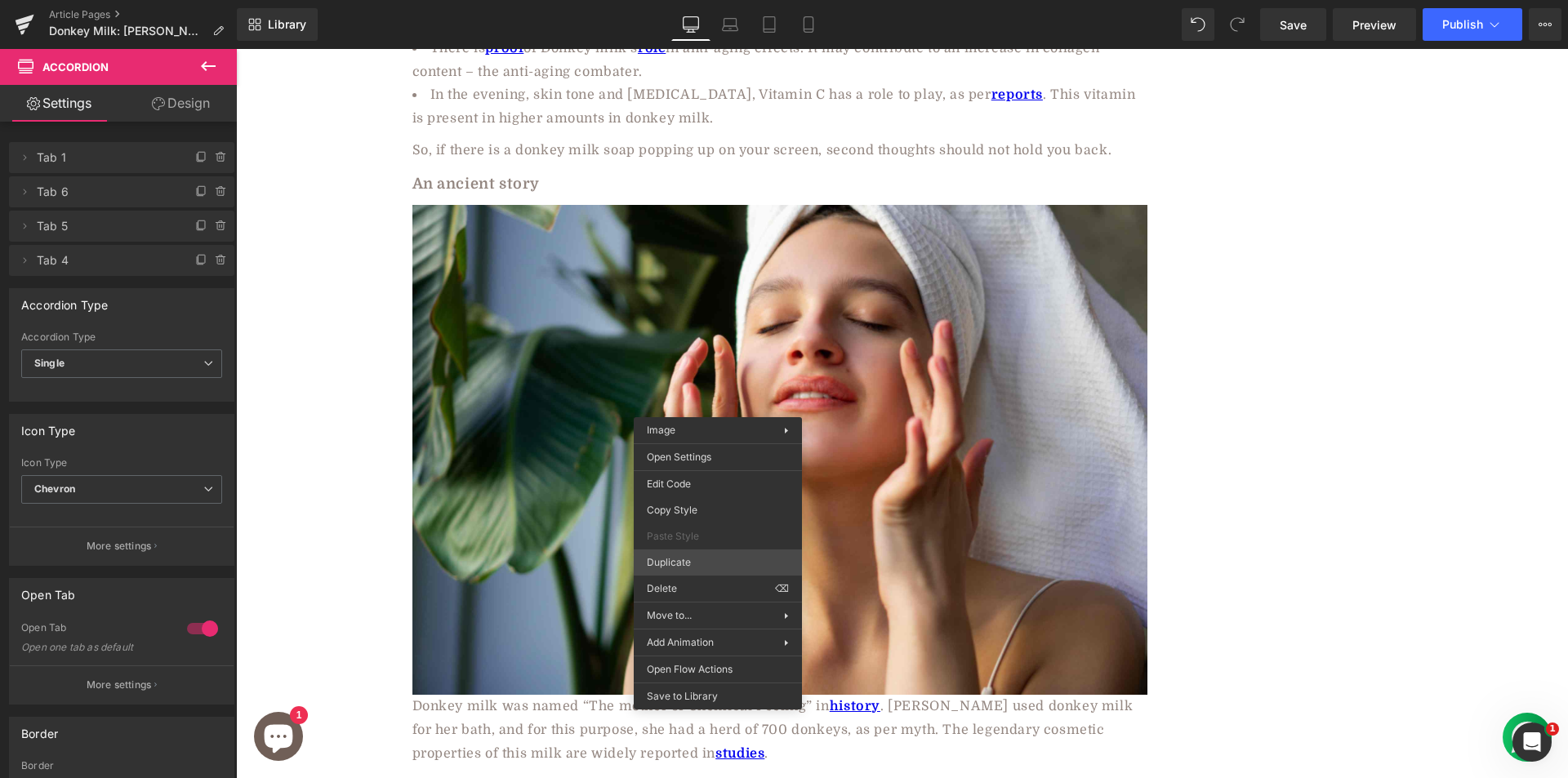
scroll to position [4046, 0]
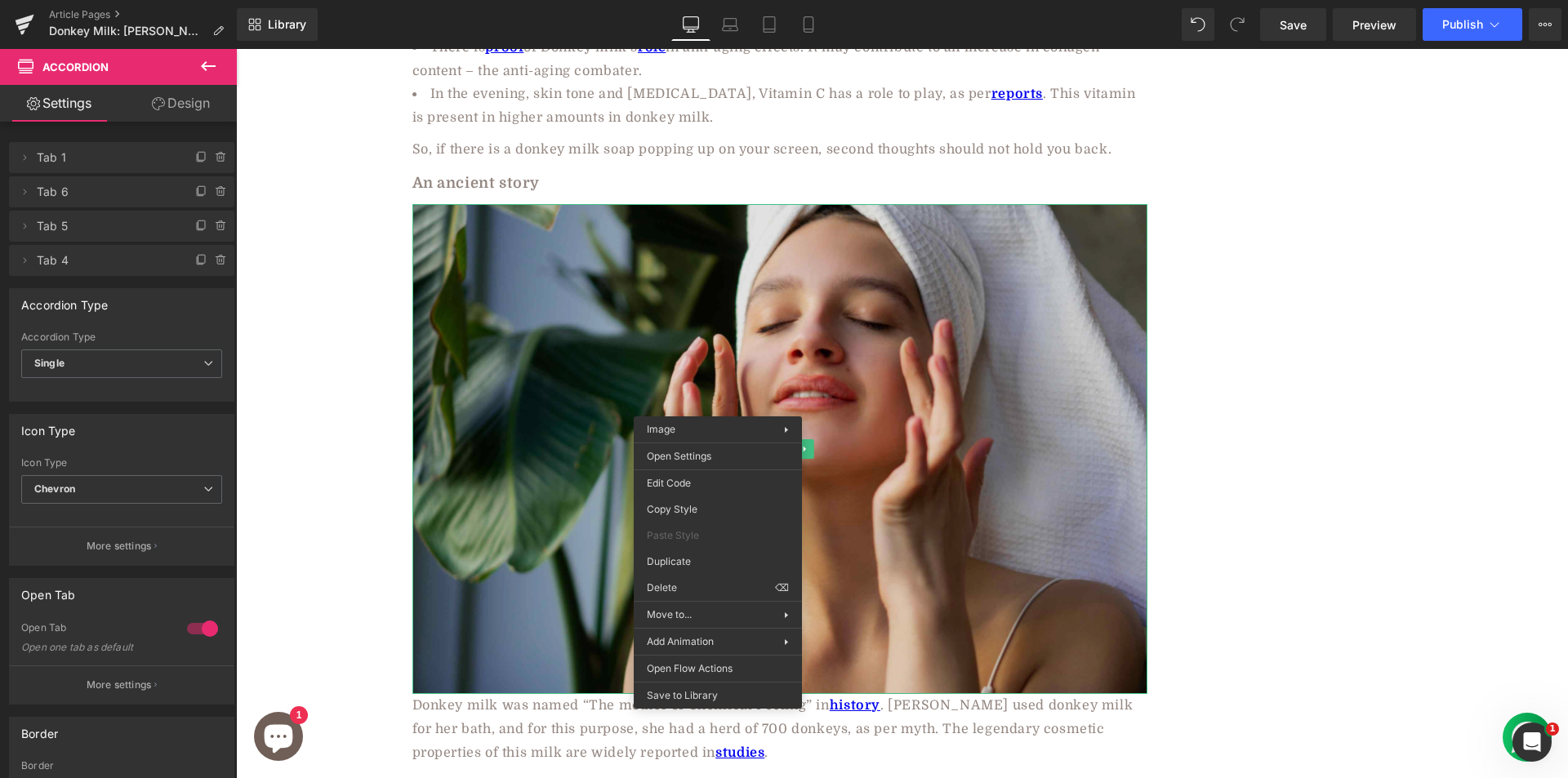
drag, startPoint x: 1072, startPoint y: 691, endPoint x: 827, endPoint y: 631, distance: 252.2
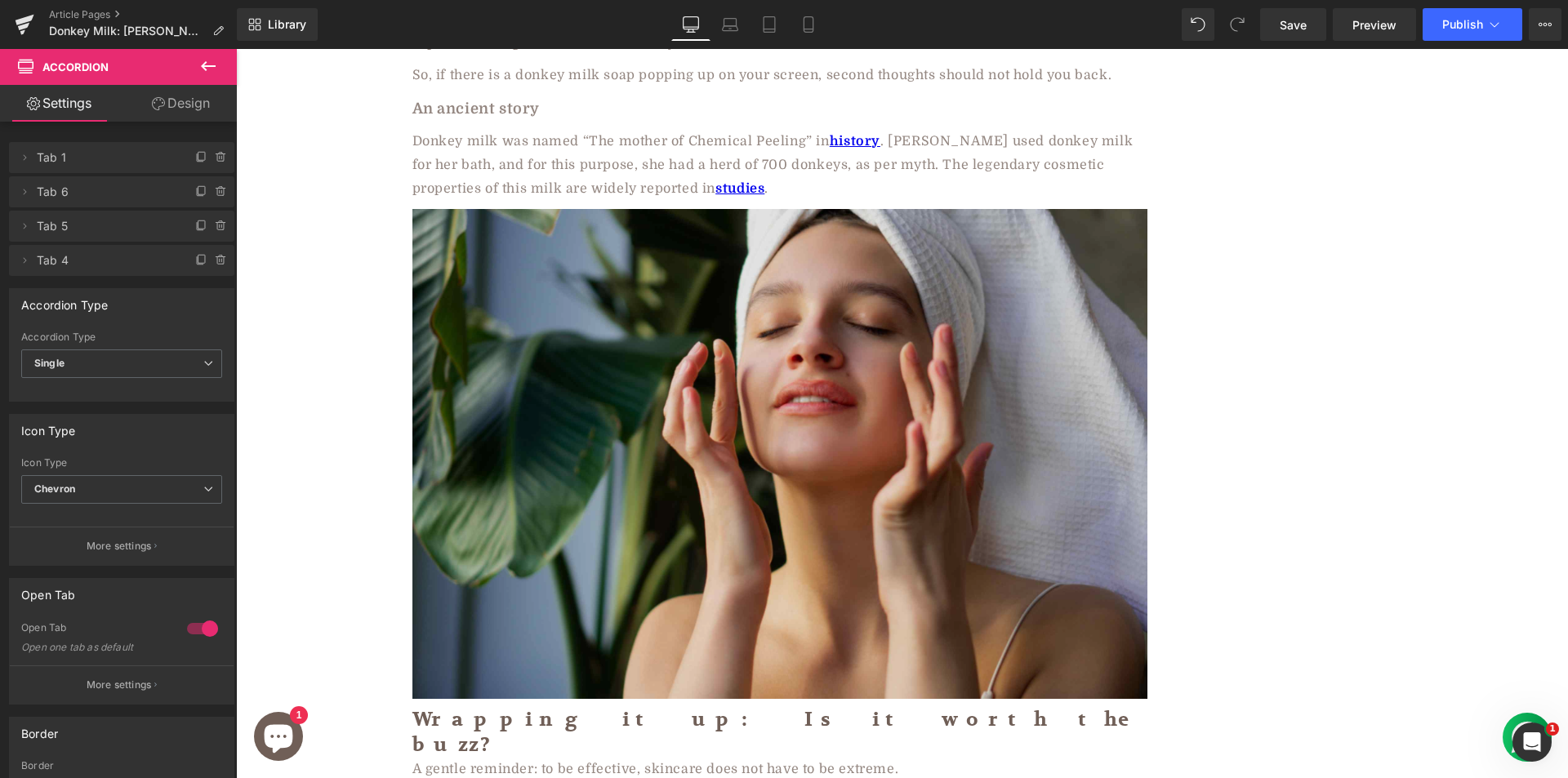
scroll to position [4124, 0]
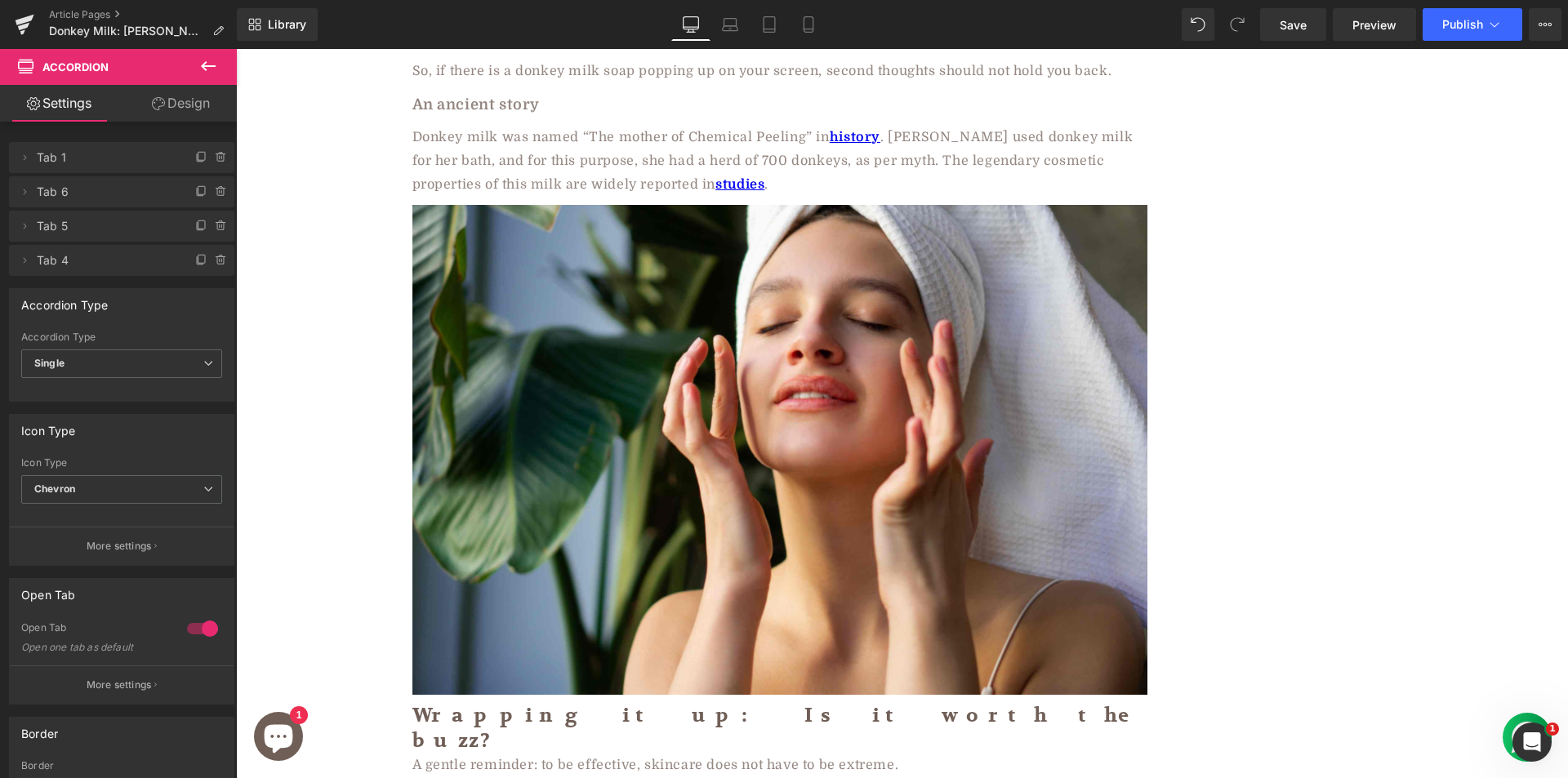
click at [758, 282] on img at bounding box center [779, 449] width 735 height 489
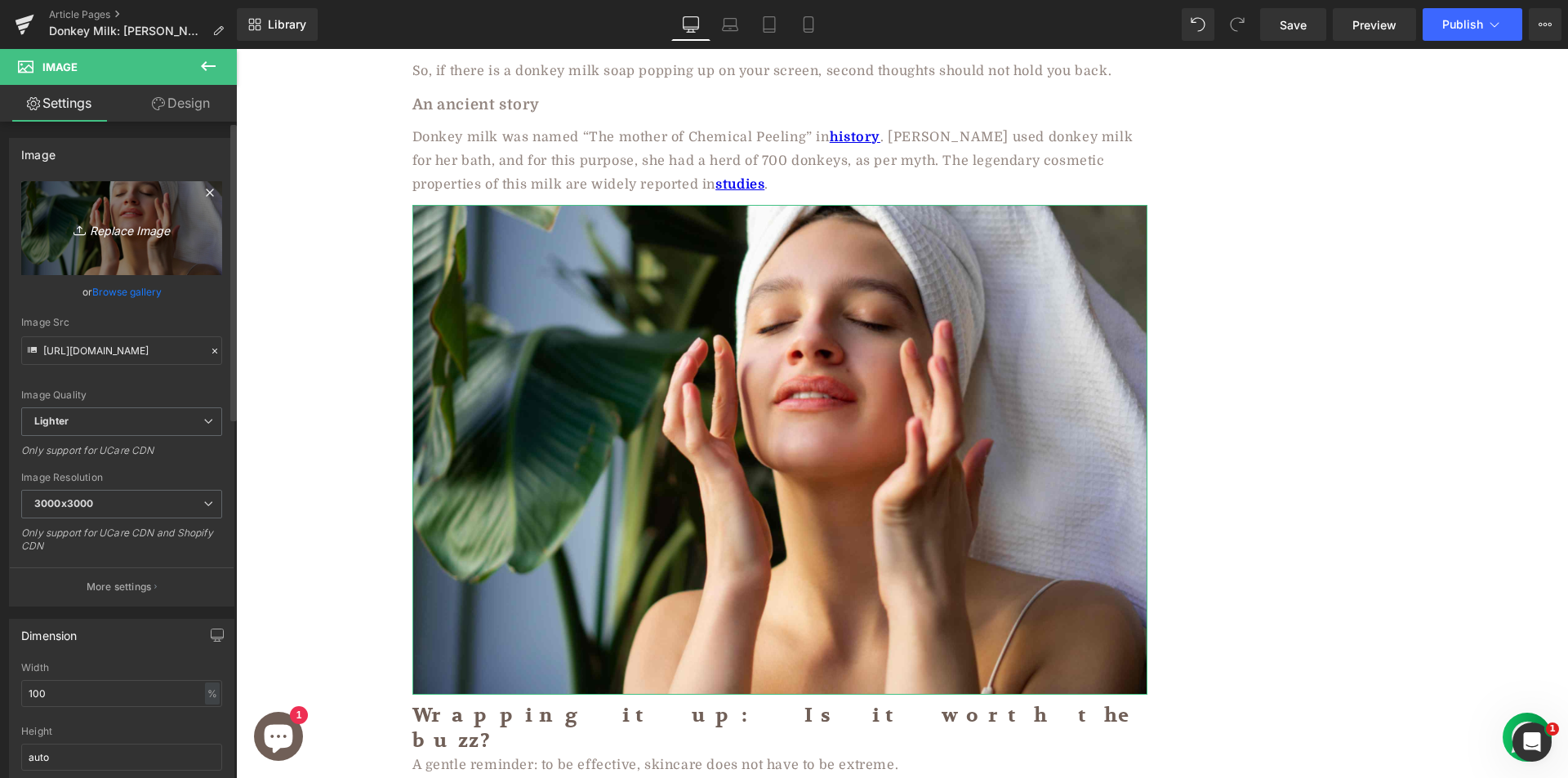
click at [124, 197] on link "Replace Image" at bounding box center [121, 228] width 201 height 94
type input "C:\fakepath\Cleopatra msn.jpg"
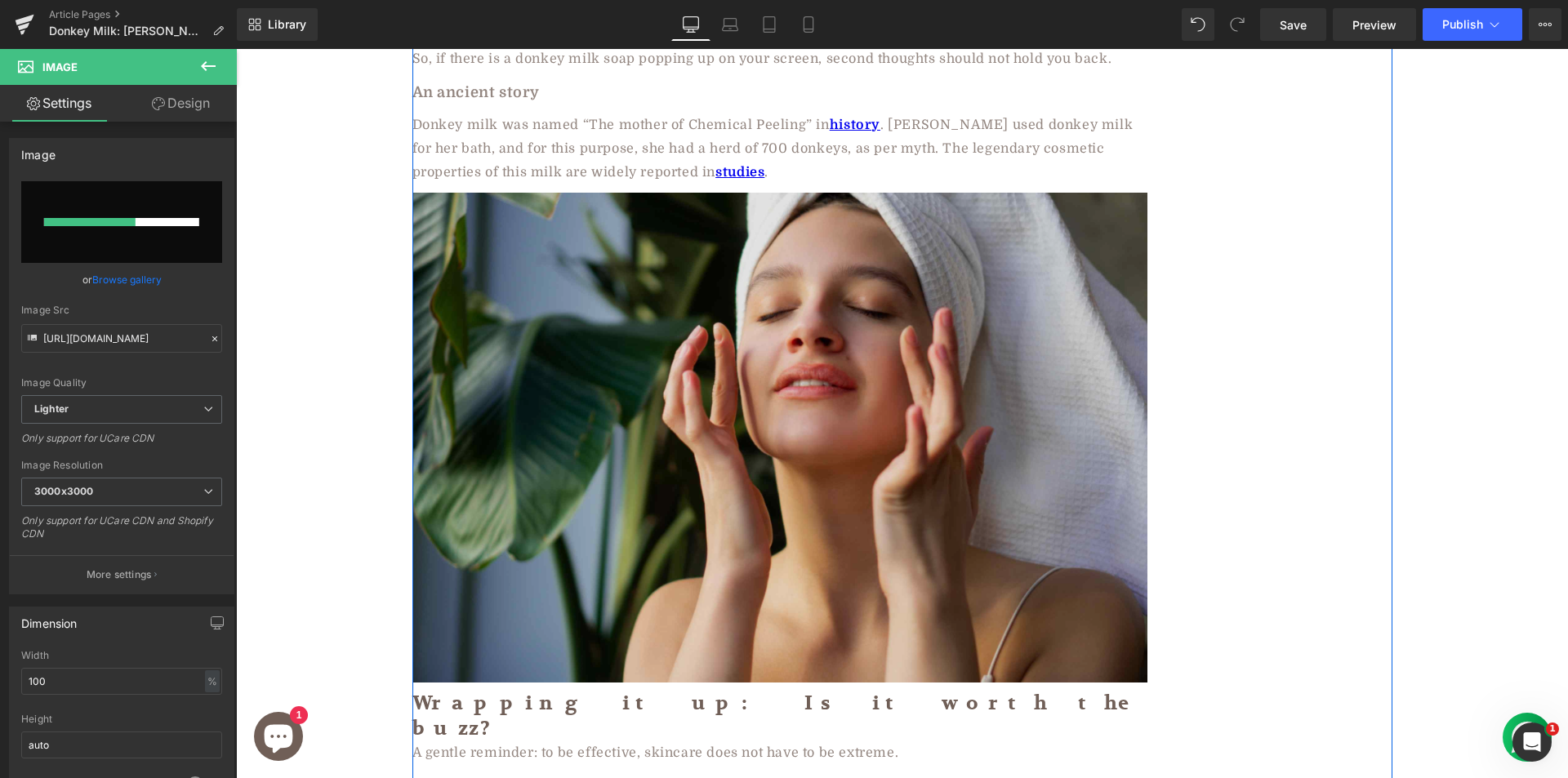
scroll to position [4205, 0]
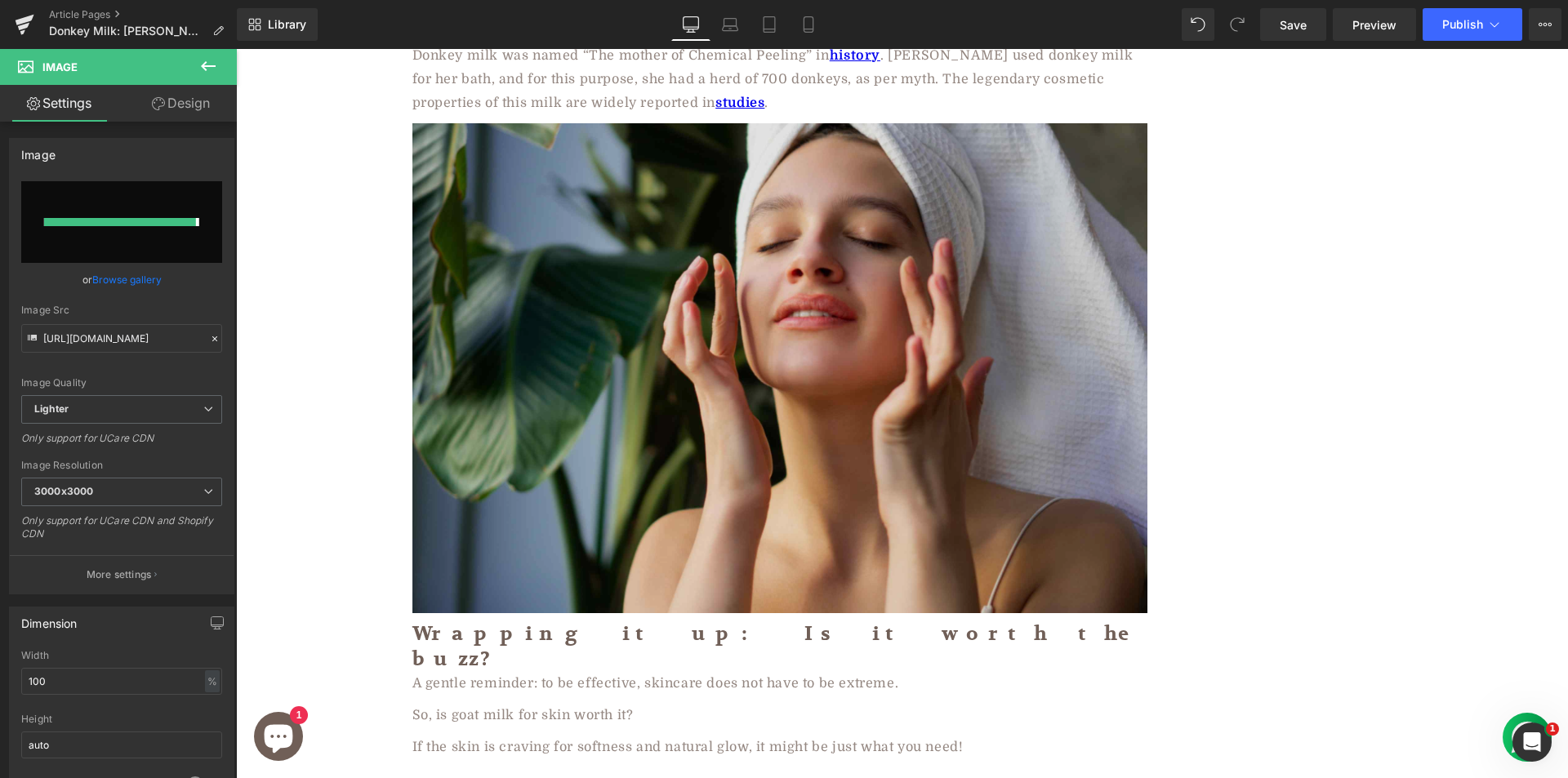
type input "https://ucarecdn.com/2902460e-b159-4827-92a9-afda5322d5ca/-/format/auto/-/previ…"
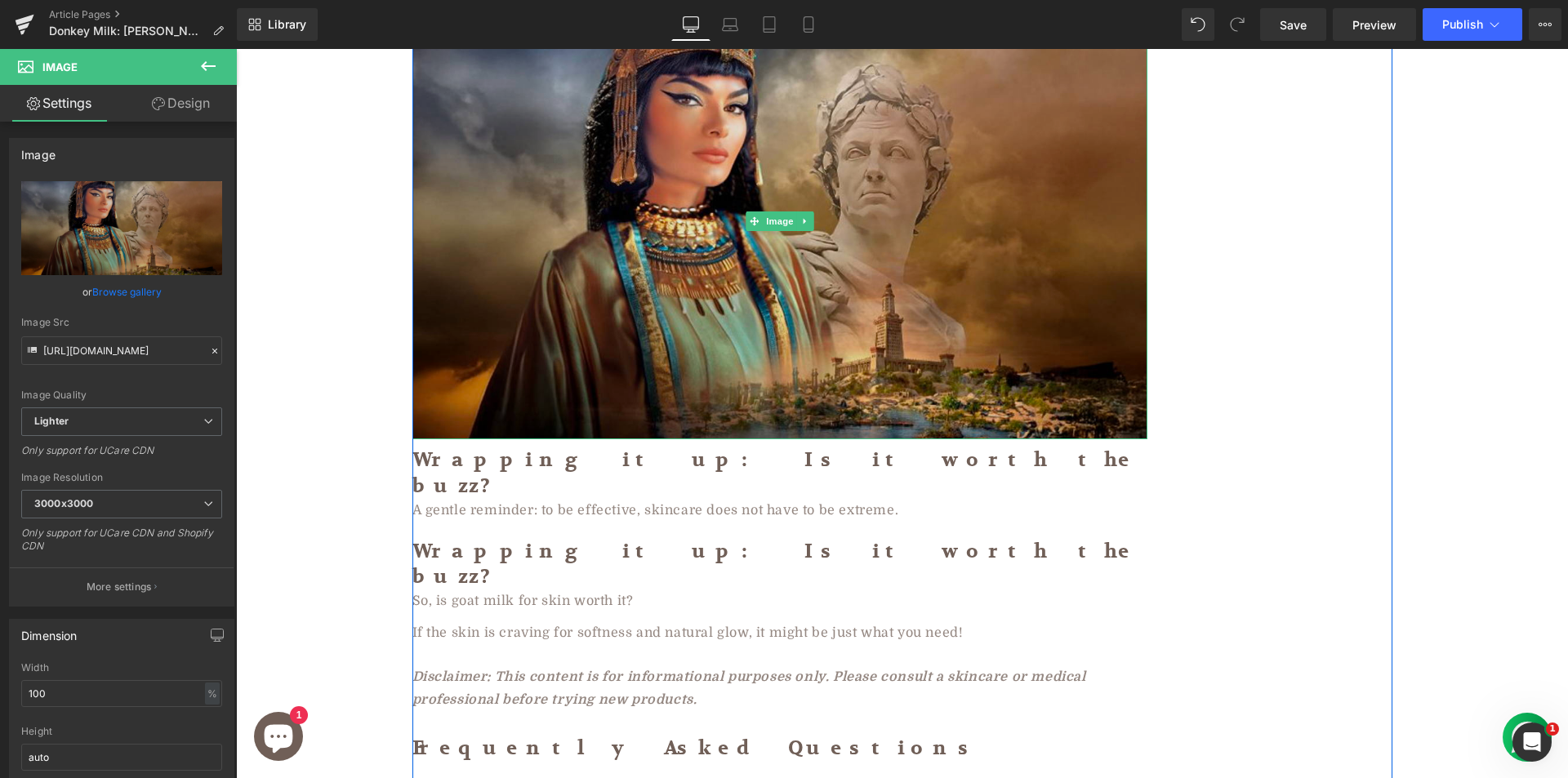
scroll to position [4185, 0]
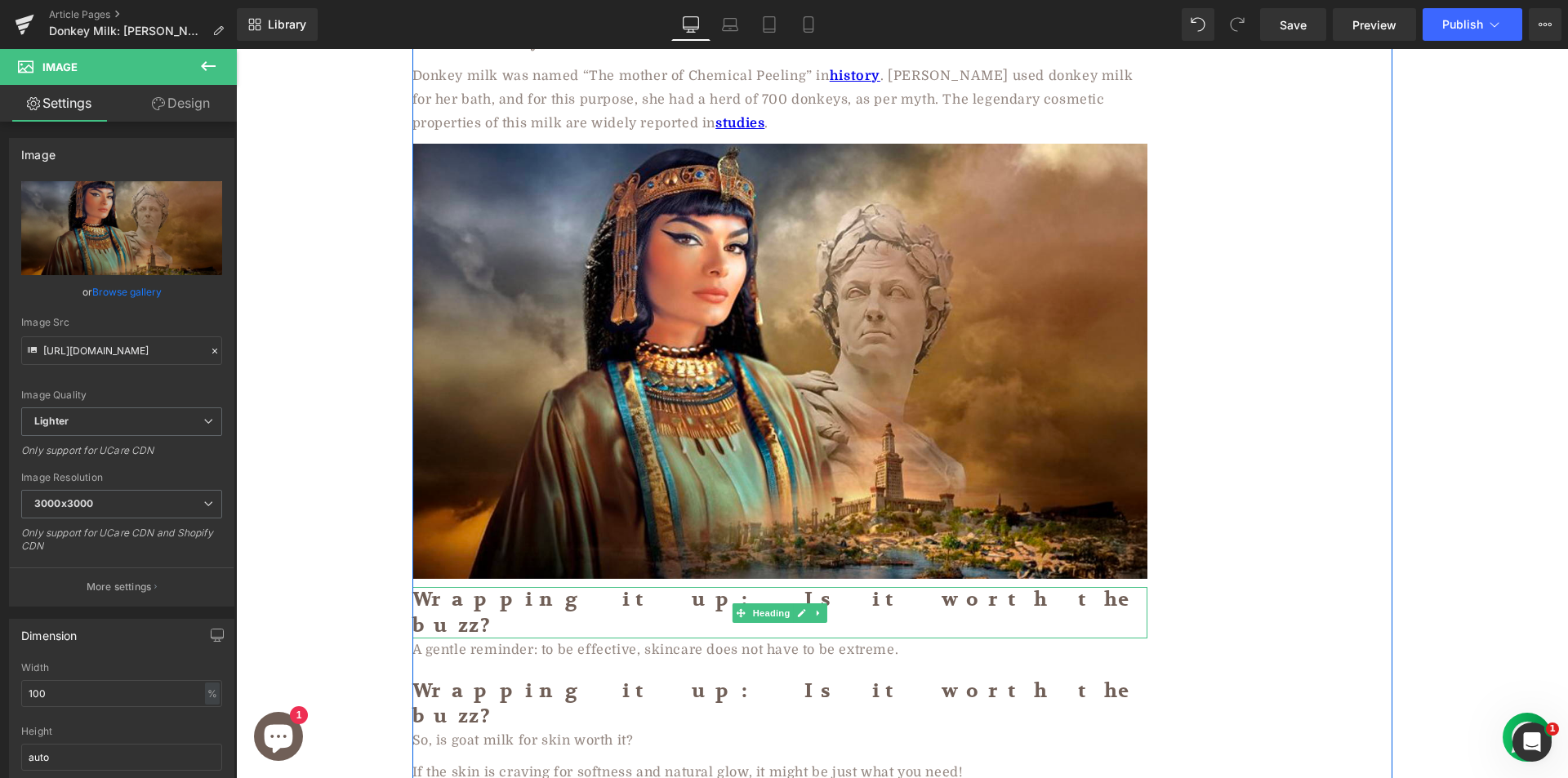
click at [568, 587] on h2 "Wrapping it up: Is it worth the buzz?" at bounding box center [779, 612] width 735 height 51
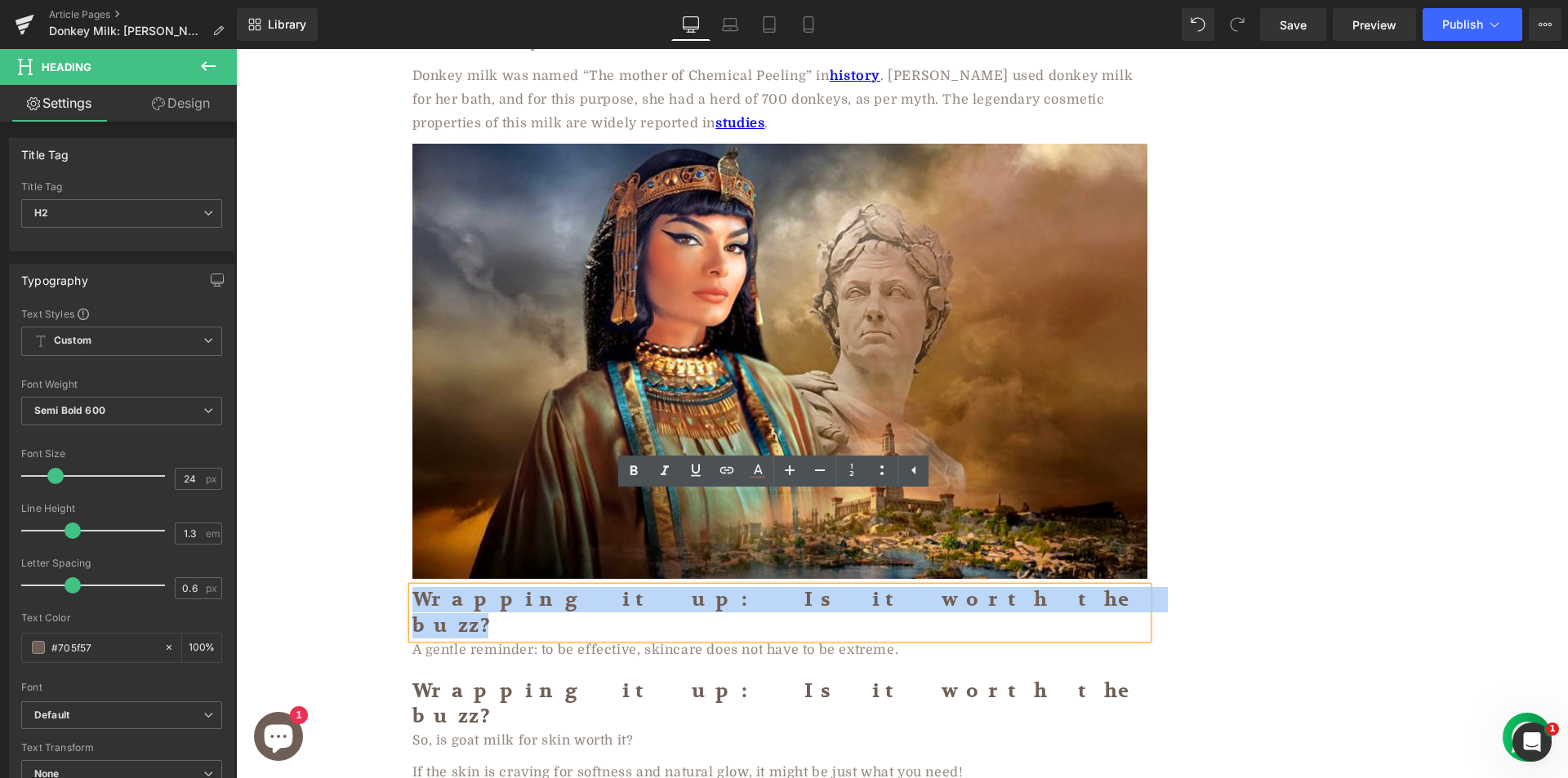
paste div
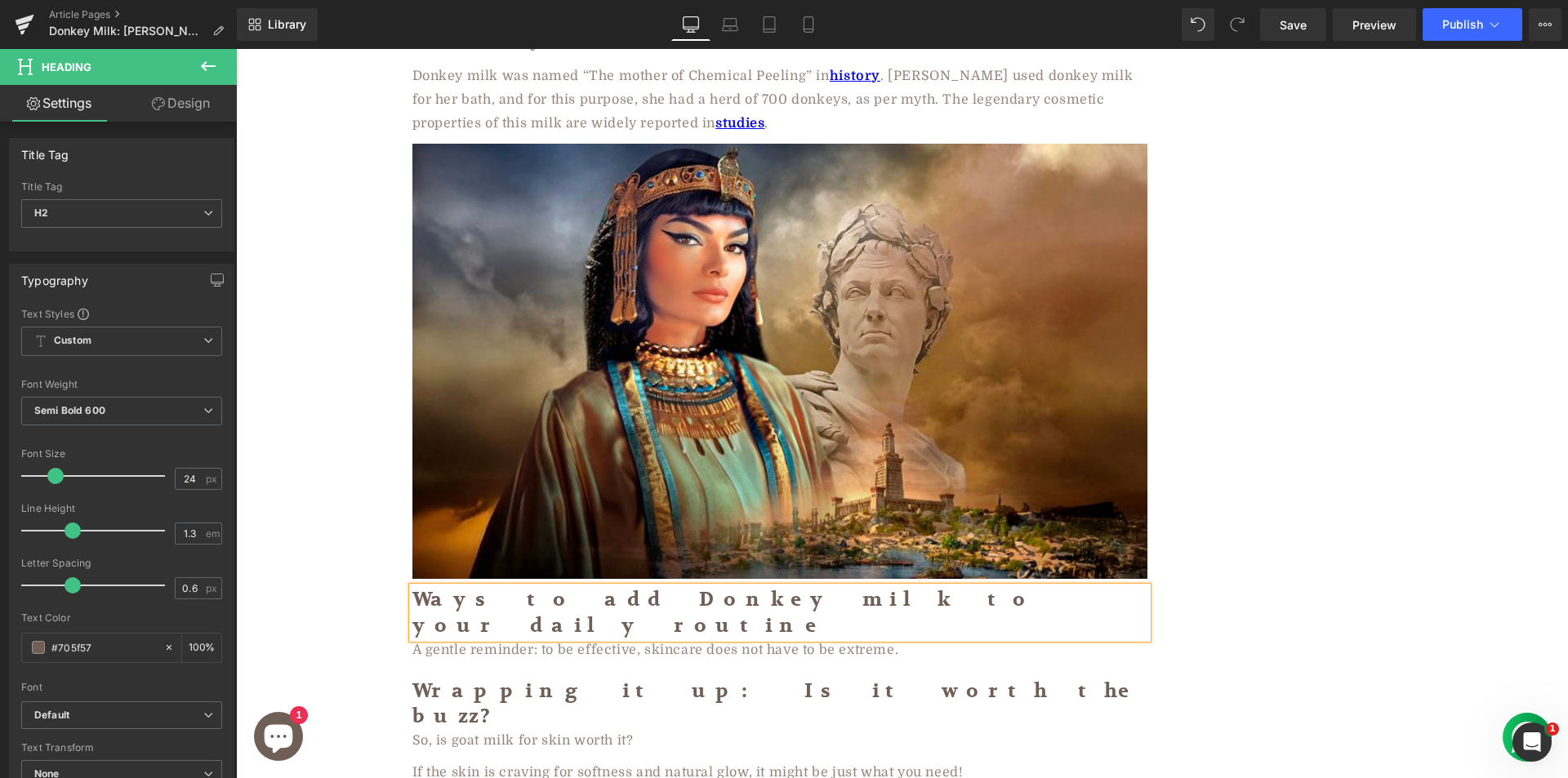
click at [546, 638] on div "A gentle reminder: to be effective, skincare does not have to be extreme." at bounding box center [779, 650] width 735 height 24
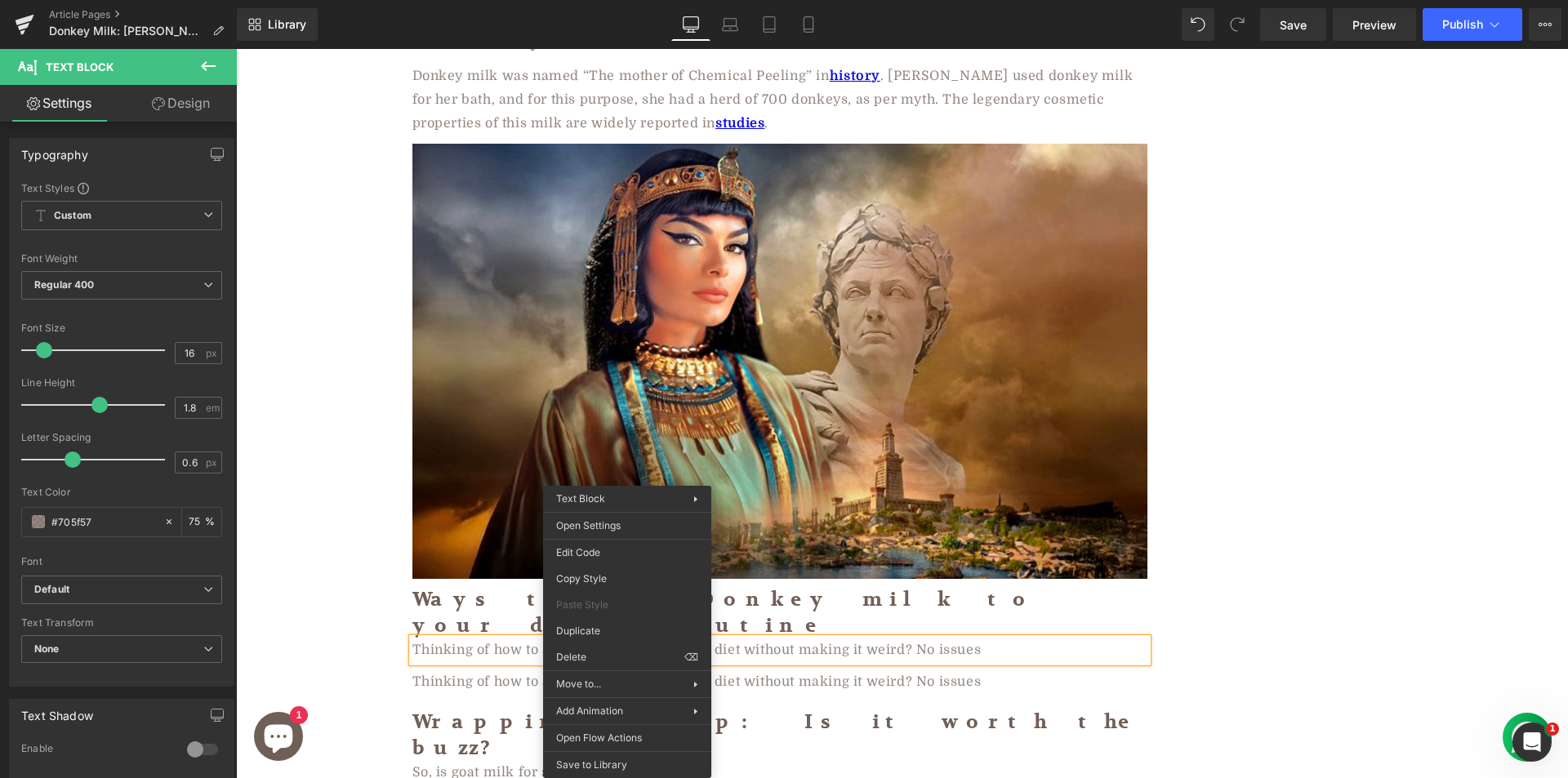
drag, startPoint x: 588, startPoint y: 624, endPoint x: 621, endPoint y: 610, distance: 35.8
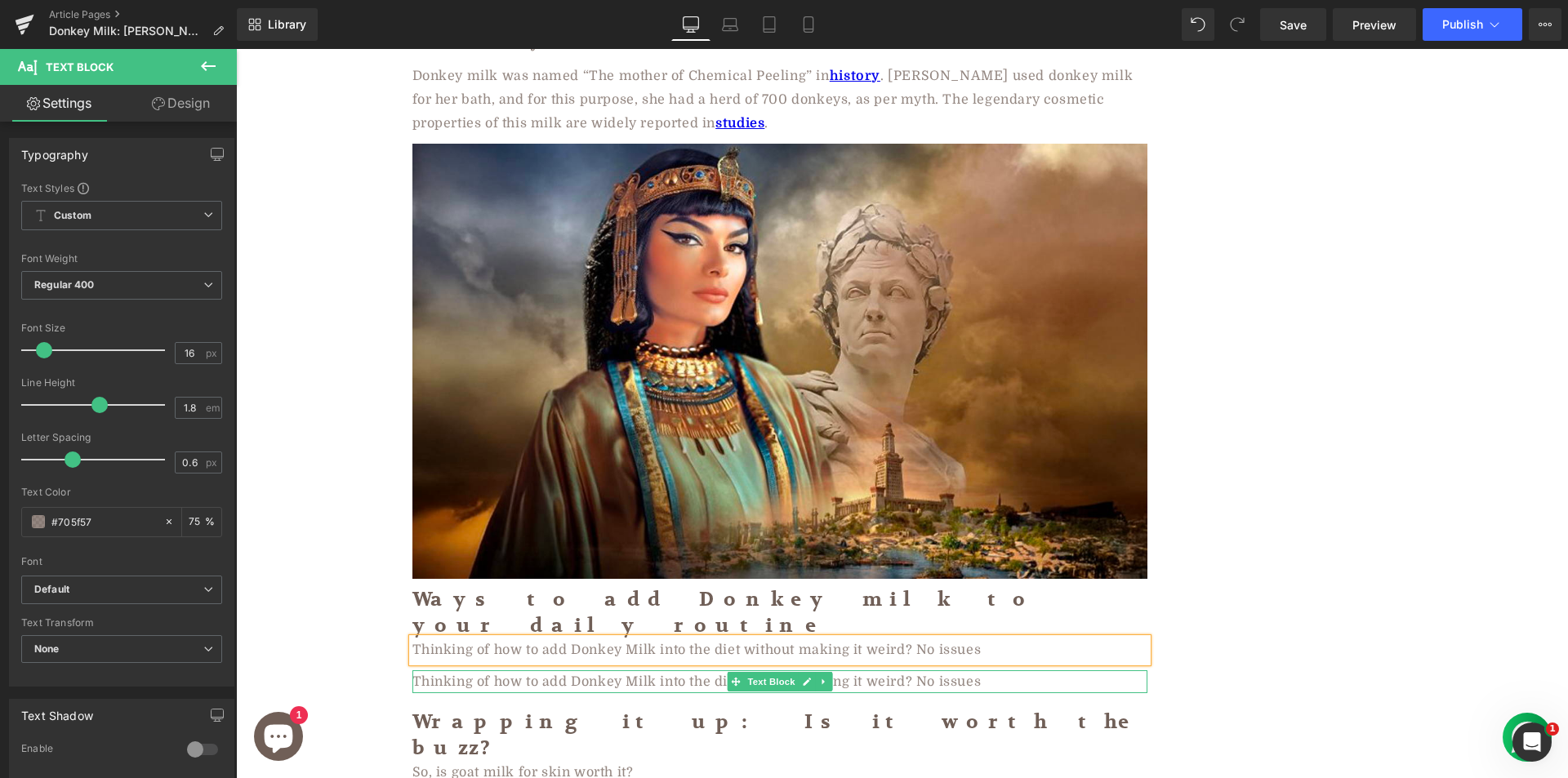
click at [508, 670] on div "Thinking of how to add Donkey Milk into the diet without making it weird? No is…" at bounding box center [779, 681] width 735 height 24
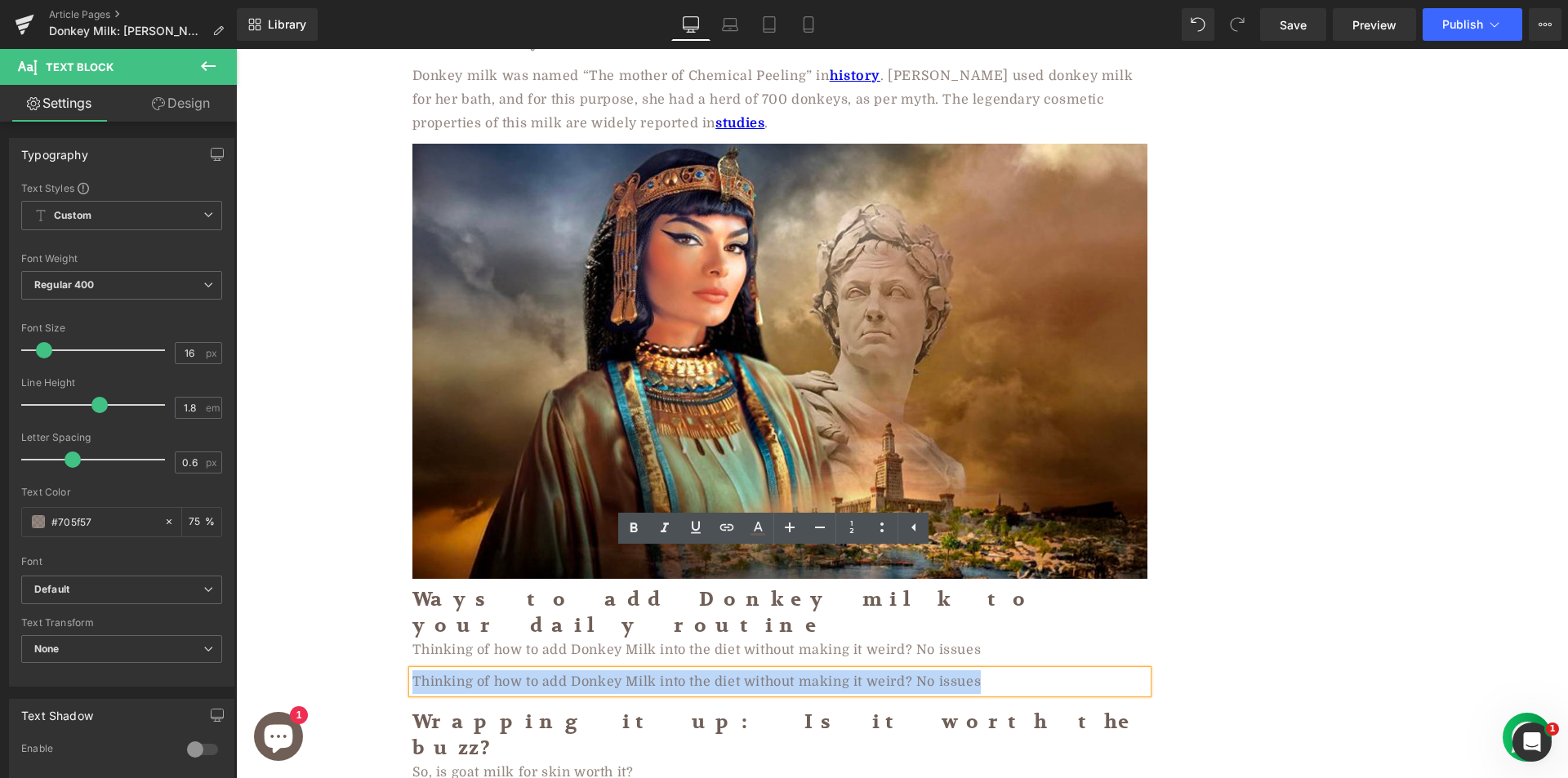
paste div
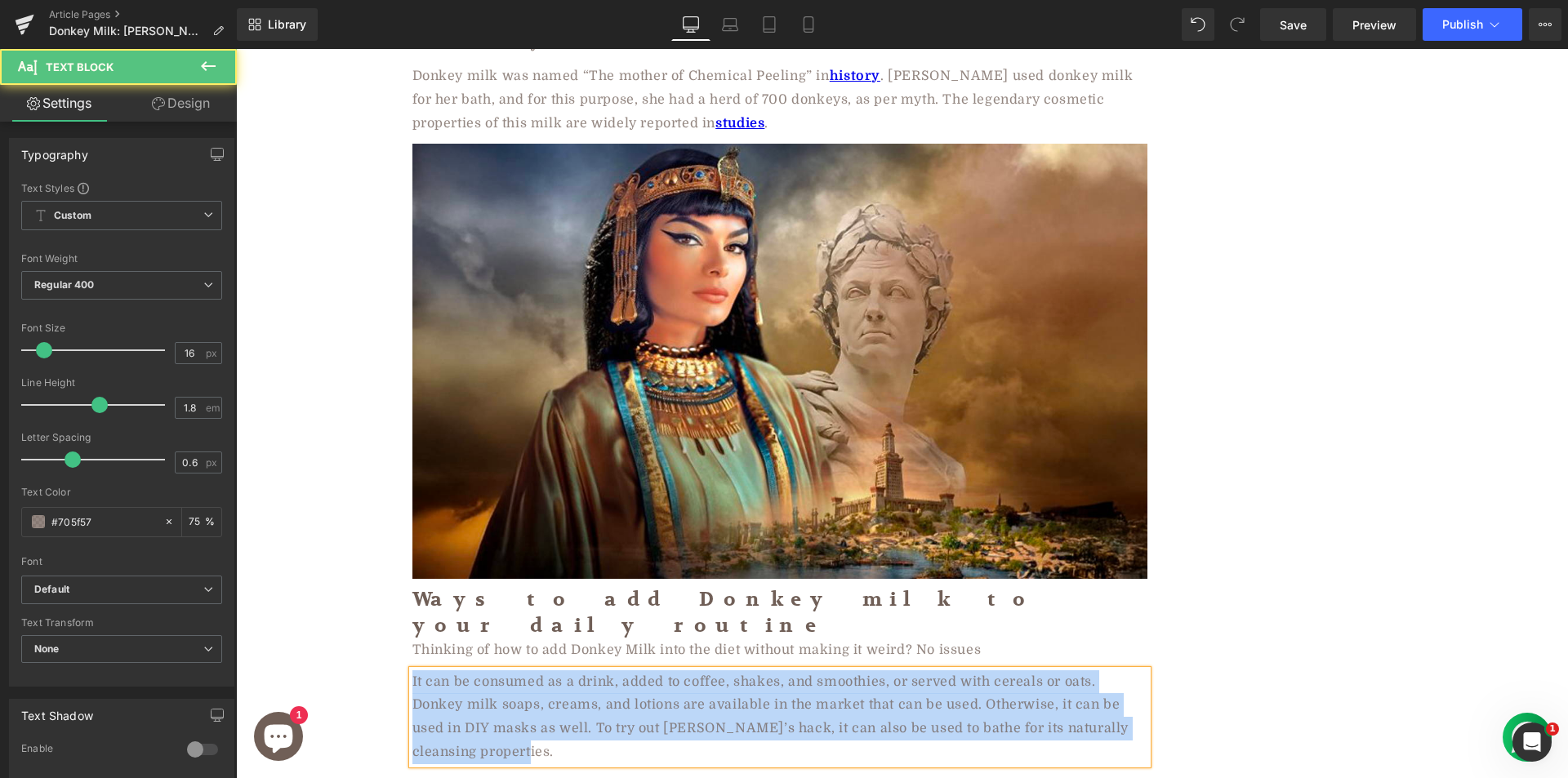
drag, startPoint x: 405, startPoint y: 562, endPoint x: 491, endPoint y: 649, distance: 122.3
click at [491, 670] on div "It can be consumed as a drink, added to coffee, shakes, and smoothies, or serve…" at bounding box center [779, 717] width 735 height 94
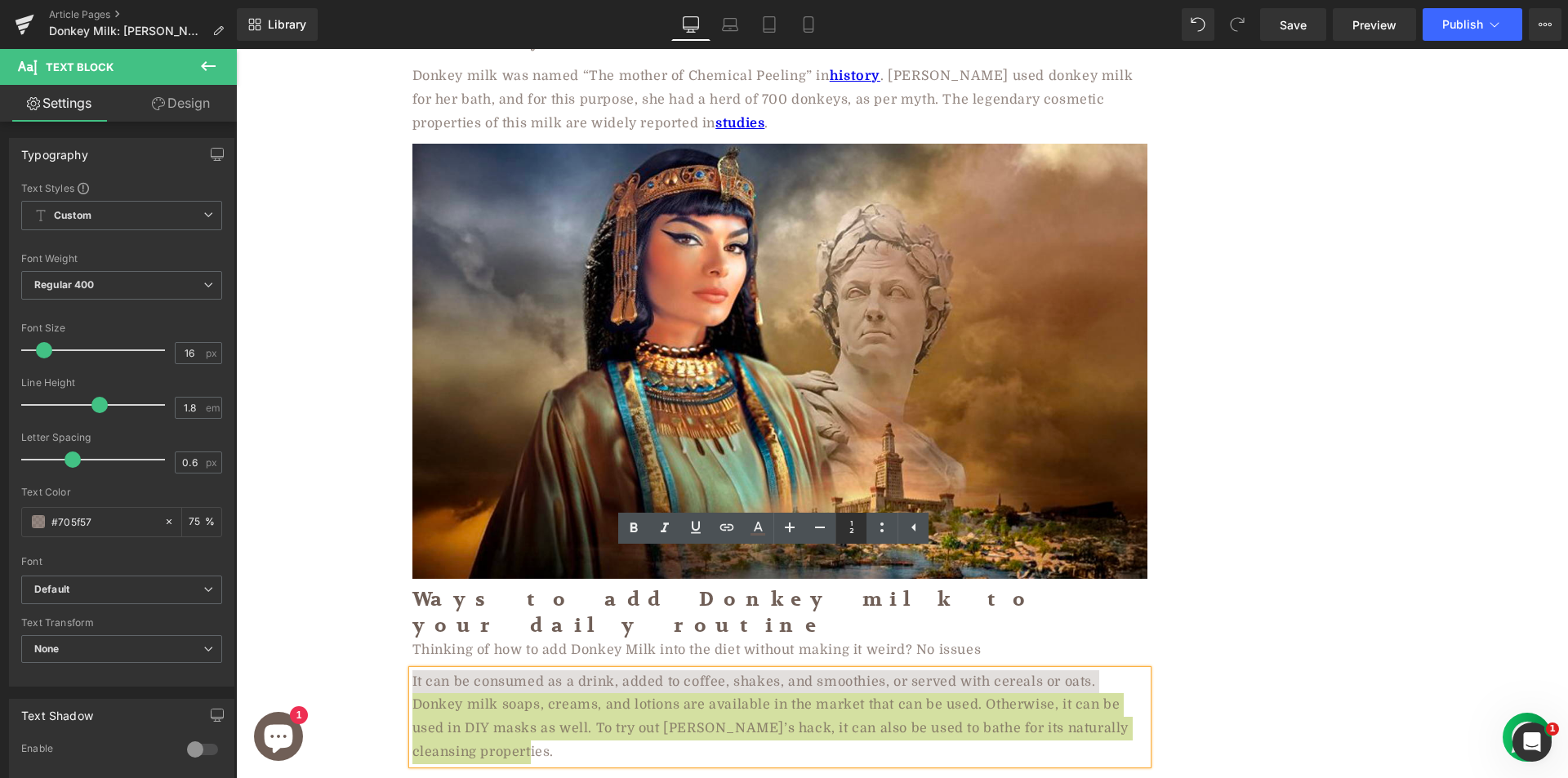
click at [853, 528] on icon at bounding box center [852, 527] width 19 height 19
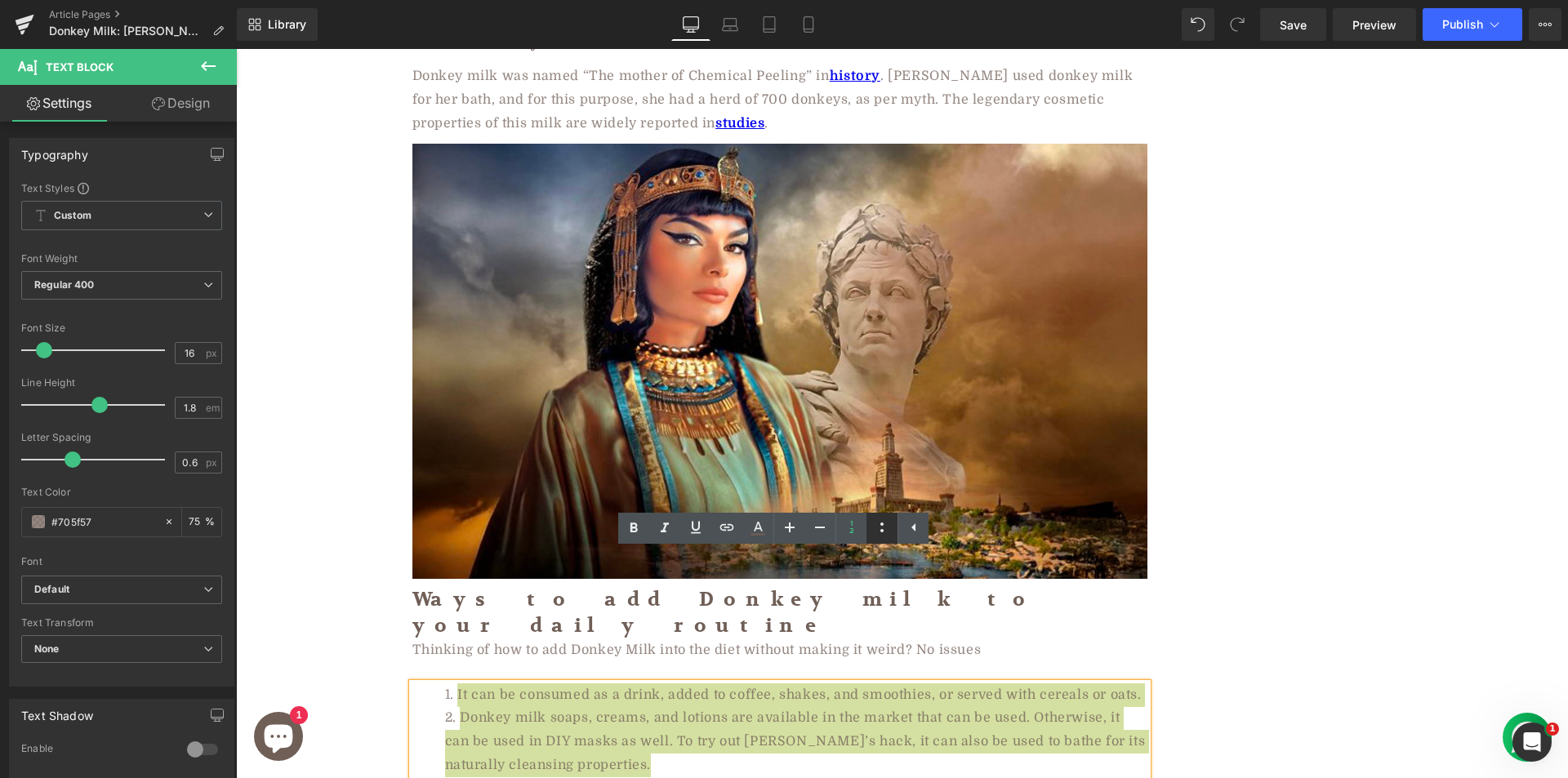
click at [878, 524] on icon at bounding box center [882, 527] width 19 height 19
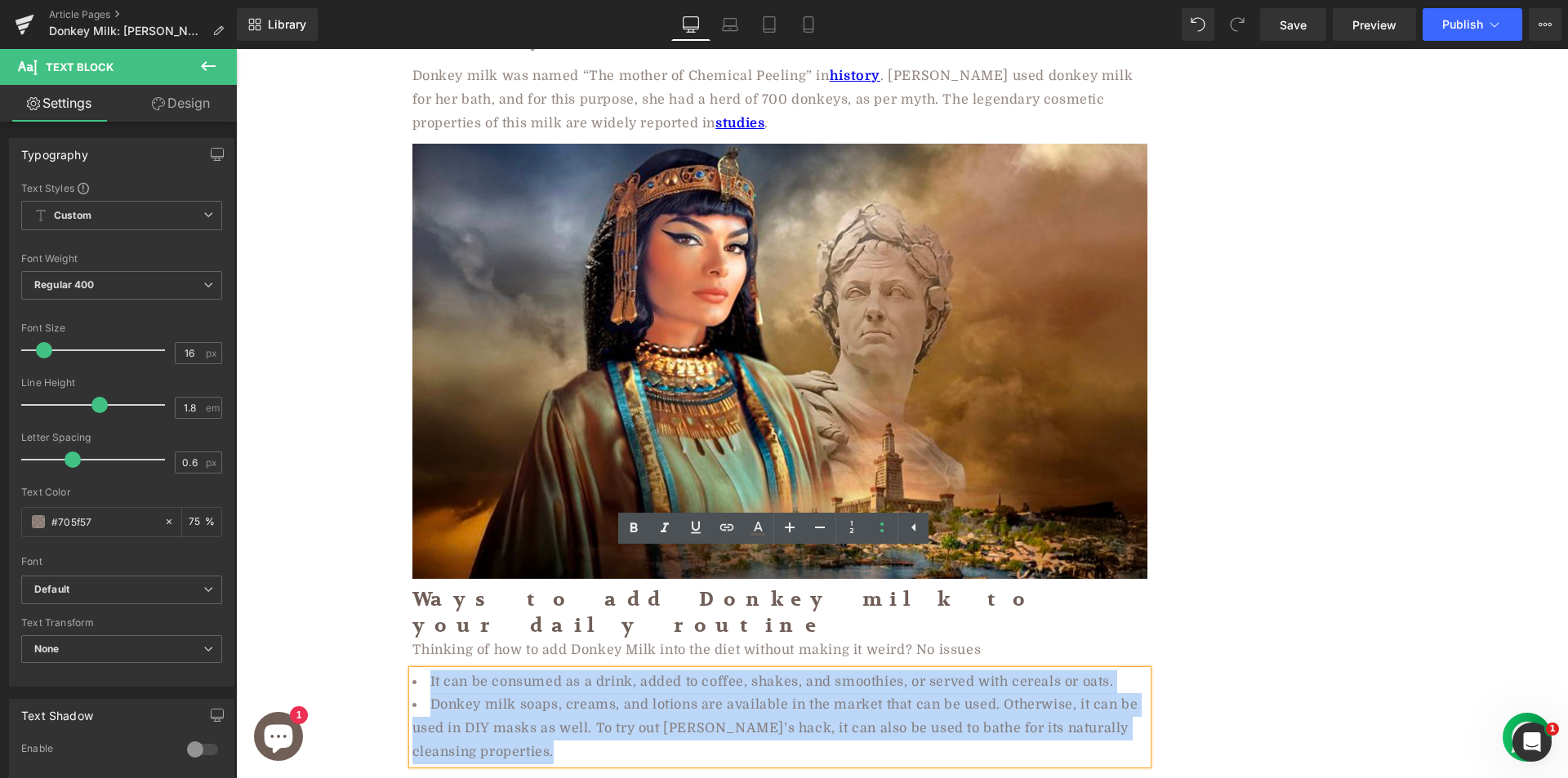
click at [448, 693] on li "Donkey milk soaps, creams, and lotions are available in the market that can be …" at bounding box center [779, 727] width 735 height 70
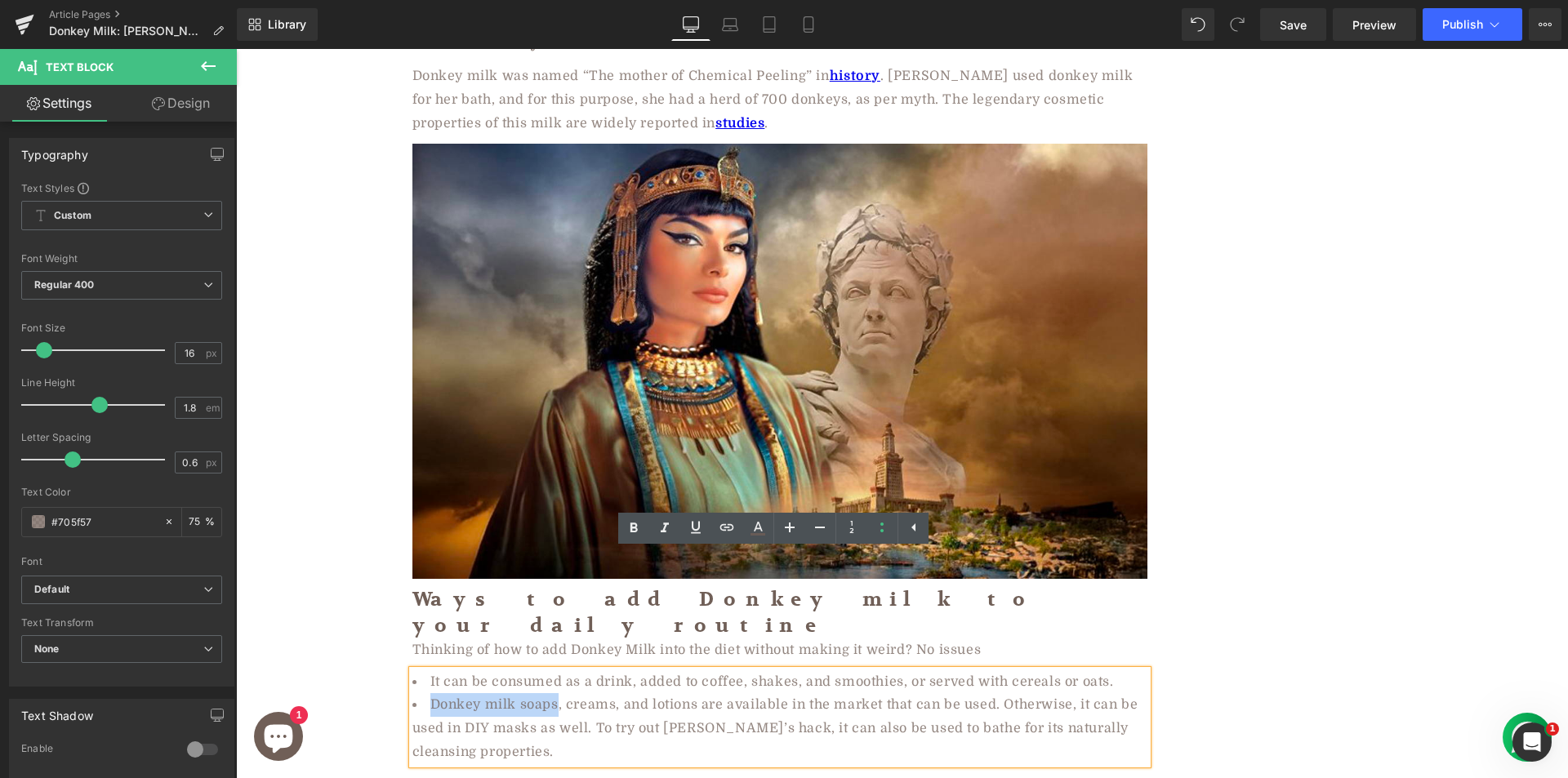
drag, startPoint x: 420, startPoint y: 593, endPoint x: 551, endPoint y: 595, distance: 131.0
click at [551, 693] on li "Donkey milk soaps, creams, and lotions are available in the market that can be …" at bounding box center [779, 727] width 735 height 70
click at [726, 528] on icon at bounding box center [727, 527] width 14 height 7
click at [556, 613] on input "text" at bounding box center [531, 623] width 251 height 41
paste input "https://aadvikfoods.com/collections/donkey-milk-soap"
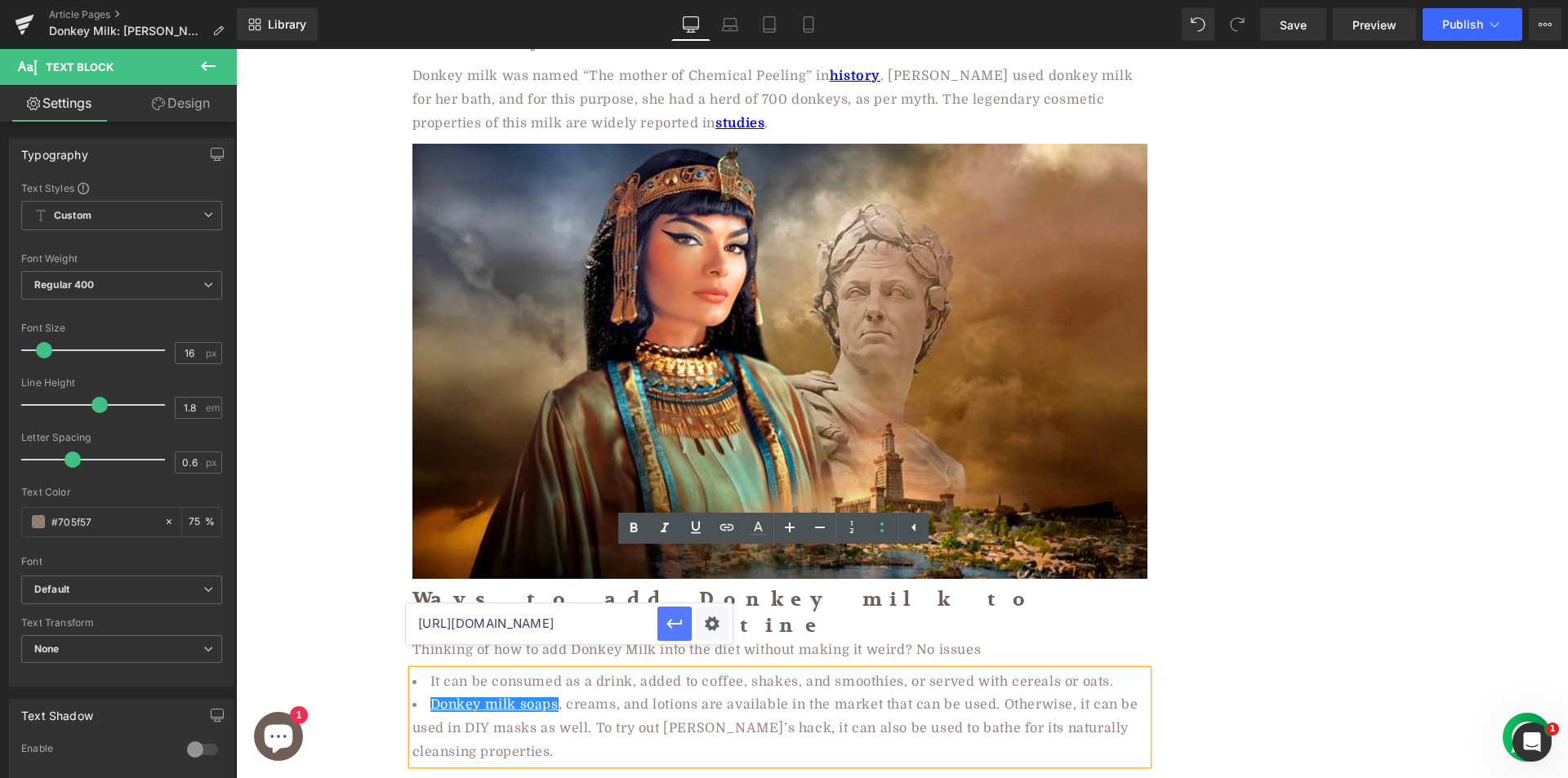
scroll to position [0, 103]
type input "https://aadvikfoods.com/collections/donkey-milk-soap"
drag, startPoint x: 666, startPoint y: 617, endPoint x: 384, endPoint y: 507, distance: 302.7
click at [666, 617] on icon "button" at bounding box center [674, 623] width 19 height 19
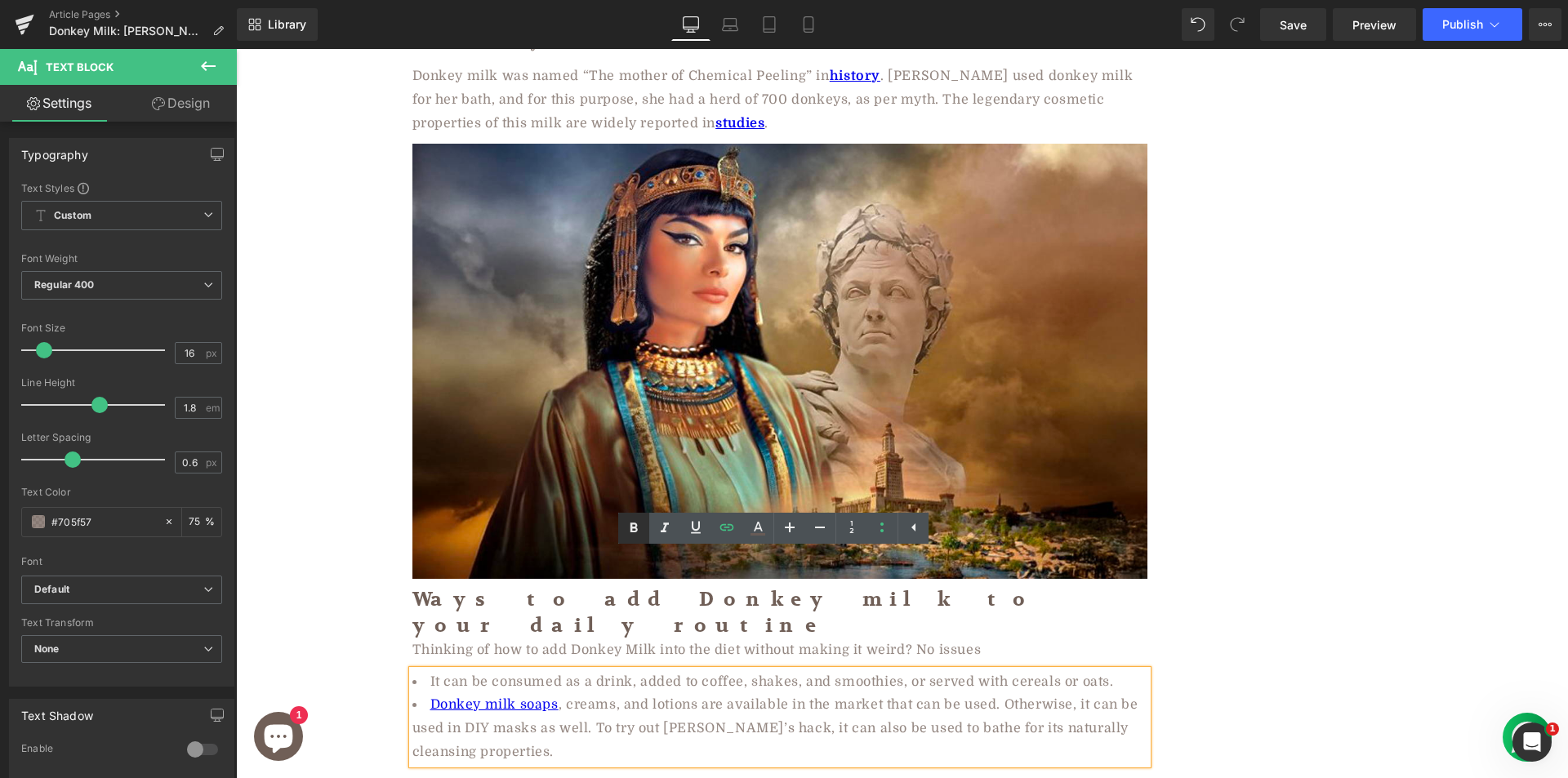
click at [635, 527] on icon at bounding box center [634, 528] width 8 height 10
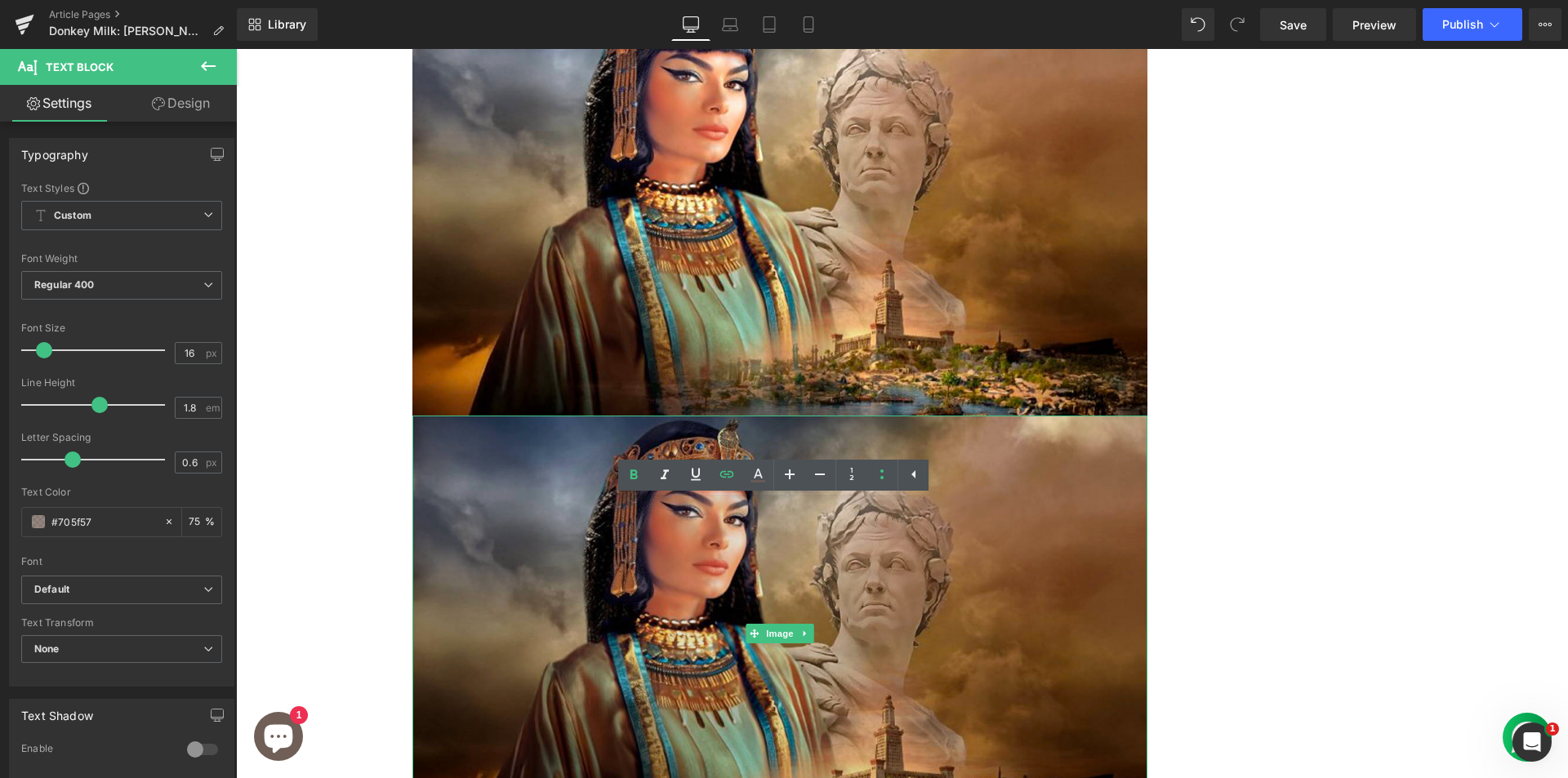
scroll to position [4675, 0]
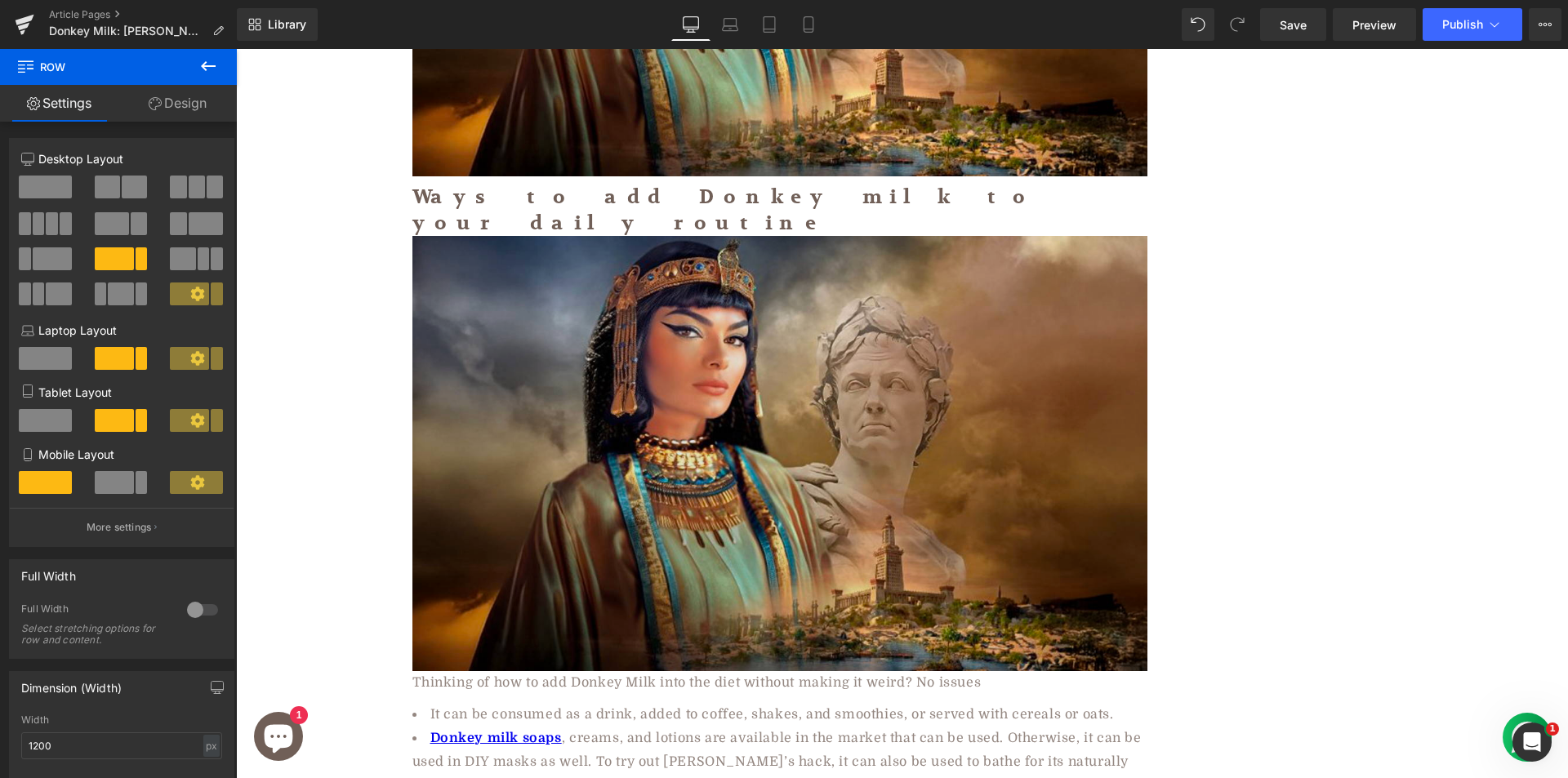
scroll to position [4593, 0]
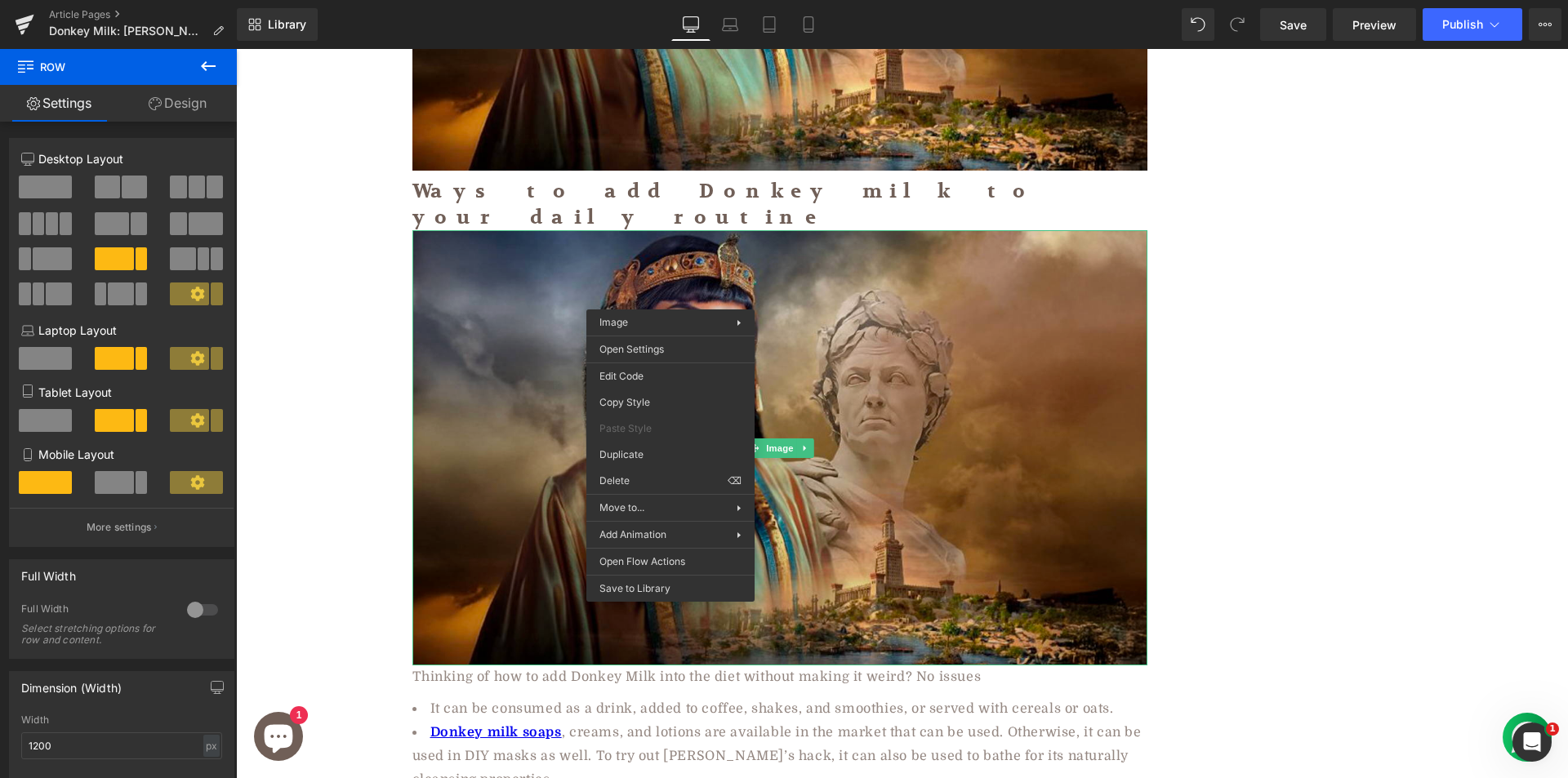
drag, startPoint x: 1050, startPoint y: 579, endPoint x: 814, endPoint y: 529, distance: 241.2
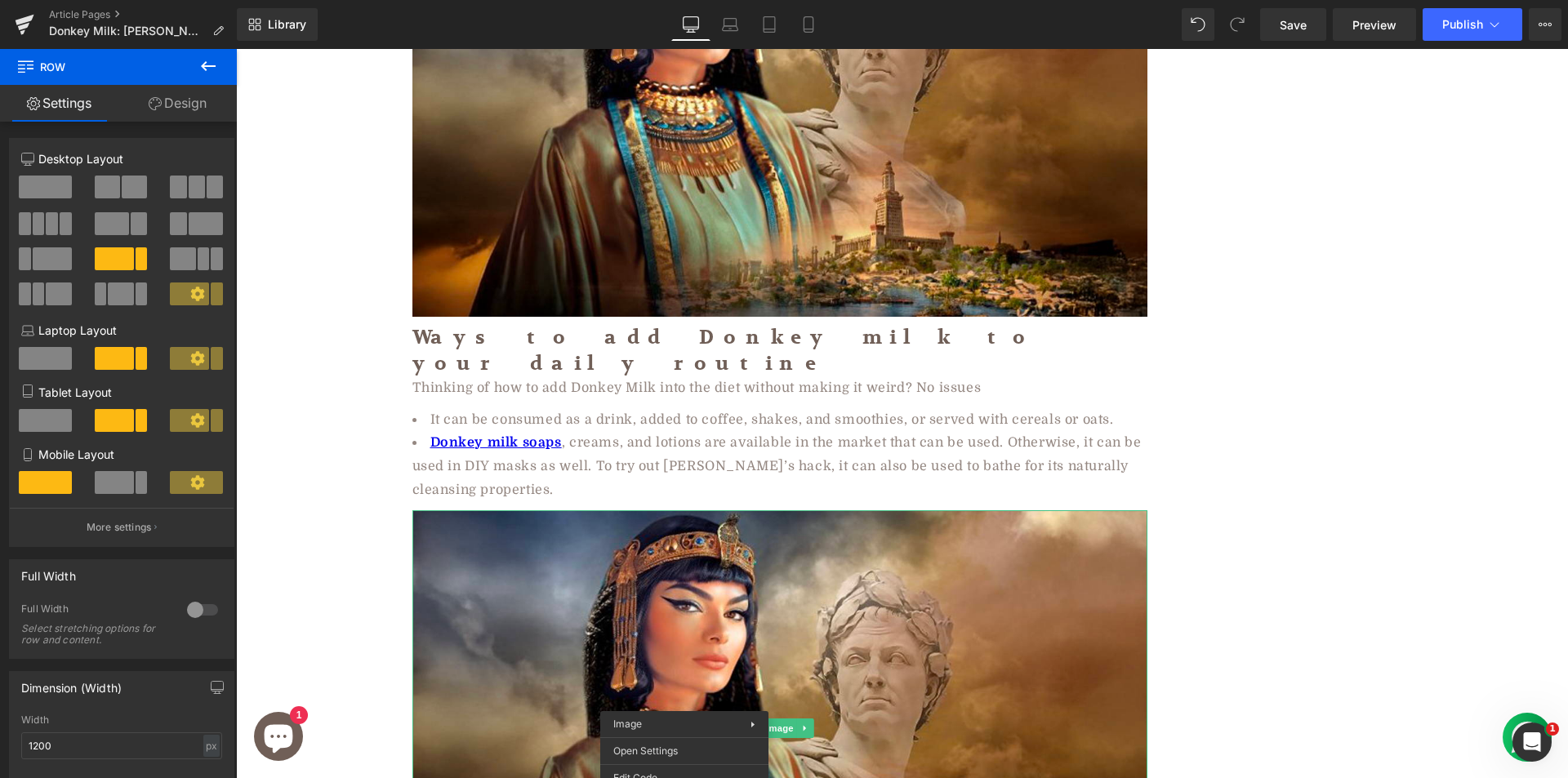
scroll to position [4400, 0]
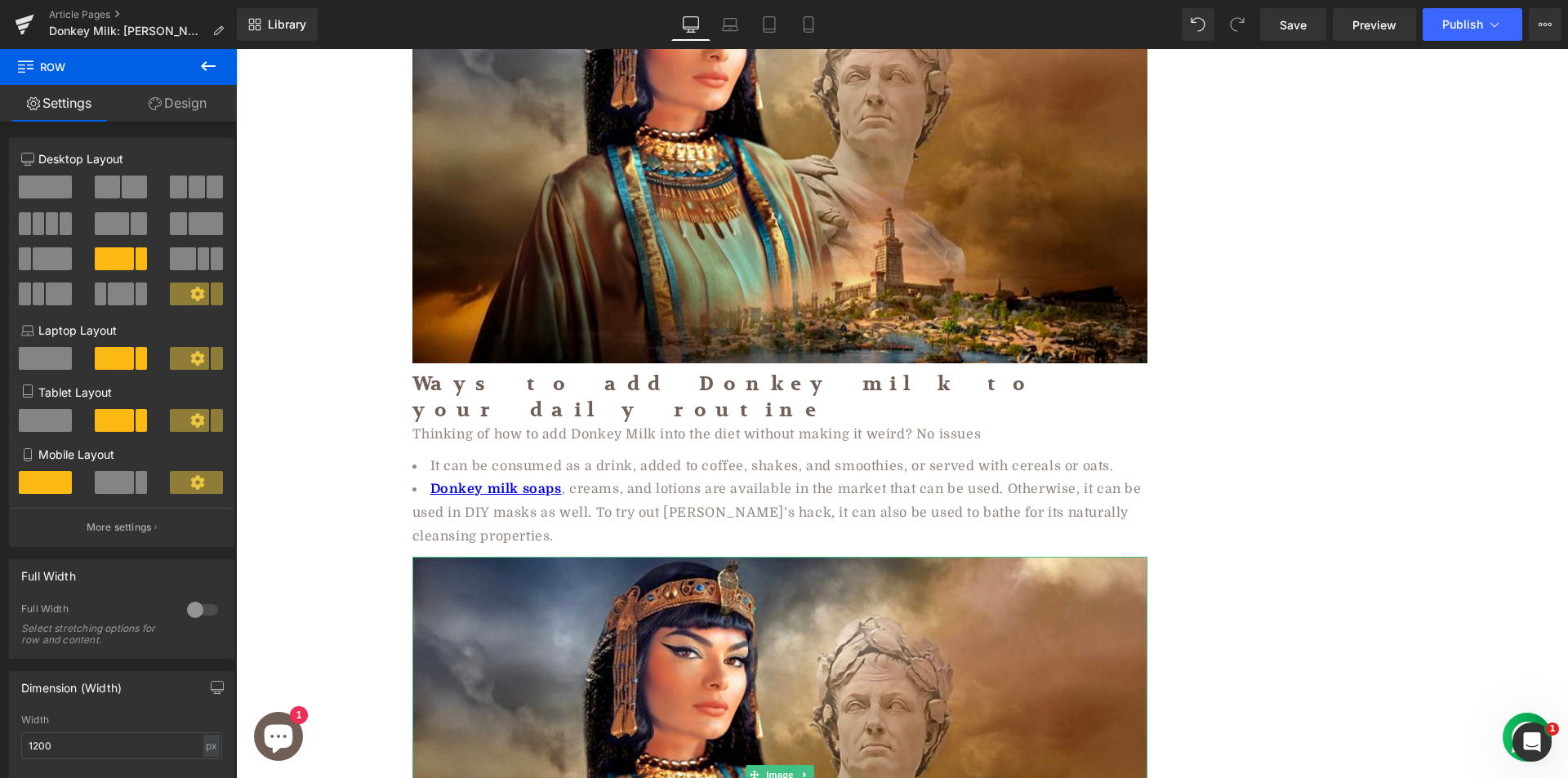
drag, startPoint x: 354, startPoint y: 301, endPoint x: 373, endPoint y: 312, distance: 22.0
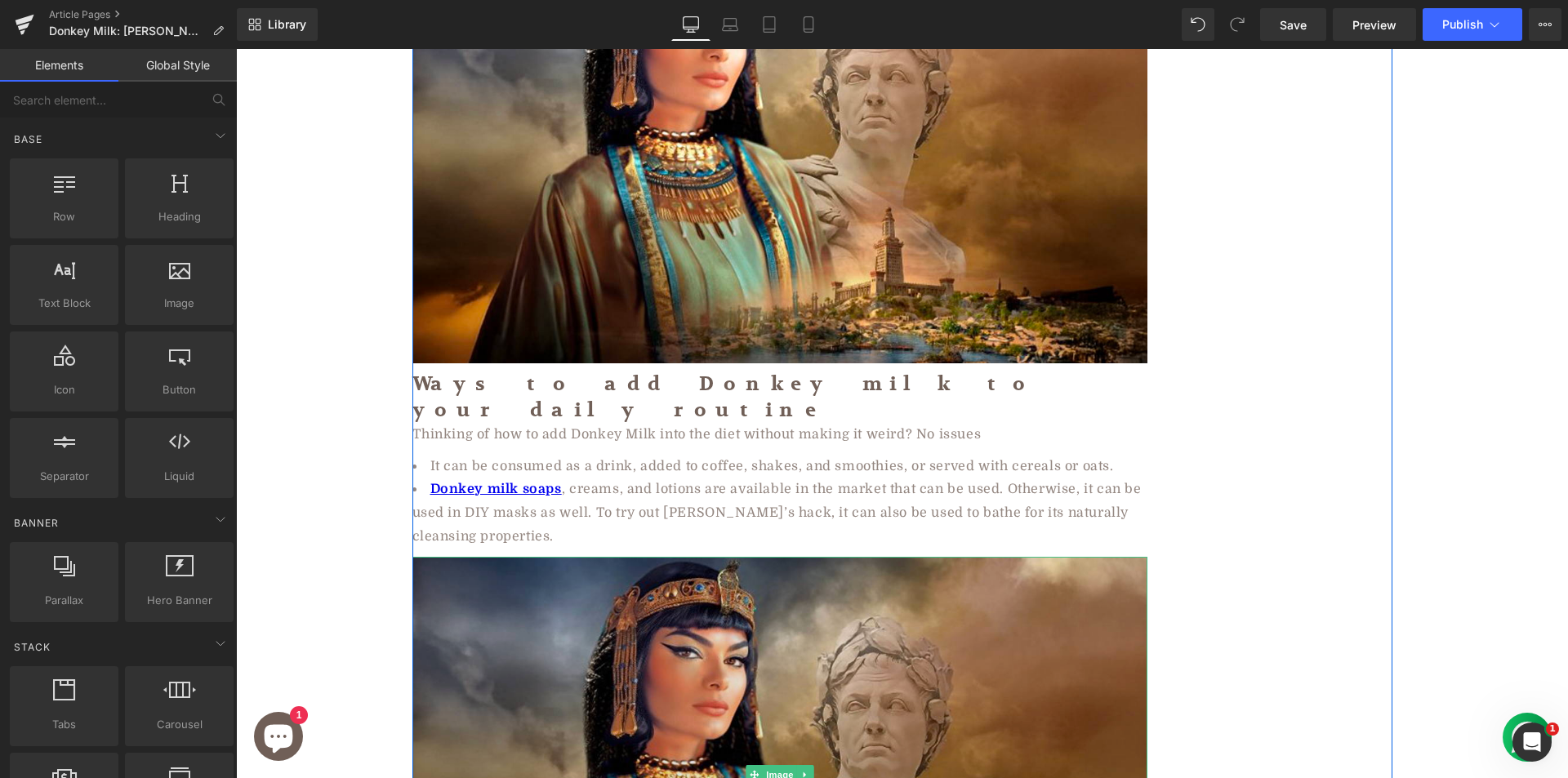
click at [485, 556] on img at bounding box center [779, 774] width 735 height 436
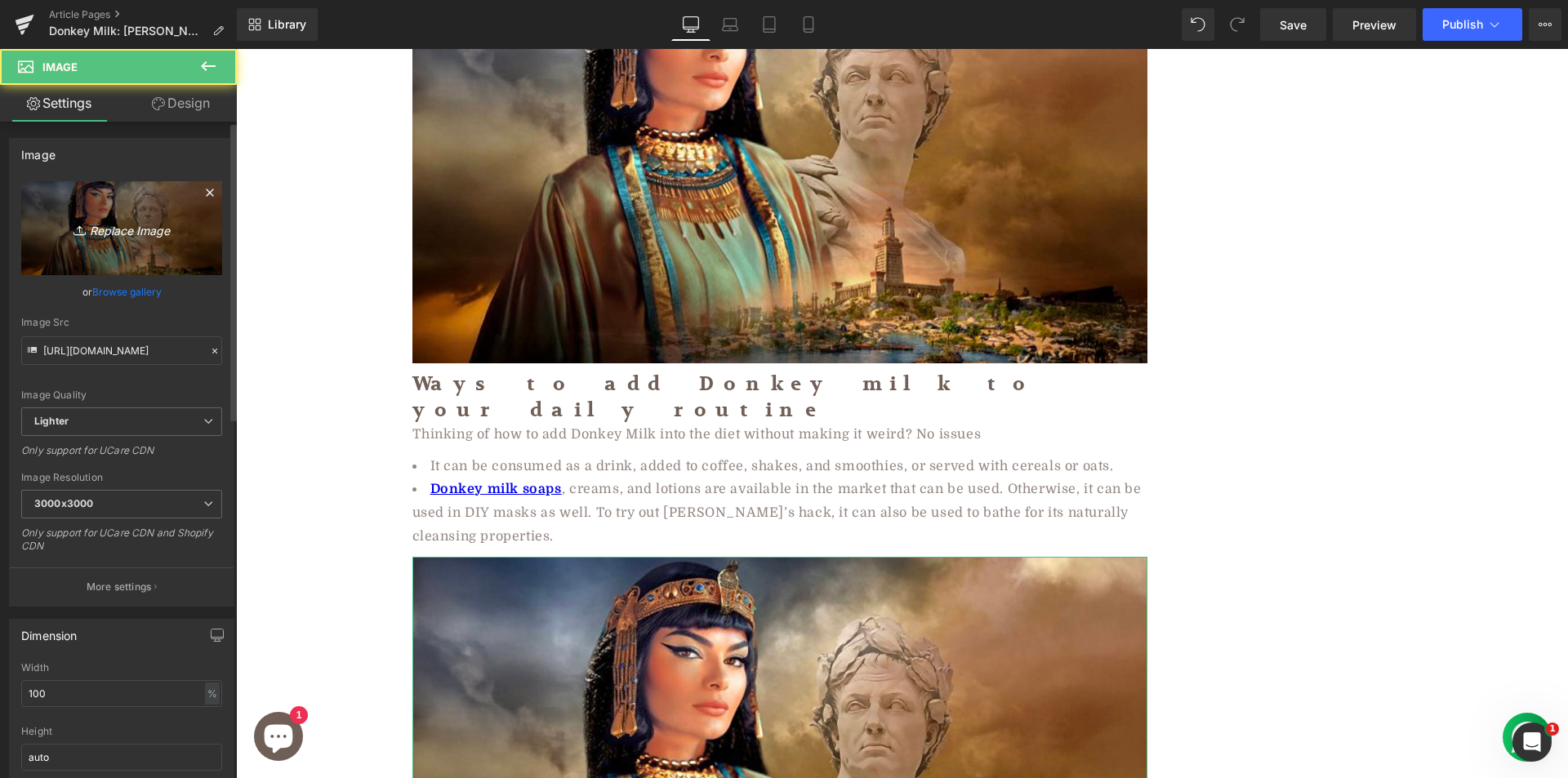
click at [91, 226] on icon "Replace Image" at bounding box center [121, 227] width 131 height 20
type input "C:\fakepath\SES-rich-creamy-watermelon-smoothie-recipe-2097116-hero-01-450cba2f…"
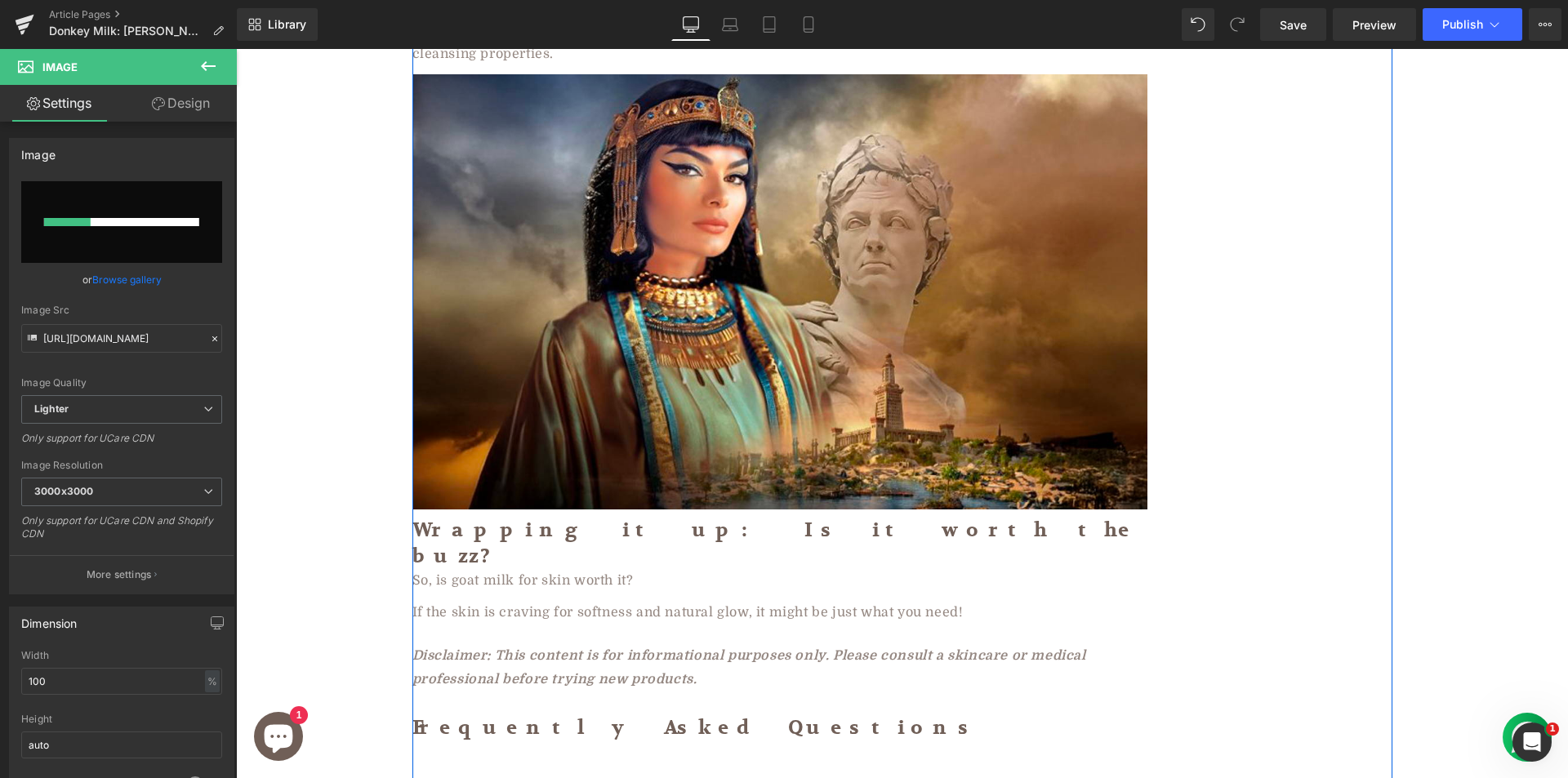
scroll to position [4972, 0]
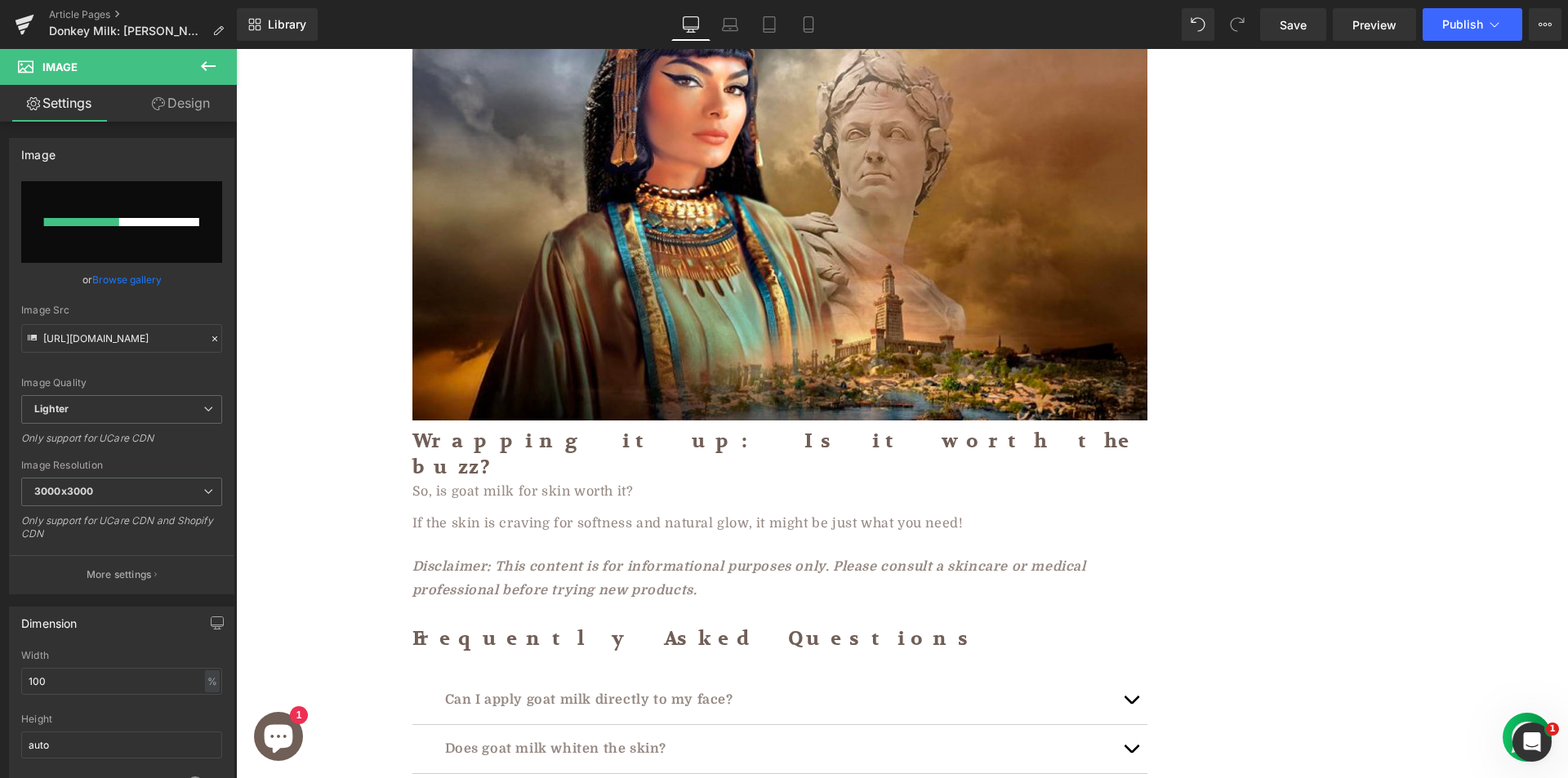
type input "https://ucarecdn.com/28e15ffe-bdfa-4227-bbe2-918cdba41bb7/-/format/auto/-/previ…"
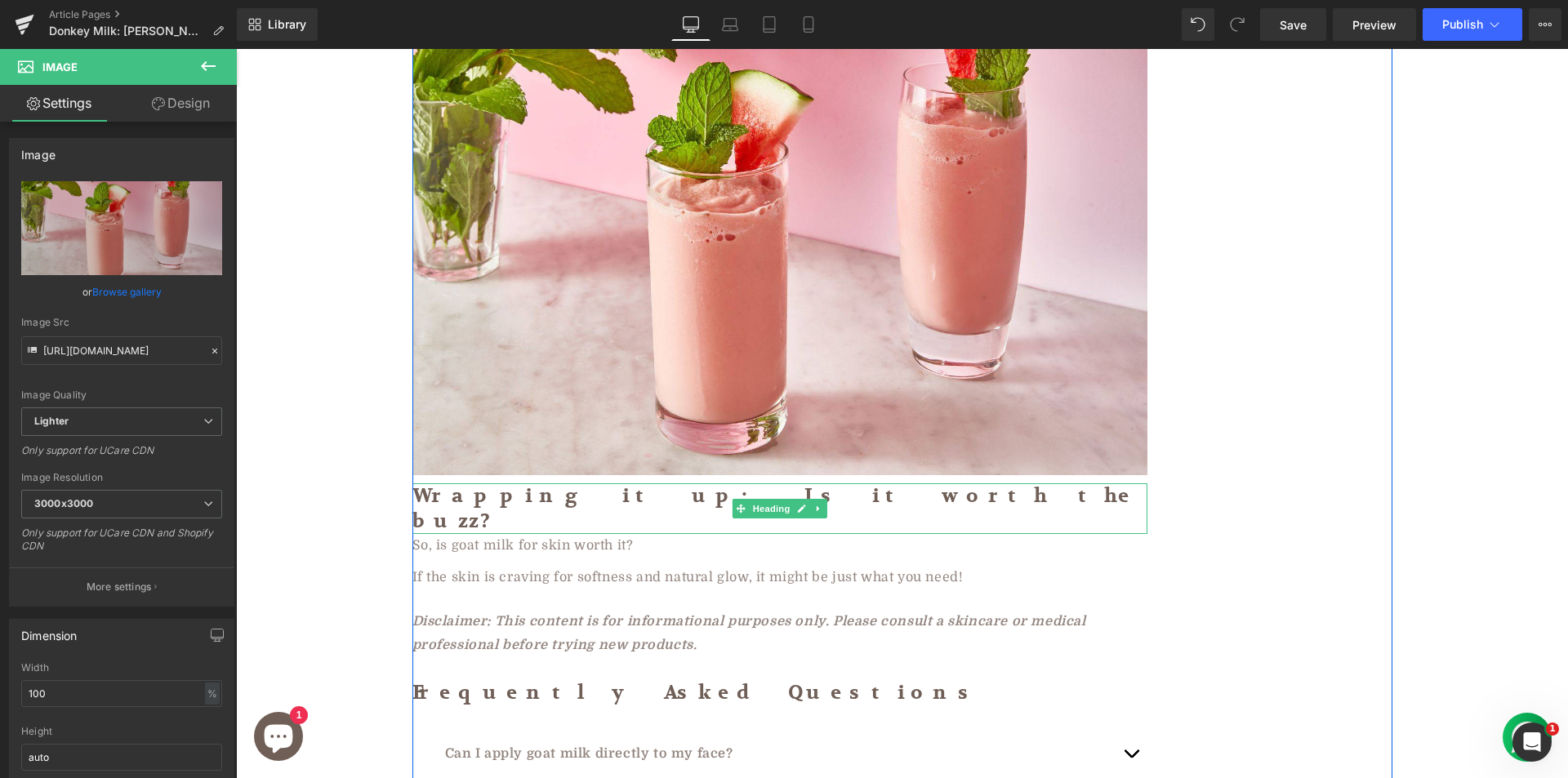
click at [490, 484] on h2 "Wrapping it up: Is it worth the buzz?" at bounding box center [779, 508] width 735 height 51
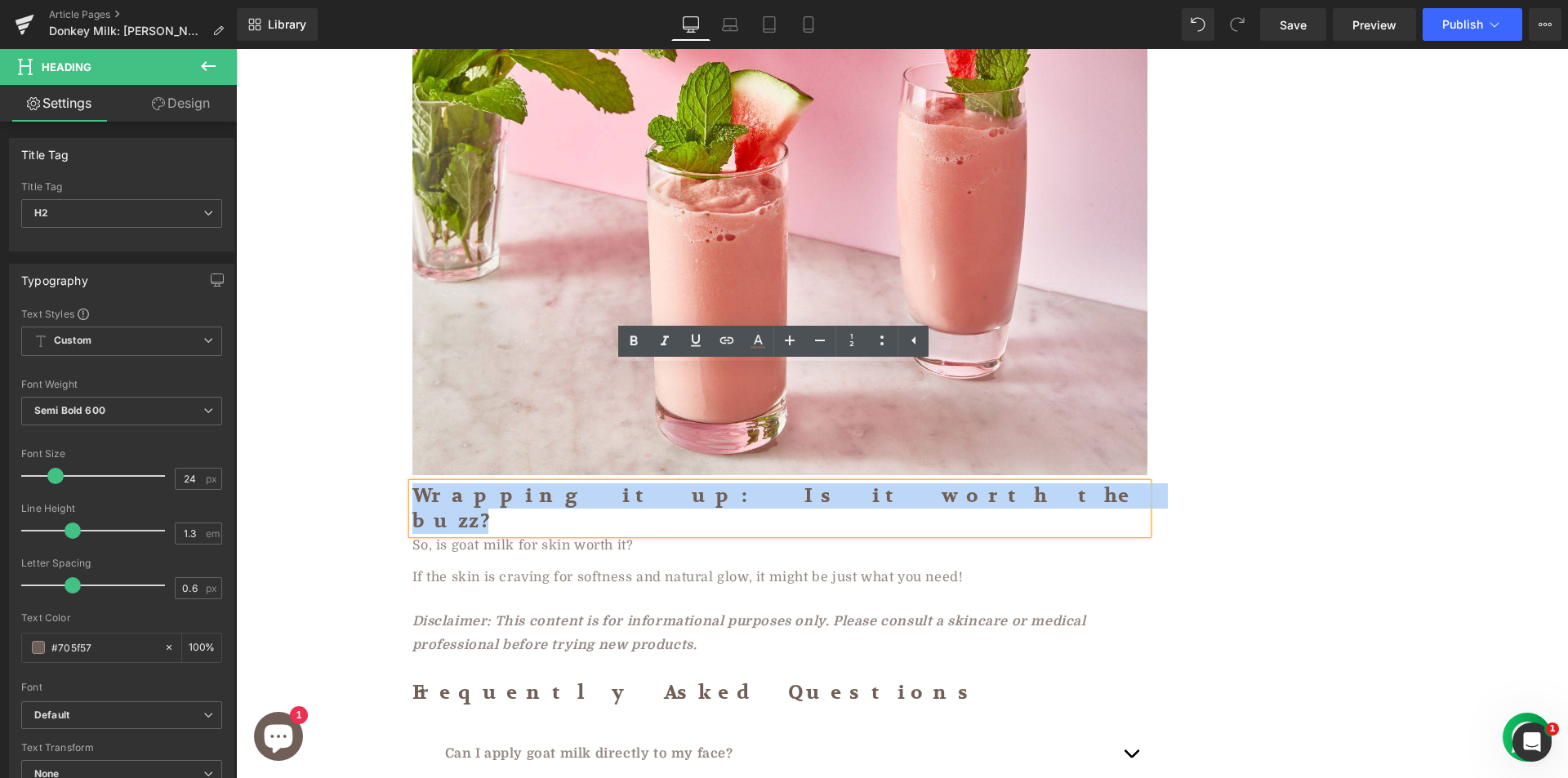
paste div
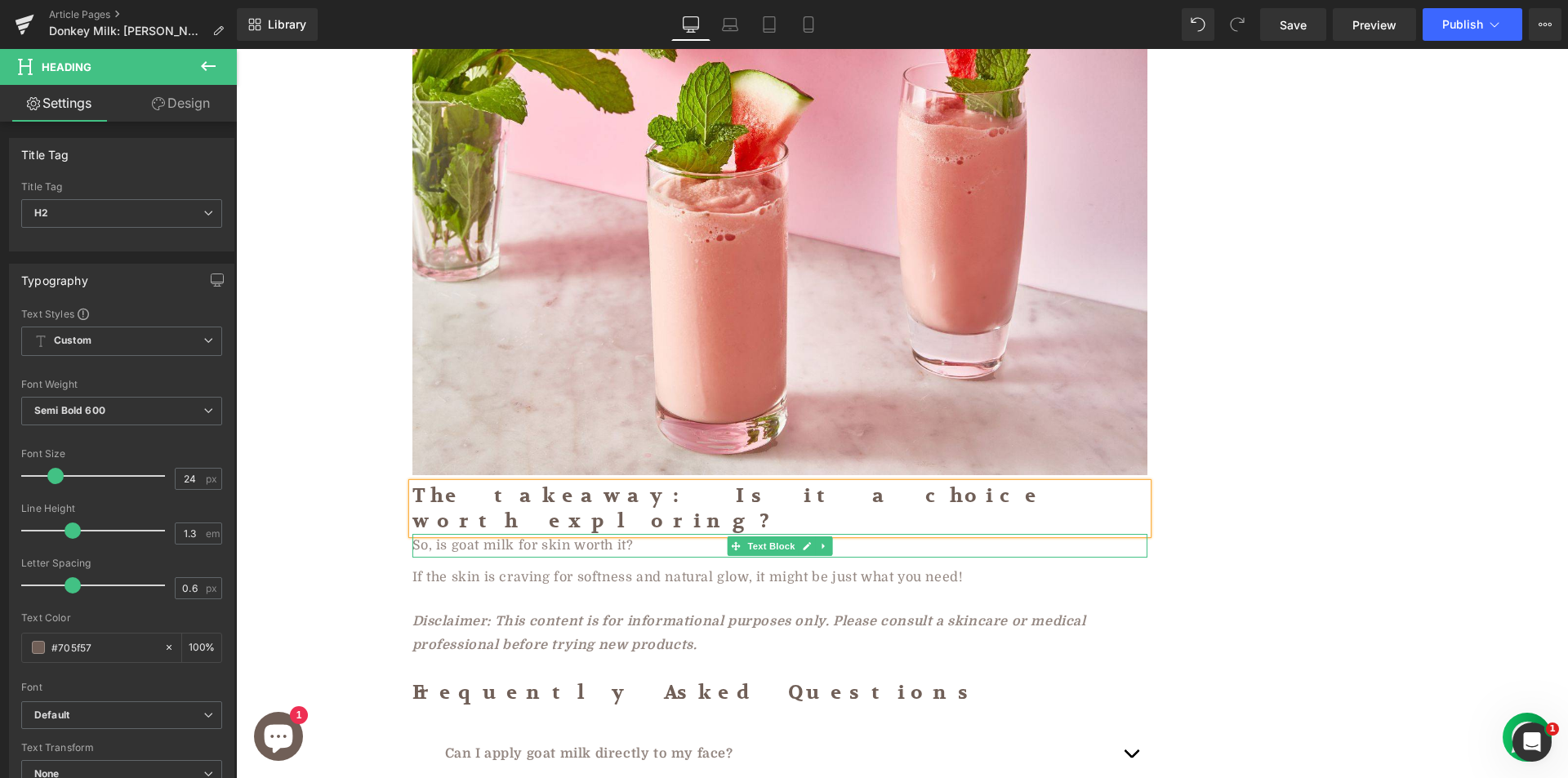
click at [507, 534] on div "So, is goat milk for skin worth it?" at bounding box center [779, 546] width 735 height 24
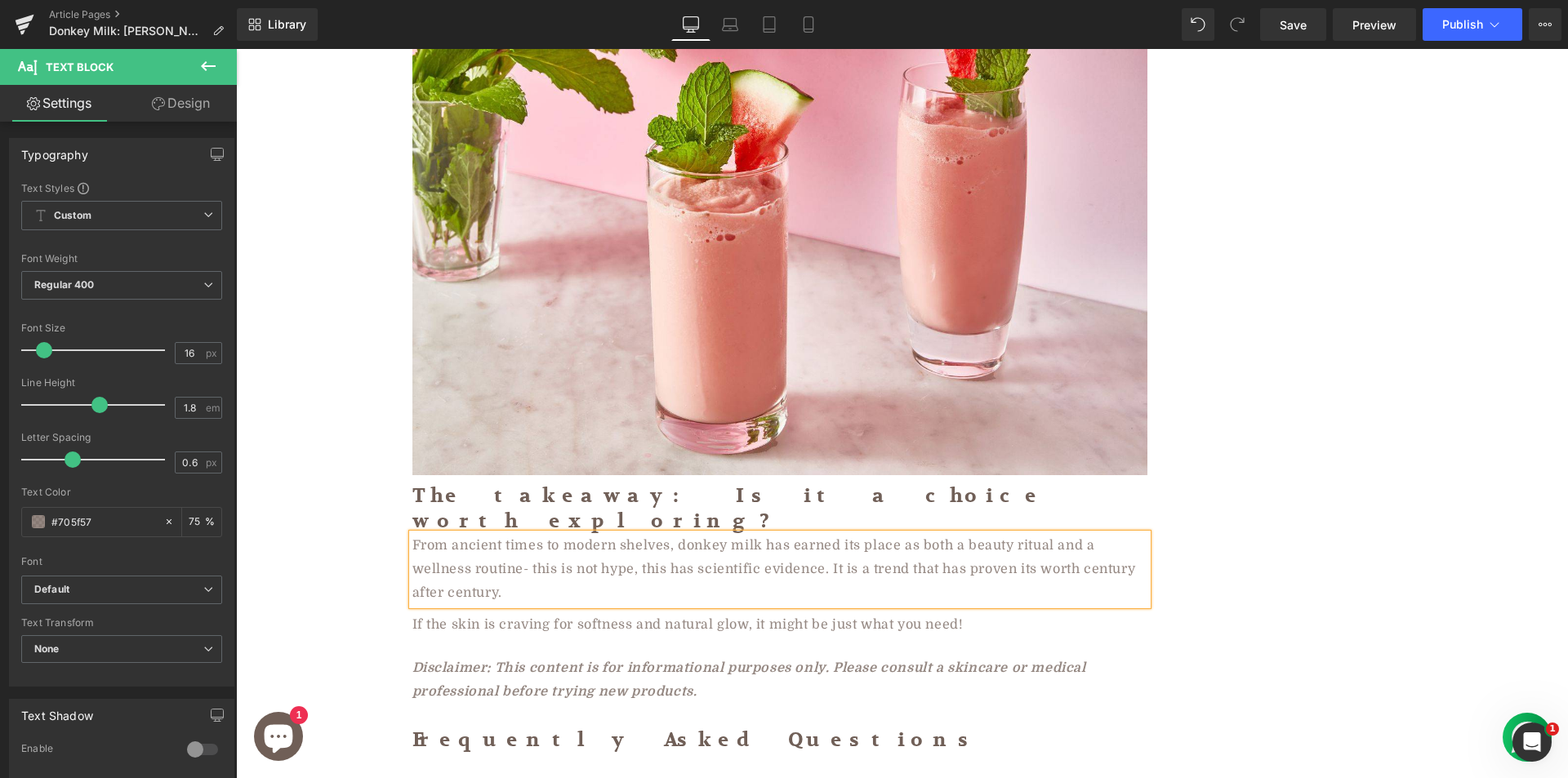
click at [472, 613] on div "If the skin is craving for softness and natural glow, it might be just what you…" at bounding box center [779, 624] width 735 height 24
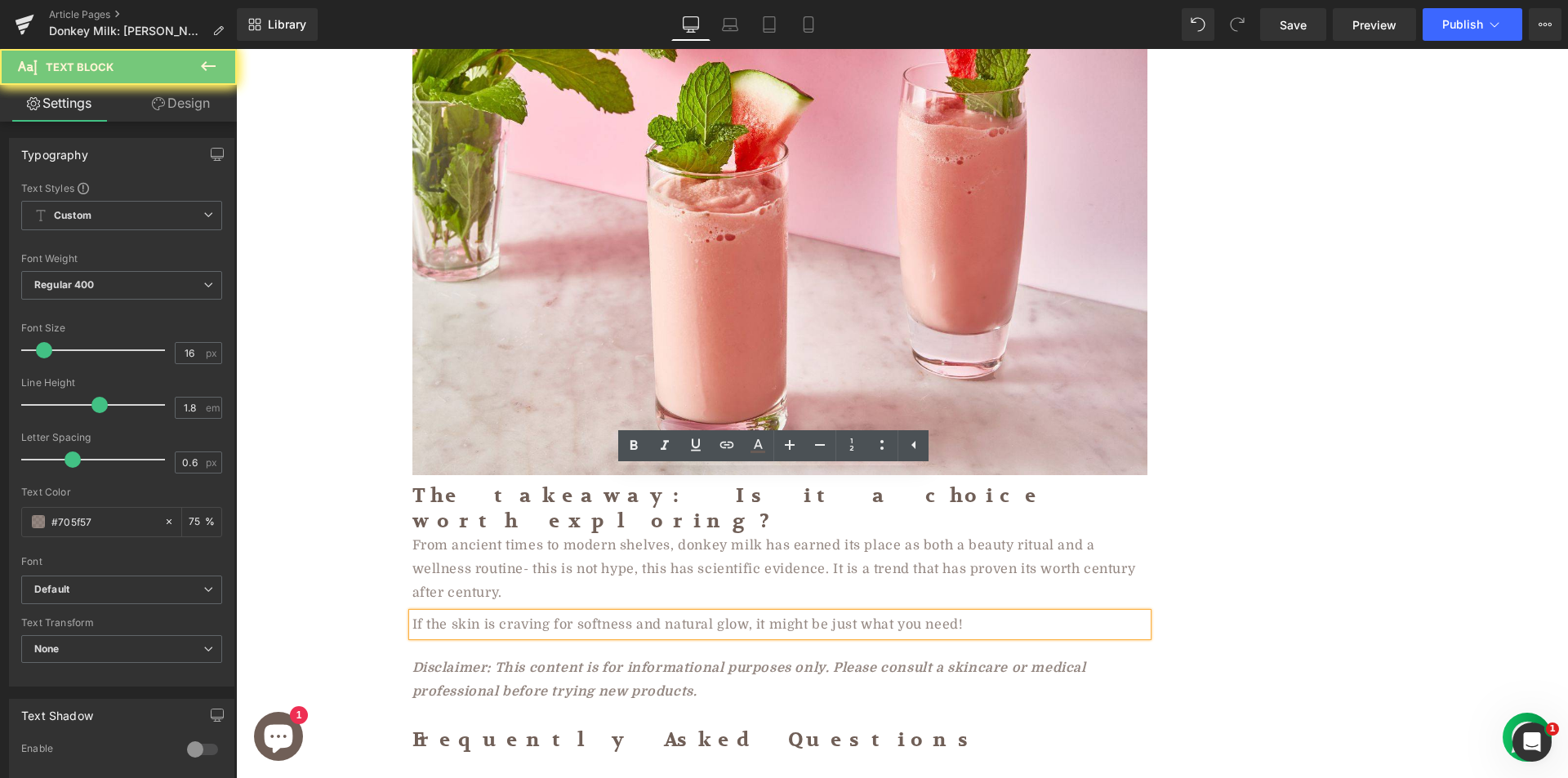
paste div
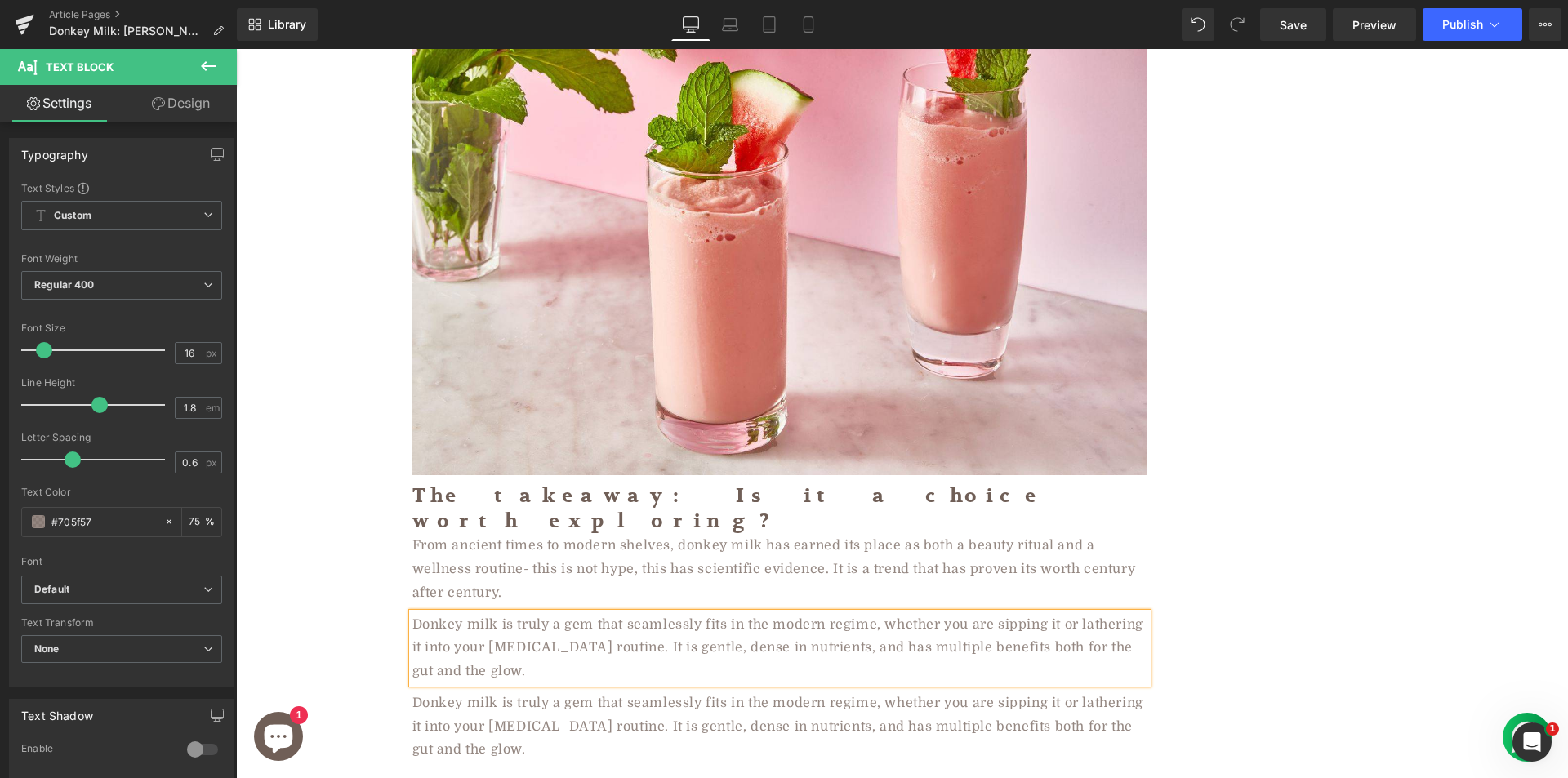
click at [500, 691] on div "Donkey milk is truly a gem that seamlessly fits in the modern regime, whether y…" at bounding box center [779, 725] width 735 height 70
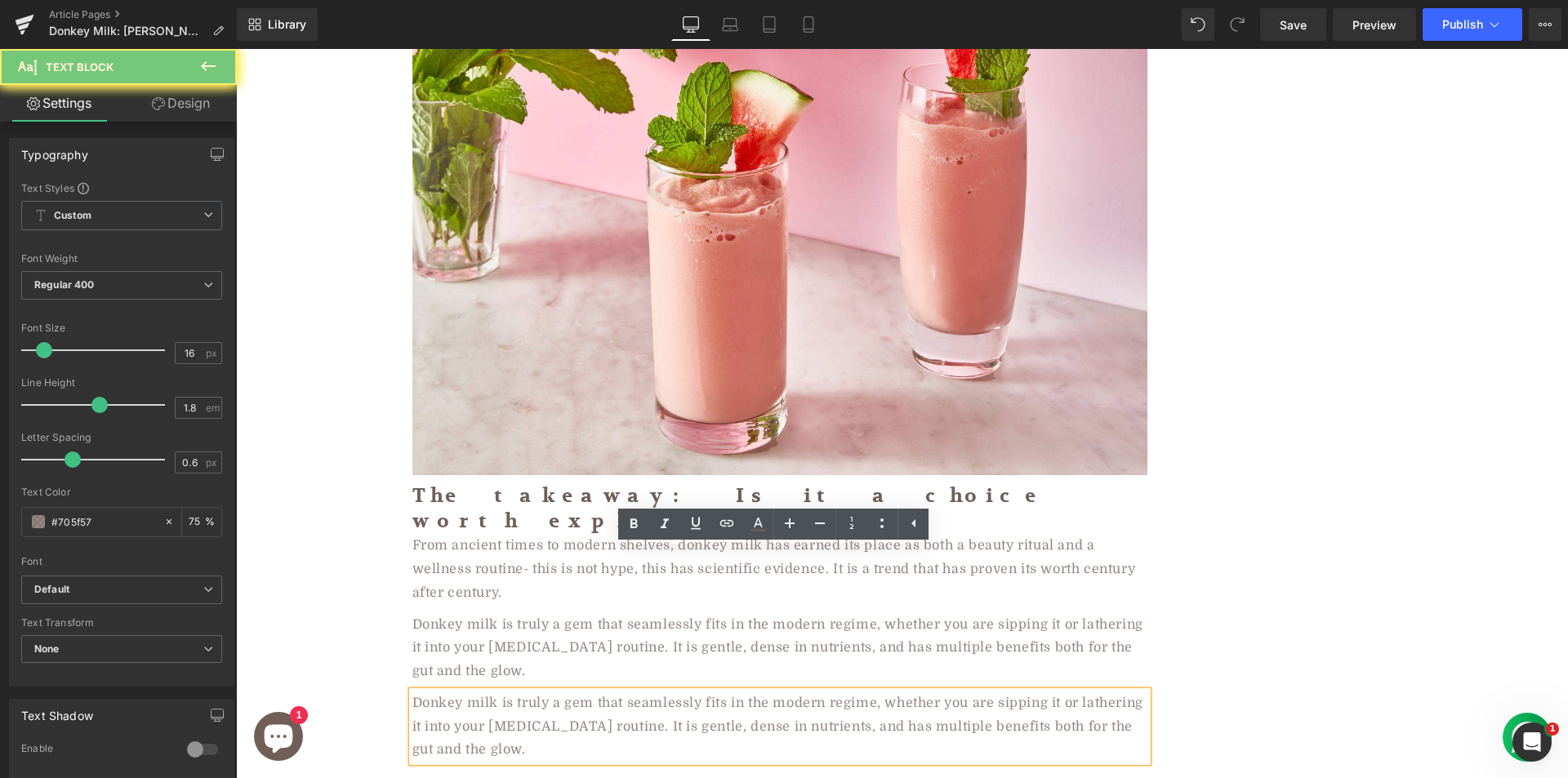
paste div
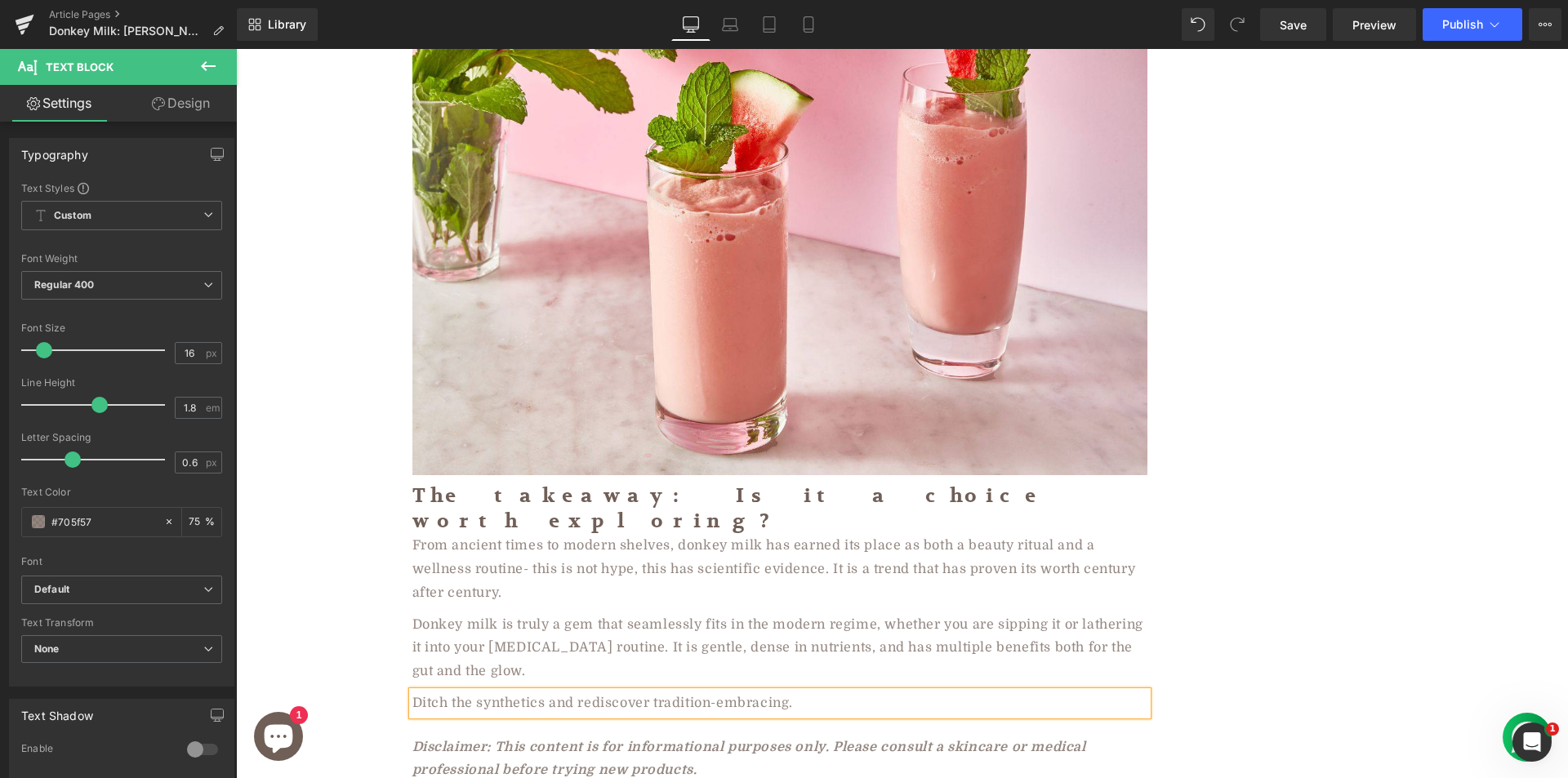
click at [492, 735] on div "Disclaimer: This content is for informational purposes only. Please consult a s…" at bounding box center [779, 759] width 735 height 48
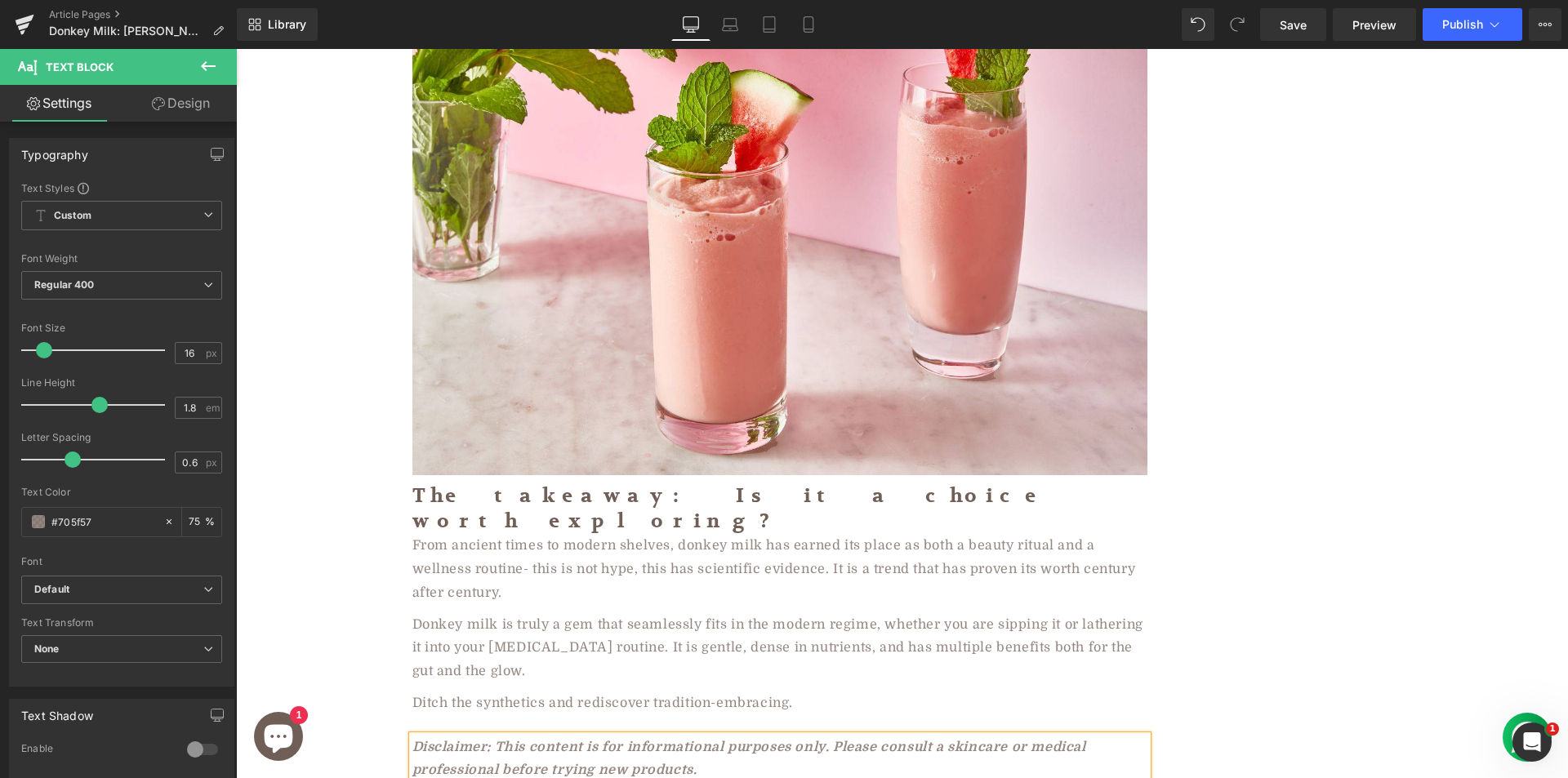
click at [492, 735] on div "Disclaimer: This content is for informational purposes only. Please consult a s…" at bounding box center [779, 759] width 735 height 48
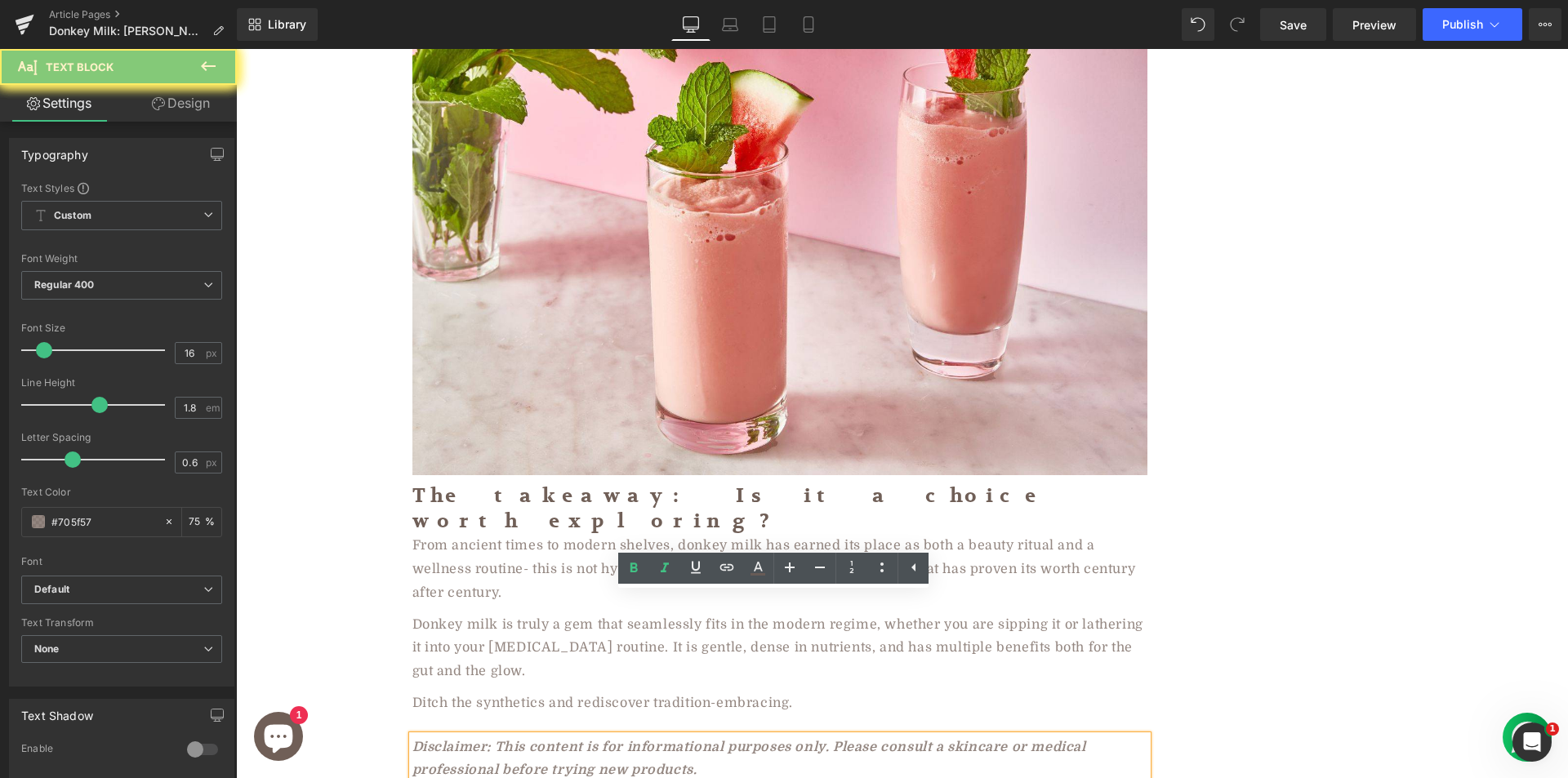
click at [492, 735] on div "Disclaimer: This content is for informational purposes only. Please consult a s…" at bounding box center [779, 759] width 735 height 48
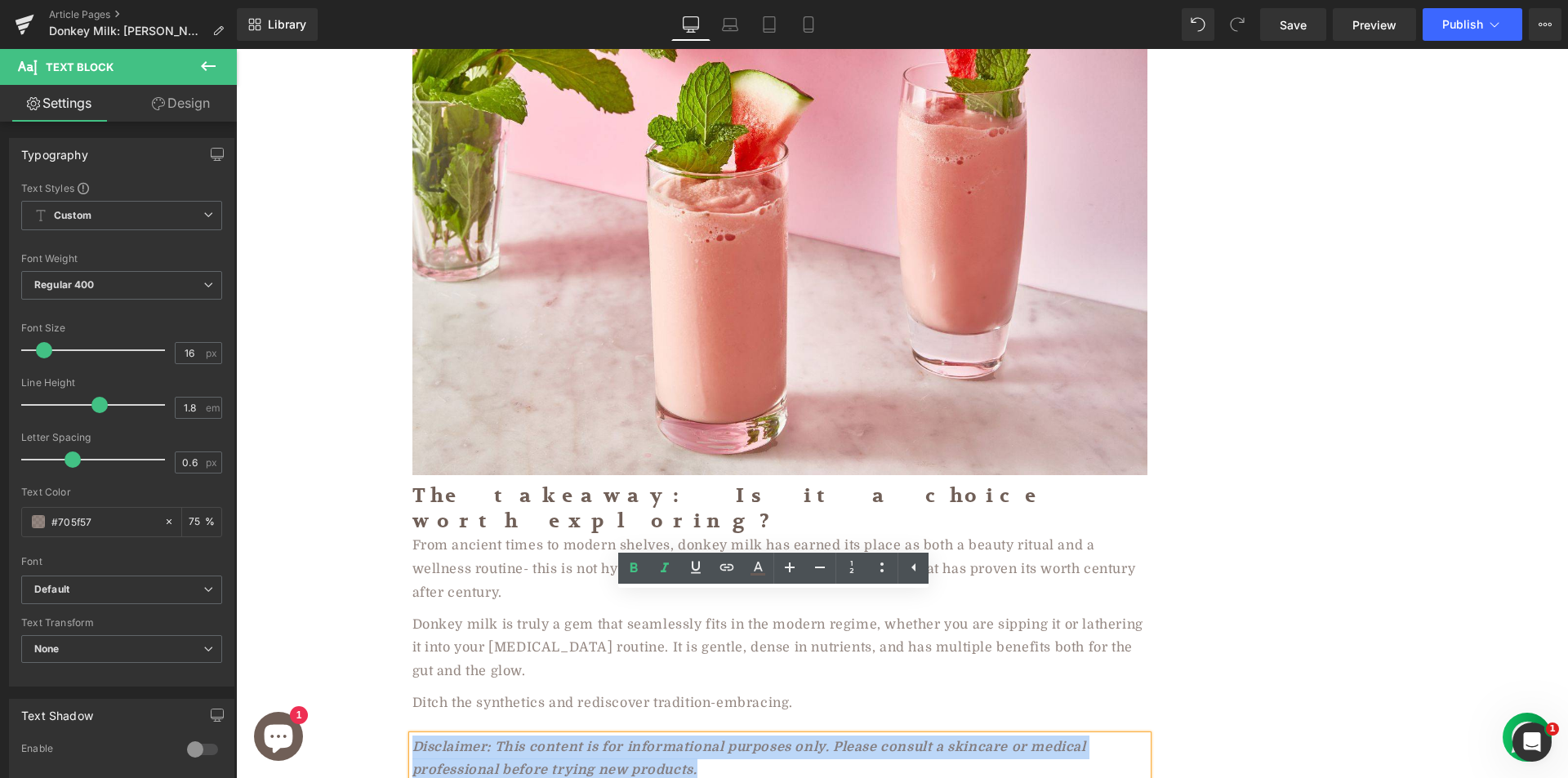
paste div
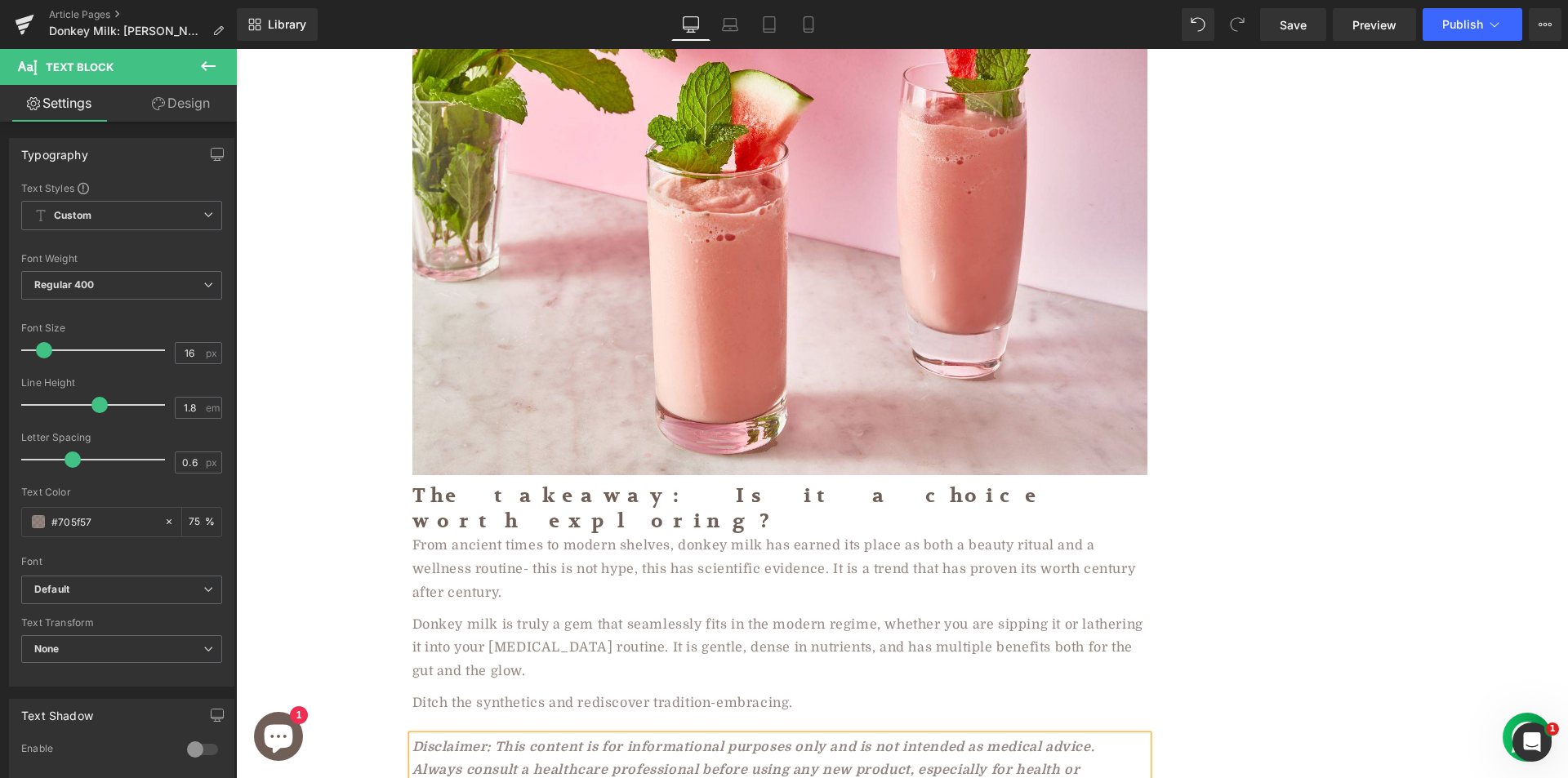
scroll to position [5299, 0]
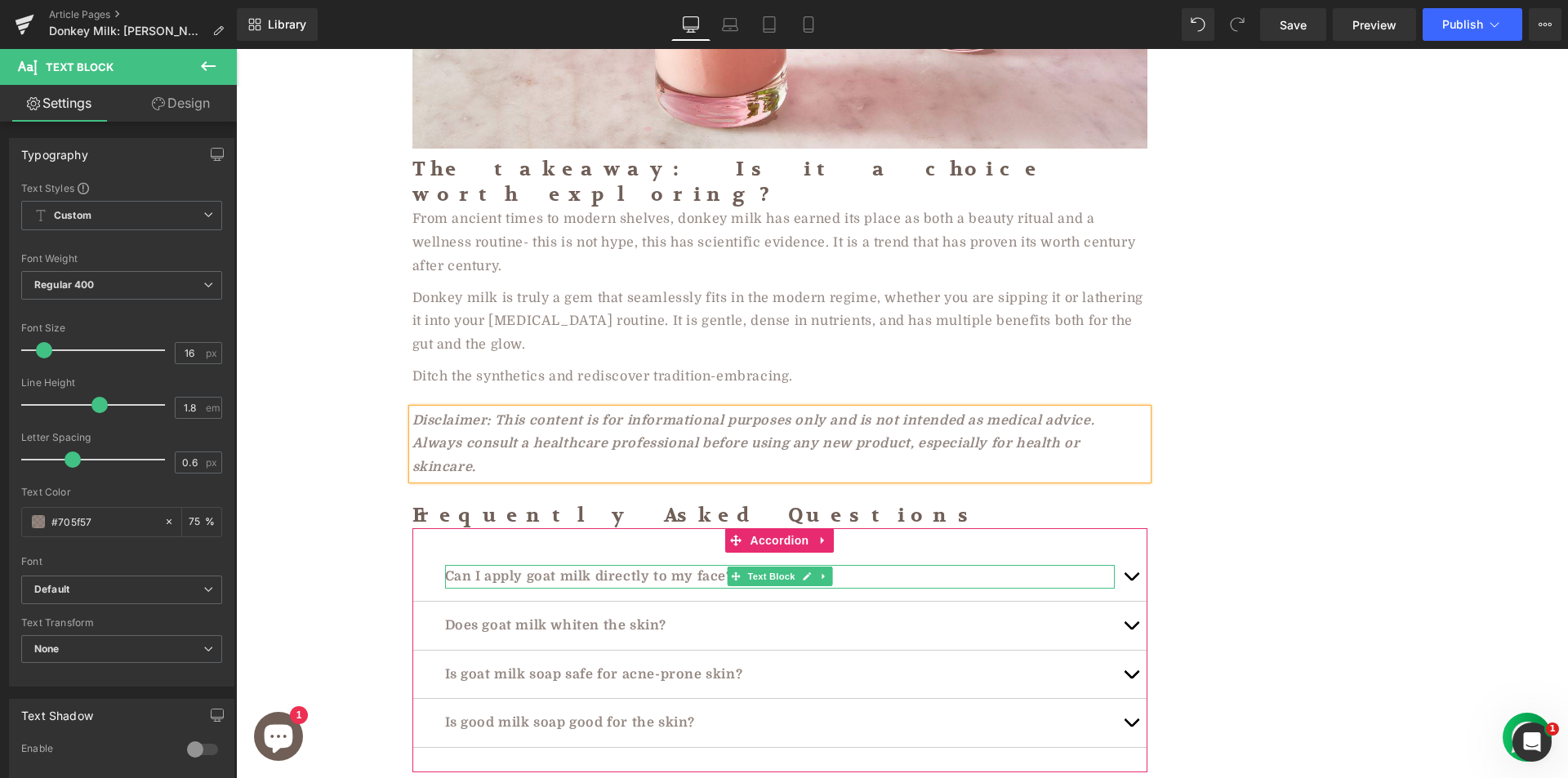
click at [1023, 565] on p "Can I apply goat milk directly to my face?" at bounding box center [779, 576] width 669 height 24
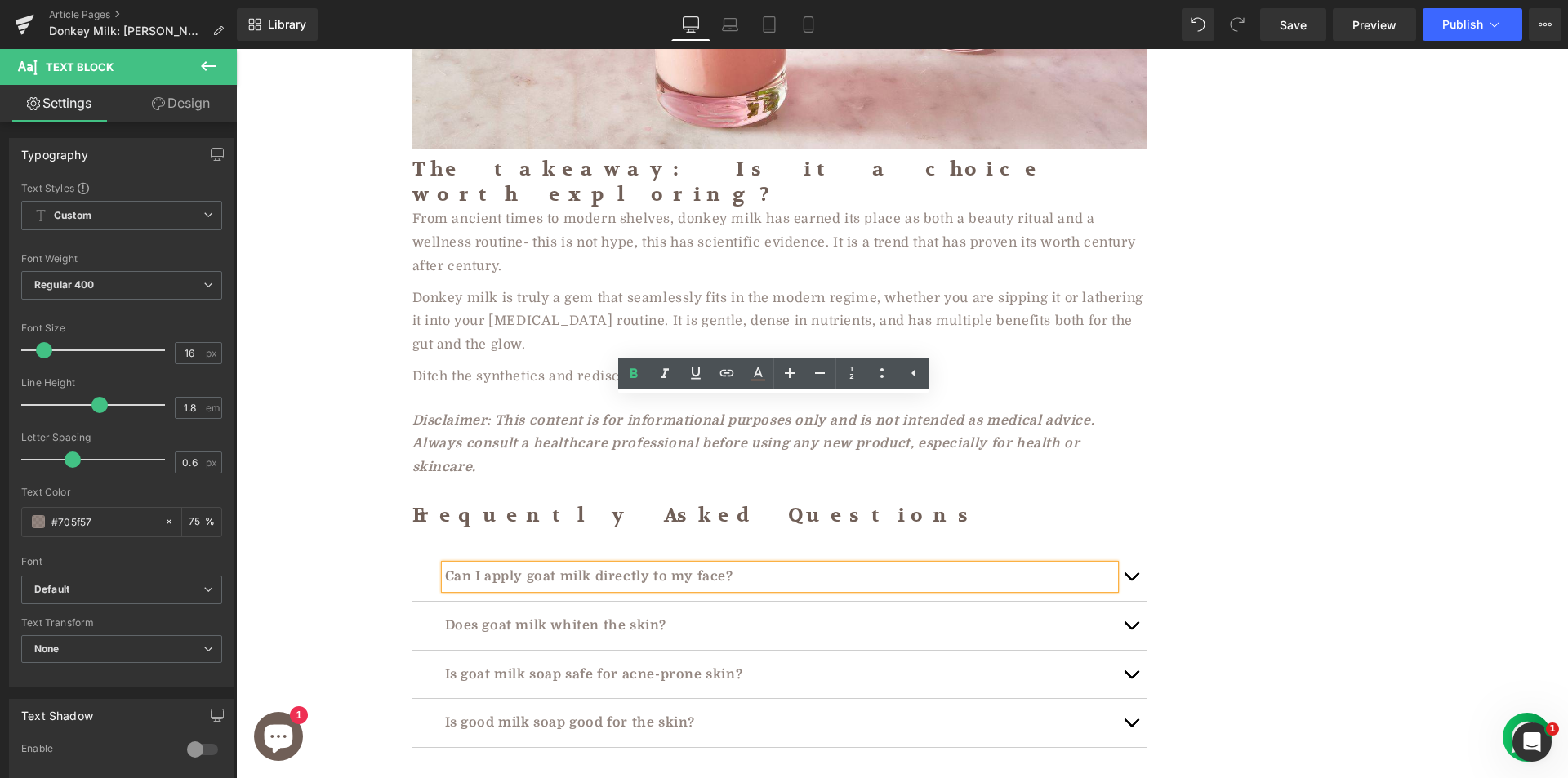
click at [1036, 565] on p "Can I apply goat milk directly to my face?" at bounding box center [779, 576] width 669 height 24
click at [629, 565] on p "Can I apply goat milk directly to my face?" at bounding box center [779, 576] width 669 height 24
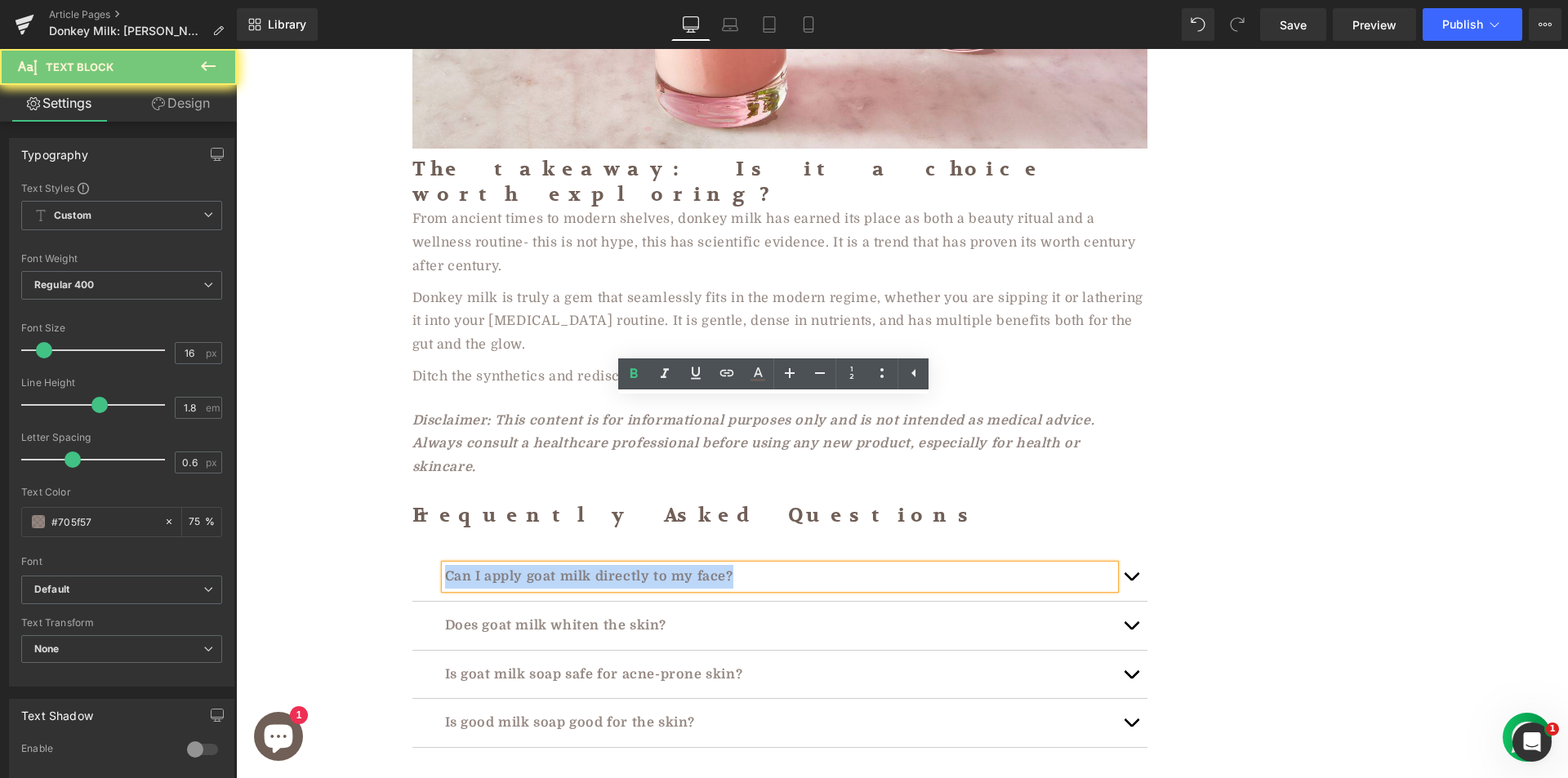
click at [629, 565] on p "Can I apply goat milk directly to my face?" at bounding box center [779, 576] width 669 height 24
paste div
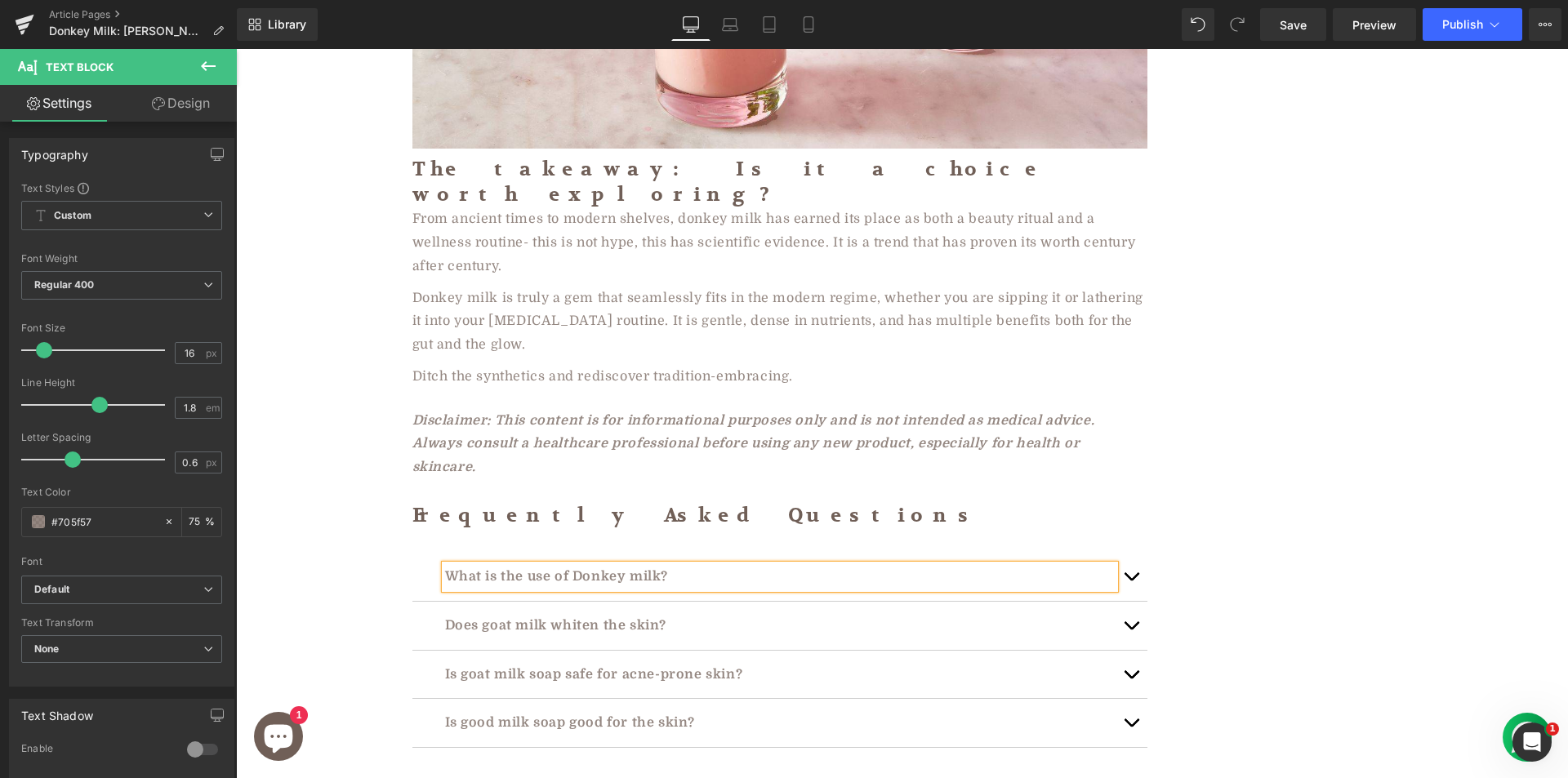
click at [1118, 552] on button "button" at bounding box center [1131, 576] width 33 height 48
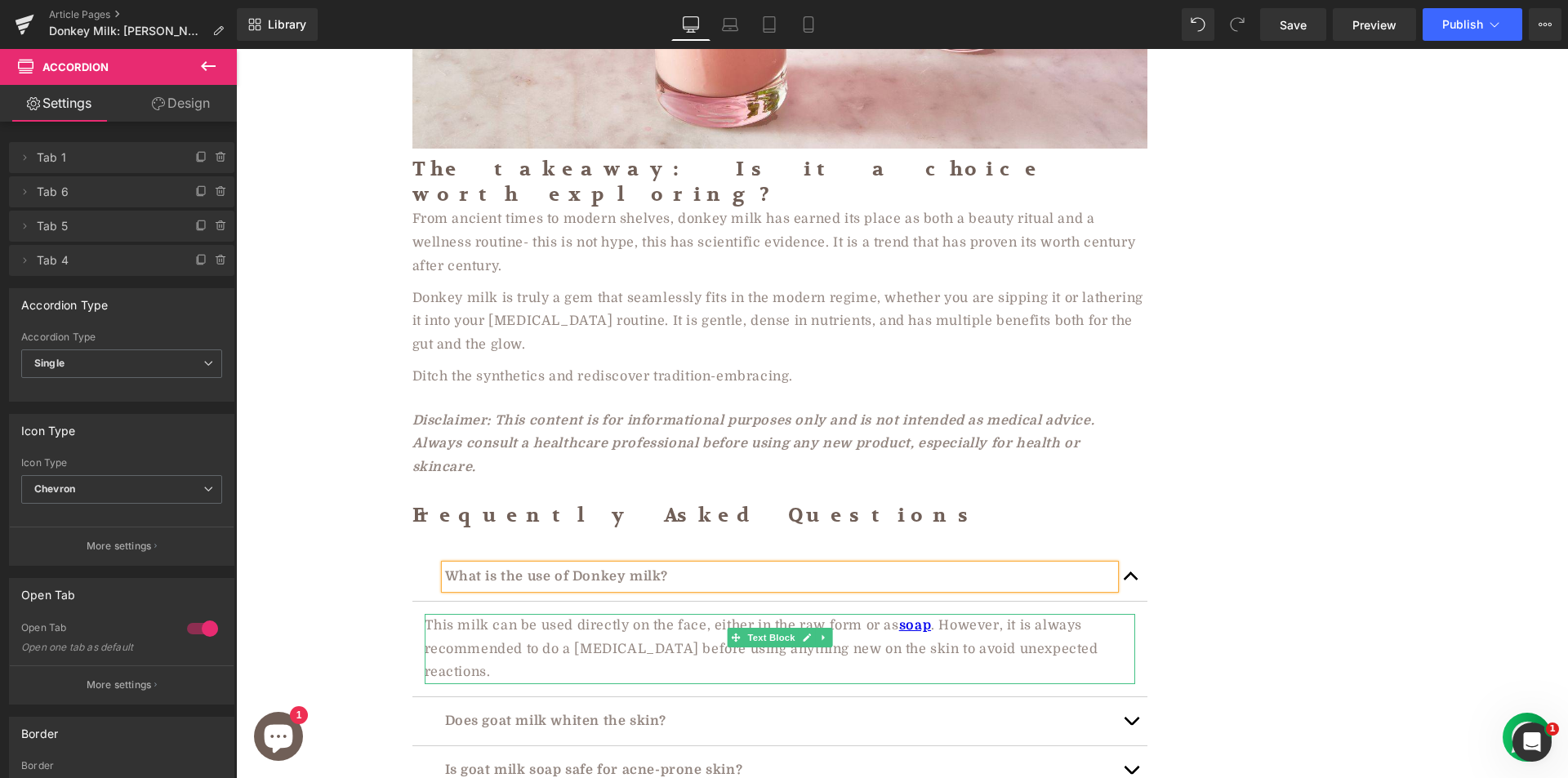
click at [633, 618] on span "This milk can be used directly on the face, either in the raw form or as" at bounding box center [662, 625] width 474 height 14
paste div "To enrich screen reader interactions, please activate Accessibility in Grammarl…"
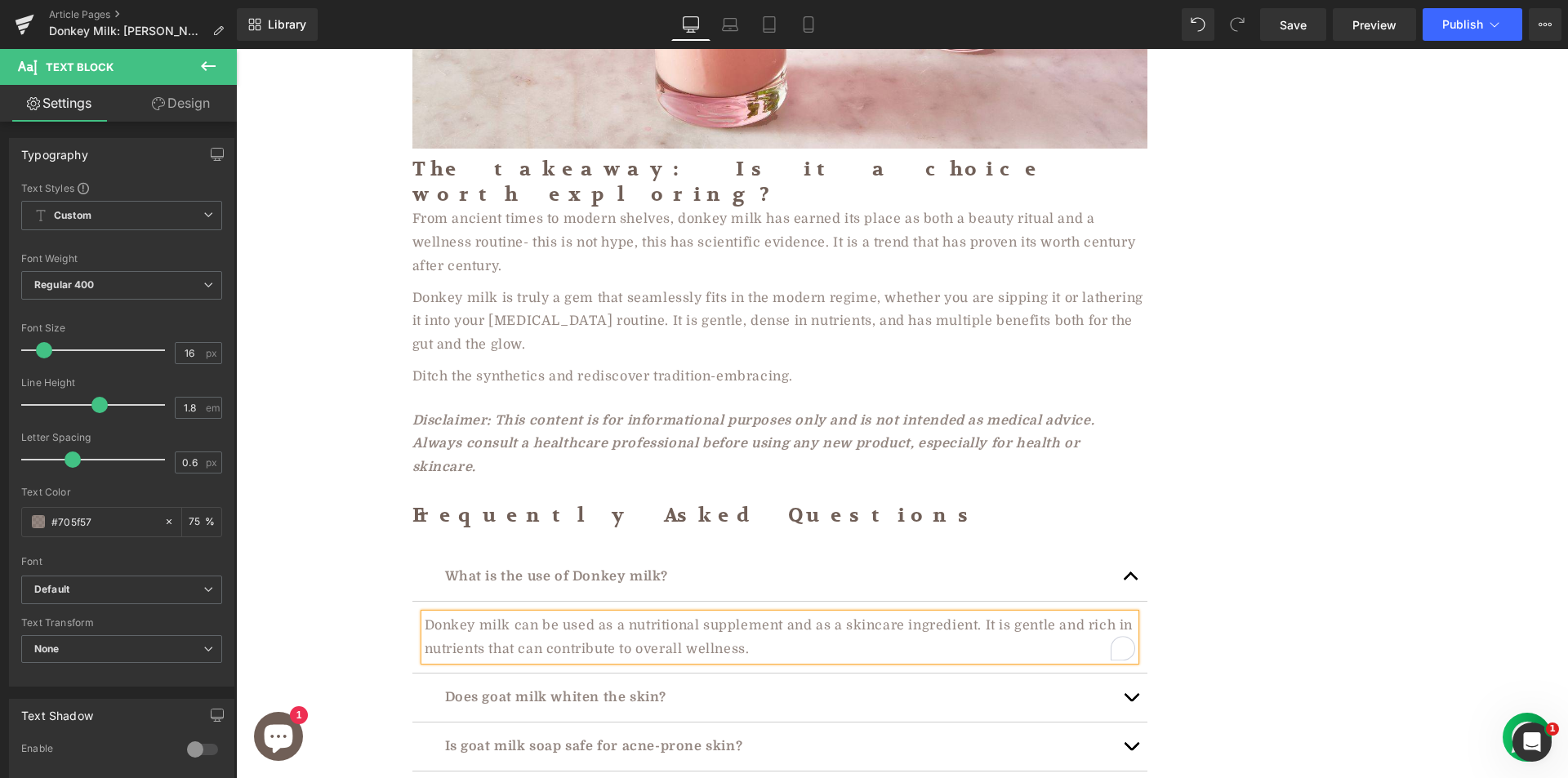
click at [1115, 674] on button "button" at bounding box center [1131, 698] width 33 height 48
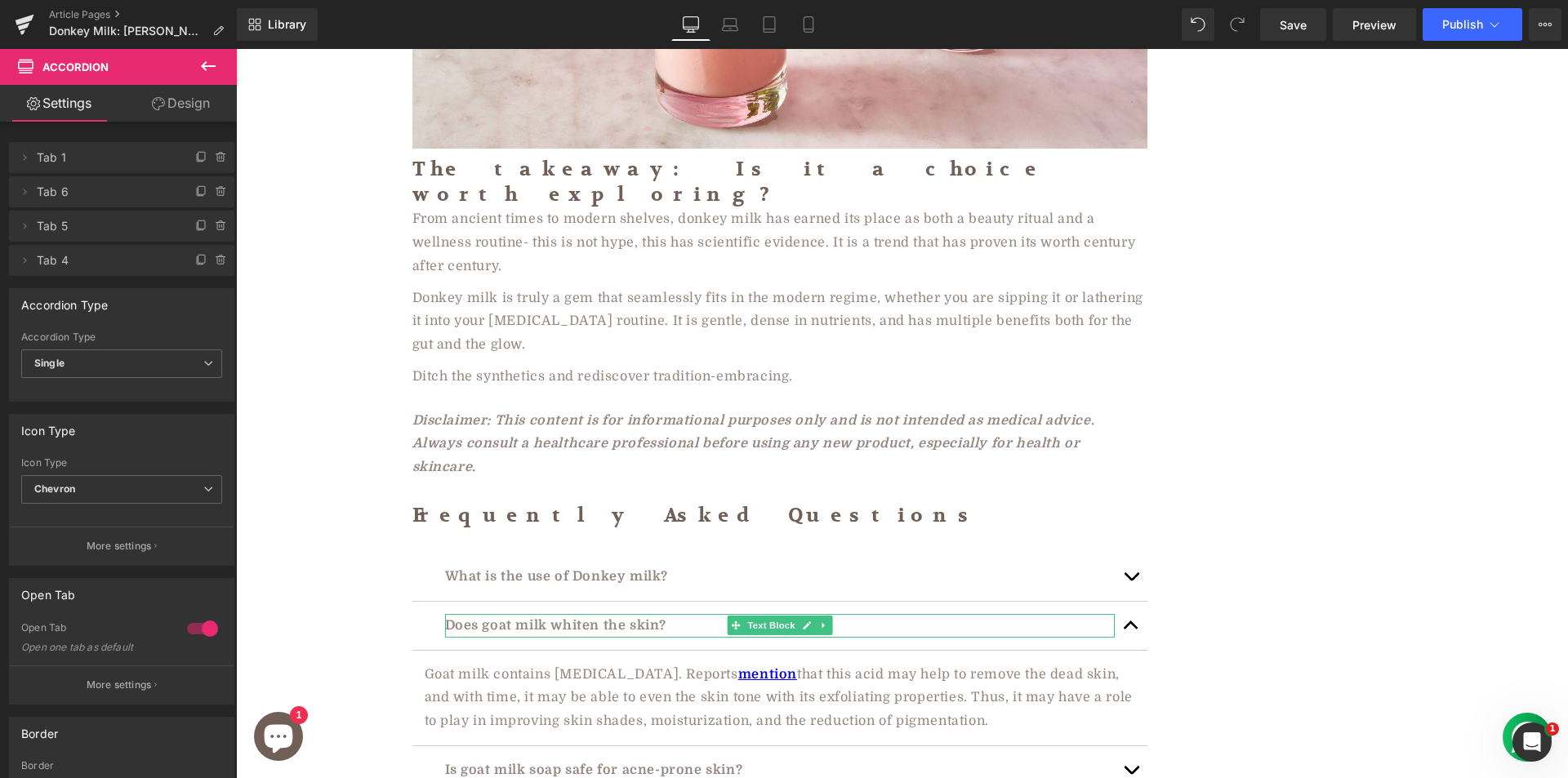
click at [561, 614] on p "Does goat milk whiten the skin?" at bounding box center [779, 625] width 669 height 24
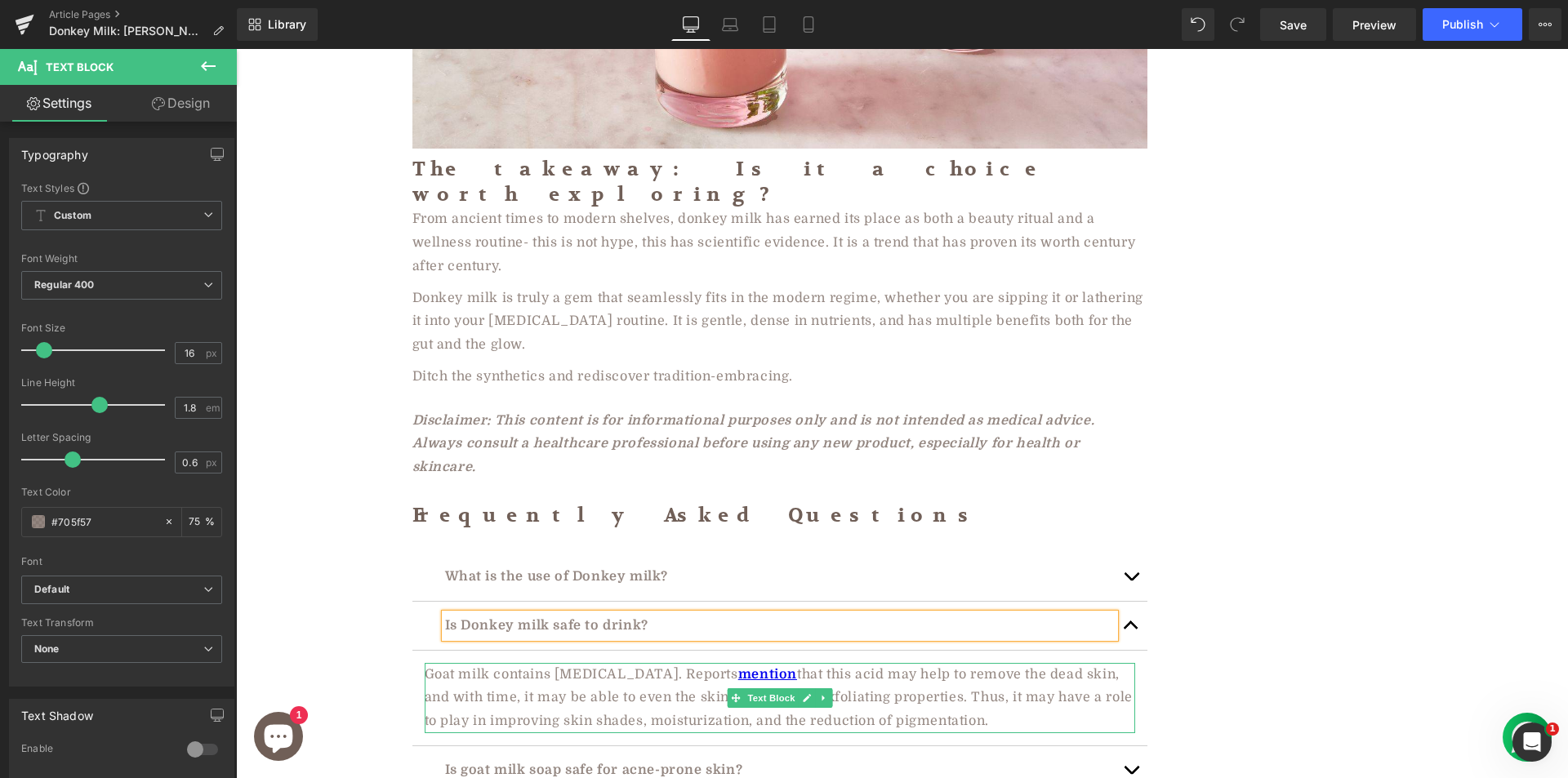
click at [565, 662] on p "Goat milk contains lactic acid. Reports mention that this acid may help to remo…" at bounding box center [779, 697] width 710 height 70
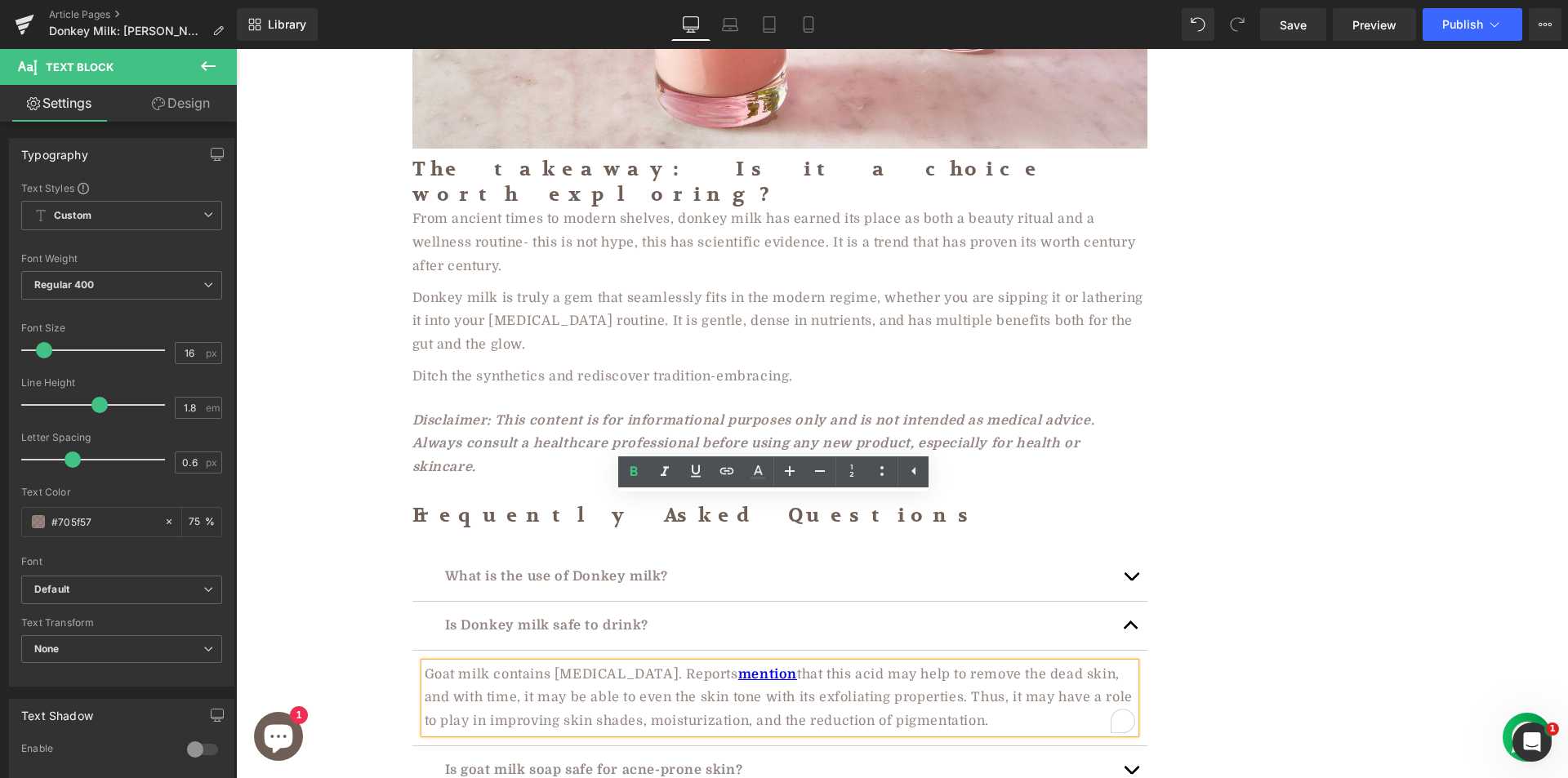
paste div "To enrich screen reader interactions, please activate Accessibility in Grammarl…"
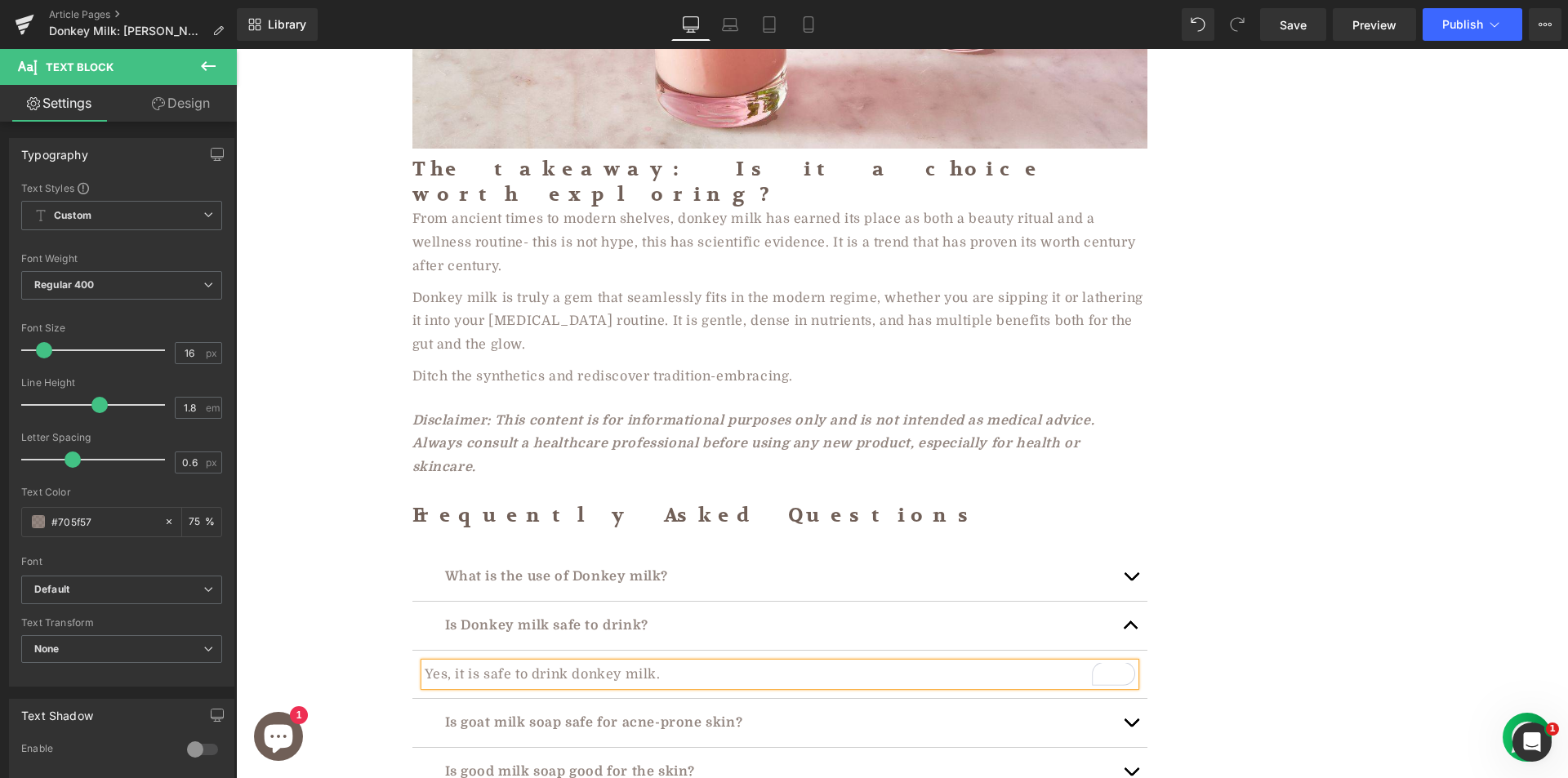
click at [502, 711] on p "Is goat milk soap safe for acne-prone skin?" at bounding box center [779, 723] width 669 height 24
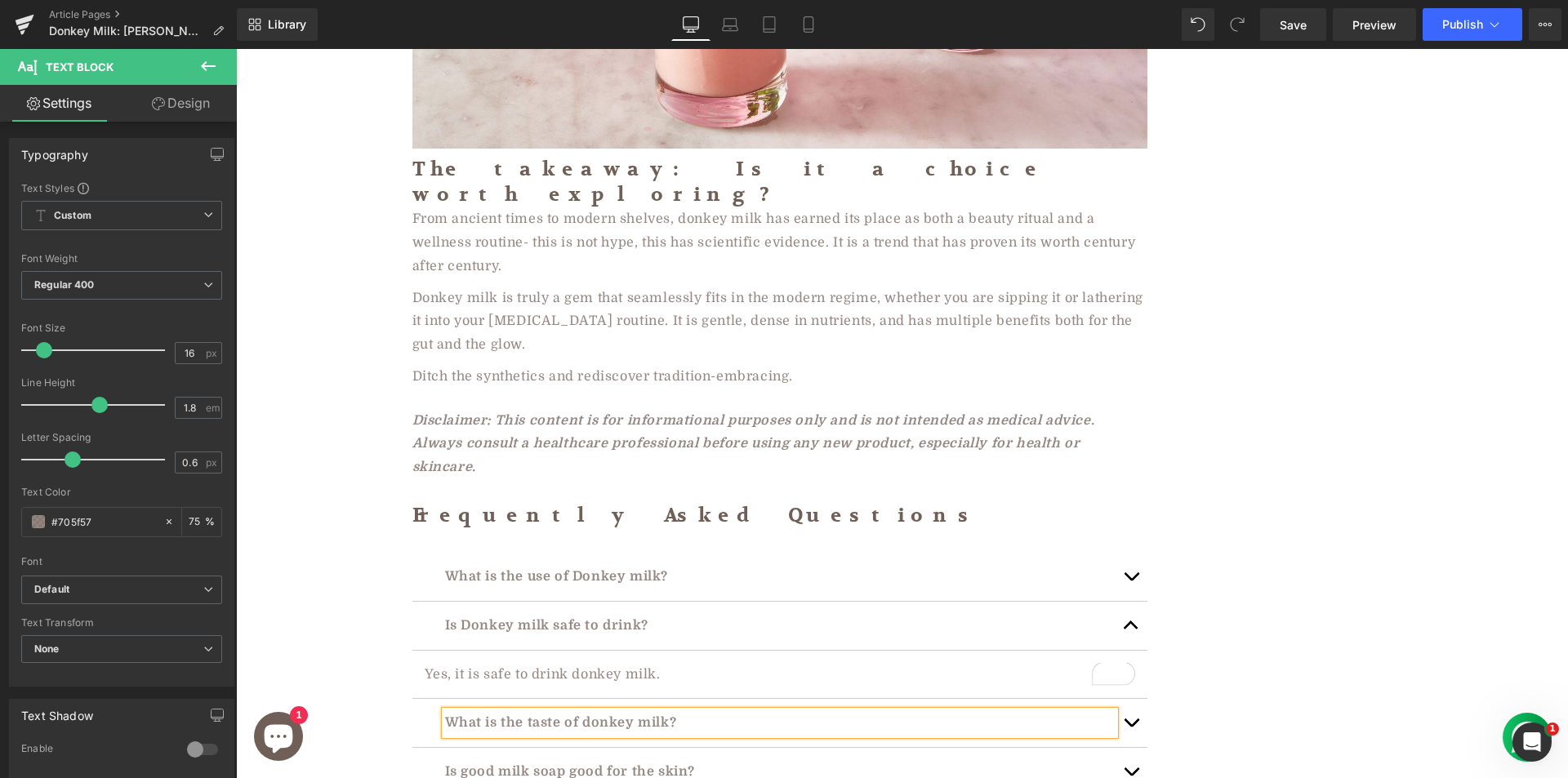
click at [1127, 699] on button "button" at bounding box center [1131, 723] width 33 height 48
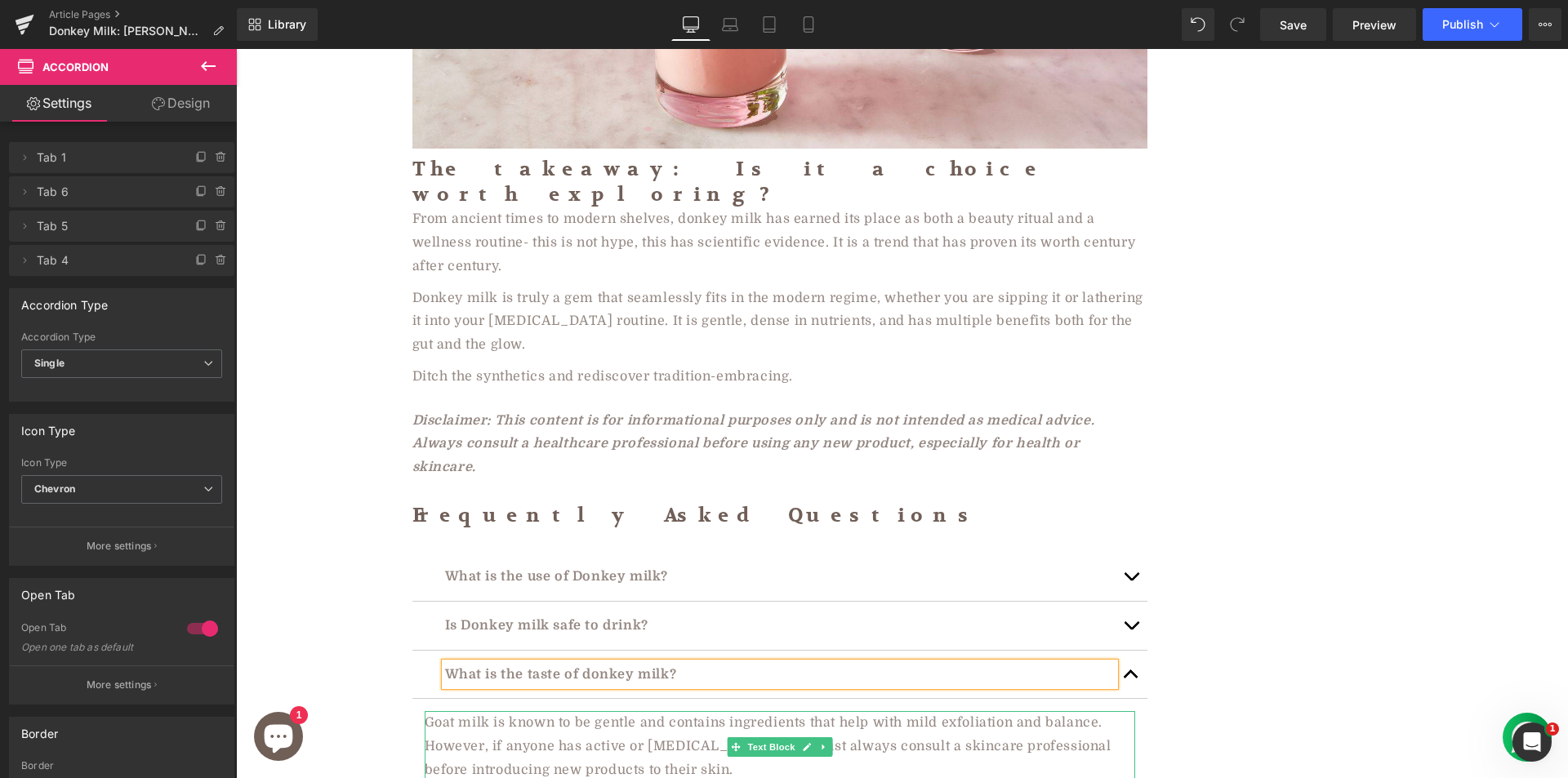
click at [715, 715] on span "Goat milk is known to be gentle and contains ingredients that help with mild ex…" at bounding box center [768, 746] width 686 height 62
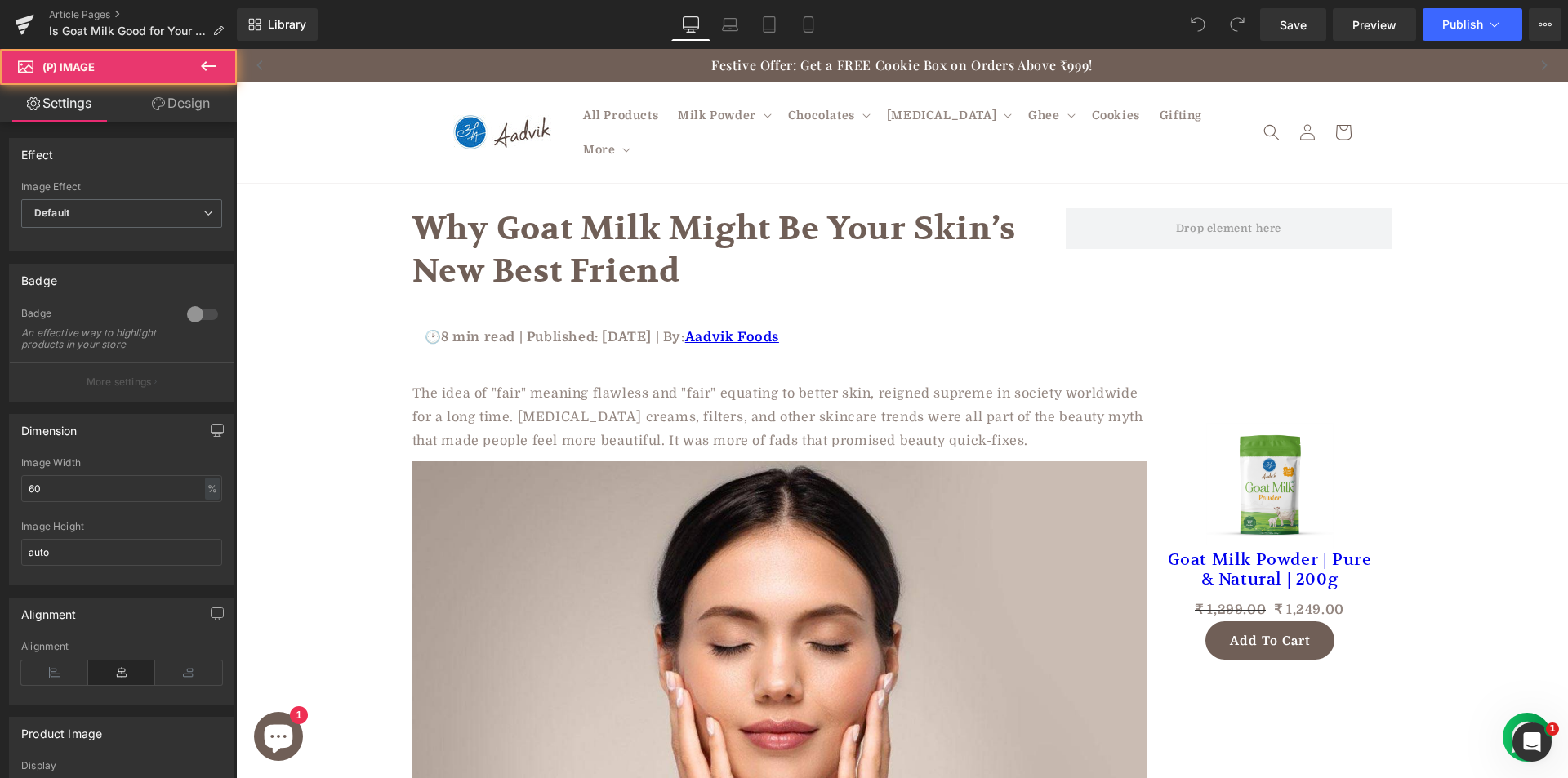
click at [1264, 444] on img at bounding box center [1269, 486] width 127 height 127
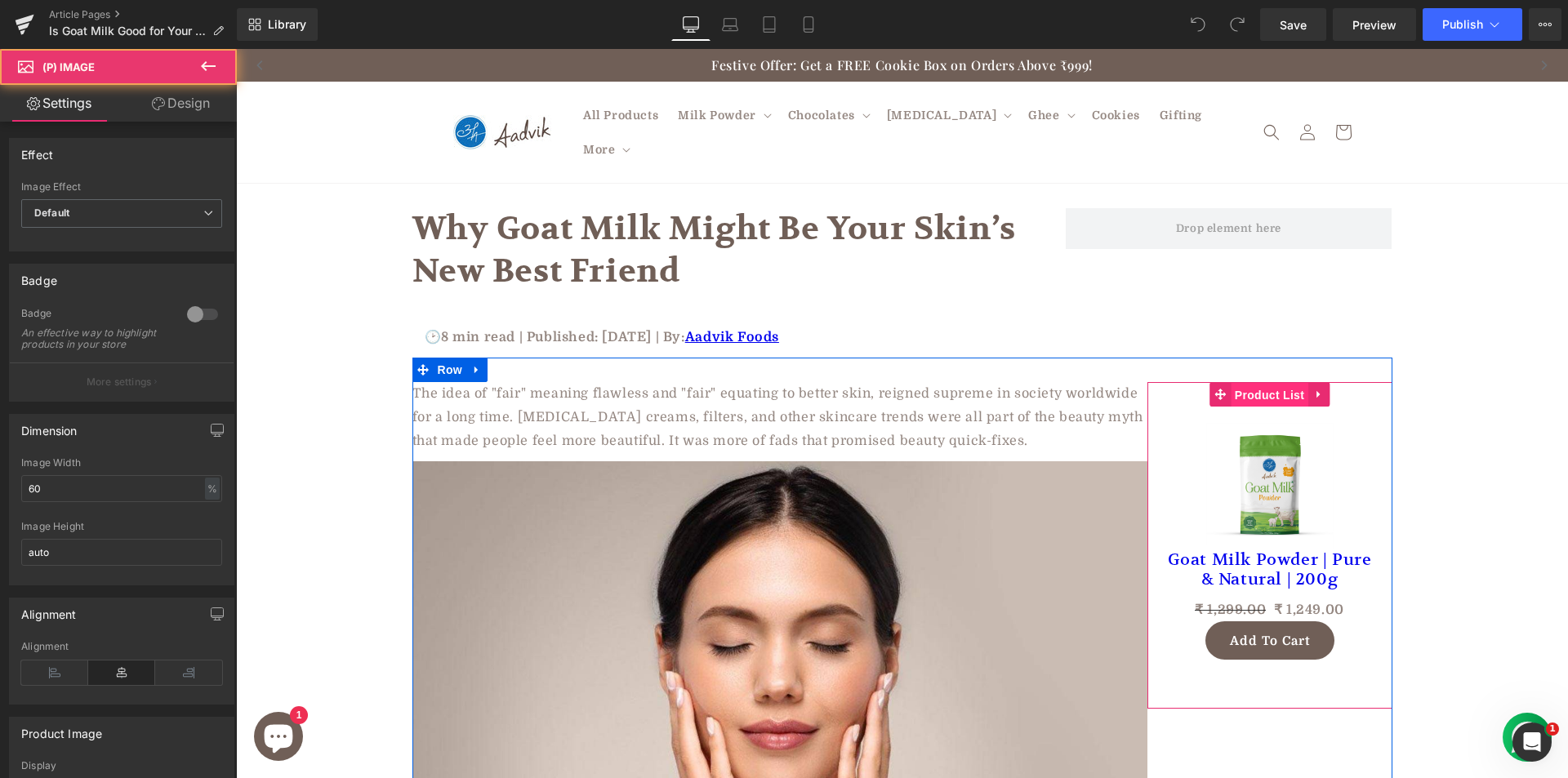
click at [1245, 383] on span "Product List" at bounding box center [1269, 396] width 77 height 25
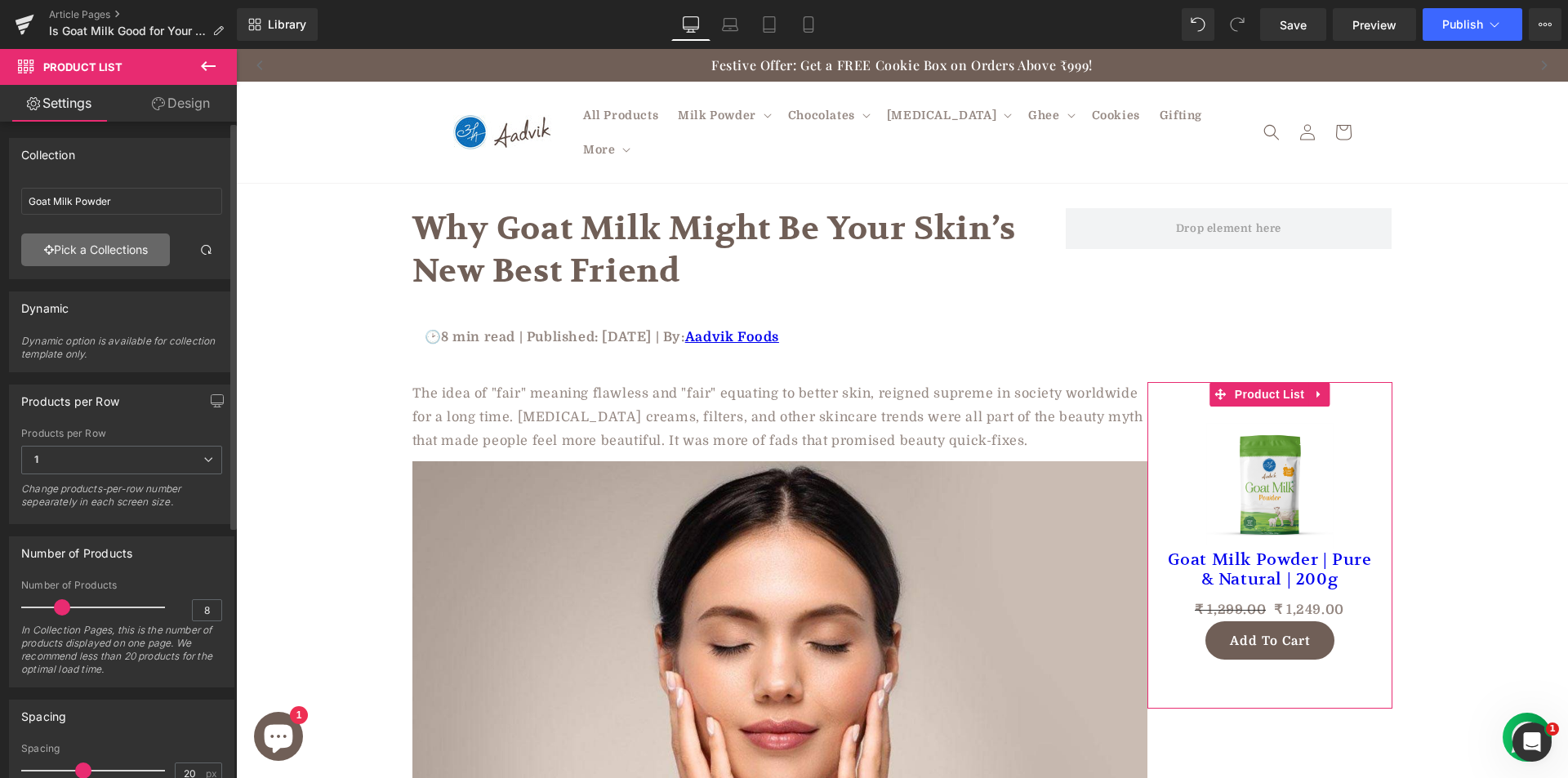
click at [138, 246] on link "Pick a Collections" at bounding box center [95, 249] width 148 height 32
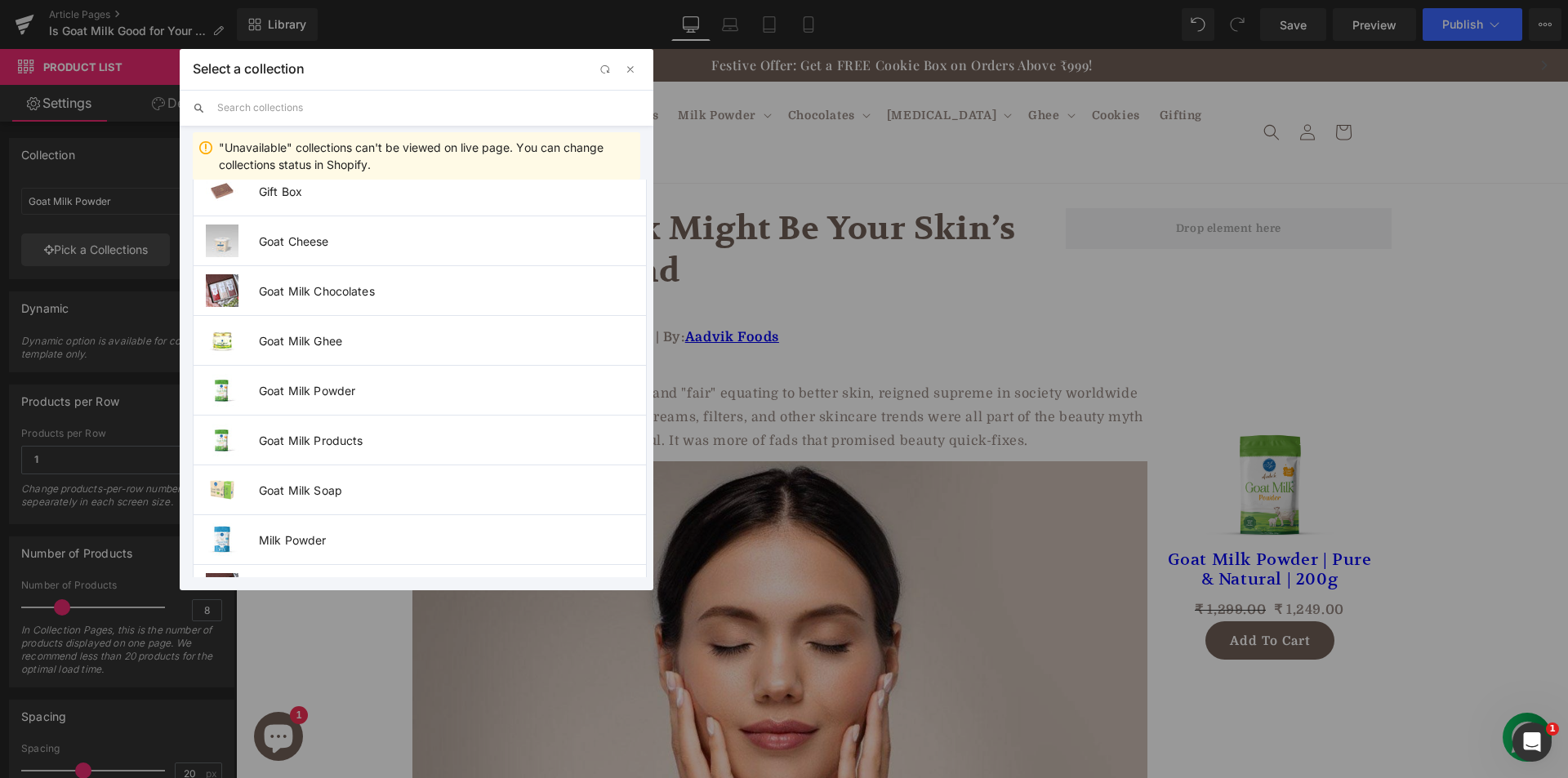
scroll to position [980, 0]
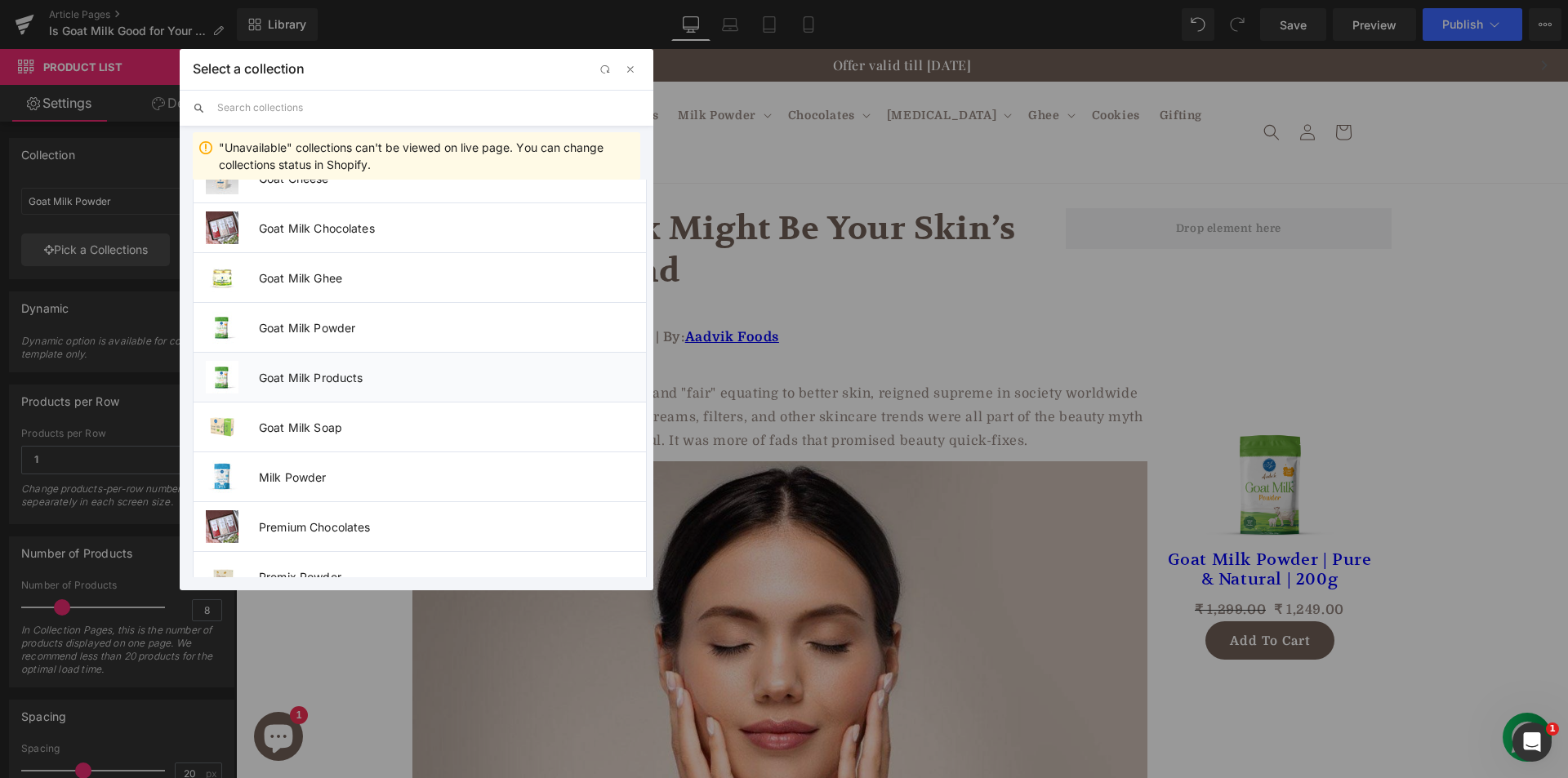
click at [378, 371] on span "Goat Milk Products" at bounding box center [452, 378] width 387 height 14
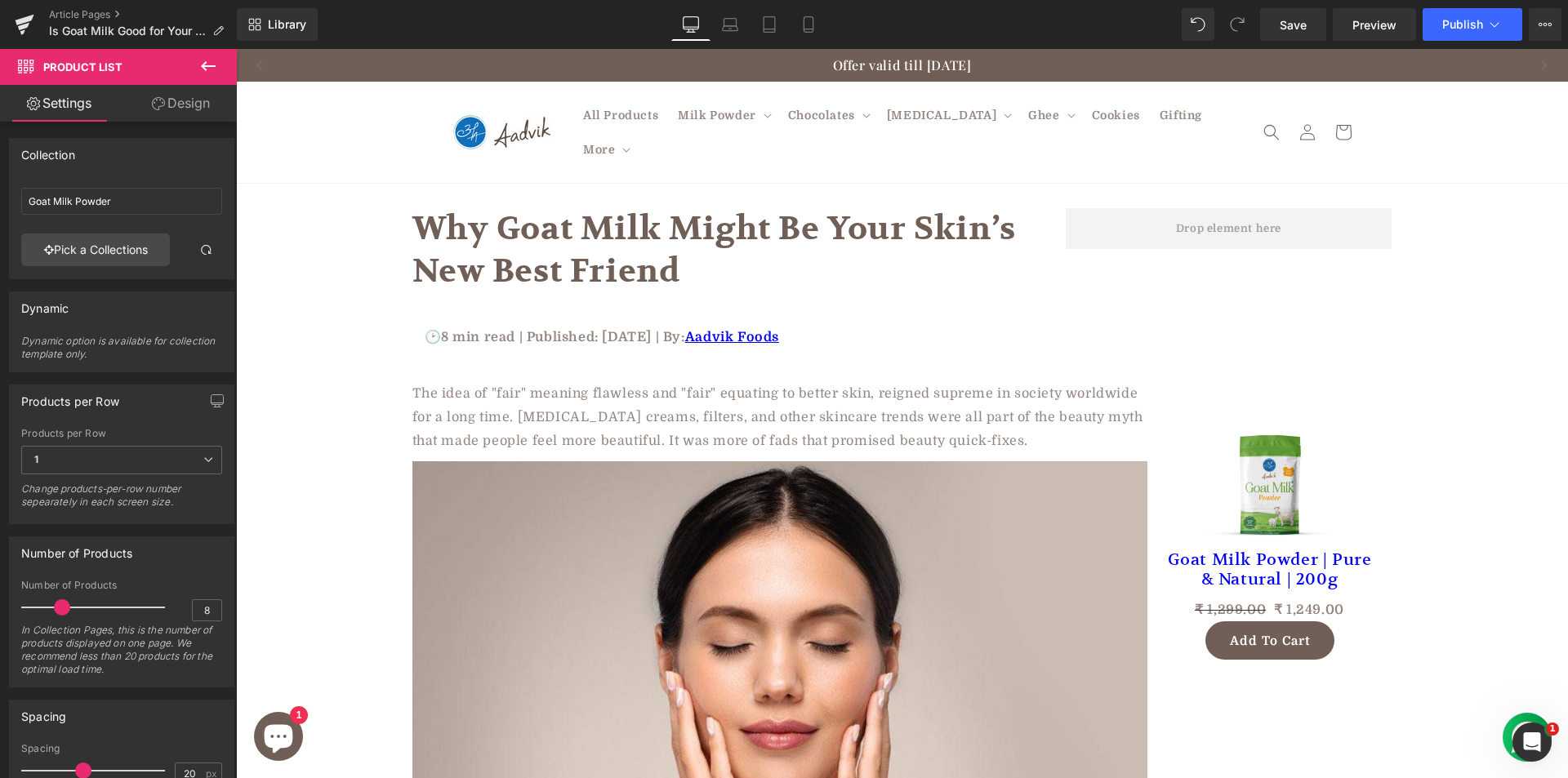
type input "Goat Milk Products"
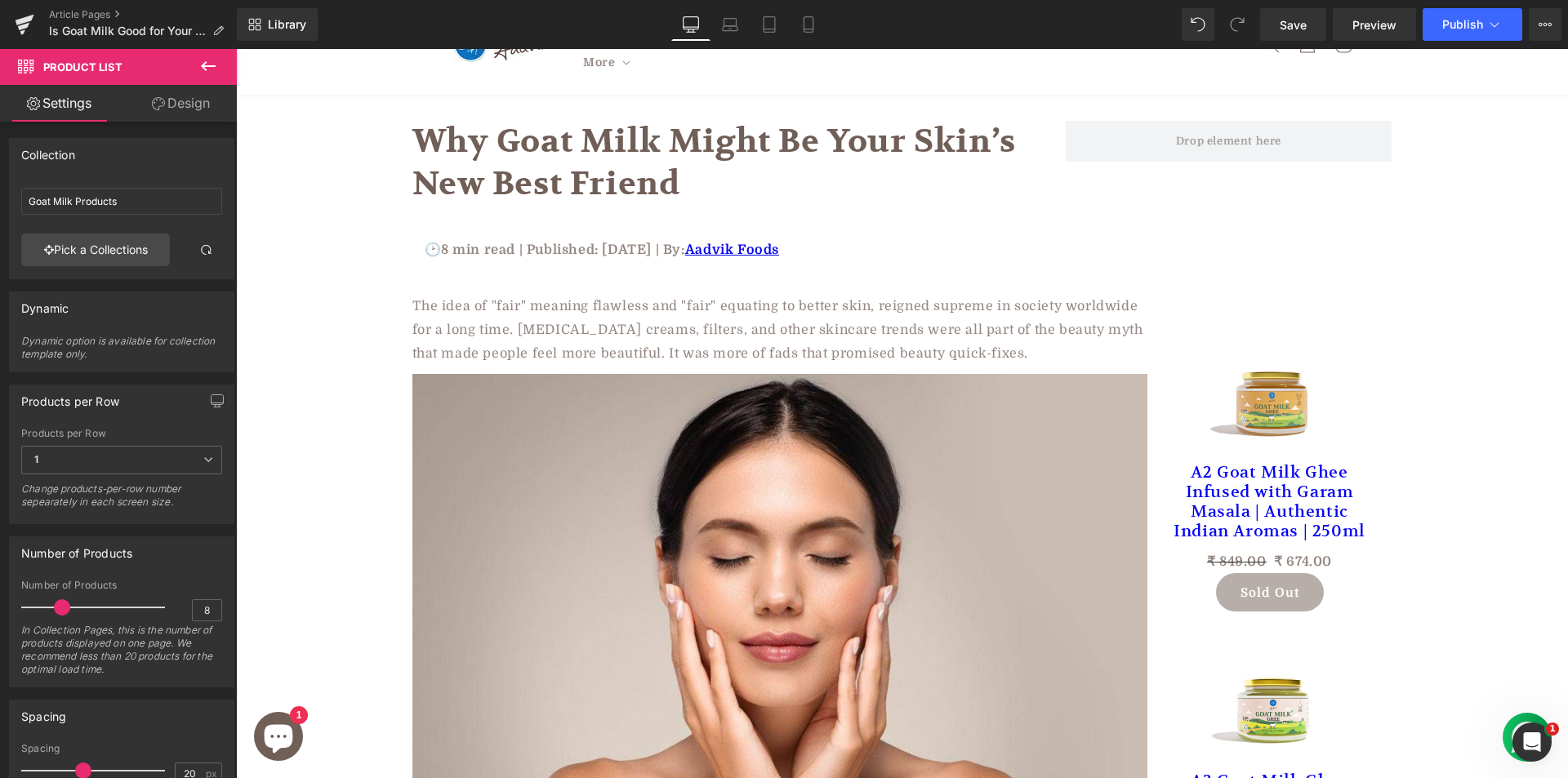
scroll to position [0, 0]
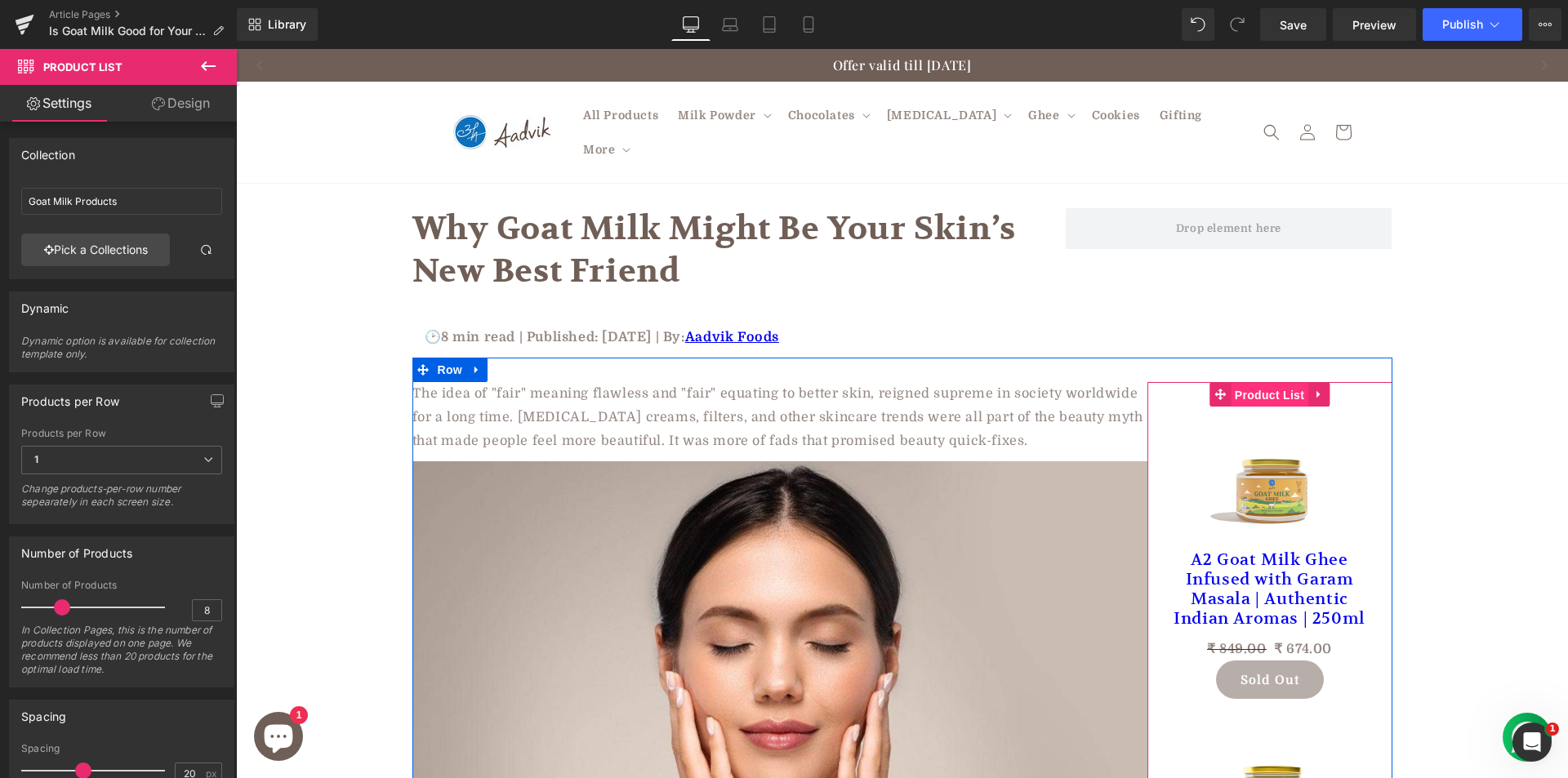
click at [1262, 383] on span "Product List" at bounding box center [1269, 396] width 77 height 25
click at [1258, 382] on span "Product List" at bounding box center [1269, 395] width 77 height 25
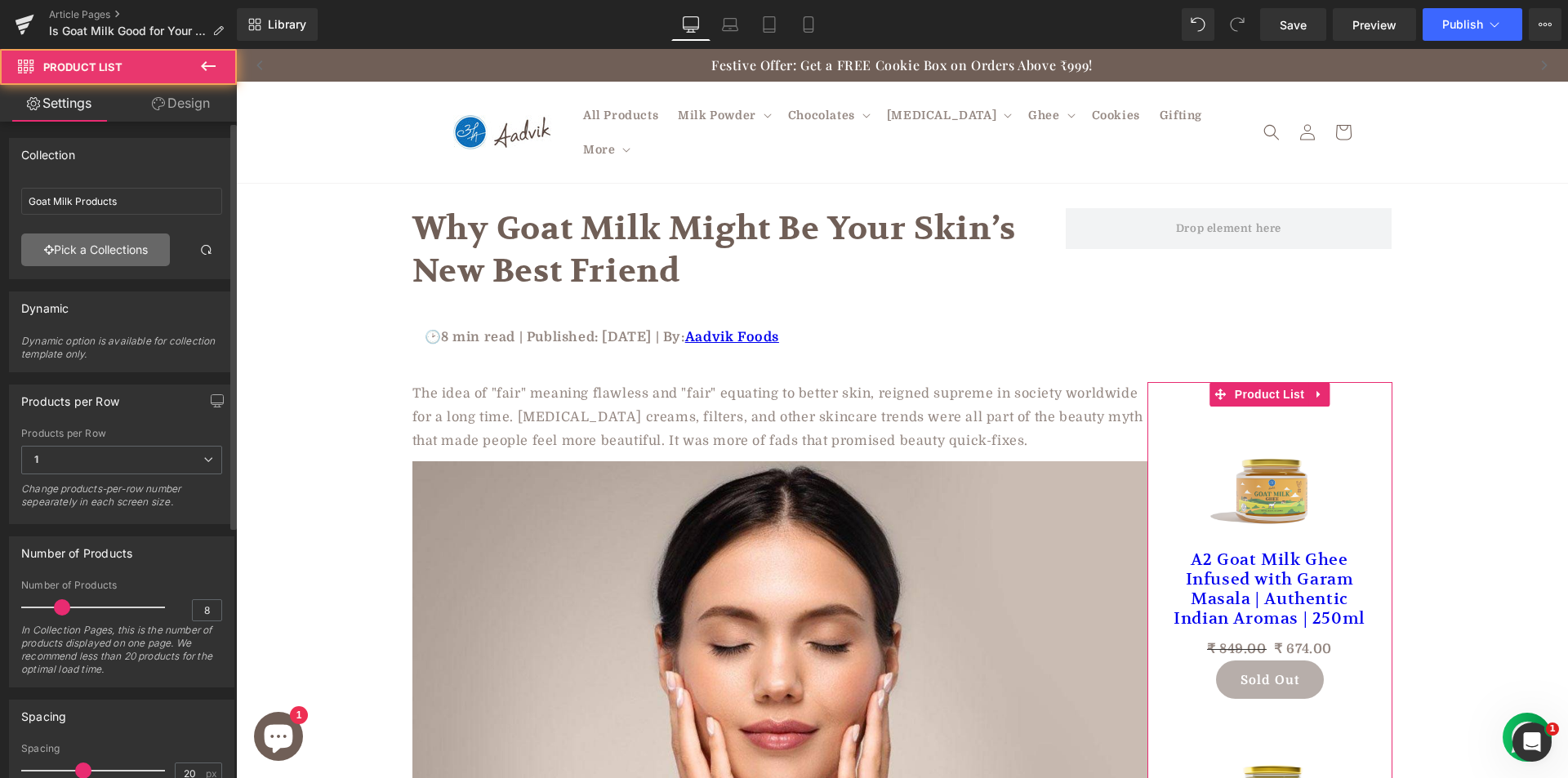
click at [110, 255] on link "Pick a Collections" at bounding box center [95, 249] width 148 height 32
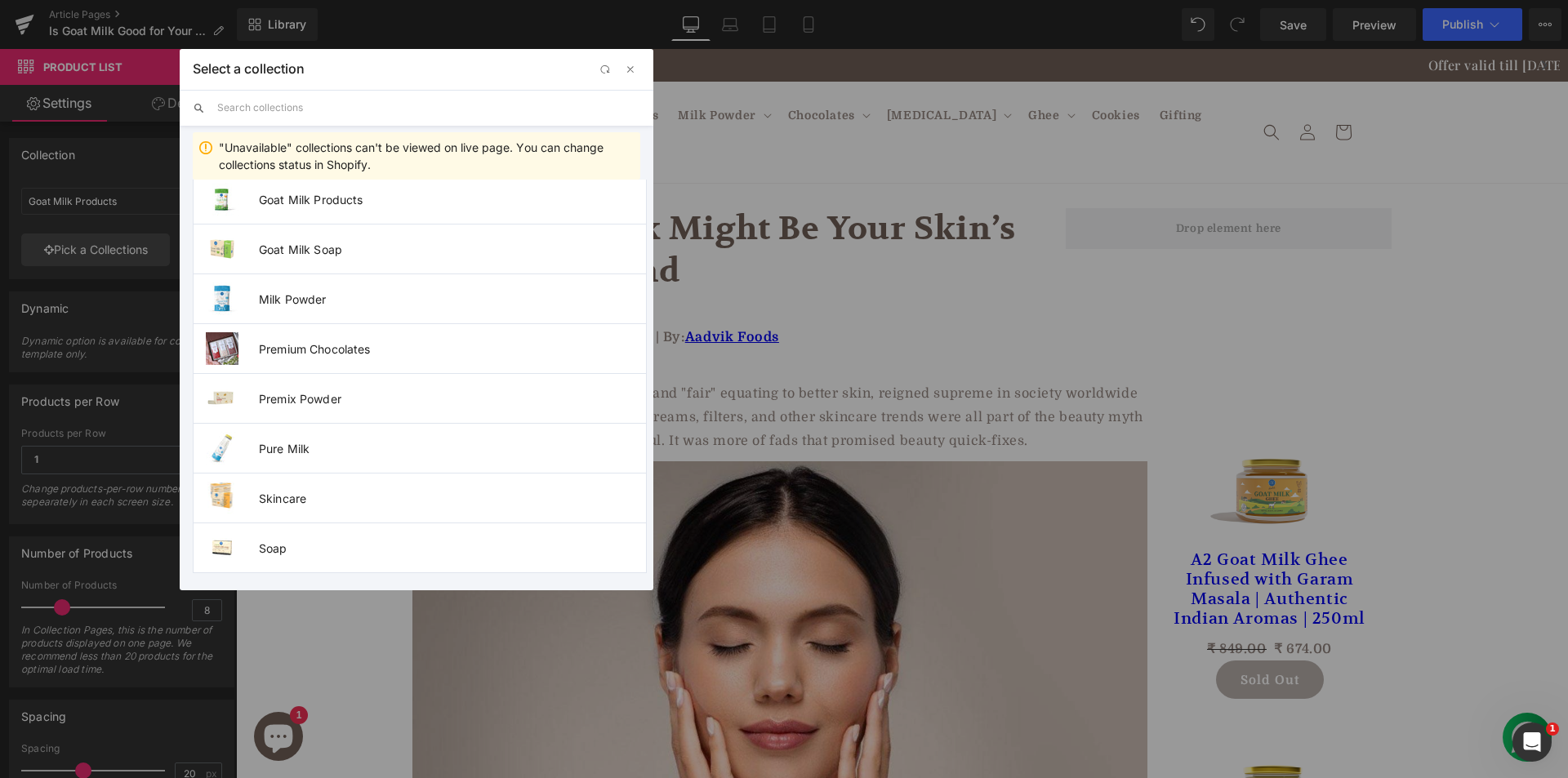
scroll to position [913, 0]
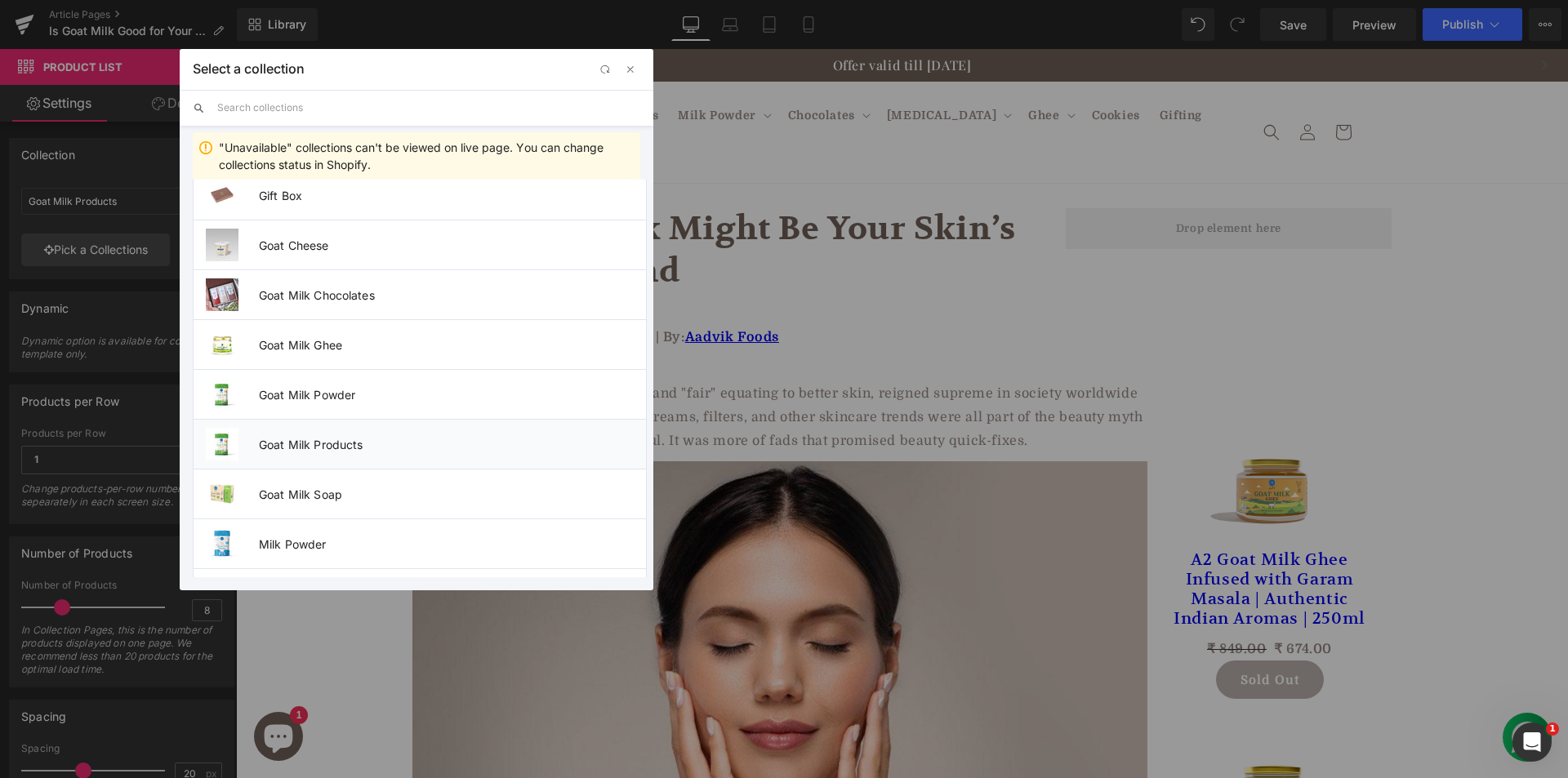
click at [381, 442] on span "Goat Milk Products" at bounding box center [452, 444] width 387 height 14
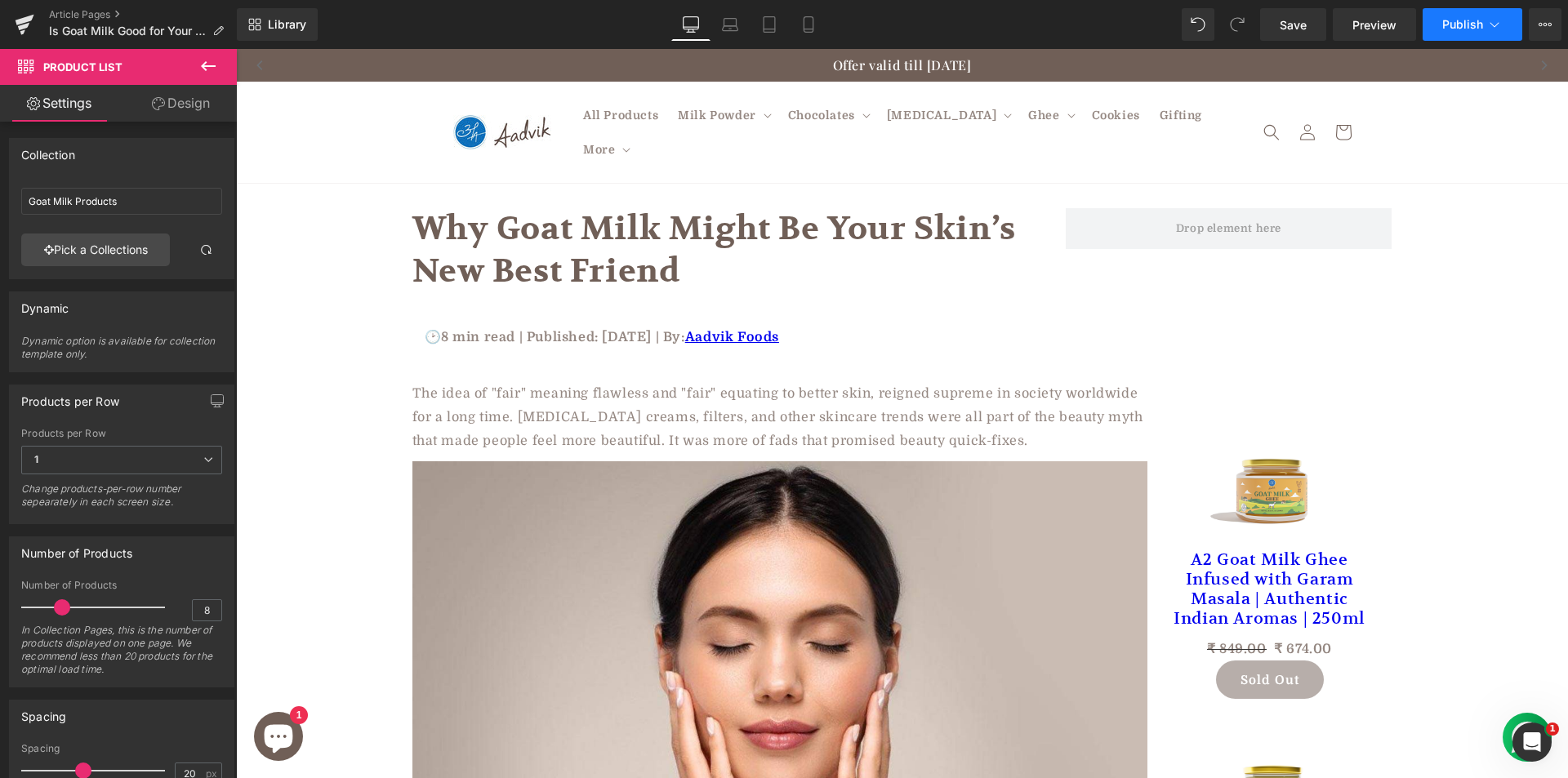
click at [1457, 24] on span "Publish" at bounding box center [1462, 25] width 41 height 13
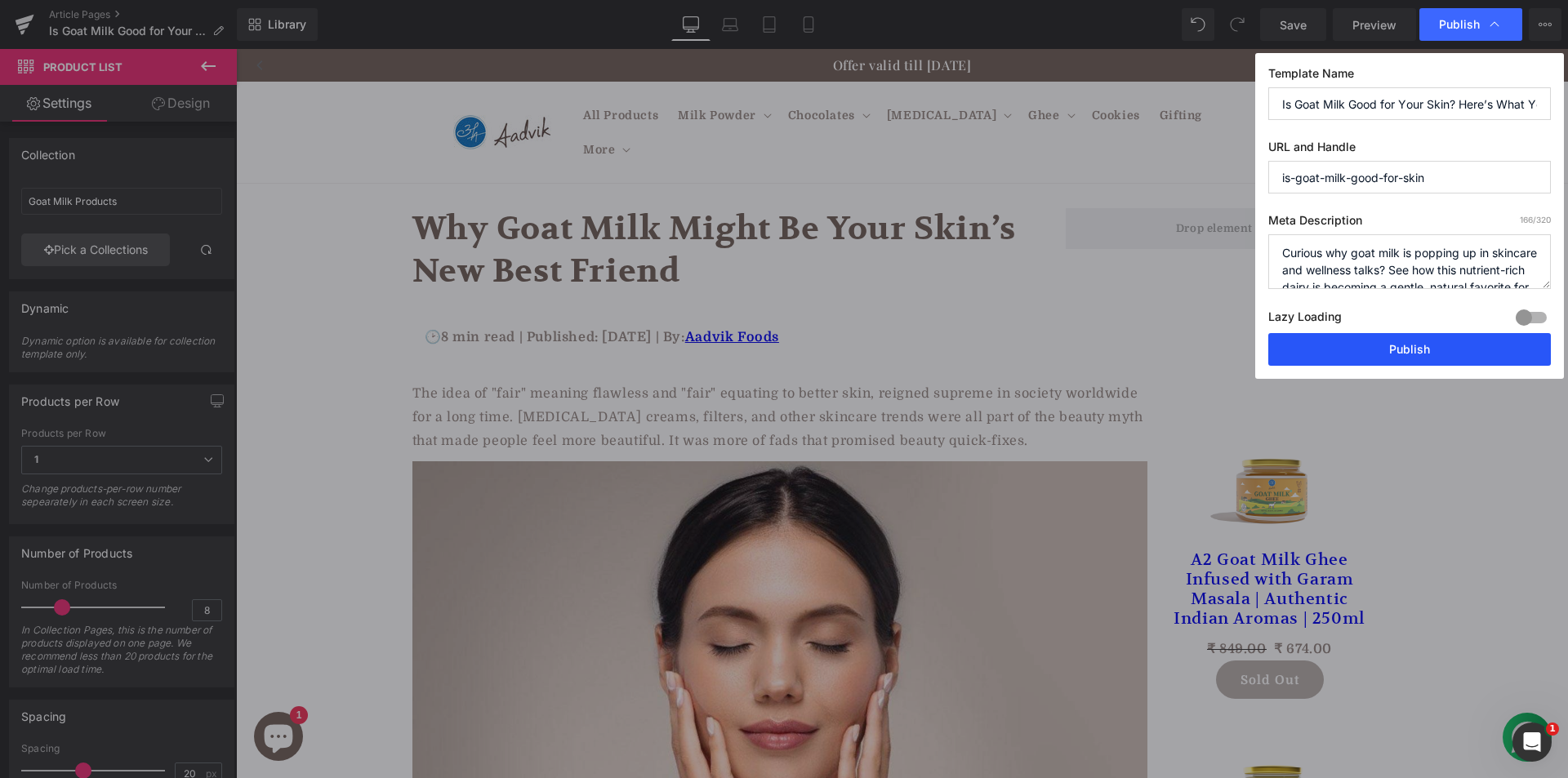
drag, startPoint x: 1314, startPoint y: 344, endPoint x: 1078, endPoint y: 295, distance: 241.0
click at [1314, 344] on button "Publish" at bounding box center [1409, 349] width 283 height 32
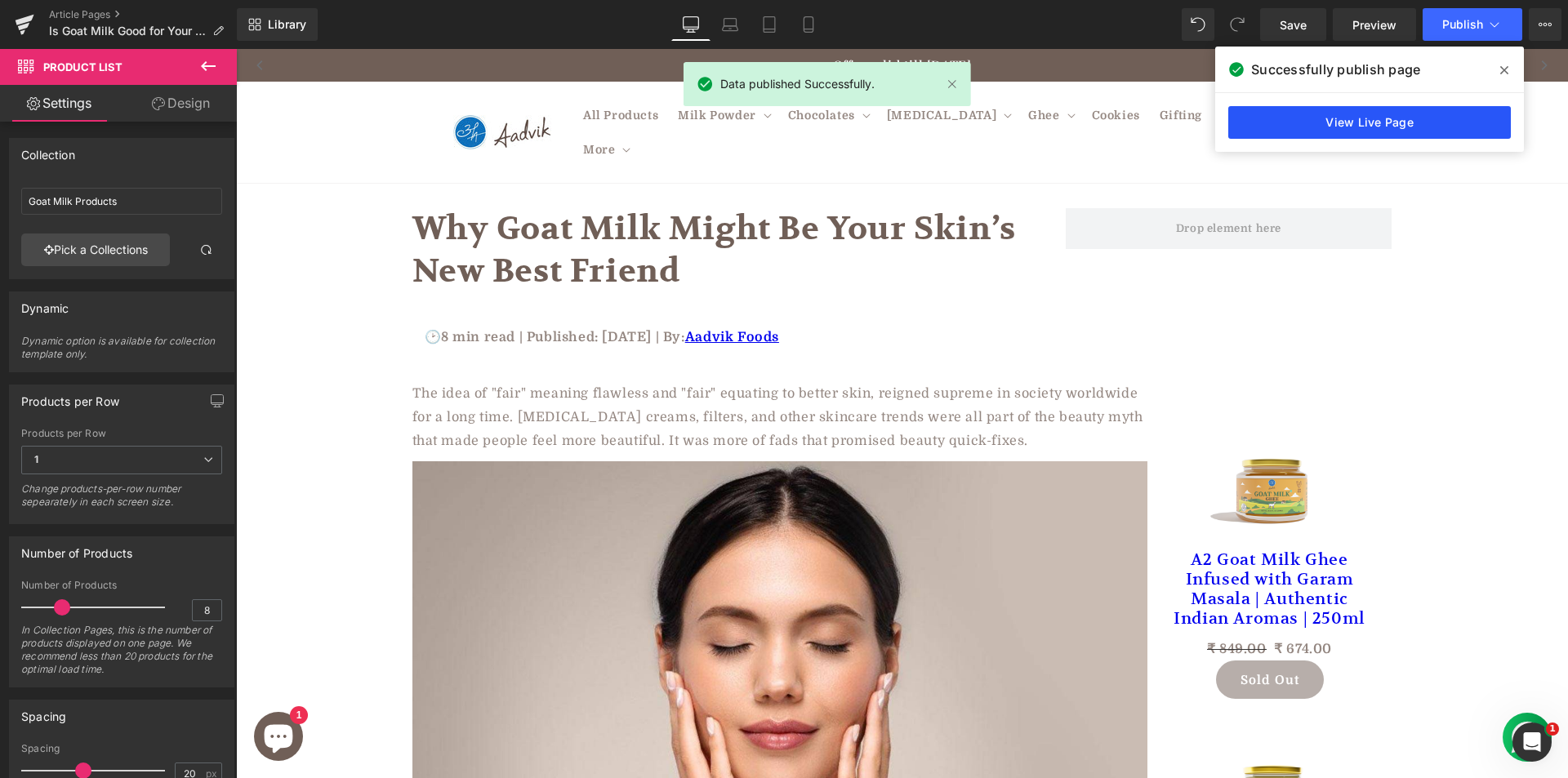
click at [1316, 120] on link "View Live Page" at bounding box center [1369, 122] width 283 height 32
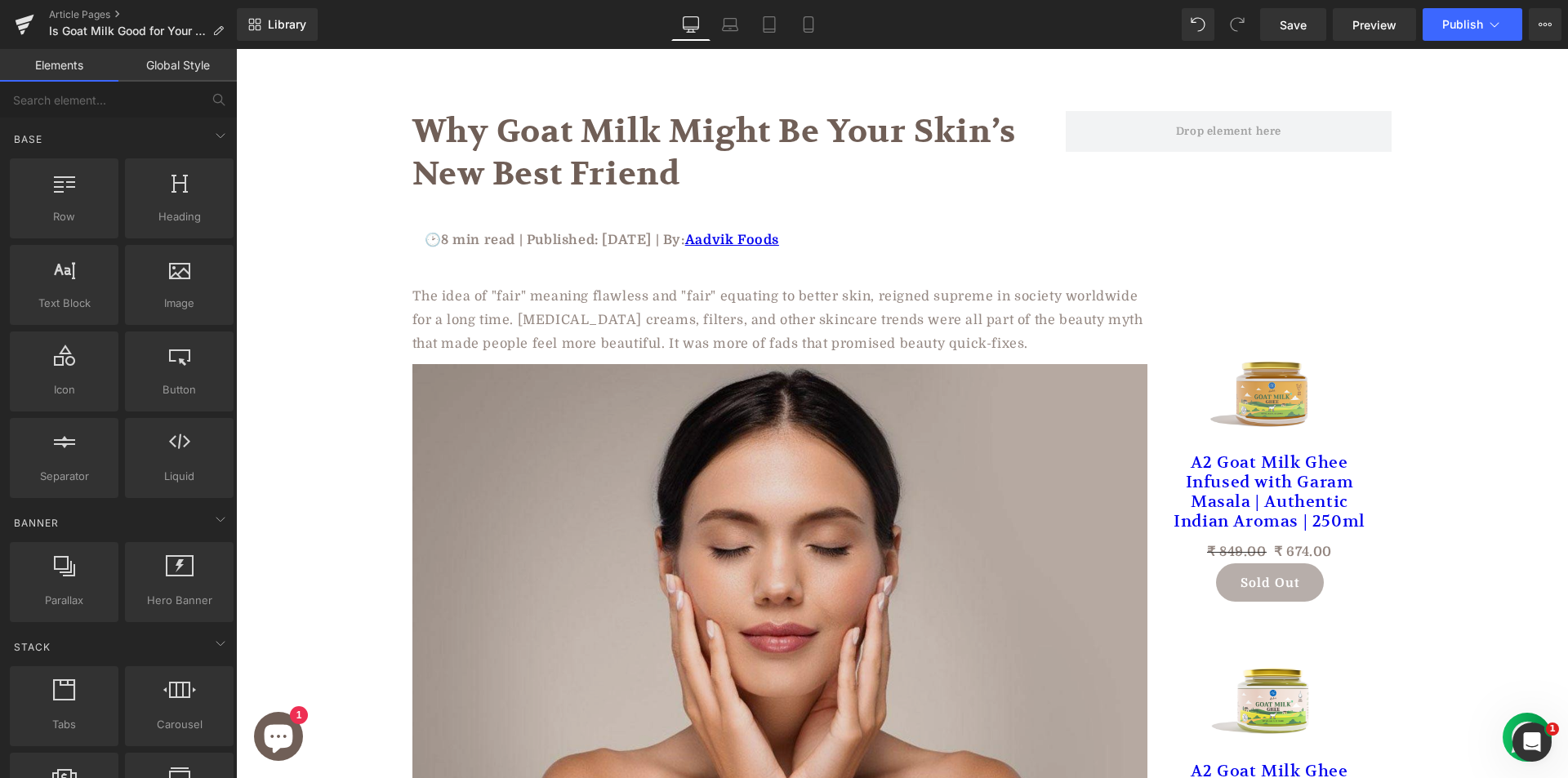
scroll to position [327, 0]
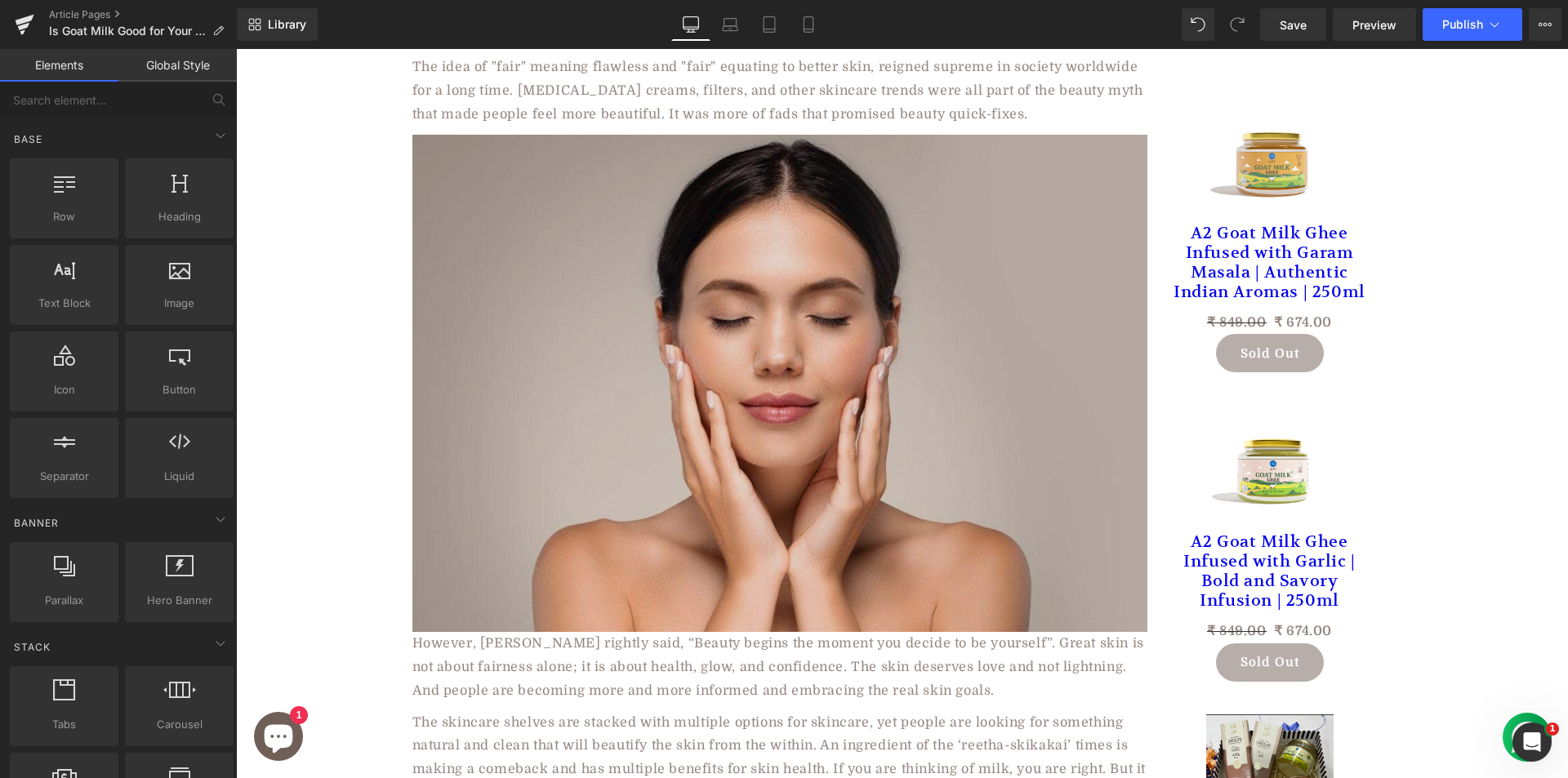
click at [730, 263] on img at bounding box center [779, 383] width 735 height 498
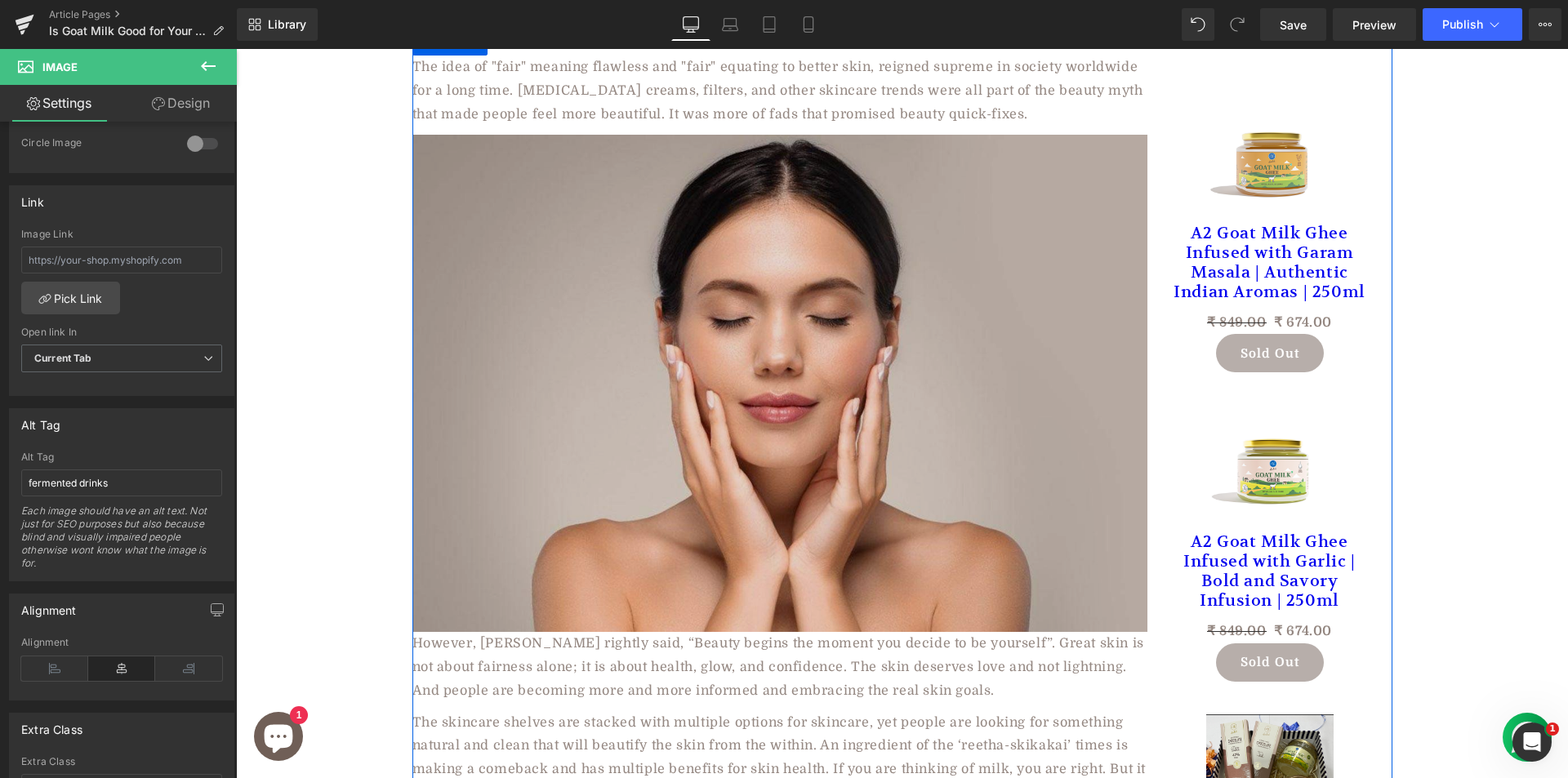
scroll to position [0, 0]
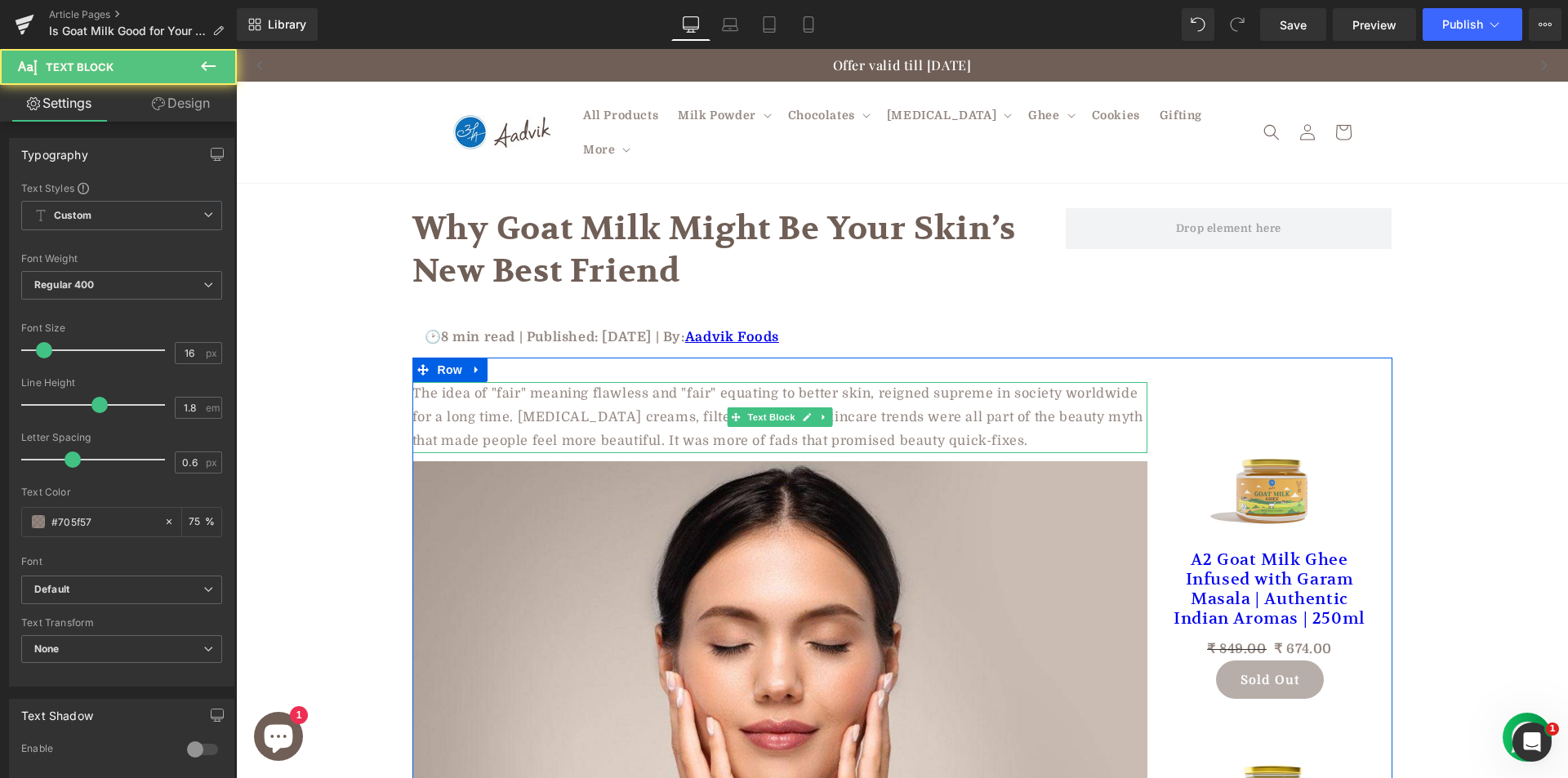
click at [974, 417] on p "The idea of "fair" meaning flawless and "fair" equating to better skin, reigned…" at bounding box center [779, 417] width 735 height 70
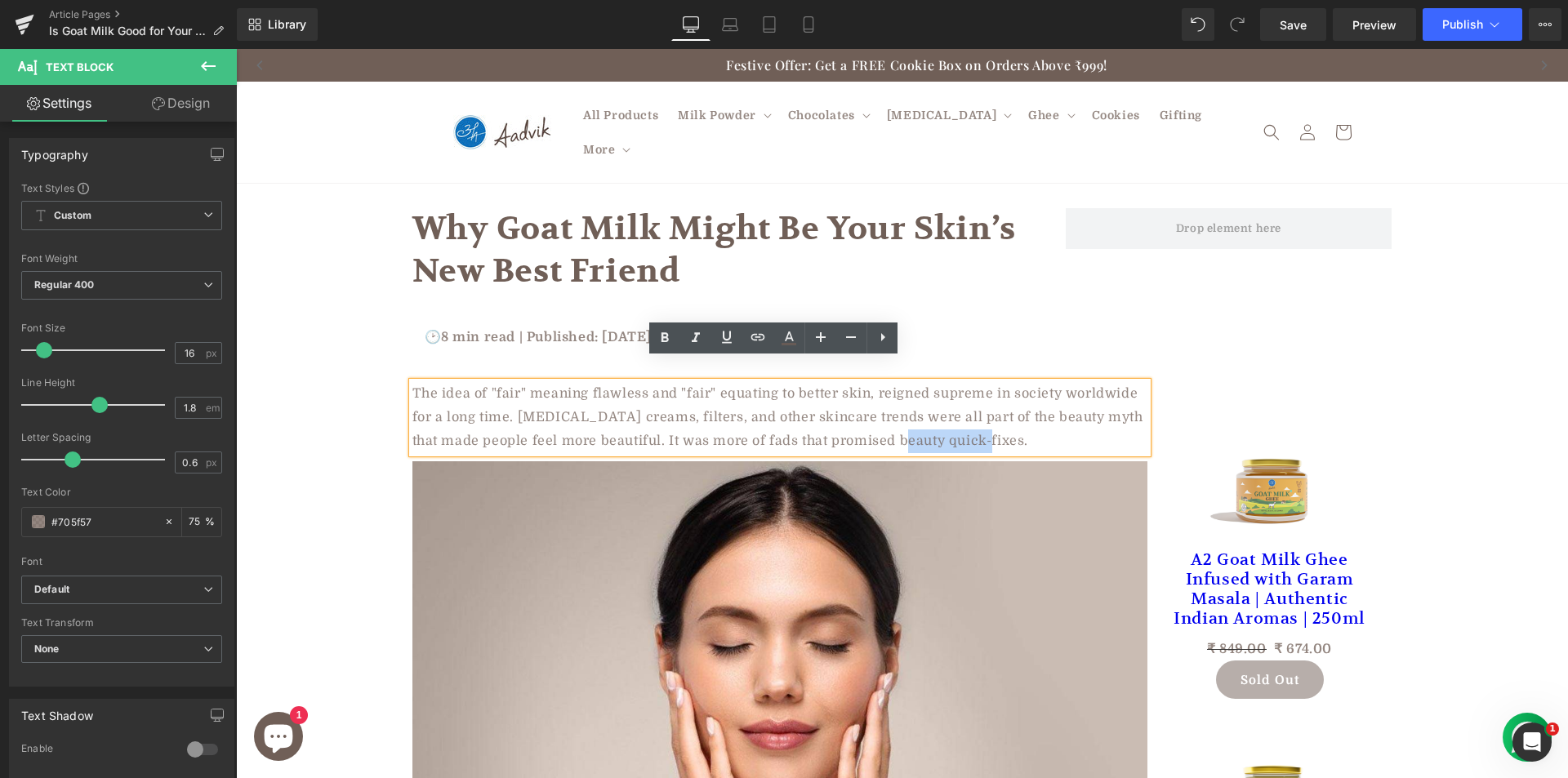
click at [917, 421] on p "The idea of "fair" meaning flawless and "fair" equating to better skin, reigned…" at bounding box center [779, 417] width 735 height 70
click at [988, 415] on p "The idea of "fair" meaning flawless and "fair" equating to better skin, reigned…" at bounding box center [779, 417] width 735 height 70
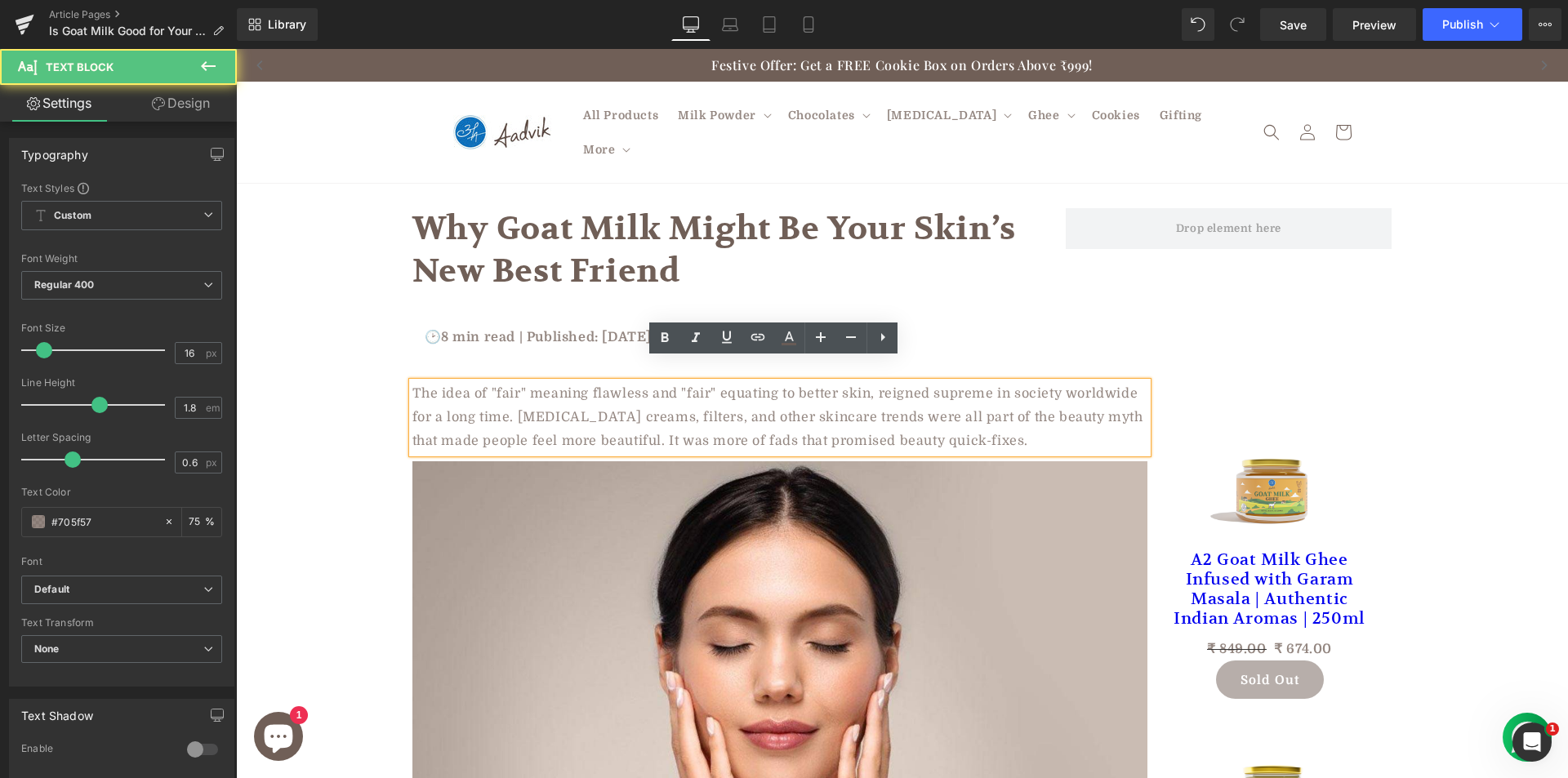
click at [897, 415] on p "The idea of "fair" meaning flawless and "fair" equating to better skin, reigned…" at bounding box center [779, 417] width 735 height 70
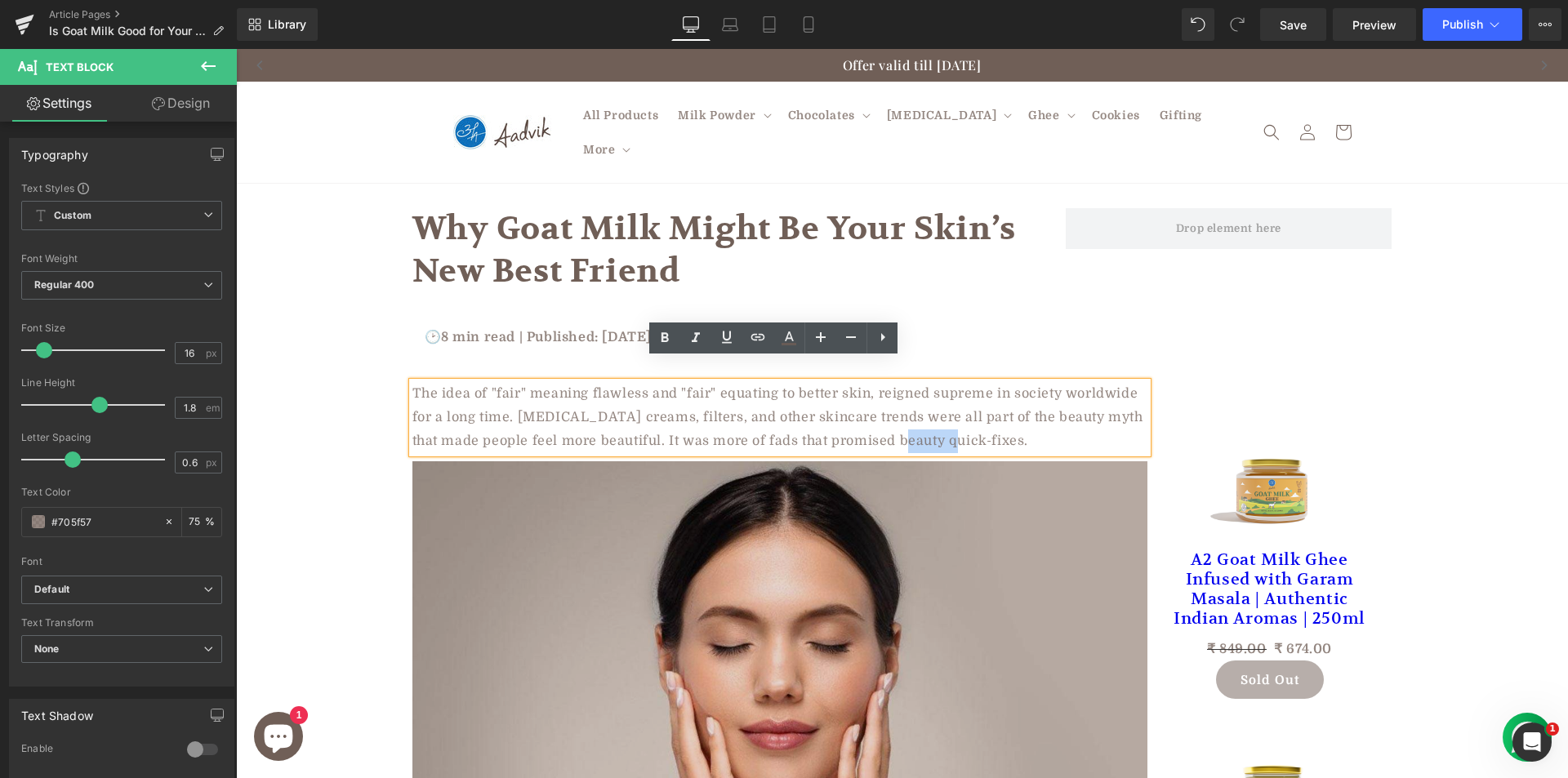
copy p "beauty"
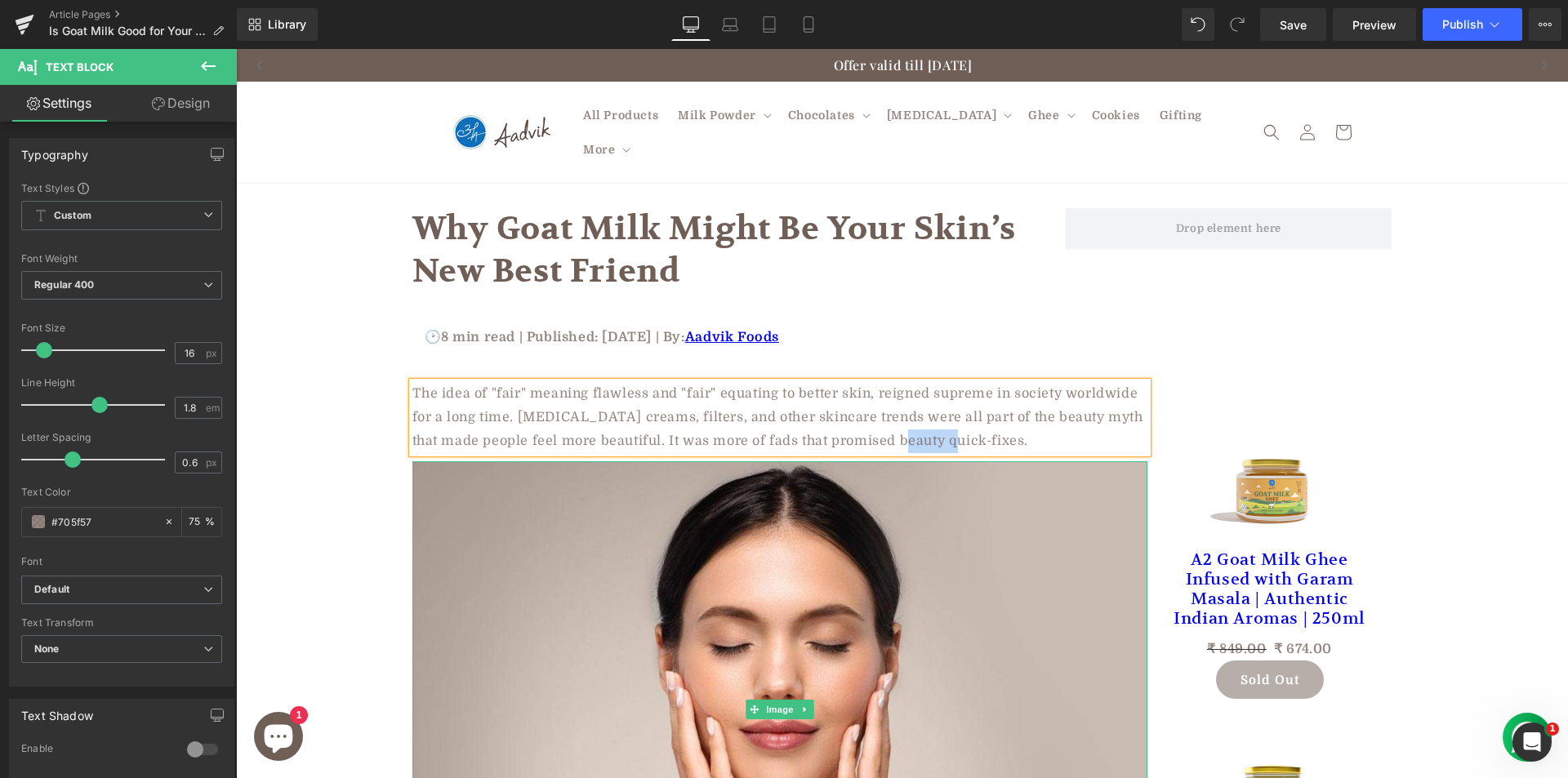
click at [674, 538] on img at bounding box center [779, 710] width 735 height 498
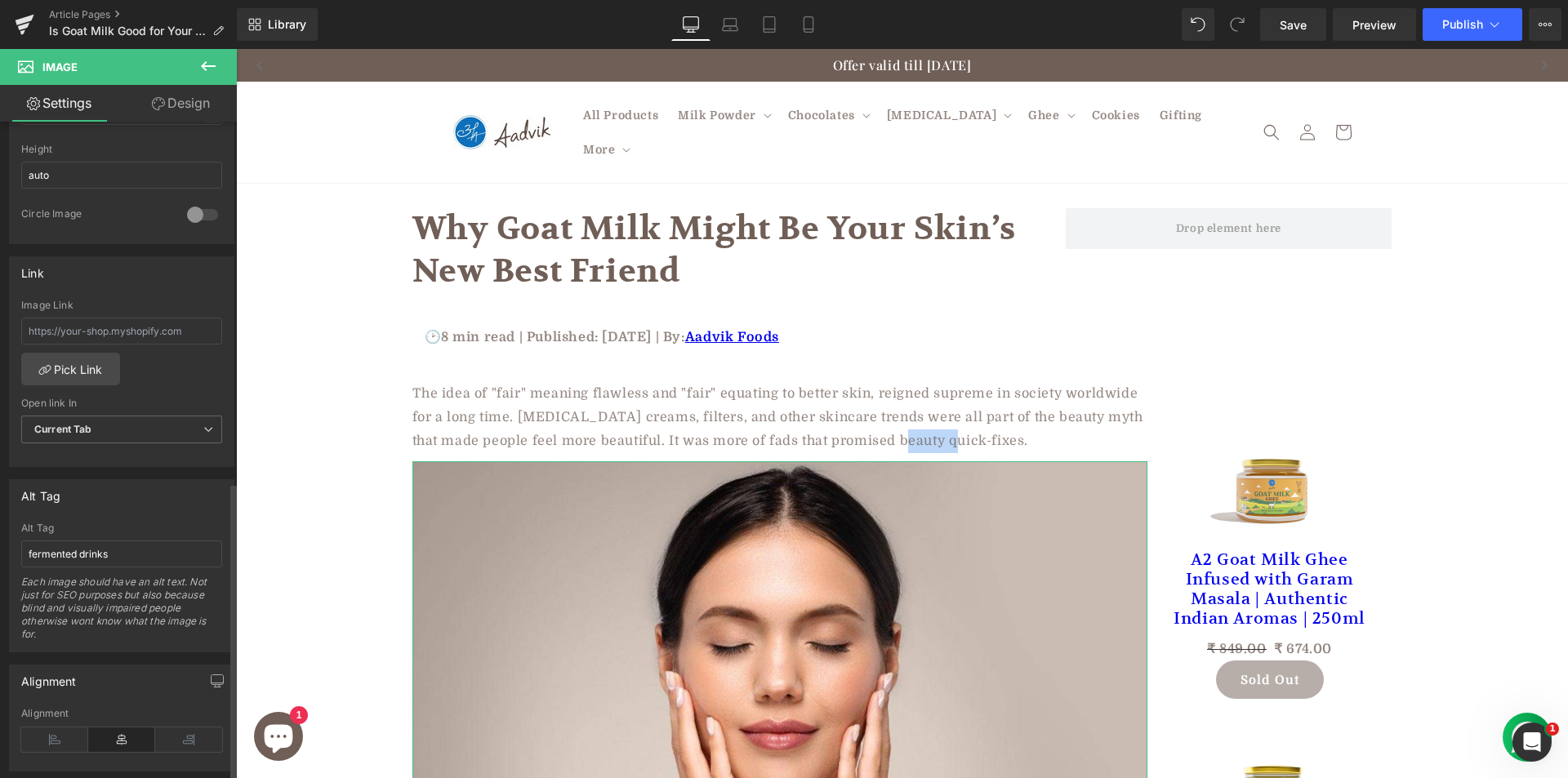
scroll to position [793, 0]
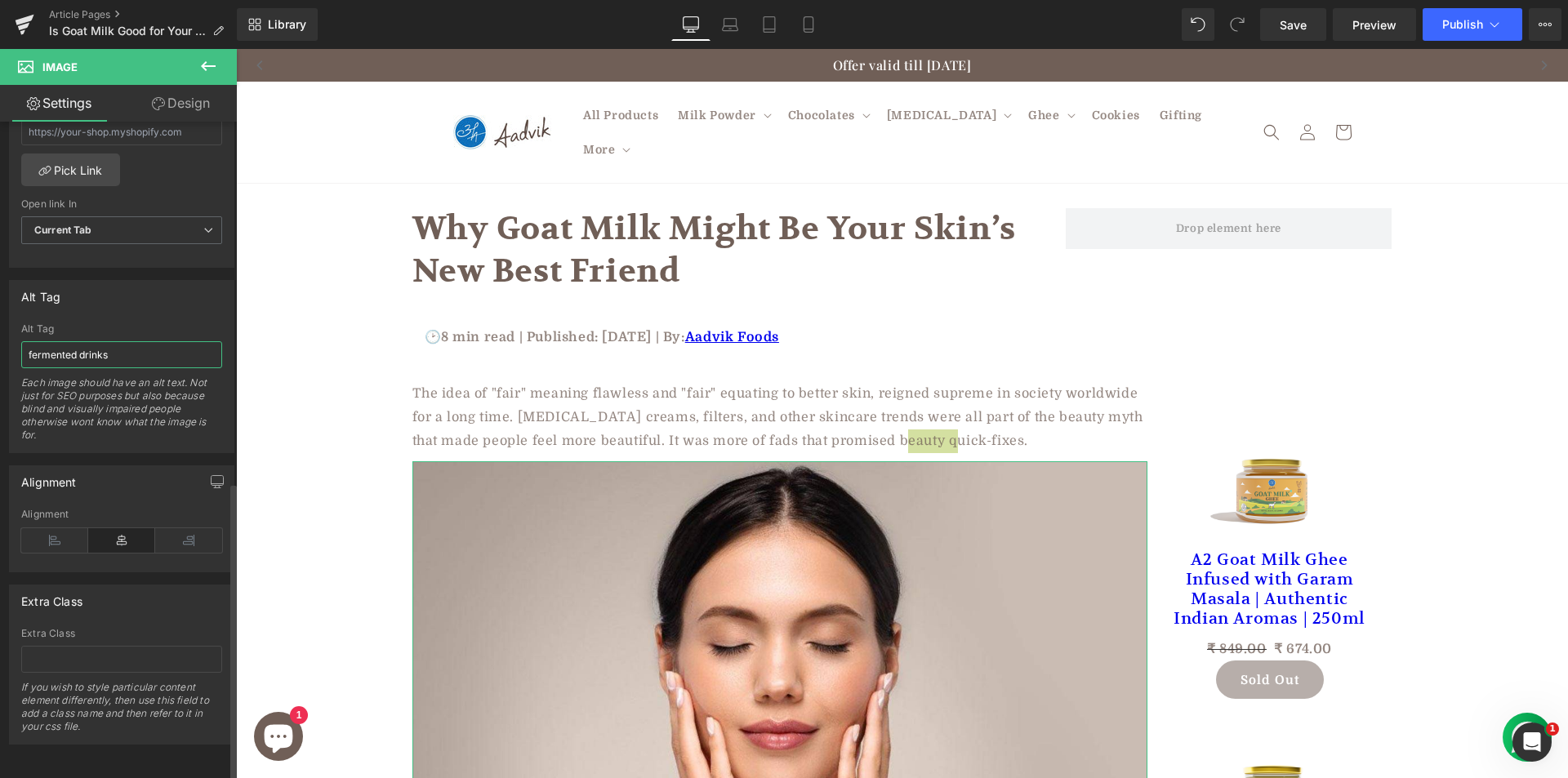
click at [101, 349] on input "fermented drinks" at bounding box center [121, 355] width 201 height 27
type input "beauty"
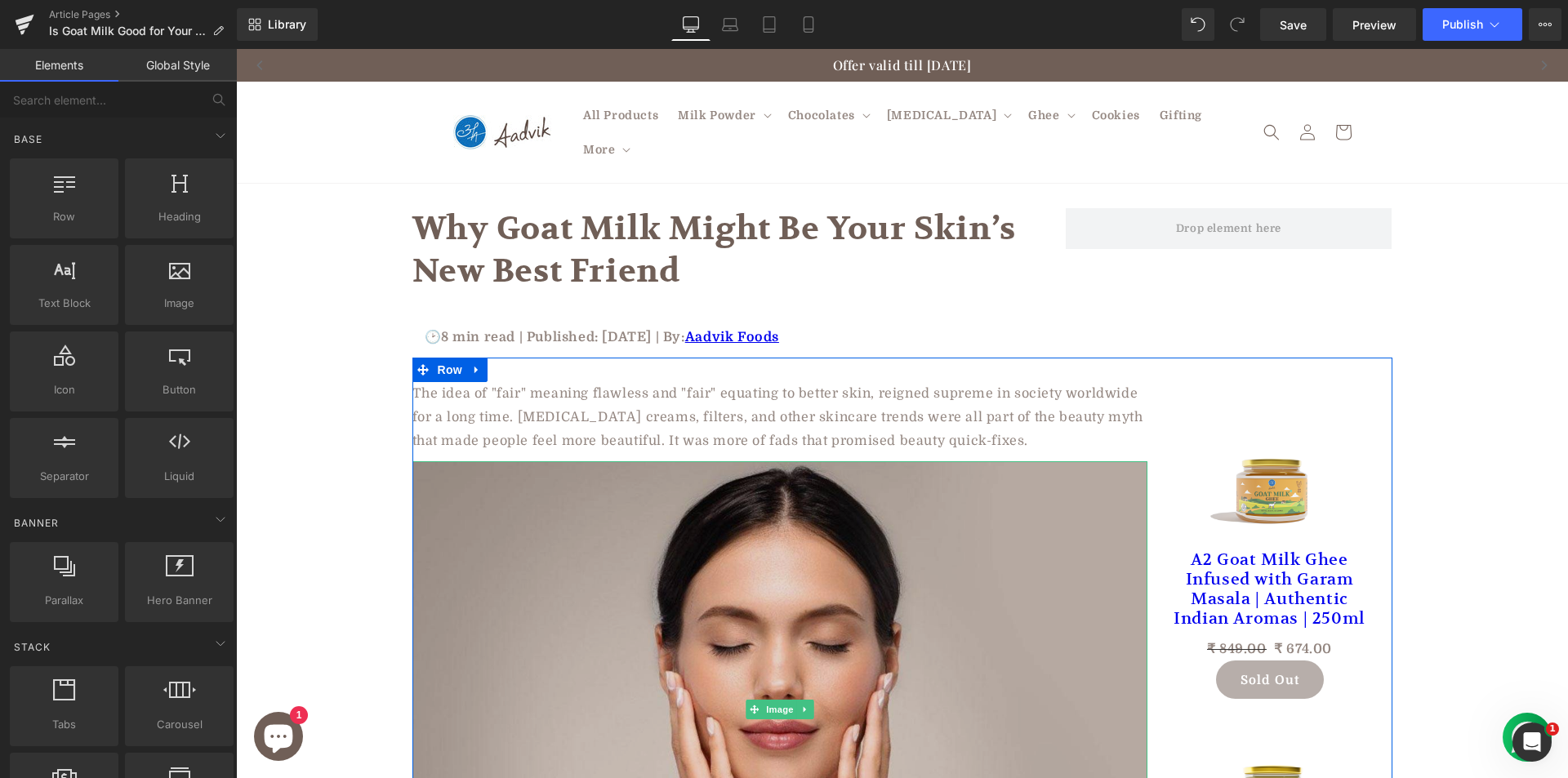
click at [512, 503] on img at bounding box center [779, 710] width 735 height 498
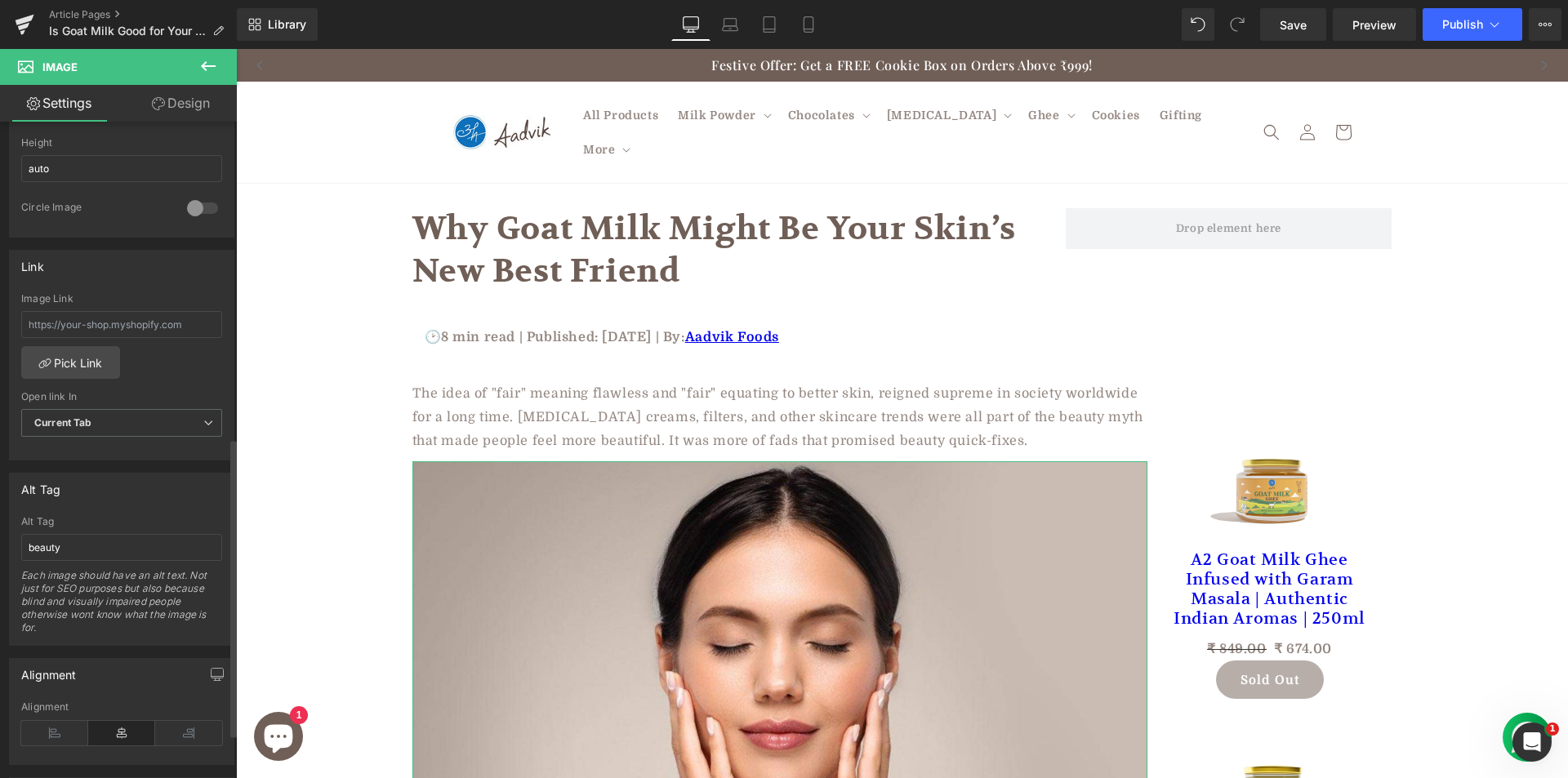
scroll to position [735, 0]
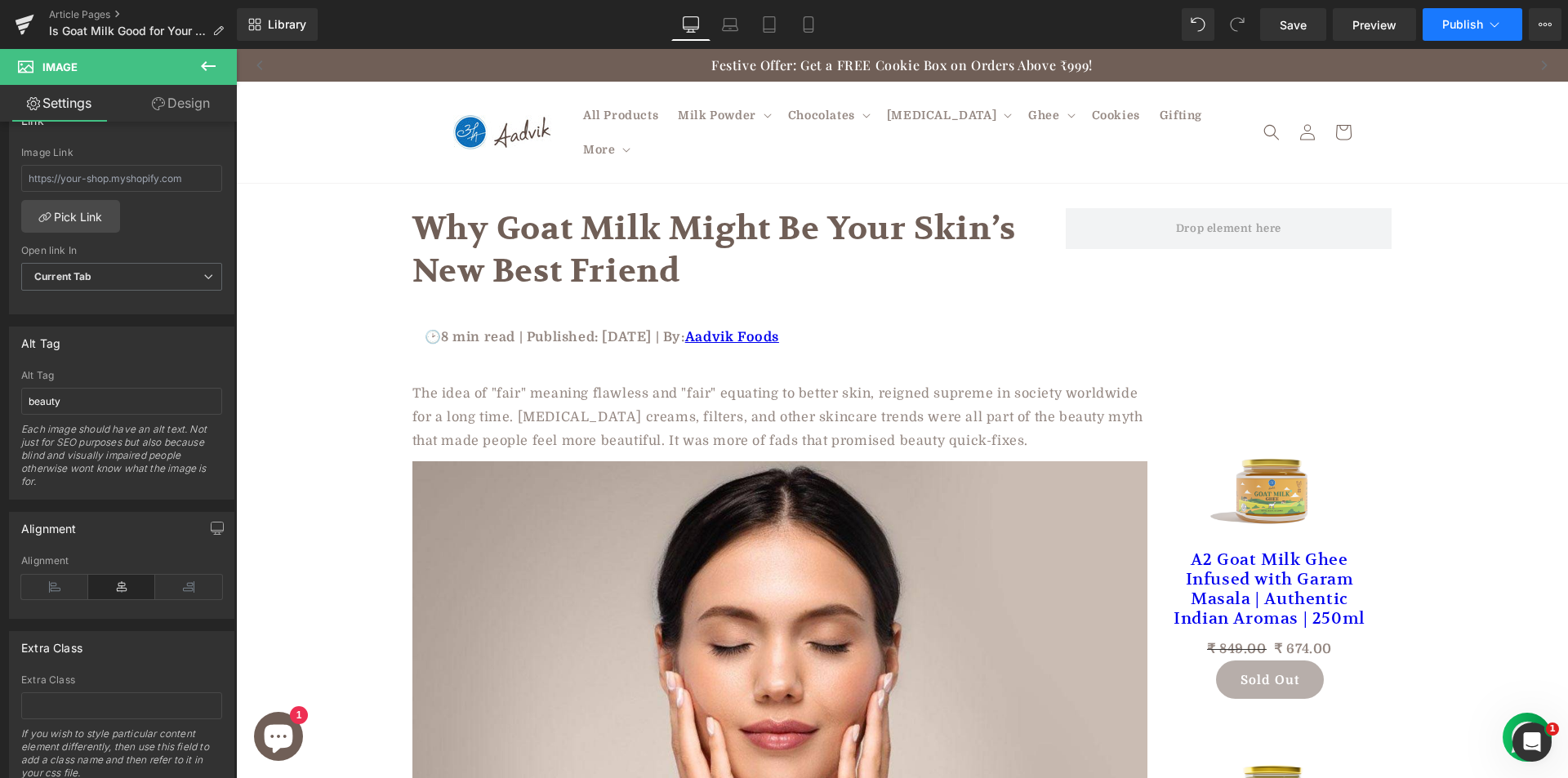
click at [1454, 18] on span "Publish" at bounding box center [1462, 25] width 41 height 13
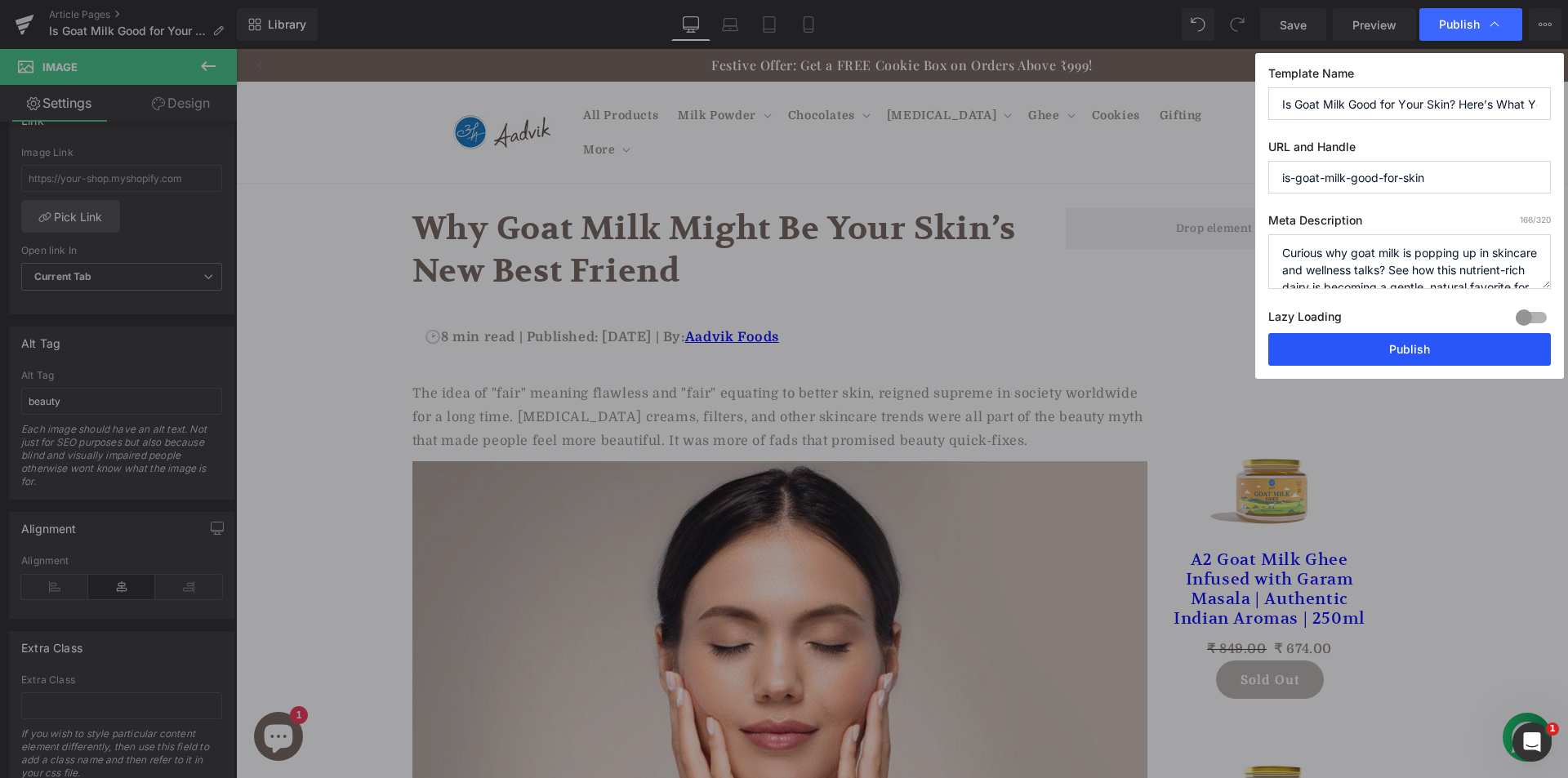
drag, startPoint x: 1321, startPoint y: 342, endPoint x: 1082, endPoint y: 273, distance: 248.8
click at [1321, 342] on button "Publish" at bounding box center [1409, 349] width 283 height 32
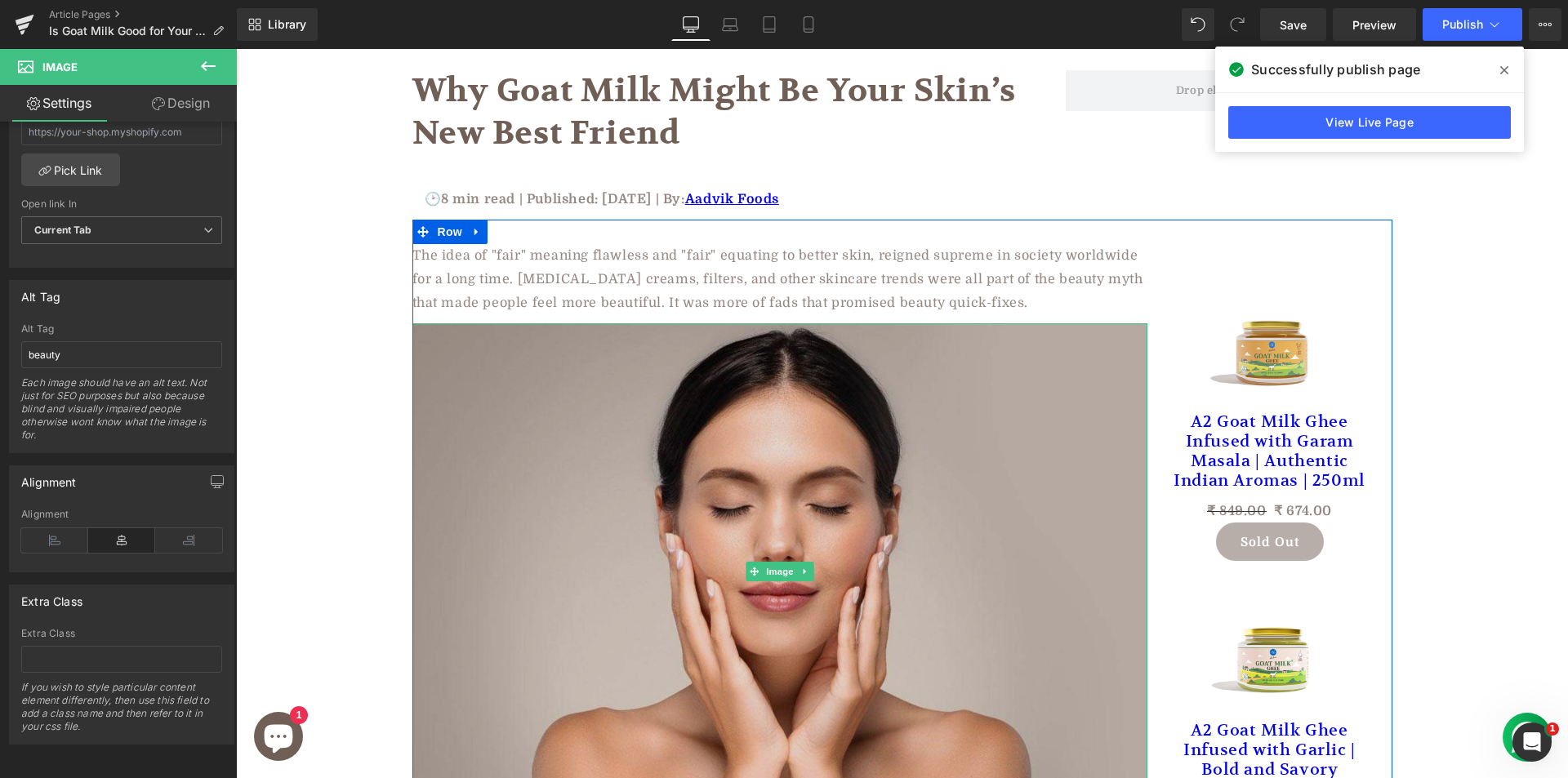
scroll to position [245, 0]
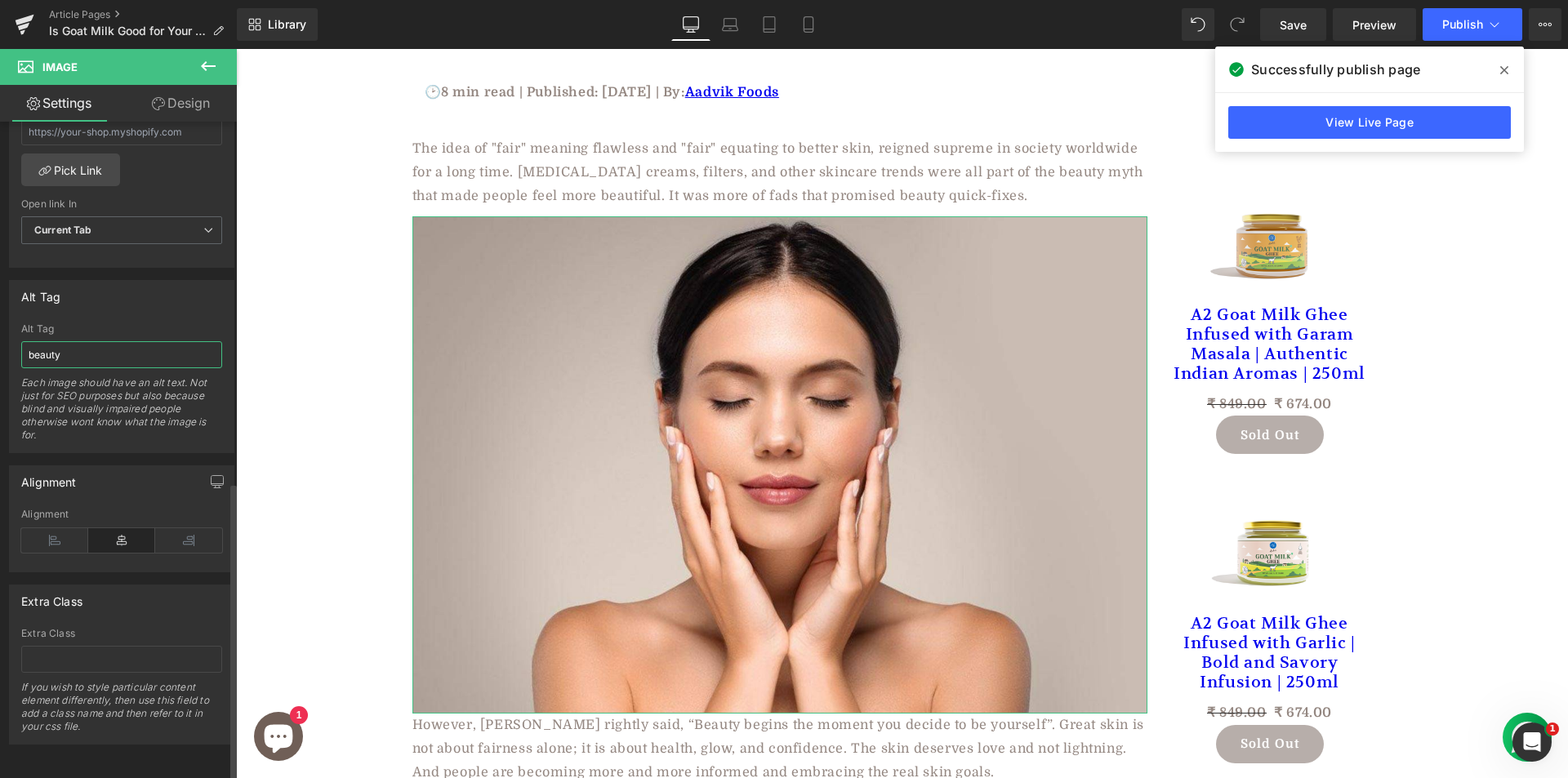
click at [33, 341] on input "beauty" at bounding box center [121, 355] width 201 height 27
click at [31, 342] on input "beauty" at bounding box center [121, 355] width 201 height 27
type input "Skincare for clean beauty"
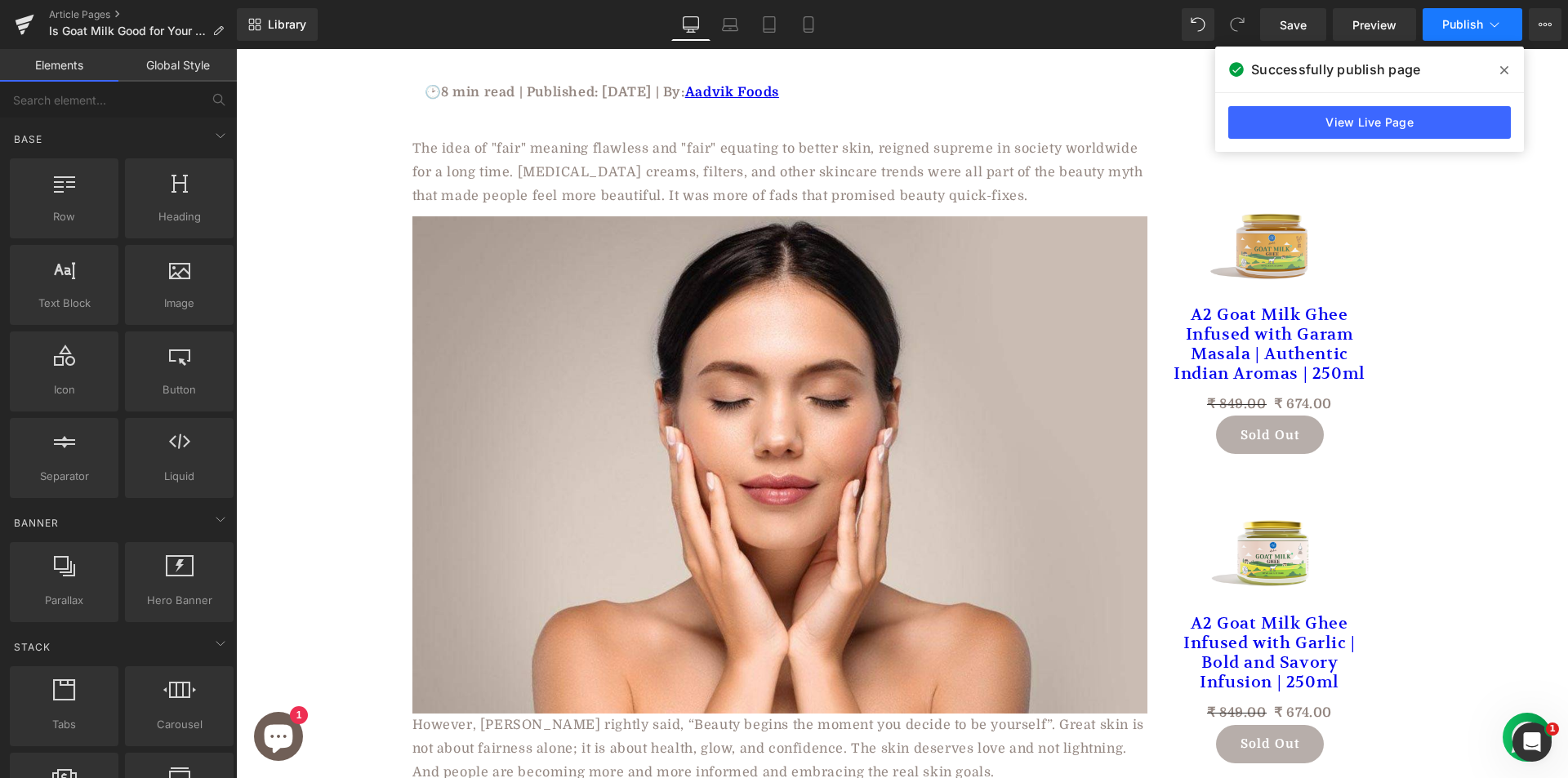
click at [1469, 16] on button "Publish" at bounding box center [1472, 25] width 99 height 32
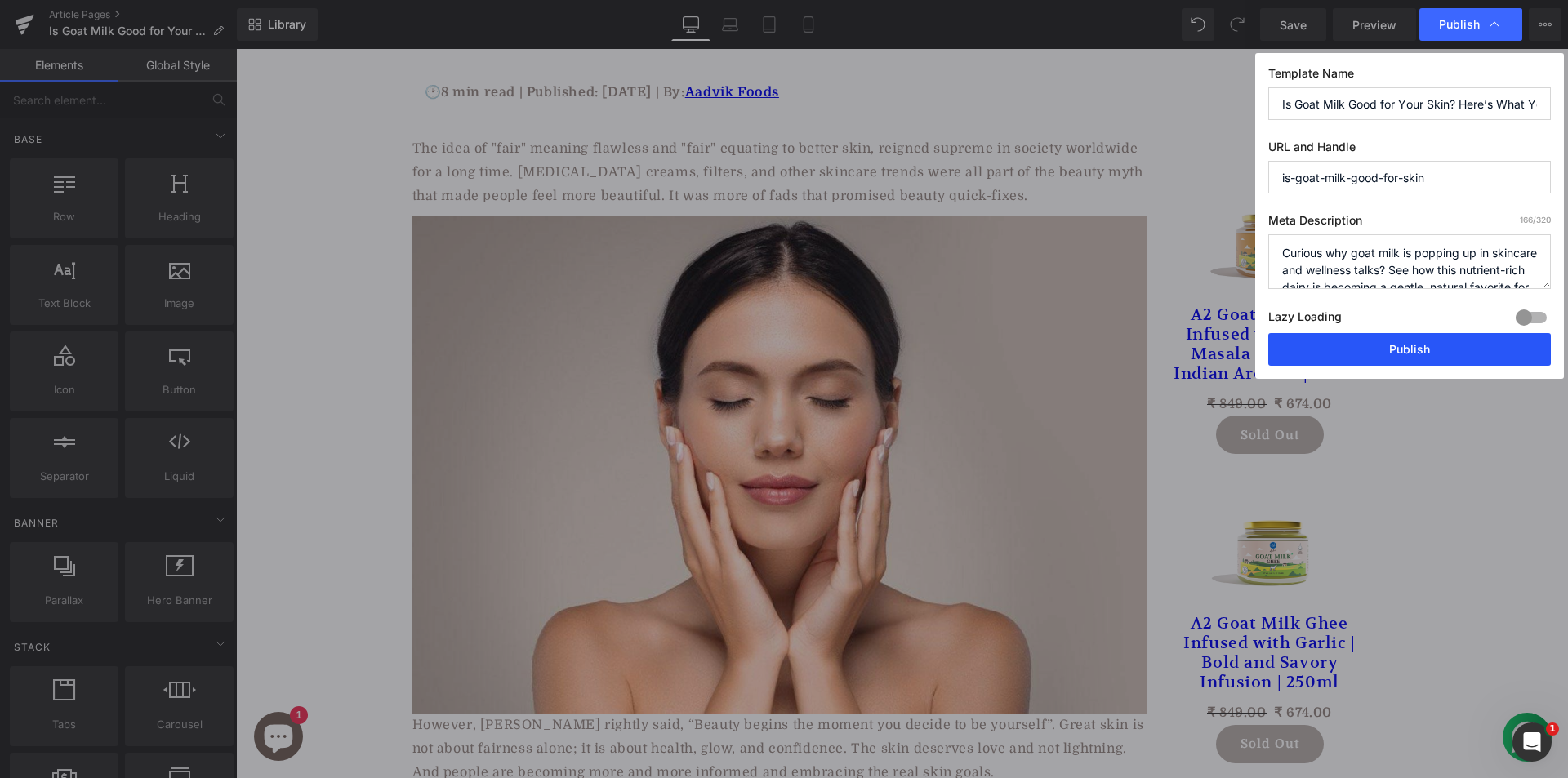
click at [1335, 350] on button "Publish" at bounding box center [1409, 349] width 283 height 32
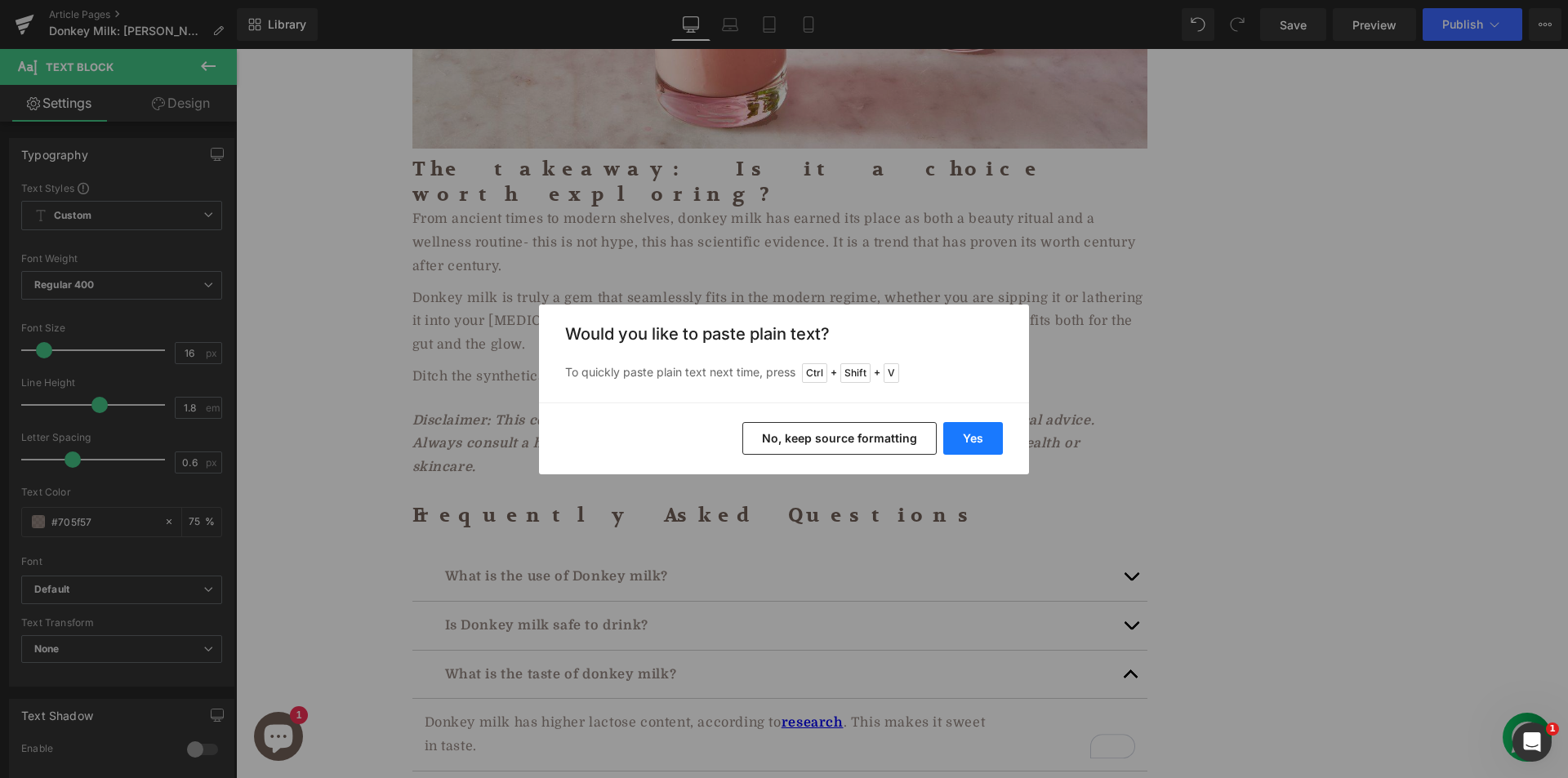
click at [965, 433] on button "Yes" at bounding box center [972, 439] width 59 height 32
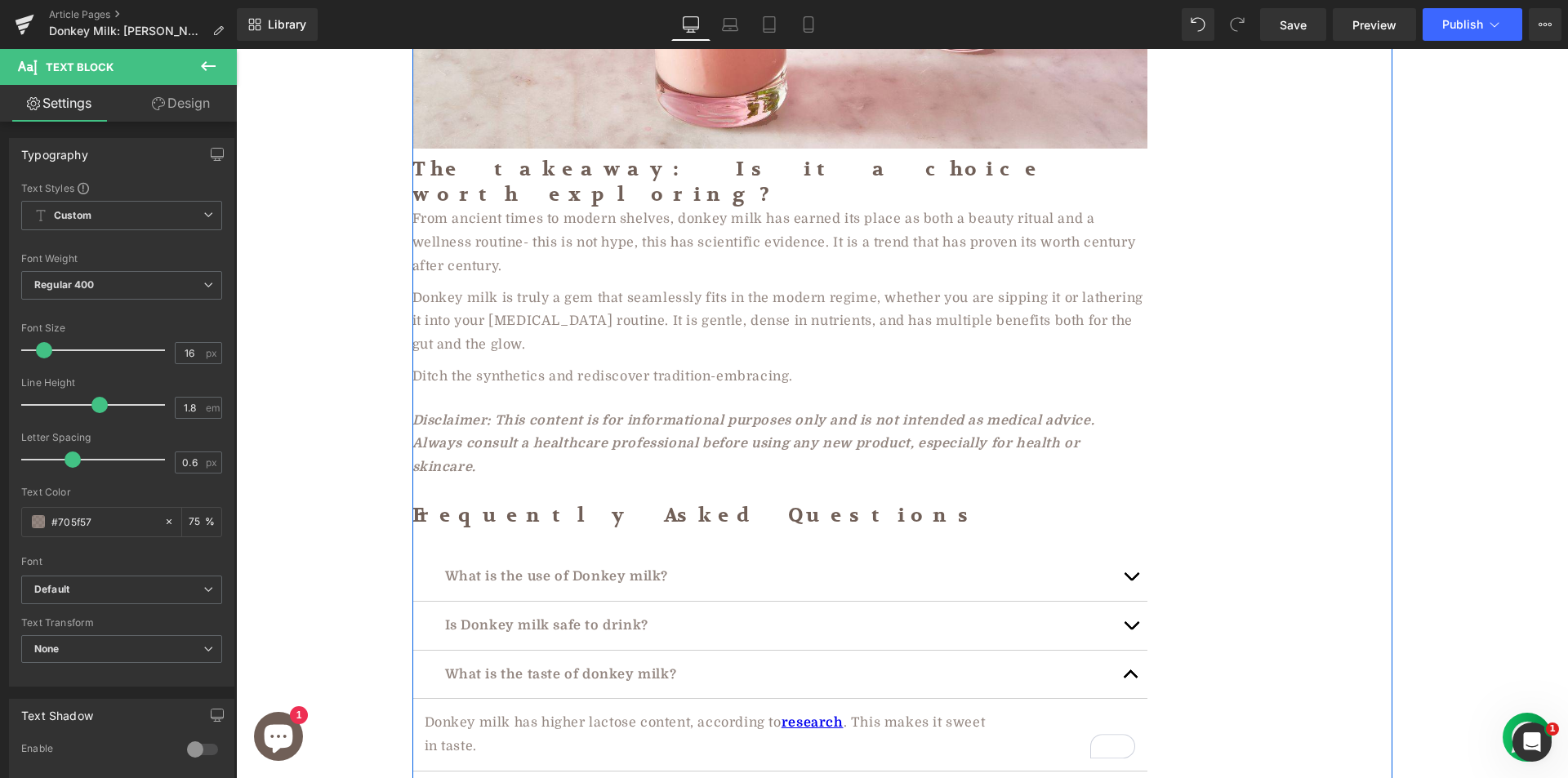
click at [1116, 651] on button "button" at bounding box center [1131, 675] width 33 height 48
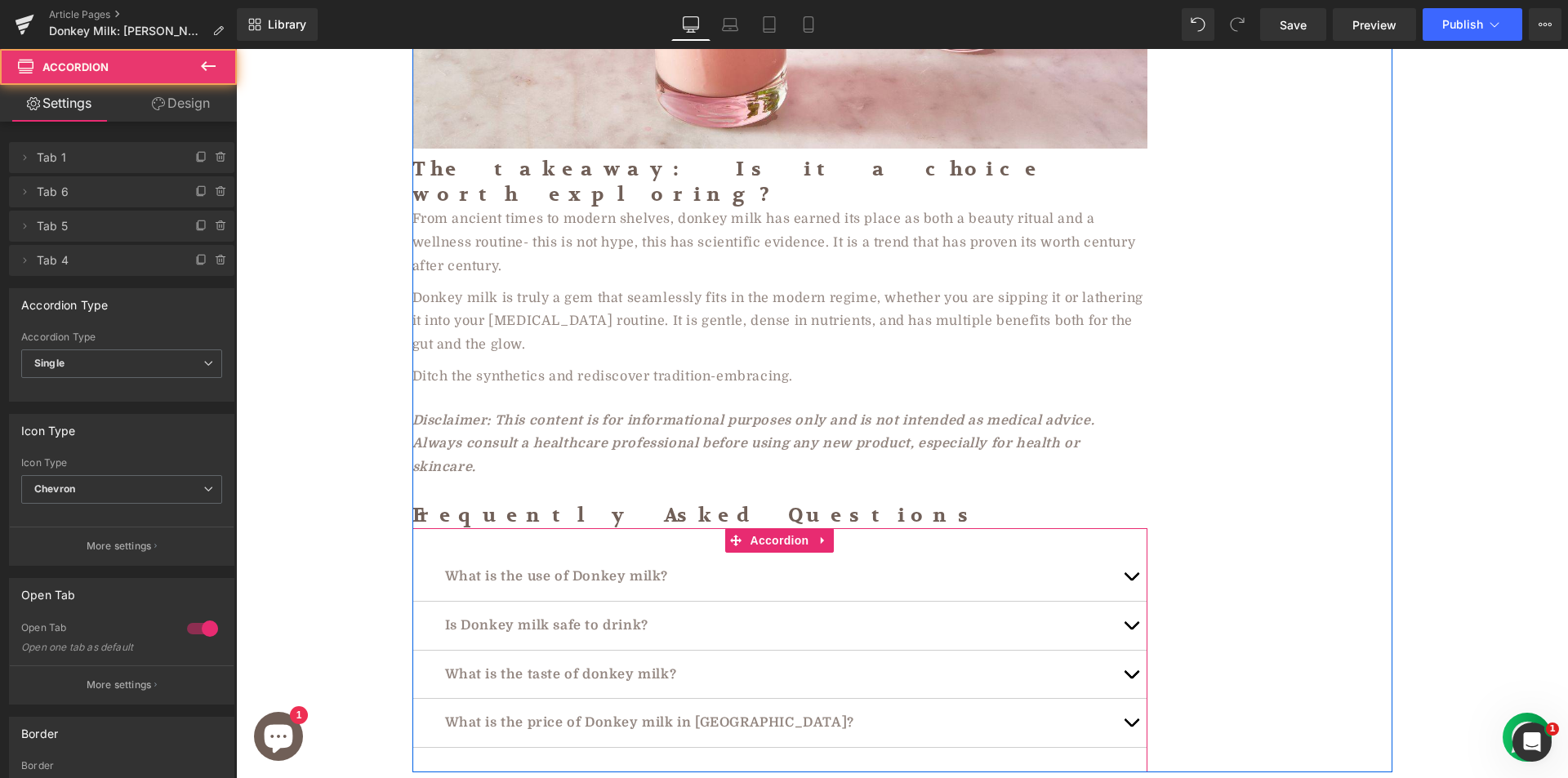
click at [1131, 726] on span "button" at bounding box center [1131, 726] width 0 height 0
click at [519, 764] on span "Goat milk is reported to have" at bounding box center [521, 770] width 194 height 14
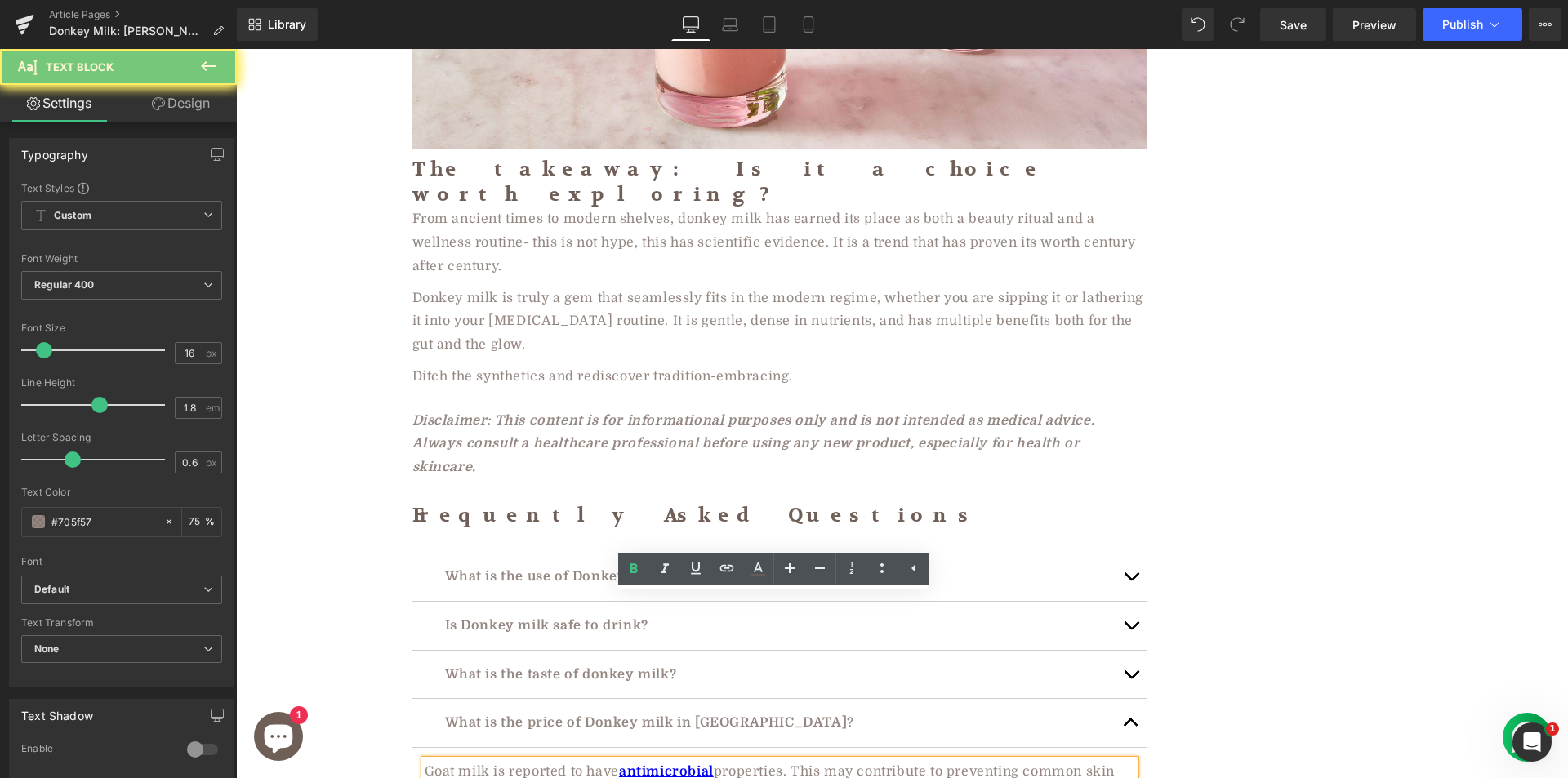
paste div "To enrich screen reader interactions, please activate Accessibility in Grammarl…"
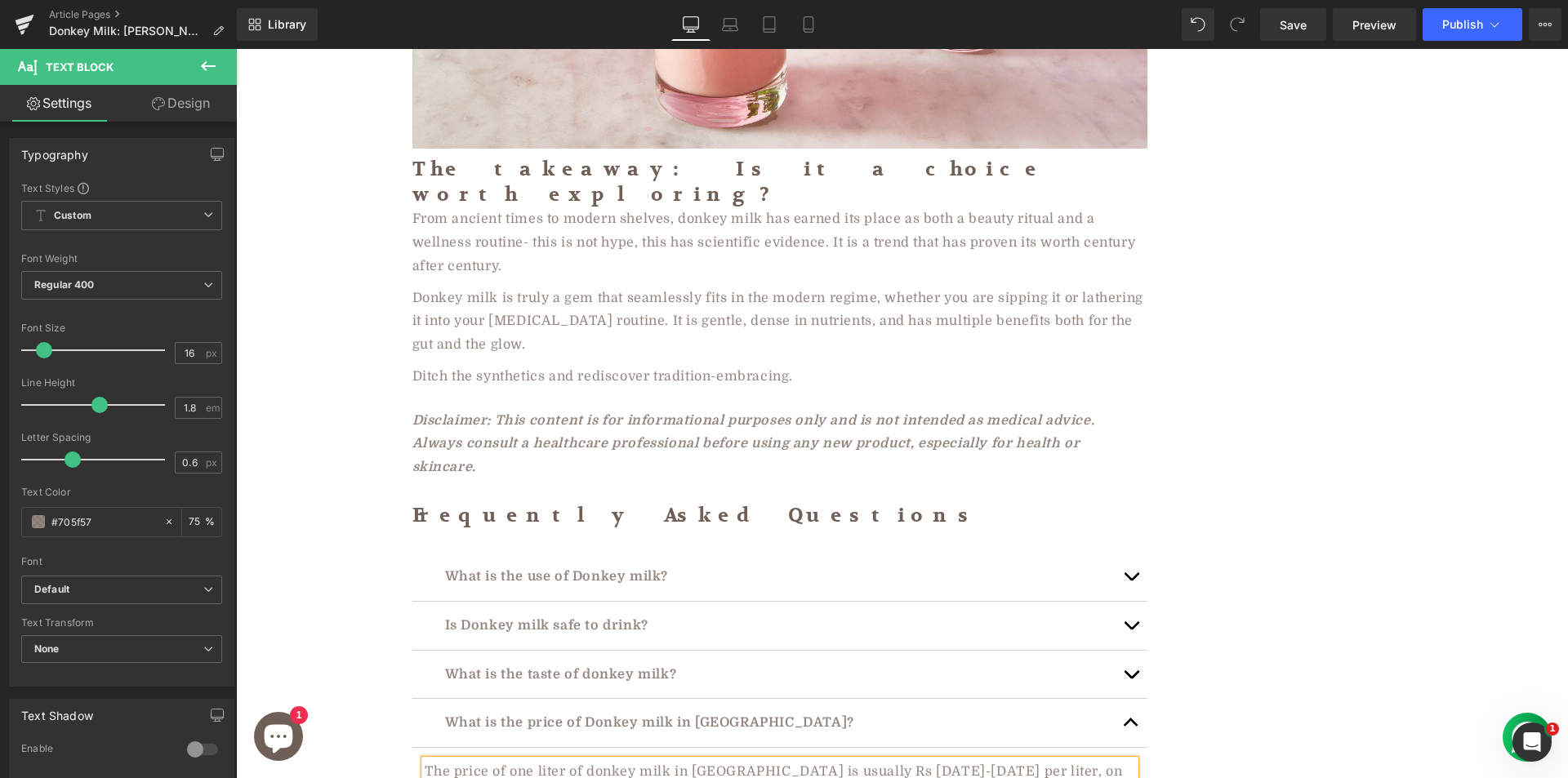
click at [1126, 699] on button "button" at bounding box center [1131, 723] width 33 height 48
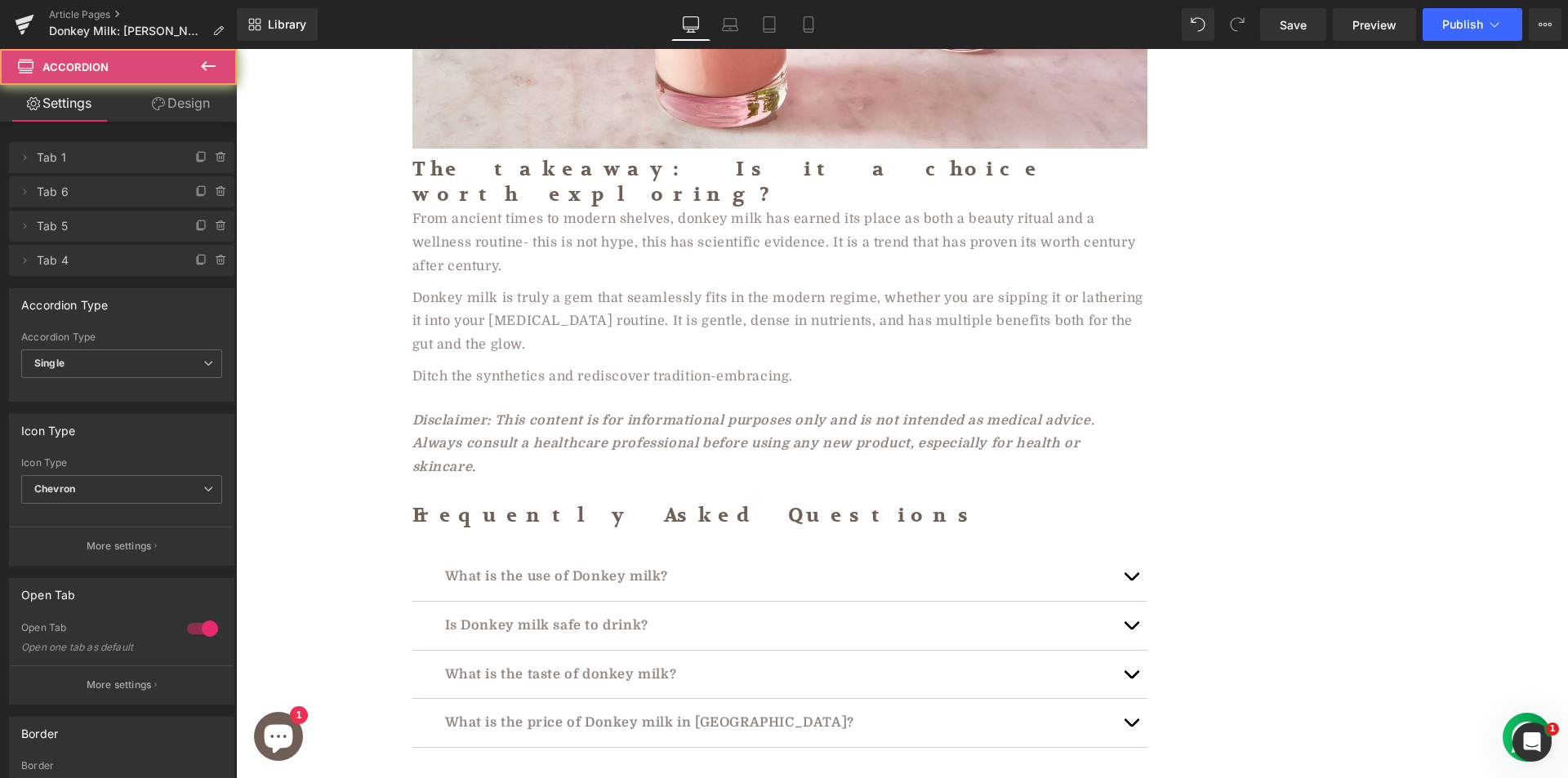
click at [1131, 726] on span "button" at bounding box center [1131, 726] width 0 height 0
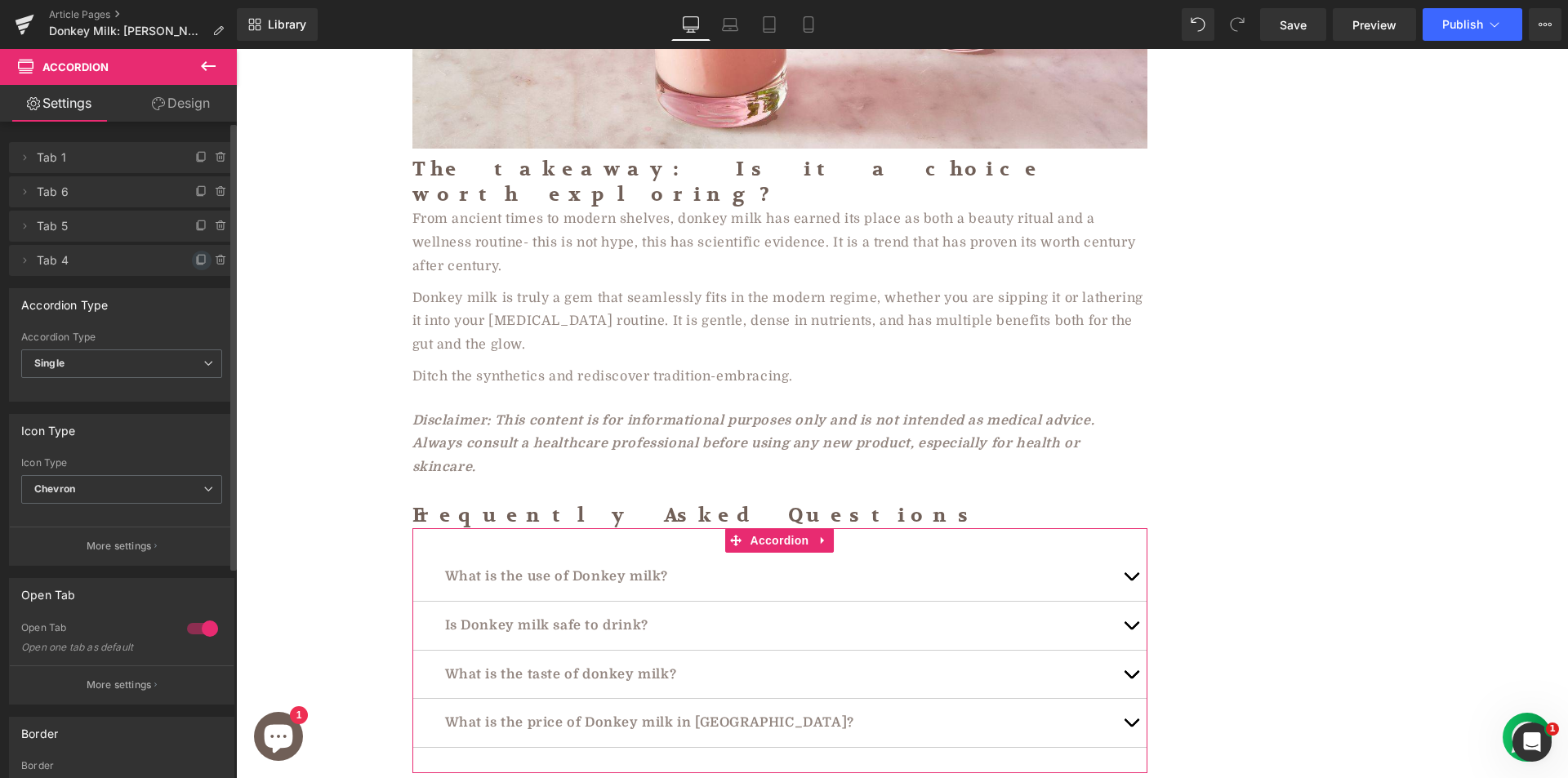
click at [200, 258] on icon at bounding box center [202, 261] width 13 height 13
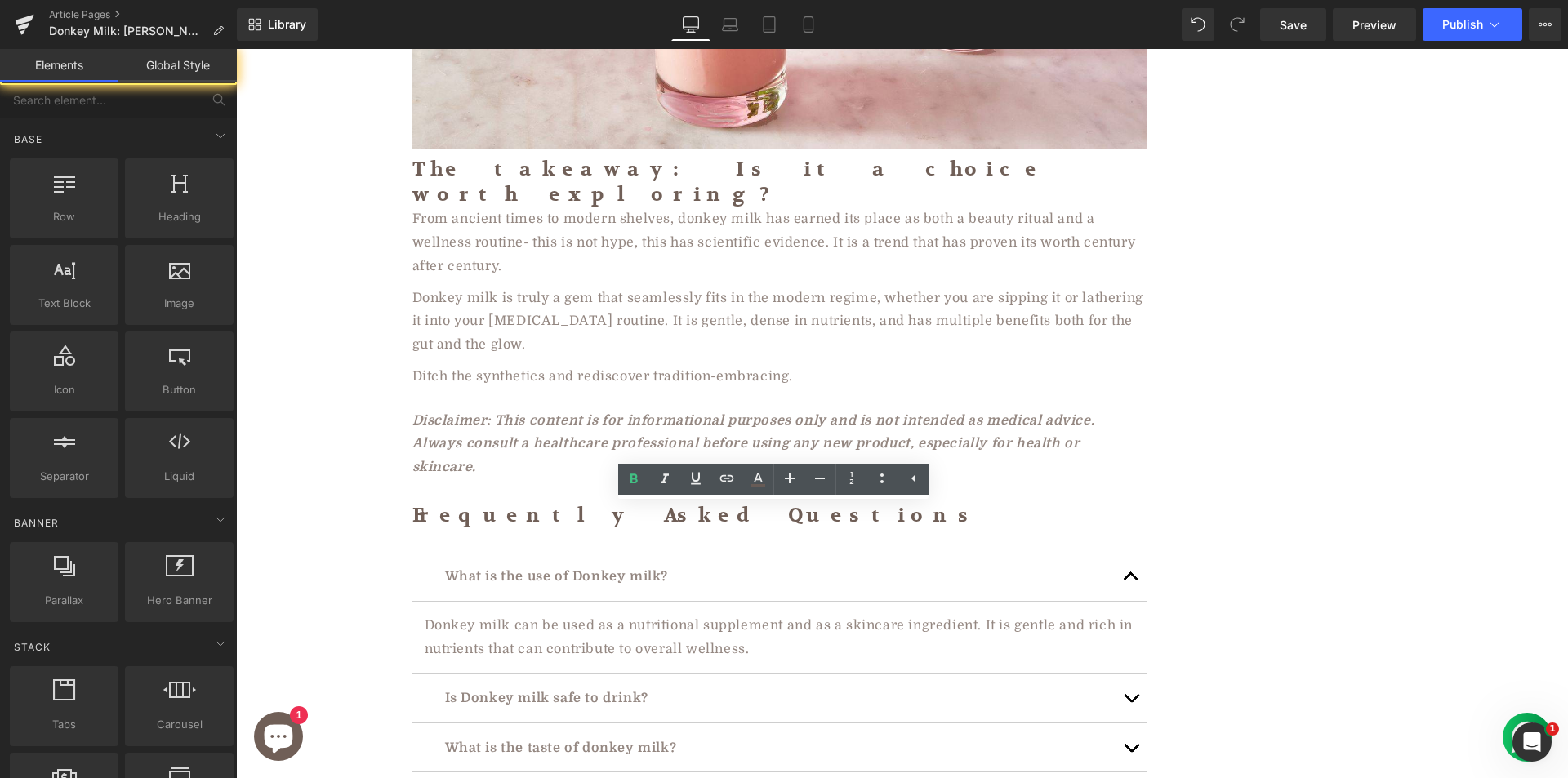
scroll to position [5461, 0]
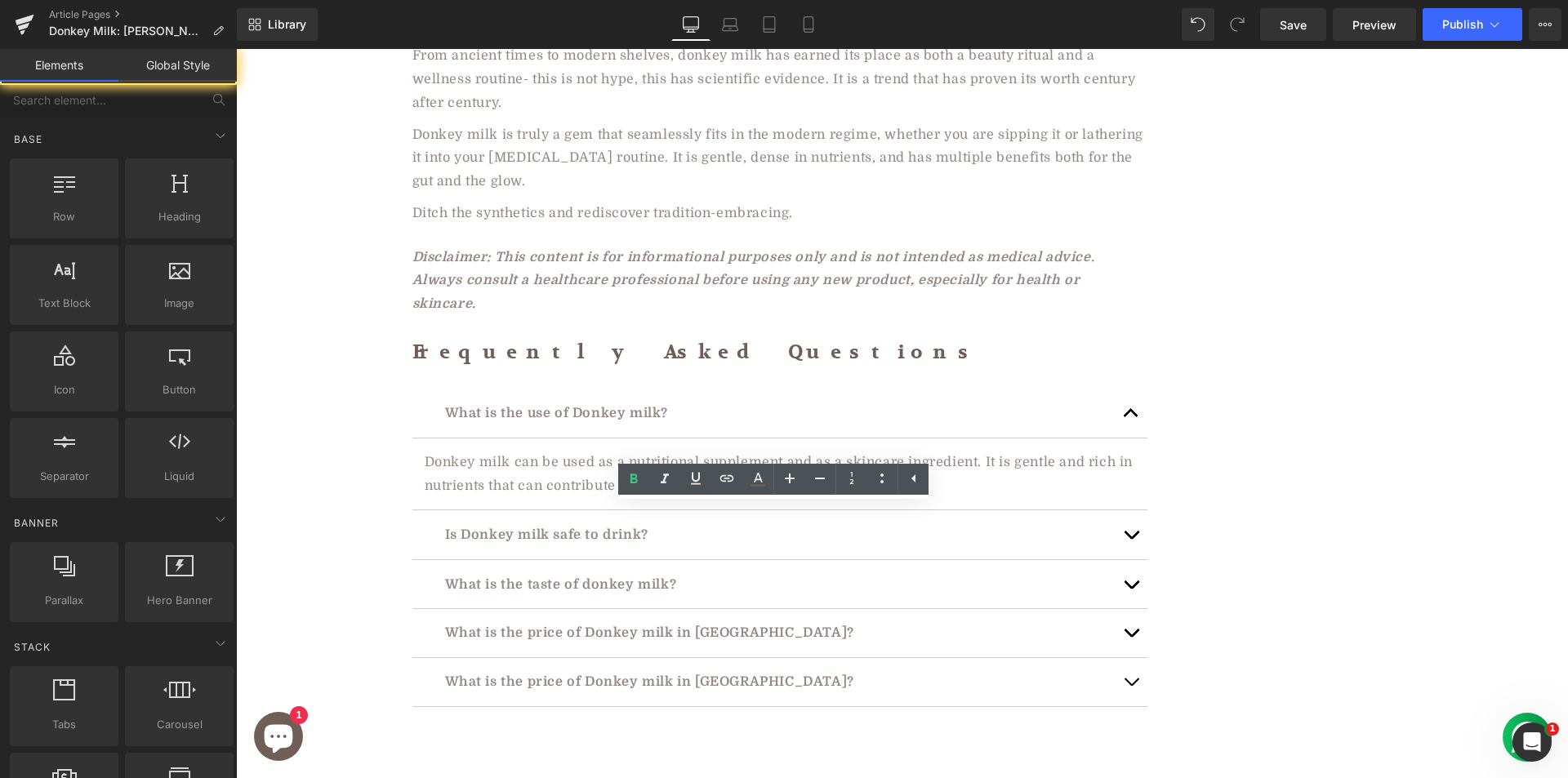
click at [517, 670] on p "What is the price of Donkey milk in [GEOGRAPHIC_DATA]?" at bounding box center [779, 681] width 669 height 24
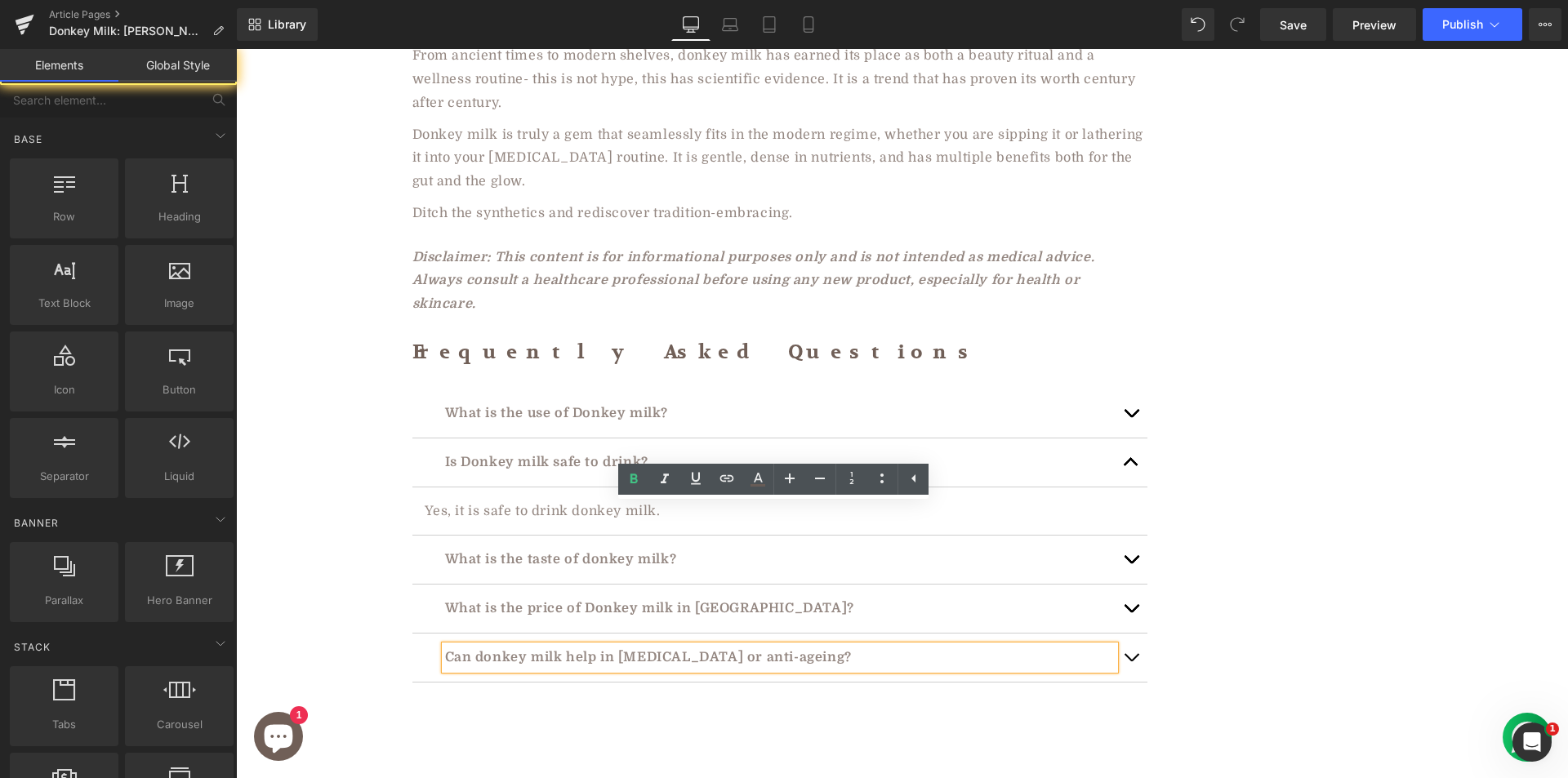
drag, startPoint x: 1122, startPoint y: 513, endPoint x: 702, endPoint y: 551, distance: 421.7
click at [1122, 634] on button "button" at bounding box center [1131, 658] width 33 height 48
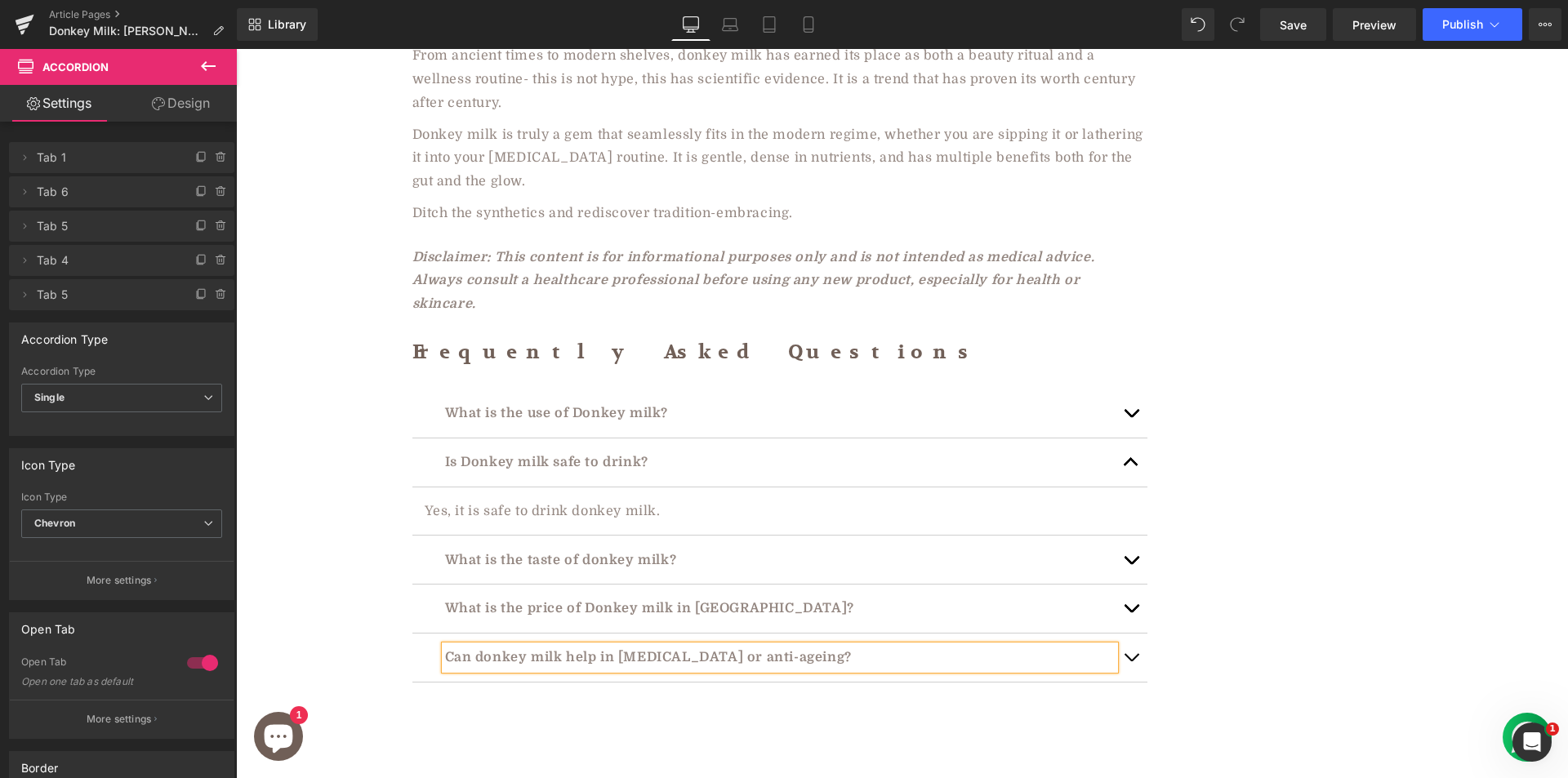
click at [1125, 634] on button "button" at bounding box center [1131, 658] width 33 height 48
click at [1124, 634] on button "button" at bounding box center [1131, 658] width 33 height 48
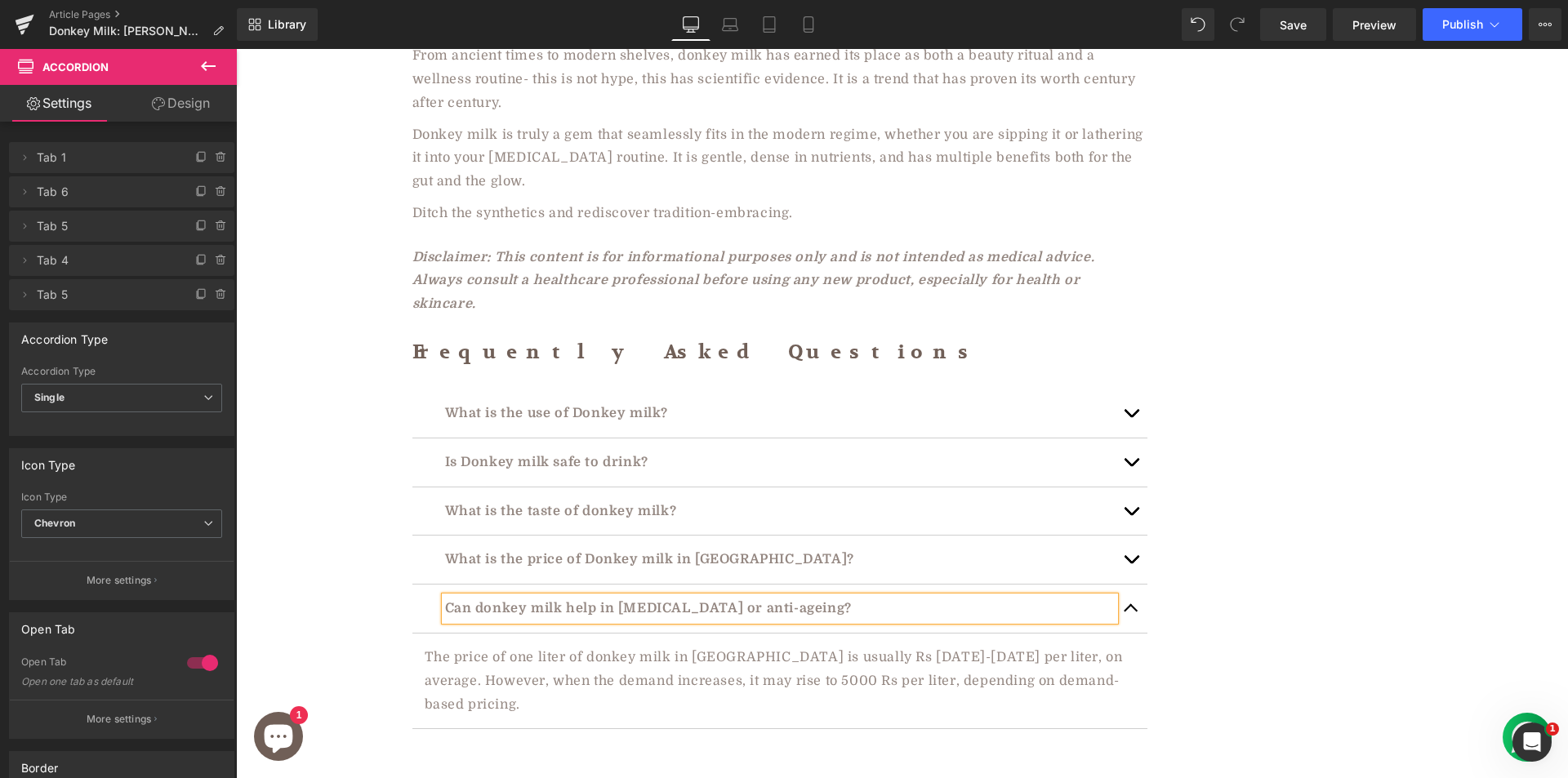
scroll to position [5437, 0]
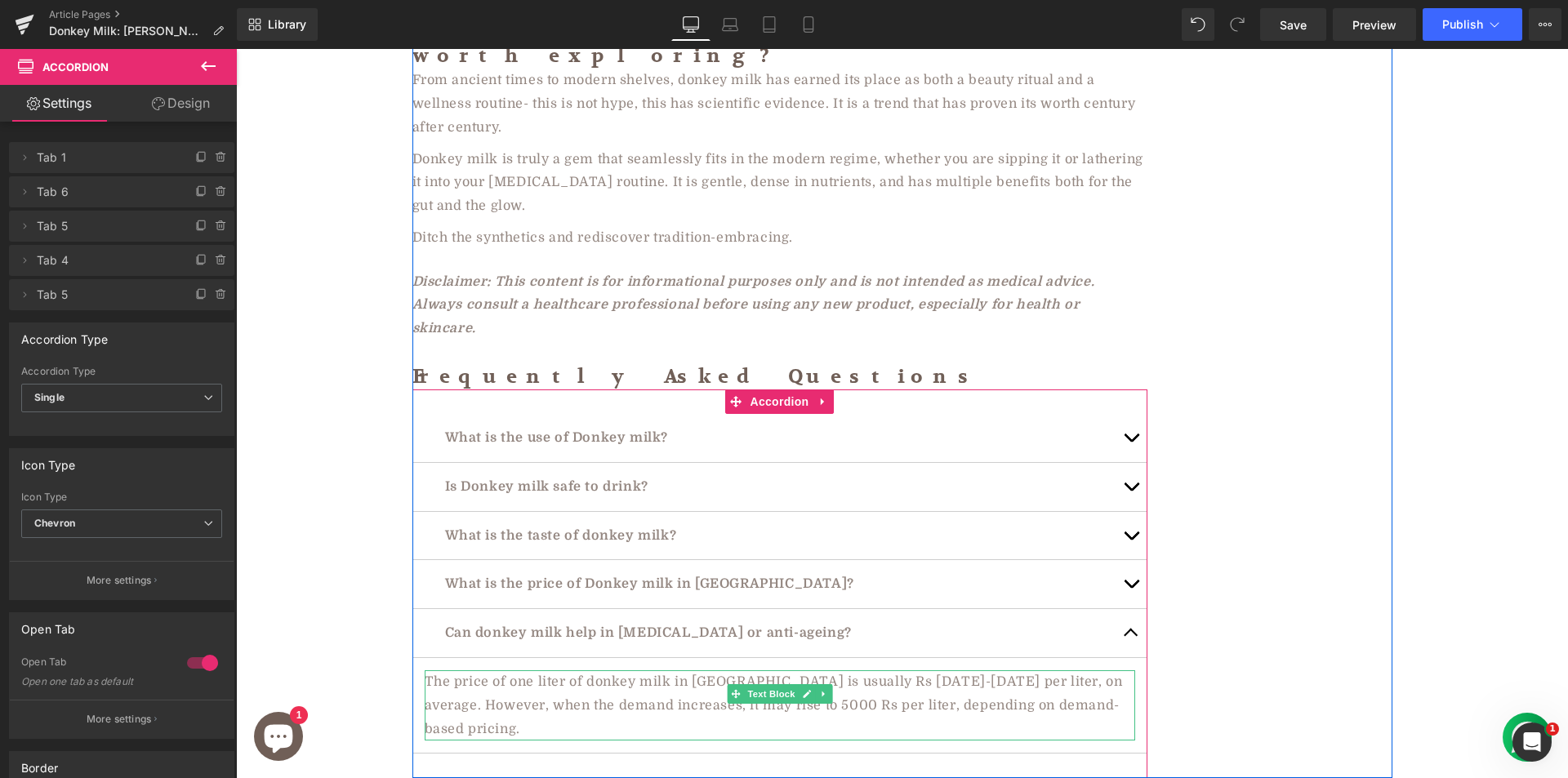
click at [575, 674] on span "The price of one liter of donkey milk in [GEOGRAPHIC_DATA] is usually Rs [DATE]…" at bounding box center [773, 704] width 698 height 62
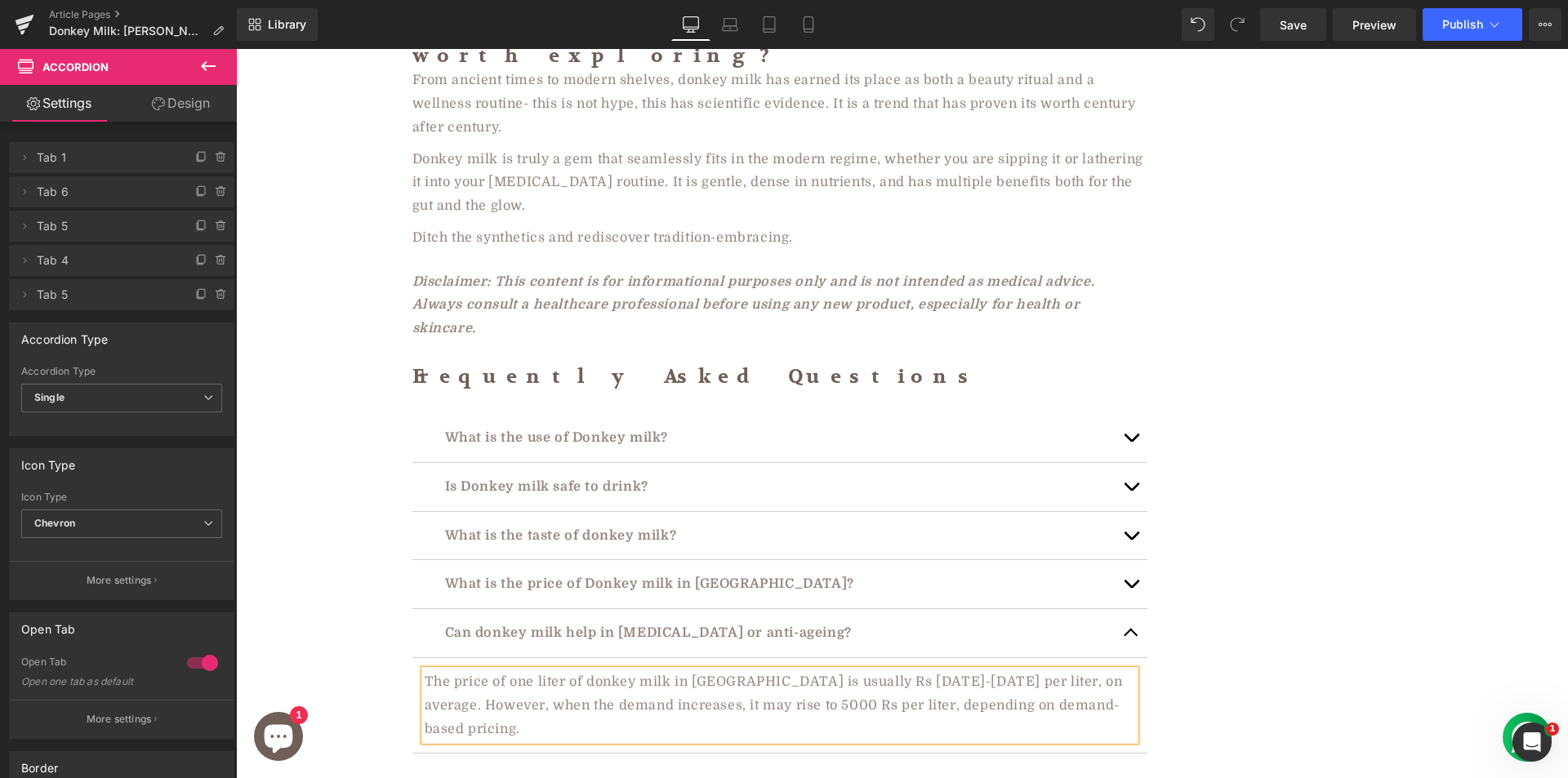
paste div "To enrich screen reader interactions, please activate Accessibility in Grammarl…"
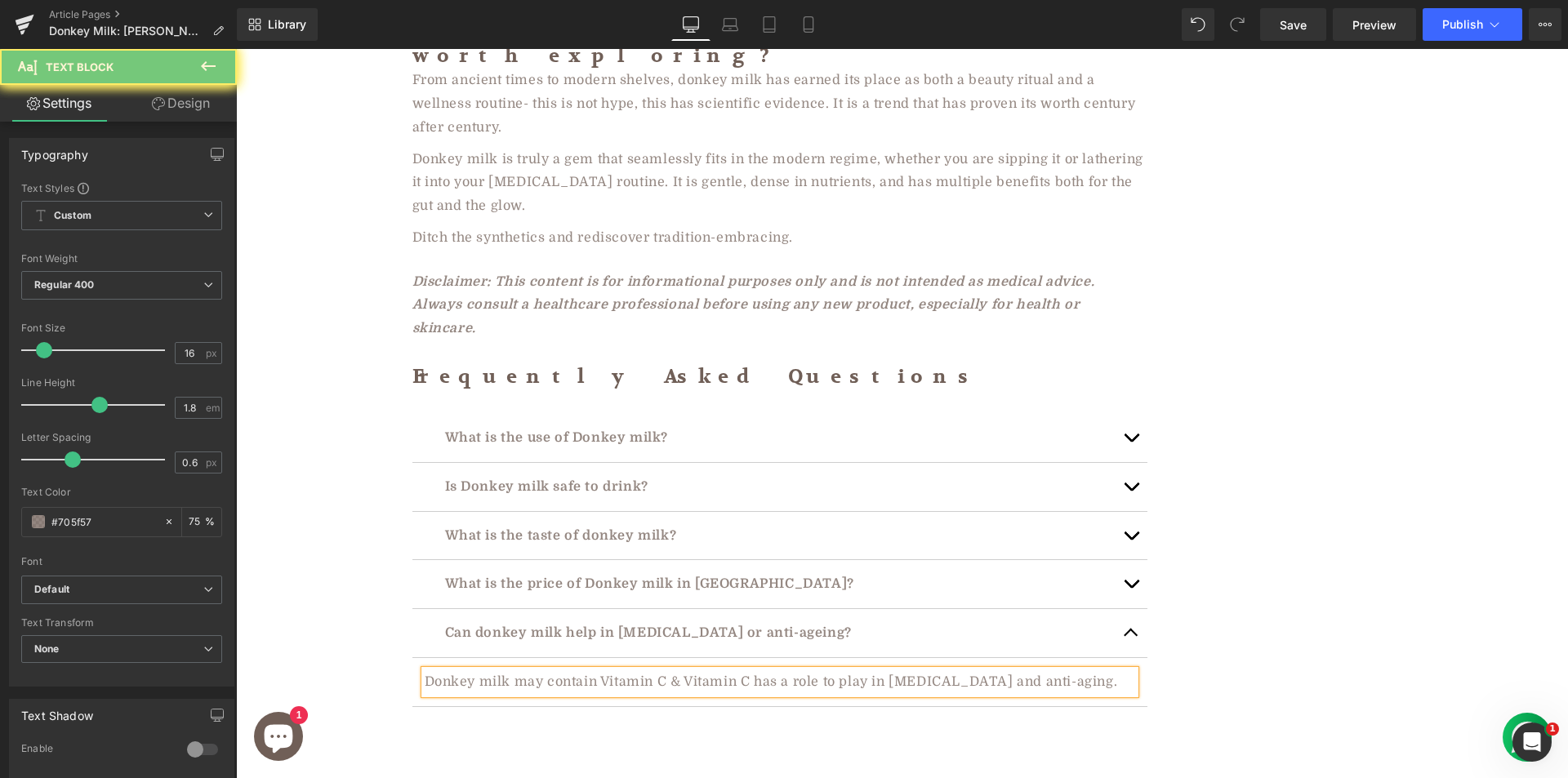
click at [1130, 609] on button "button" at bounding box center [1131, 633] width 33 height 48
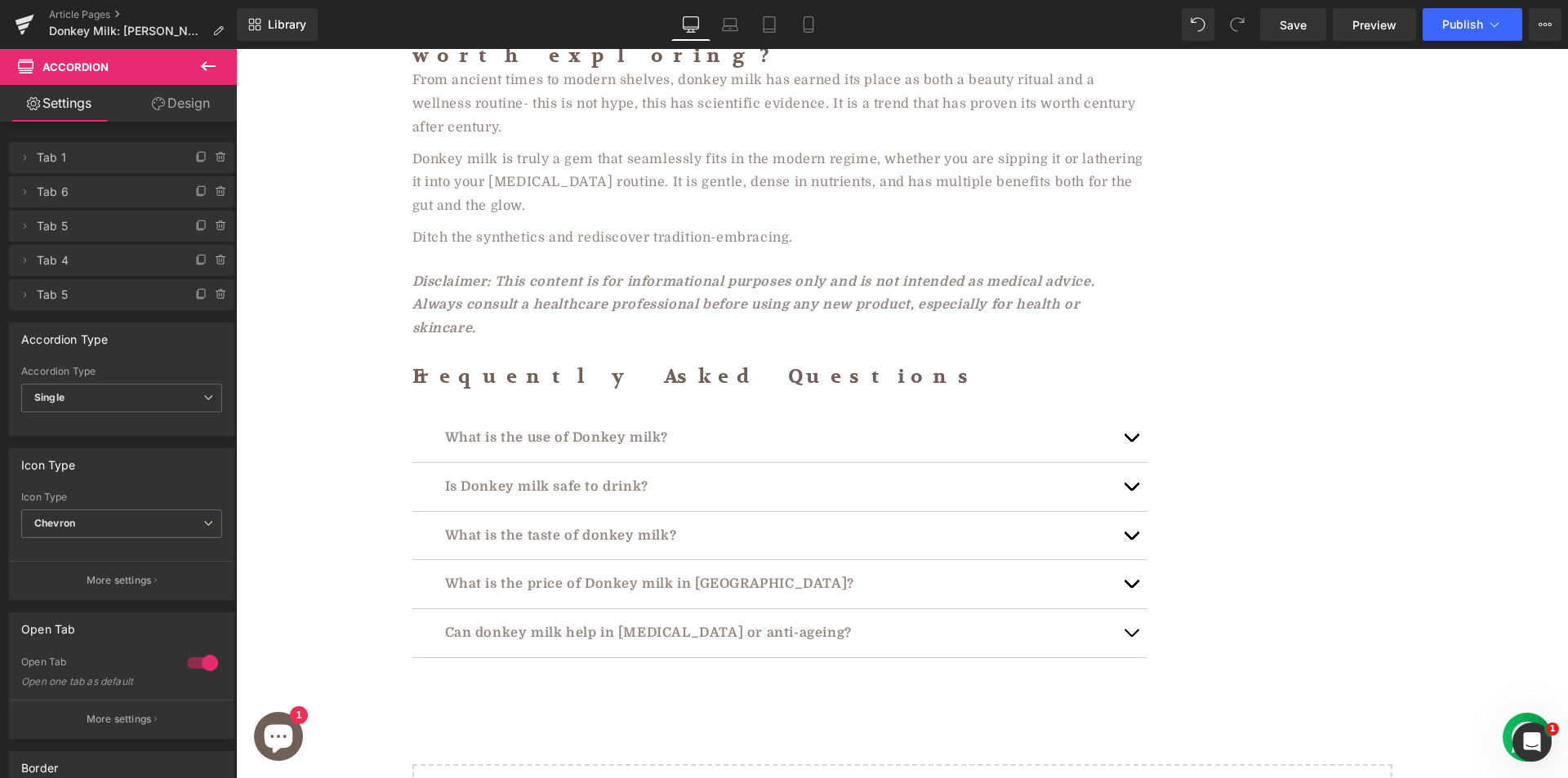
click at [1131, 637] on span "button" at bounding box center [1131, 637] width 0 height 0
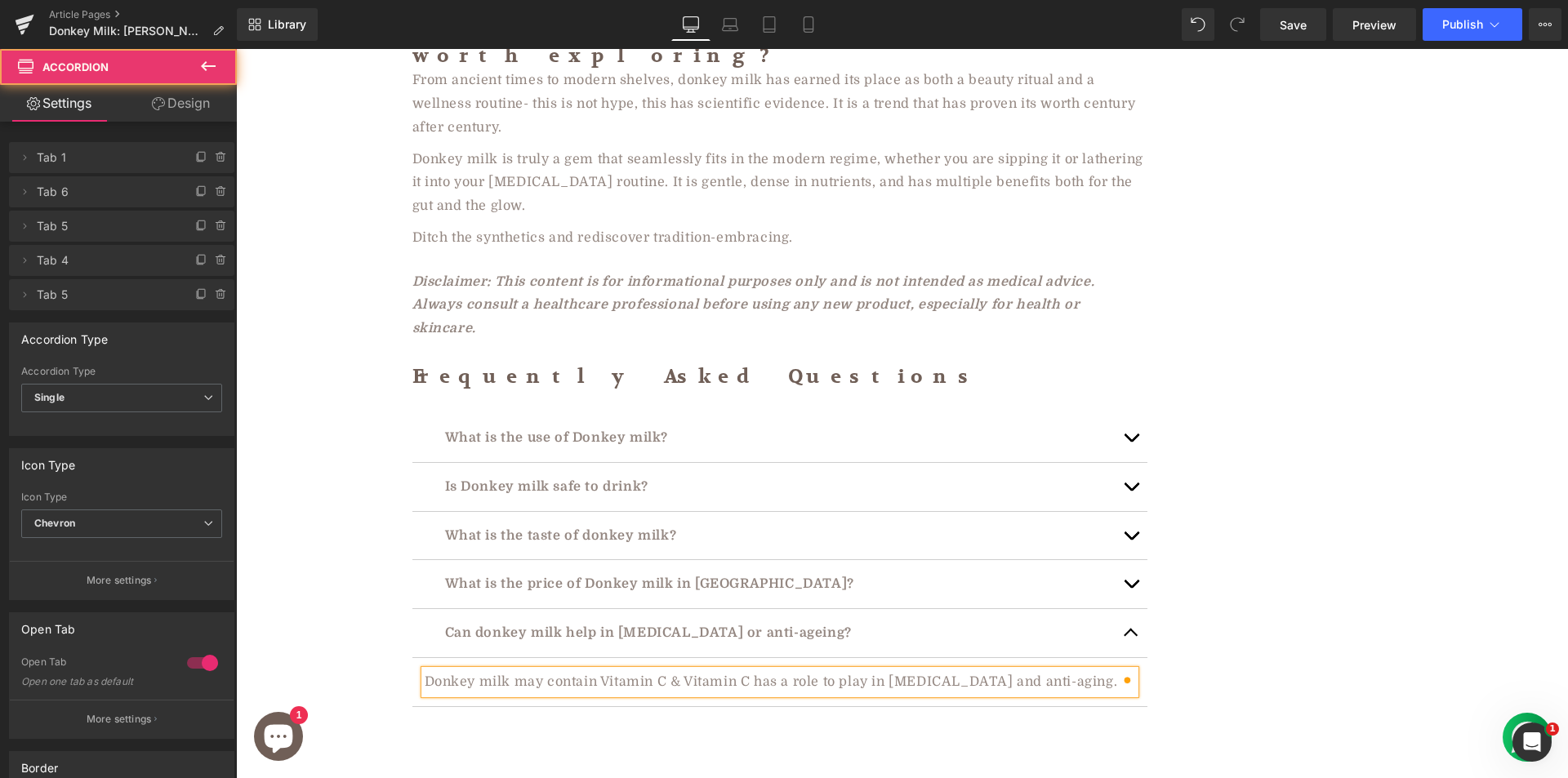
click at [1131, 637] on span "button" at bounding box center [1131, 637] width 0 height 0
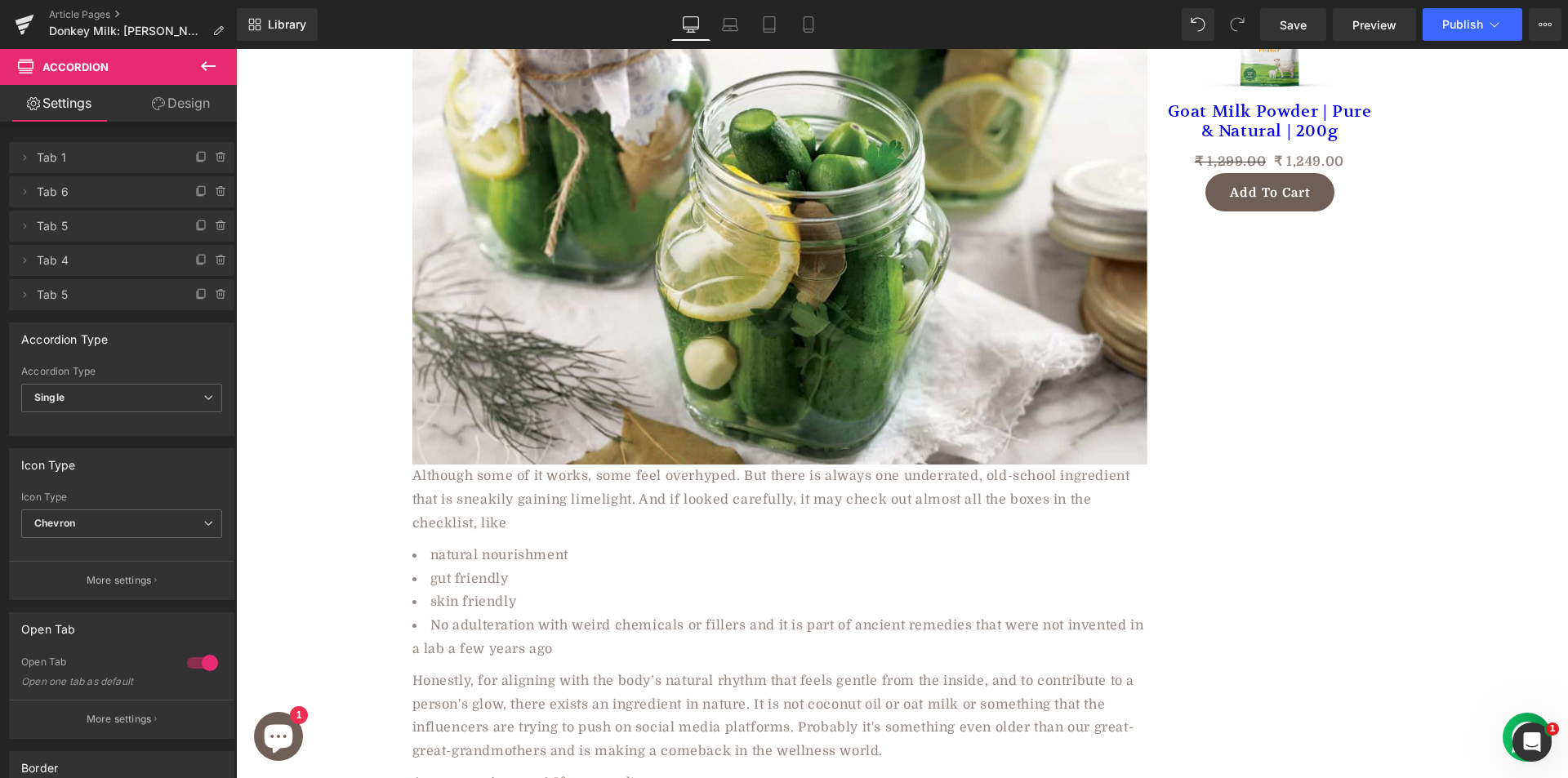
scroll to position [0, 0]
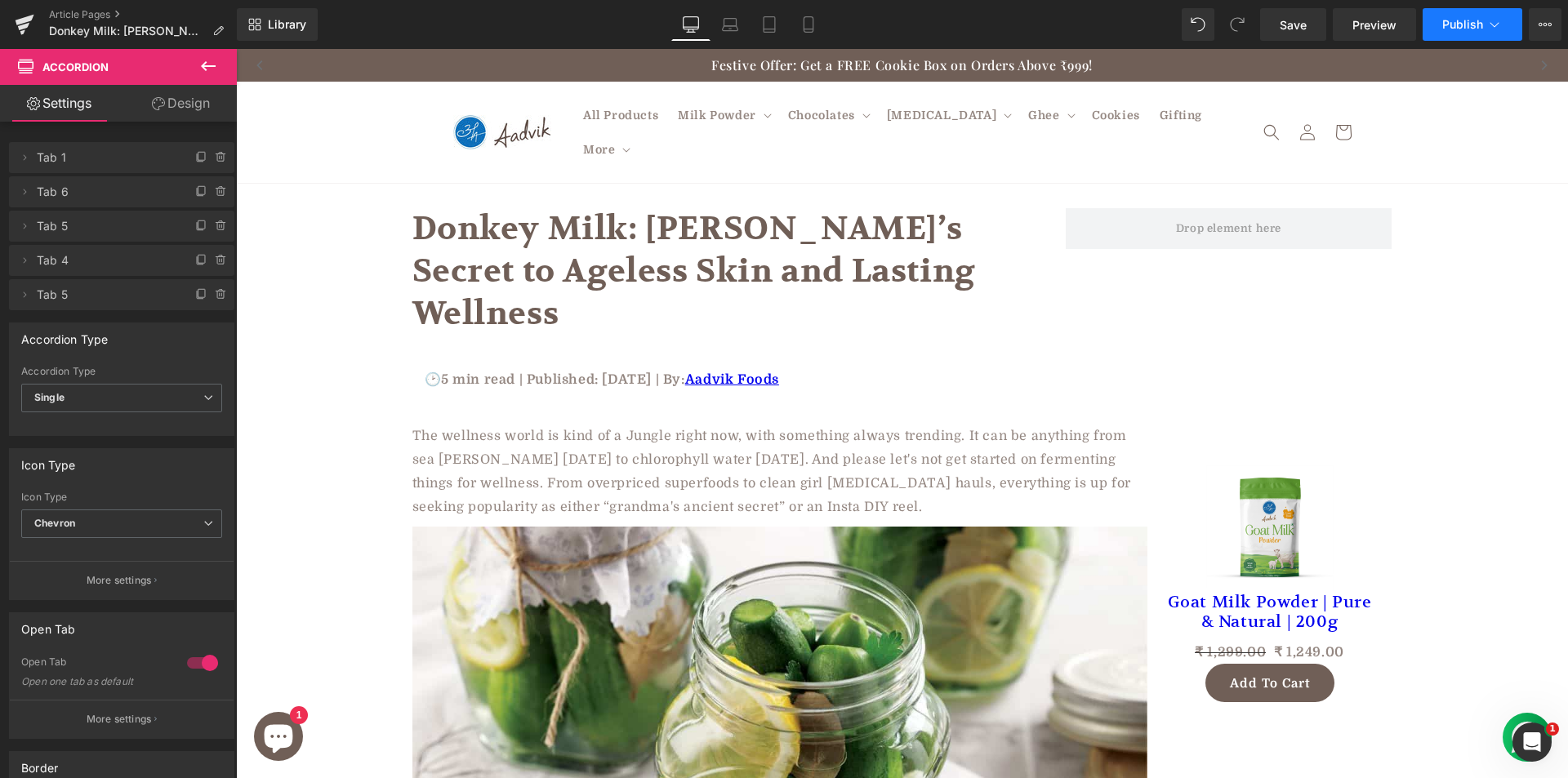
click at [1475, 28] on span "Publish" at bounding box center [1462, 25] width 41 height 13
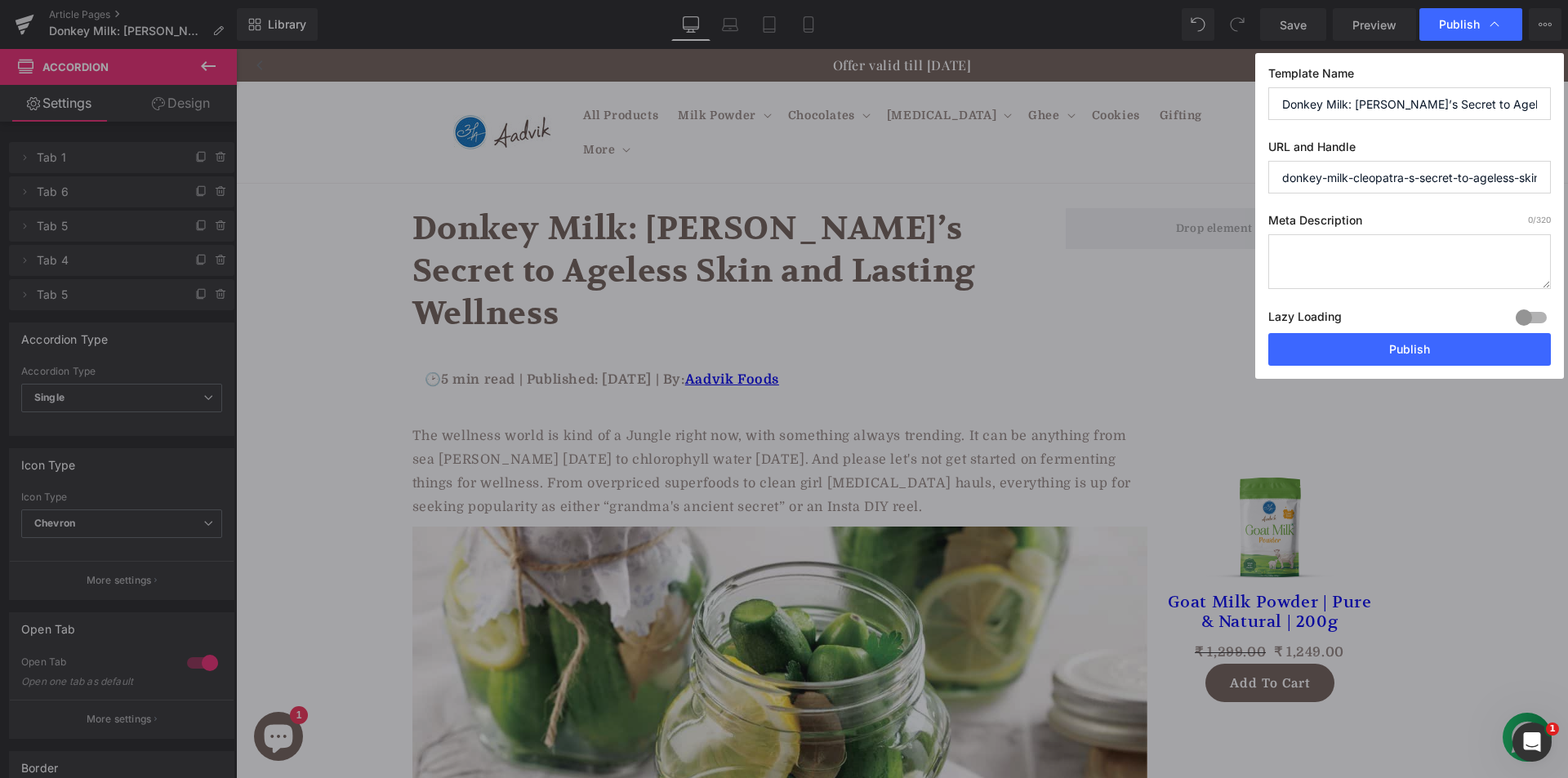
click at [1333, 105] on input "Donkey Milk: [PERSON_NAME]’s Secret to Ageless Skin and Lasting Wellness" at bounding box center [1409, 103] width 283 height 32
paste input "Benefits and Uses: [PERSON_NAME]’s Secret for Skin and"
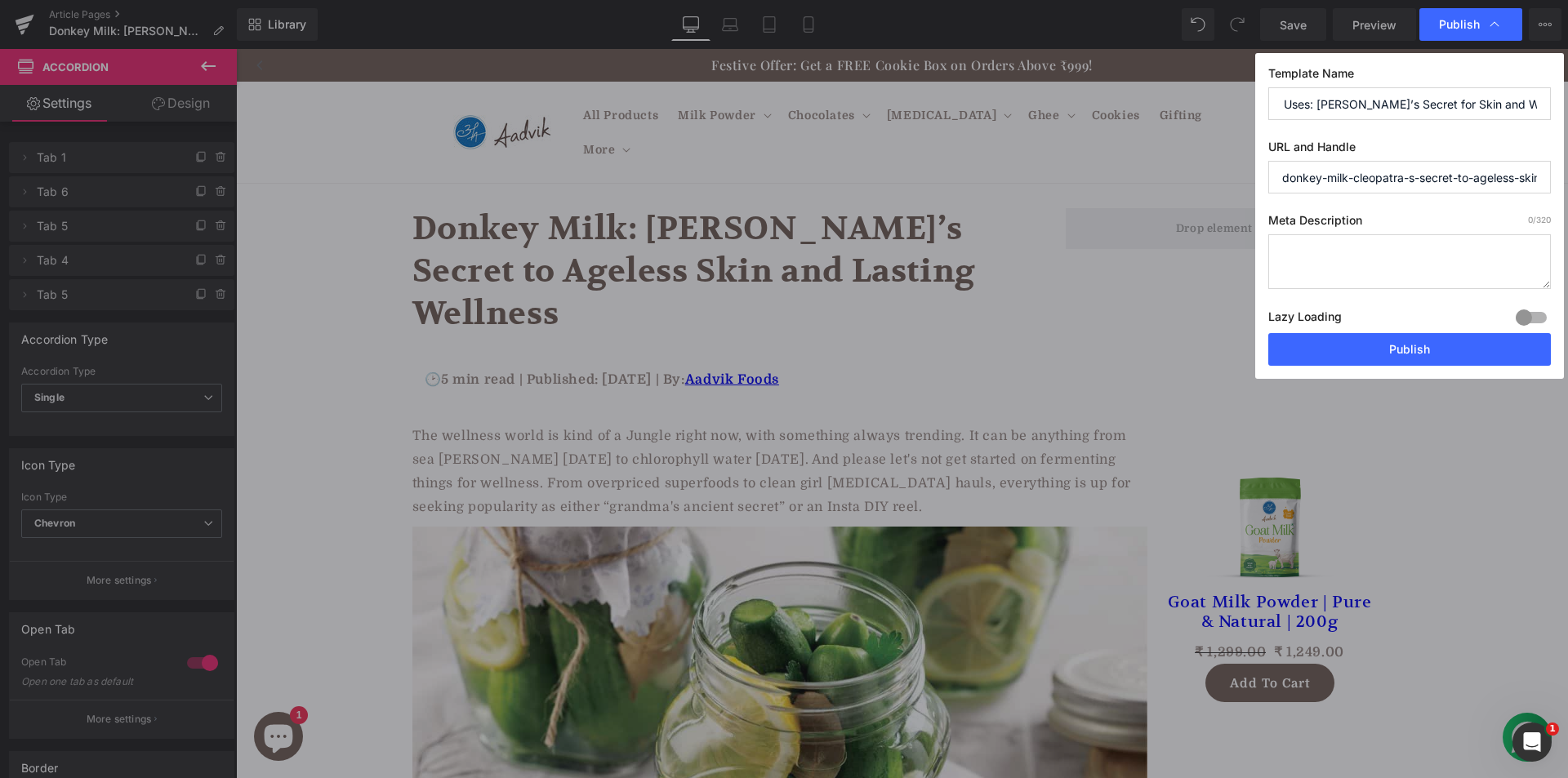
type input "Donkey Milk Benefits and Uses: [PERSON_NAME]’s Secret for Skin and Wellness"
click at [1390, 270] on textarea at bounding box center [1409, 261] width 283 height 54
paste textarea "From [PERSON_NAME]’s legendary baths to modern-day glow rituals, donkey milk is…"
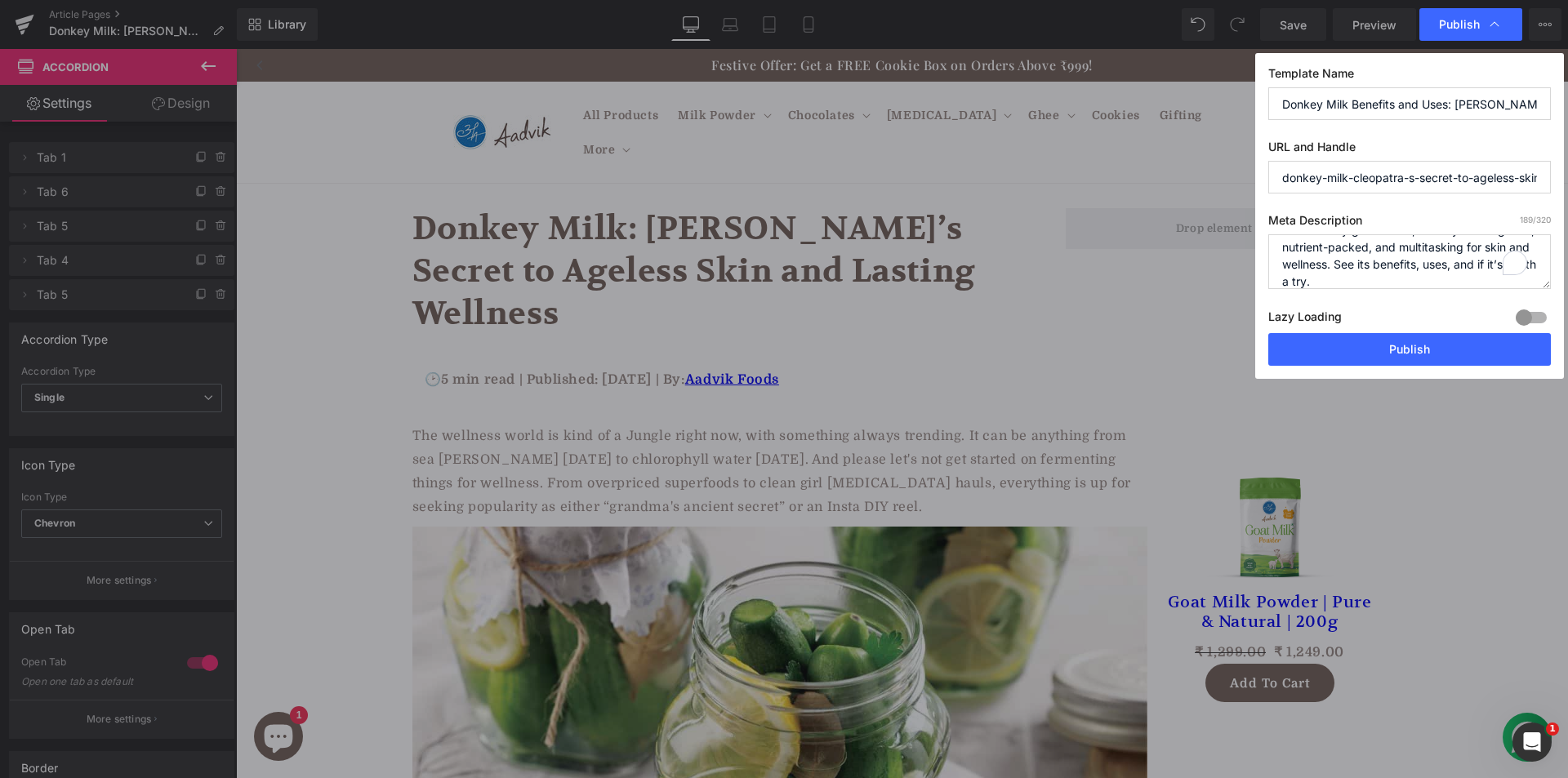
type textarea "From [PERSON_NAME]’s legendary baths to modern-day glow rituals, donkey milk is…"
click at [1377, 170] on input "donkey-milk-cleopatra-s-secret-to-ageless-skin-and-lasting-wellness" at bounding box center [1409, 177] width 283 height 32
paste input "benefits-and-use"
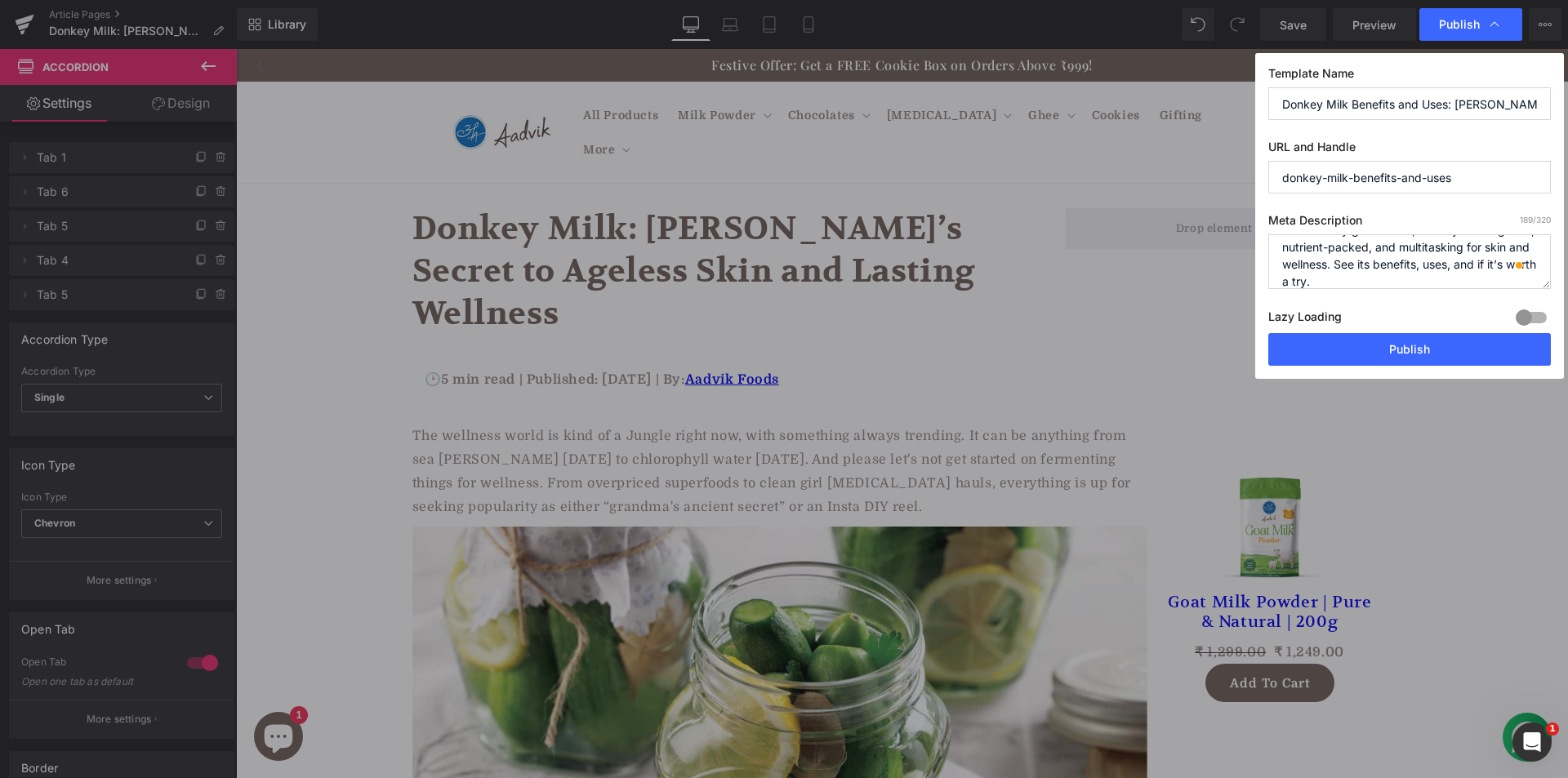
type input "donkey-milk-benefits-and-uses"
click at [1403, 353] on button "Publish" at bounding box center [1409, 349] width 283 height 32
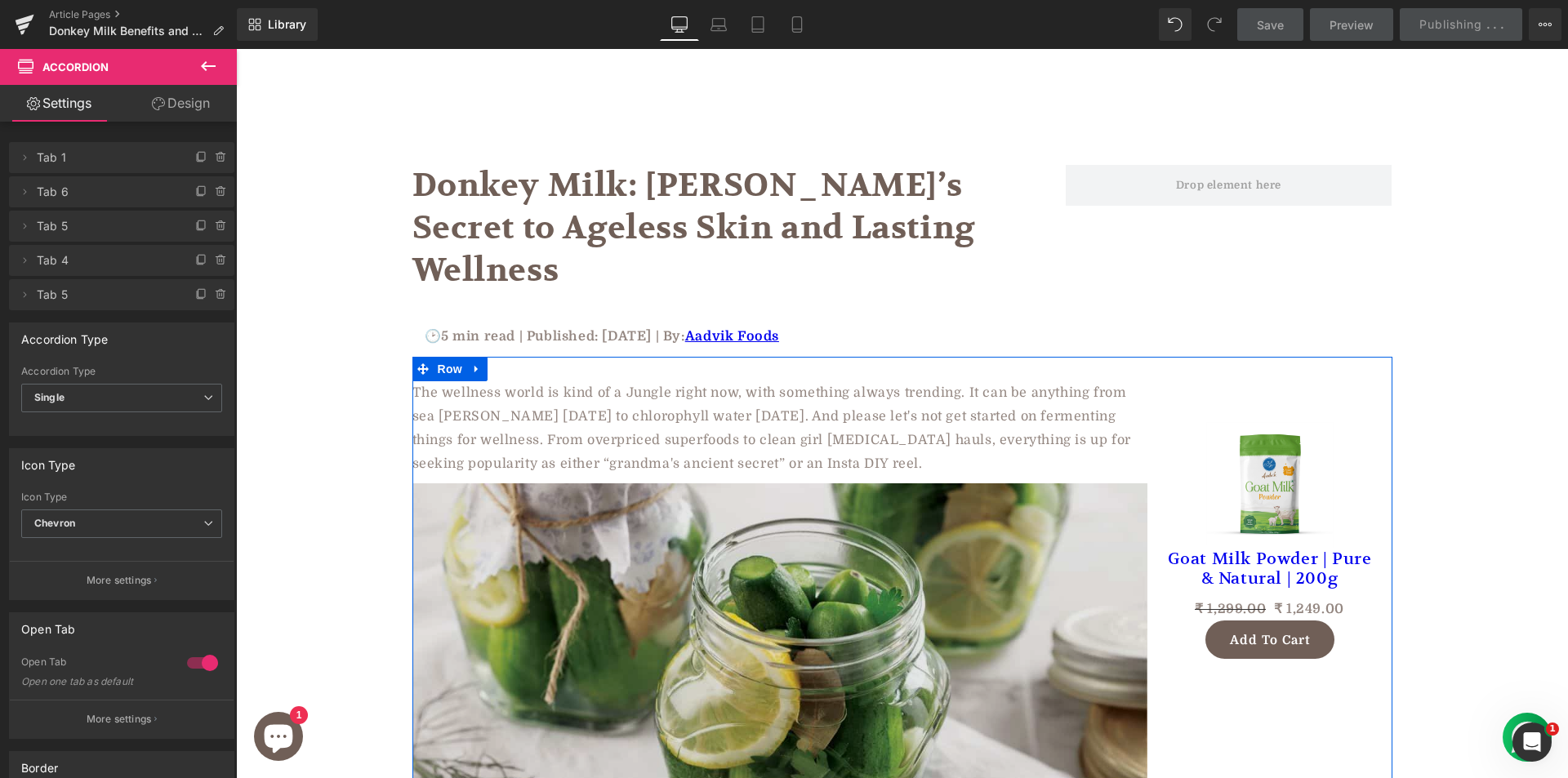
scroll to position [163, 0]
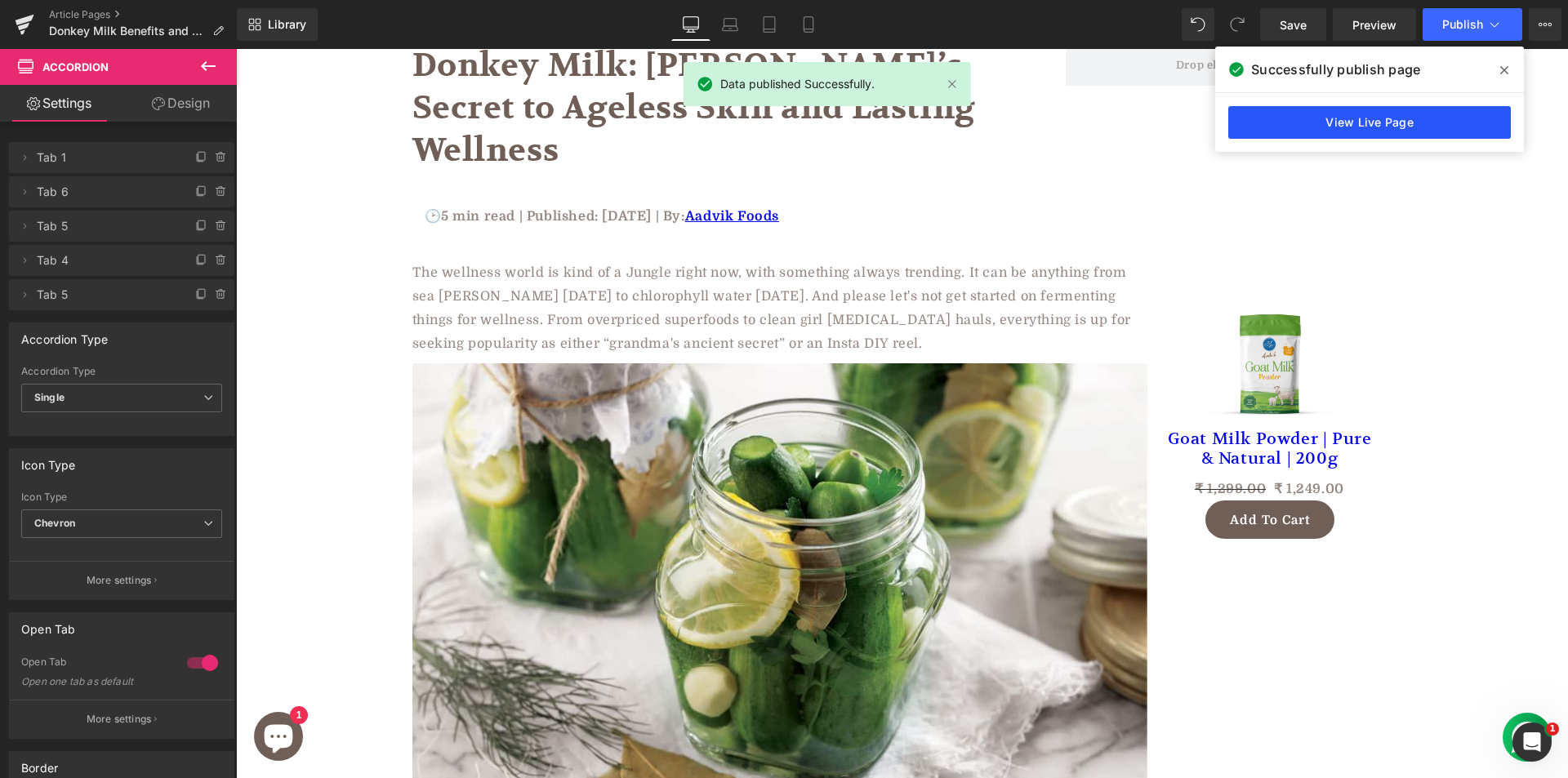
click at [1284, 136] on link "View Live Page" at bounding box center [1369, 122] width 283 height 32
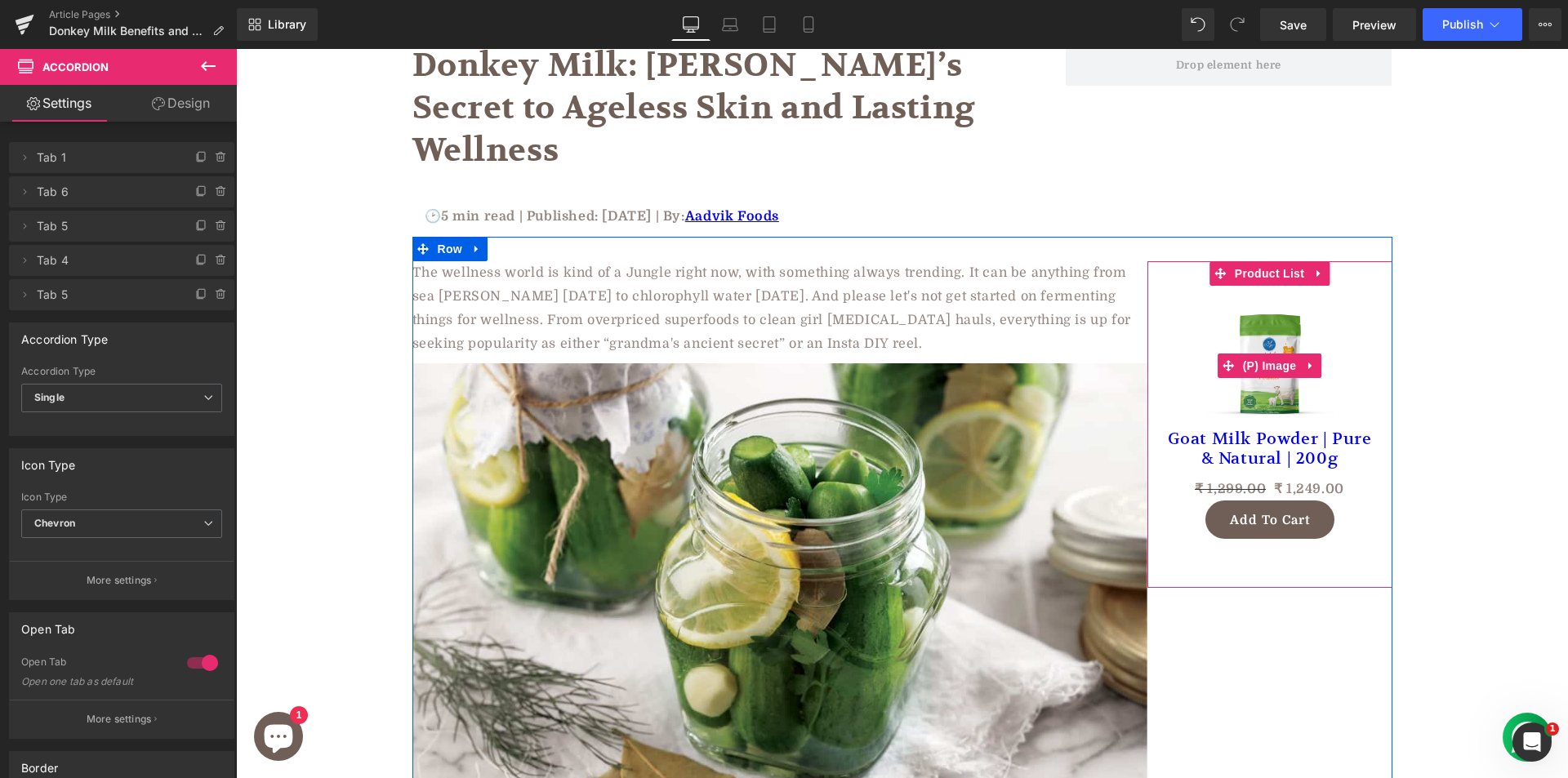
click at [1290, 302] on img at bounding box center [1269, 365] width 127 height 127
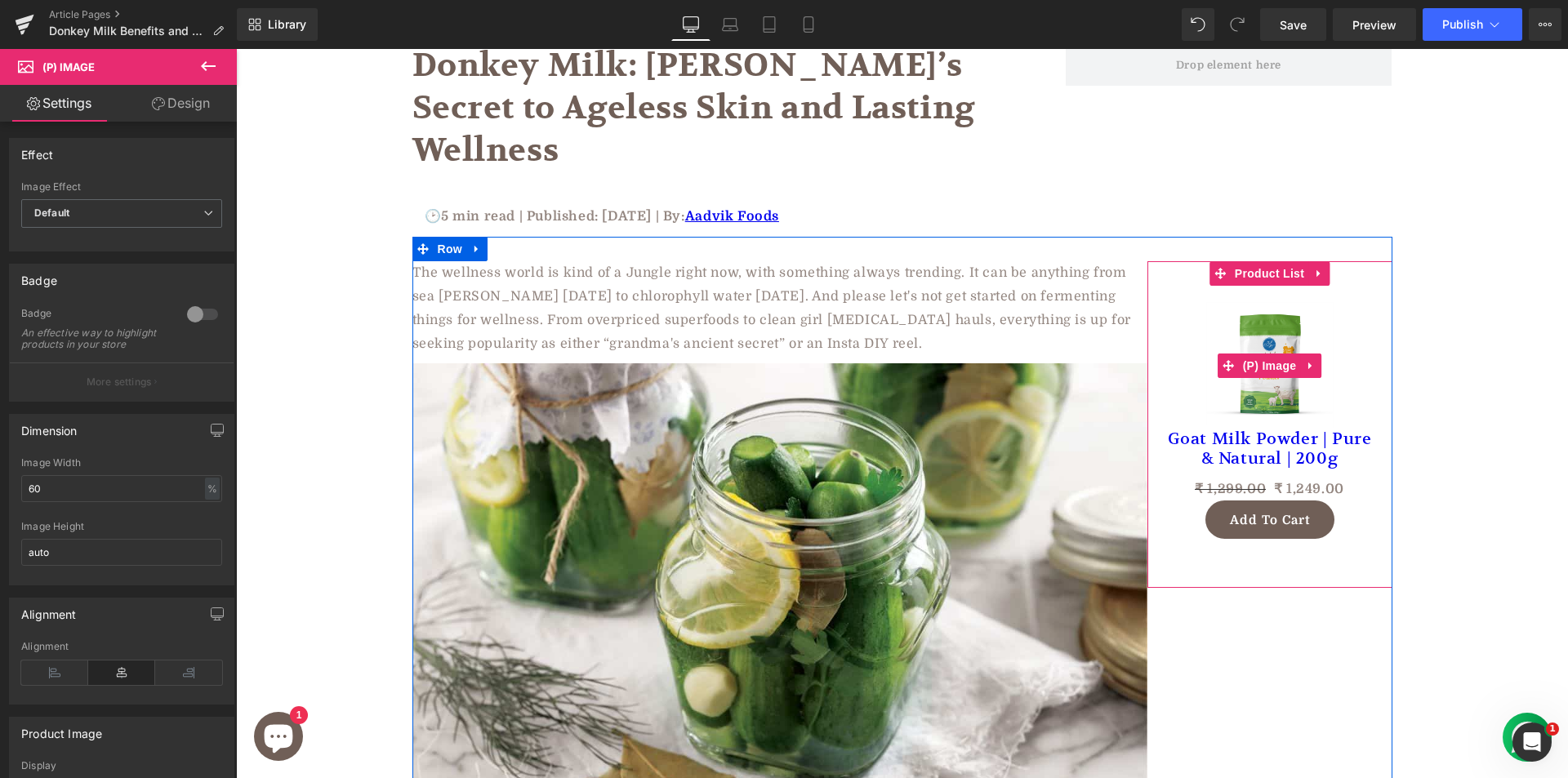
click at [1268, 302] on img at bounding box center [1269, 365] width 127 height 127
click at [1267, 261] on span "Product List" at bounding box center [1269, 273] width 77 height 25
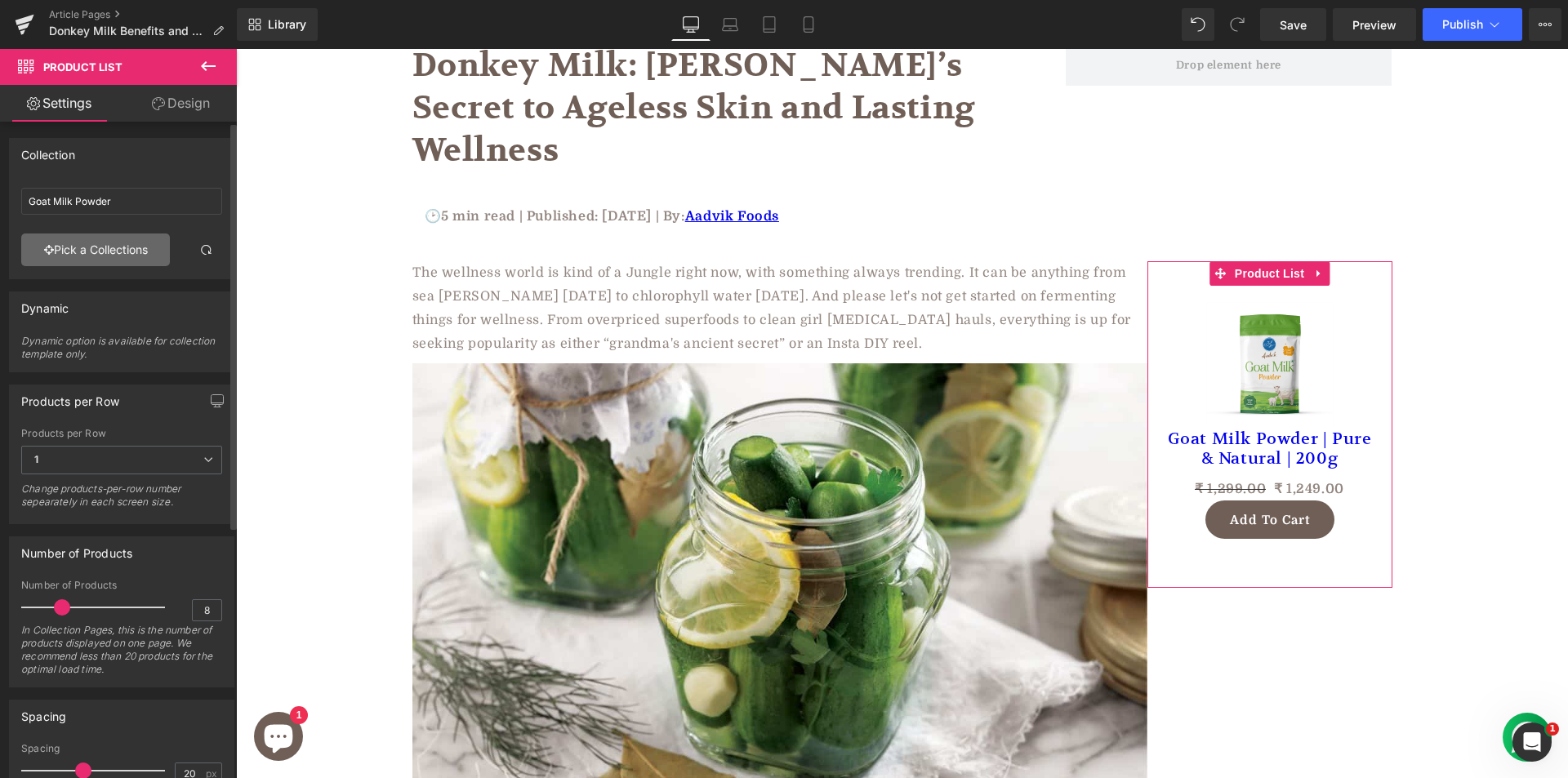
click at [115, 248] on link "Pick a Collections" at bounding box center [95, 249] width 148 height 32
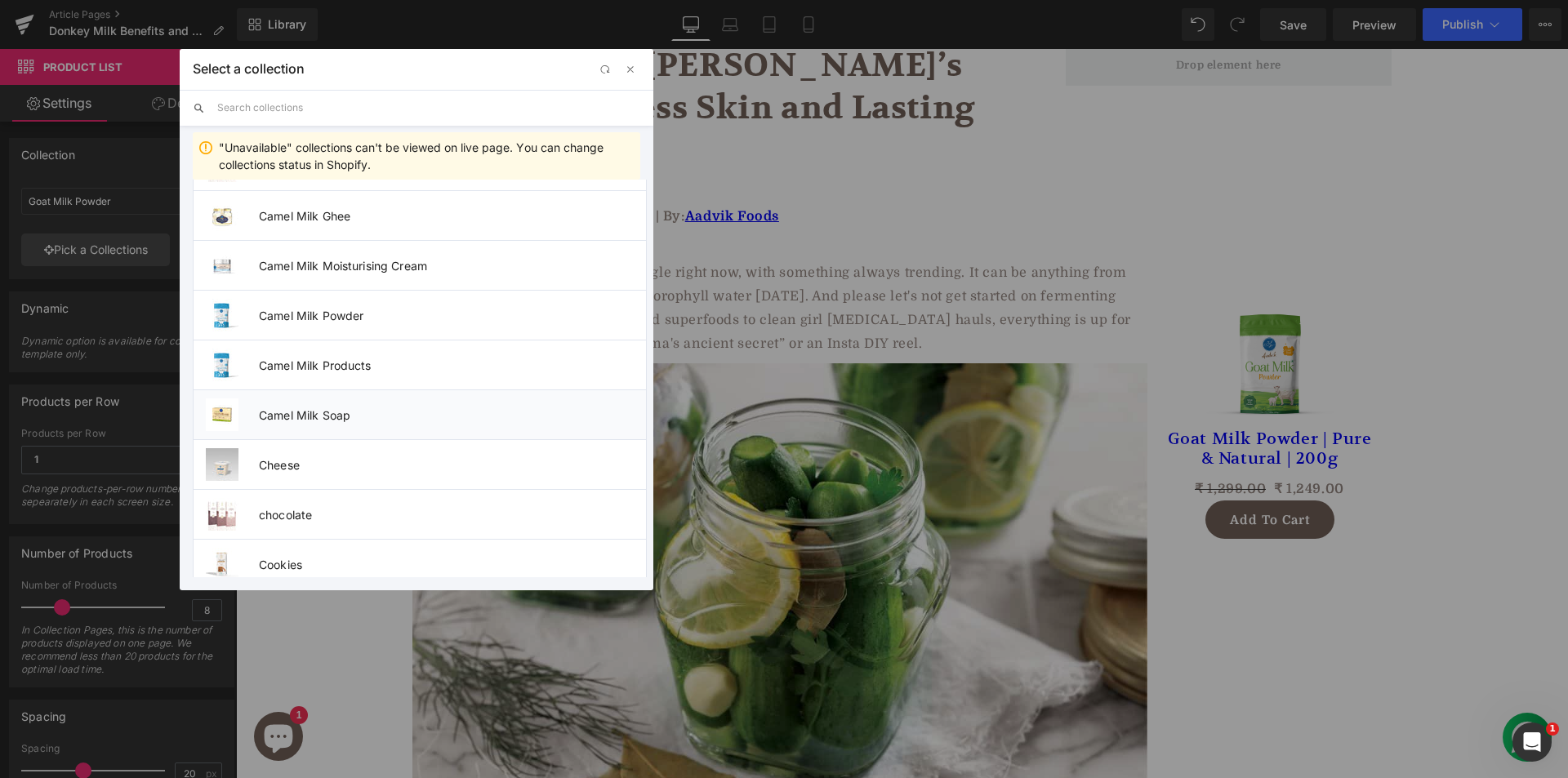
scroll to position [489, 0]
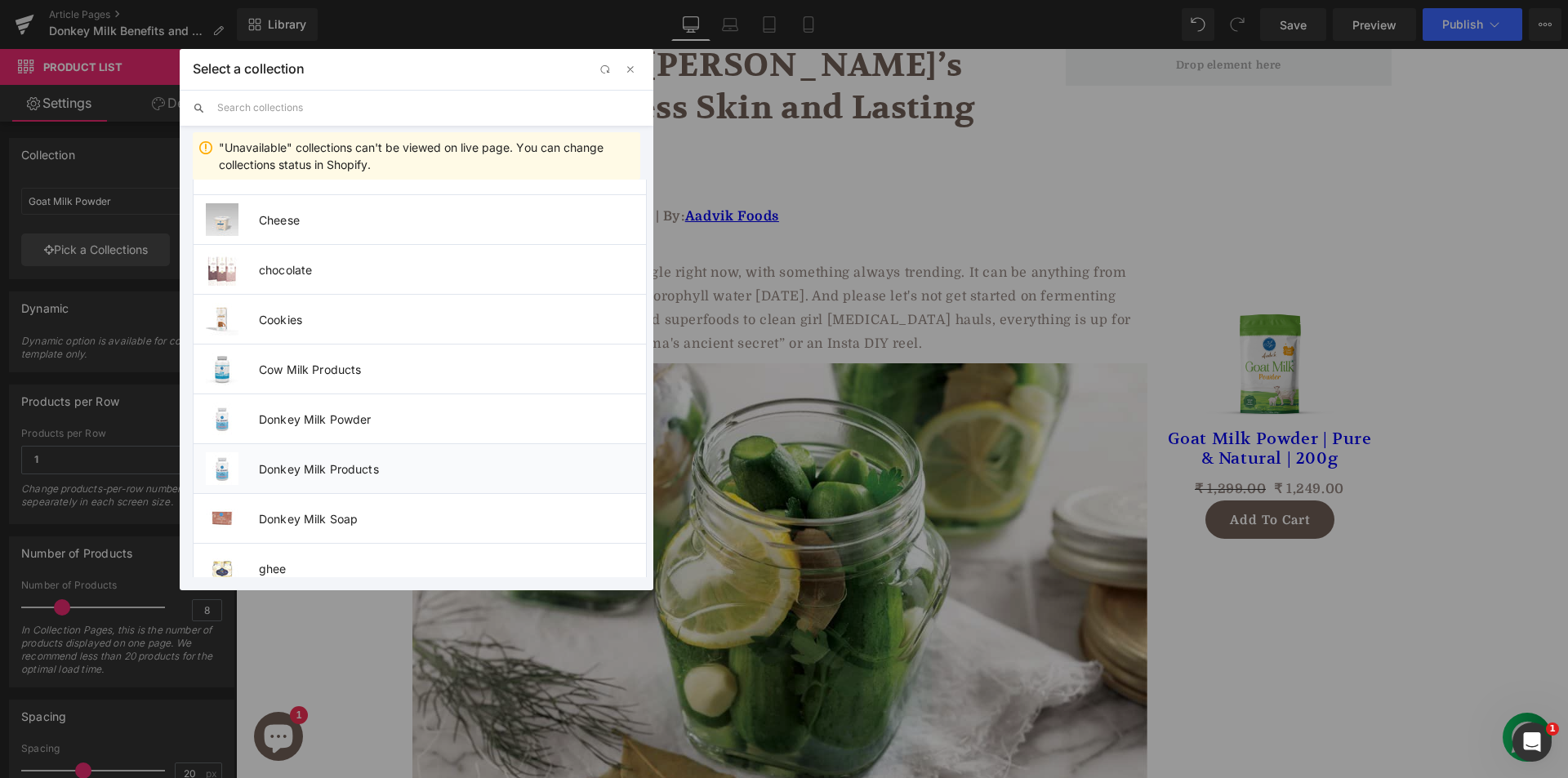
click at [341, 462] on span "Donkey Milk Products" at bounding box center [452, 468] width 387 height 14
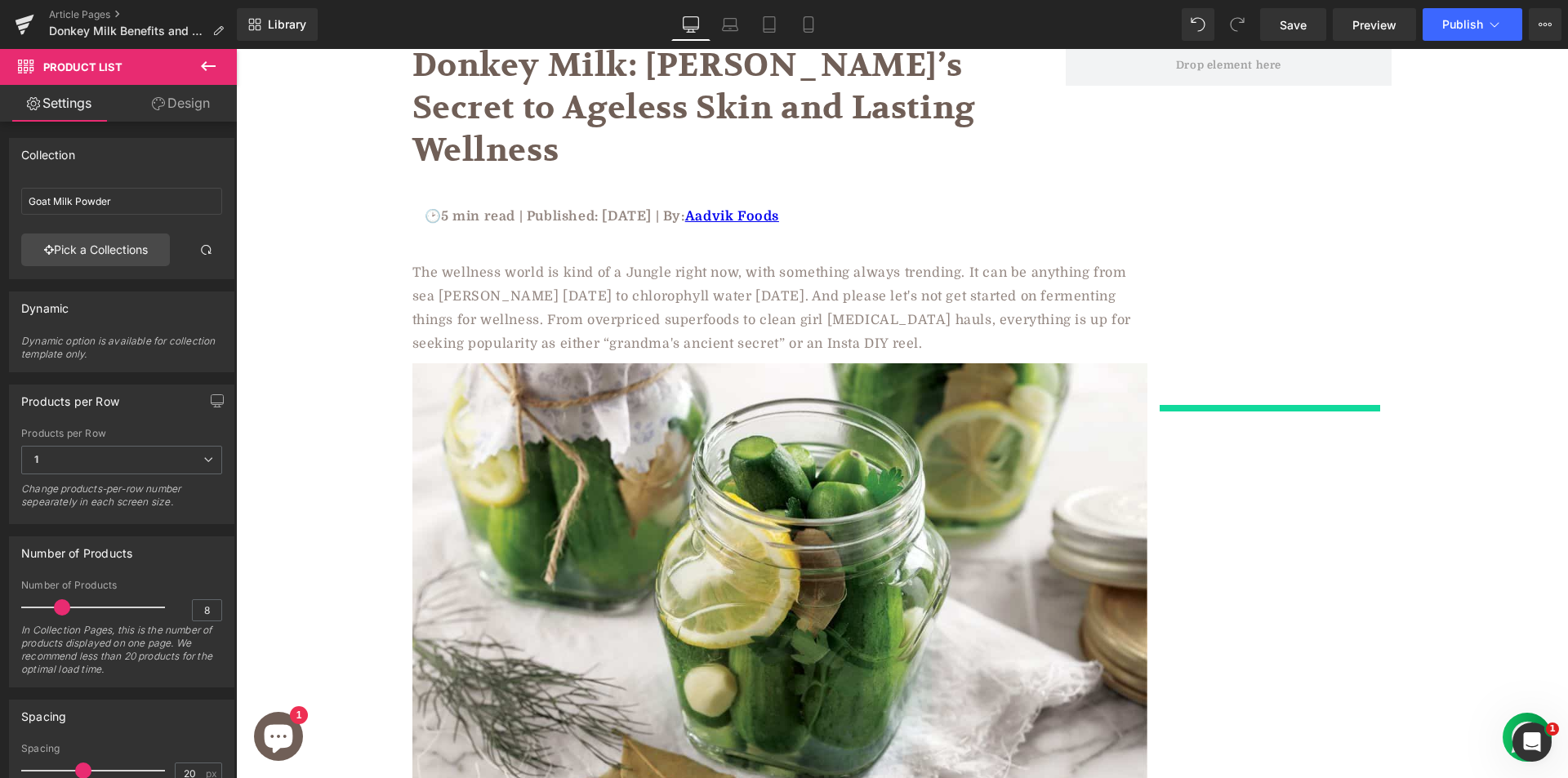
type input "Donkey Milk Products"
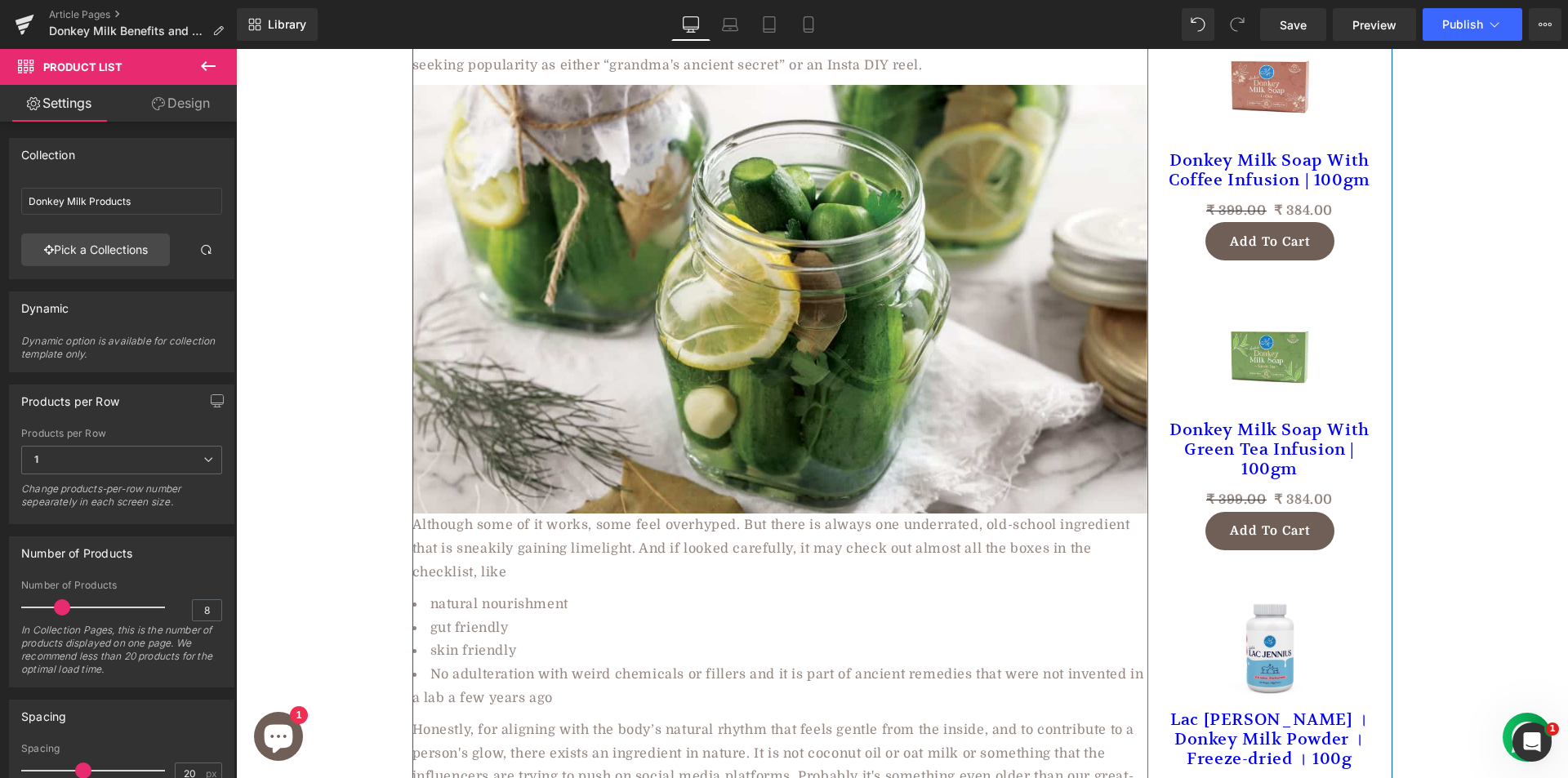
scroll to position [408, 0]
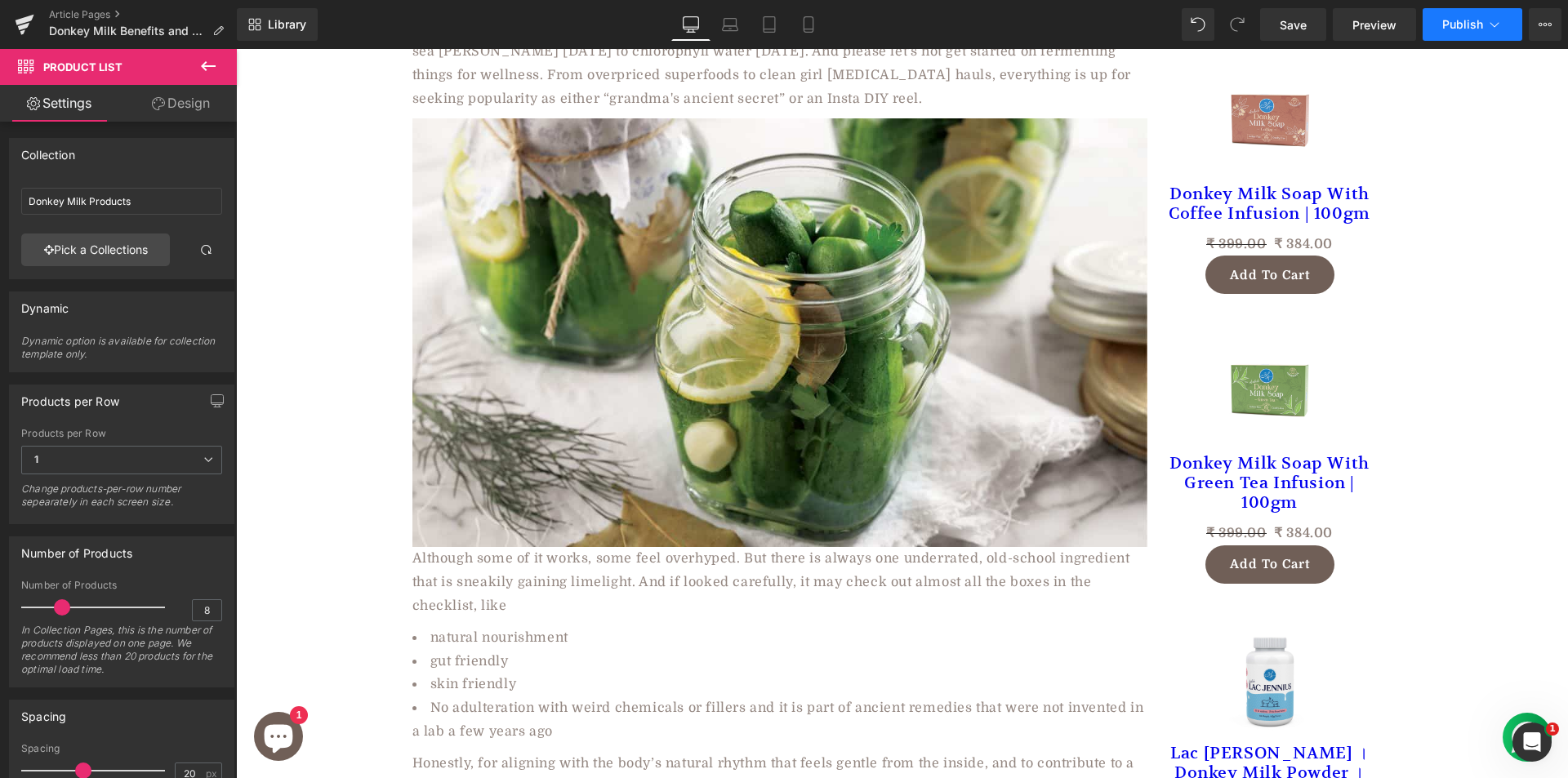
click at [1451, 29] on span "Publish" at bounding box center [1462, 25] width 41 height 13
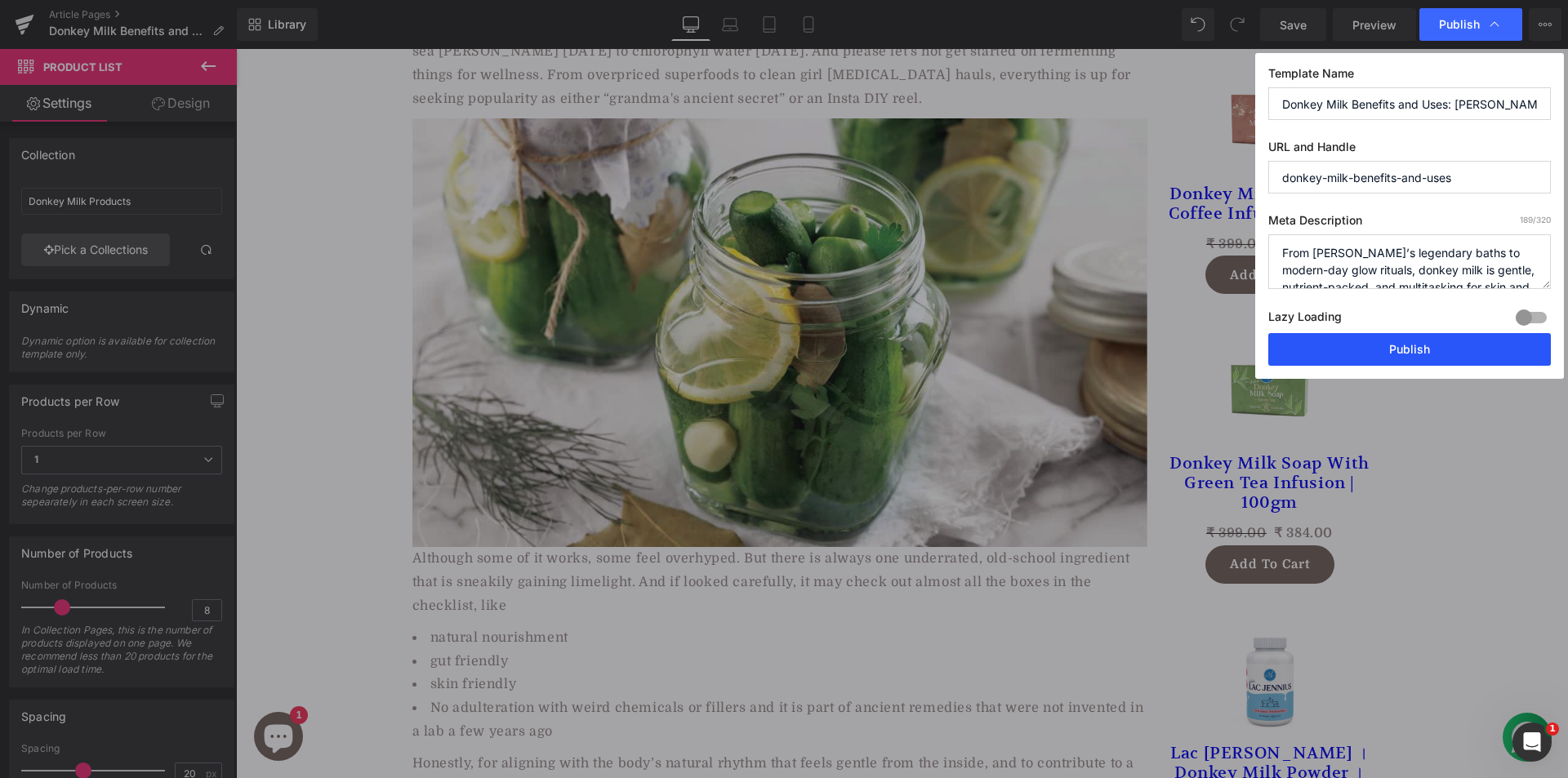
click at [1325, 351] on button "Publish" at bounding box center [1409, 349] width 283 height 32
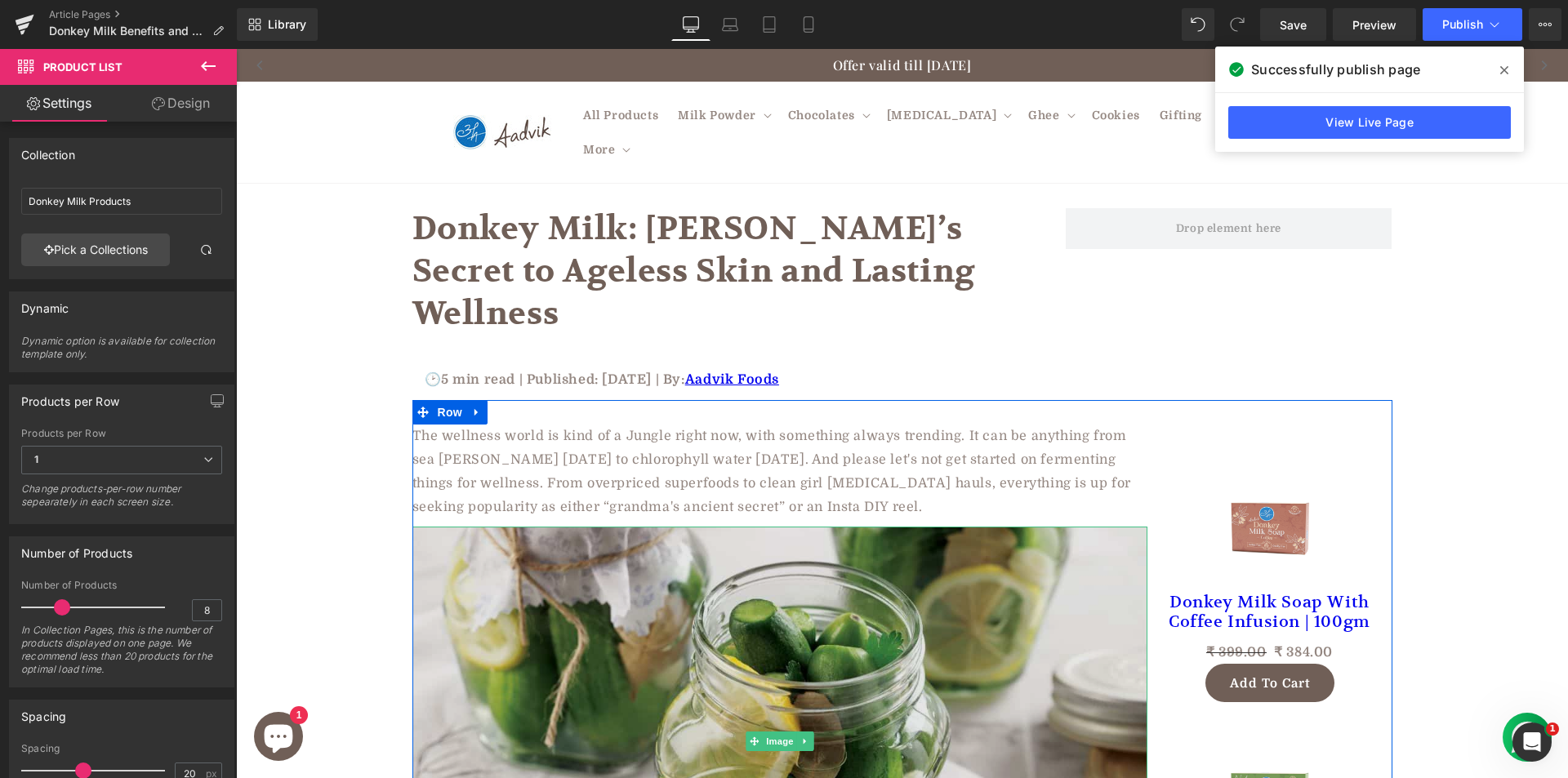
click at [572, 574] on img at bounding box center [779, 741] width 735 height 428
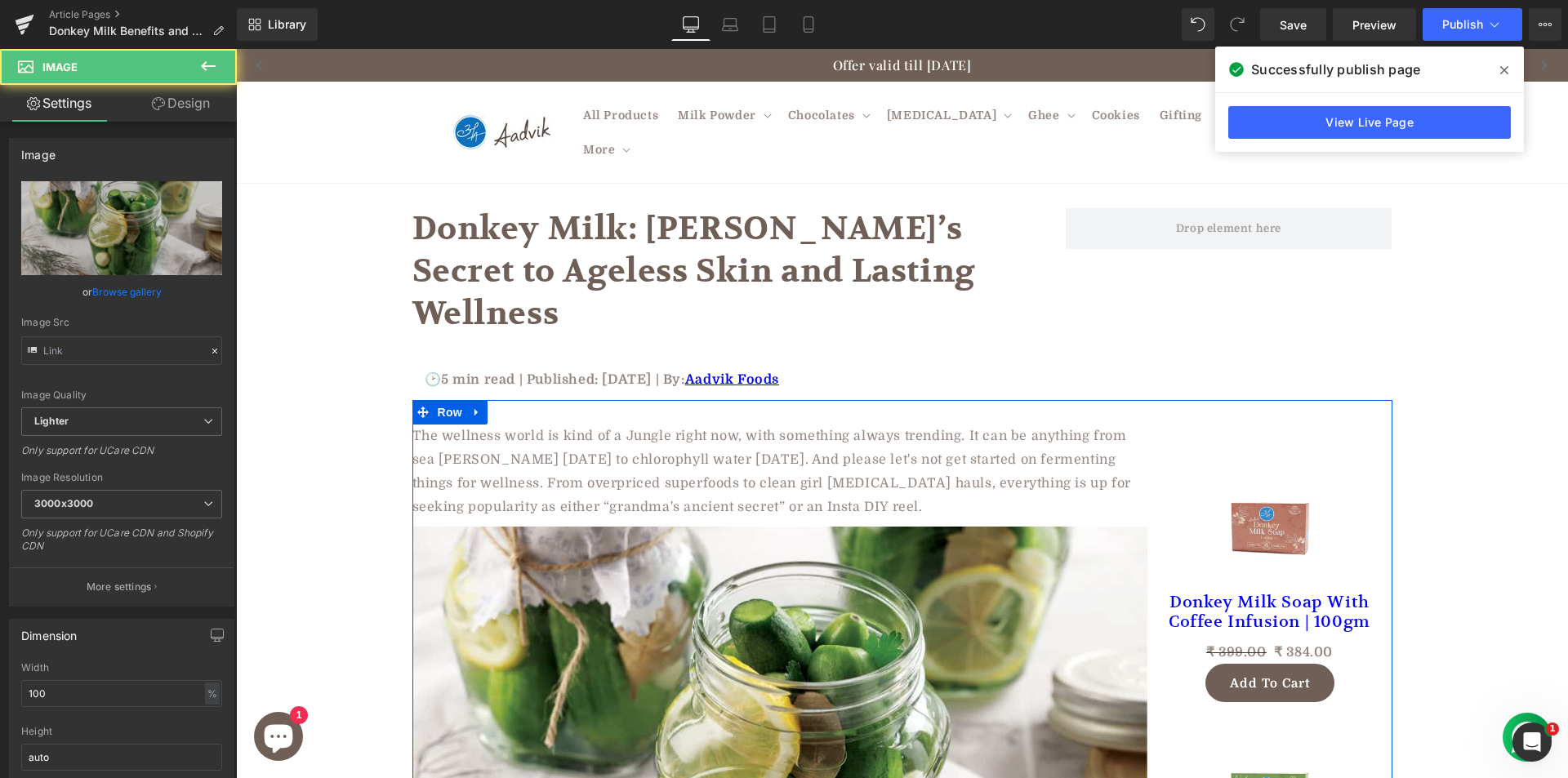
type input "[URL][DOMAIN_NAME]"
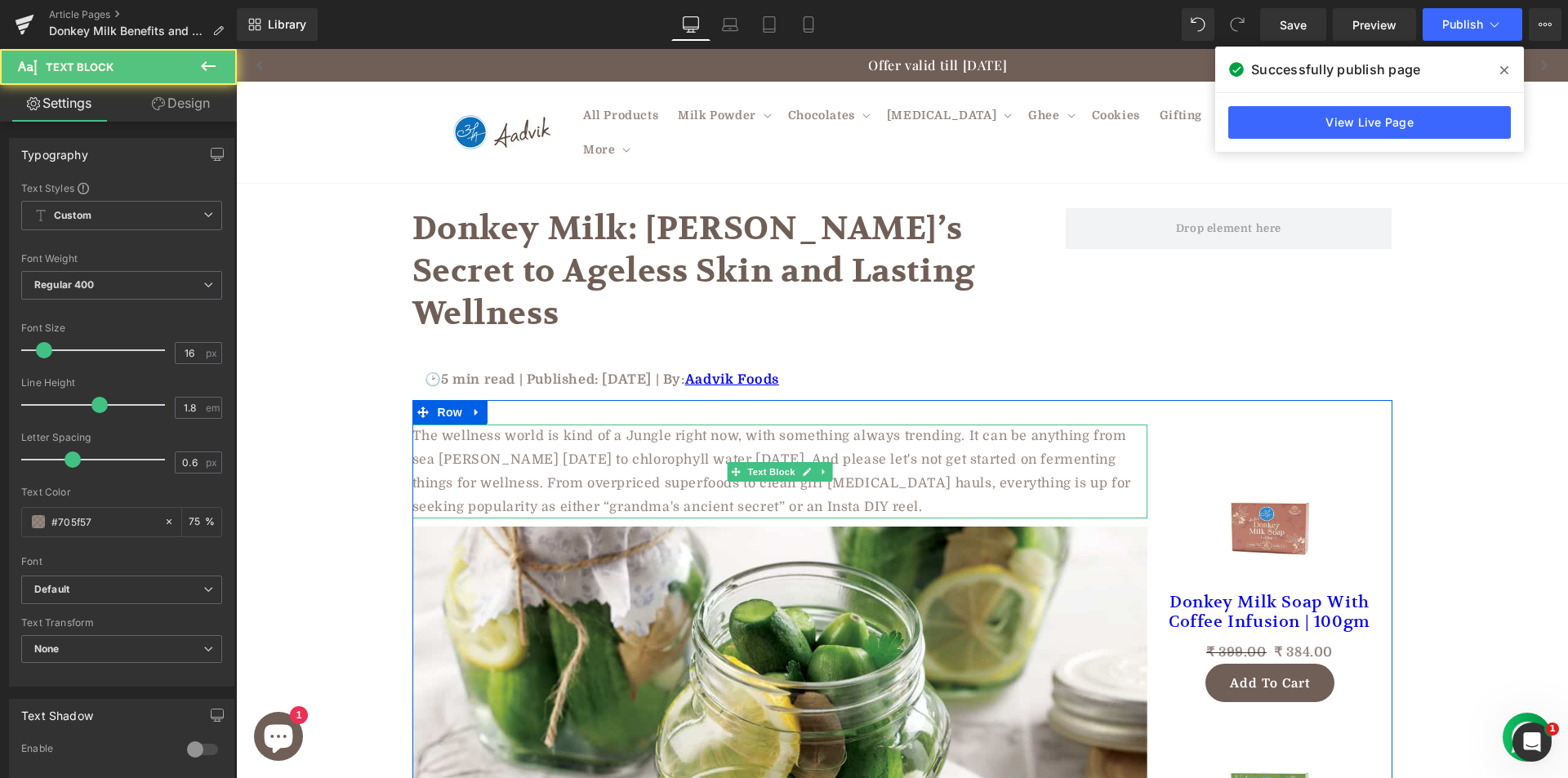
drag, startPoint x: 1095, startPoint y: 394, endPoint x: 1078, endPoint y: 400, distance: 18.0
click at [1078, 424] on p "The wellness world is kind of a Jungle right now, with something always trendin…" at bounding box center [779, 471] width 735 height 94
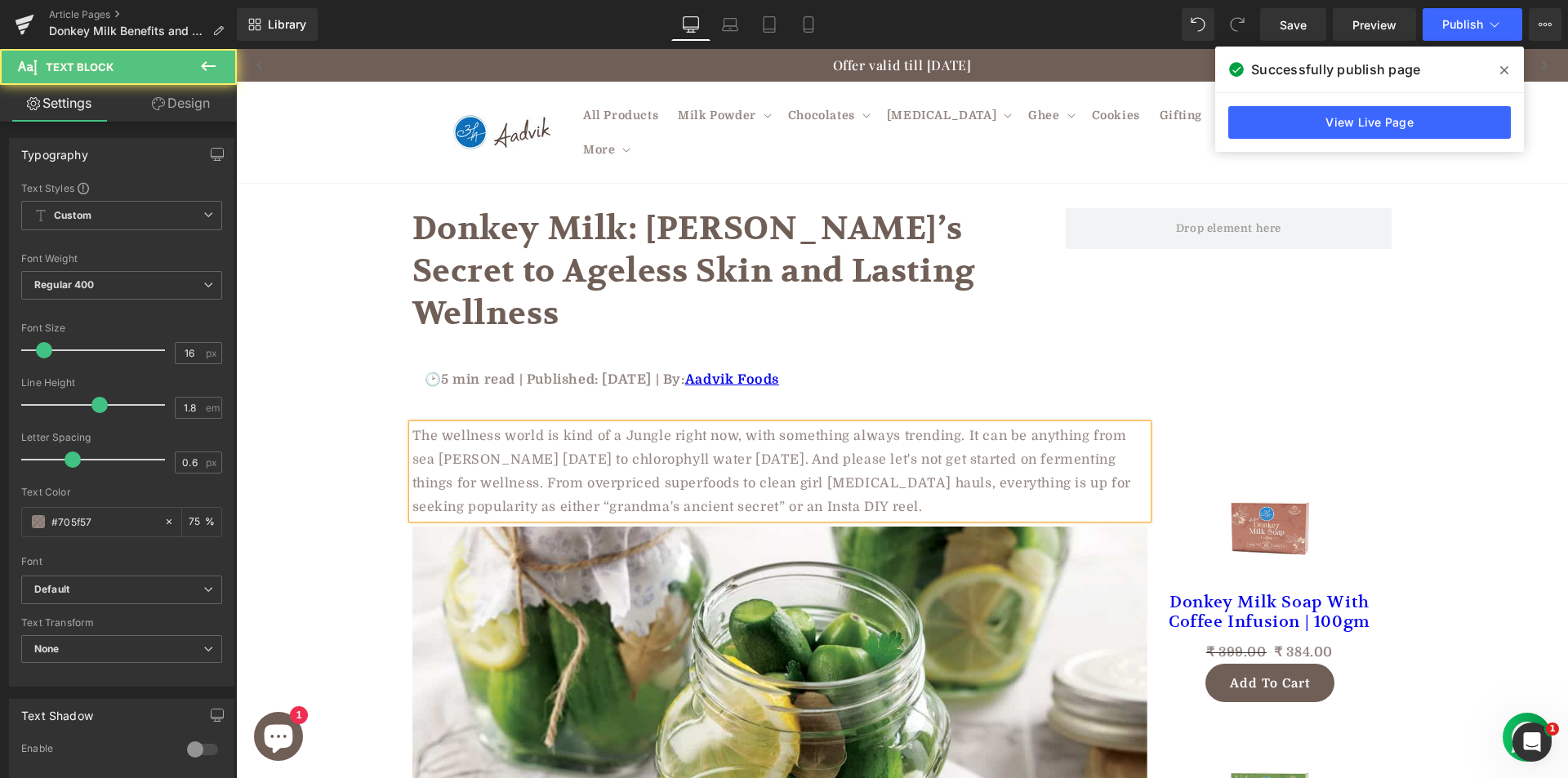
click at [463, 424] on p "The wellness world is kind of a Jungle right now, with something always trendin…" at bounding box center [779, 471] width 735 height 94
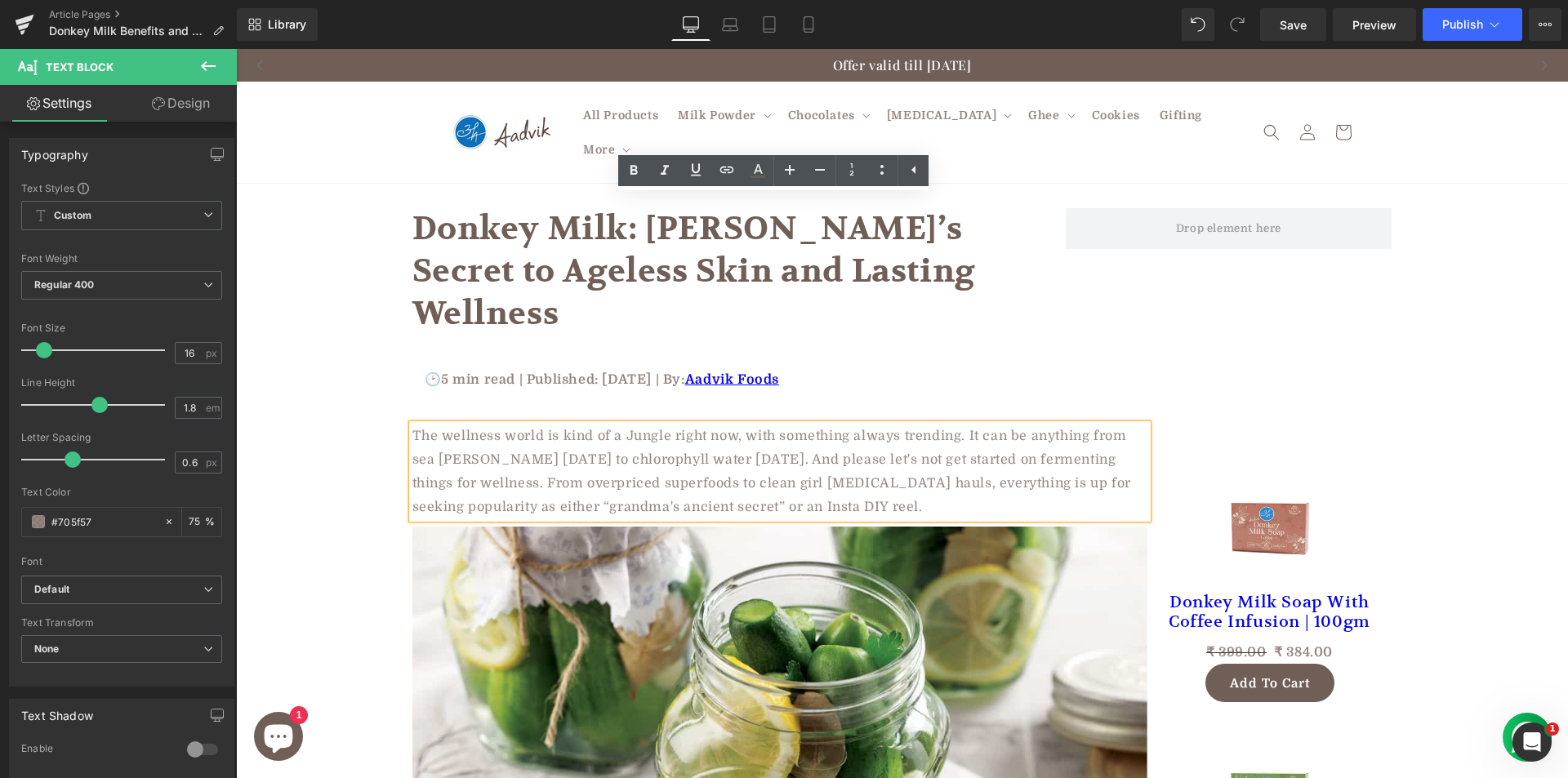
scroll to position [163, 0]
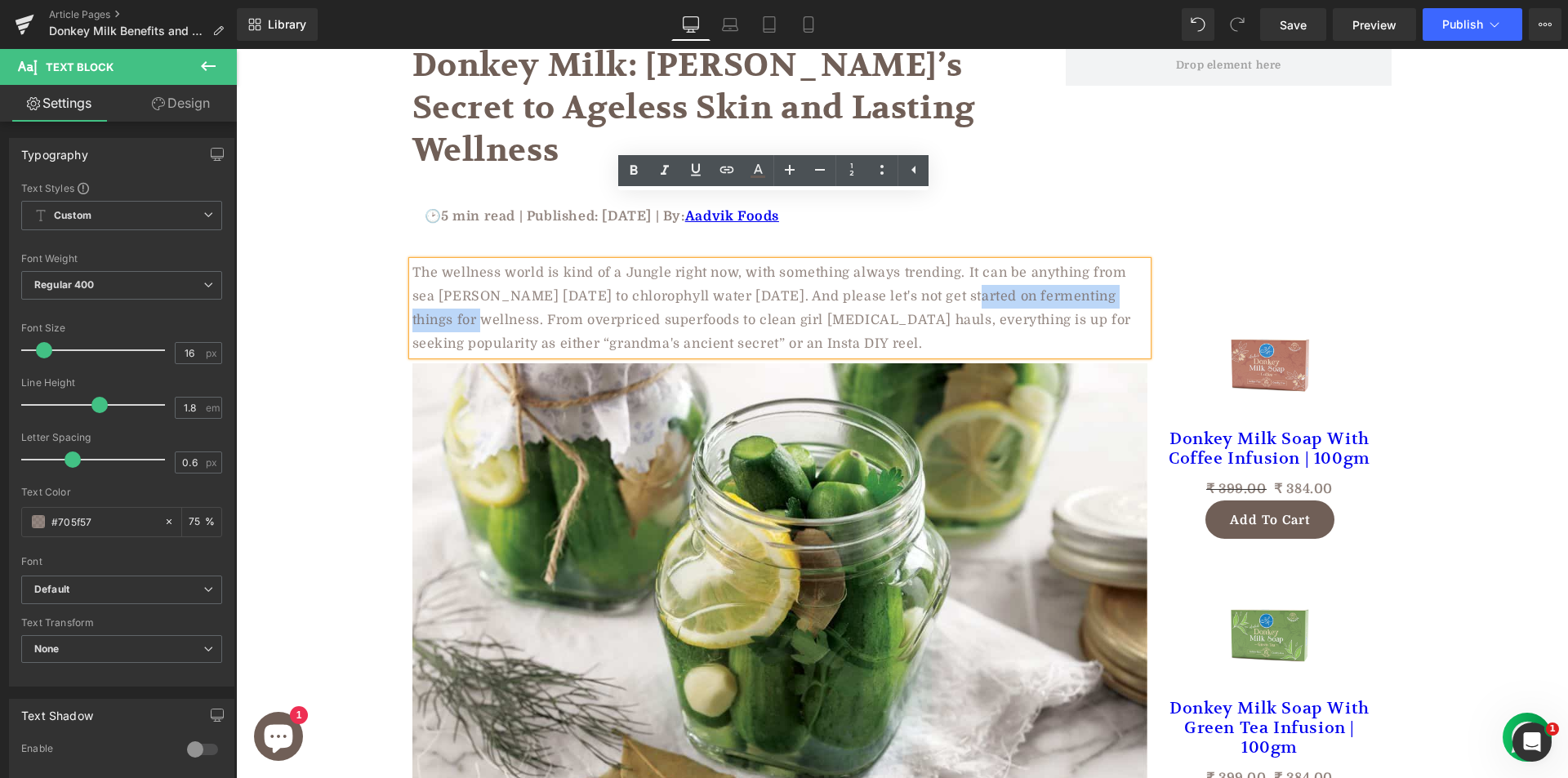
click at [573, 518] on img at bounding box center [779, 577] width 735 height 428
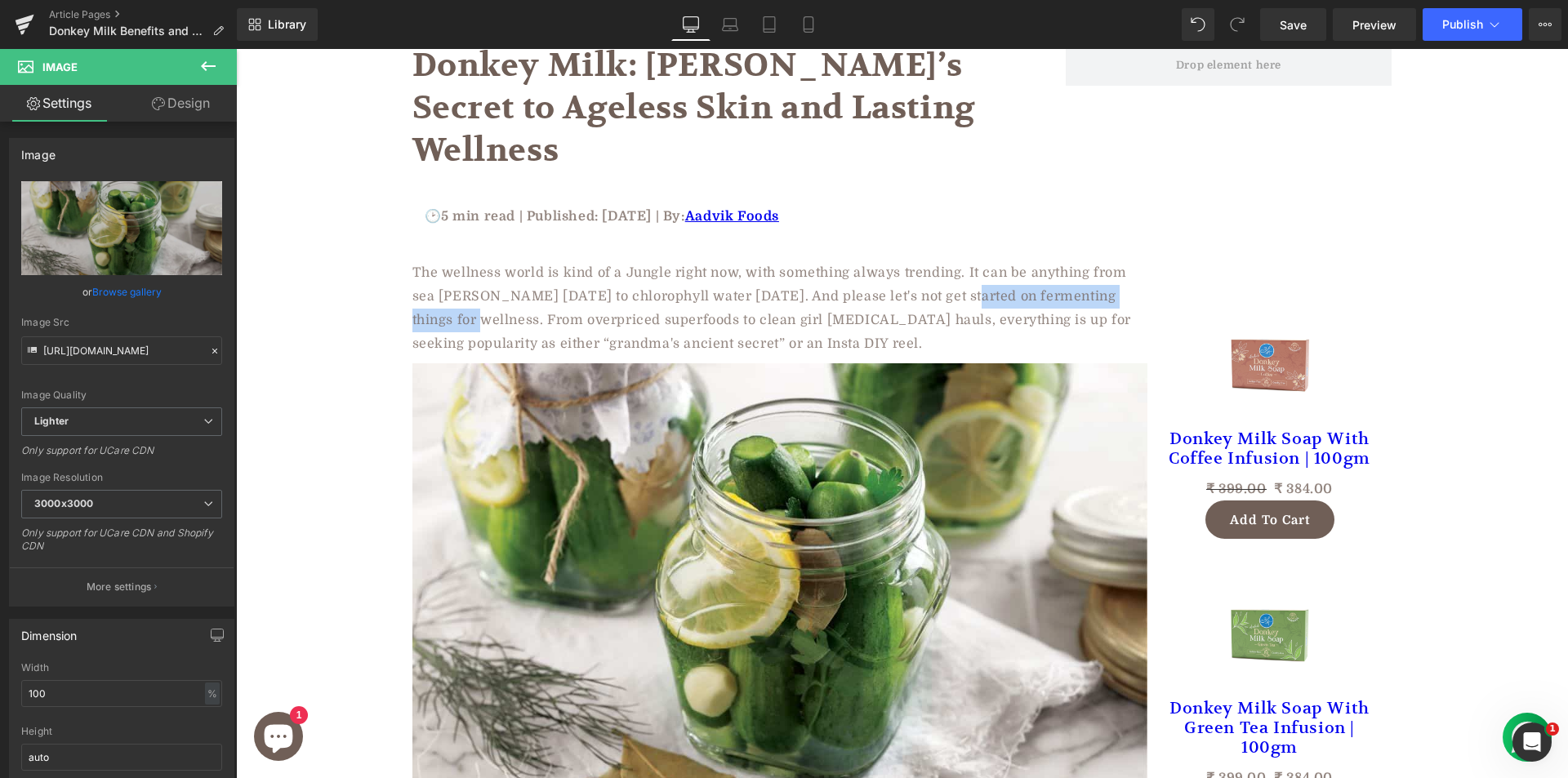
click at [348, 425] on div at bounding box center [902, 413] width 1332 height 729
click at [523, 501] on div at bounding box center [902, 413] width 1332 height 729
click at [533, 428] on div at bounding box center [902, 413] width 1332 height 729
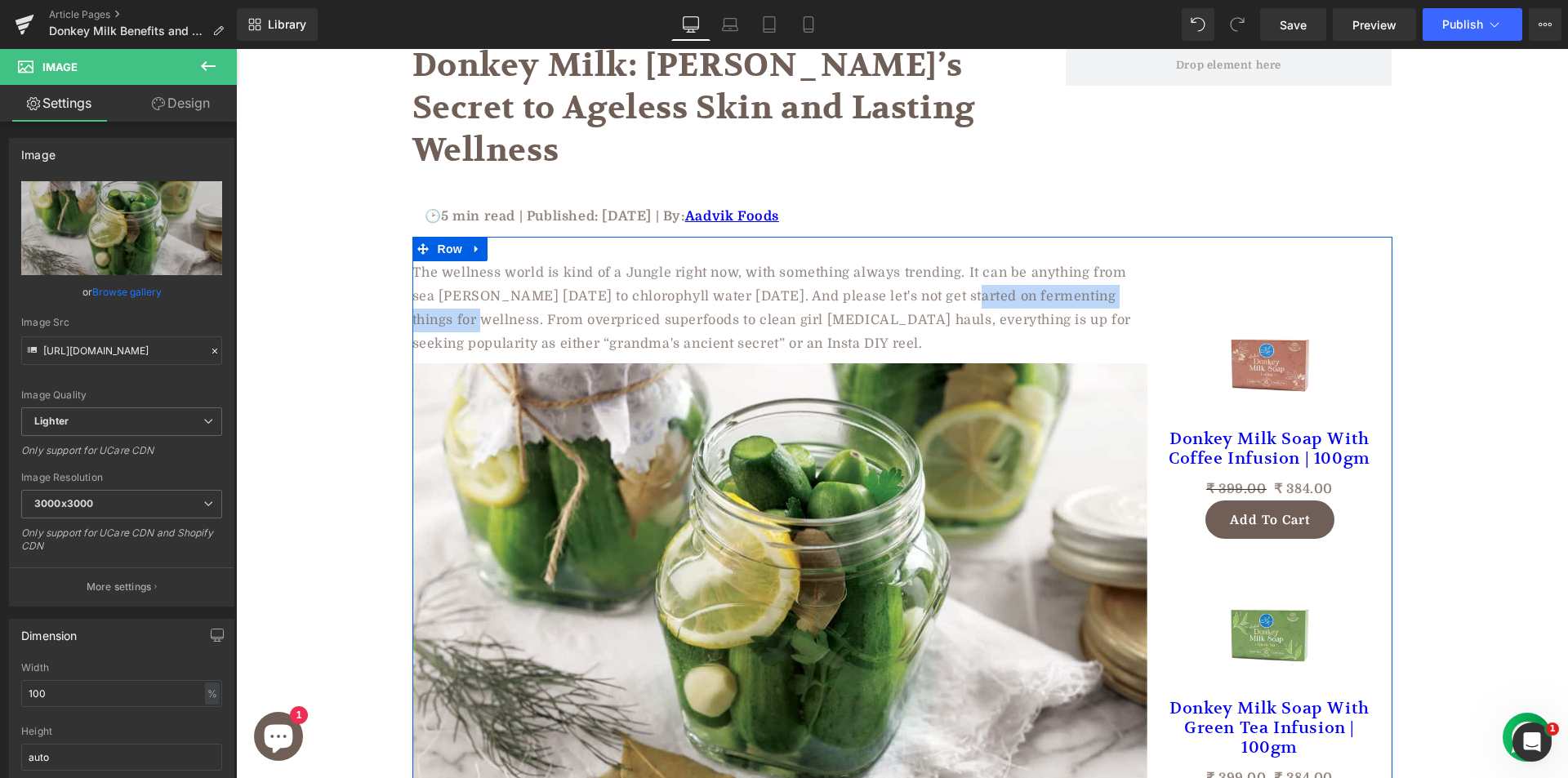
scroll to position [1143, 0]
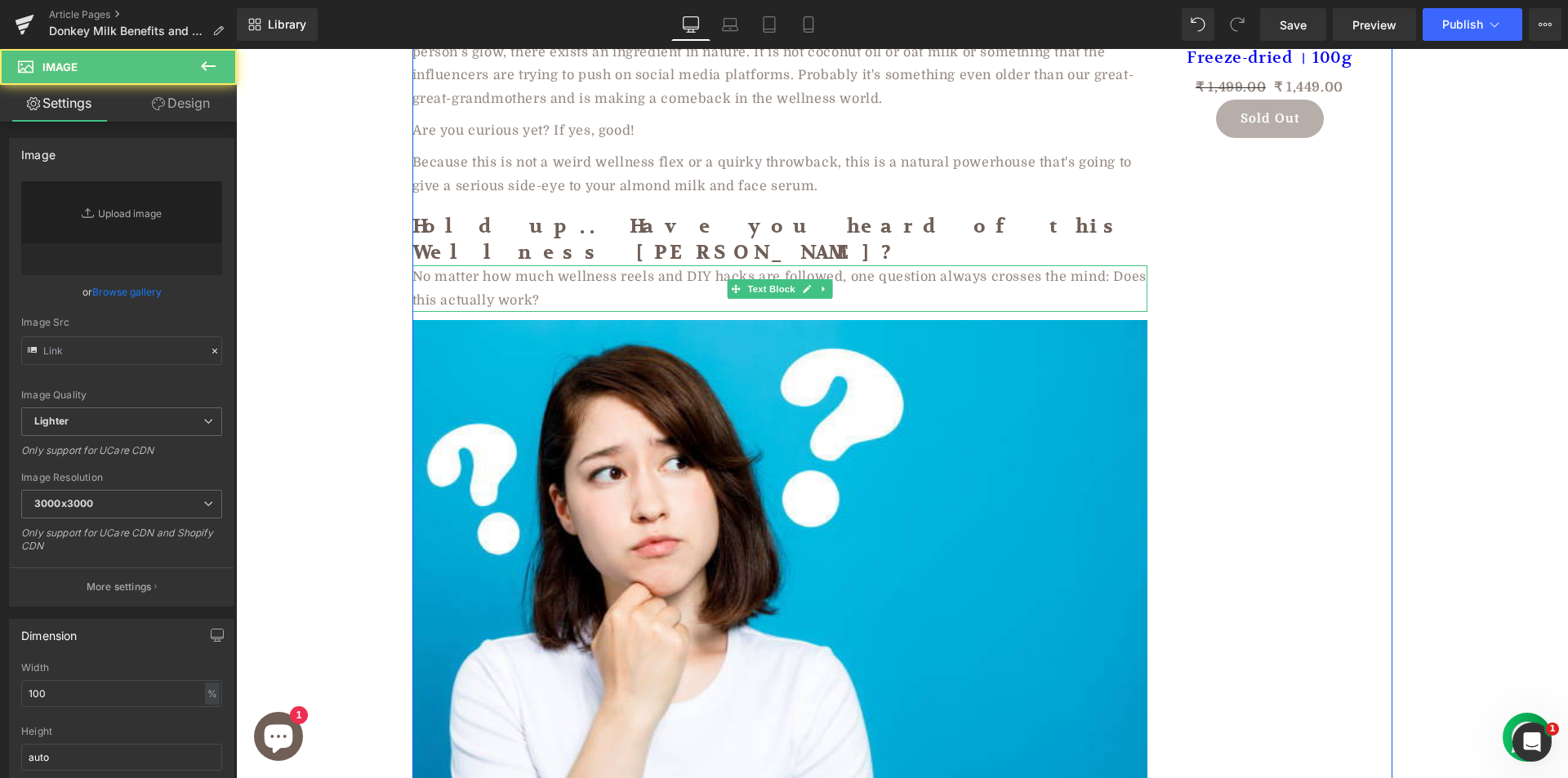
drag, startPoint x: 683, startPoint y: 182, endPoint x: 746, endPoint y: 187, distance: 63.2
click at [746, 266] on p "No matter how much wellness reels and DIY hacks are followed, one question alwa…" at bounding box center [779, 290] width 735 height 48
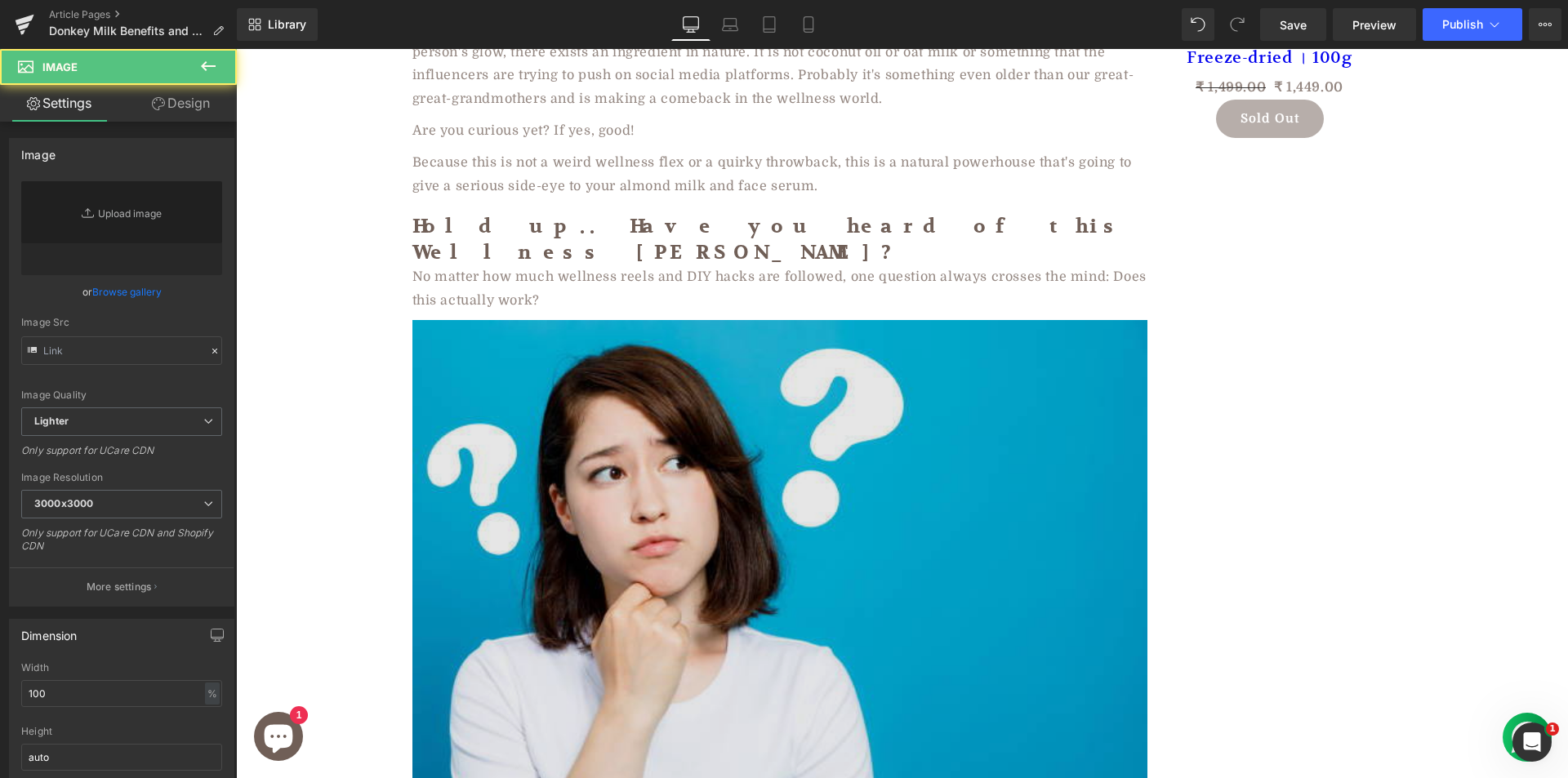
click at [648, 443] on img at bounding box center [779, 565] width 735 height 489
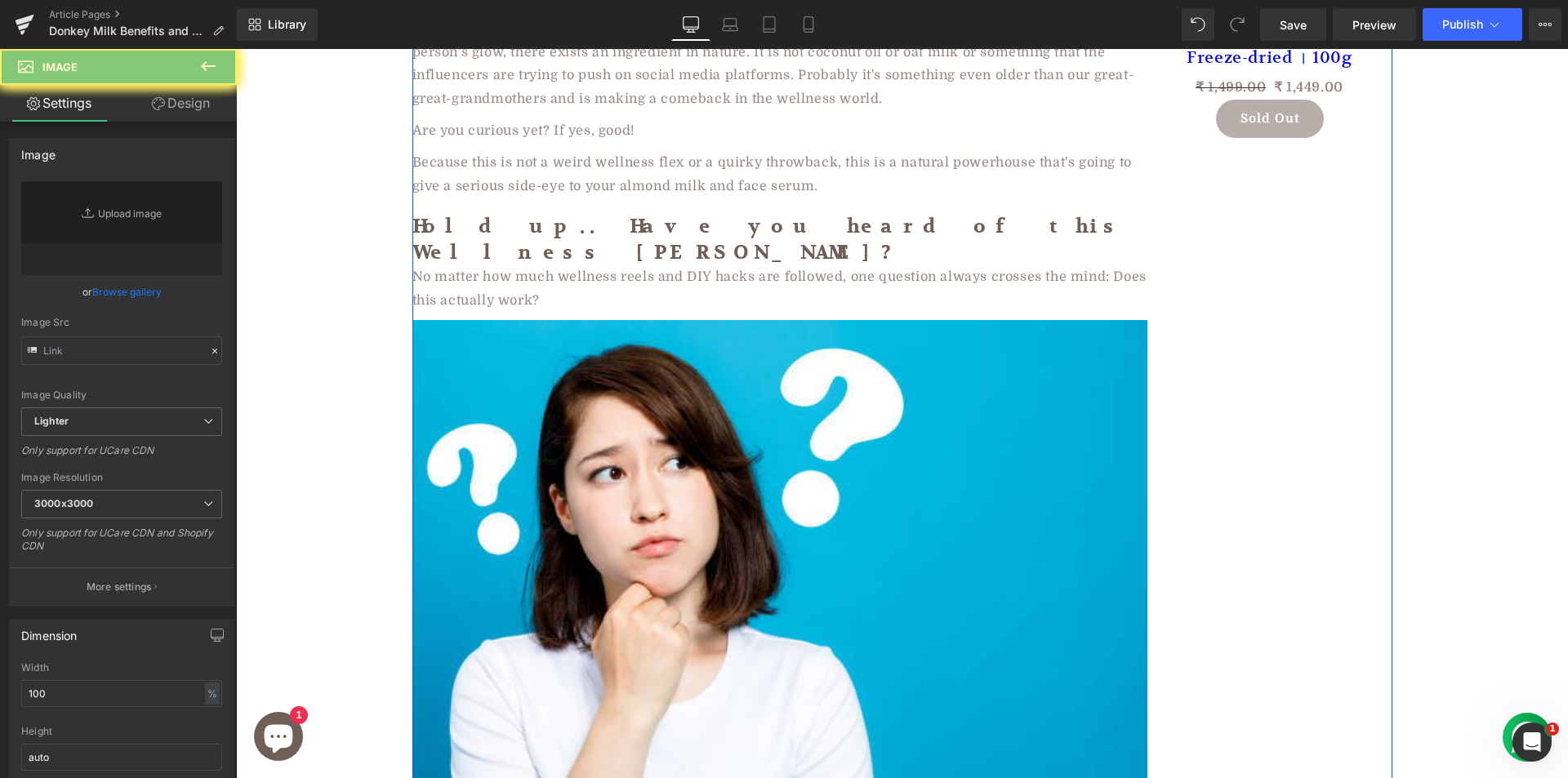
drag, startPoint x: 580, startPoint y: 193, endPoint x: 685, endPoint y: 191, distance: 105.0
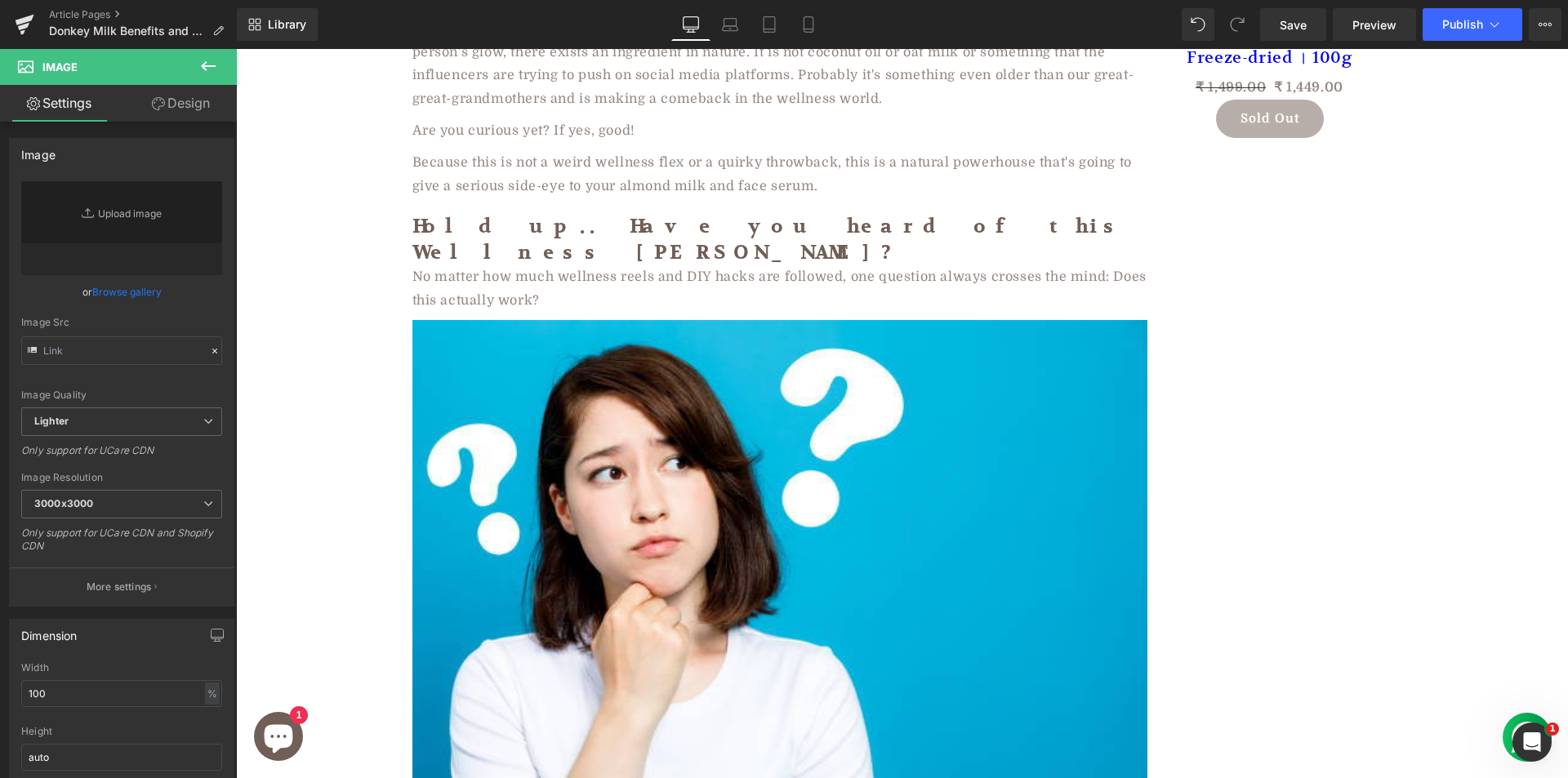
click at [799, 320] on img at bounding box center [779, 565] width 735 height 489
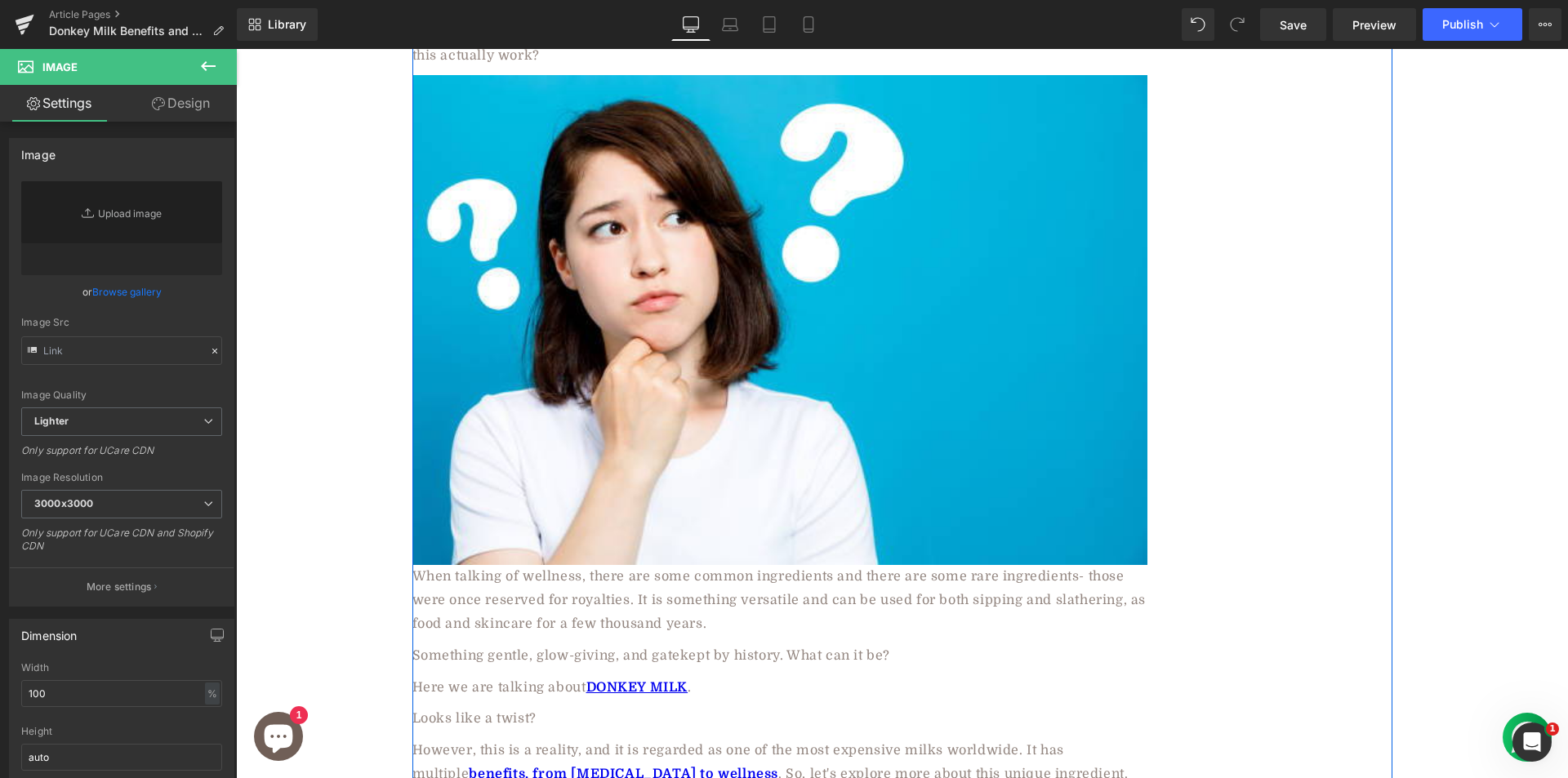
drag, startPoint x: 760, startPoint y: 189, endPoint x: 740, endPoint y: 173, distance: 25.6
click at [750, 68] on p "No matter how much wellness reels and DIY hacks are followed, one question alwa…" at bounding box center [779, 44] width 735 height 48
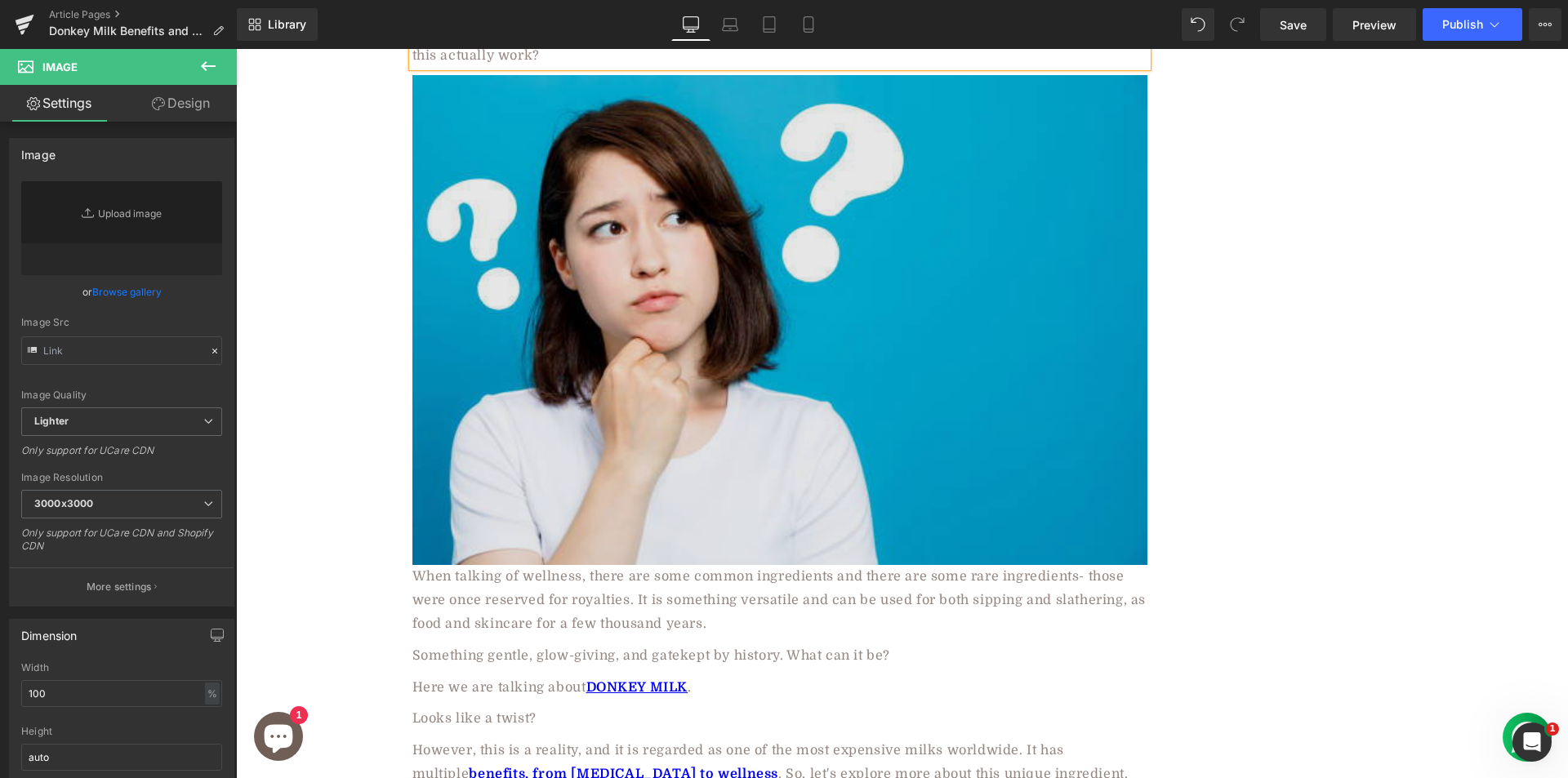
click at [590, 390] on img at bounding box center [779, 320] width 735 height 489
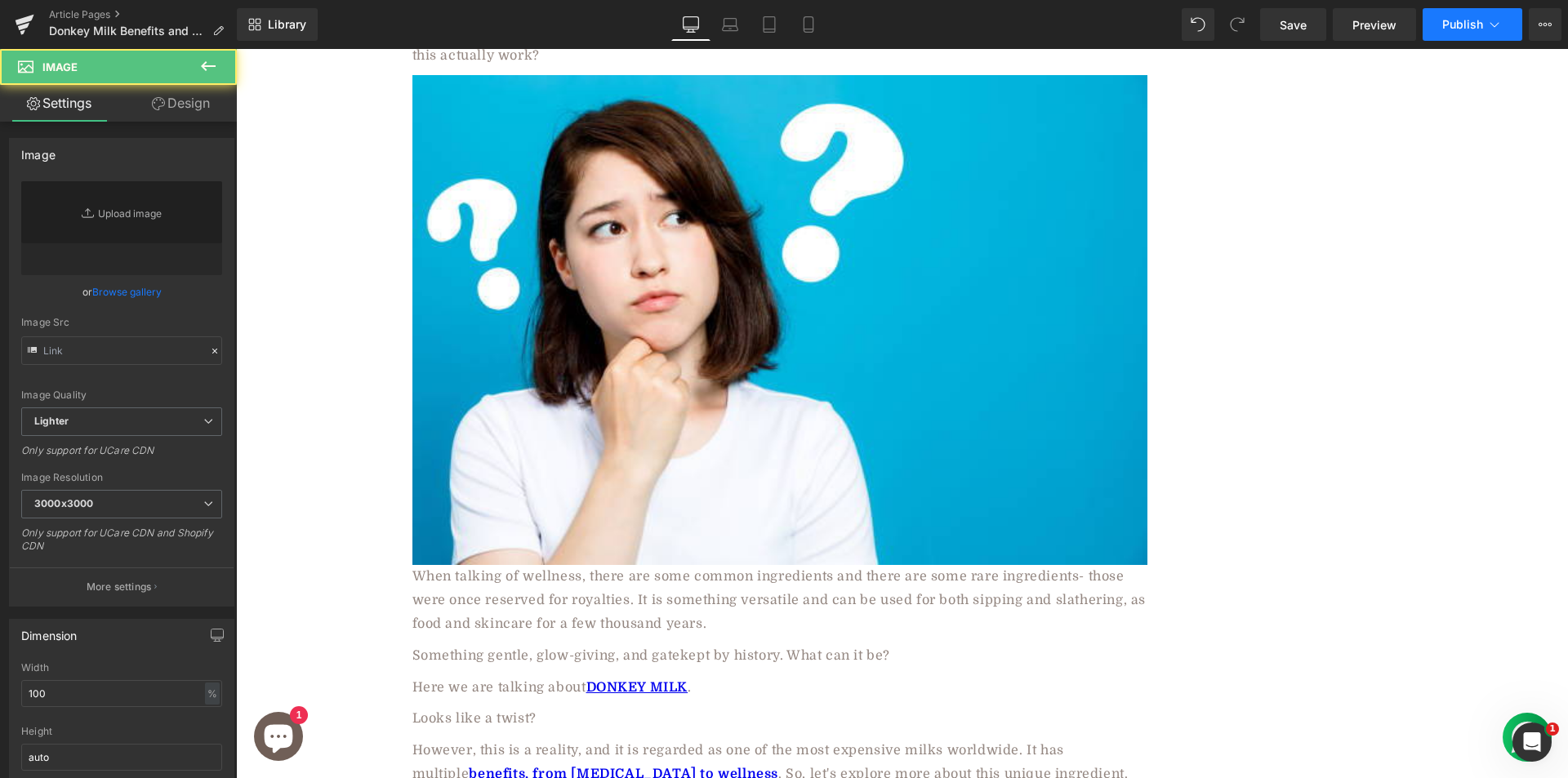
click at [1457, 31] on span "Publish" at bounding box center [1462, 25] width 41 height 13
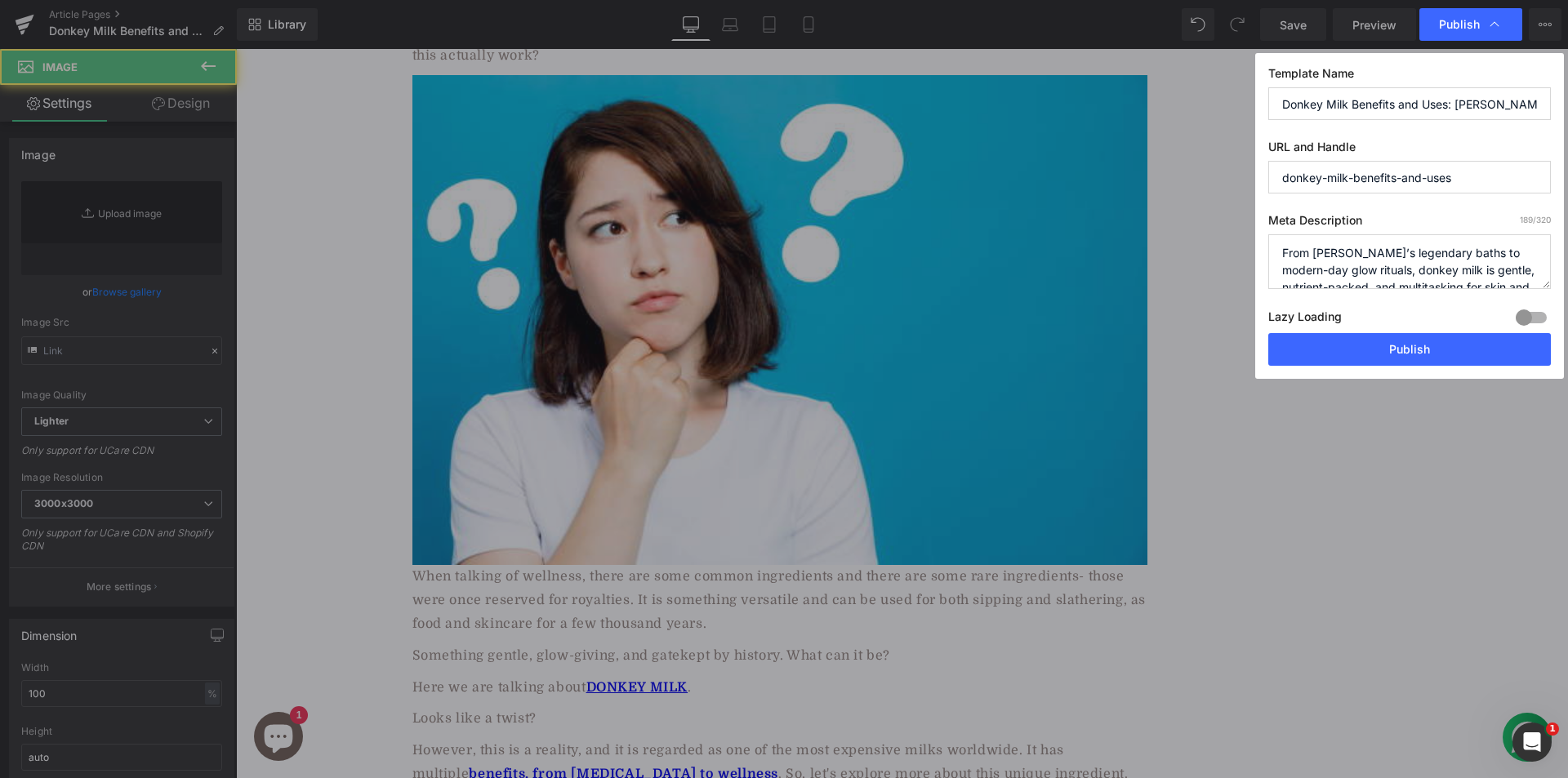
click at [1329, 348] on button "Publish" at bounding box center [1409, 349] width 283 height 32
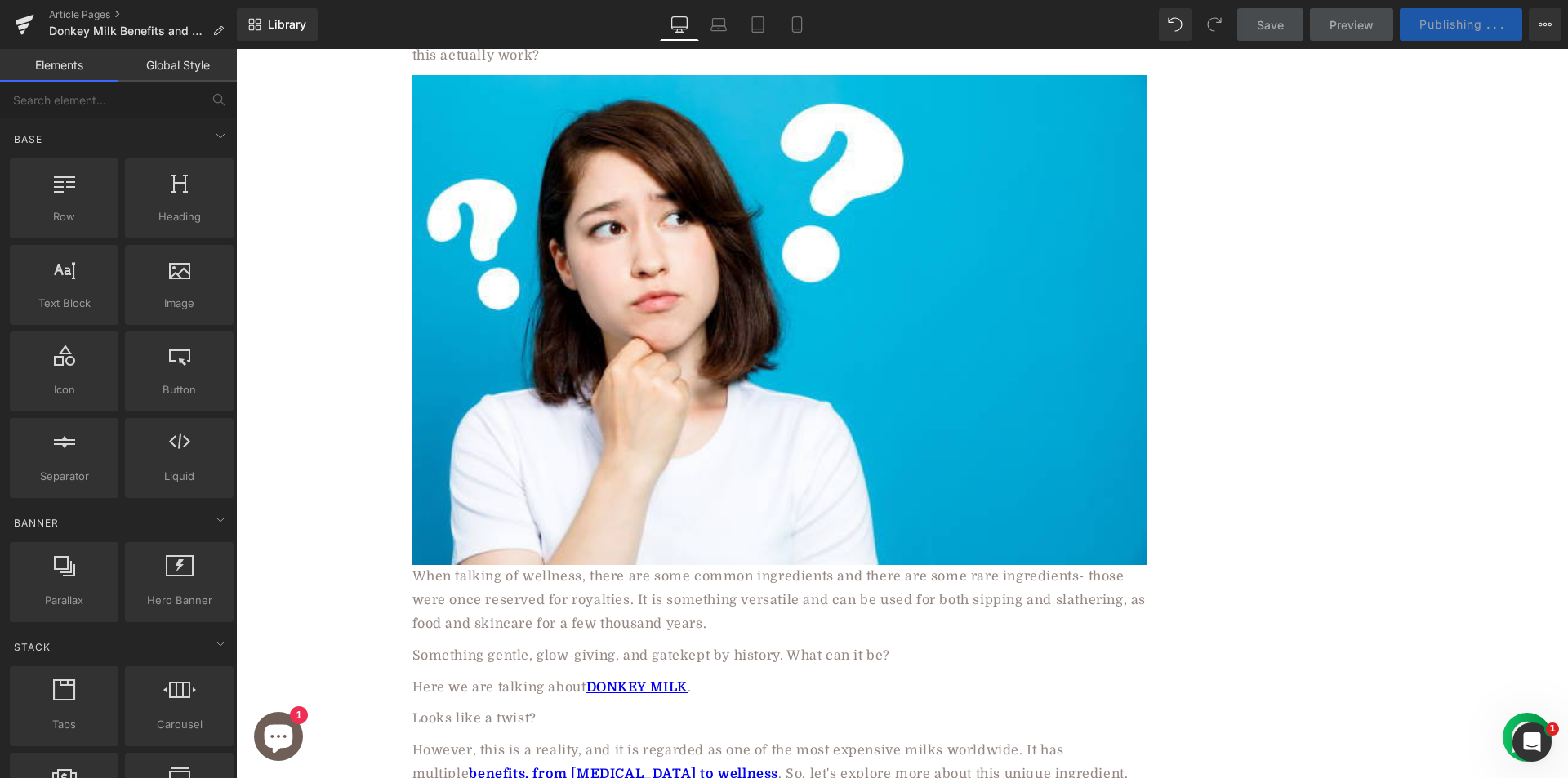
scroll to position [3347, 0]
